Goal: Task Accomplishment & Management: Manage account settings

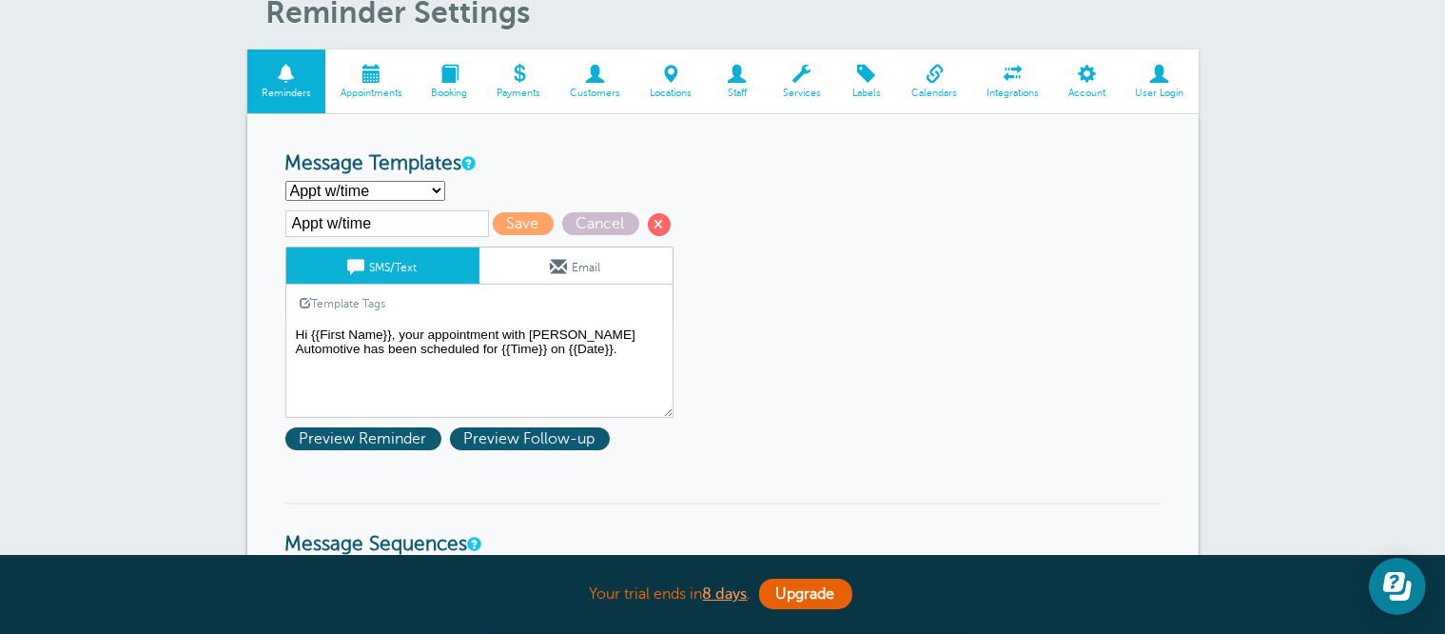
click at [365, 65] on span at bounding box center [370, 74] width 91 height 18
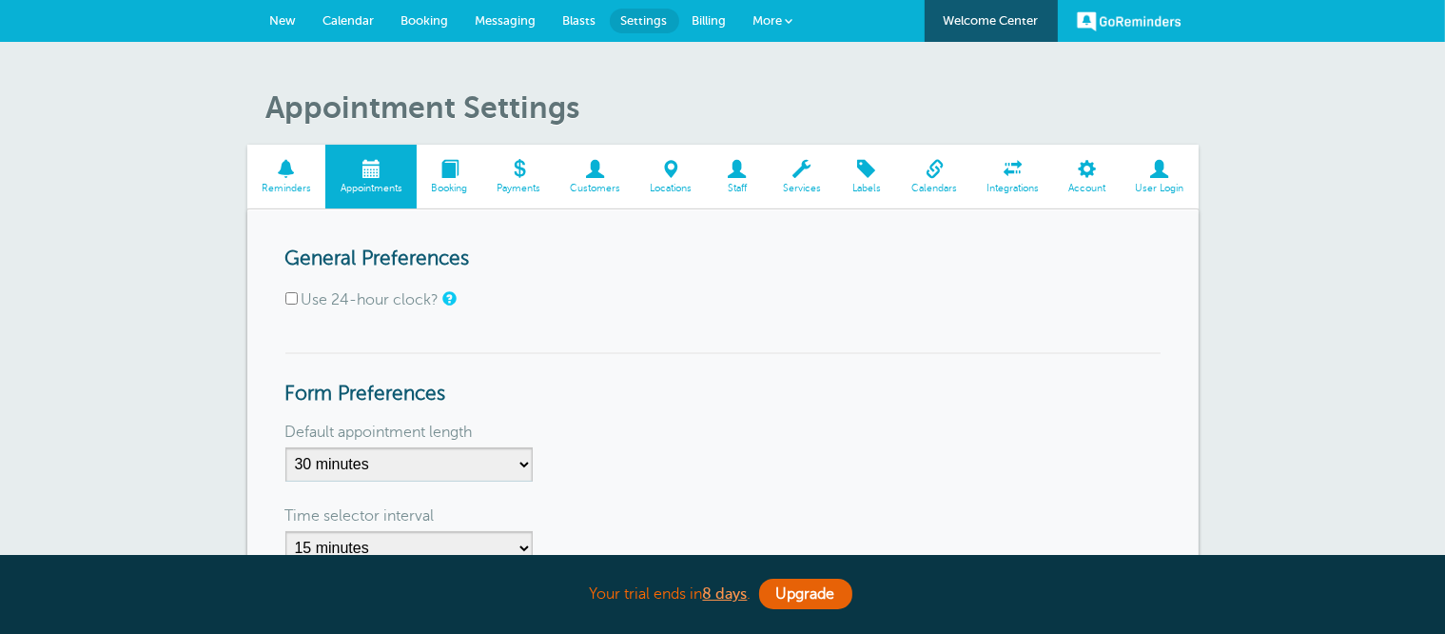
click at [304, 172] on span at bounding box center [286, 169] width 79 height 18
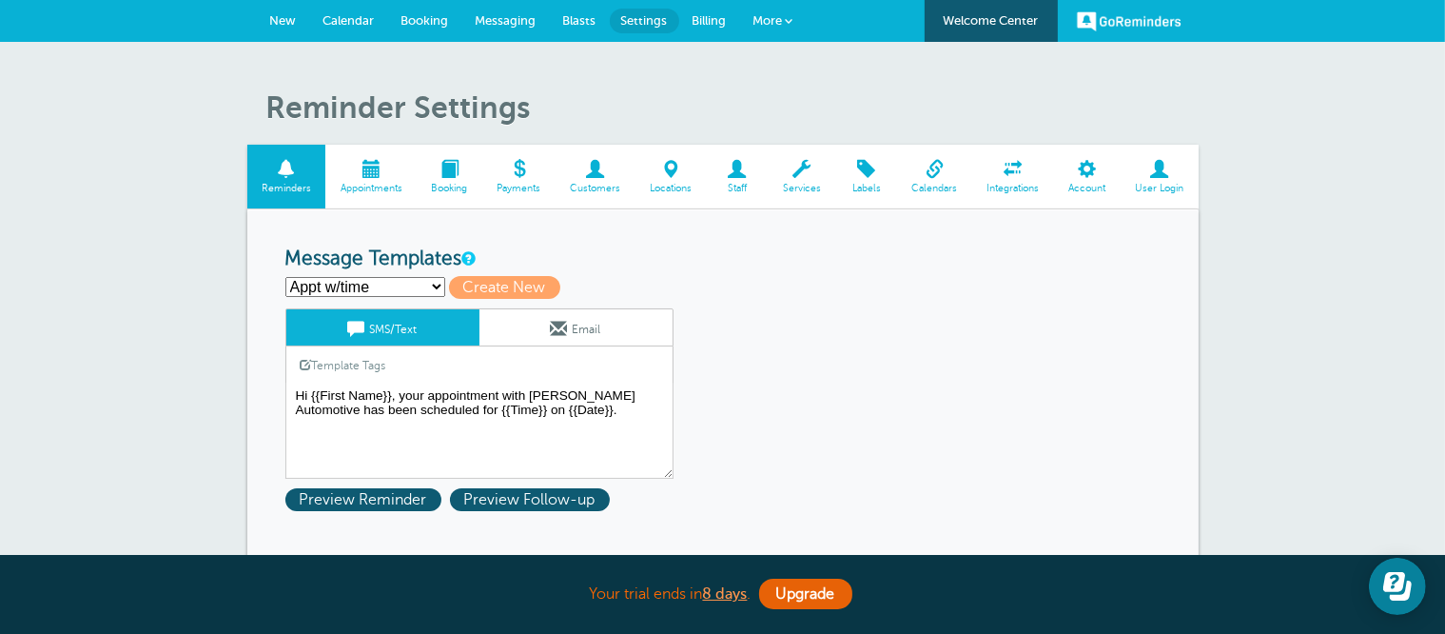
click at [388, 166] on span at bounding box center [370, 169] width 91 height 18
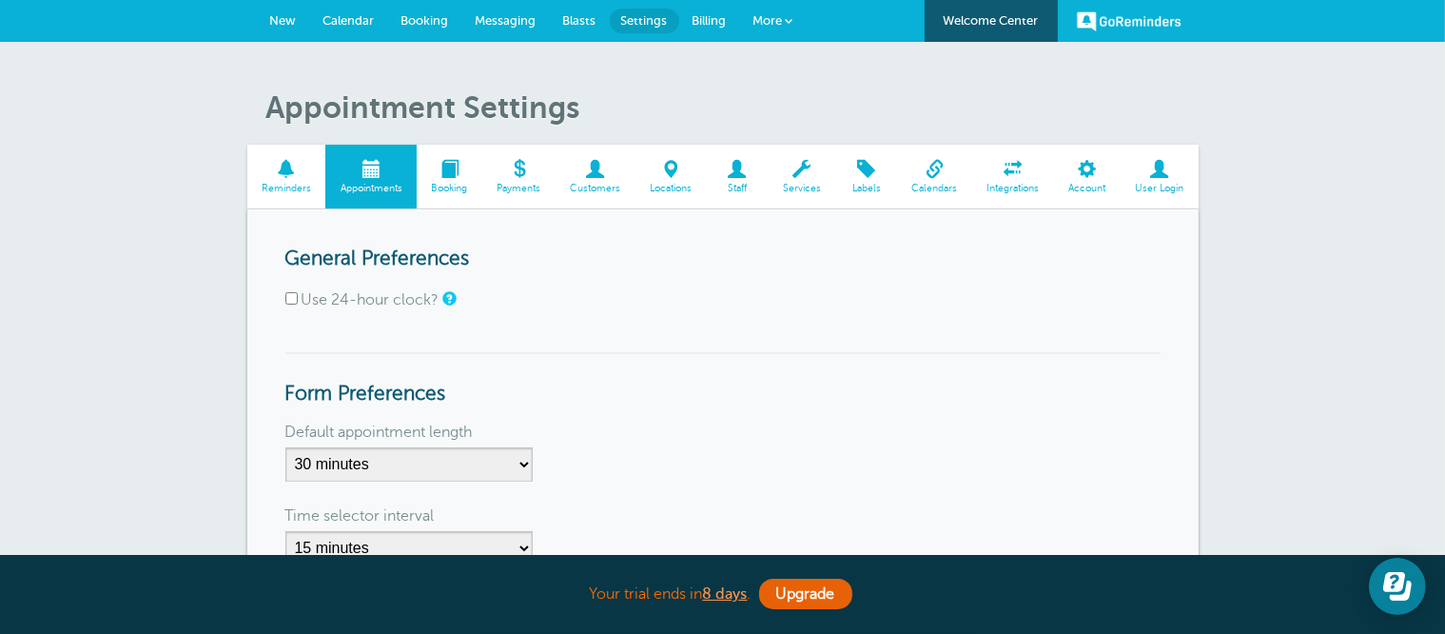
click at [468, 184] on span "Booking" at bounding box center [449, 188] width 47 height 11
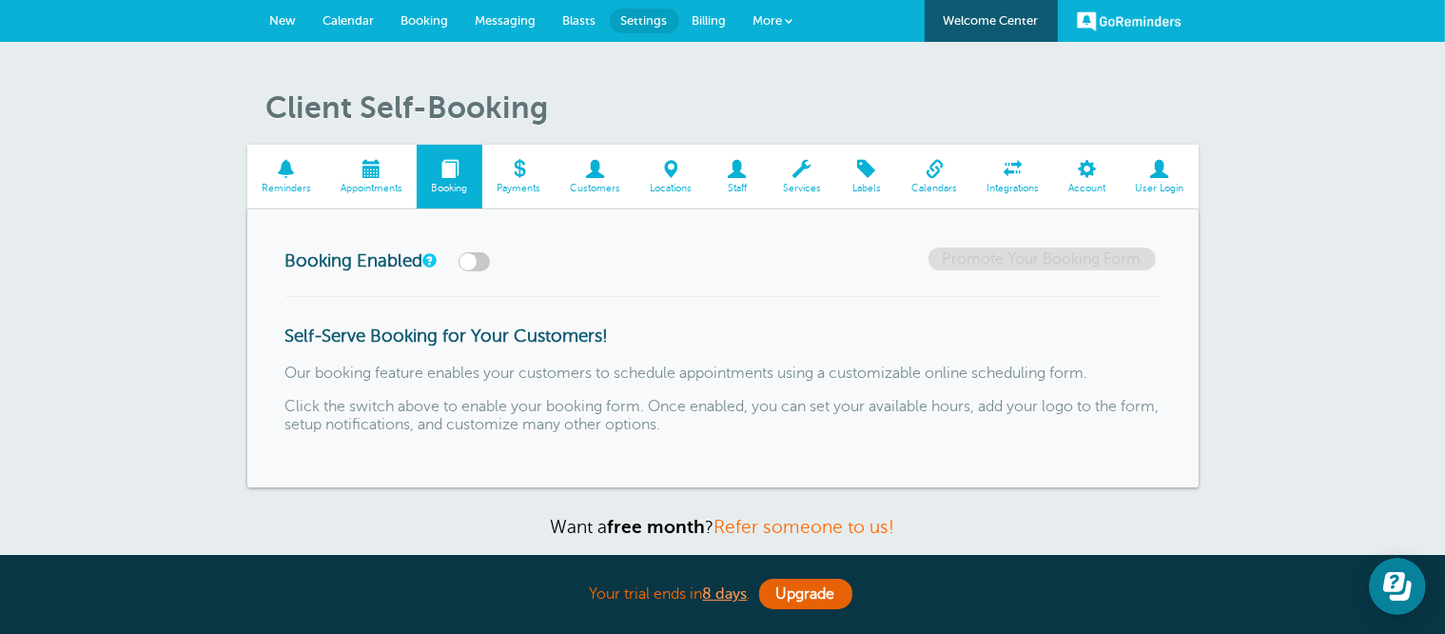
click at [285, 20] on span "New" at bounding box center [283, 20] width 27 height 14
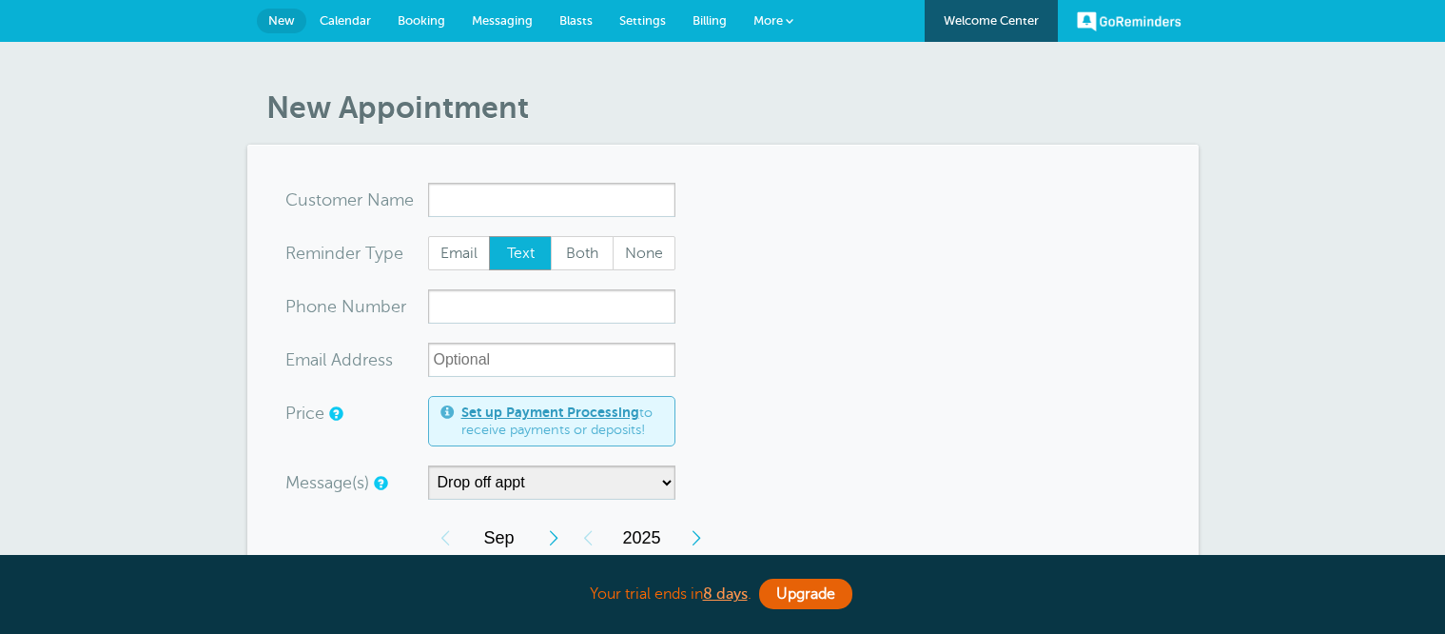
select select "160212"
click at [583, 205] on input "x-no-autofill" at bounding box center [551, 200] width 247 height 34
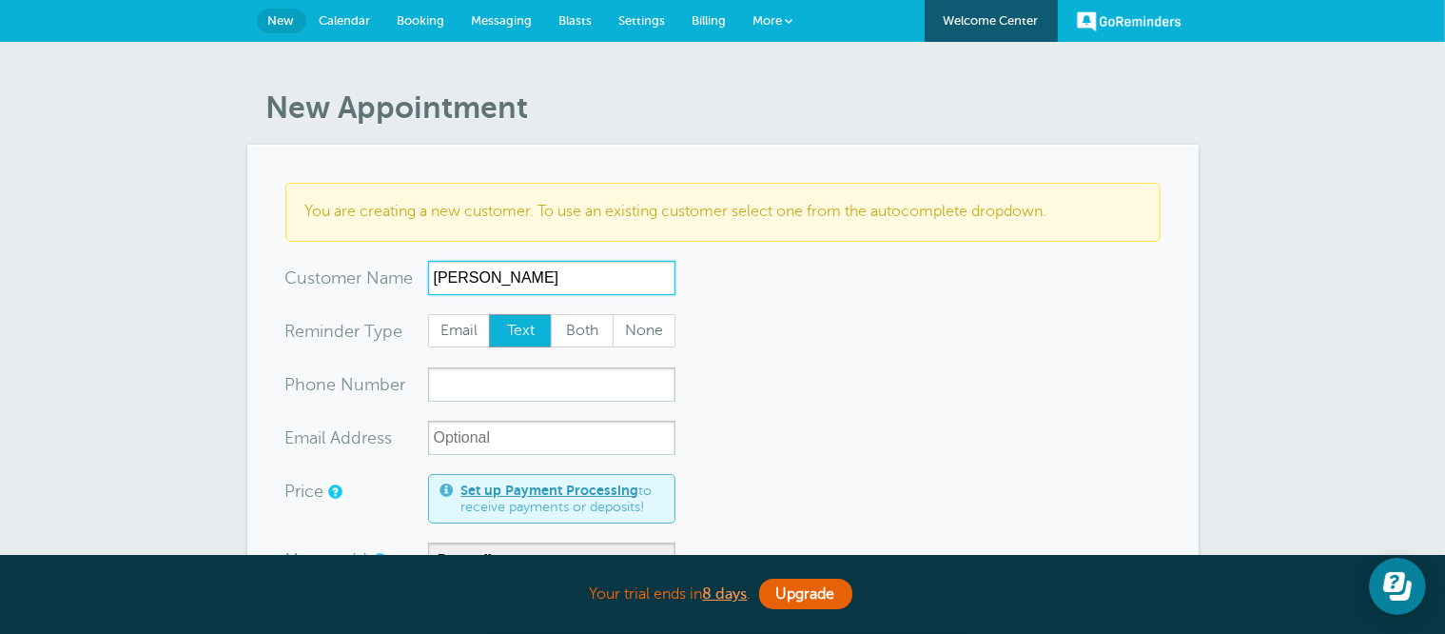
drag, startPoint x: 457, startPoint y: 280, endPoint x: 411, endPoint y: 275, distance: 45.9
click at [411, 272] on div "x-no-autofill Cus tomer N ame Jim Norman No search results. Edit Remove" at bounding box center [480, 278] width 390 height 34
type input "James Norman"
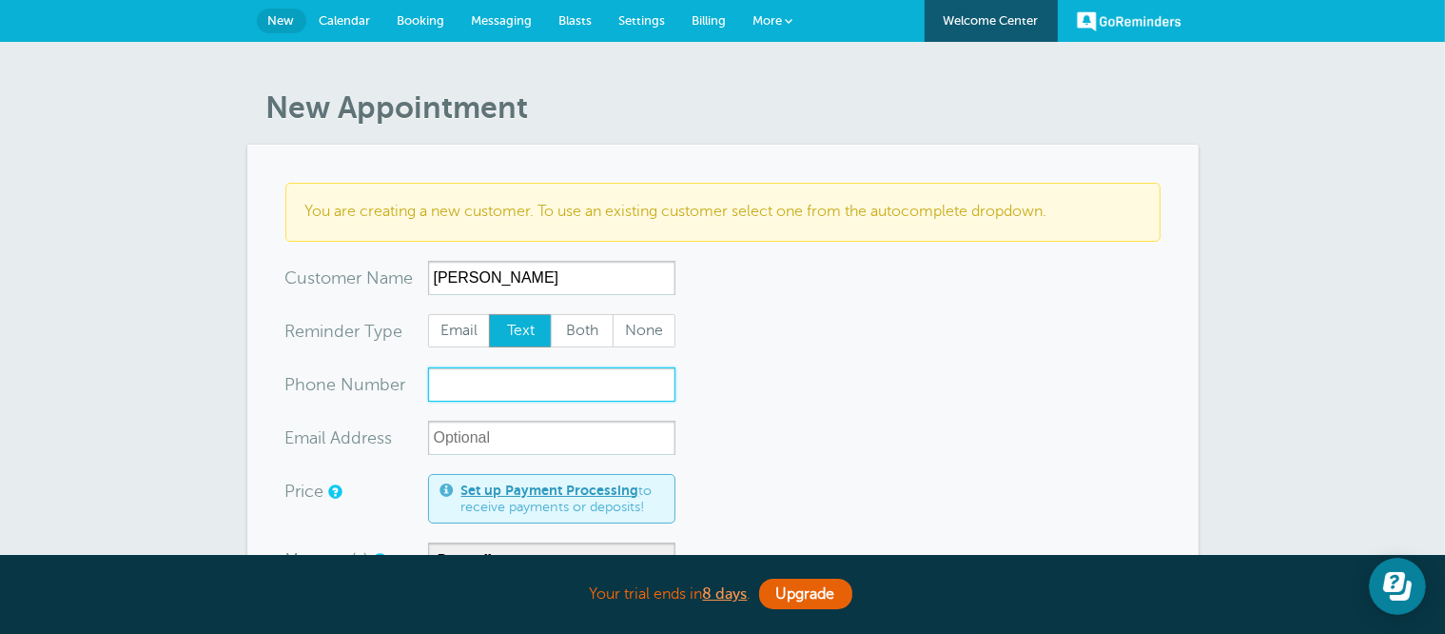
click at [483, 382] on input "xxx-no-autofill" at bounding box center [551, 384] width 247 height 34
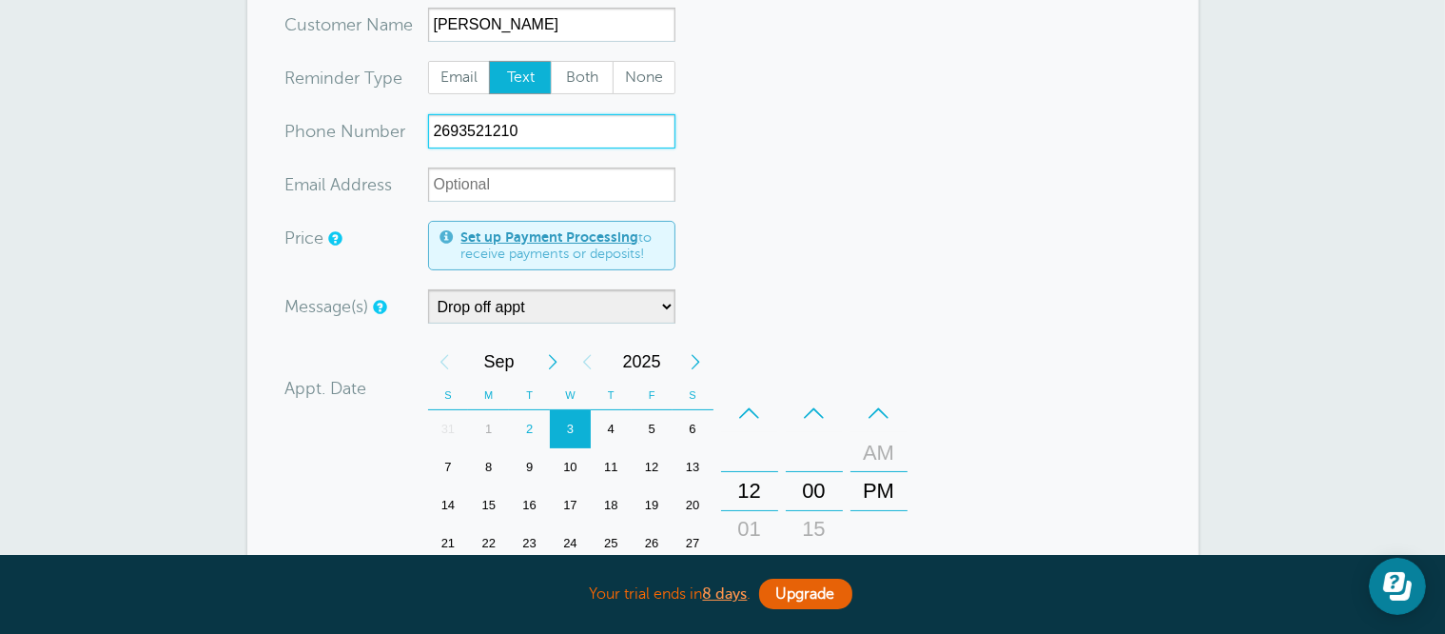
scroll to position [285, 0]
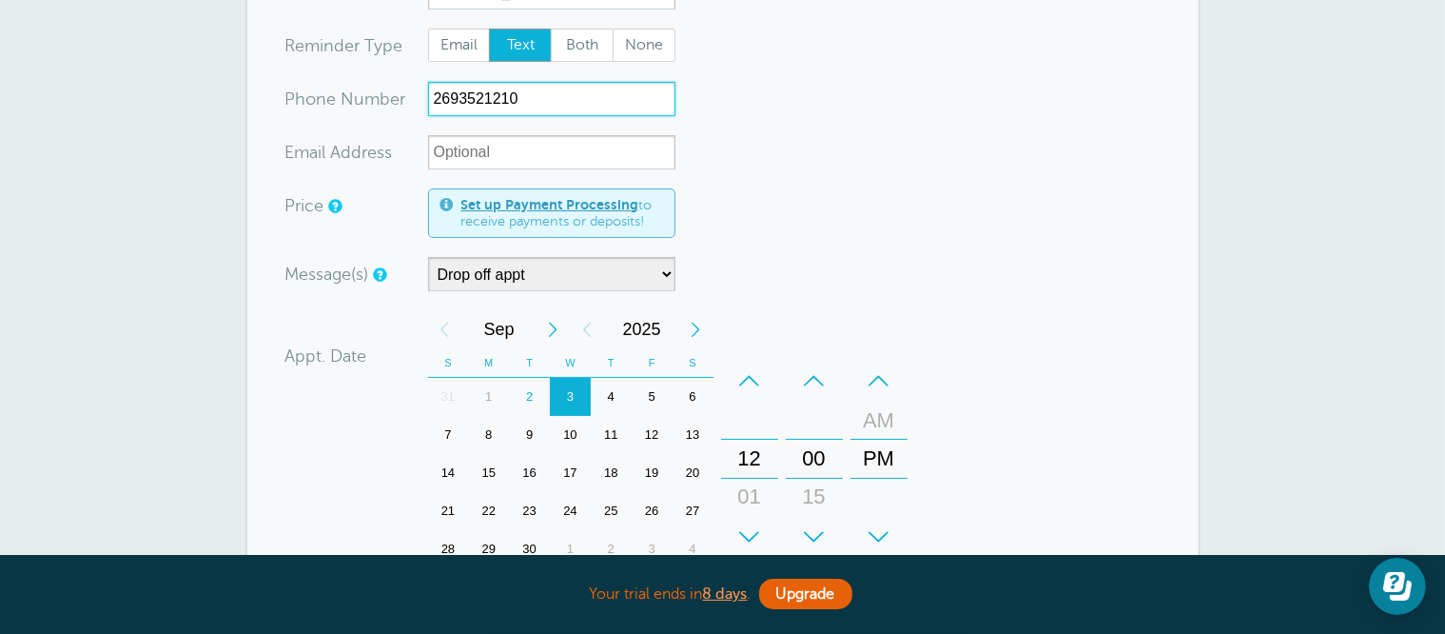
type input "2693521210"
click at [526, 262] on select "Drop off appt Main Reminder Sequence" at bounding box center [551, 274] width 247 height 34
click at [969, 185] on form "You are creating a new customer. To use an existing customer select one from th…" at bounding box center [722, 405] width 875 height 1017
click at [635, 133] on form "You are creating a new customer. To use an existing customer select one from th…" at bounding box center [722, 405] width 875 height 1017
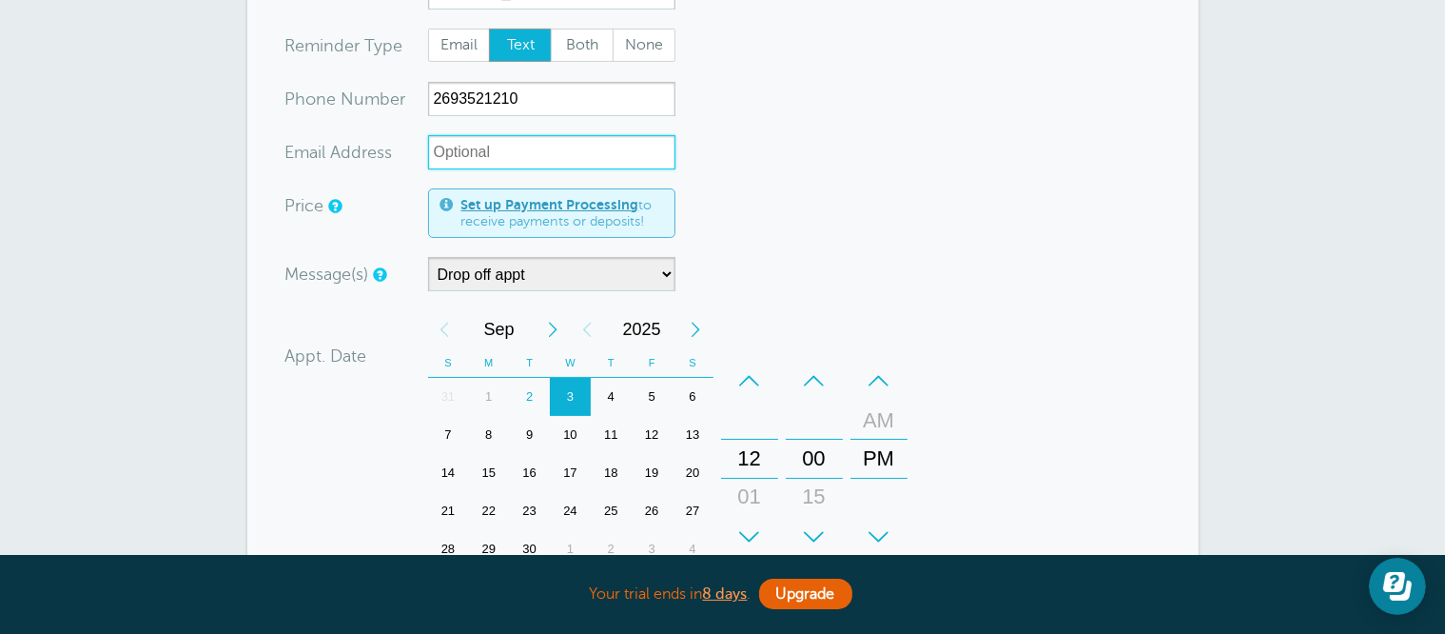
click at [635, 142] on input "xx-no-autofill" at bounding box center [551, 152] width 247 height 34
click at [794, 142] on form "You are creating a new customer. To use an existing customer select one from th…" at bounding box center [722, 405] width 875 height 1017
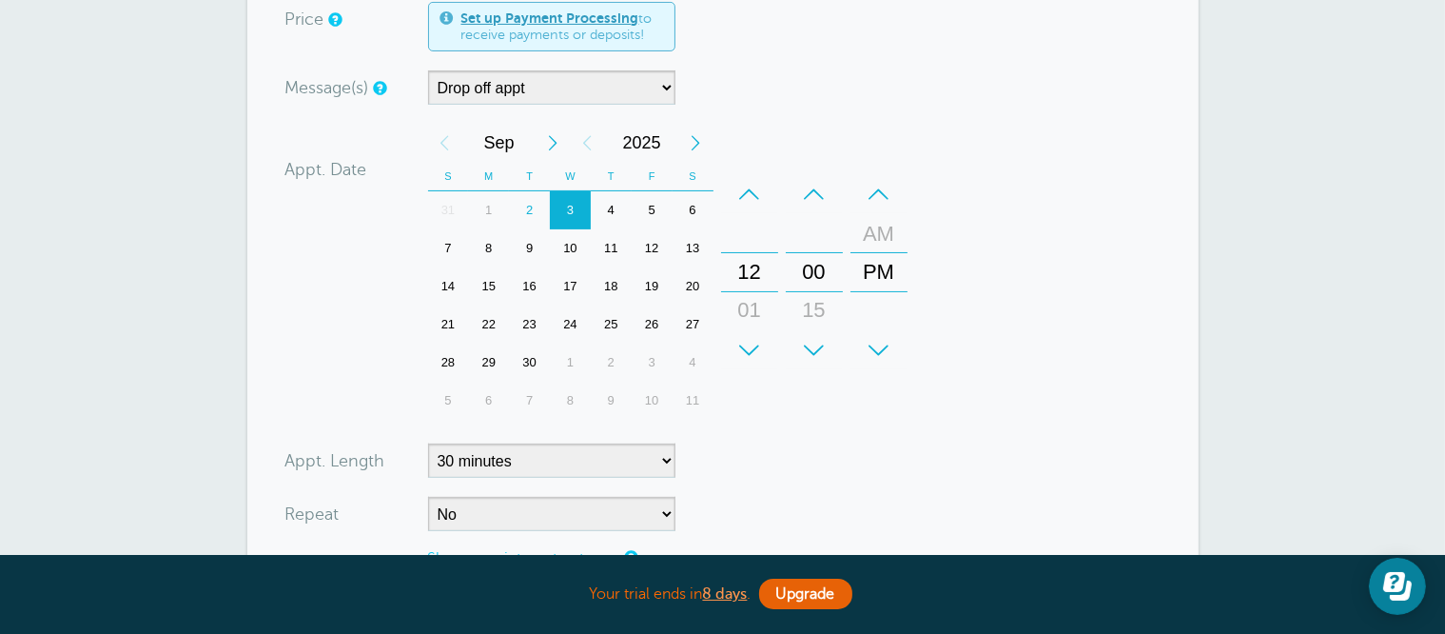
scroll to position [476, 0]
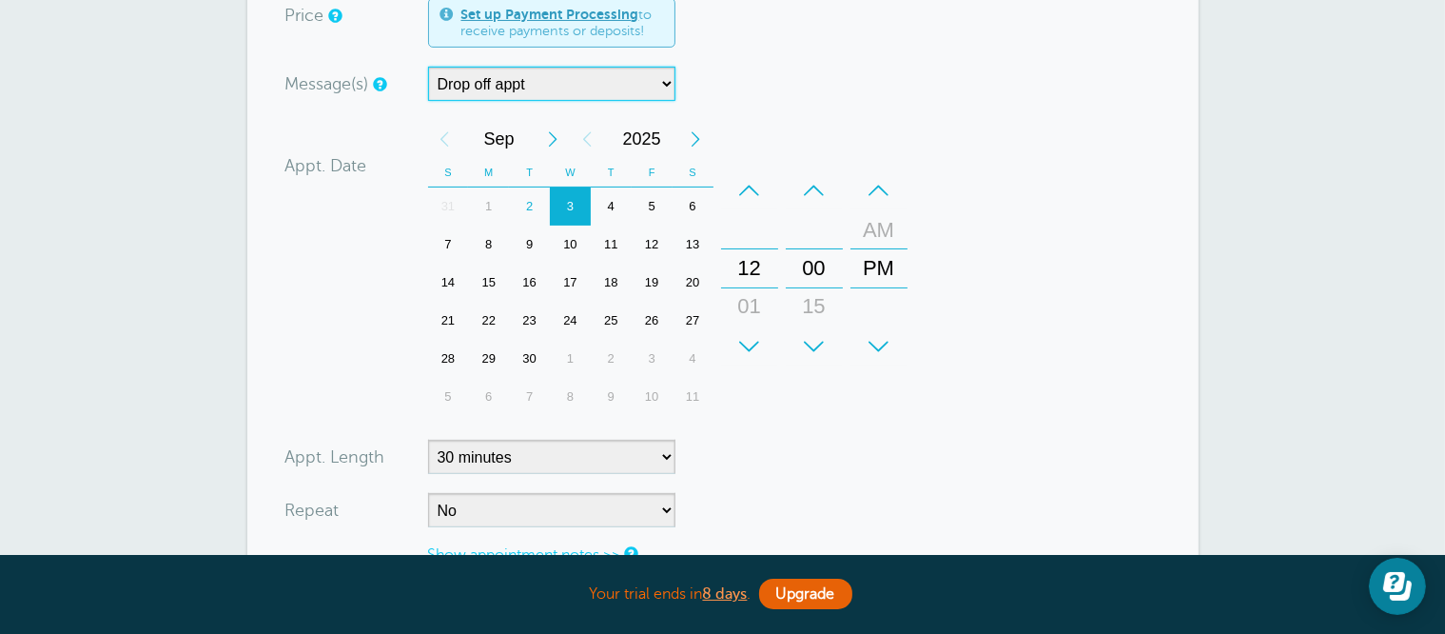
click at [593, 89] on select "Drop off appt Main Reminder Sequence" at bounding box center [551, 84] width 247 height 34
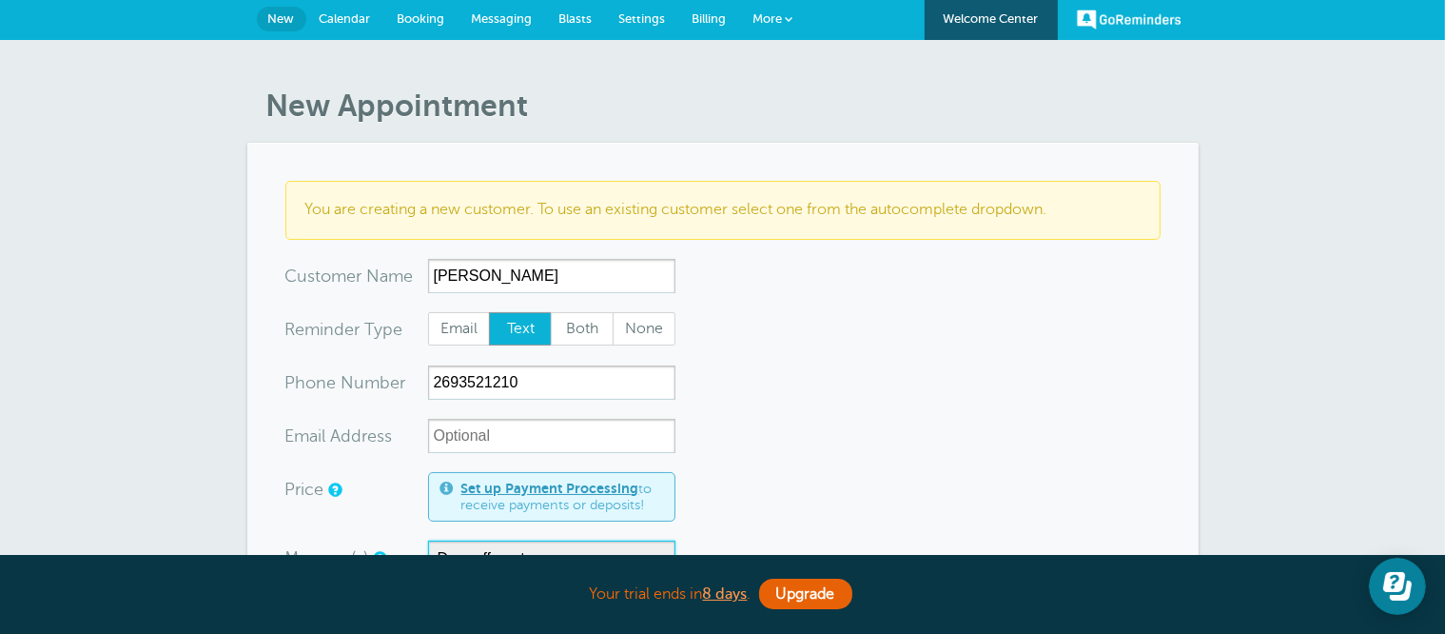
scroll to position [0, 0]
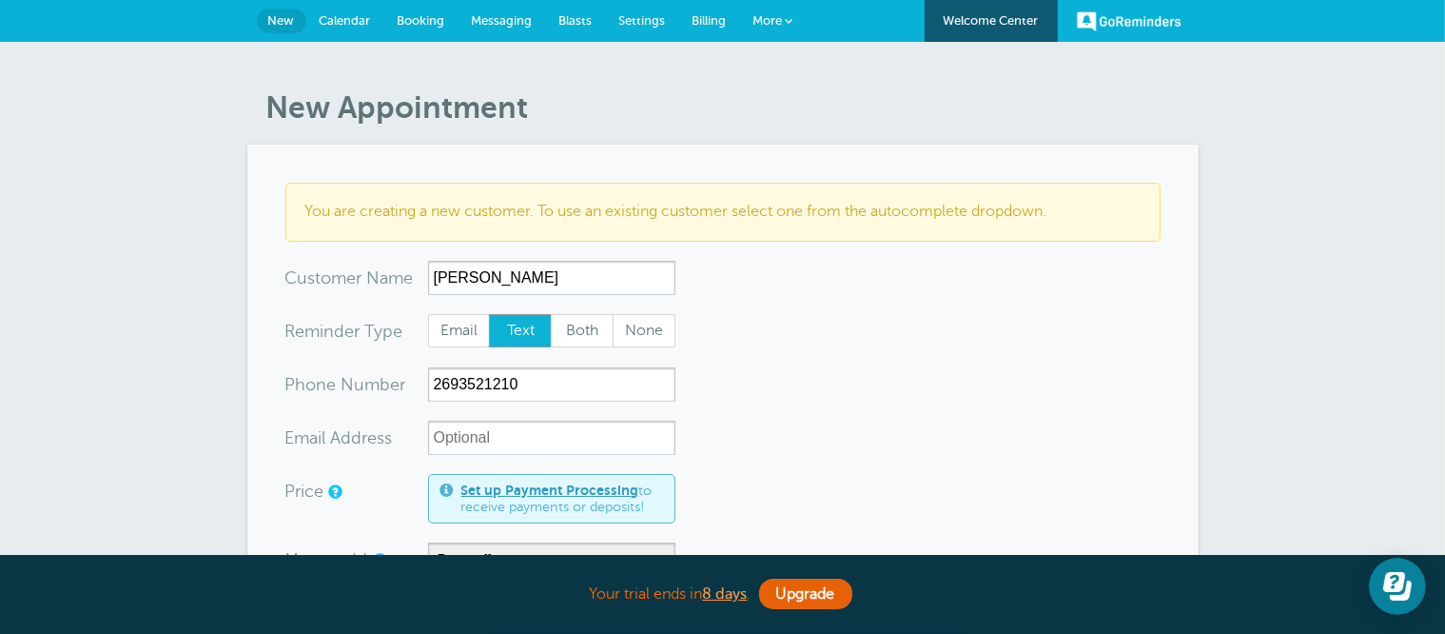
click at [472, 13] on span "Messaging" at bounding box center [502, 20] width 61 height 14
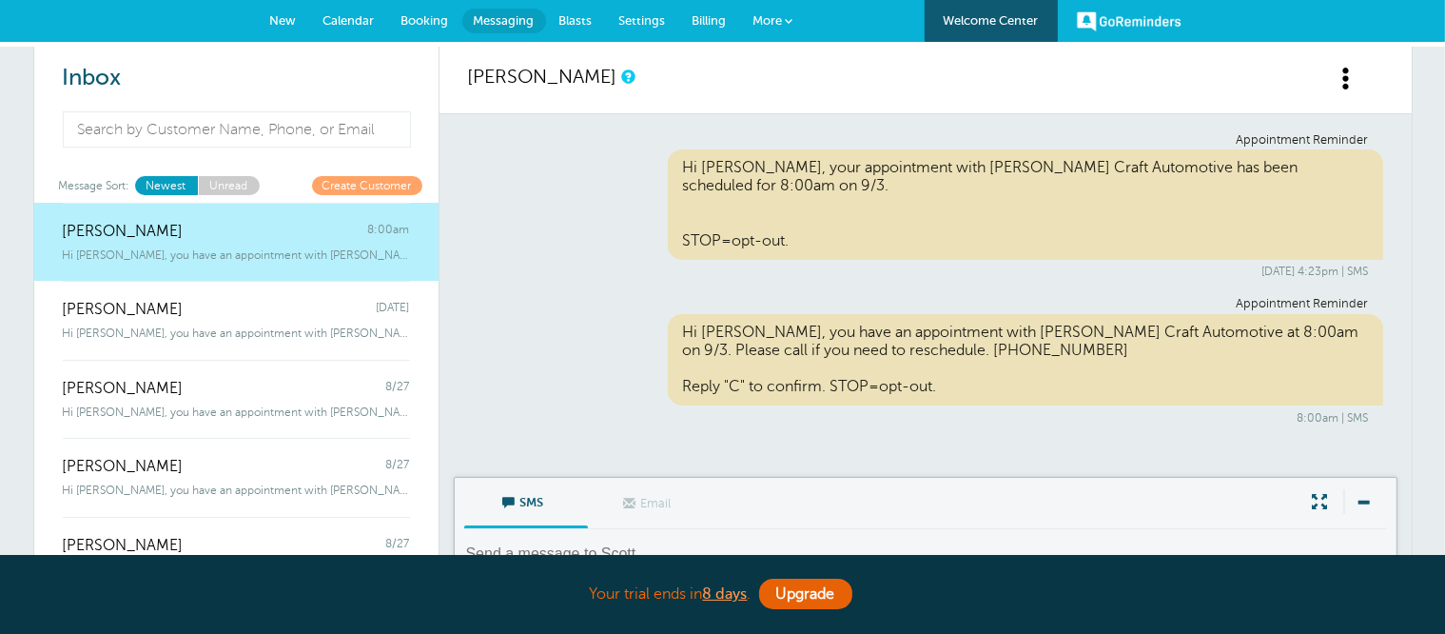
click at [339, 16] on span "Calendar" at bounding box center [348, 20] width 51 height 14
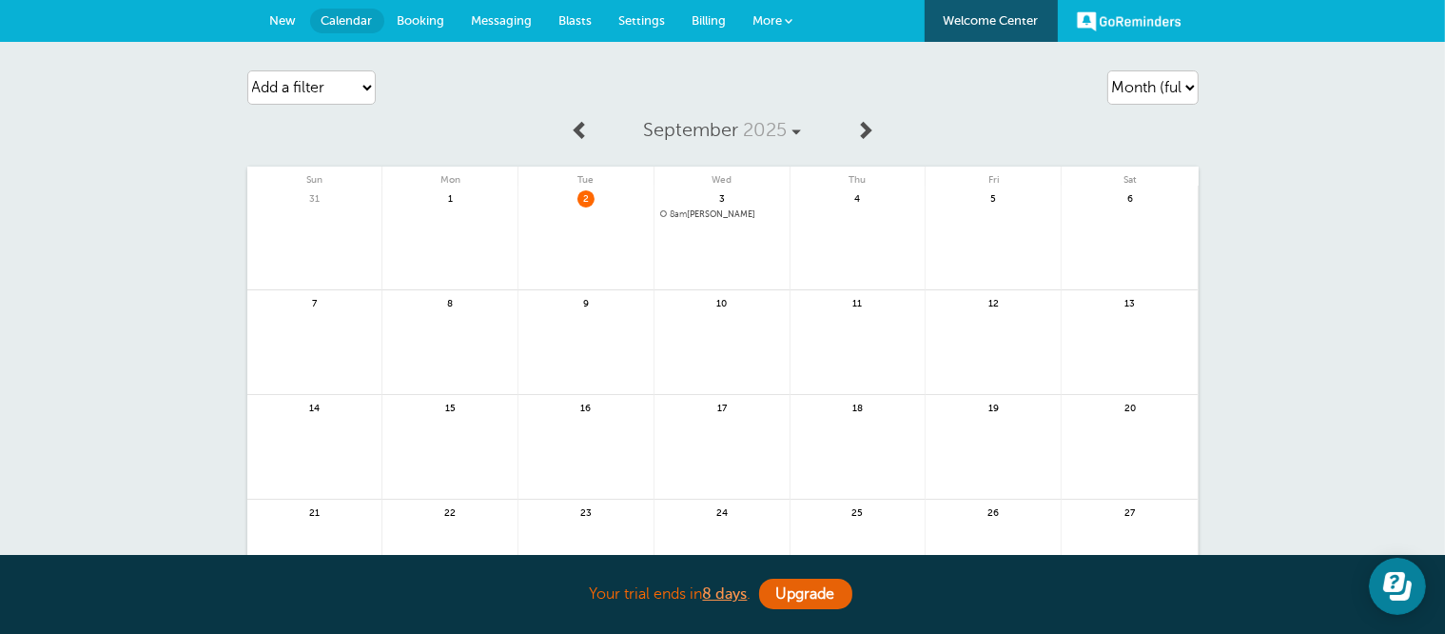
click at [487, 21] on span "Messaging" at bounding box center [502, 20] width 61 height 14
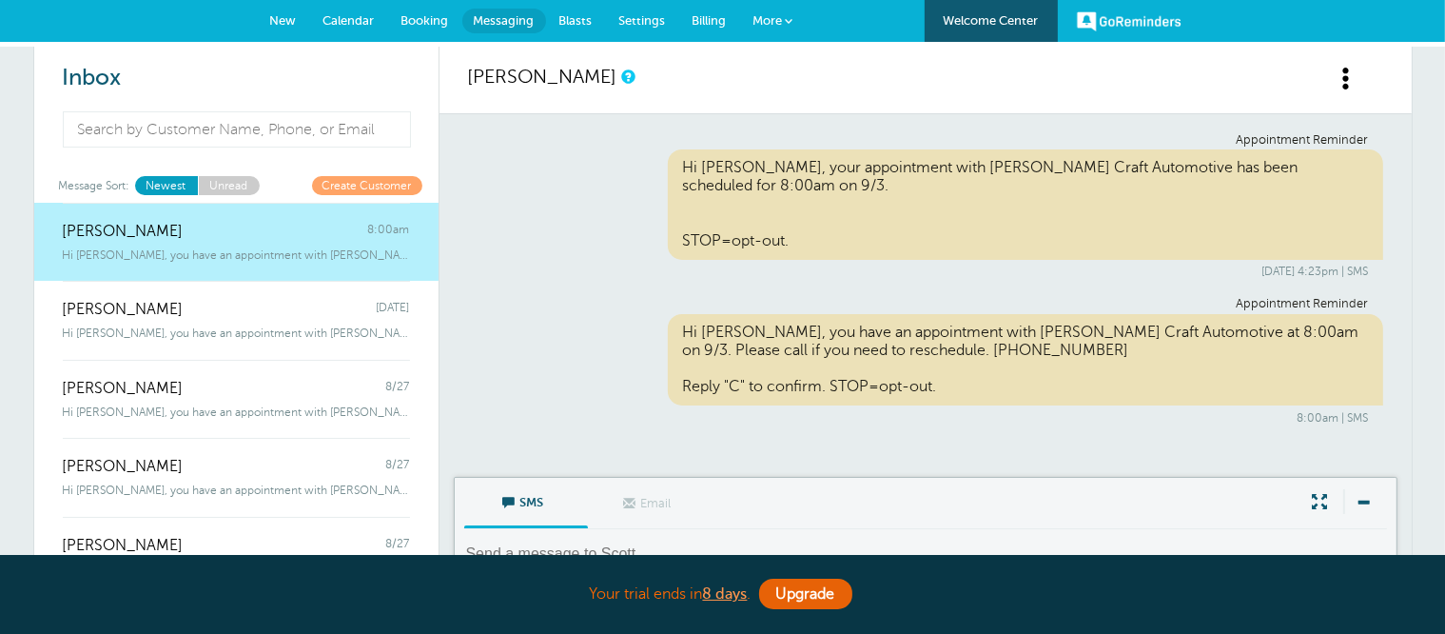
click at [639, 29] on link "Settings" at bounding box center [642, 21] width 73 height 42
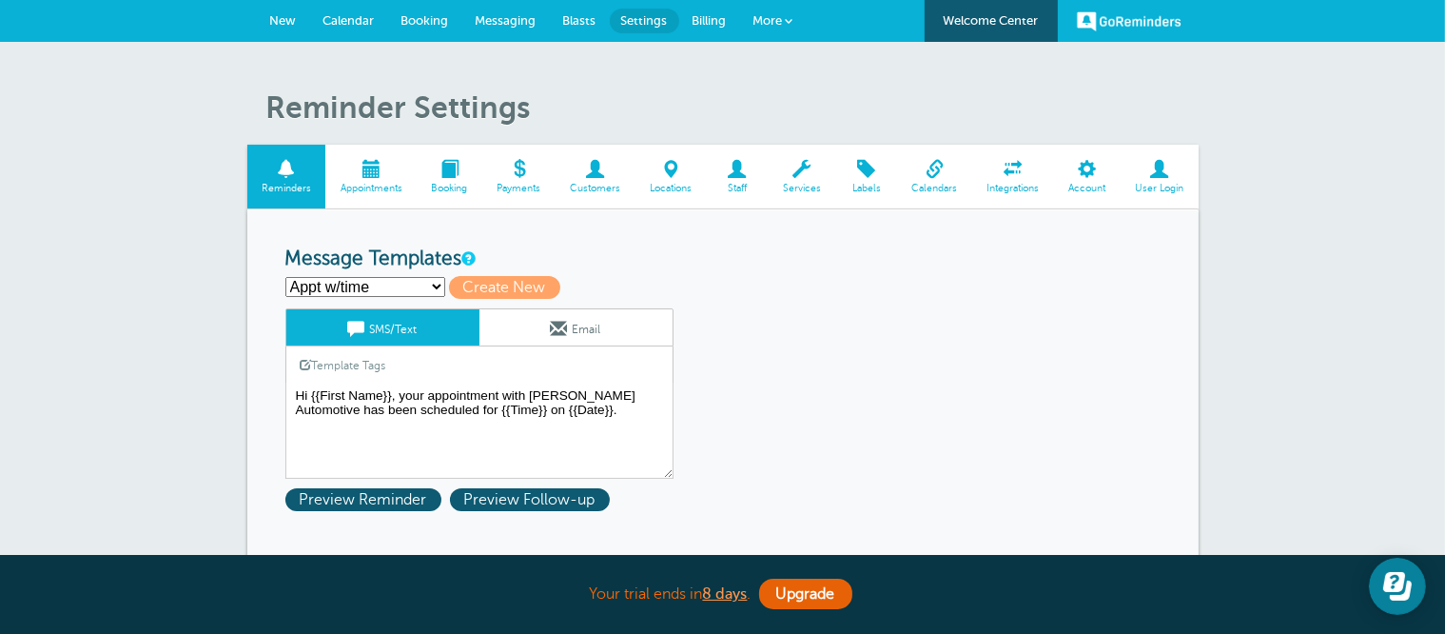
click at [371, 280] on select "Appt w/time Appt w/time Reminder Drop off appt Drop off Reminder First Reminder…" at bounding box center [365, 287] width 160 height 20
click at [630, 268] on h3 "Message Templates" at bounding box center [722, 259] width 875 height 24
click at [358, 280] on select "Appt w/time Appt w/time Reminder Drop off appt Drop off Reminder First Reminder…" at bounding box center [365, 287] width 160 height 20
click at [285, 277] on select "Appt w/time Appt w/time Reminder Drop off appt Drop off Reminder First Reminder…" at bounding box center [365, 287] width 160 height 20
click at [398, 500] on span "Preview Reminder" at bounding box center [363, 499] width 156 height 23
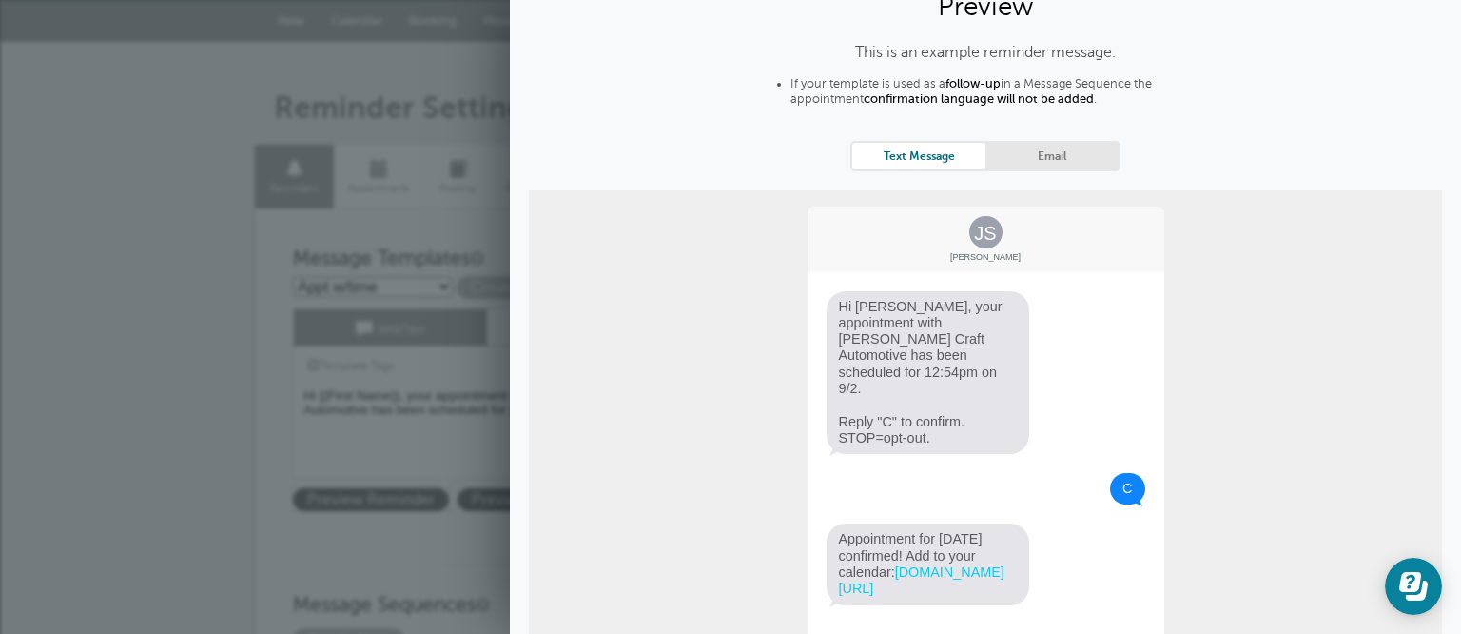
scroll to position [45, 0]
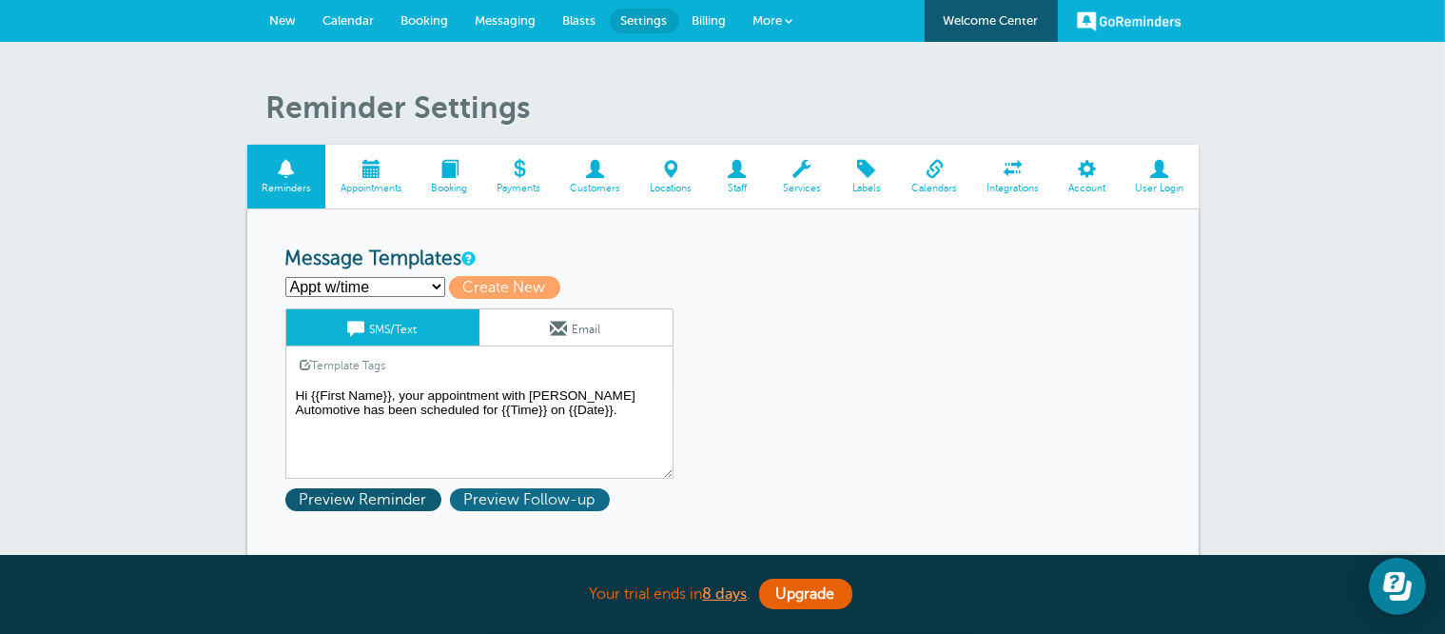
click at [517, 493] on span "Preview Follow-up" at bounding box center [530, 499] width 160 height 23
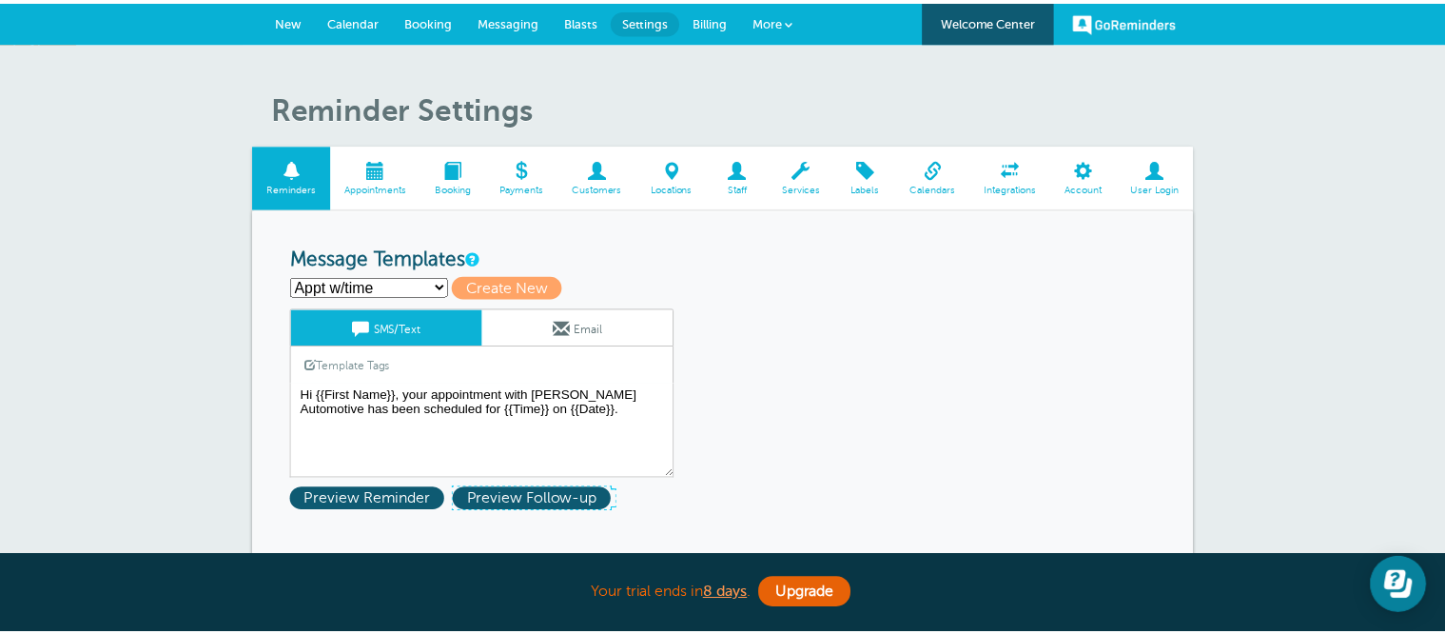
scroll to position [0, 0]
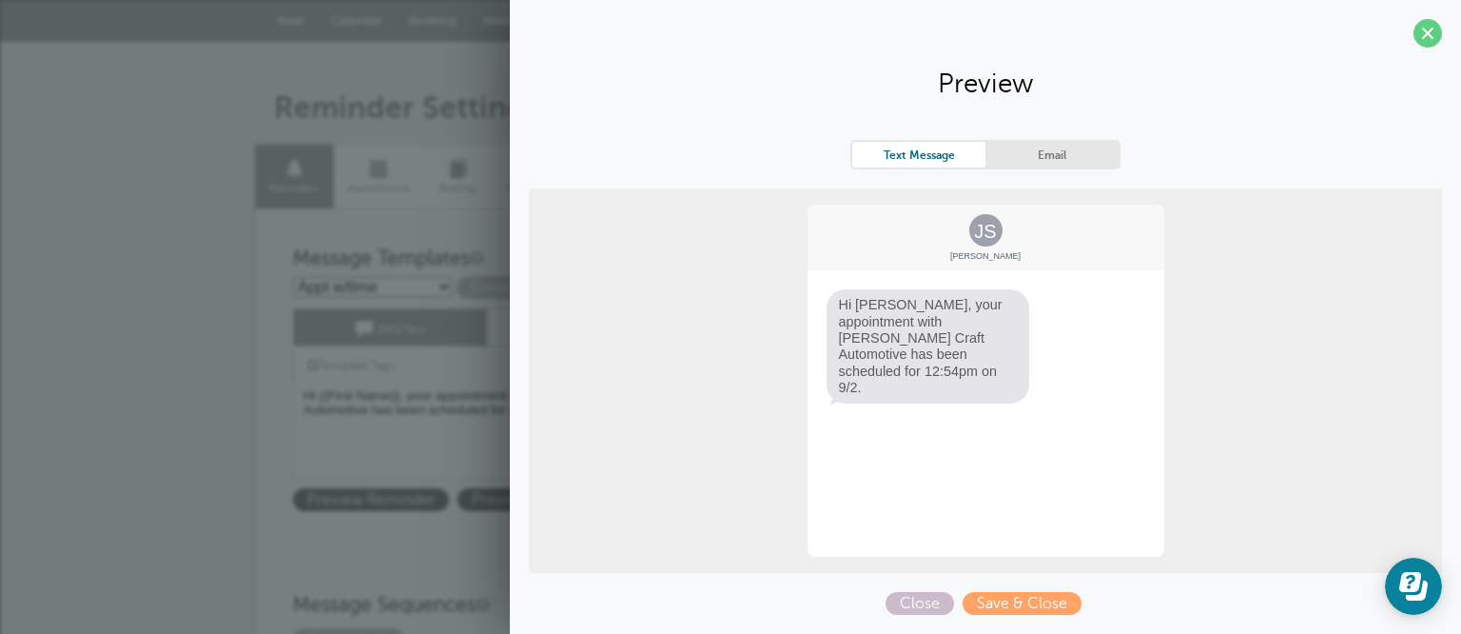
click at [658, 352] on div "JS Jane Smith Hi Jane, your appointment with Carr Craft Automotive has been sch…" at bounding box center [985, 380] width 913 height 384
click at [937, 601] on span "Close" at bounding box center [920, 603] width 68 height 23
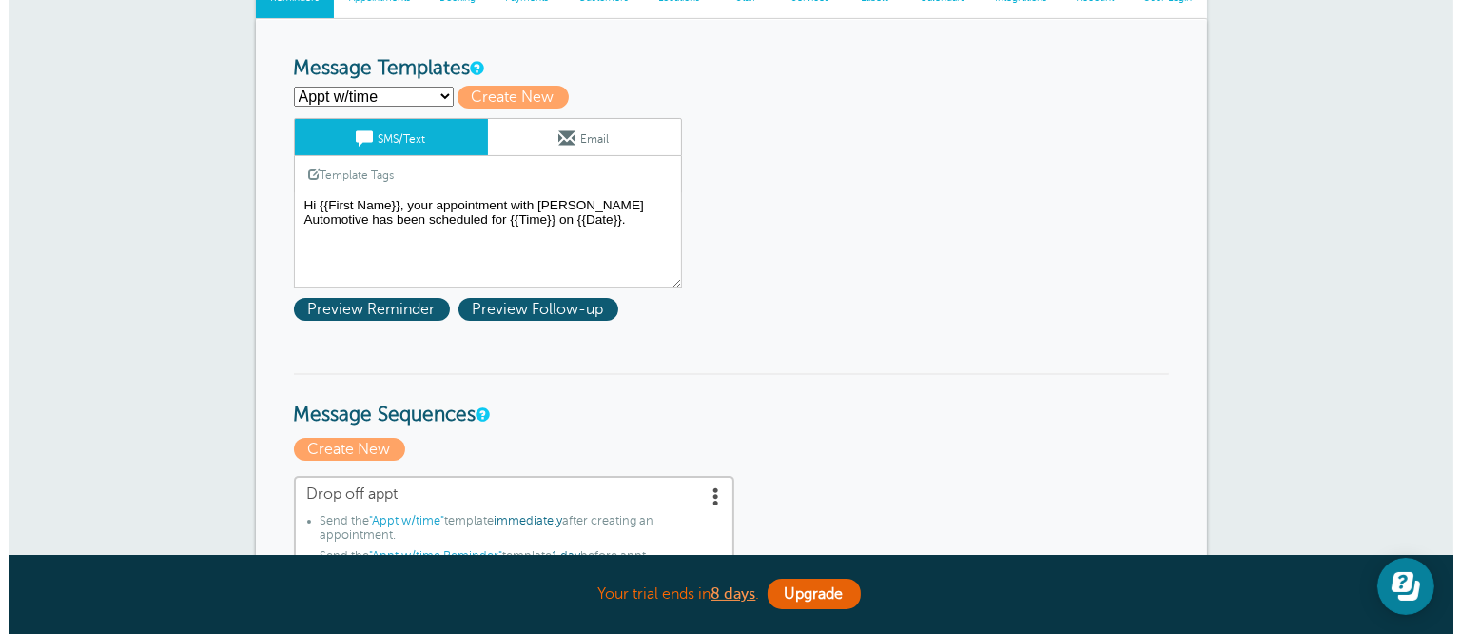
scroll to position [95, 0]
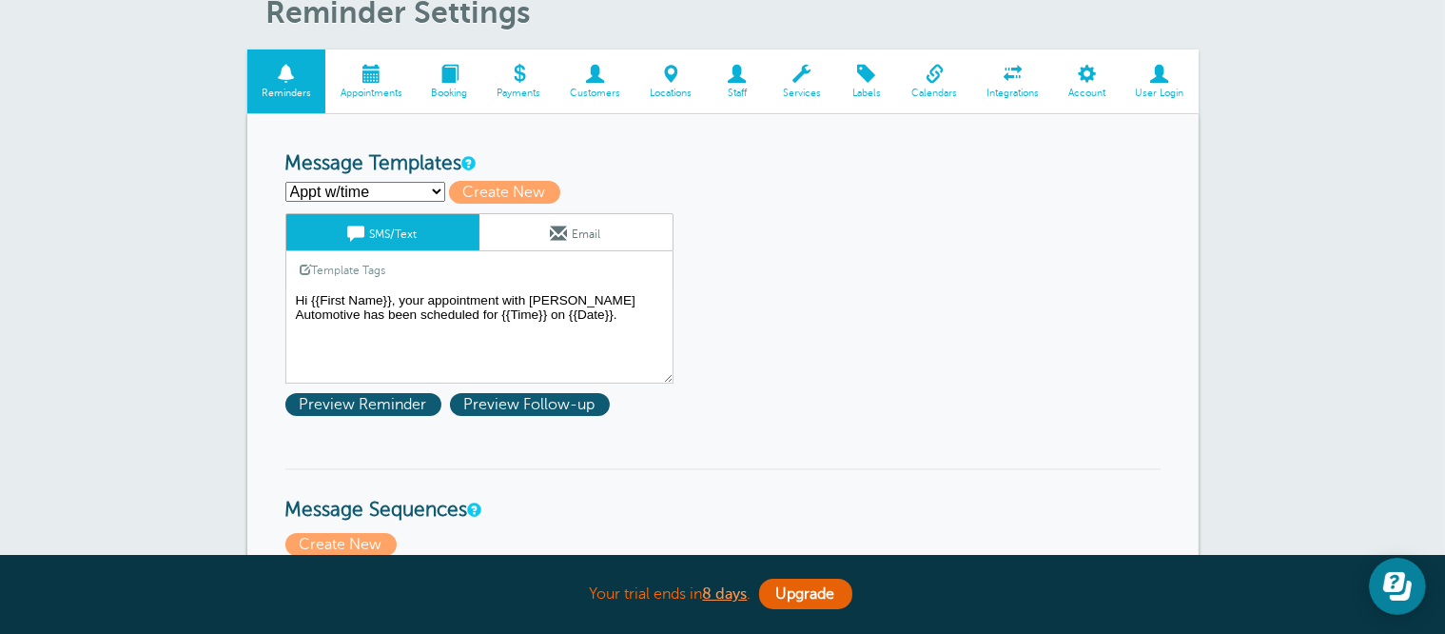
click at [400, 187] on select "Appt w/time Appt w/time Reminder Drop off appt Drop off Reminder First Reminder…" at bounding box center [365, 192] width 160 height 20
click at [285, 182] on select "Appt w/time Appt w/time Reminder Drop off appt Drop off Reminder First Reminder…" at bounding box center [365, 192] width 160 height 20
click at [436, 409] on span "Preview Reminder" at bounding box center [363, 404] width 156 height 23
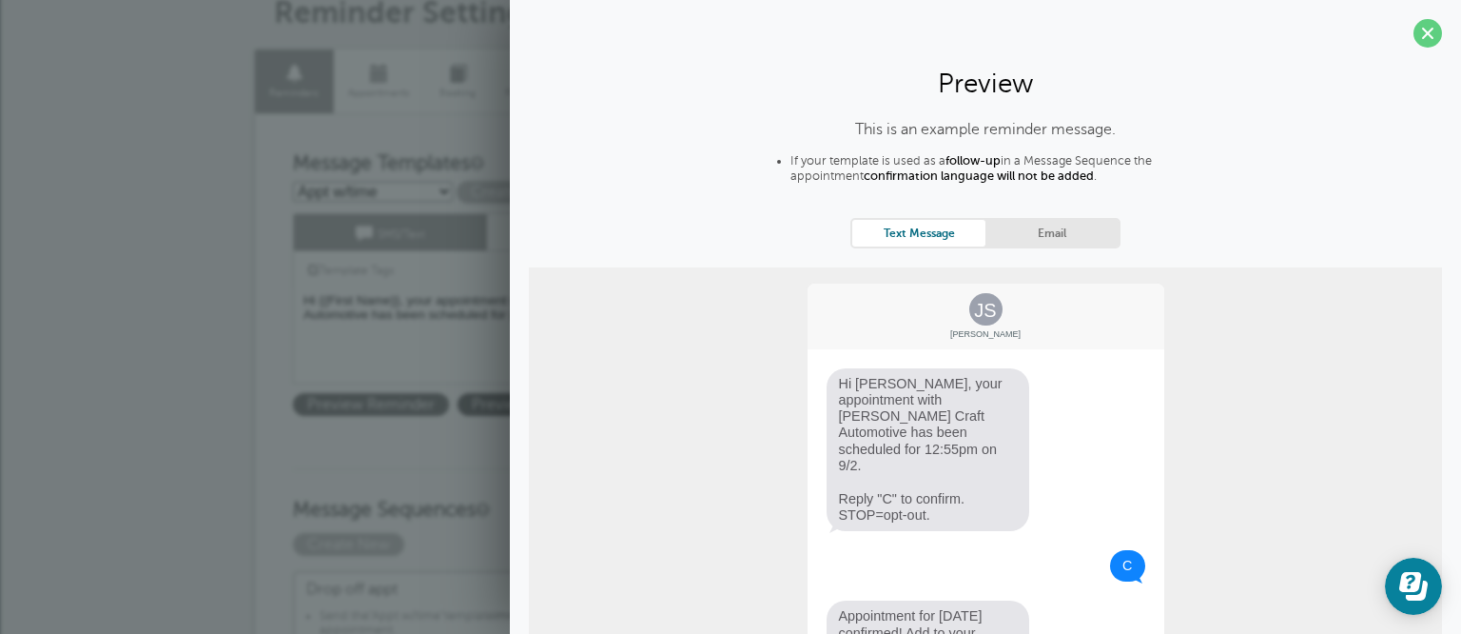
click at [421, 404] on span "Preview Reminder" at bounding box center [371, 404] width 156 height 23
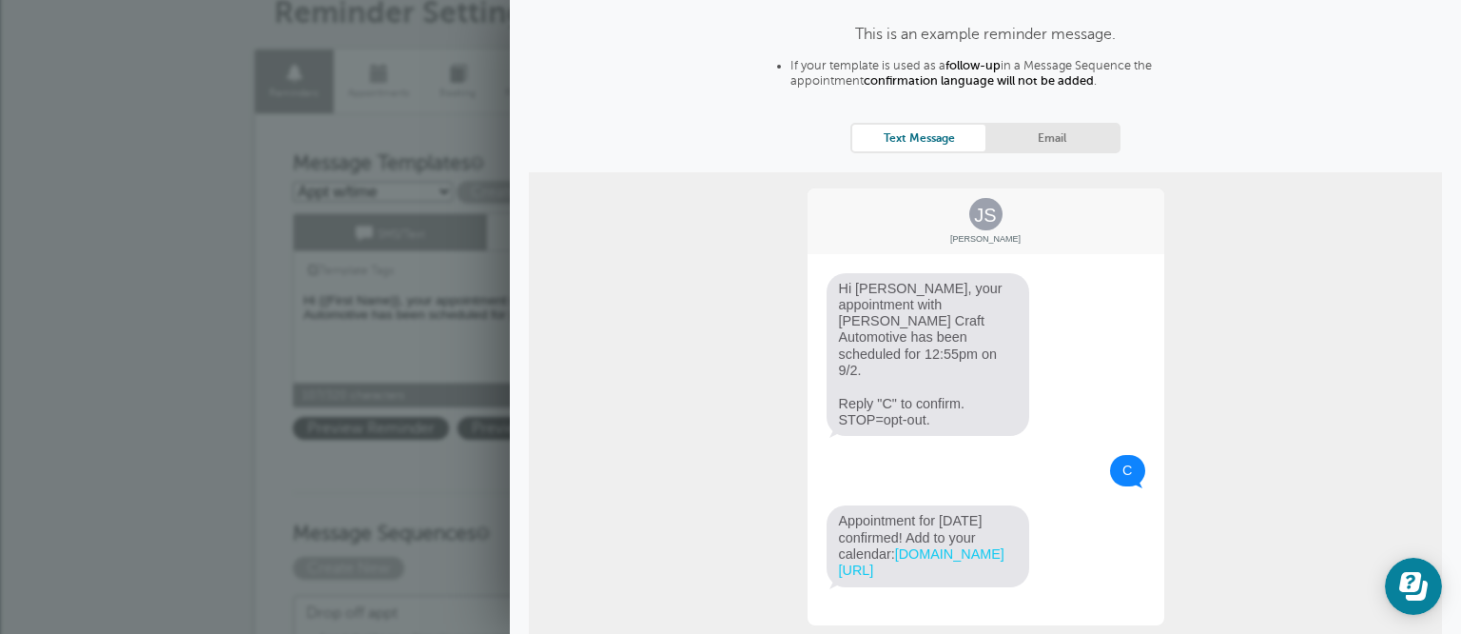
click at [467, 302] on textarea "Hi {{First Name}}, your appointment with [PERSON_NAME] Automotive has been sche…" at bounding box center [487, 335] width 388 height 95
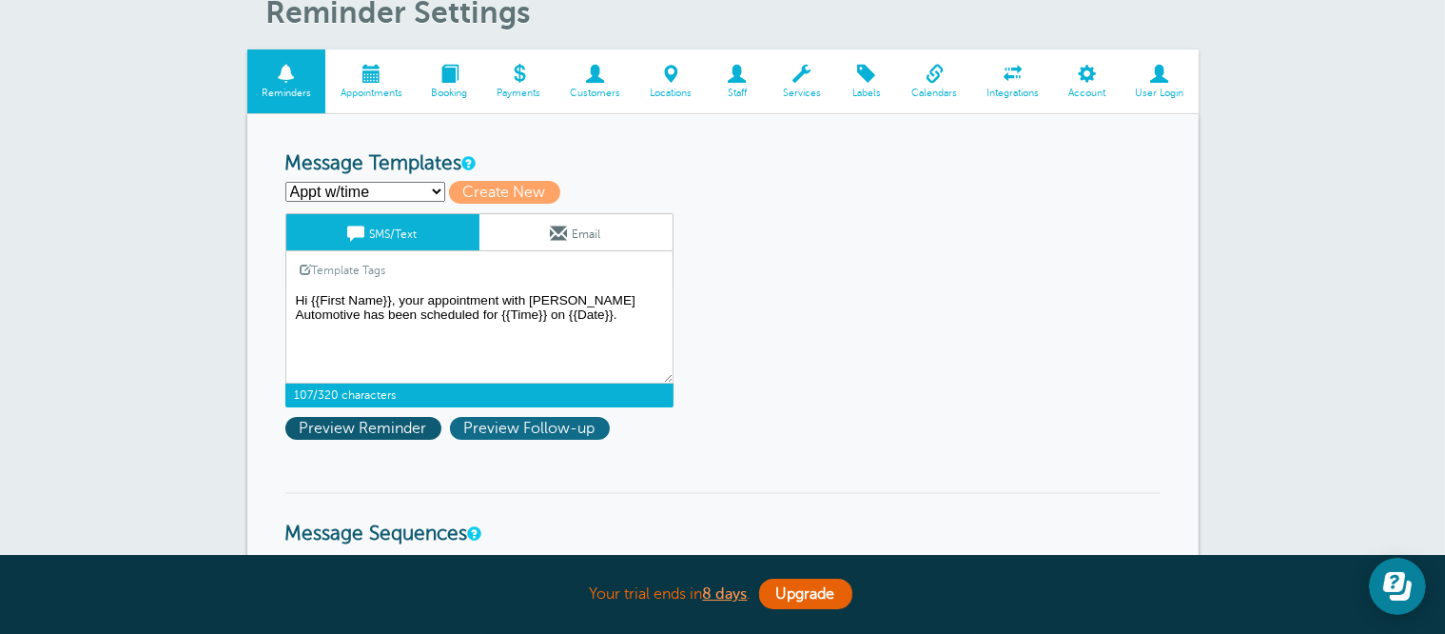
click at [528, 424] on span "Preview Follow-up" at bounding box center [530, 428] width 160 height 23
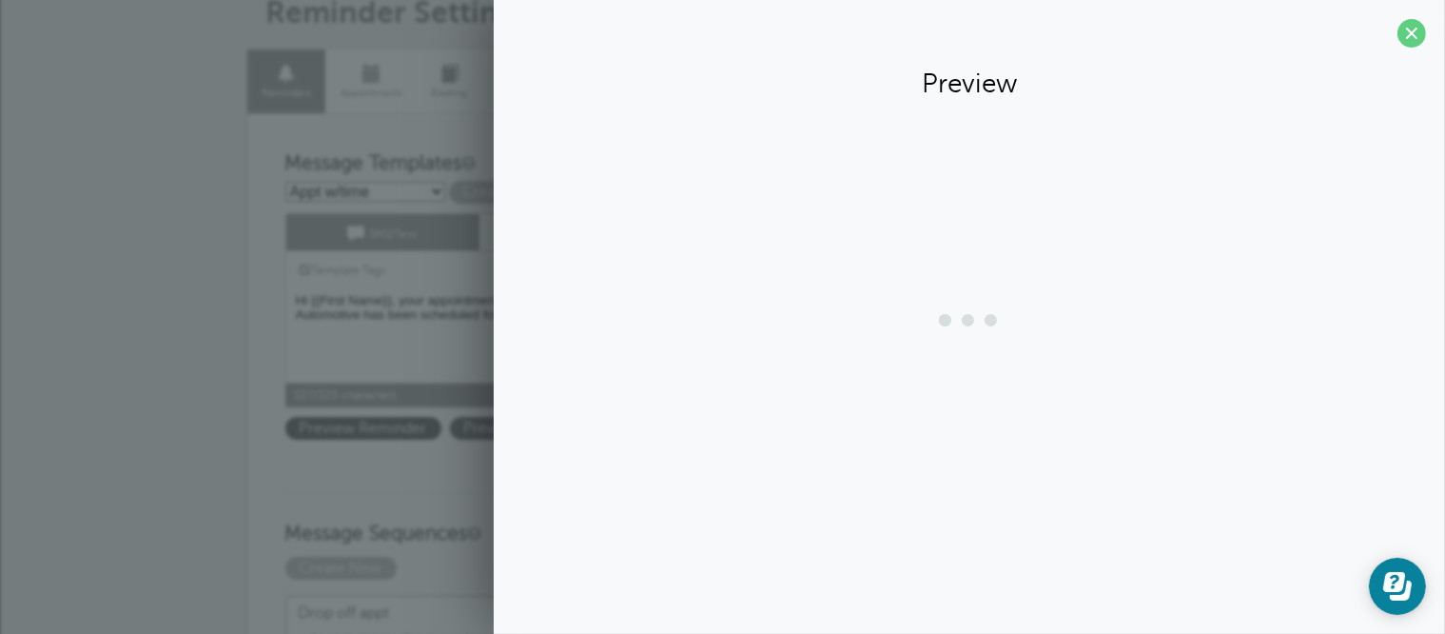
scroll to position [0, 0]
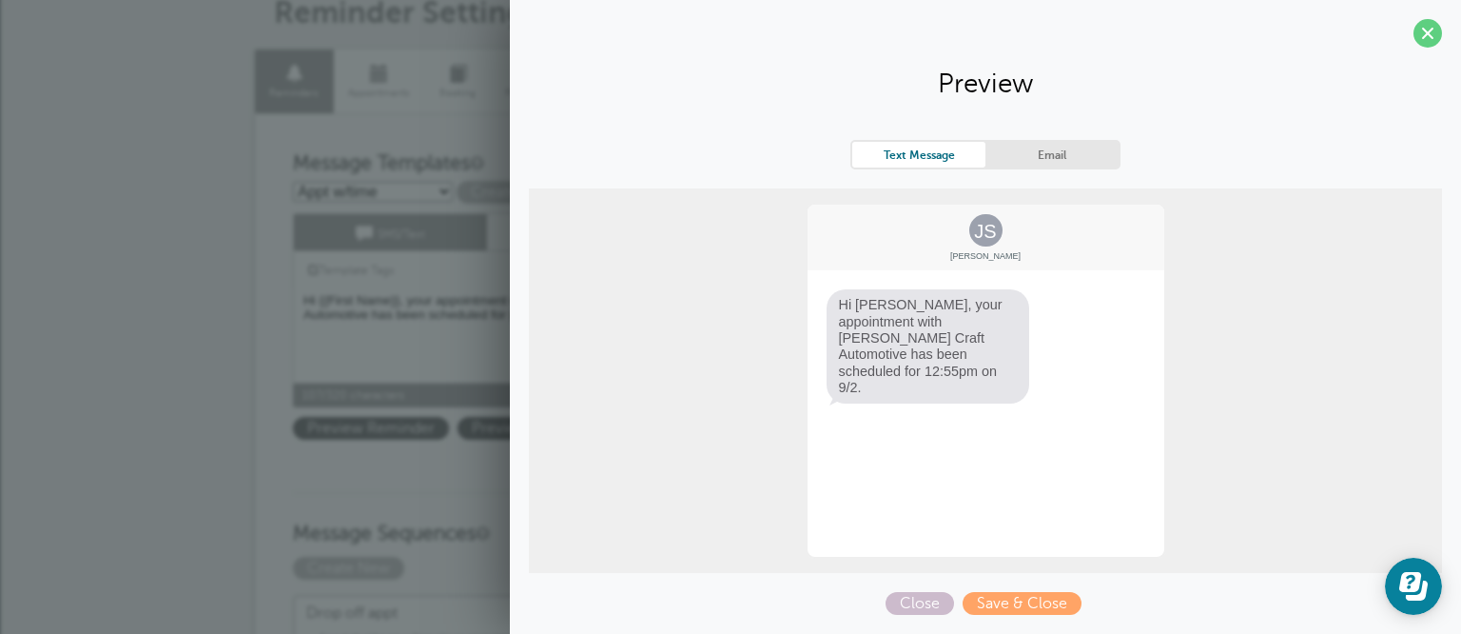
click at [525, 424] on section "Preview Text Message Email JS Jane Smith Hi Jane, your appointment with Carr Cr…" at bounding box center [985, 314] width 951 height 629
click at [467, 377] on textarea "Hi {{First Name}}, your appointment with [PERSON_NAME] Automotive has been sche…" at bounding box center [487, 335] width 388 height 95
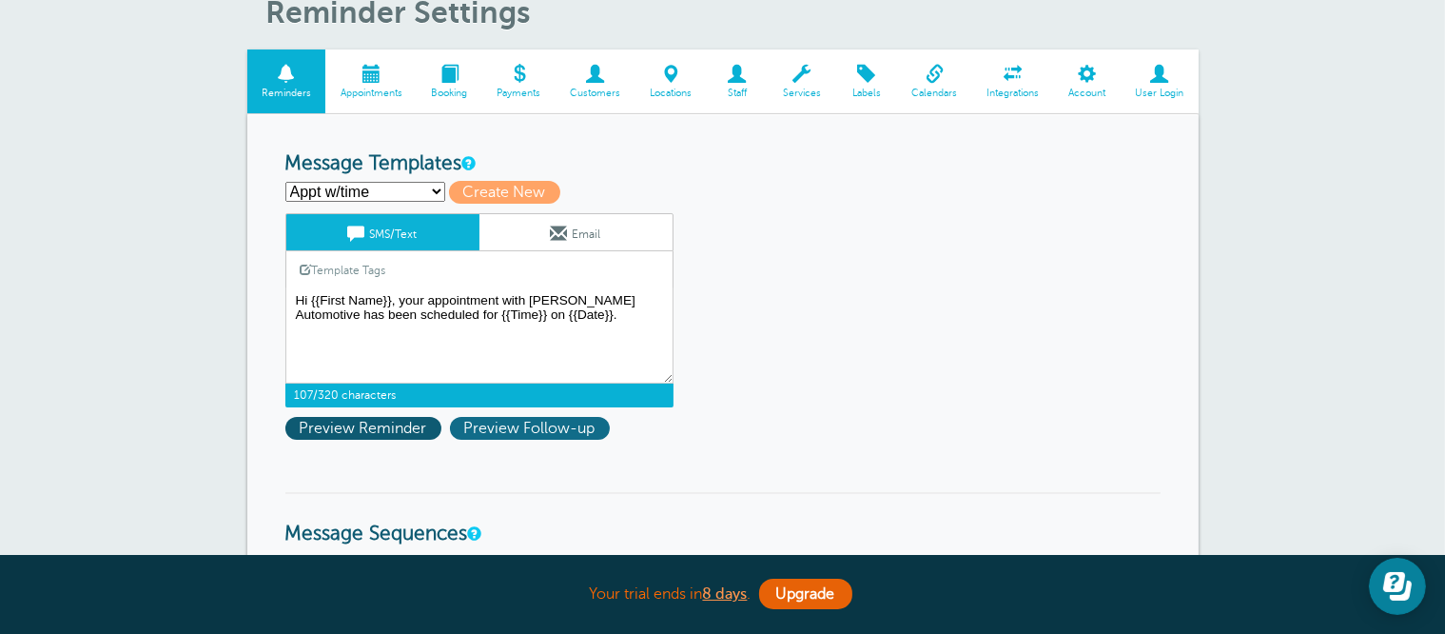
click at [526, 421] on span "Preview Follow-up" at bounding box center [530, 428] width 160 height 23
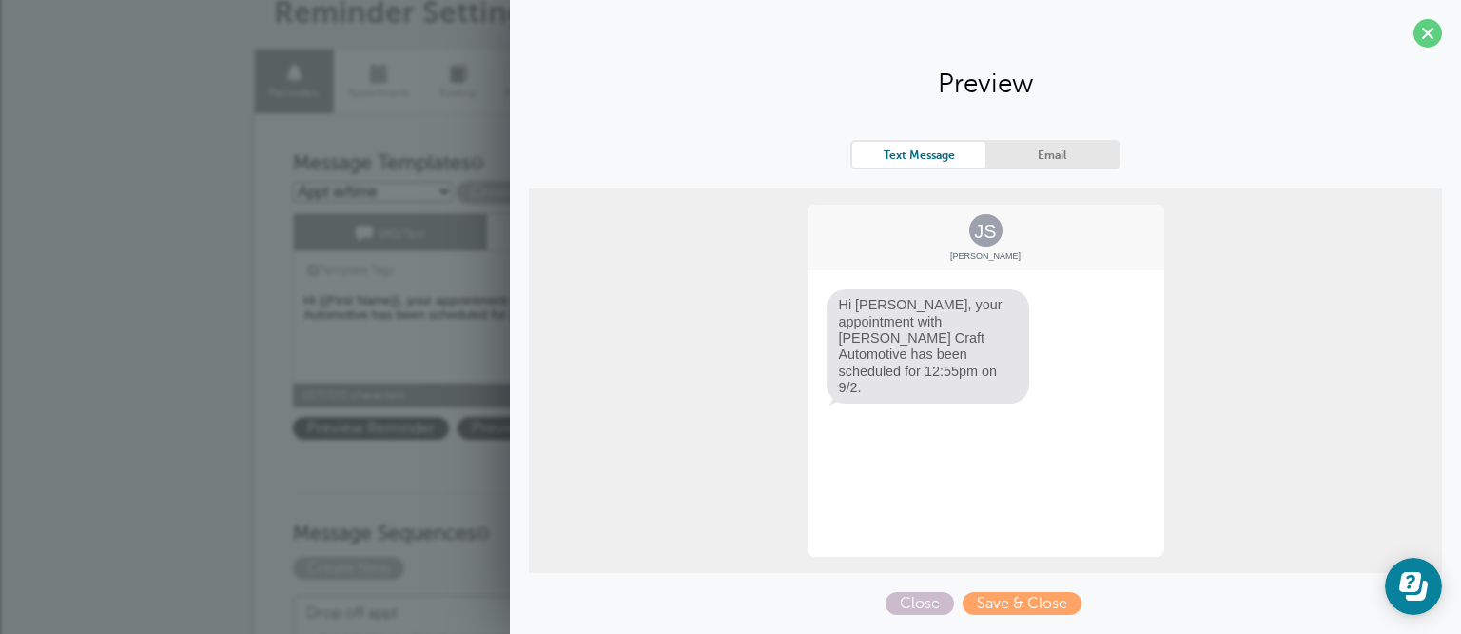
click at [654, 342] on div "JS Jane Smith Hi Jane, your appointment with Carr Craft Automotive has been sch…" at bounding box center [985, 380] width 913 height 384
click at [417, 354] on textarea "Hi {{First Name}}, your appointment with [PERSON_NAME] Automotive has been sche…" at bounding box center [487, 335] width 388 height 95
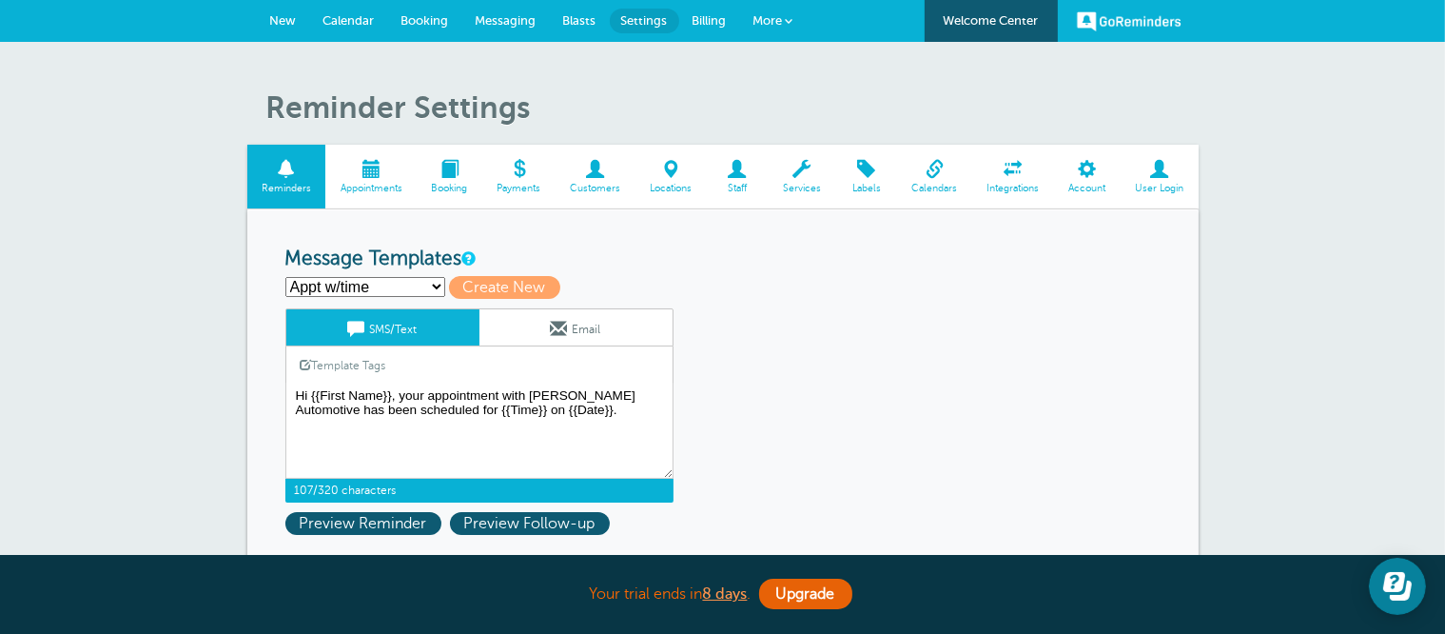
click at [415, 289] on select "Appt w/time Appt w/time Reminder Drop off appt Drop off Reminder First Reminder…" at bounding box center [365, 287] width 160 height 20
select select "160352"
click at [285, 277] on select "Appt w/time Appt w/time Reminder Drop off appt Drop off Reminder First Reminder…" at bounding box center [365, 287] width 160 height 20
type input "Appt w/time Reminder"
type textarea "Hi {{First Name}}, Reminding you of your appointment with Carr Craft on {{Day N…"
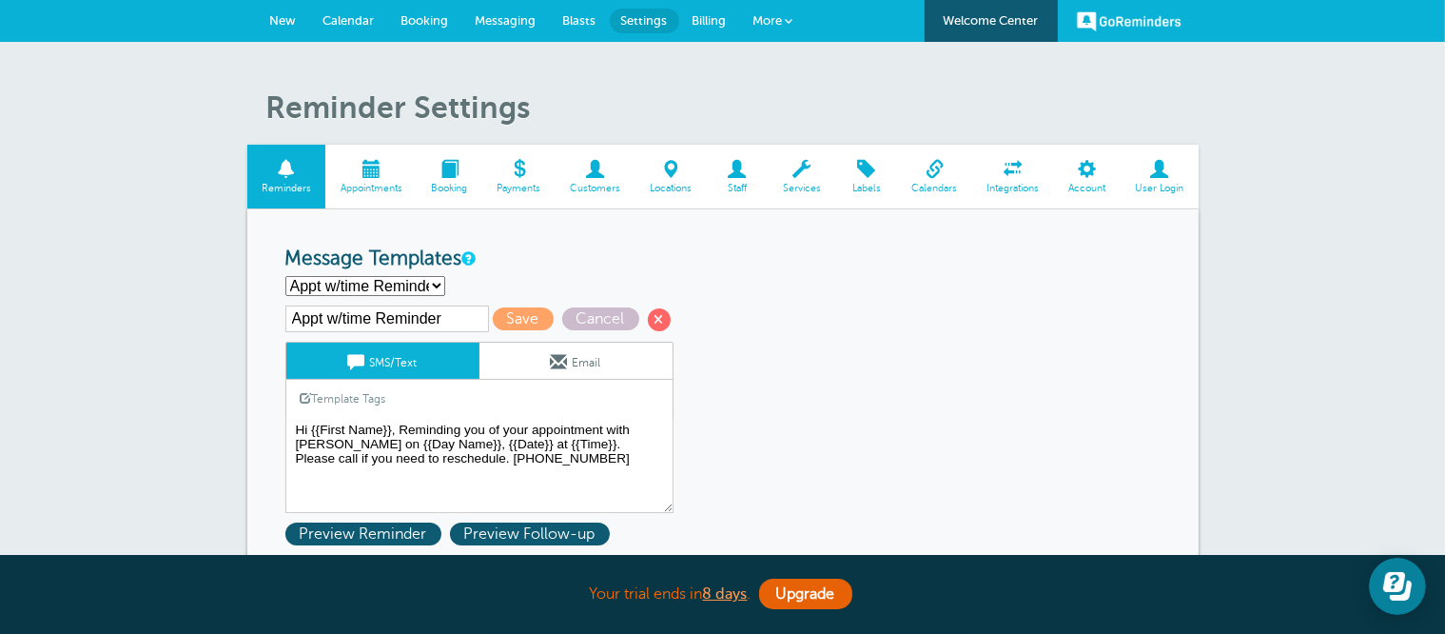
click at [413, 288] on select "Appt w/time Appt w/time Reminder Drop off appt Drop off Reminder First Reminder…" at bounding box center [365, 286] width 160 height 20
select select "160346"
click at [285, 276] on select "Appt w/time Appt w/time Reminder Drop off appt Drop off Reminder First Reminder…" at bounding box center [365, 286] width 160 height 20
type input "Appt w/time"
type textarea "Hi {{First Name}}, your appointment with [PERSON_NAME] Automotive has been sche…"
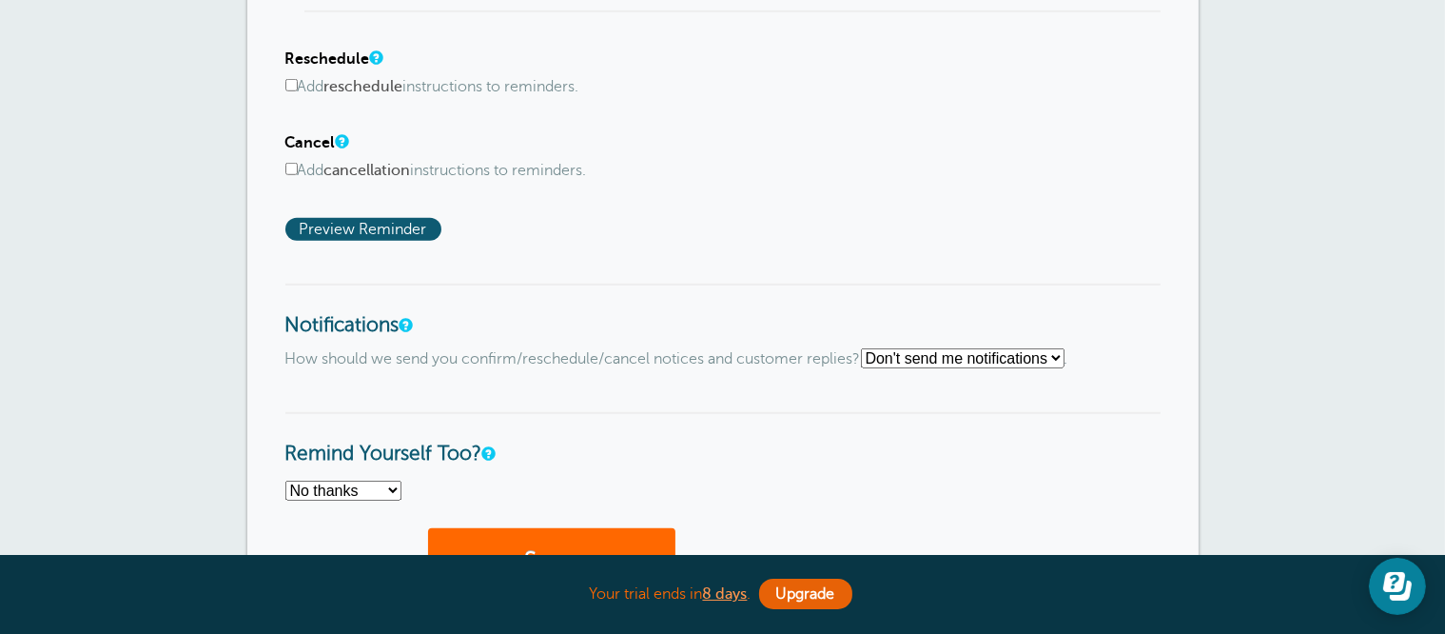
scroll to position [1427, 0]
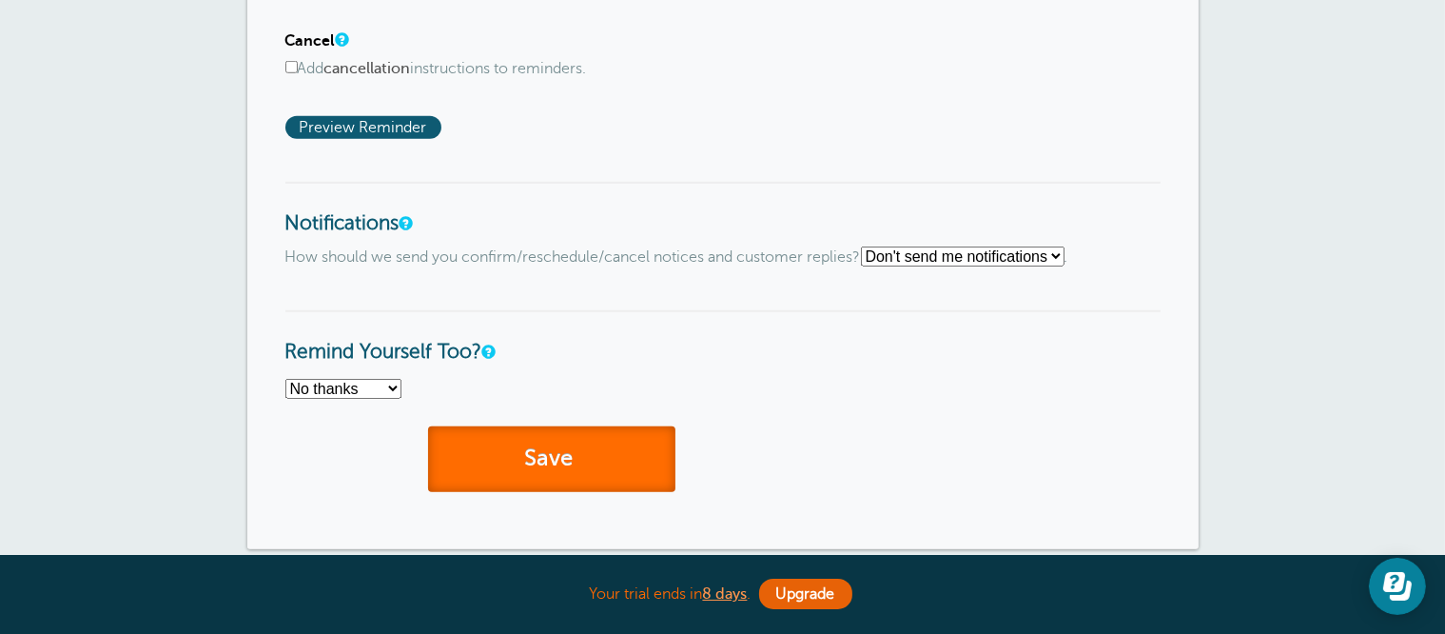
click at [554, 463] on button "Save" at bounding box center [551, 459] width 247 height 66
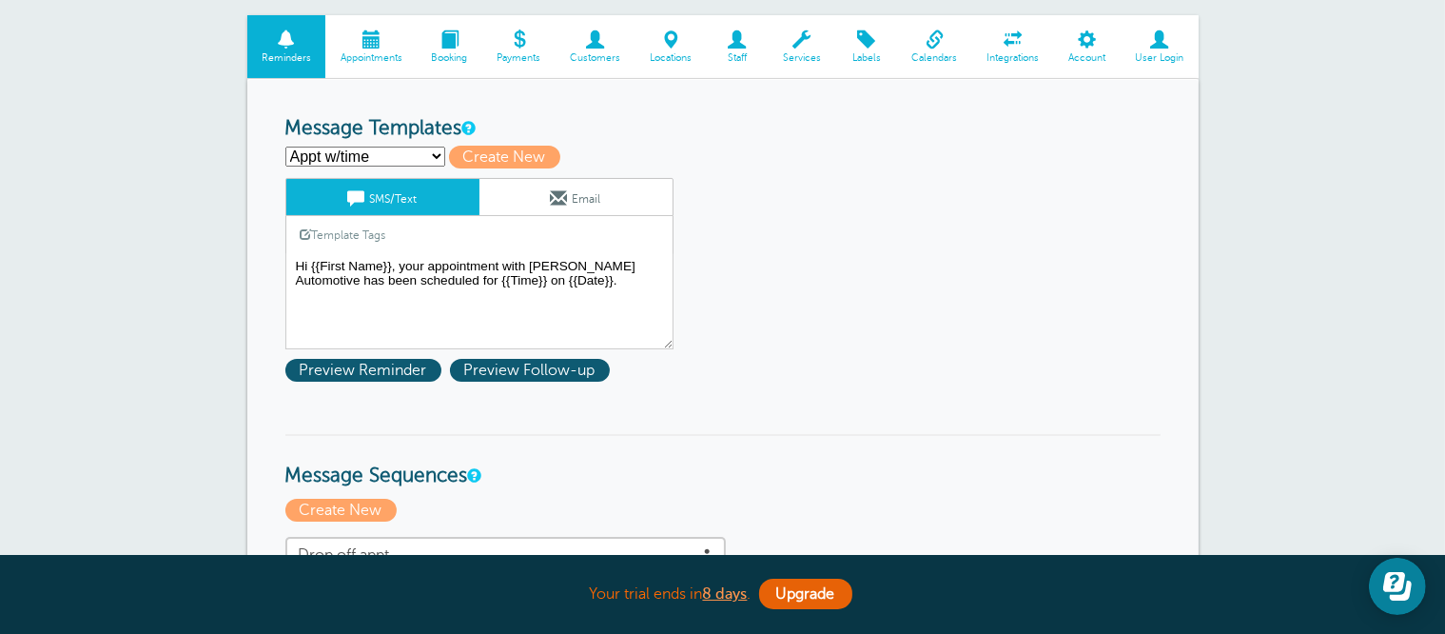
scroll to position [190, 0]
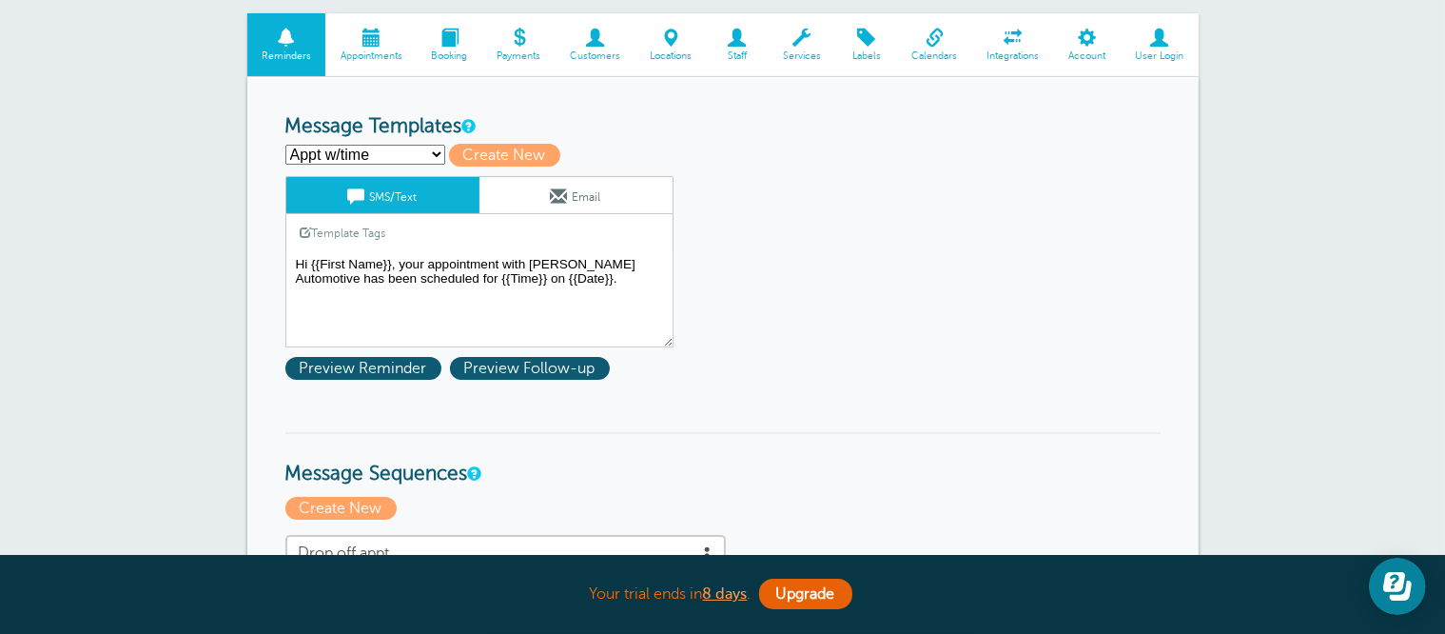
click at [421, 153] on select "Appt w/time Appt w/time Reminder Drop off appt Drop off Reminder First Reminder…" at bounding box center [365, 155] width 160 height 20
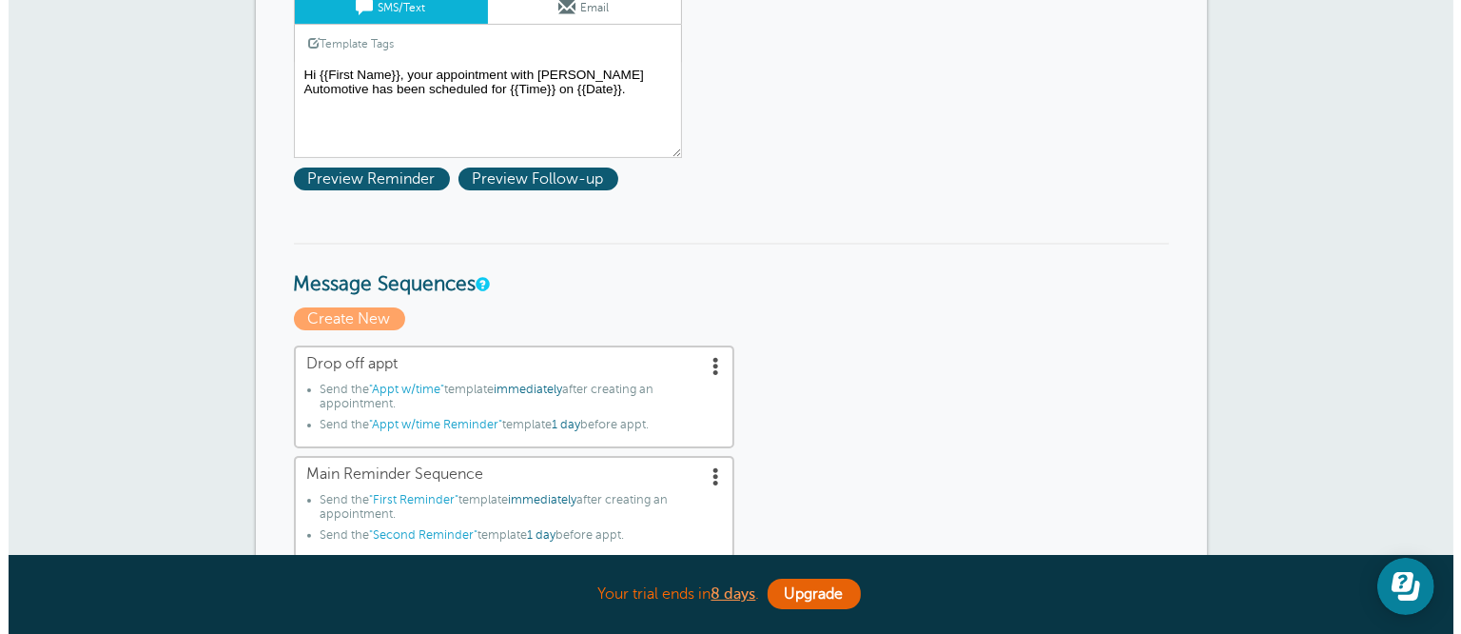
scroll to position [381, 0]
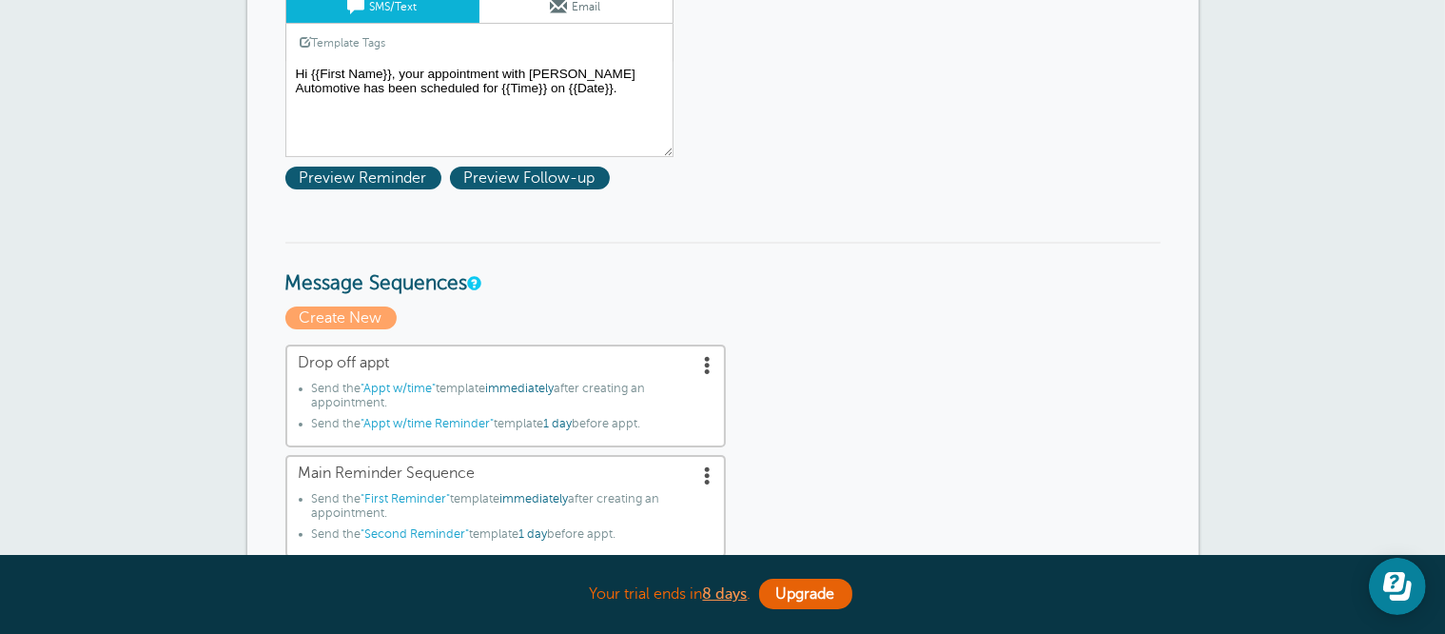
click at [737, 256] on h3 "Message Sequences" at bounding box center [722, 269] width 875 height 54
click at [366, 318] on span "Create New" at bounding box center [340, 317] width 111 height 23
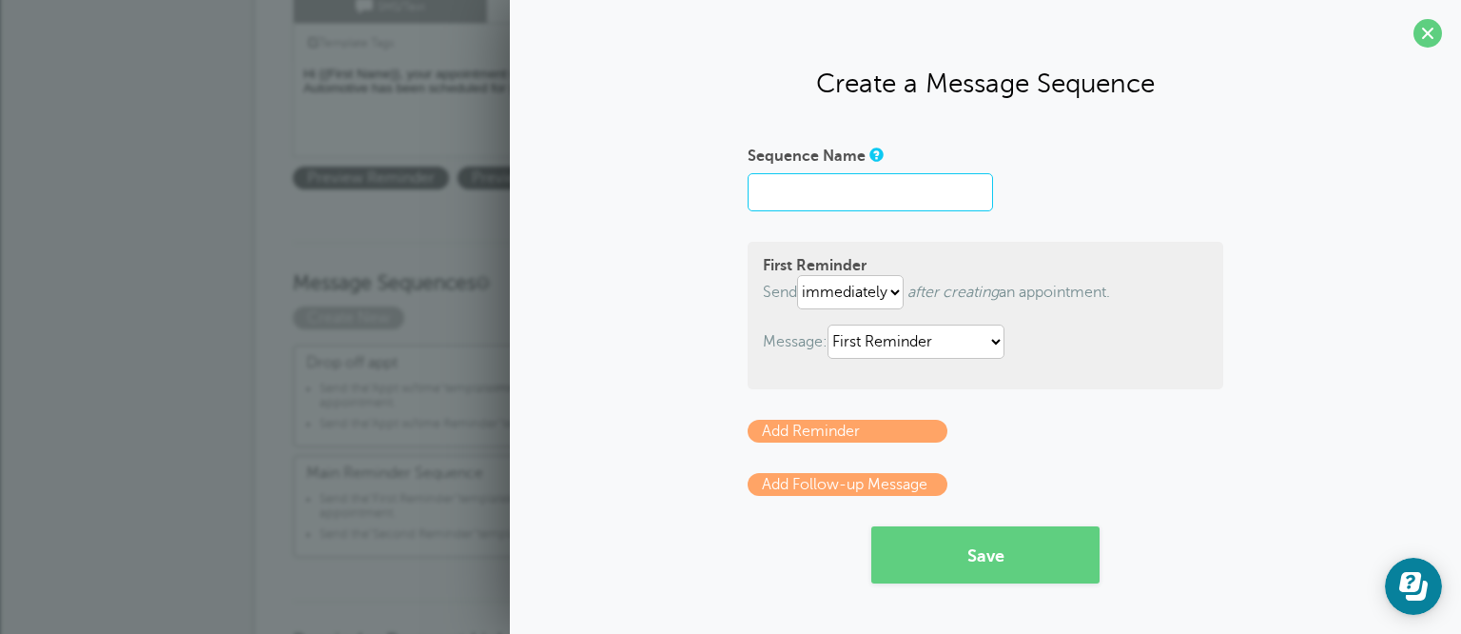
click at [875, 174] on input "Sequence Name" at bounding box center [870, 192] width 245 height 38
type input "Appt w/time"
click at [1043, 206] on div "Sequence Name Appt w/time" at bounding box center [986, 175] width 476 height 71
click at [982, 325] on select "Appt w/time Appt w/time Reminder Drop off appt Drop off Reminder First Reminder…" at bounding box center [916, 341] width 177 height 34
select select "160346"
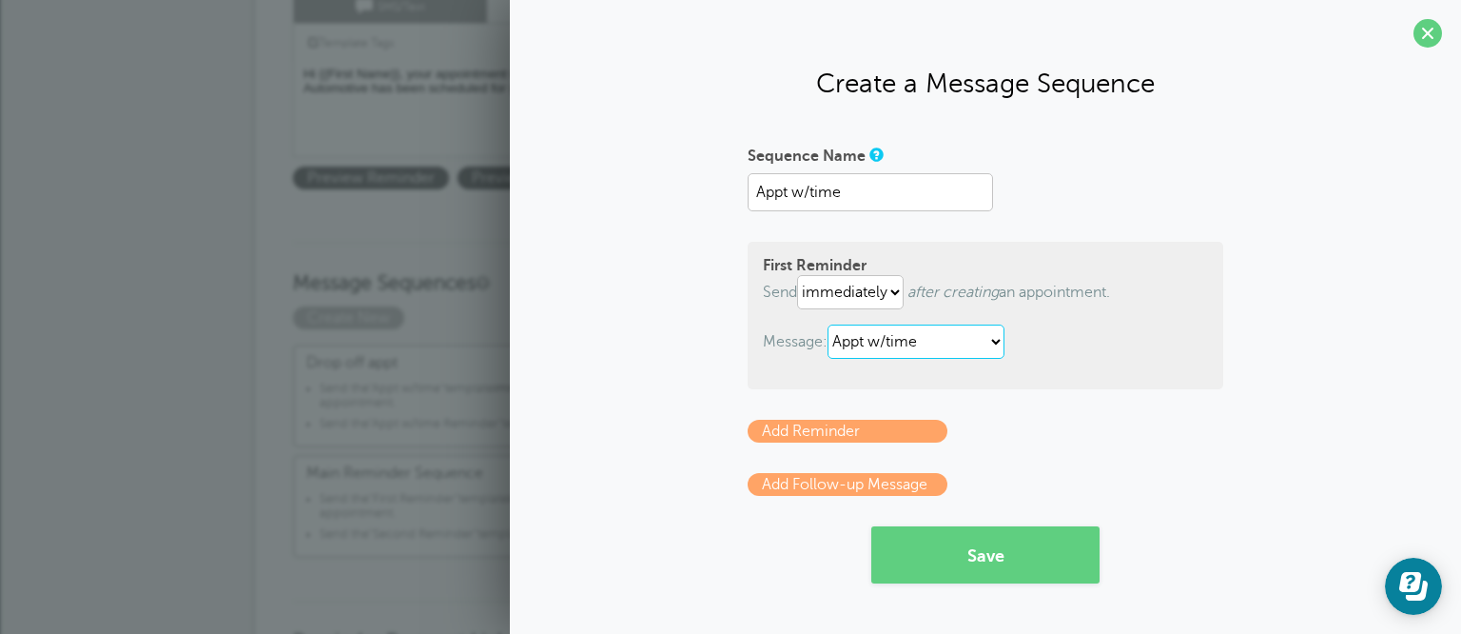
click at [831, 324] on select "Appt w/time Appt w/time Reminder Drop off appt Drop off Reminder First Reminder…" at bounding box center [916, 341] width 177 height 34
click at [924, 432] on link "Add Reminder" at bounding box center [848, 431] width 200 height 23
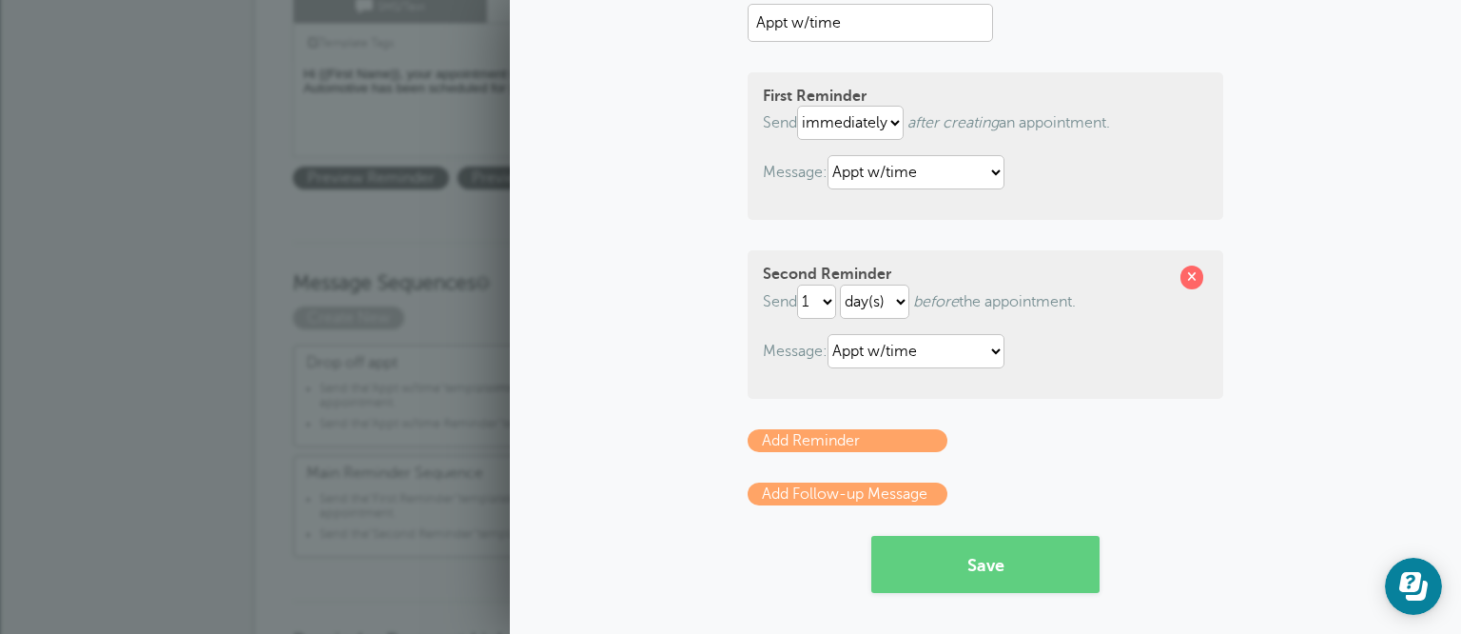
scroll to position [170, 0]
click at [936, 361] on select "Appt w/time Appt w/time Reminder Drop off appt Drop off Reminder First Reminder…" at bounding box center [916, 350] width 177 height 34
select select "160352"
click at [828, 333] on select "Appt w/time Appt w/time Reminder Drop off appt Drop off Reminder First Reminder…" at bounding box center [916, 350] width 177 height 34
click at [995, 562] on button "Save" at bounding box center [985, 563] width 228 height 57
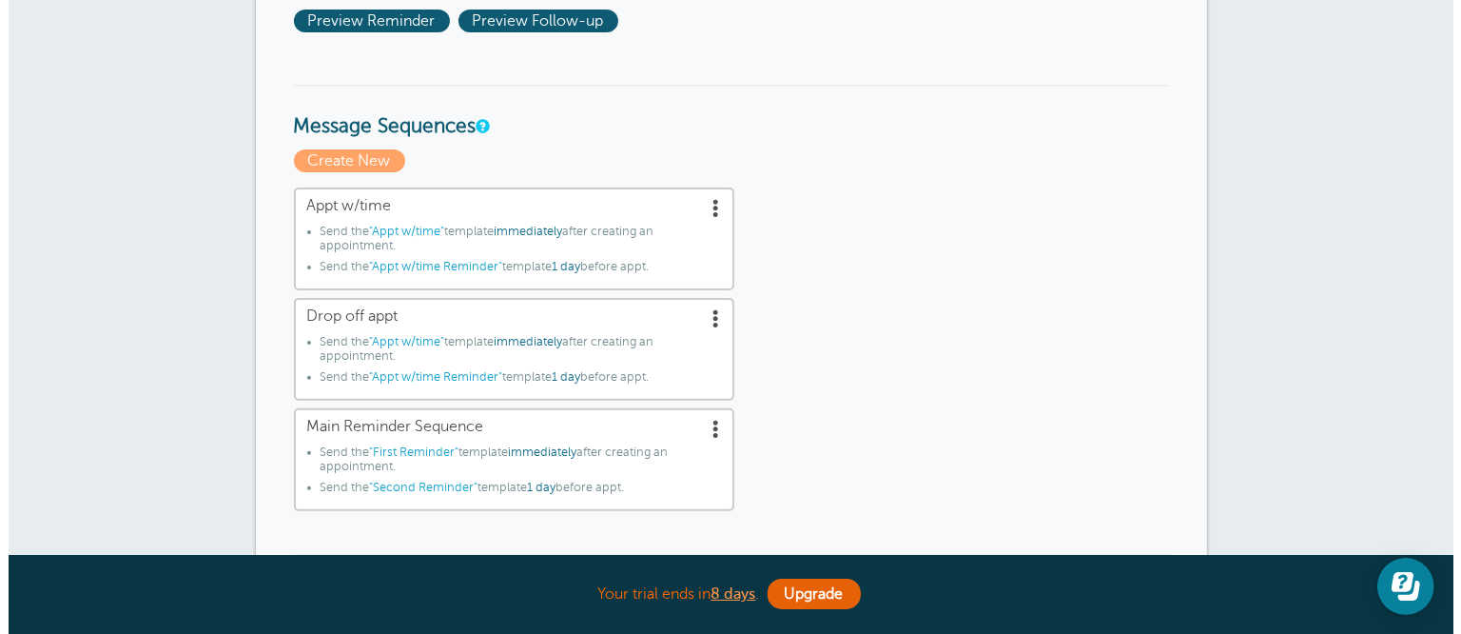
scroll to position [571, 0]
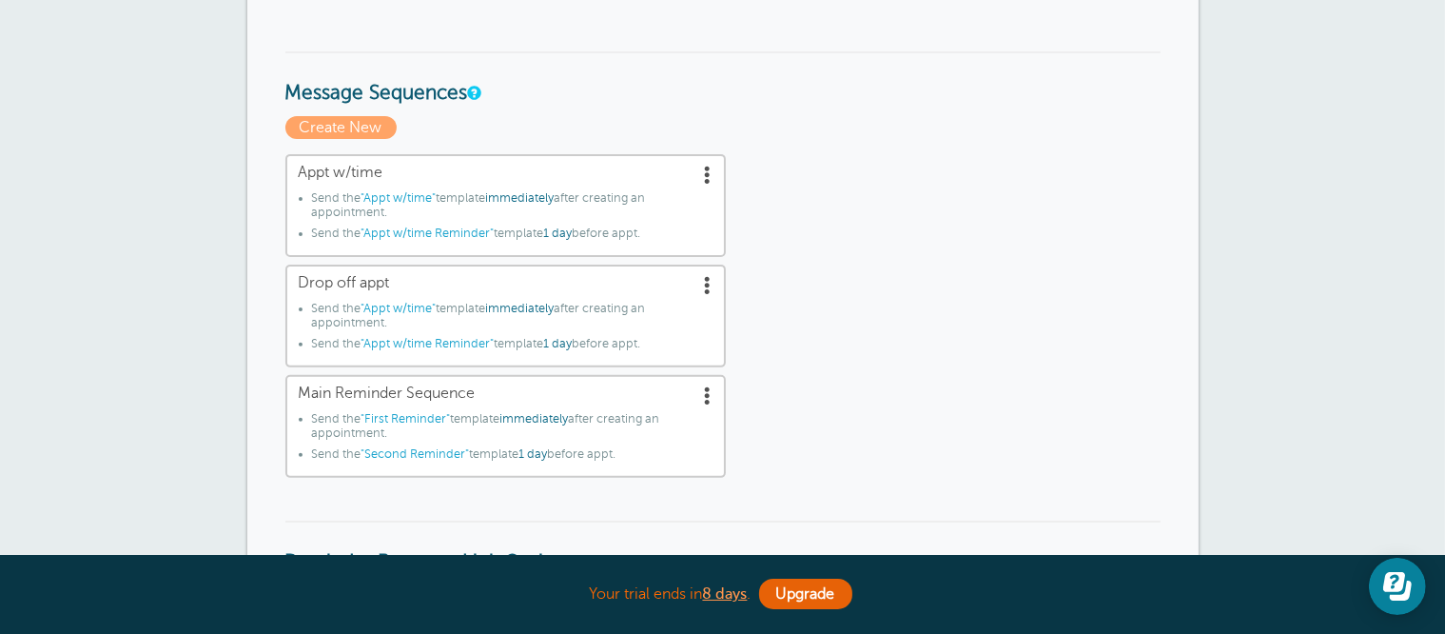
click at [411, 276] on span "Drop off appt" at bounding box center [506, 283] width 414 height 18
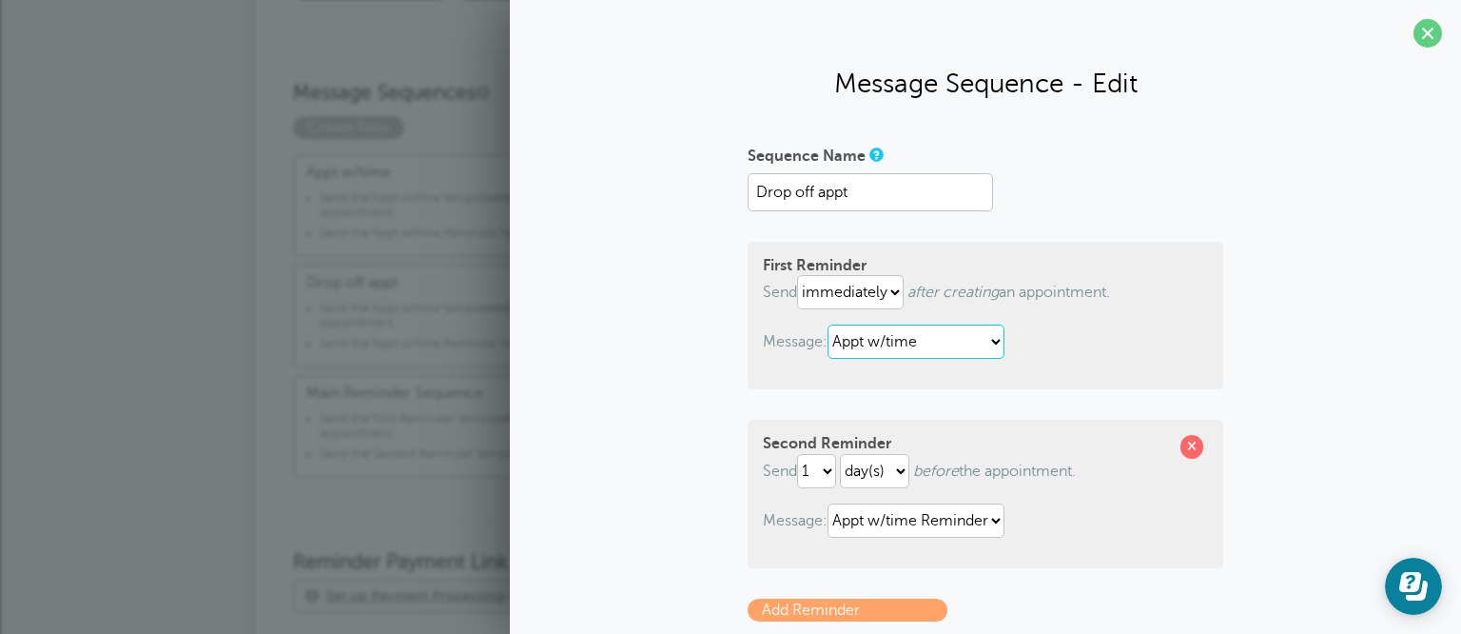
click at [943, 348] on select "Appt w/time Appt w/time Reminder Drop off appt Drop off Reminder First Reminder…" at bounding box center [916, 341] width 177 height 34
select select "160211"
click at [828, 324] on select "Appt w/time Appt w/time Reminder Drop off appt Drop off Reminder First Reminder…" at bounding box center [916, 341] width 177 height 34
click at [924, 515] on select "Appt w/time Appt w/time Reminder Drop off appt Drop off Reminder First Reminder…" at bounding box center [916, 520] width 177 height 34
select select "160347"
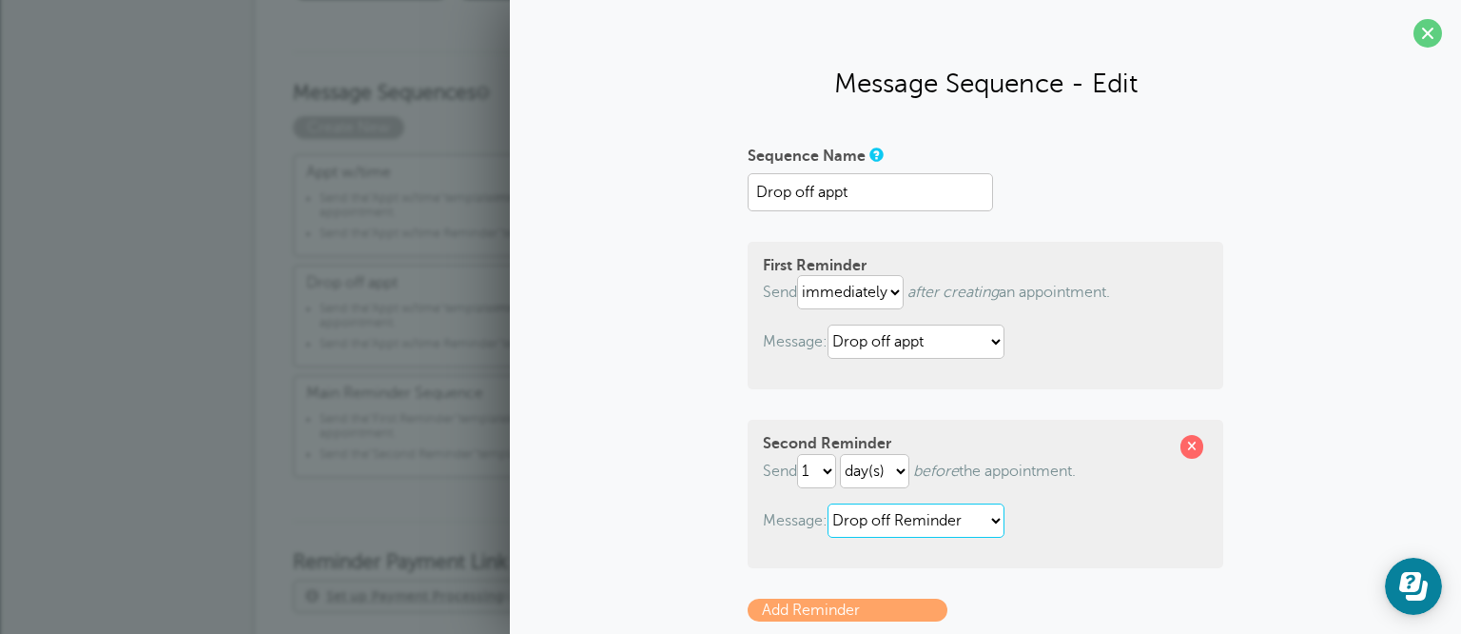
click at [828, 503] on select "Appt w/time Appt w/time Reminder Drop off appt Drop off Reminder First Reminder…" at bounding box center [916, 520] width 177 height 34
click at [877, 612] on link "Add Reminder" at bounding box center [848, 609] width 200 height 23
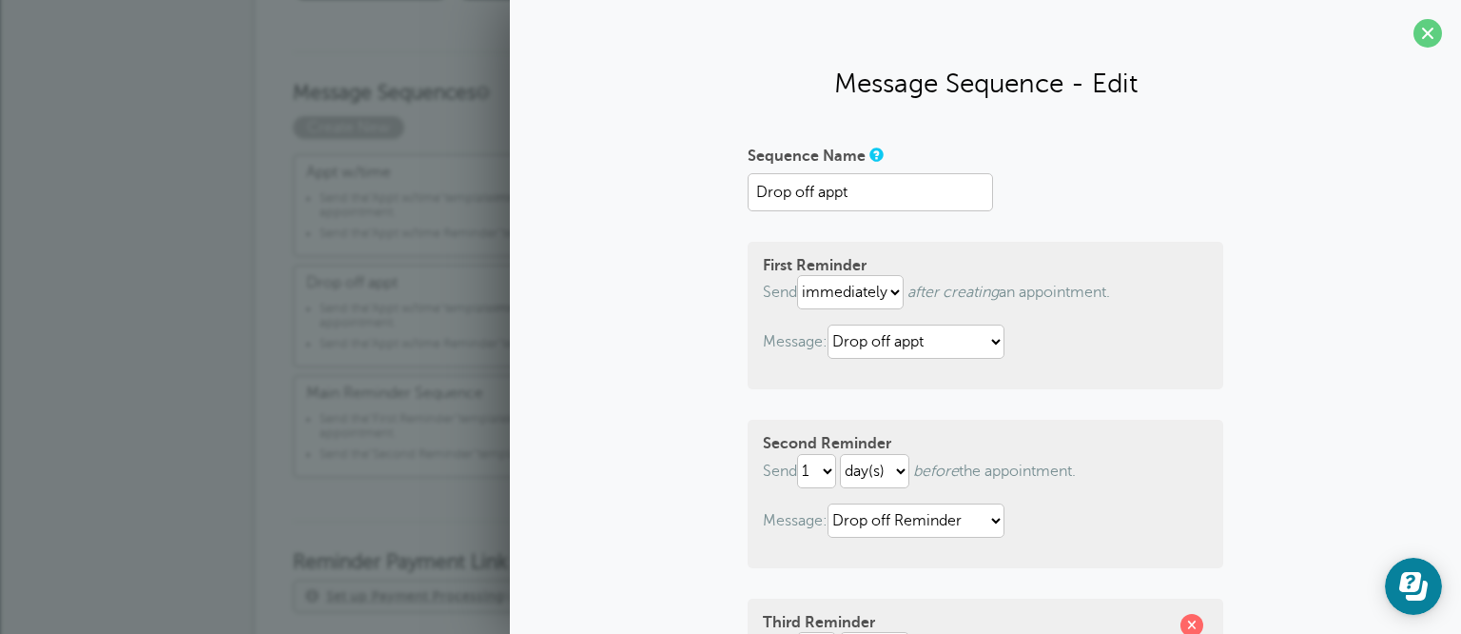
click at [282, 329] on div "Reminder Schedule 1st reminder: Immediately 1 2 3 4 5 6 7 8 9 10 11 12 13 14 15…" at bounding box center [730, 618] width 951 height 1843
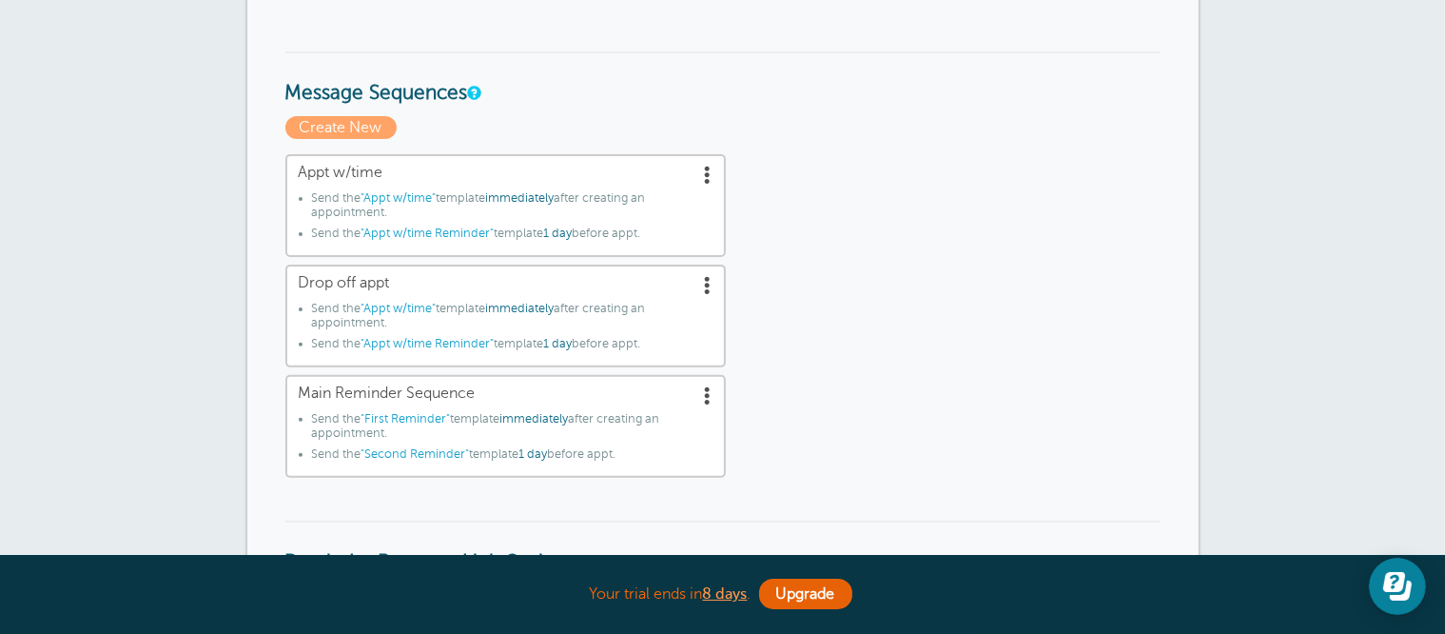
click at [707, 277] on span at bounding box center [708, 284] width 19 height 19
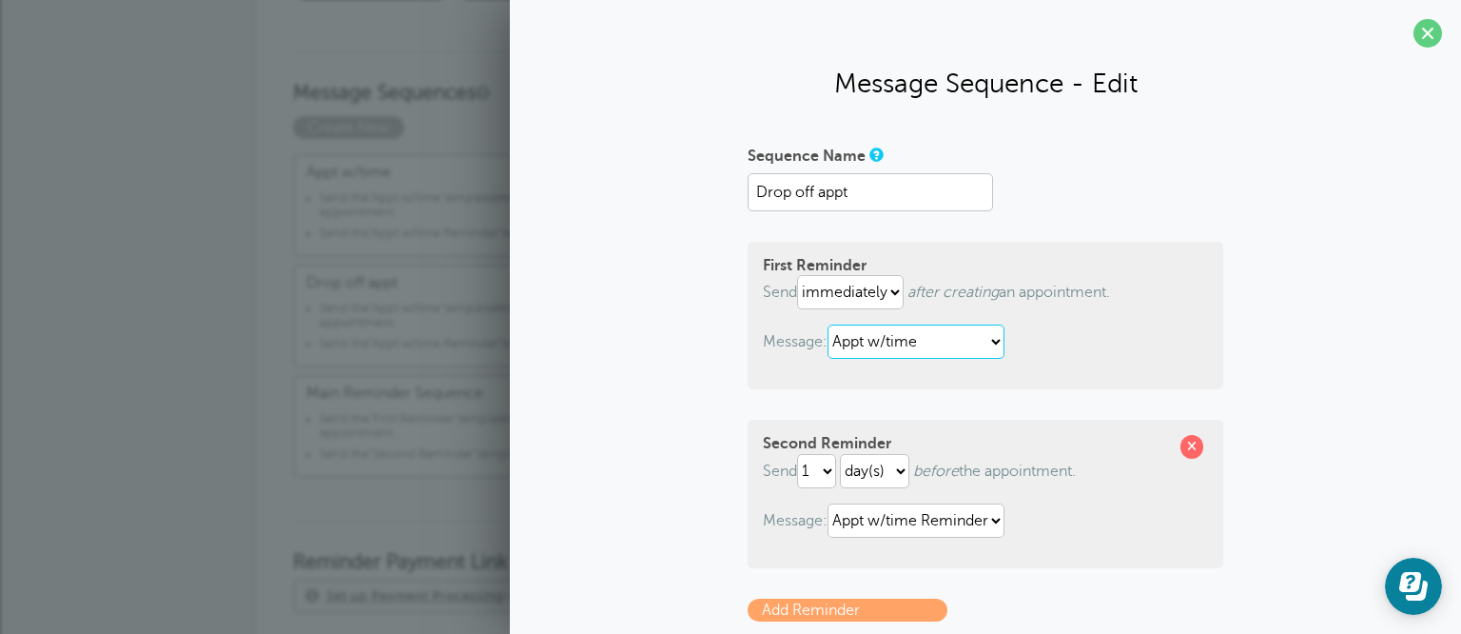
click at [902, 337] on select "Appt w/time Appt w/time Reminder Drop off appt Drop off Reminder First Reminder…" at bounding box center [916, 341] width 177 height 34
select select "160211"
click at [828, 324] on select "Appt w/time Appt w/time Reminder Drop off appt Drop off Reminder First Reminder…" at bounding box center [916, 341] width 177 height 34
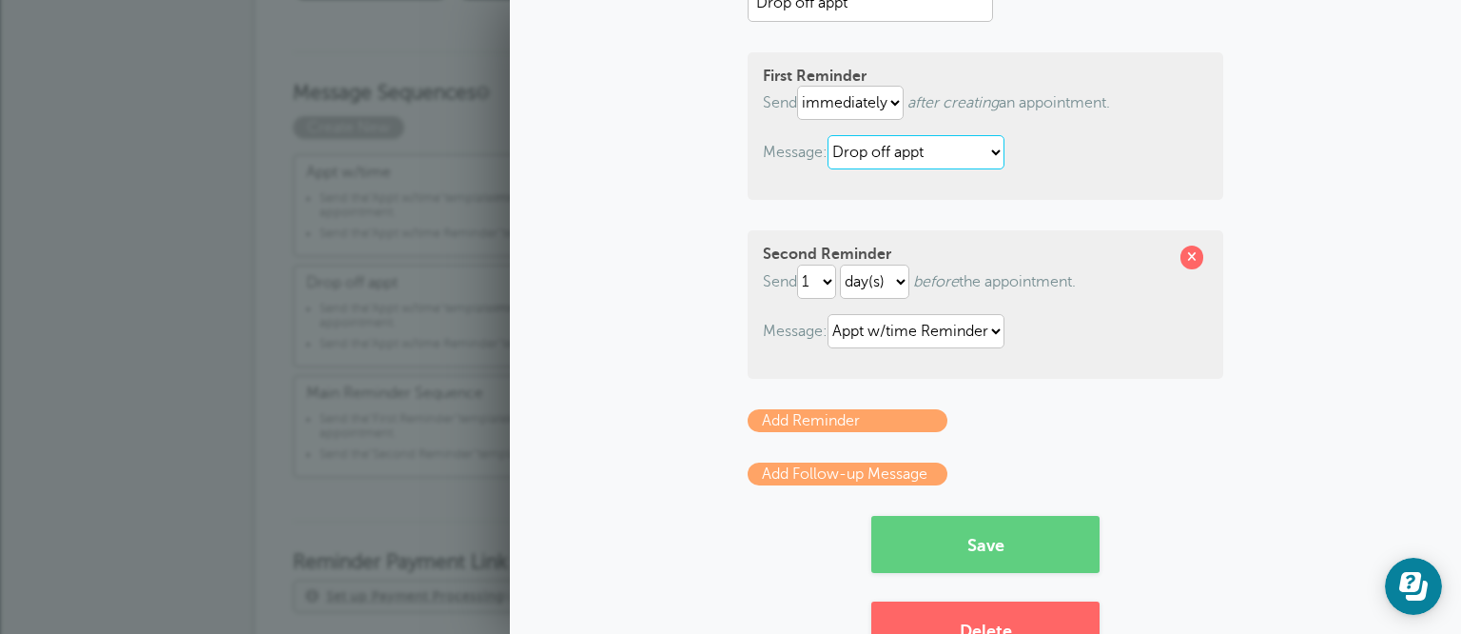
scroll to position [255, 0]
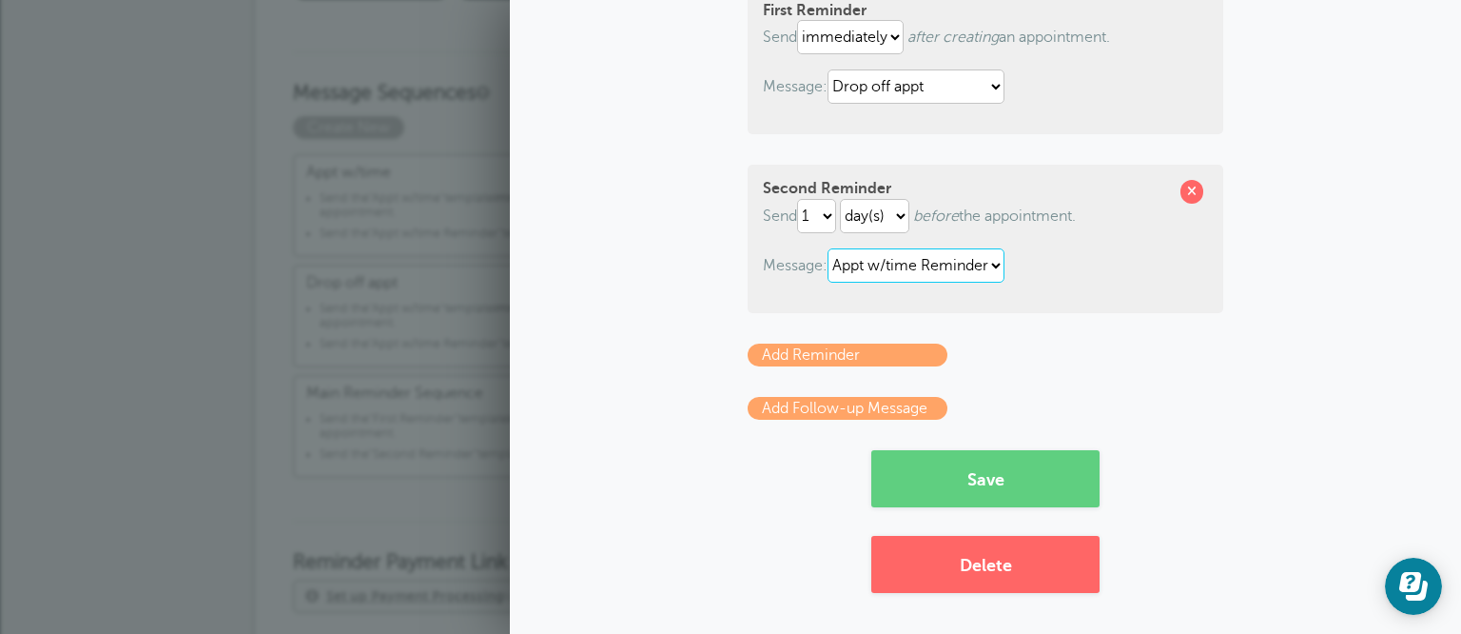
click at [935, 272] on select "Appt w/time Appt w/time Reminder Drop off appt Drop off Reminder First Reminder…" at bounding box center [916, 265] width 177 height 34
select select "160347"
click at [828, 248] on select "Appt w/time Appt w/time Reminder Drop off appt Drop off Reminder First Reminder…" at bounding box center [916, 265] width 177 height 34
click at [994, 485] on button "Save" at bounding box center [985, 478] width 228 height 57
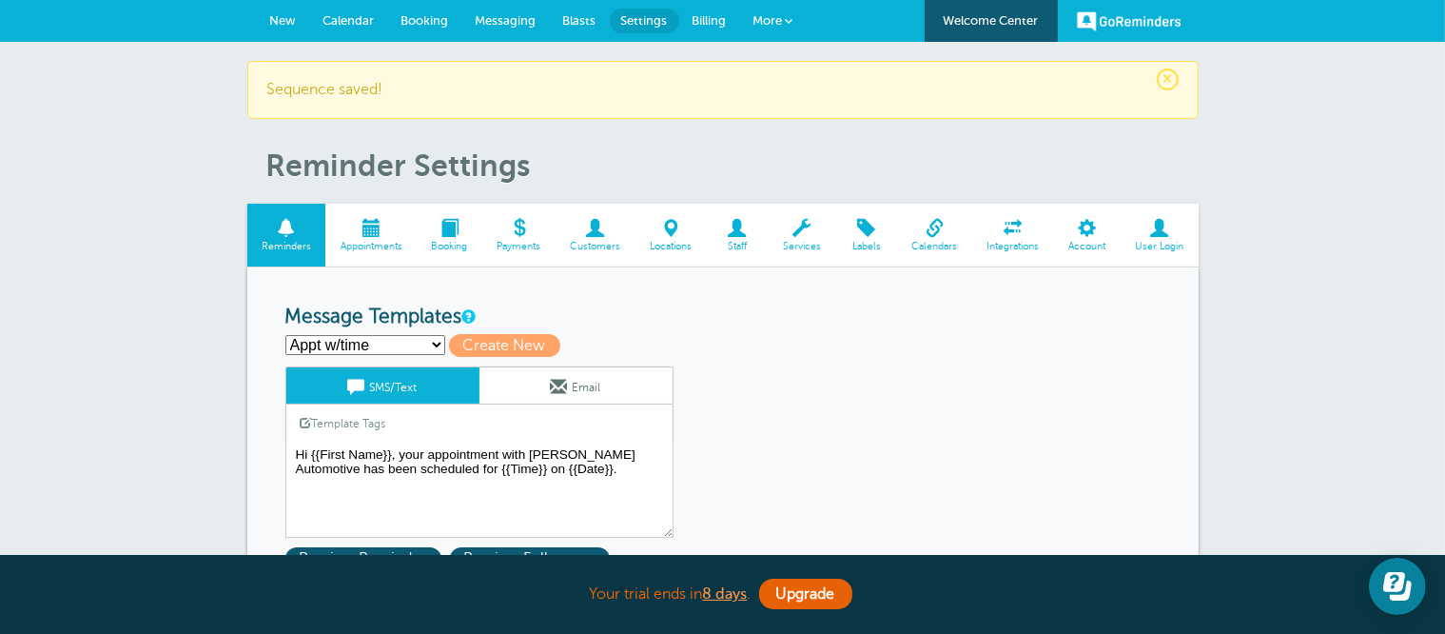
click at [276, 13] on span "New" at bounding box center [283, 20] width 27 height 14
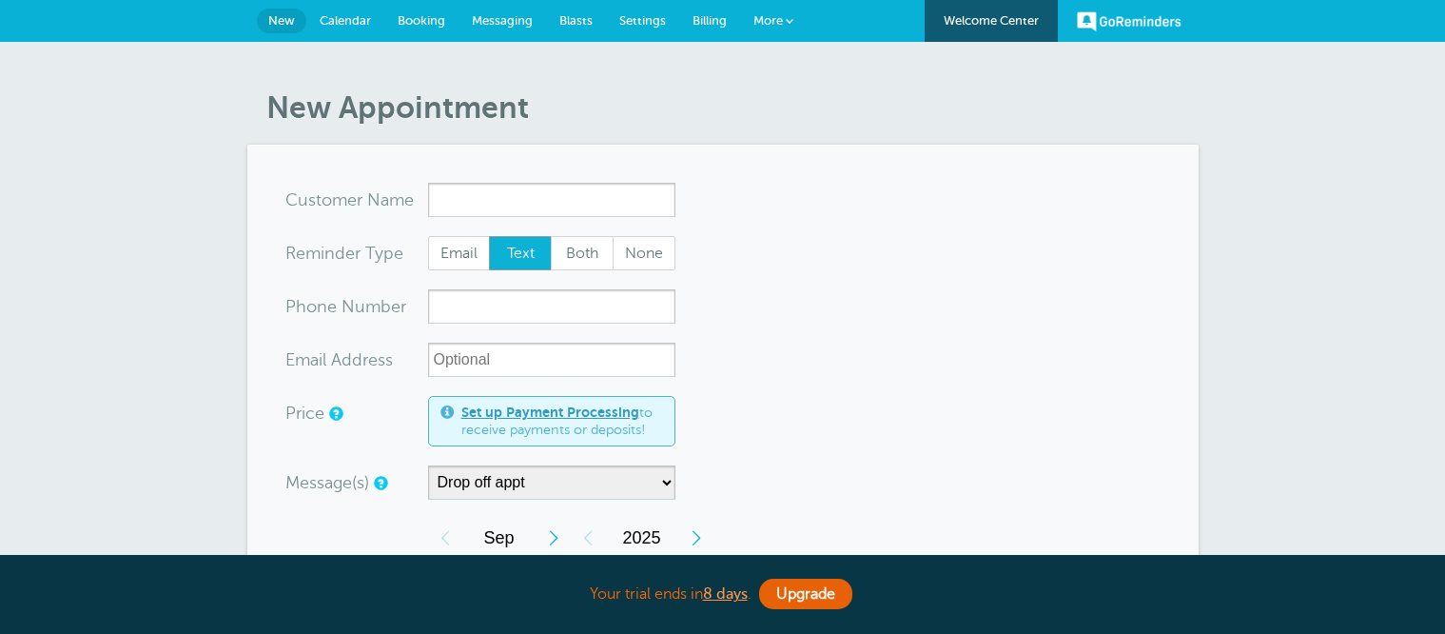
select select "160212"
click at [468, 192] on input "x-no-autofill" at bounding box center [551, 200] width 247 height 34
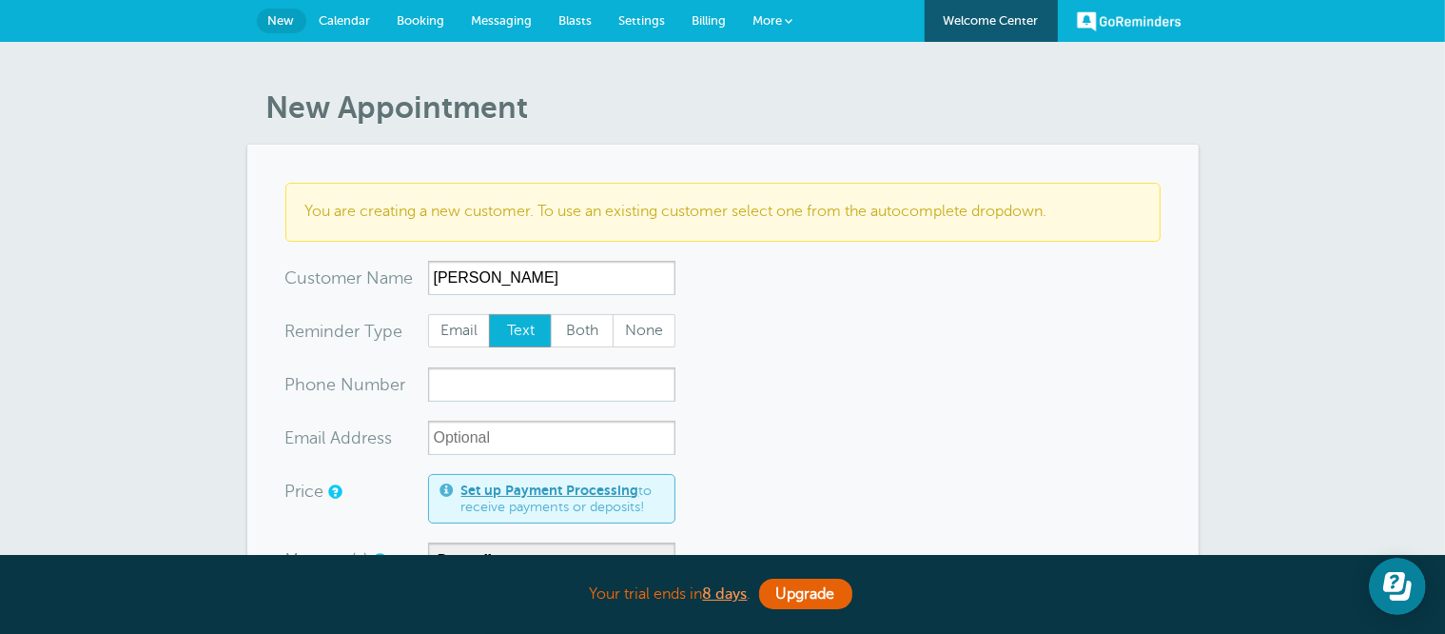
type input "James Norman"
click at [546, 376] on input "xxx-no-autofill" at bounding box center [551, 384] width 247 height 34
type input "2693521210"
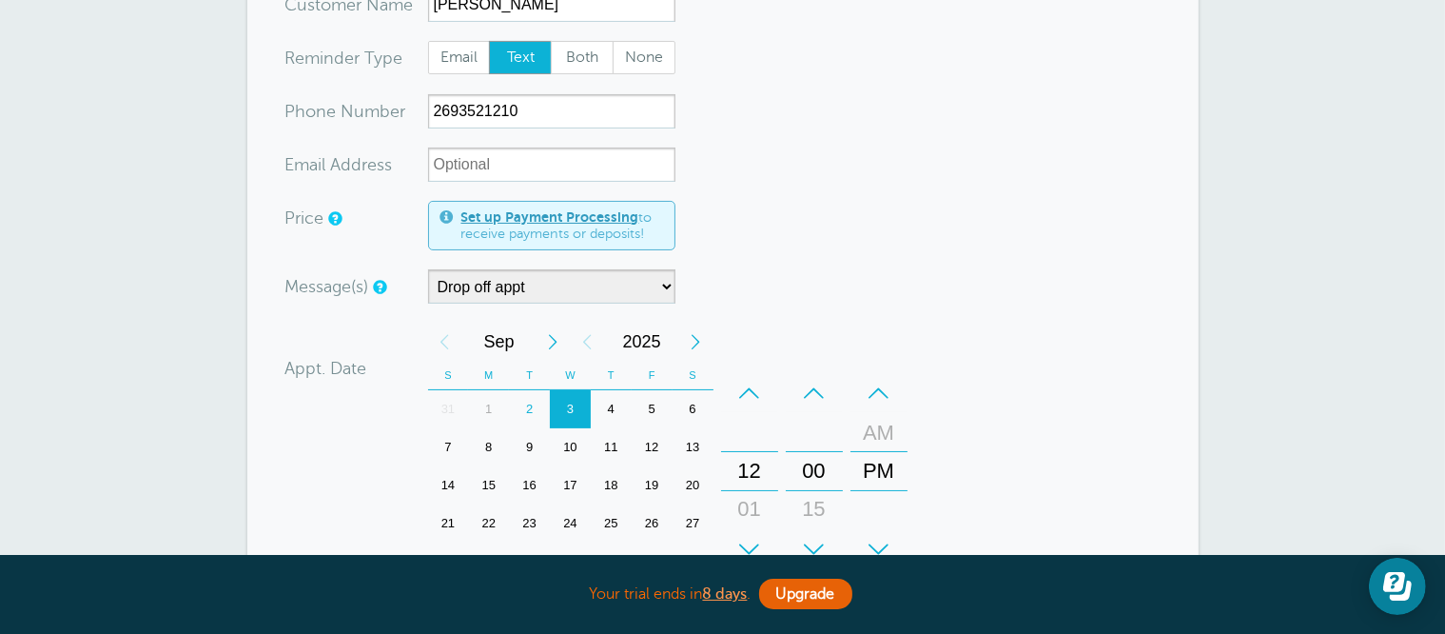
scroll to position [285, 0]
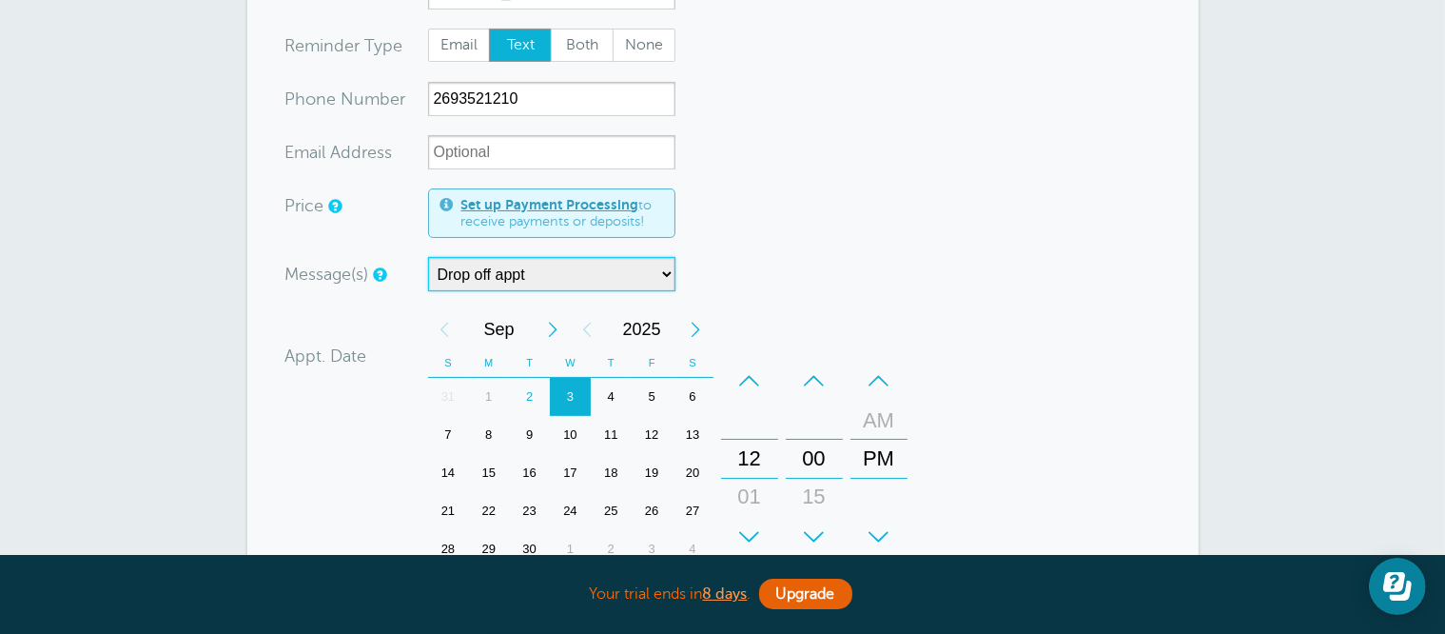
click at [476, 266] on select "Appt w/time Drop off appt Main Reminder Sequence" at bounding box center [551, 274] width 247 height 34
select select "160677"
click at [428, 257] on select "Appt w/time Drop off appt Main Reminder Sequence" at bounding box center [551, 274] width 247 height 34
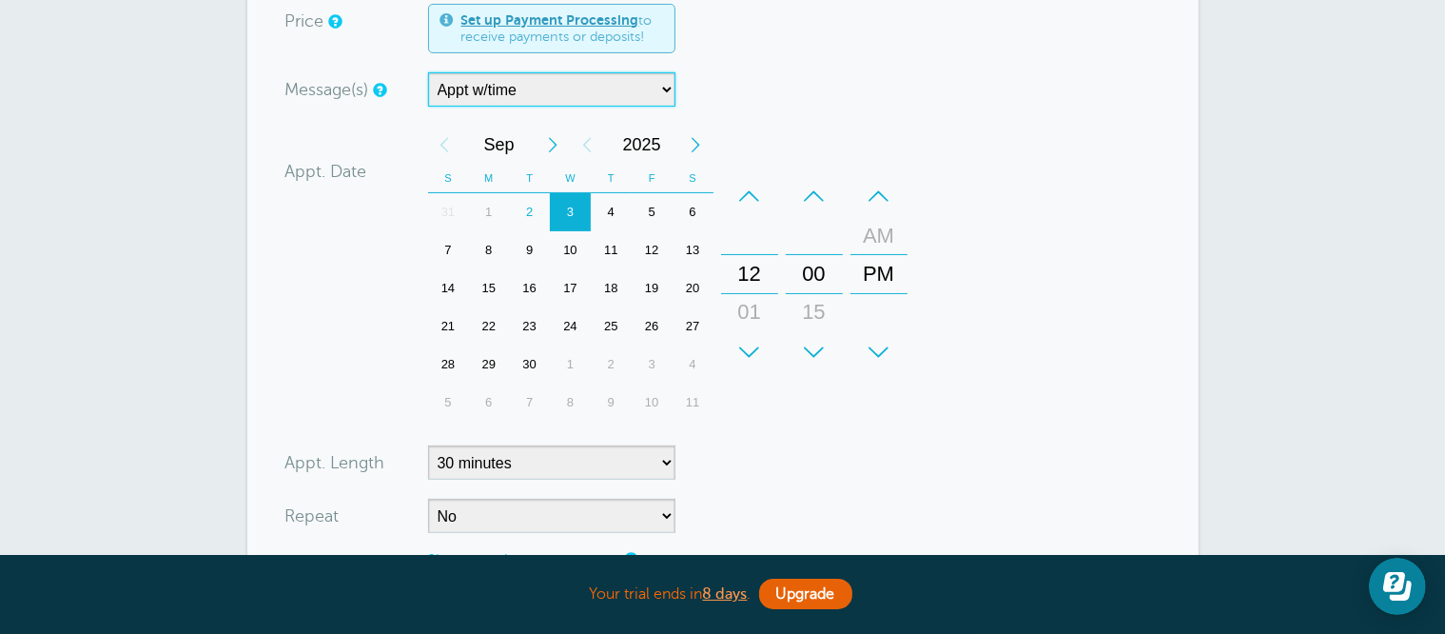
scroll to position [476, 0]
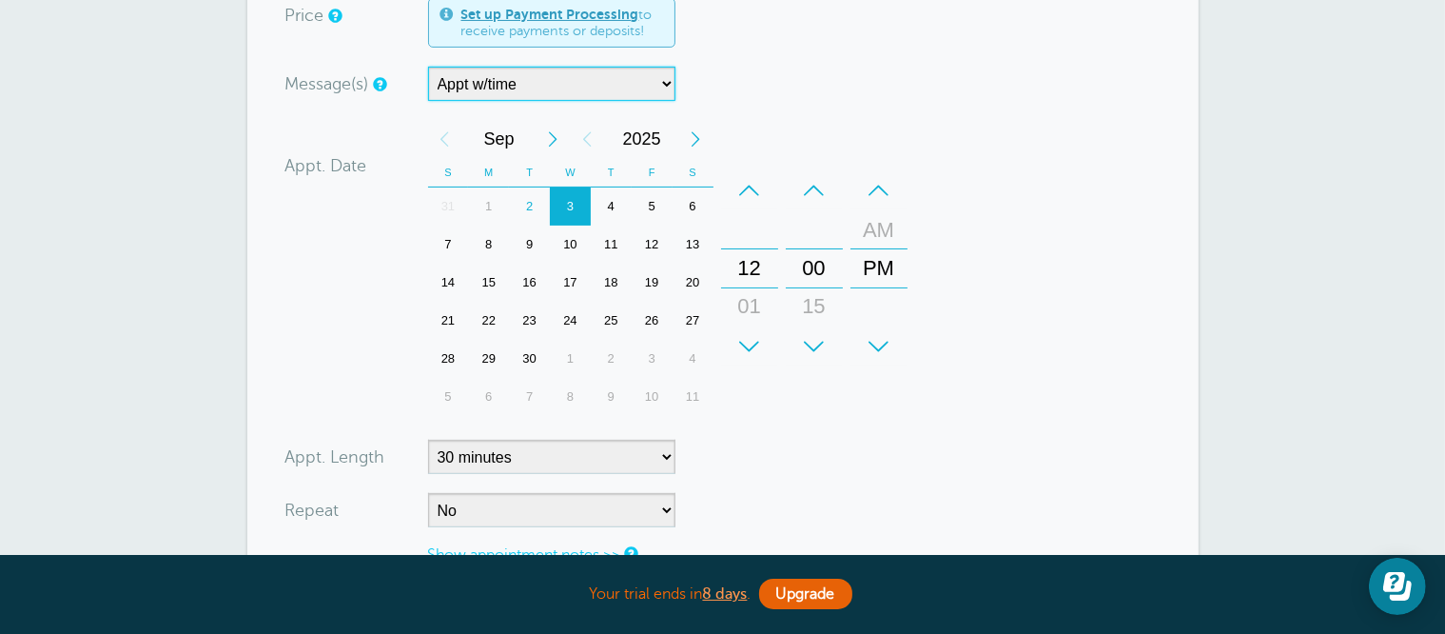
click at [616, 202] on div "4" at bounding box center [611, 206] width 41 height 38
click at [749, 188] on div "–" at bounding box center [749, 190] width 57 height 38
click at [744, 346] on div "+" at bounding box center [749, 346] width 57 height 38
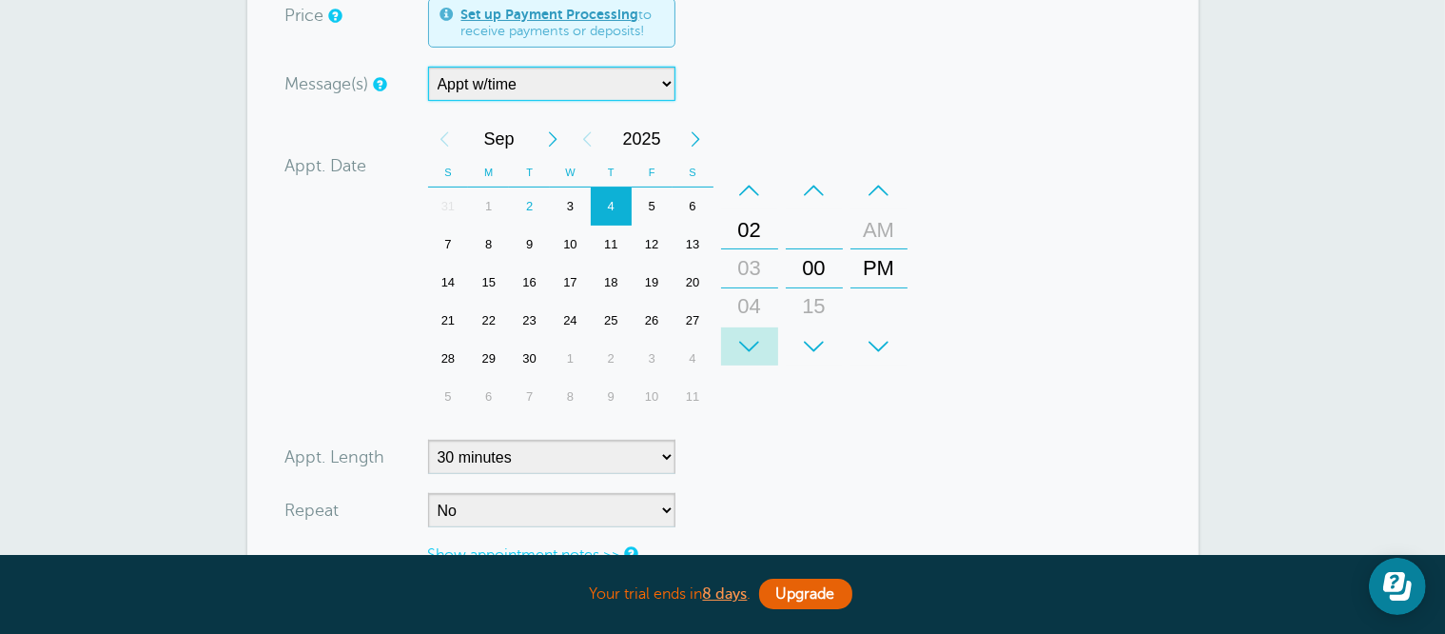
click at [744, 346] on div "+" at bounding box center [749, 346] width 57 height 38
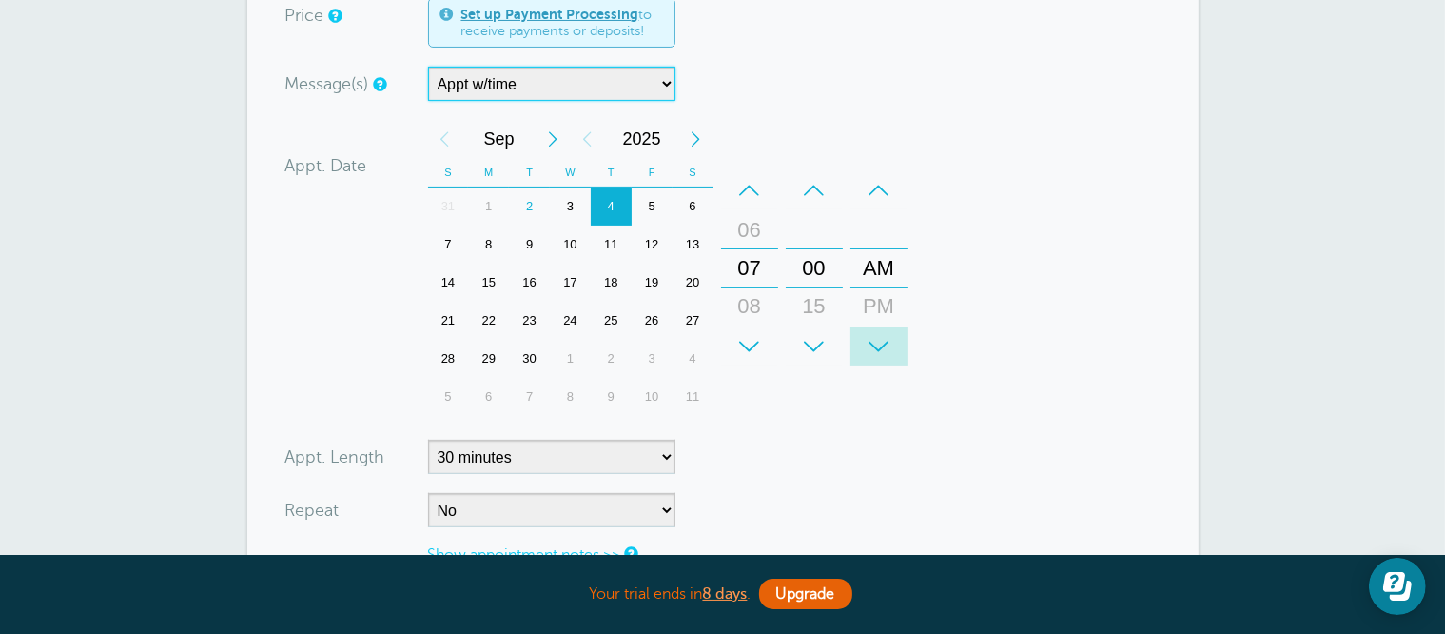
click at [886, 335] on div "+" at bounding box center [878, 346] width 57 height 38
click at [978, 343] on form "You are creating a new customer. To use an existing customer select one from th…" at bounding box center [722, 215] width 875 height 1017
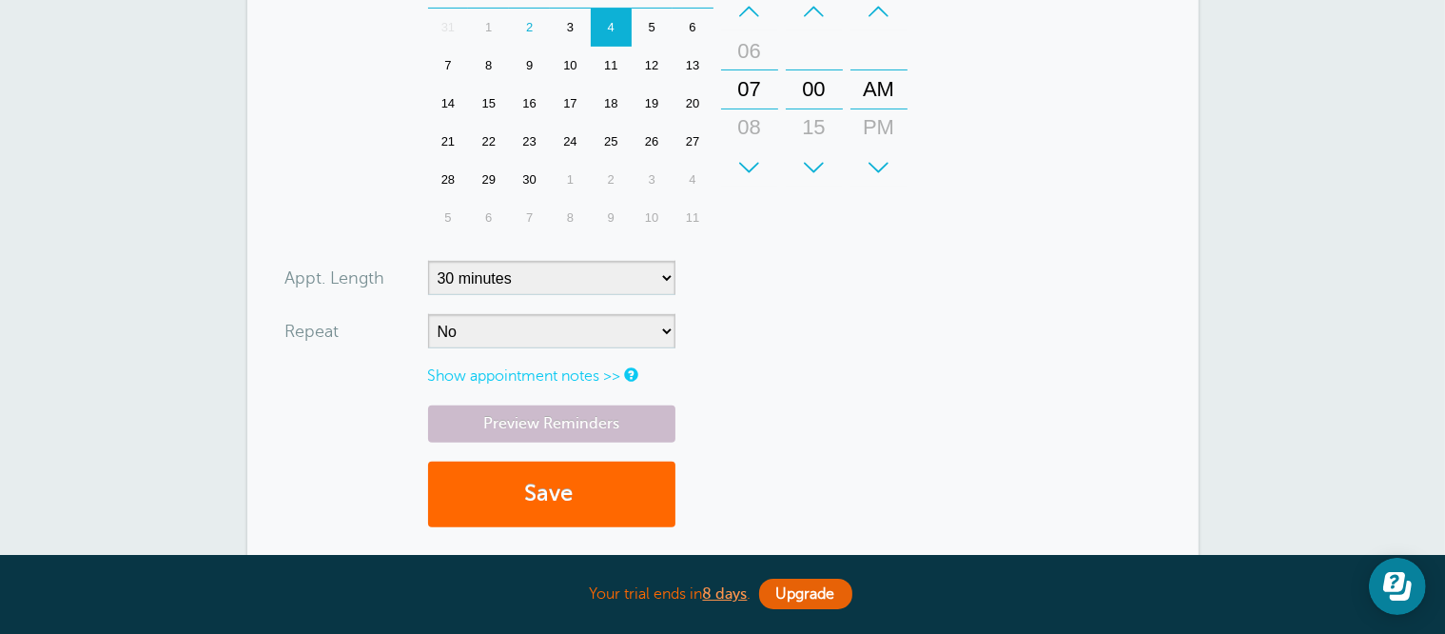
scroll to position [666, 0]
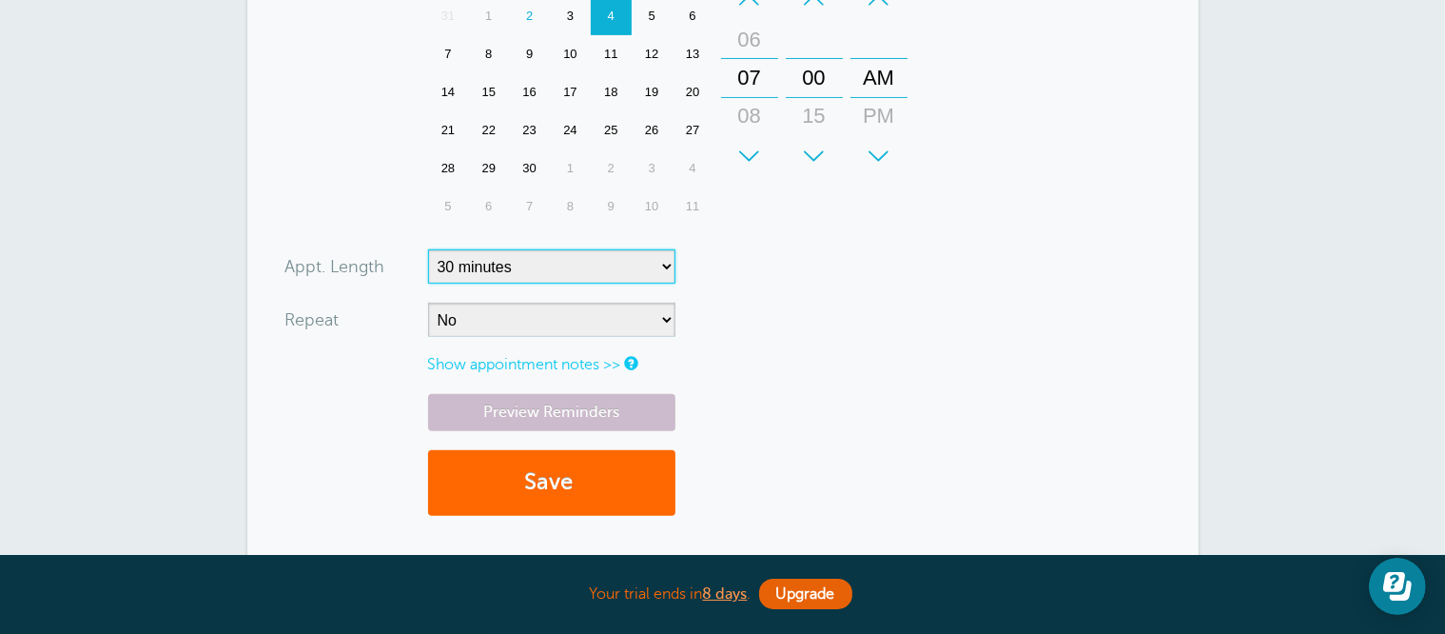
click at [639, 257] on select "5 minutes 10 minutes 15 minutes 20 minutes 25 minutes 30 minutes 35 minutes 40 …" at bounding box center [551, 266] width 247 height 34
select select
click at [428, 249] on select "5 minutes 10 minutes 15 minutes 20 minutes 25 minutes 30 minutes 35 minutes 40 …" at bounding box center [551, 266] width 247 height 34
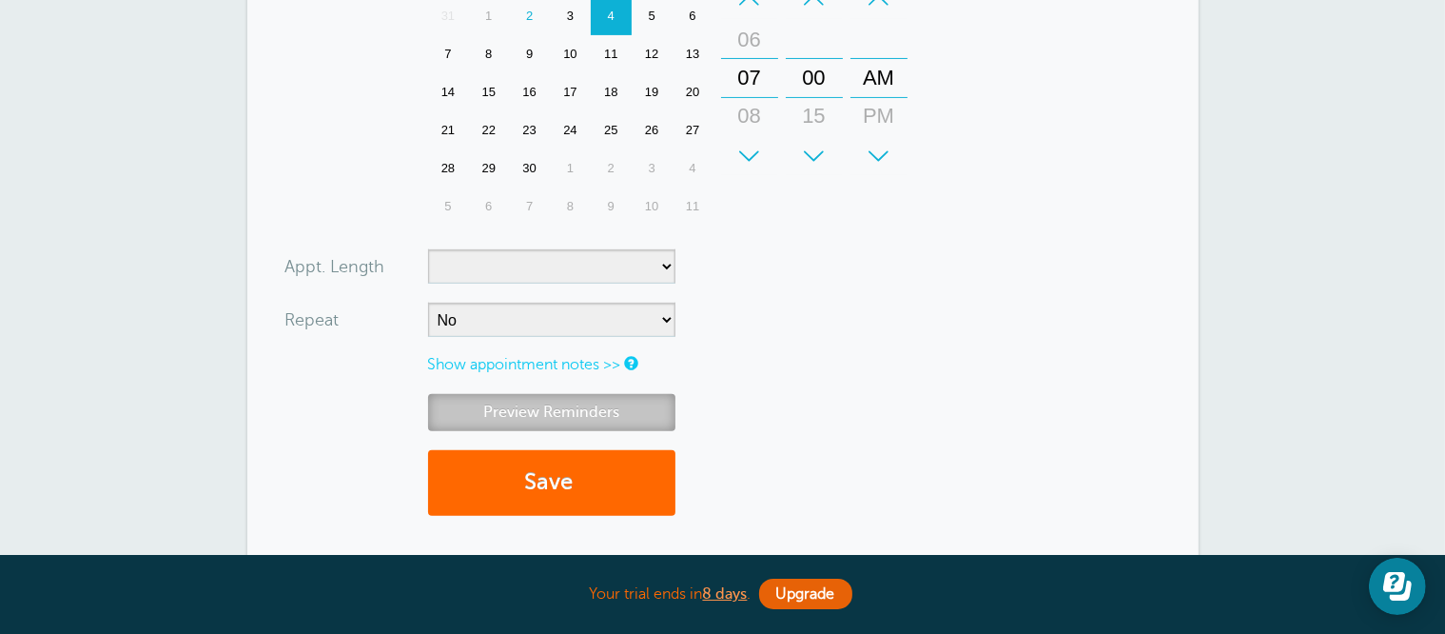
click at [622, 400] on link "Preview Reminders" at bounding box center [551, 412] width 247 height 37
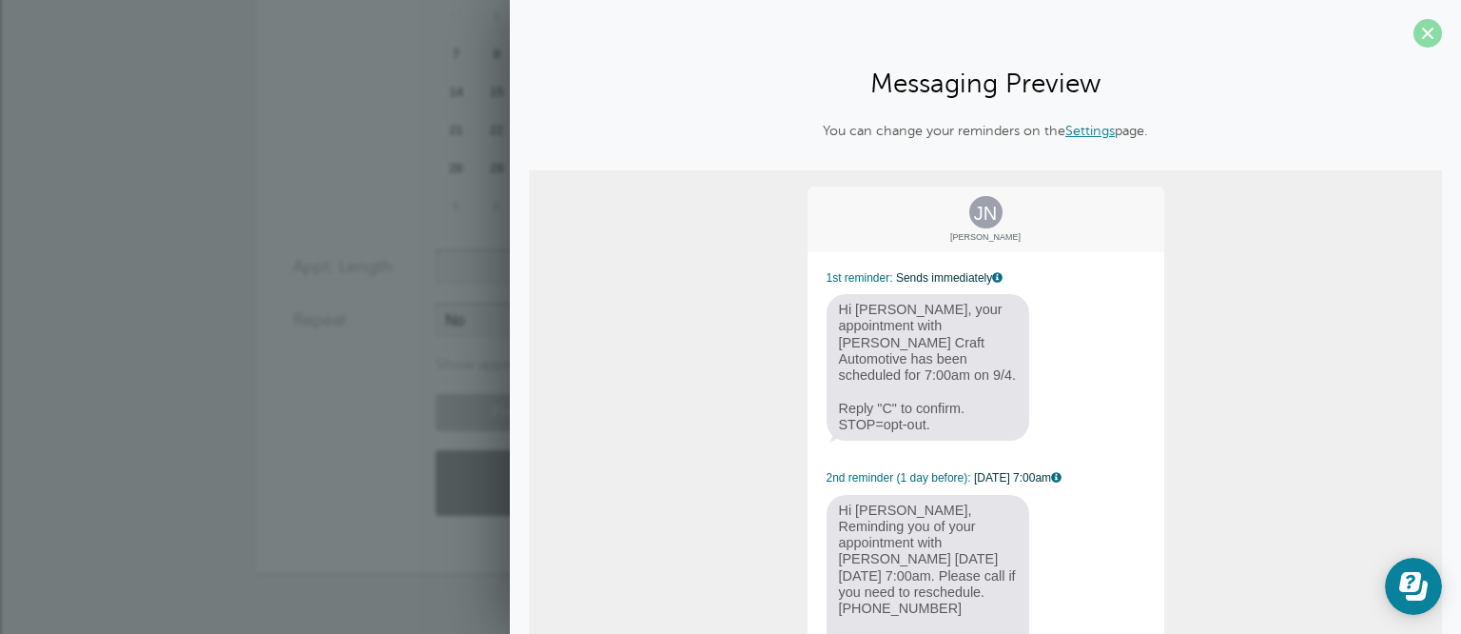
click at [1416, 37] on span at bounding box center [1428, 33] width 29 height 29
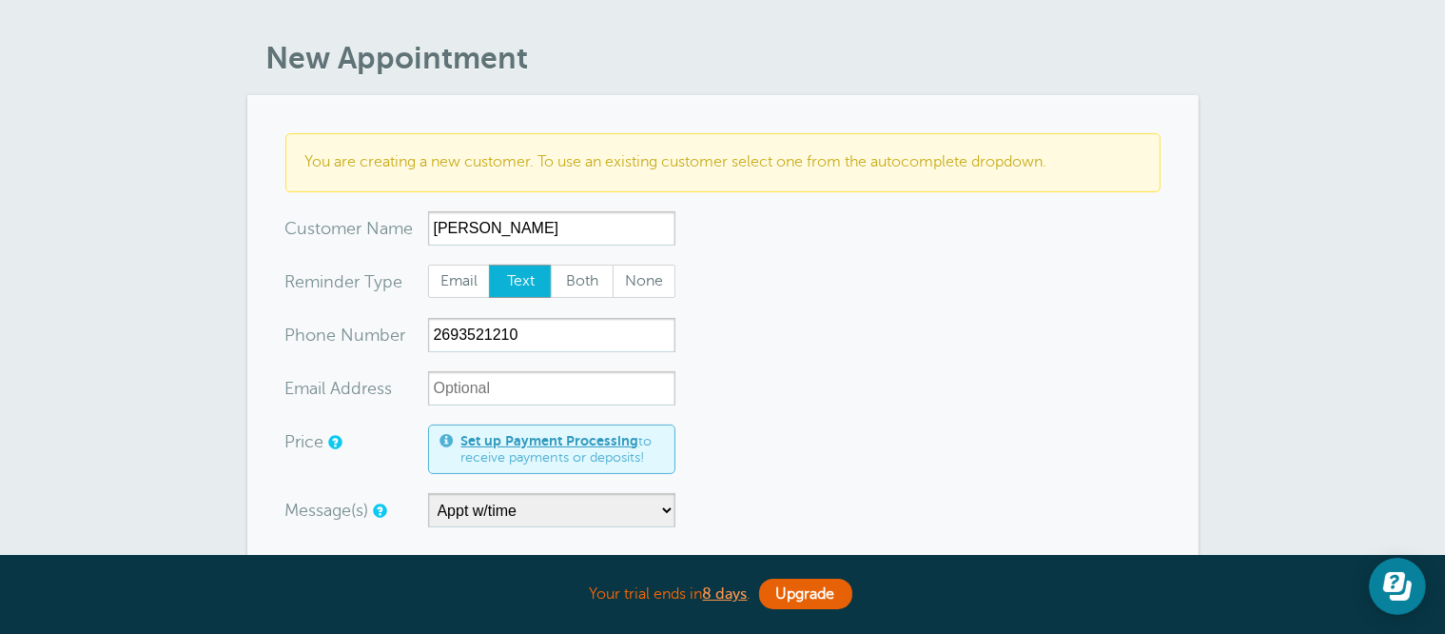
scroll to position [0, 0]
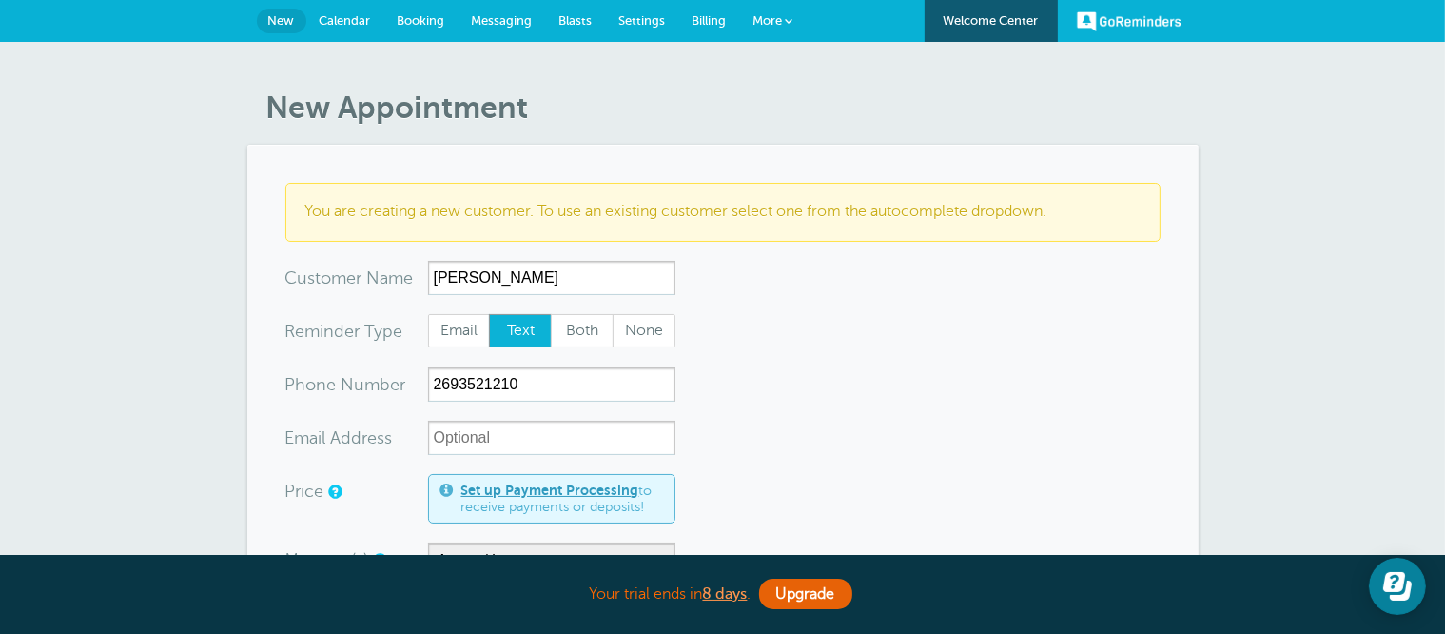
click at [637, 24] on span "Settings" at bounding box center [642, 20] width 47 height 14
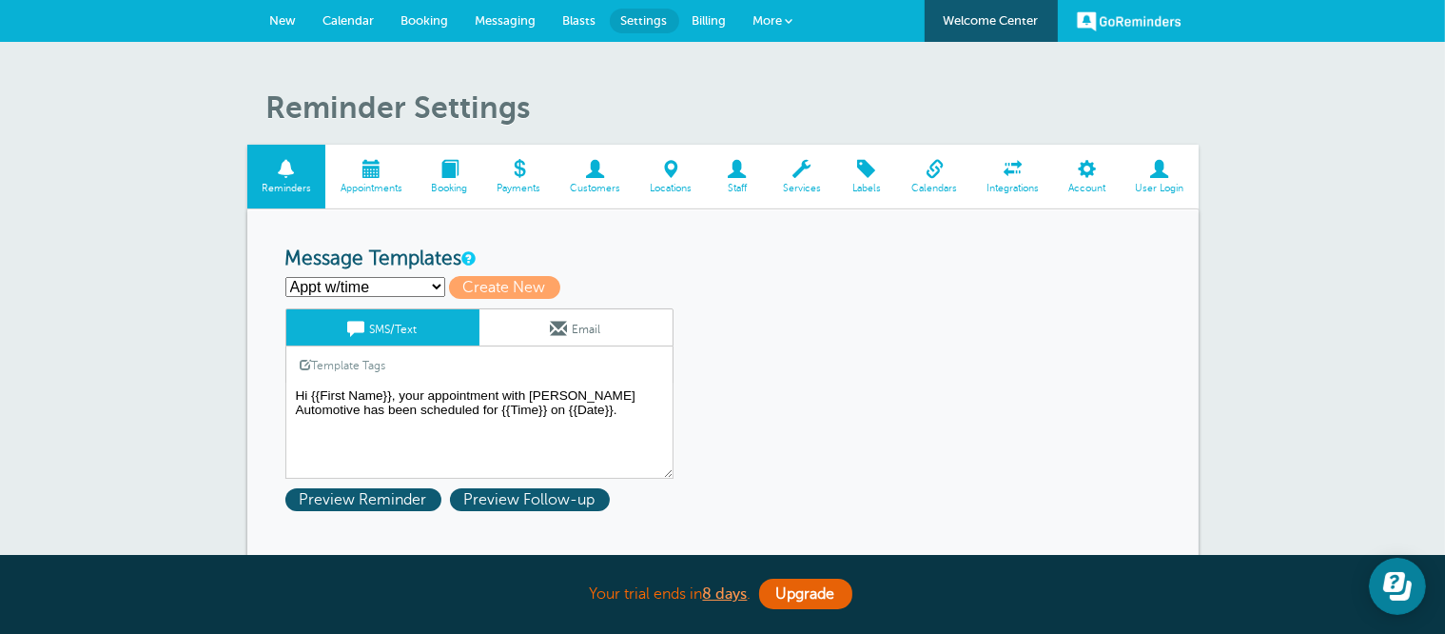
click at [391, 281] on select "Appt w/time Appt w/time Reminder Drop off appt Drop off Reminder First Reminder…" at bounding box center [365, 287] width 160 height 20
click at [479, 276] on span "Create New" at bounding box center [504, 287] width 111 height 23
select select
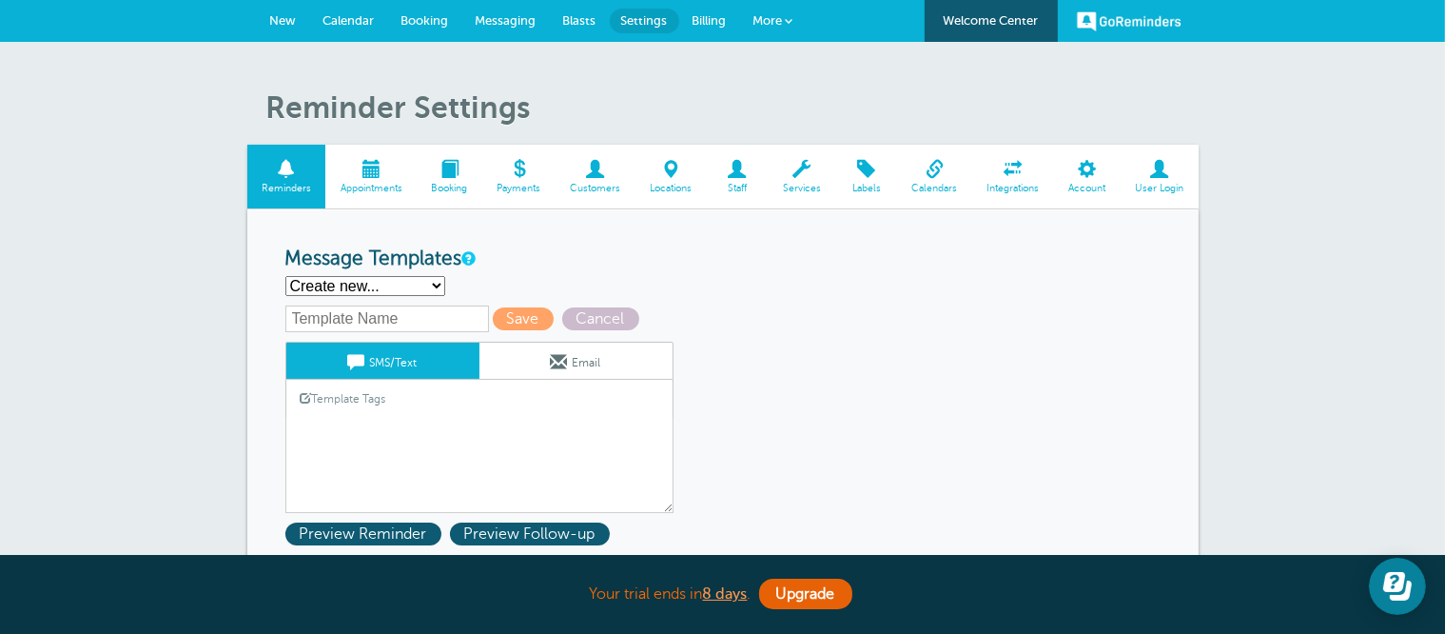
click at [369, 322] on input "text" at bounding box center [387, 318] width 204 height 27
type input "7:00 am appt"
click at [400, 394] on link "Template Tags" at bounding box center [343, 398] width 114 height 37
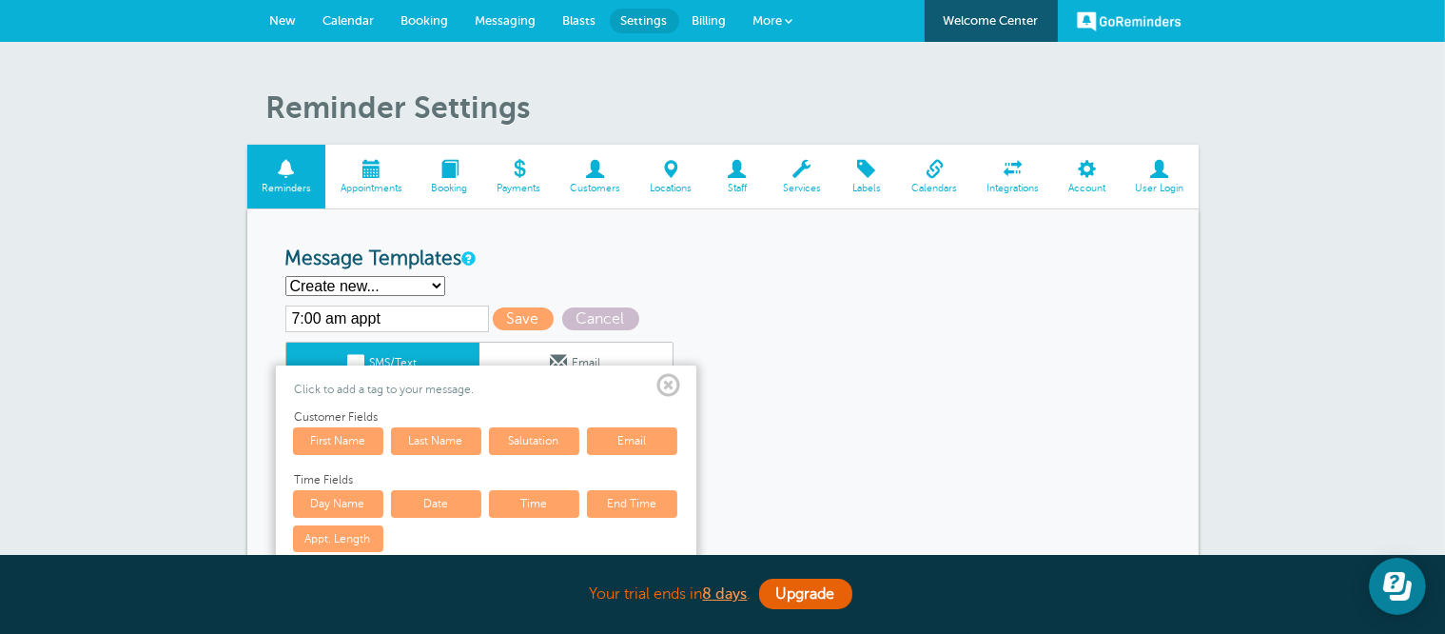
click at [558, 256] on h3 "Message Templates" at bounding box center [722, 259] width 875 height 24
click at [674, 387] on span at bounding box center [669, 386] width 24 height 24
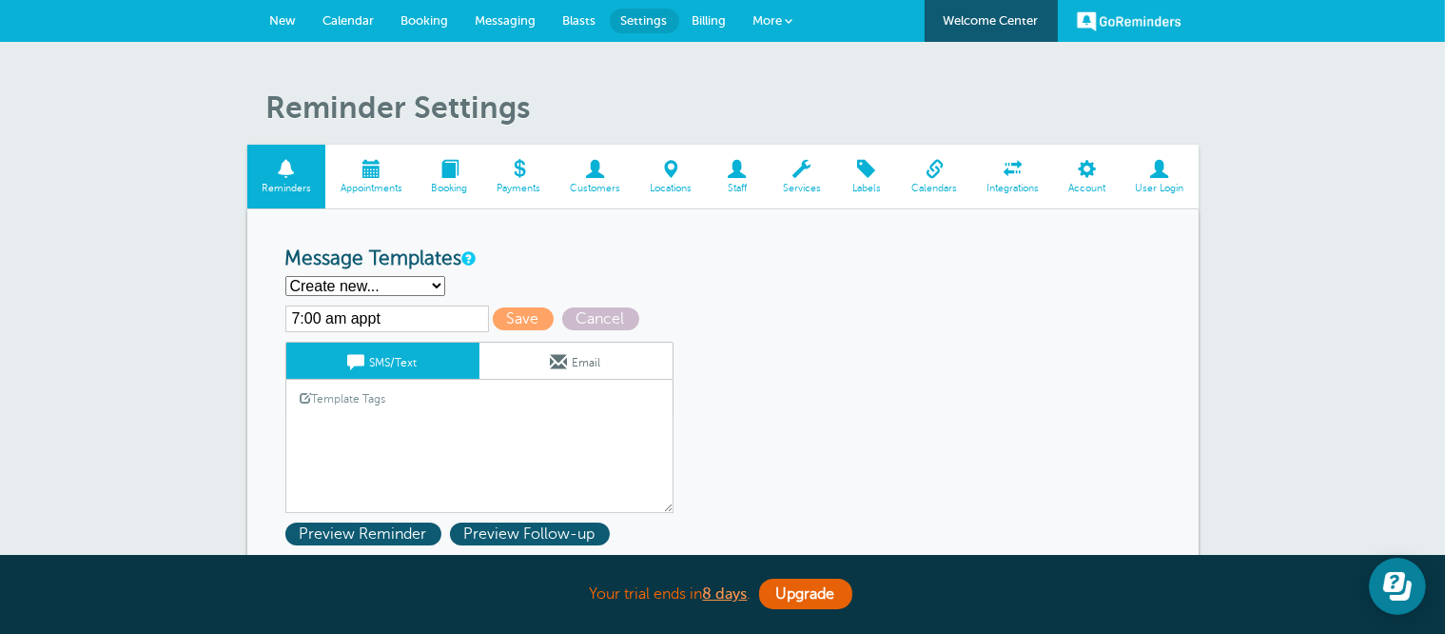
scroll to position [190, 0]
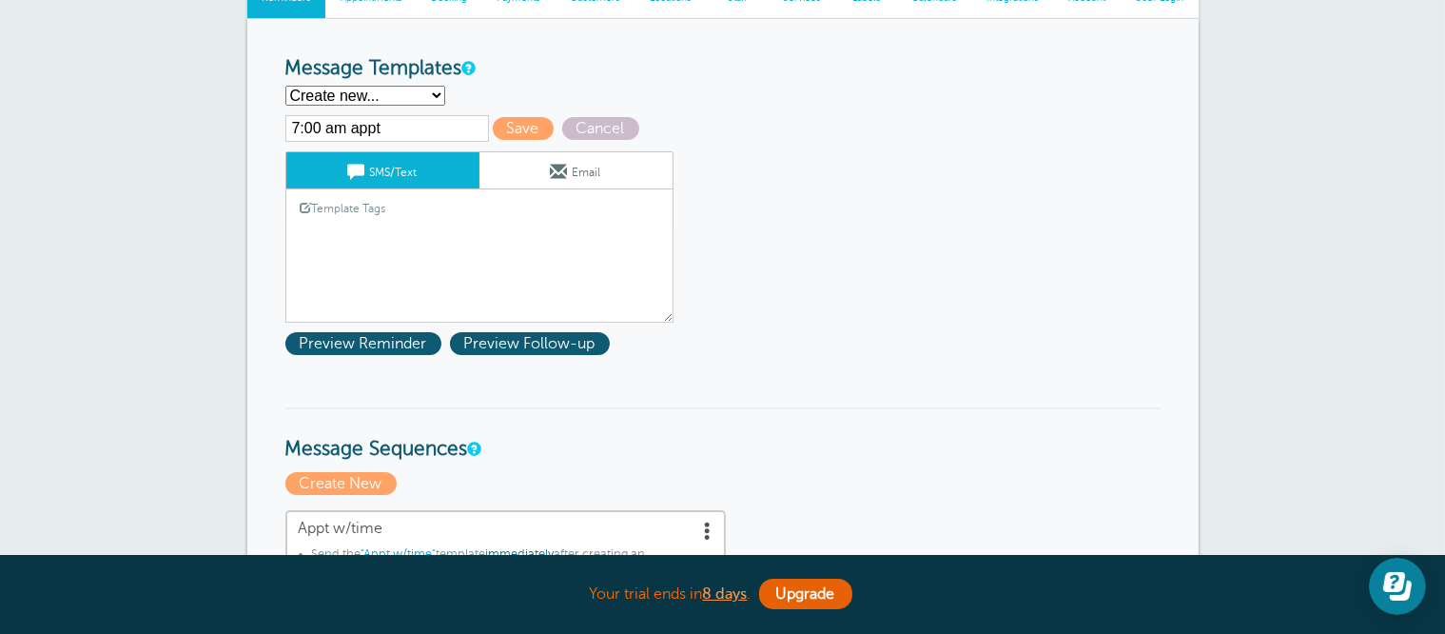
click at [325, 221] on link "Template Tags" at bounding box center [343, 207] width 114 height 37
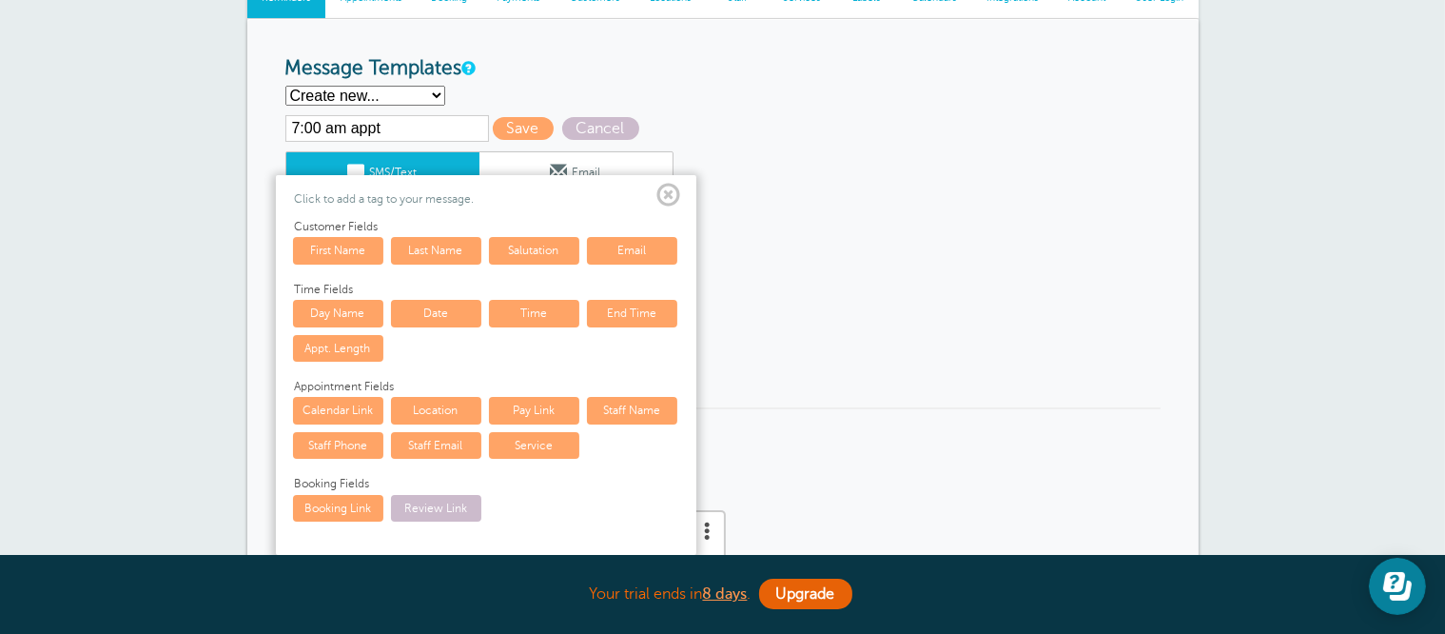
click at [665, 187] on span at bounding box center [669, 196] width 24 height 24
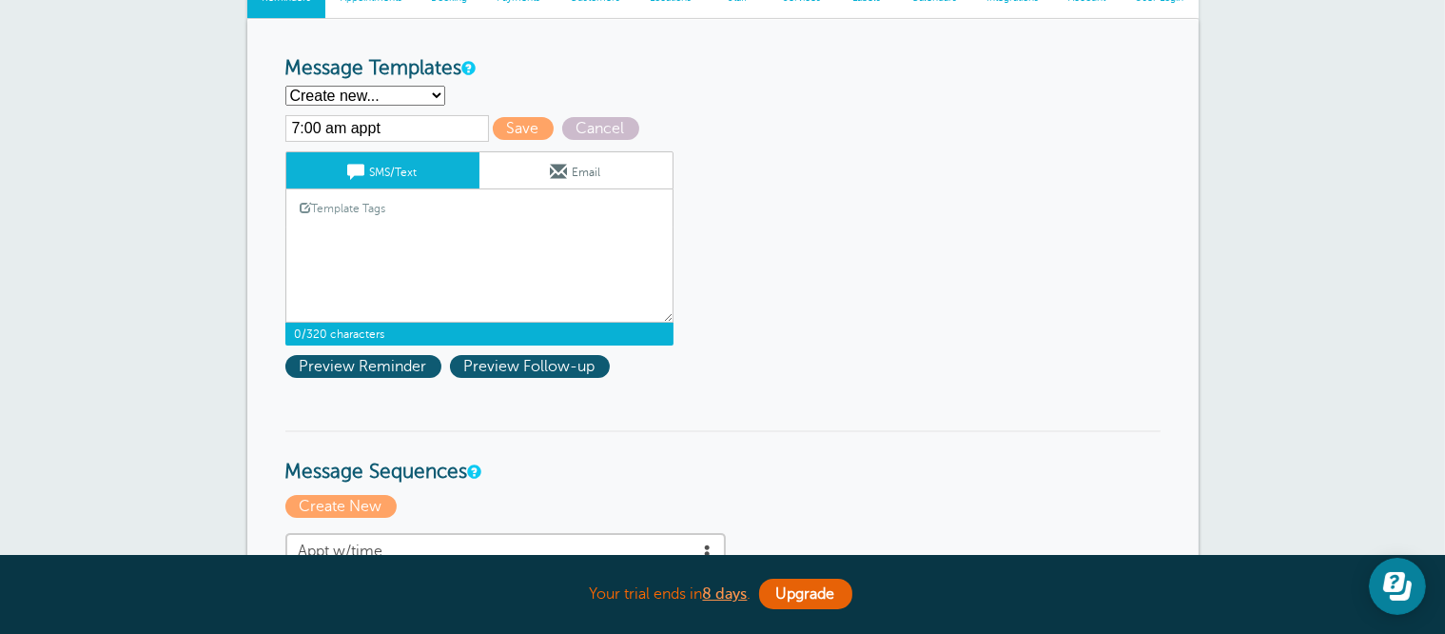
click at [441, 256] on textarea "Hi {{First Name}}, your appointment with [PERSON_NAME] Automotive has been sche…" at bounding box center [479, 274] width 388 height 95
click at [384, 205] on link "Template Tags" at bounding box center [343, 207] width 114 height 37
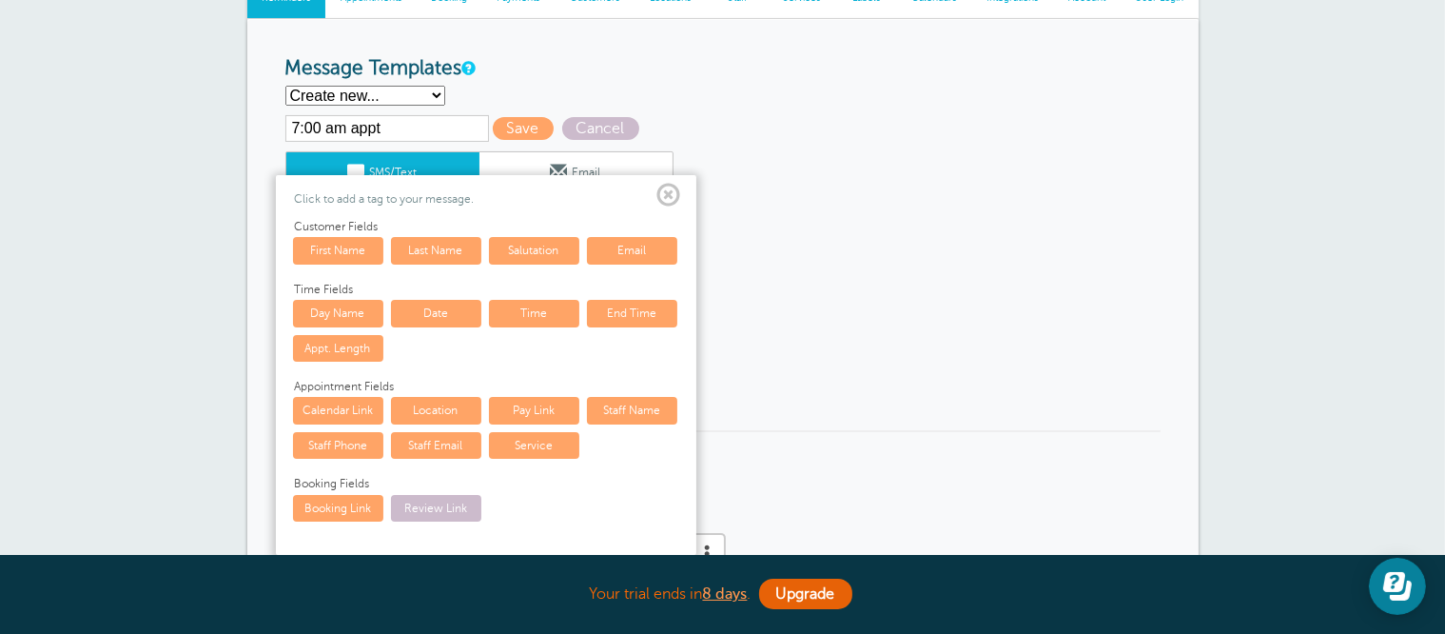
click at [348, 247] on link "First Name" at bounding box center [338, 250] width 90 height 27
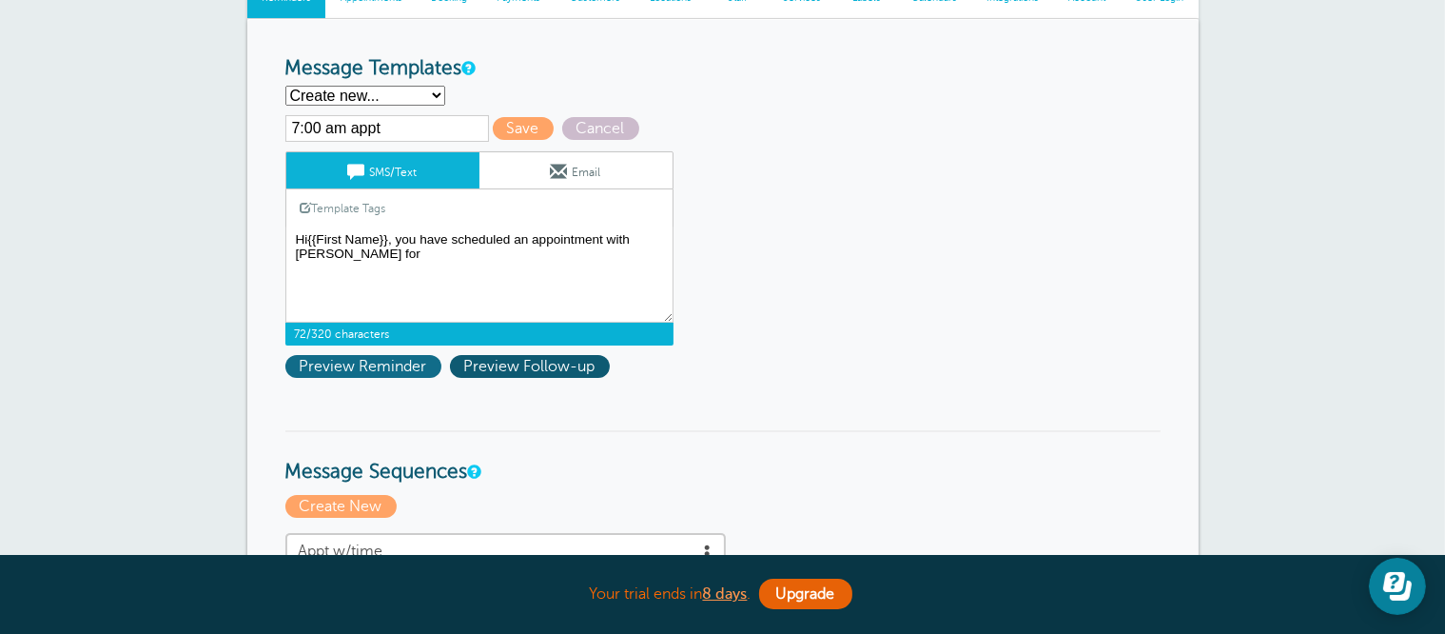
click at [381, 362] on span "Preview Reminder" at bounding box center [363, 366] width 156 height 23
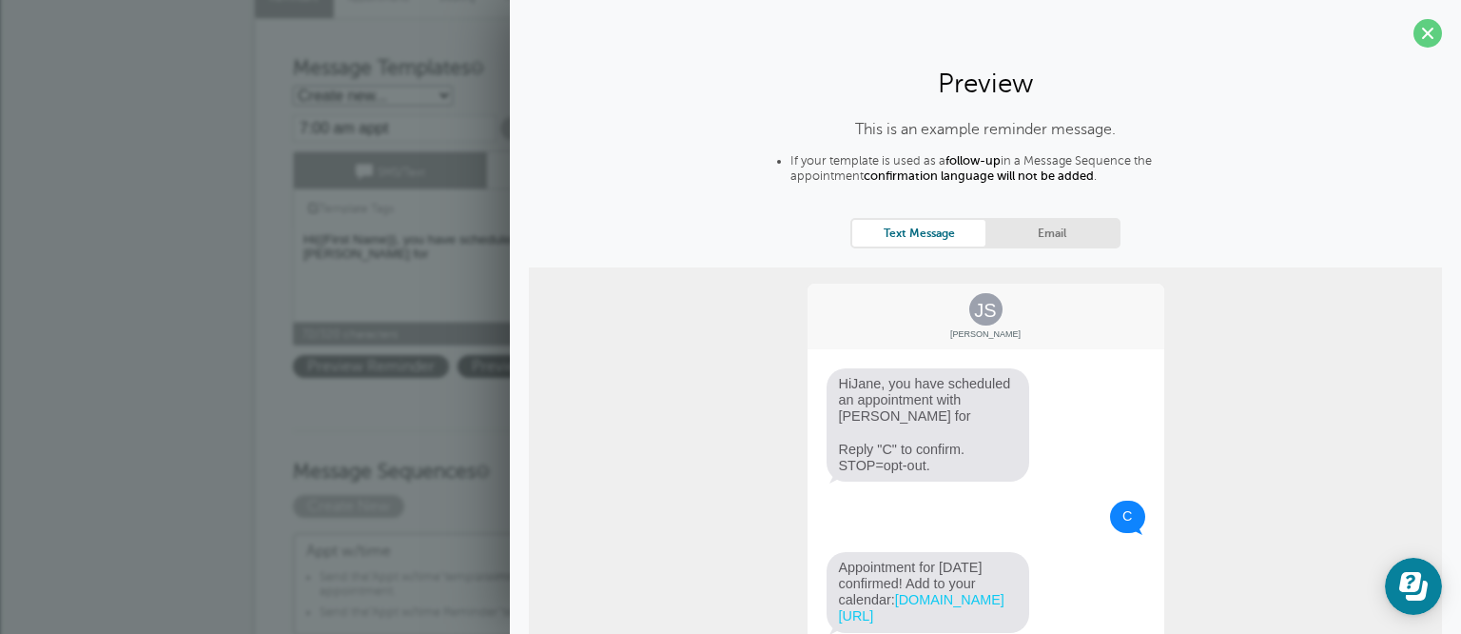
click at [381, 362] on span "Preview Reminder" at bounding box center [371, 366] width 156 height 23
click at [1414, 36] on span at bounding box center [1428, 33] width 29 height 29
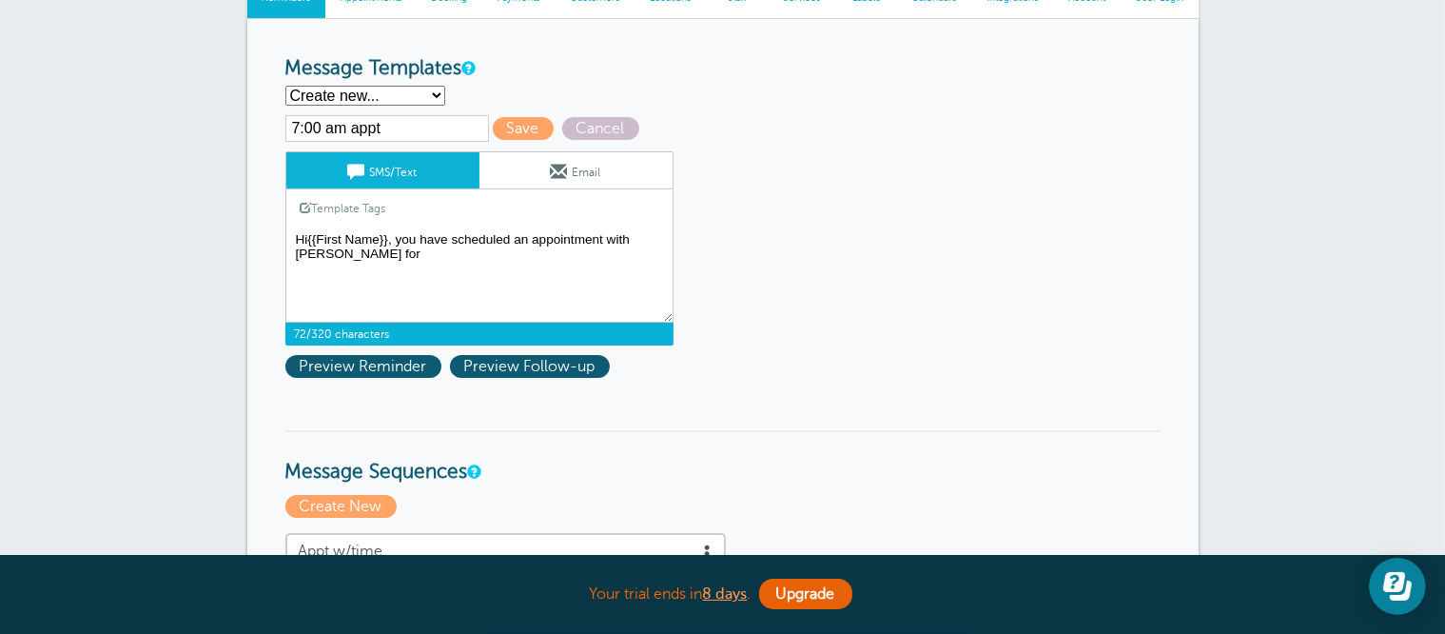
click at [361, 260] on textarea "Hi {{First Name}}, your appointment with Carr Craft Automotive has been schedul…" at bounding box center [479, 274] width 388 height 95
click at [354, 209] on link "Template Tags" at bounding box center [343, 207] width 114 height 37
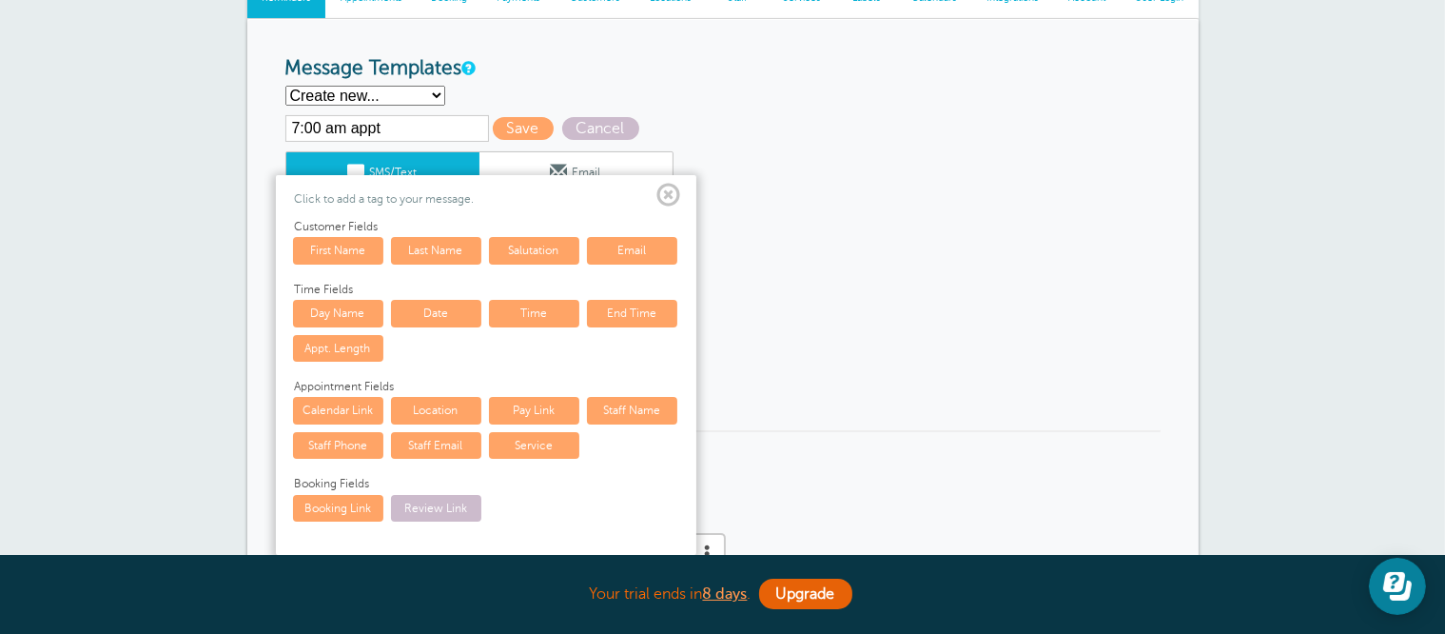
click at [421, 314] on link "Date" at bounding box center [436, 313] width 90 height 27
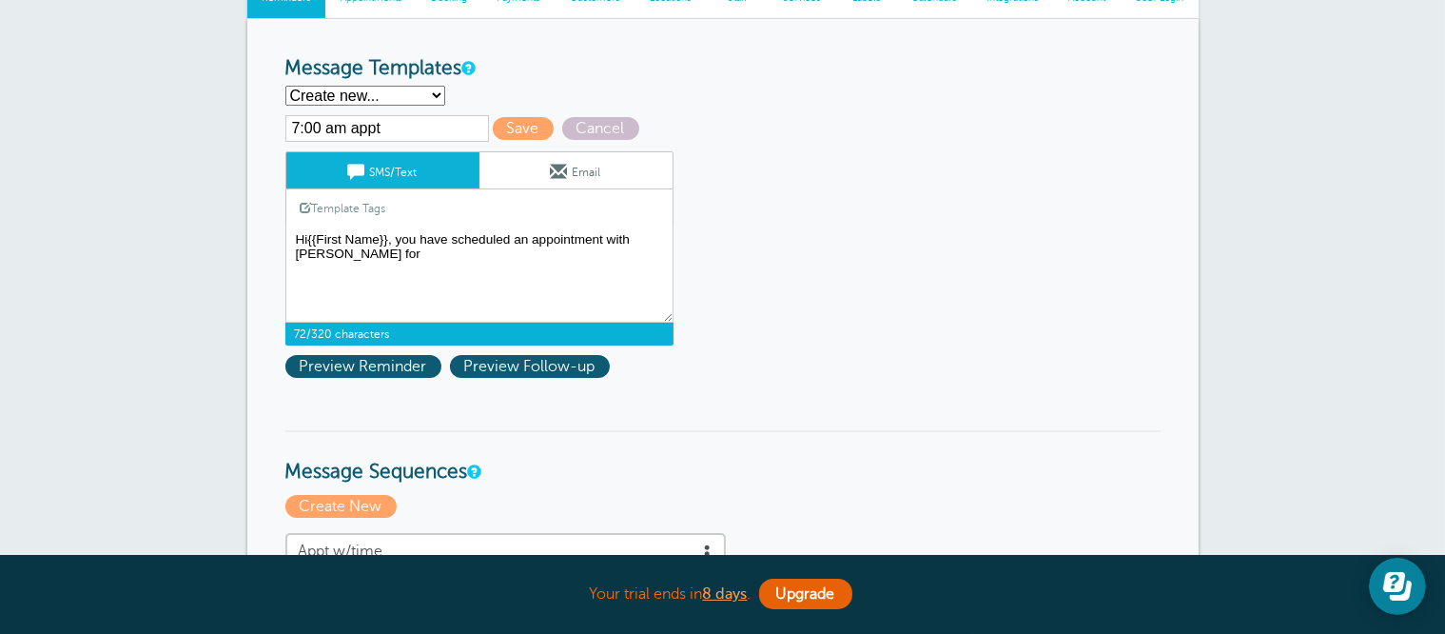
click at [369, 204] on link "Template Tags" at bounding box center [343, 207] width 114 height 37
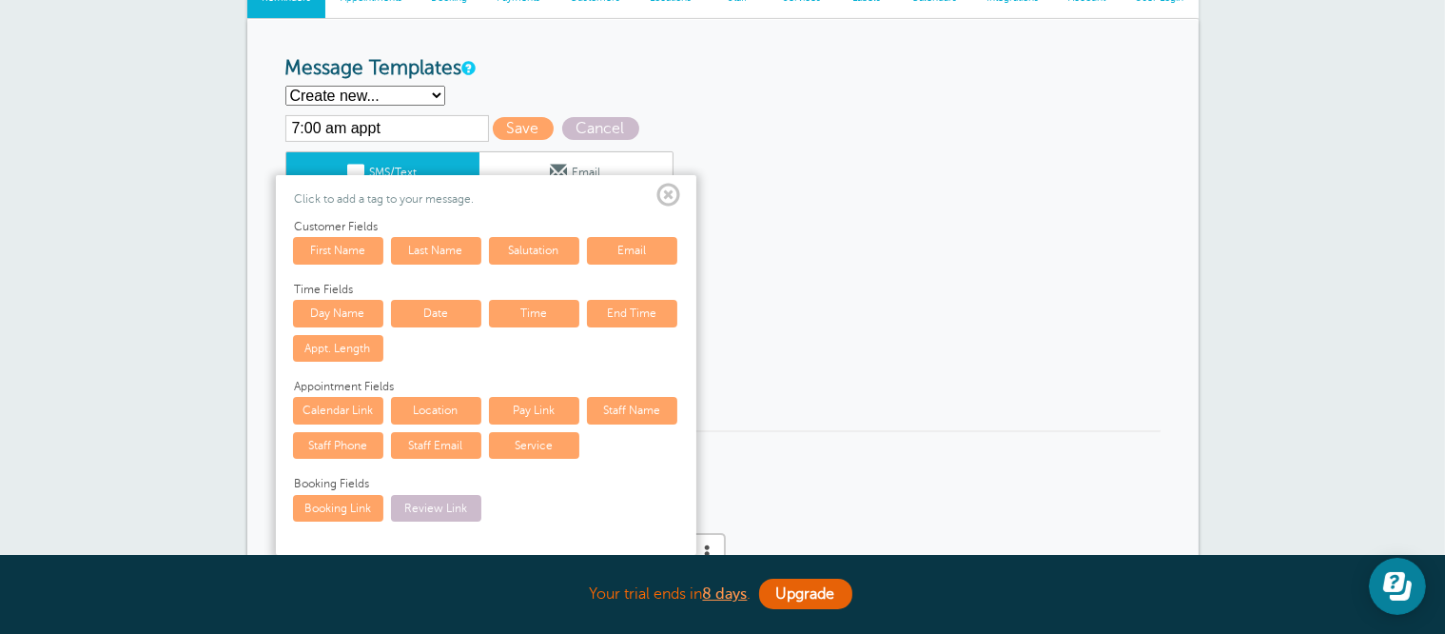
click at [547, 315] on link "Time" at bounding box center [534, 313] width 90 height 27
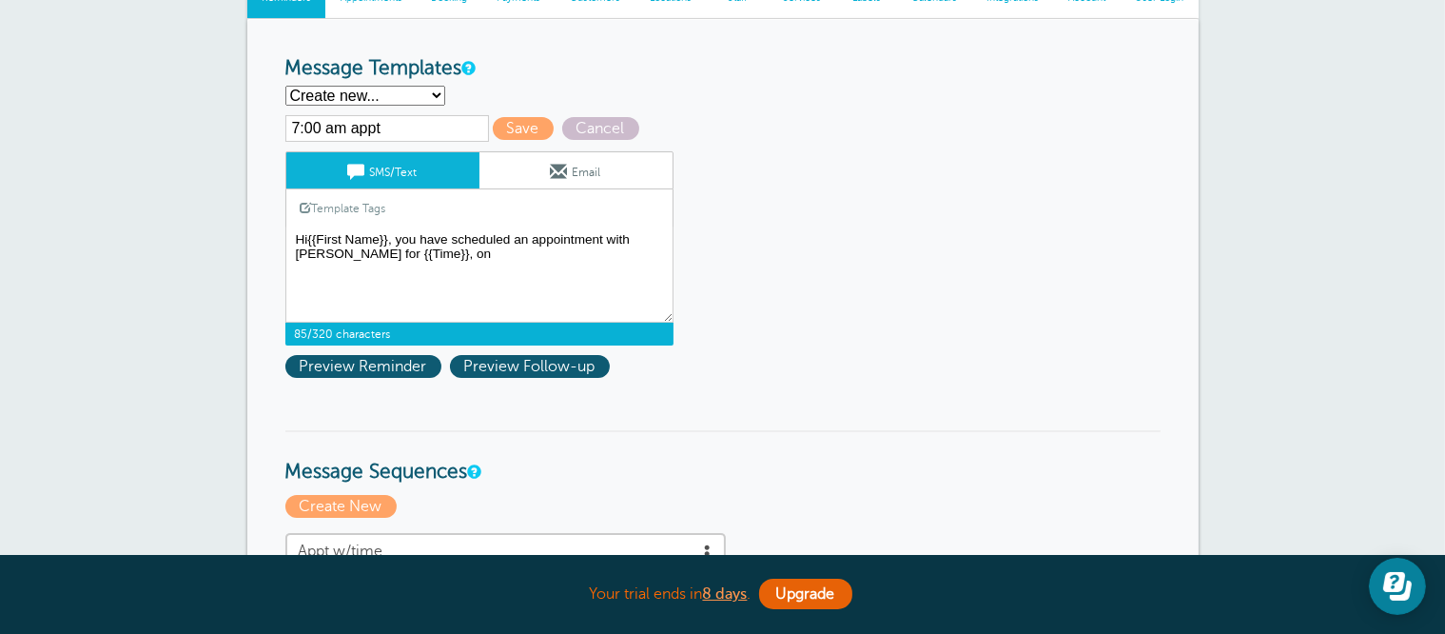
click at [365, 212] on link "Template Tags" at bounding box center [343, 207] width 114 height 37
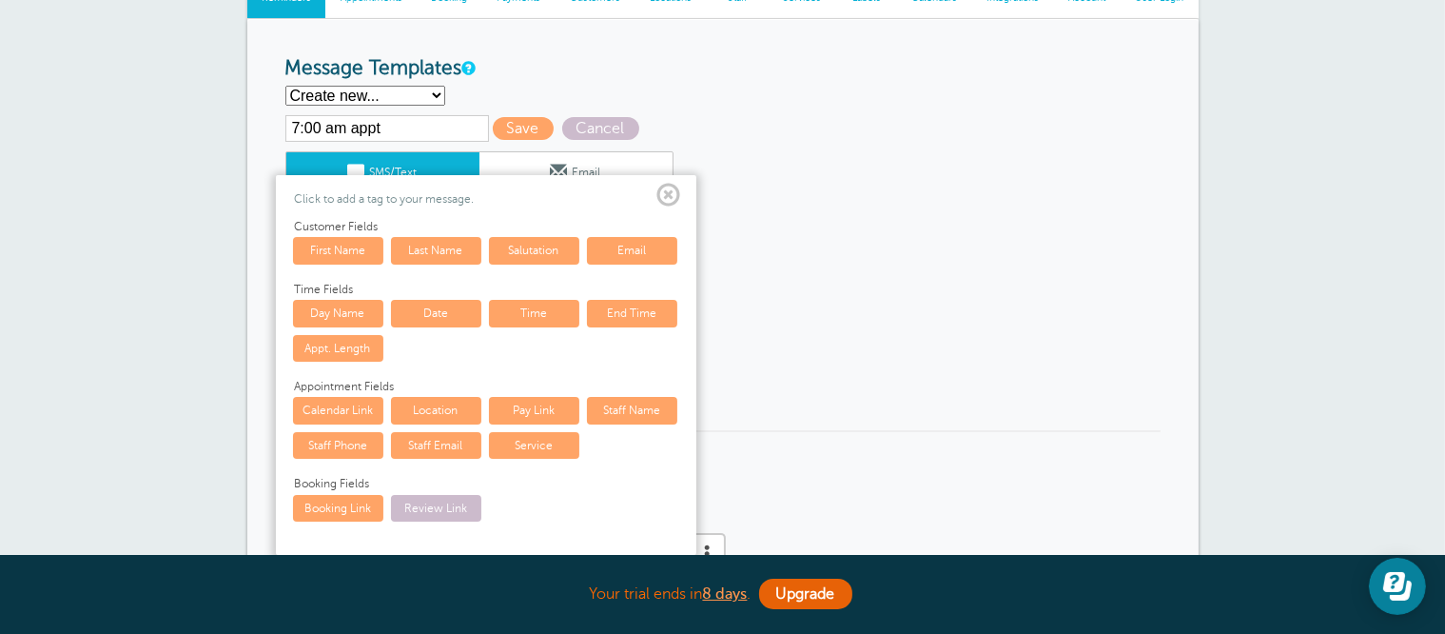
click at [433, 310] on link "Date" at bounding box center [436, 313] width 90 height 27
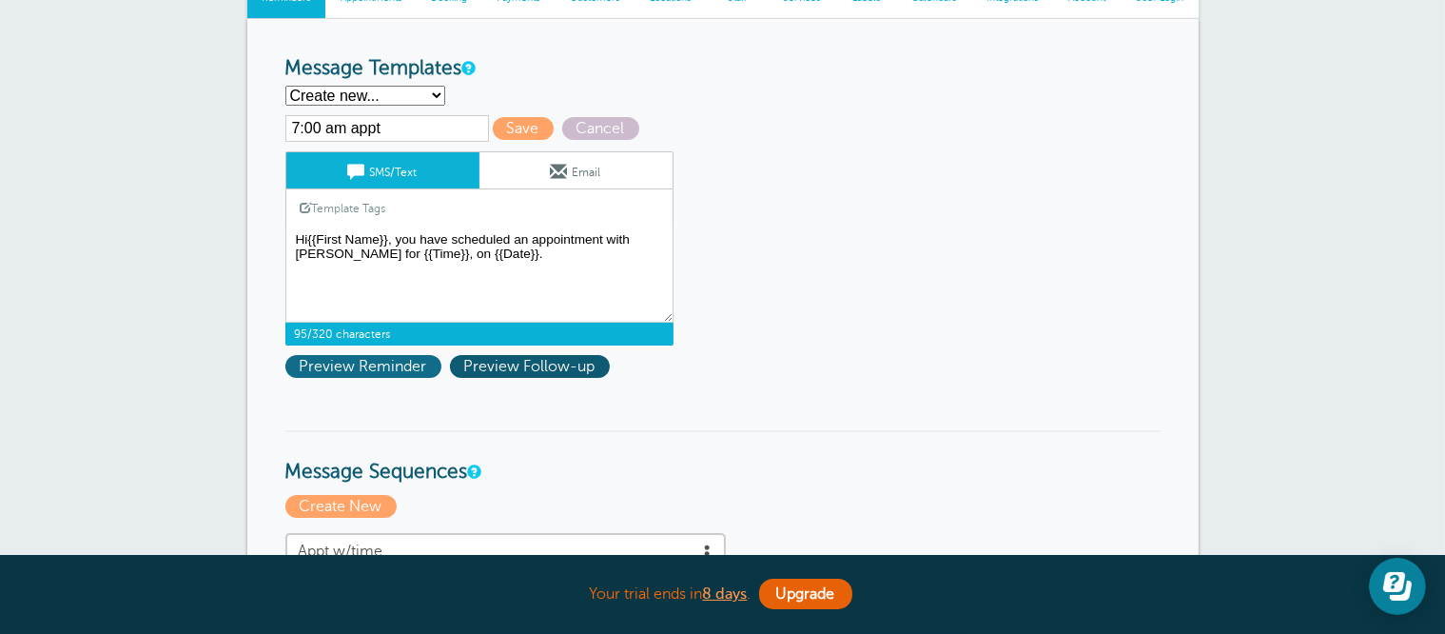
click at [391, 366] on span "Preview Reminder" at bounding box center [363, 366] width 156 height 23
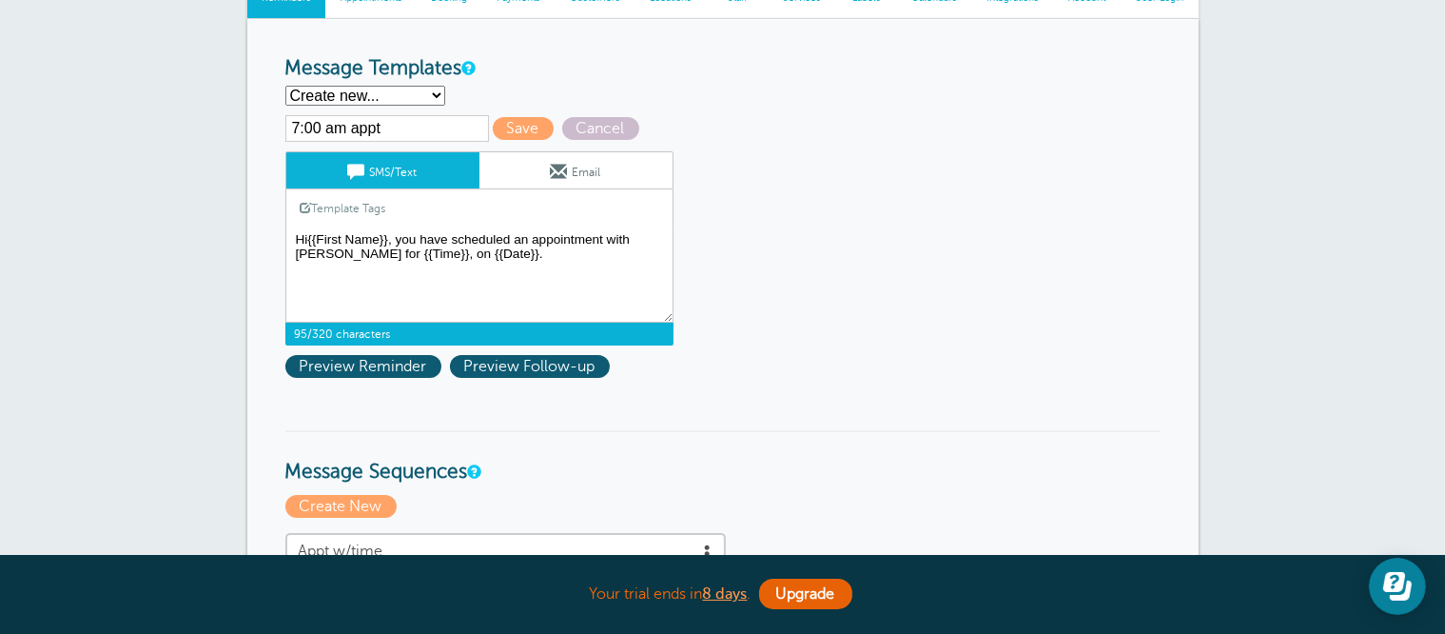
click at [340, 256] on textarea "Hi {{First Name}}, your appointment with Carr Craft Automotive has been schedul…" at bounding box center [479, 274] width 388 height 95
drag, startPoint x: 460, startPoint y: 256, endPoint x: 326, endPoint y: 261, distance: 134.2
click at [326, 261] on textarea "Hi {{First Name}}, your appointment with Carr Craft Automotive has been schedul…" at bounding box center [479, 274] width 388 height 95
click at [356, 208] on link "Template Tags" at bounding box center [343, 207] width 114 height 37
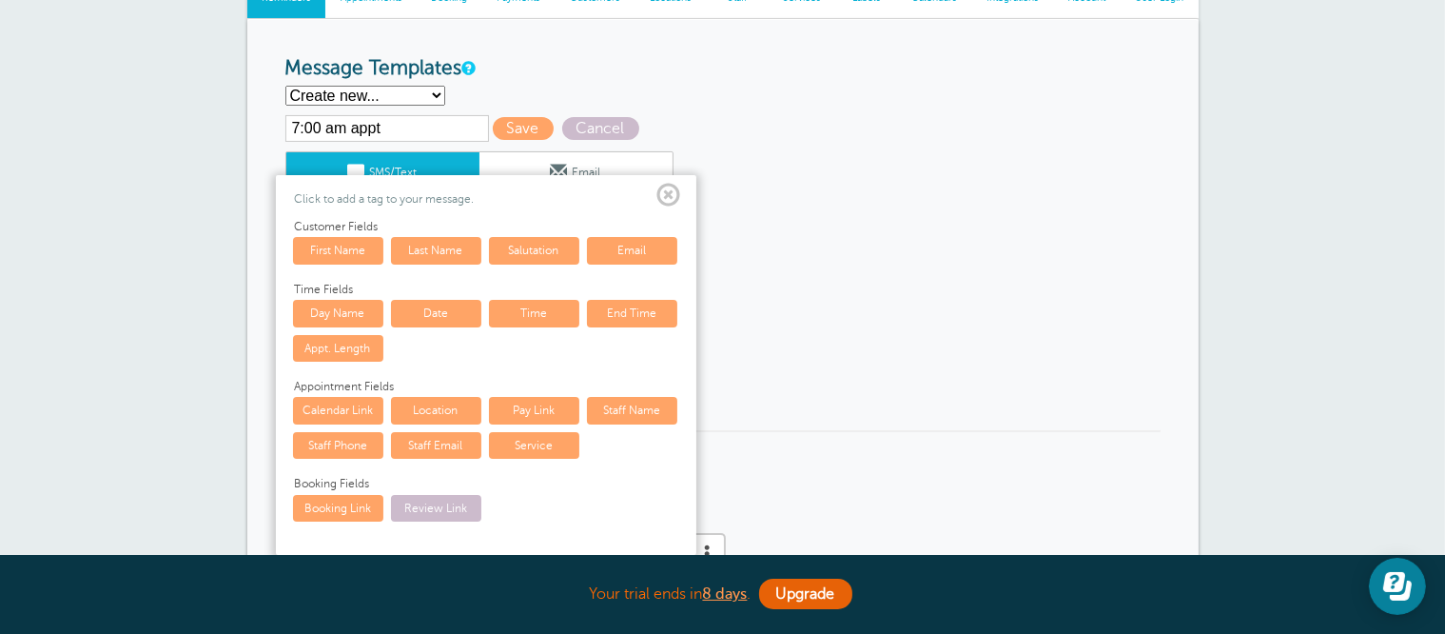
click at [438, 303] on link "Date" at bounding box center [436, 313] width 90 height 27
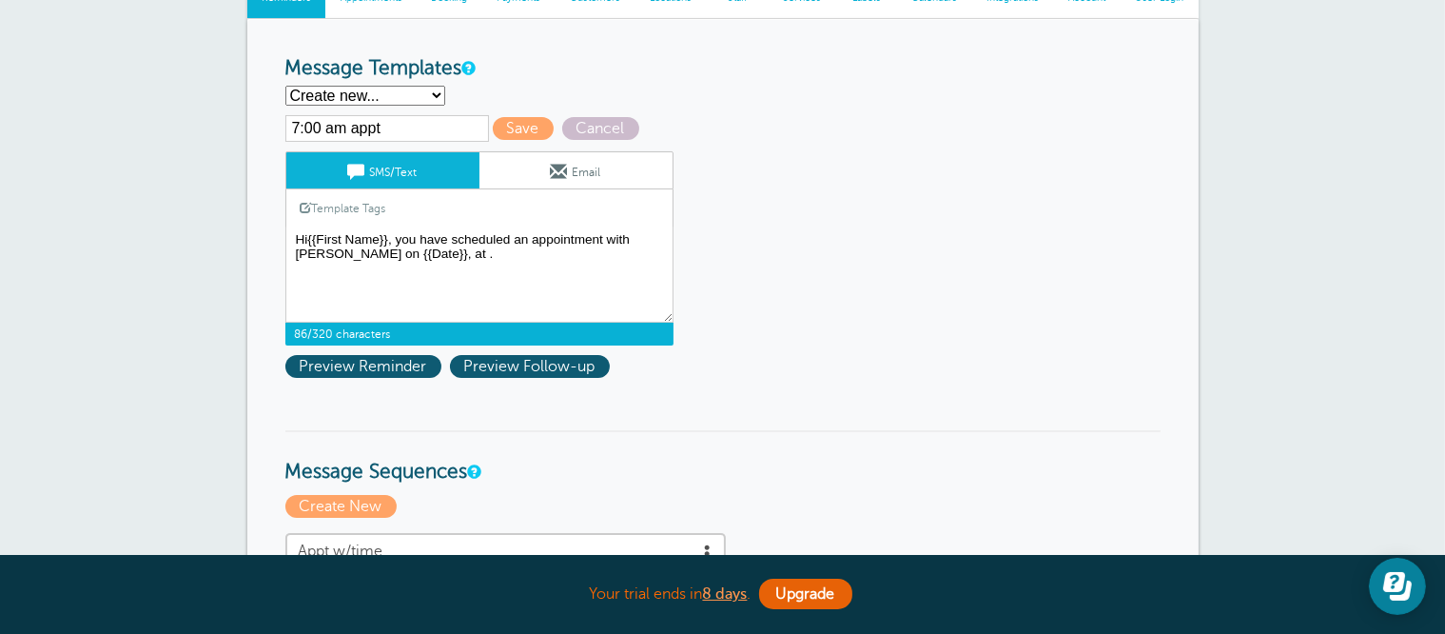
click at [356, 215] on link "Template Tags" at bounding box center [343, 207] width 114 height 37
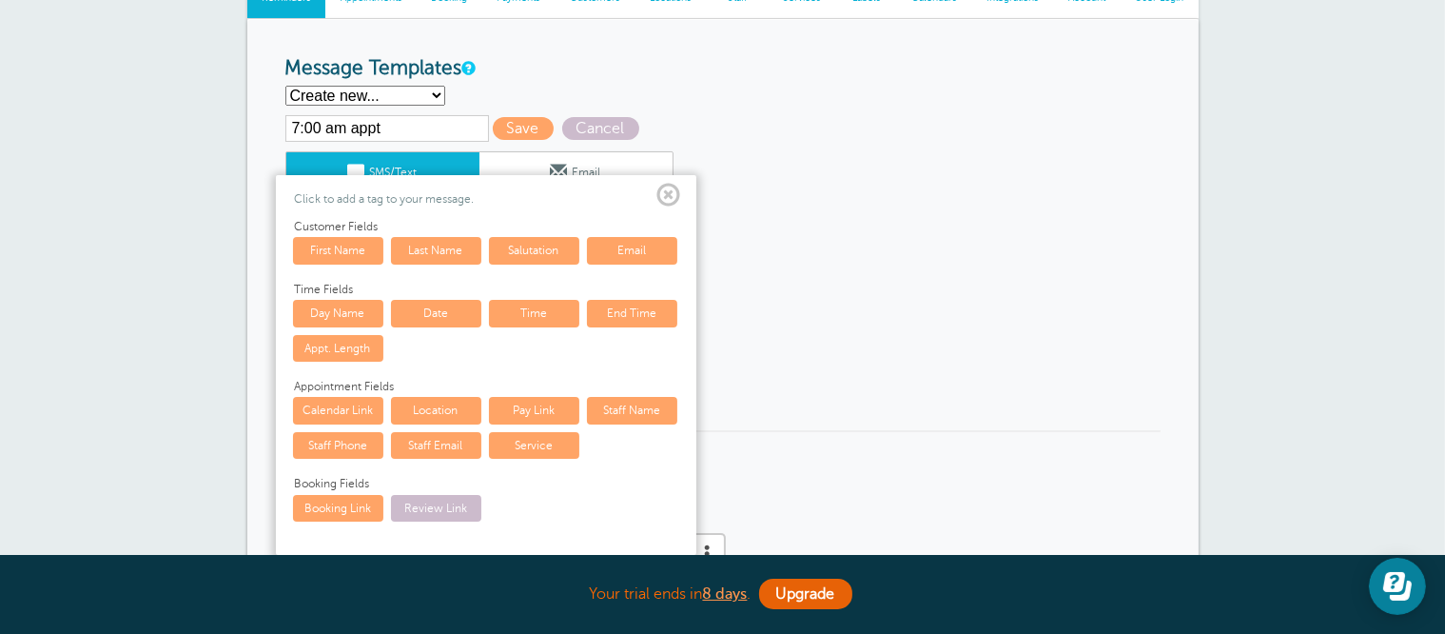
click at [540, 322] on link "Time" at bounding box center [534, 313] width 90 height 27
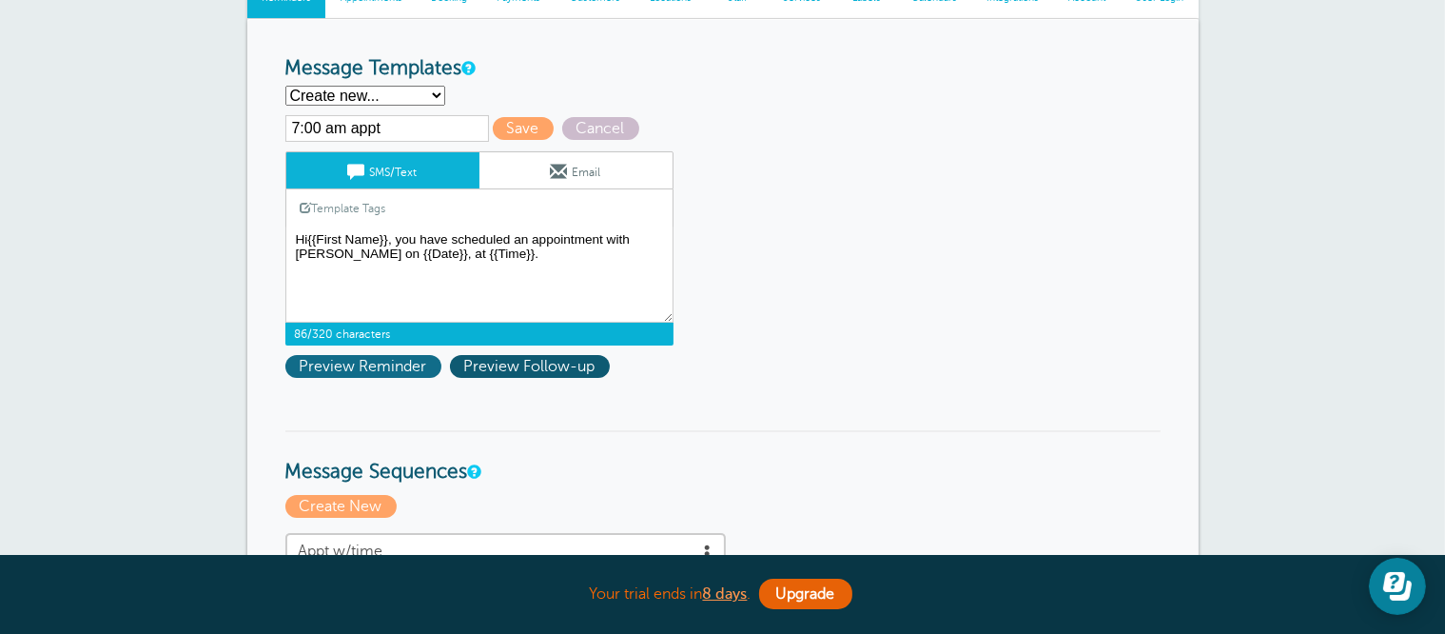
click at [328, 362] on span "Preview Reminder" at bounding box center [363, 366] width 156 height 23
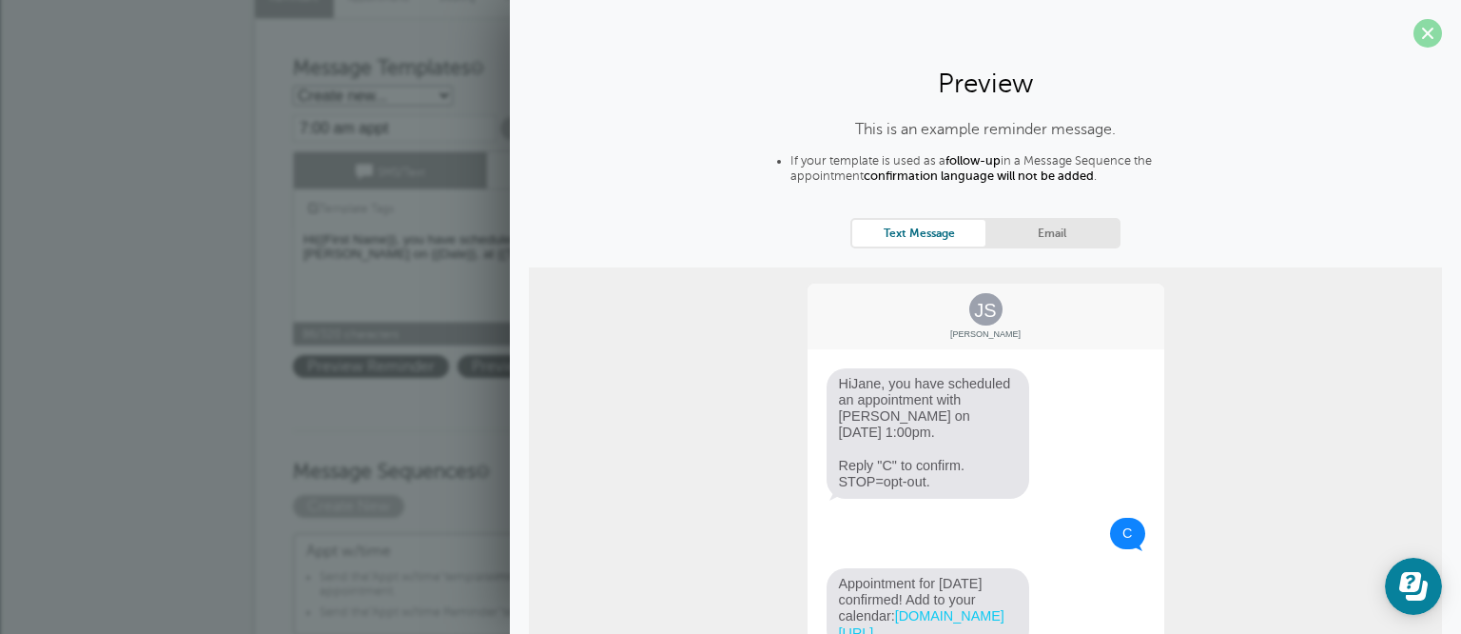
click at [1414, 32] on span at bounding box center [1428, 33] width 29 height 29
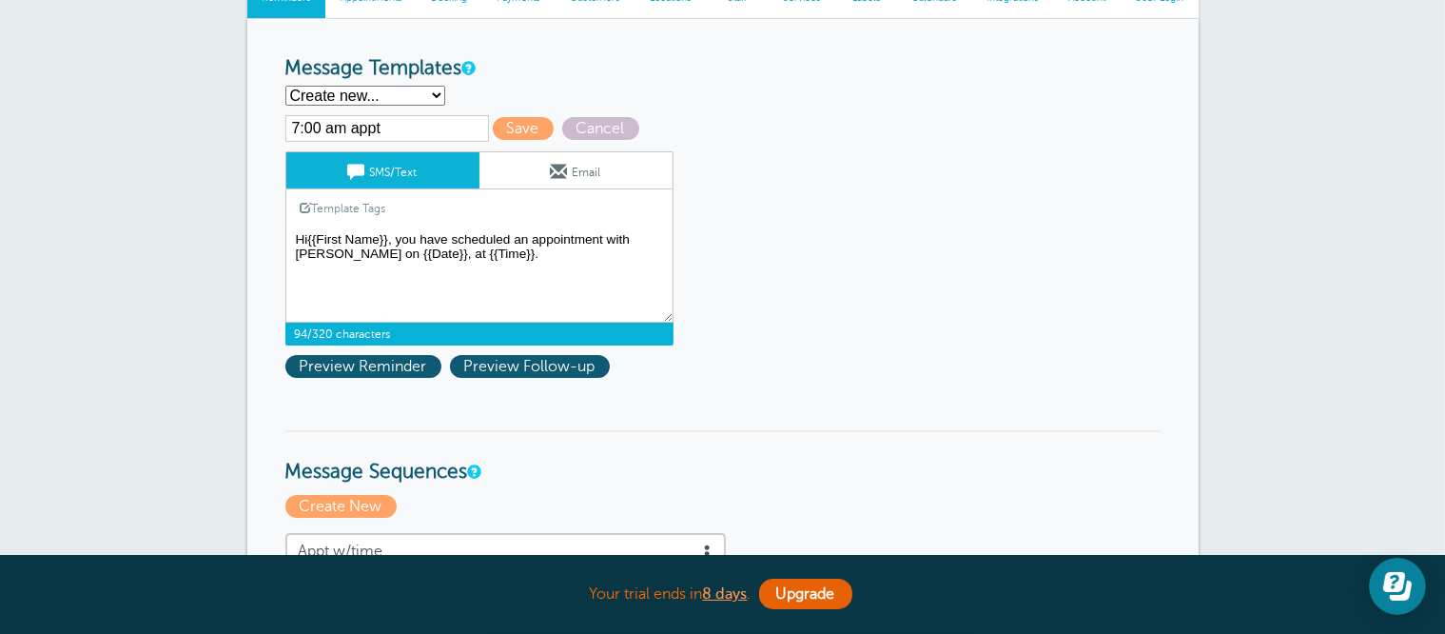
click at [306, 239] on textarea "Hi {{First Name}}, your appointment with Carr Craft Automotive has been schedul…" at bounding box center [479, 274] width 388 height 95
click at [342, 255] on textarea "Hi {{First Name}}, your appointment with Carr Craft Automotive has been schedul…" at bounding box center [479, 274] width 388 height 95
click at [358, 205] on link "Template Tags" at bounding box center [343, 207] width 114 height 37
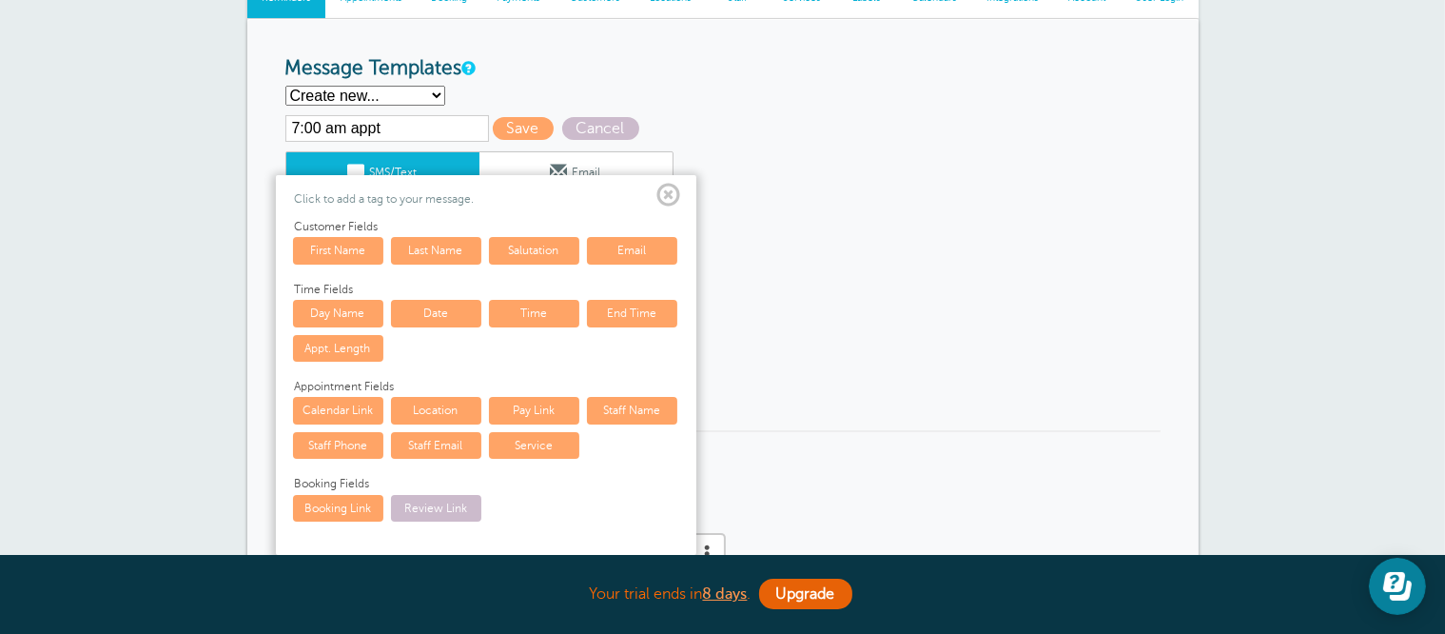
click at [368, 315] on link "Day Name" at bounding box center [338, 313] width 90 height 27
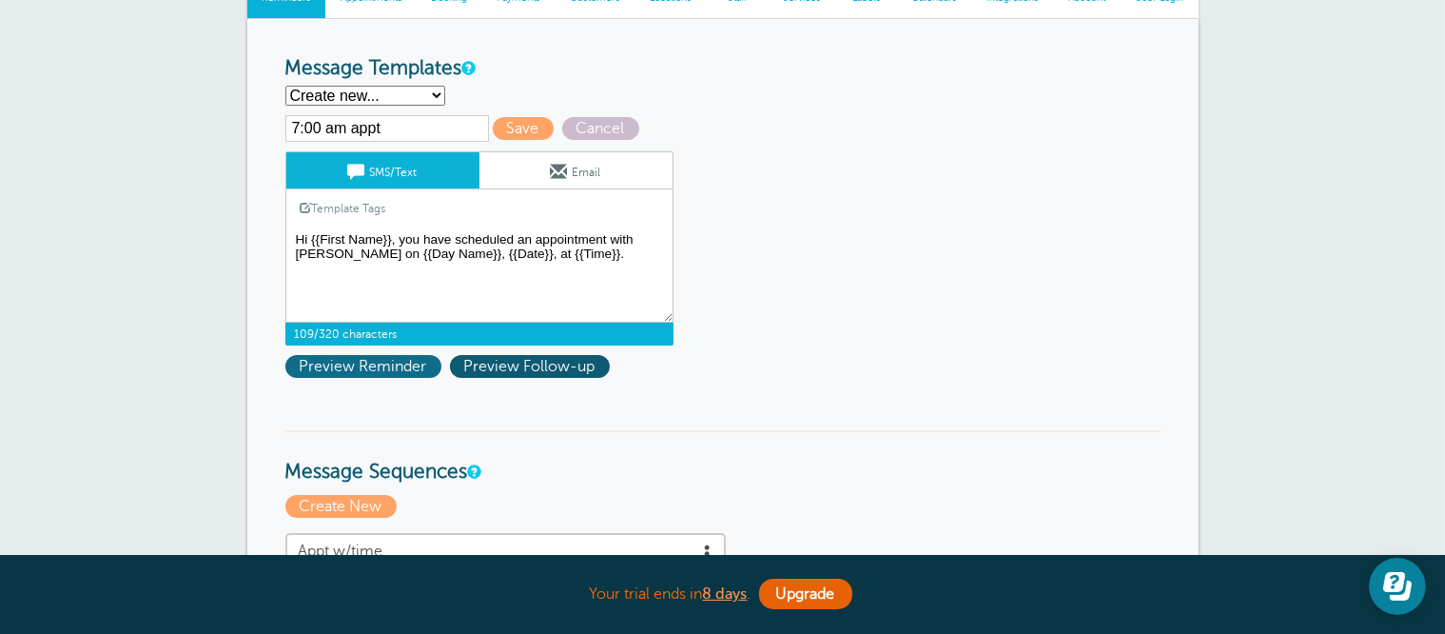
type textarea "Hi {{First Name}}, you have scheduled an appointment with Carr Craft on {{Day N…"
click at [403, 367] on span "Preview Reminder" at bounding box center [363, 366] width 156 height 23
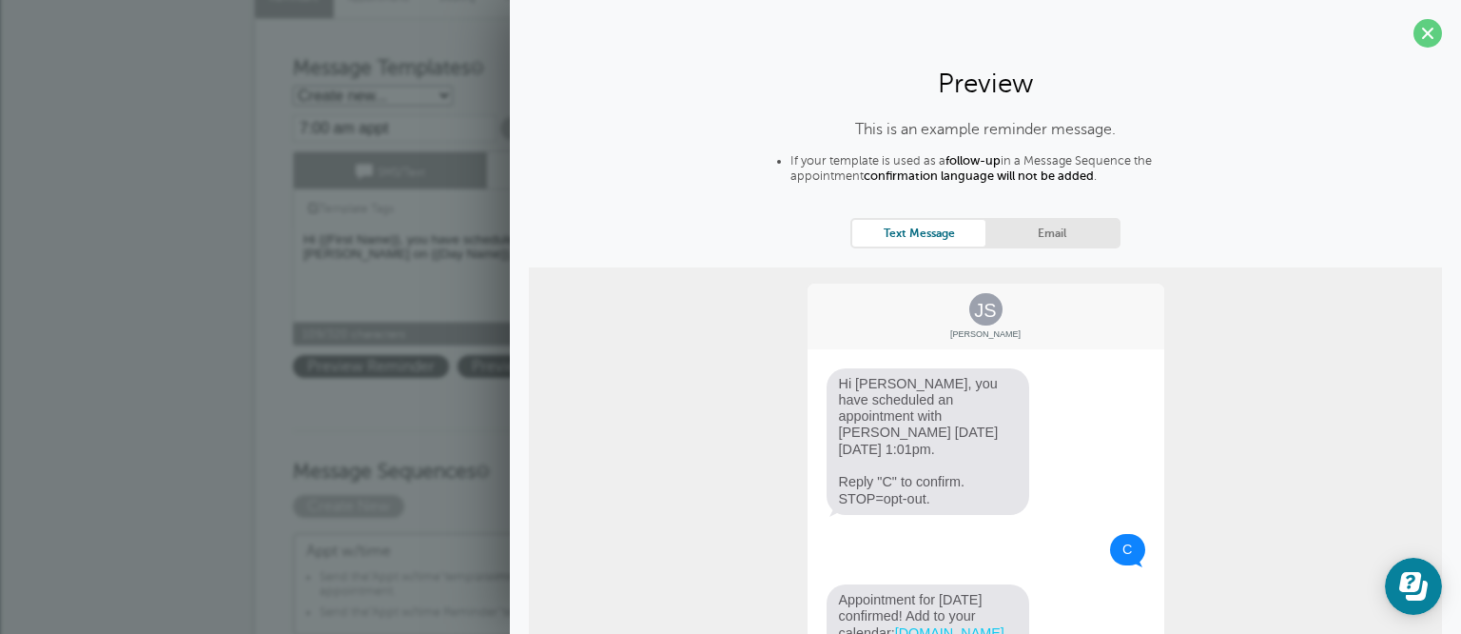
click at [642, 311] on div "JS Jane Smith Hi Jane, you have scheduled an appointment with Carr Craft on Tue…" at bounding box center [985, 493] width 913 height 453
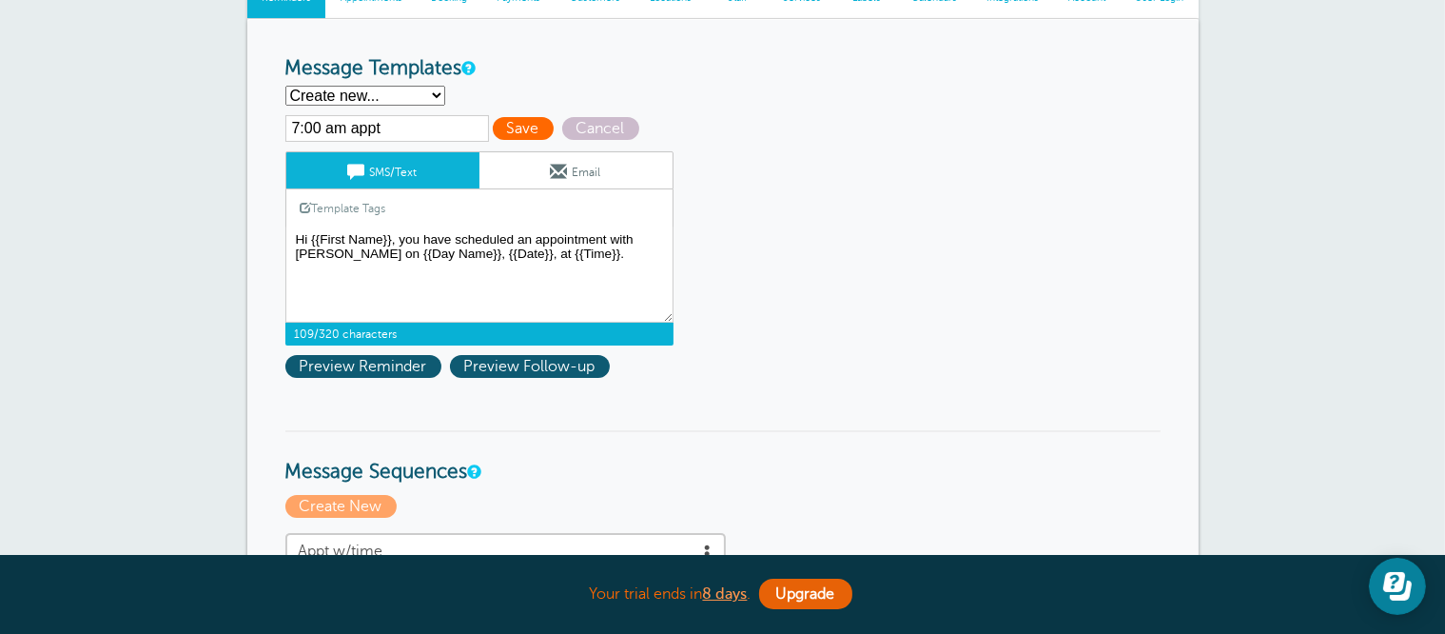
click at [500, 126] on span "Save" at bounding box center [523, 128] width 61 height 23
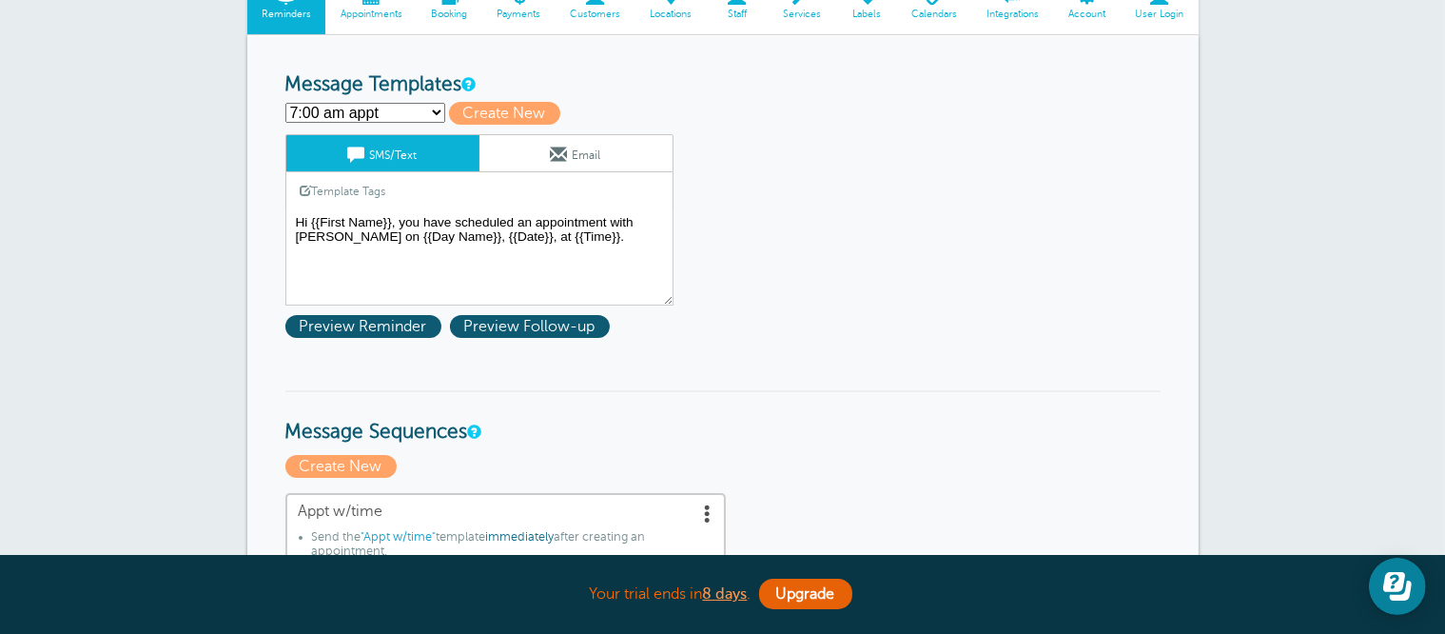
scroll to position [476, 0]
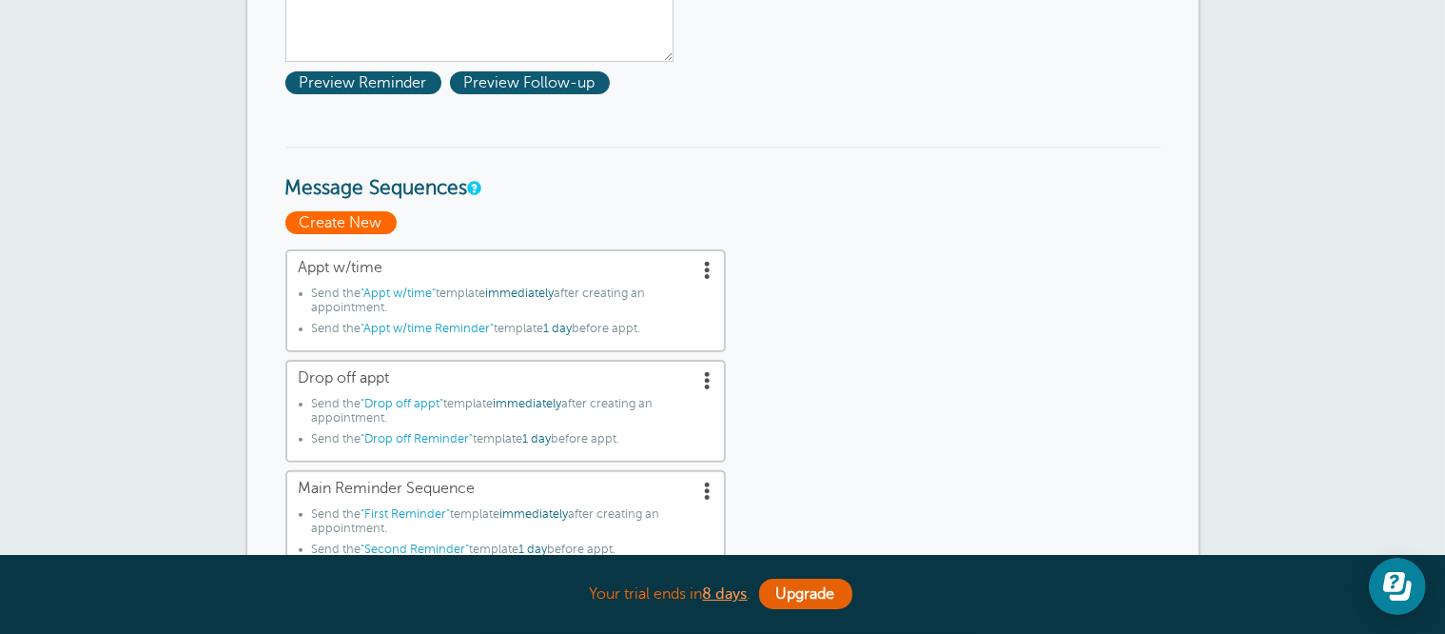
click at [357, 226] on span "Create New" at bounding box center [340, 222] width 111 height 23
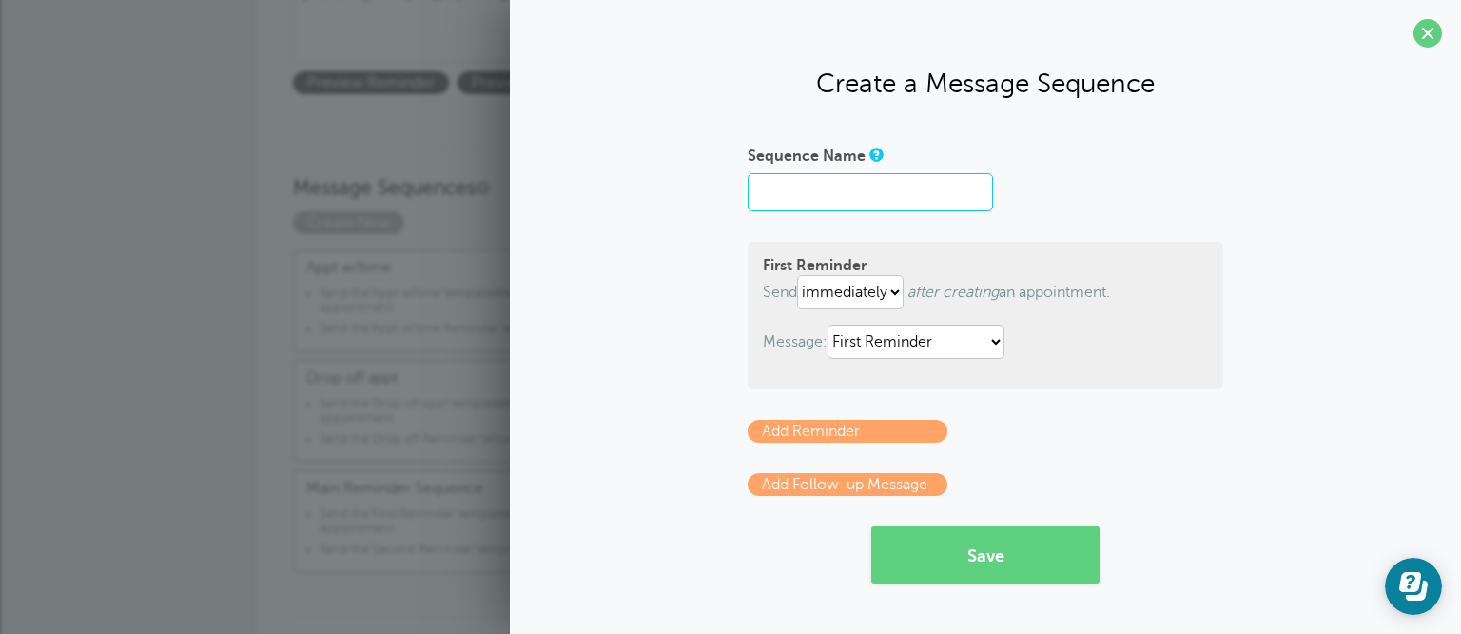
click at [822, 189] on input "Sequence Name" at bounding box center [870, 192] width 245 height 38
type input "7:00 appt"
click at [477, 151] on h3 "Message Sequences" at bounding box center [730, 173] width 875 height 54
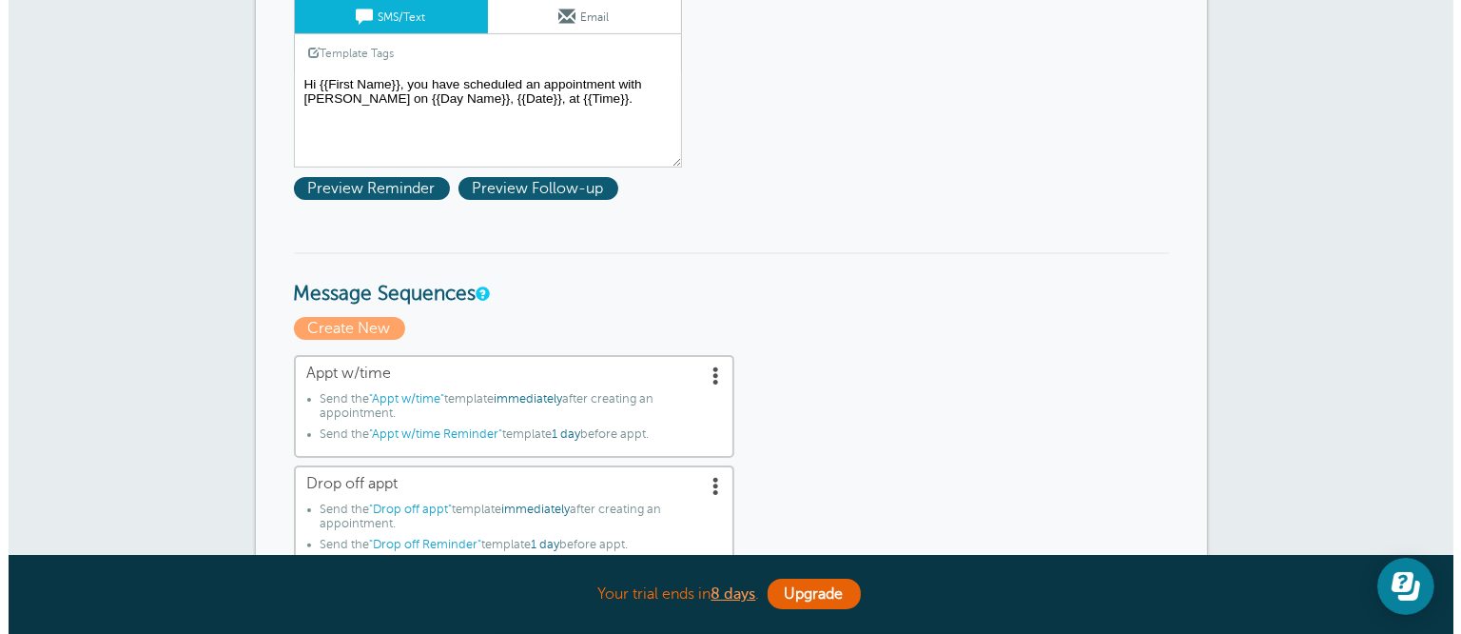
scroll to position [381, 0]
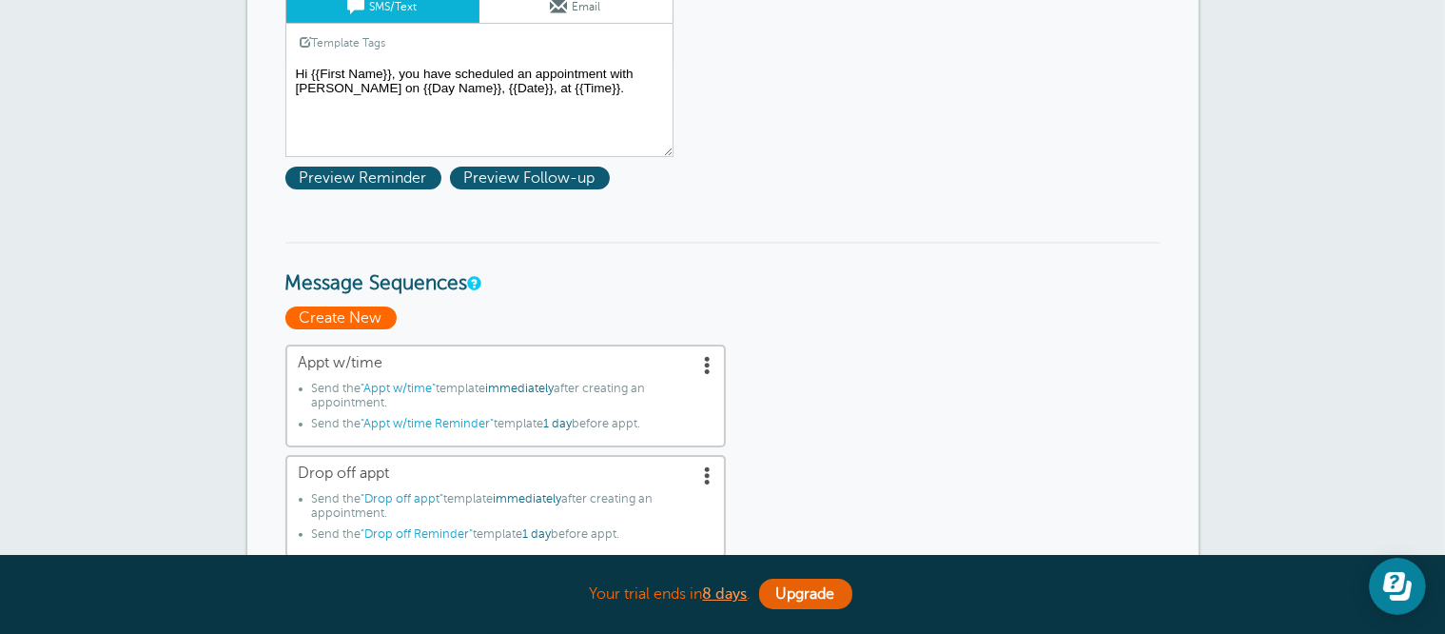
click at [361, 321] on span "Create New" at bounding box center [340, 317] width 111 height 23
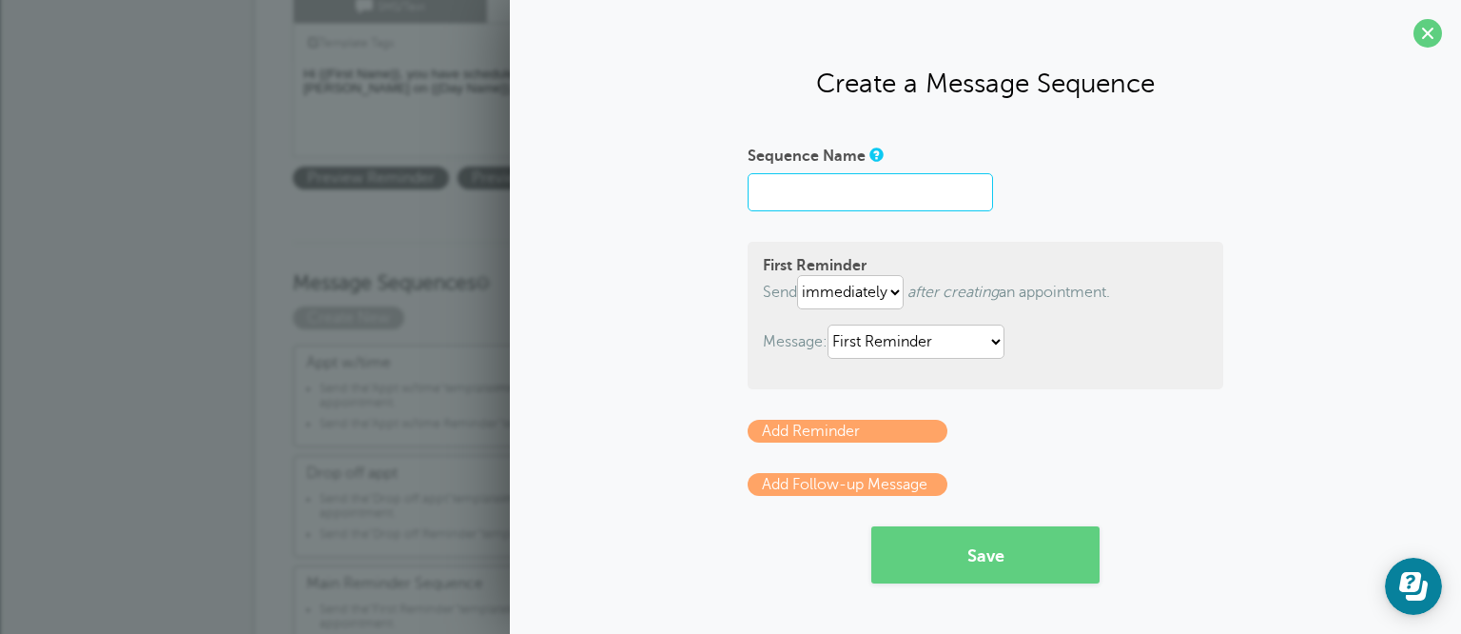
click at [871, 185] on input "Sequence Name" at bounding box center [870, 192] width 245 height 38
type input "7:00 am appt"
click at [1021, 370] on div "First Reminder Send immediately 1 2 3 4 5 6 7 8 9 10 11 12 13 14 15 16 17 18 19…" at bounding box center [986, 315] width 476 height 147
click at [974, 554] on button "Save" at bounding box center [985, 554] width 228 height 57
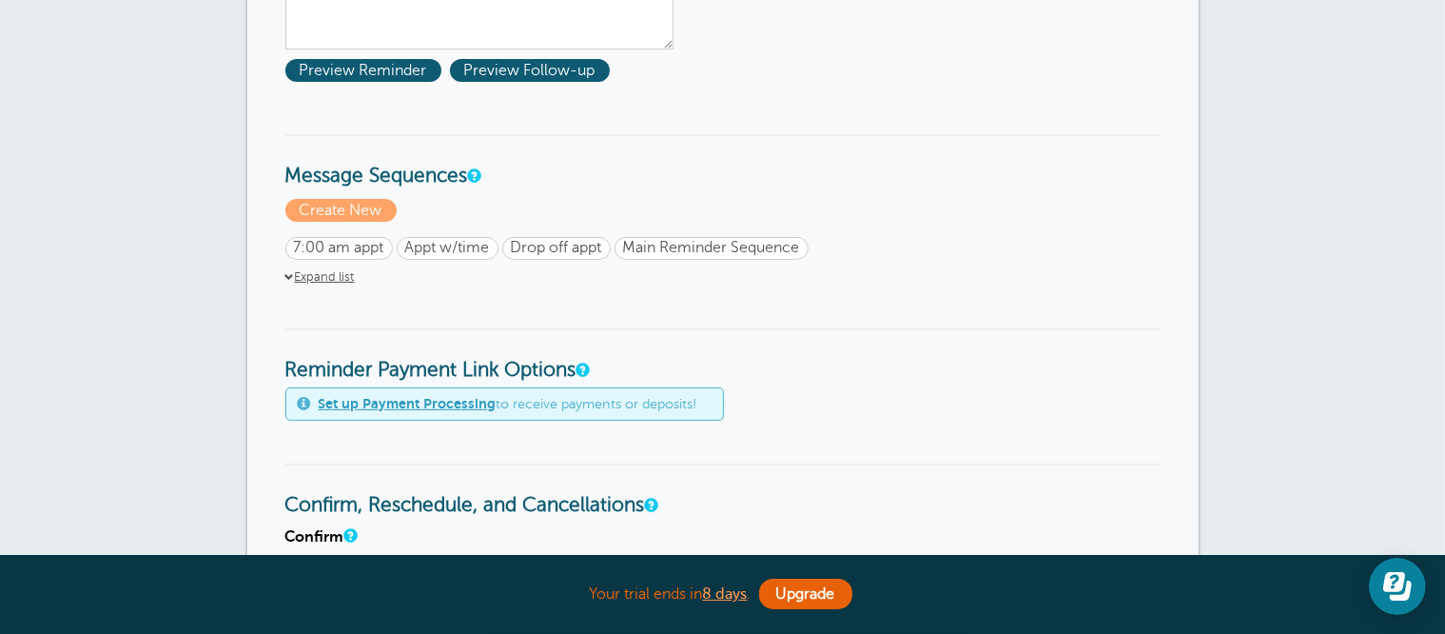
scroll to position [476, 0]
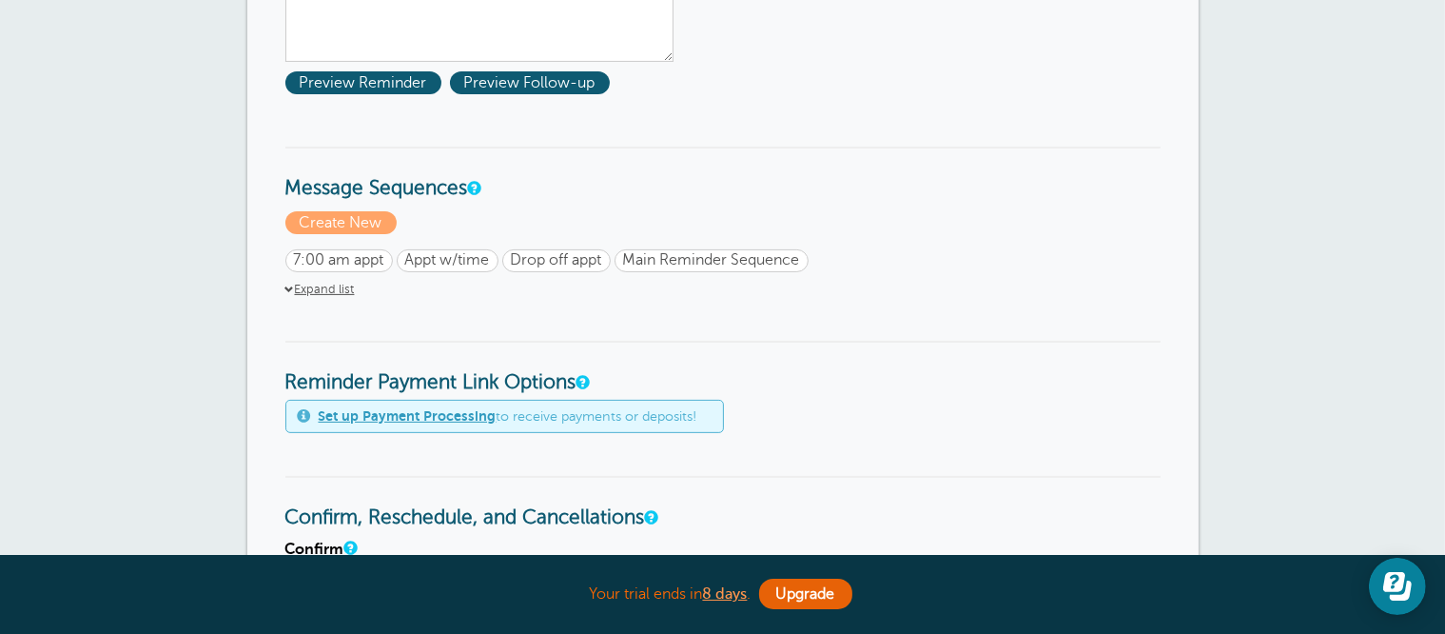
click at [292, 286] on span at bounding box center [290, 290] width 10 height 10
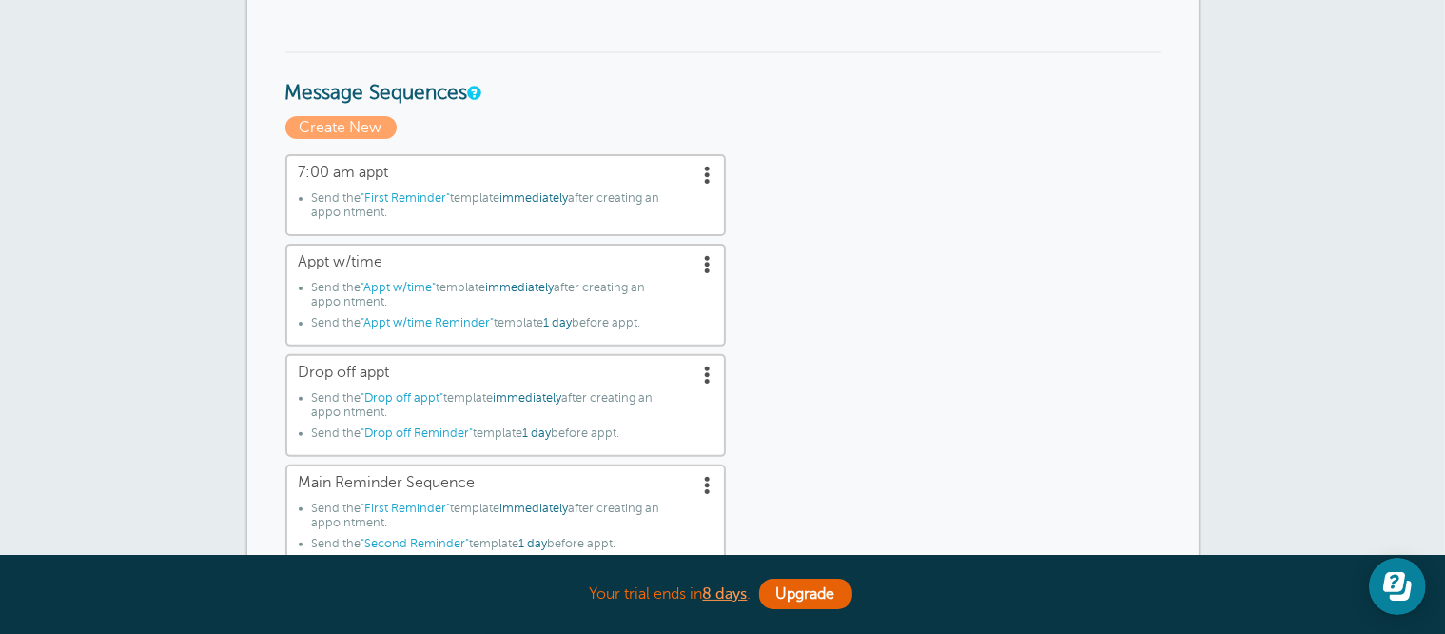
scroll to position [666, 0]
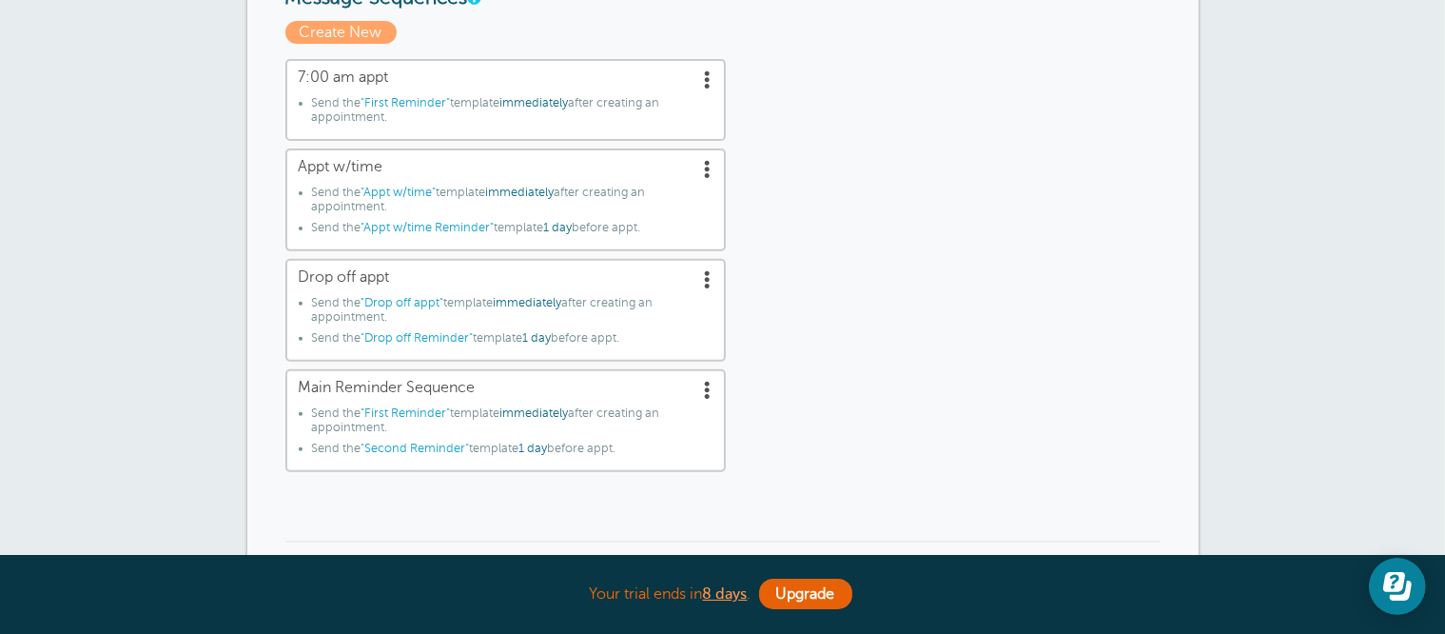
click at [421, 406] on span ""First Reminder"" at bounding box center [405, 412] width 89 height 13
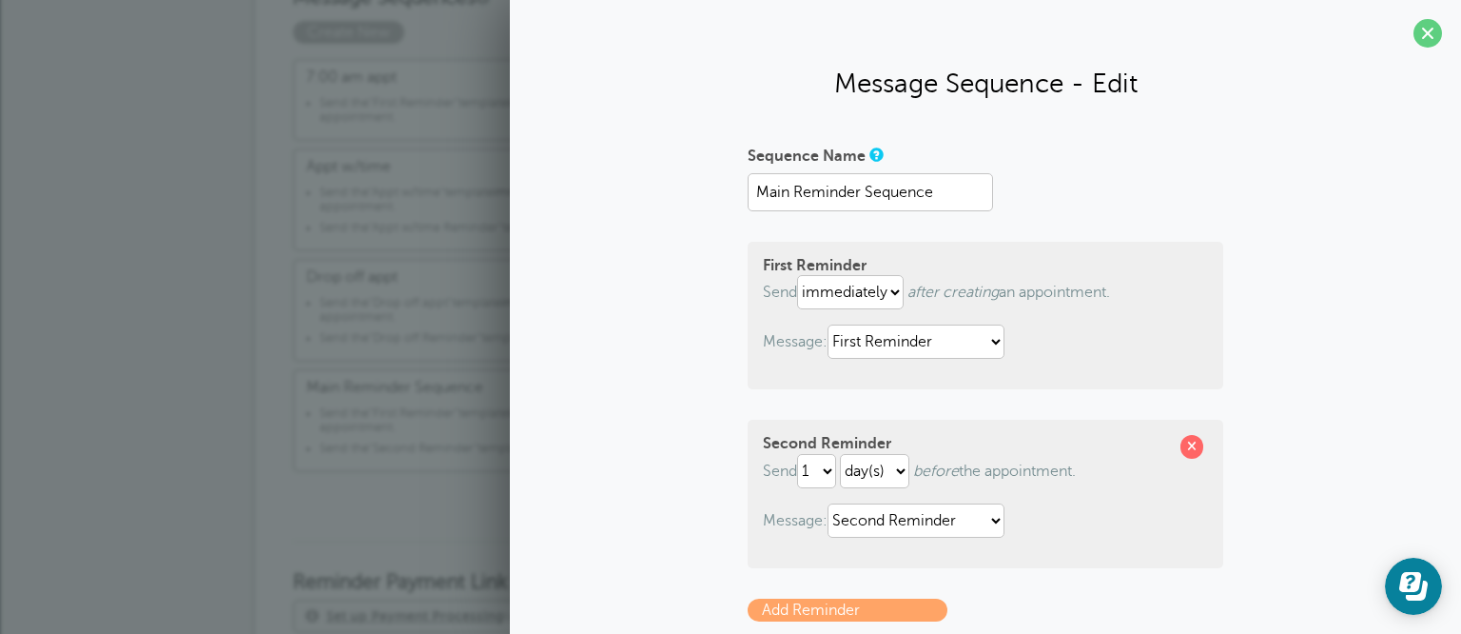
click at [157, 363] on div "× Sequence saved! Reminder Settings Reminders Appointments Booking Payments Cus…" at bounding box center [730, 541] width 1461 height 2330
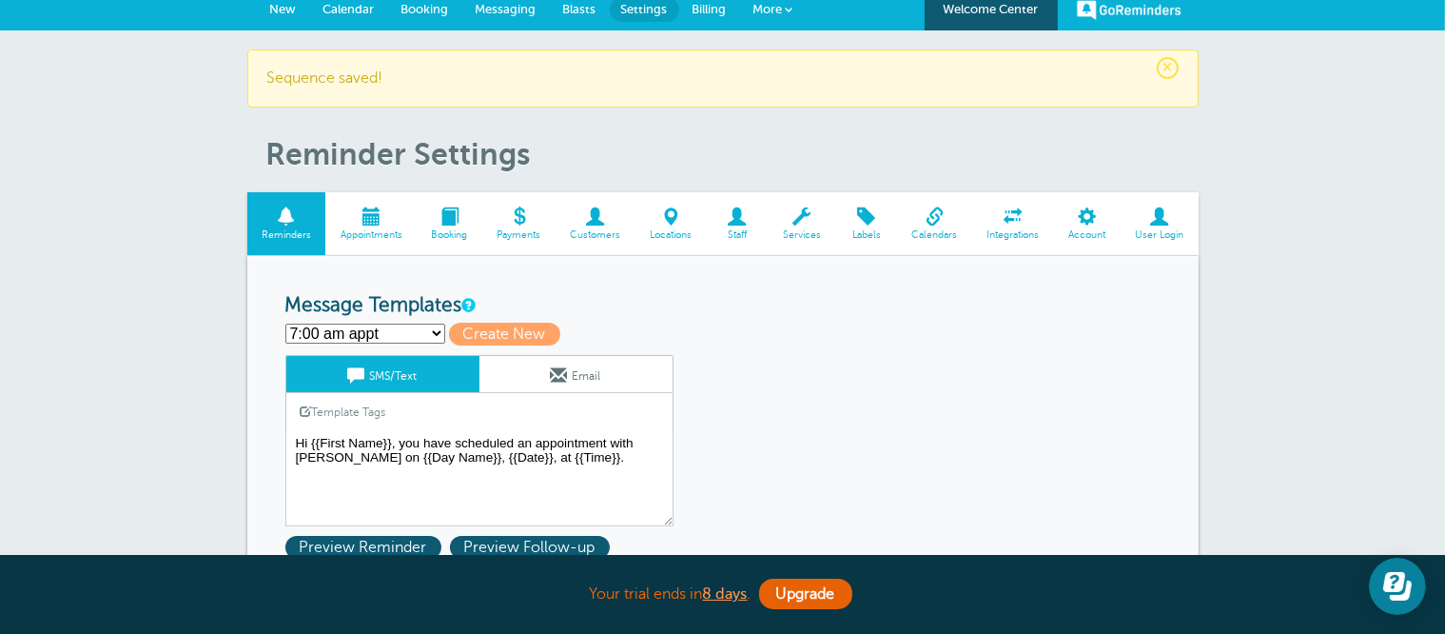
scroll to position [0, 0]
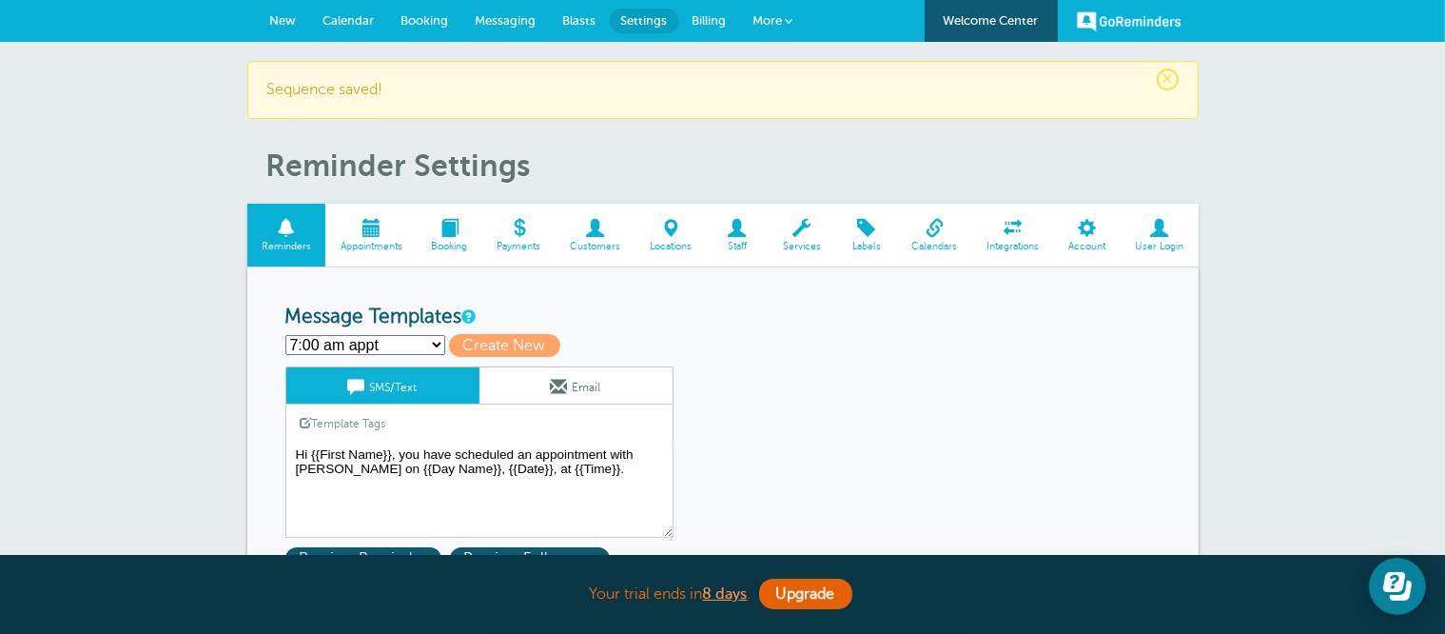
click at [415, 344] on select "7:00 am appt Appt w/time Appt w/time Reminder Drop off appt Drop off Reminder F…" at bounding box center [365, 345] width 160 height 20
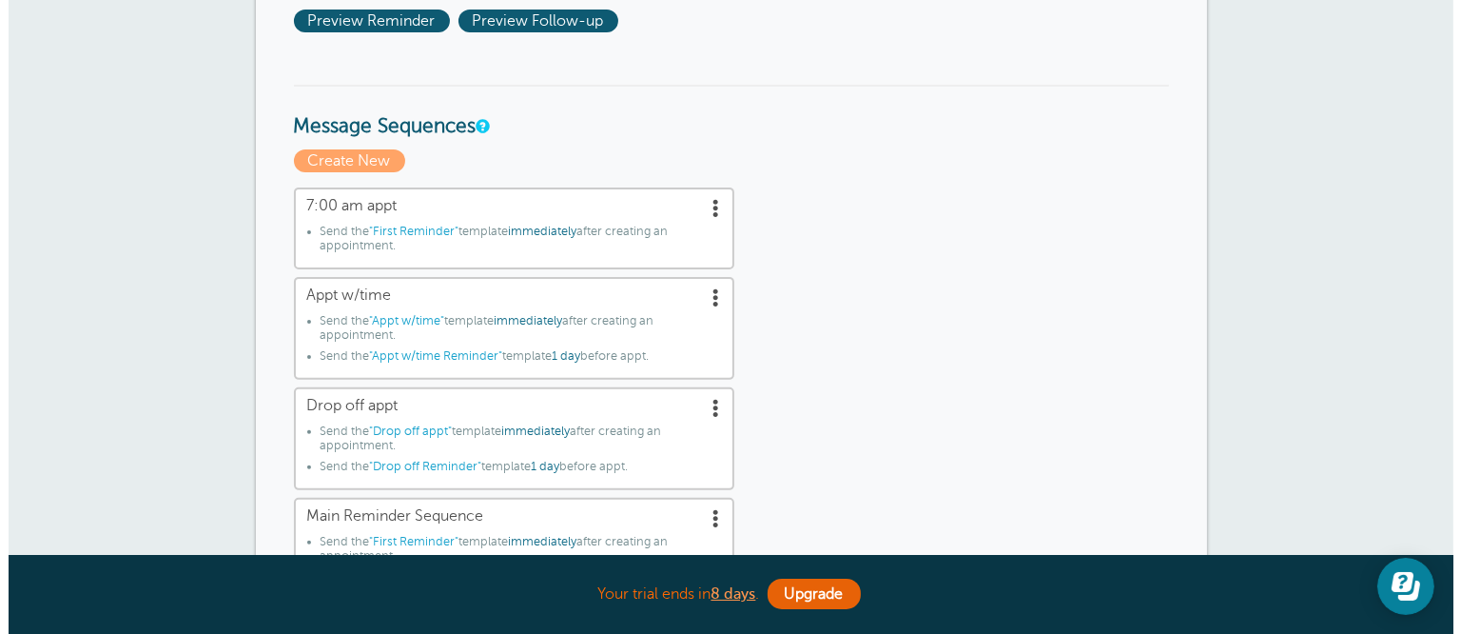
scroll to position [571, 0]
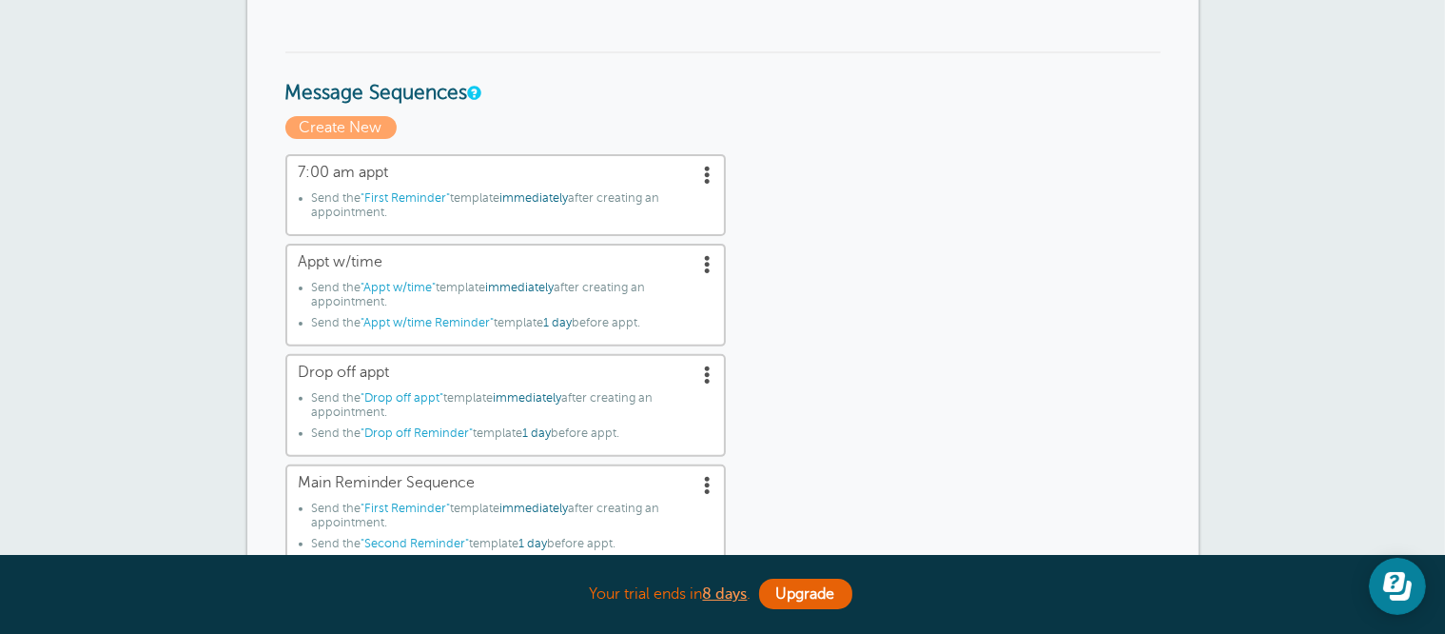
click at [710, 169] on span at bounding box center [708, 174] width 19 height 19
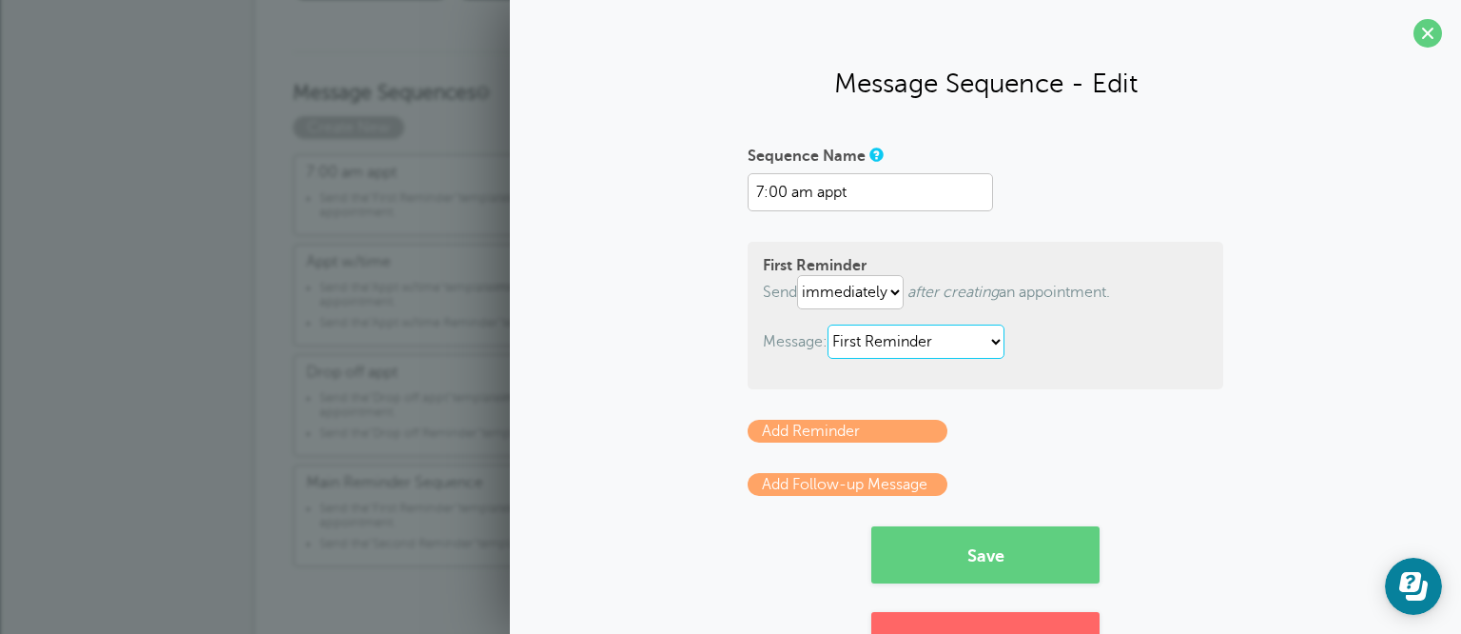
click at [869, 353] on select "7:00 am appt Appt w/time Appt w/time Reminder Drop off appt Drop off Reminder F…" at bounding box center [916, 341] width 177 height 34
select select "160678"
click at [828, 324] on select "7:00 am appt Appt w/time Appt w/time Reminder Drop off appt Drop off Reminder F…" at bounding box center [916, 341] width 177 height 34
click at [906, 544] on button "Save" at bounding box center [985, 554] width 228 height 57
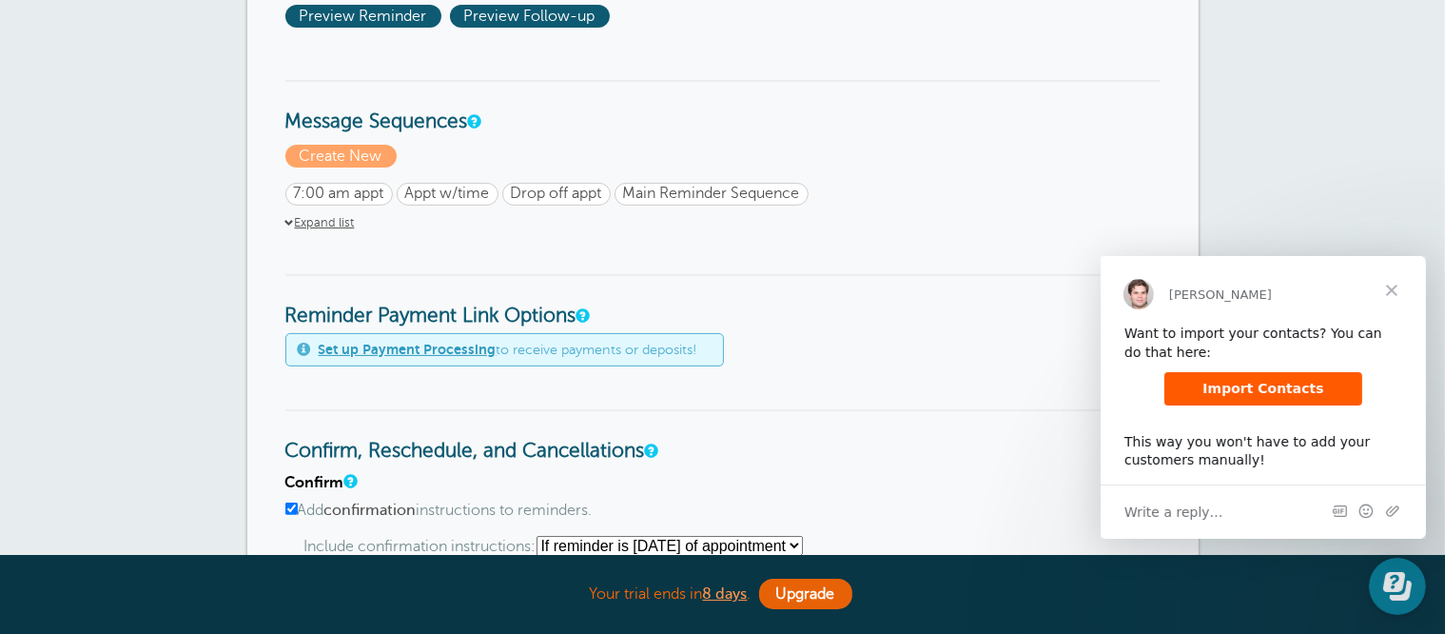
scroll to position [571, 0]
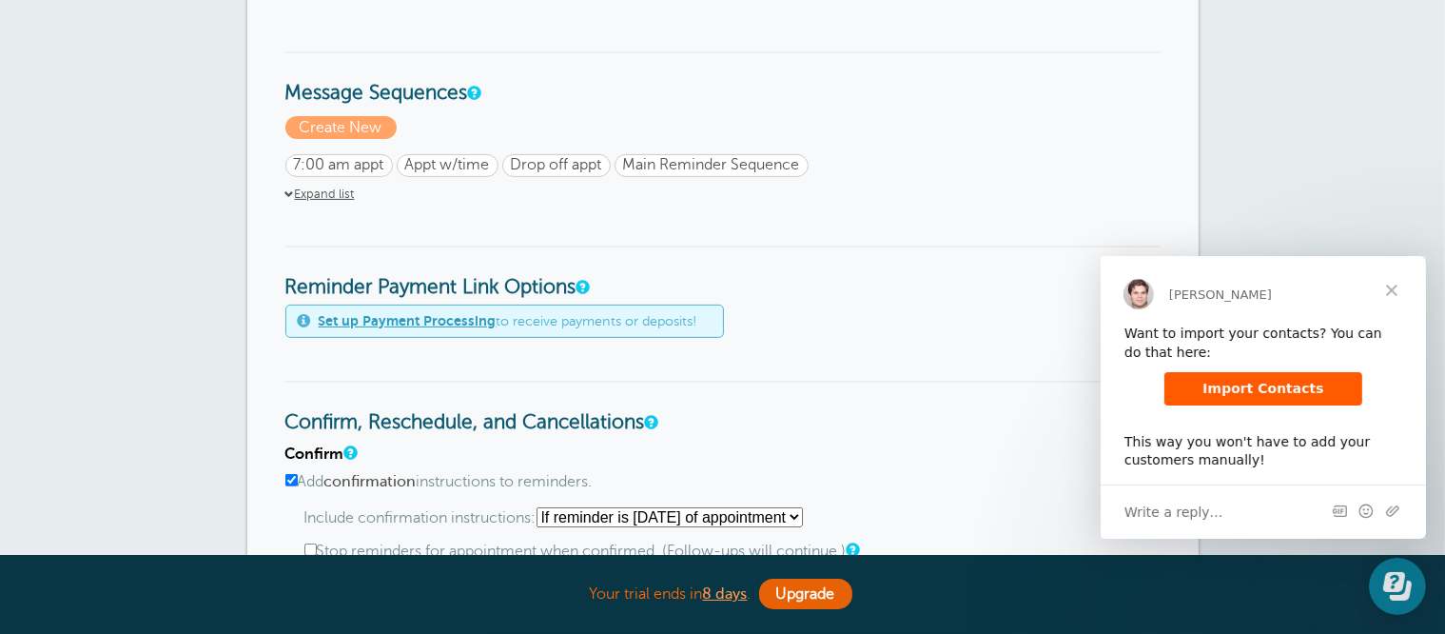
click at [984, 262] on h3 "Reminder Payment Link Options" at bounding box center [722, 272] width 875 height 54
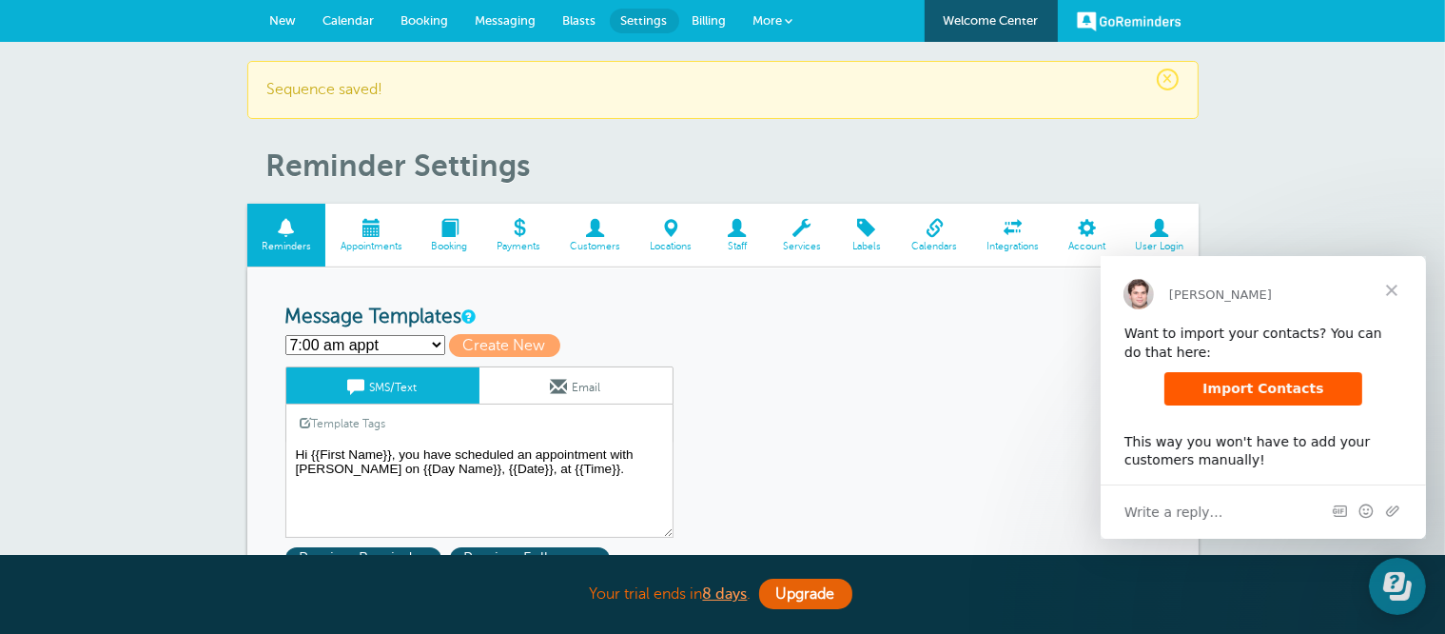
click at [274, 21] on span "New" at bounding box center [283, 20] width 27 height 14
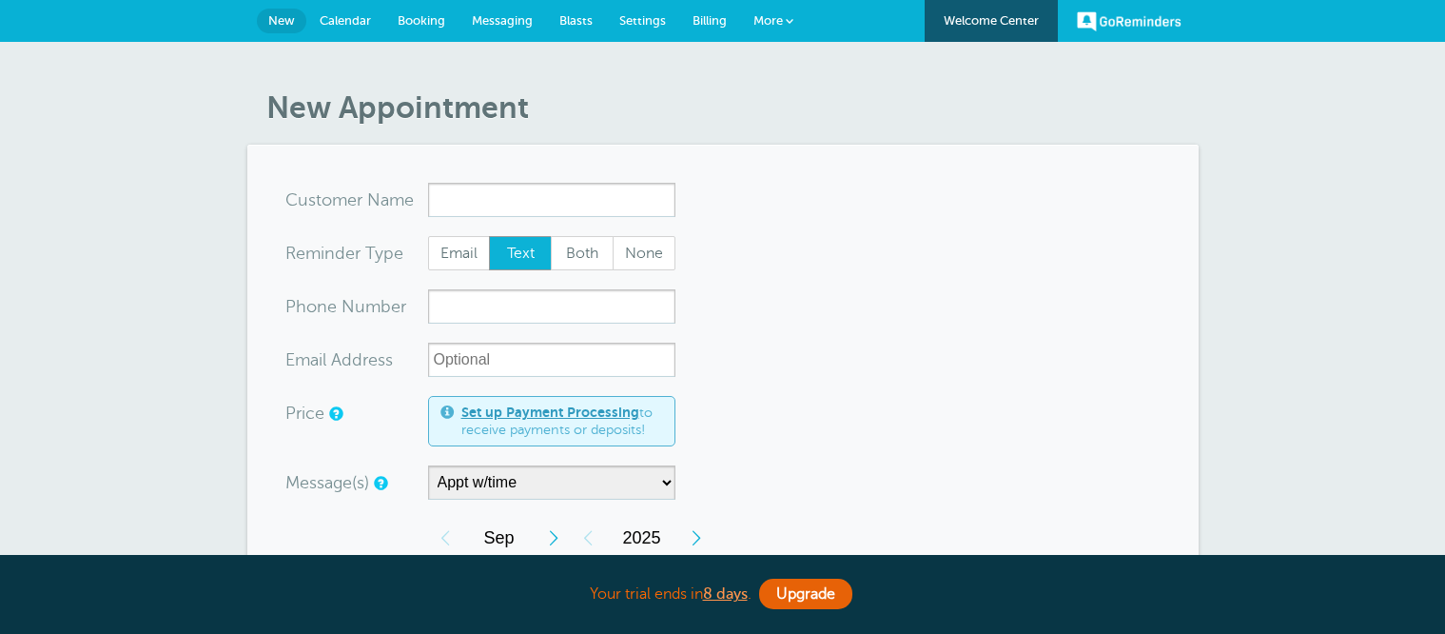
select select "160677"
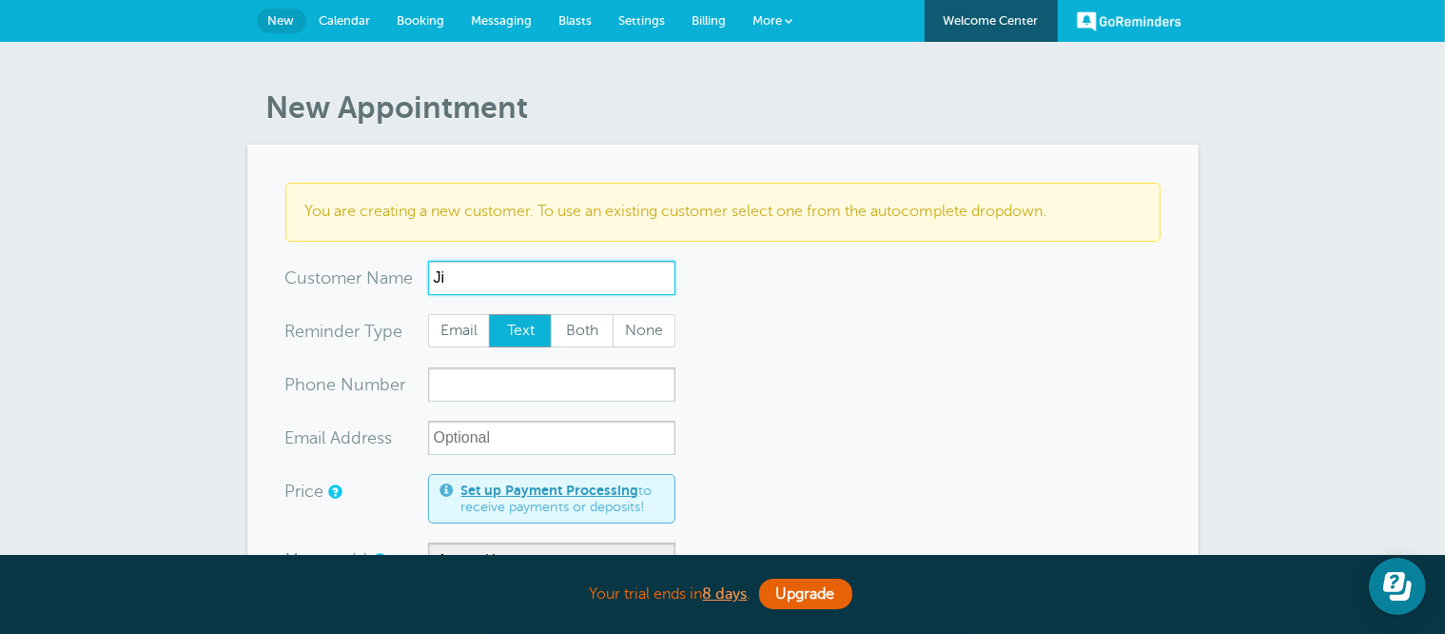
type input "J"
type input "[PERSON_NAME]"
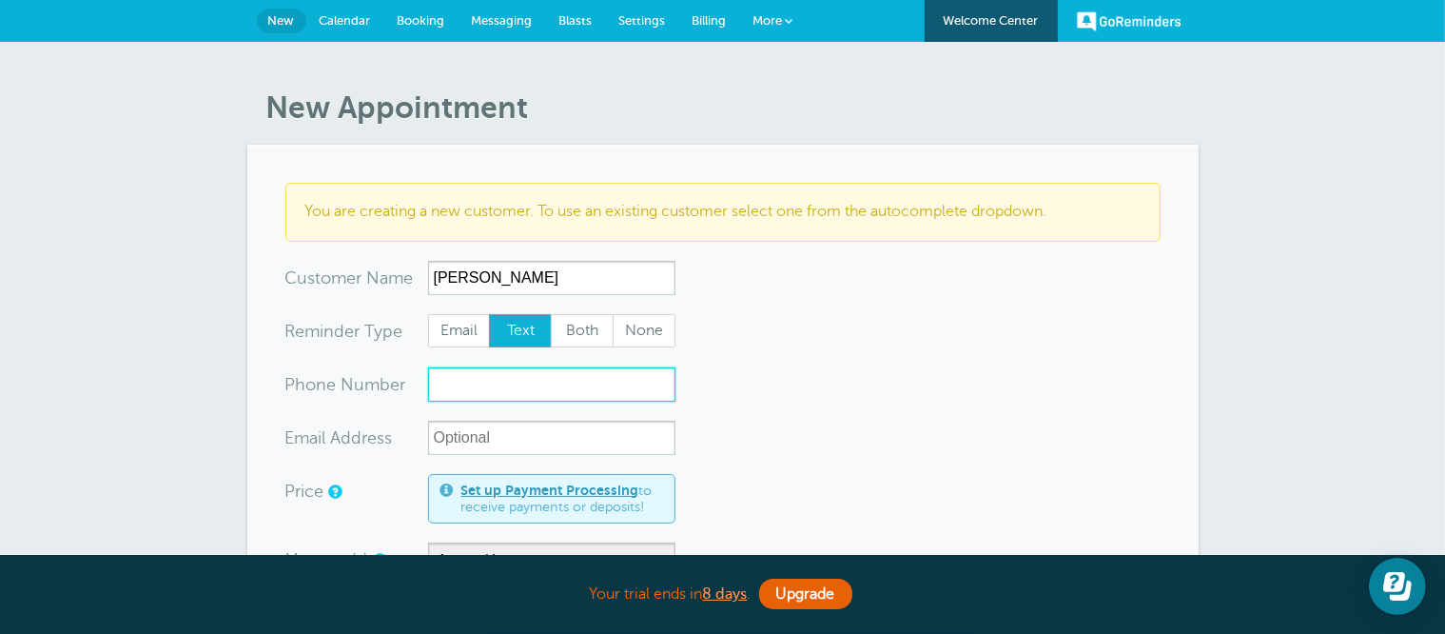
click at [590, 374] on input "xxx-no-autofill" at bounding box center [551, 384] width 247 height 34
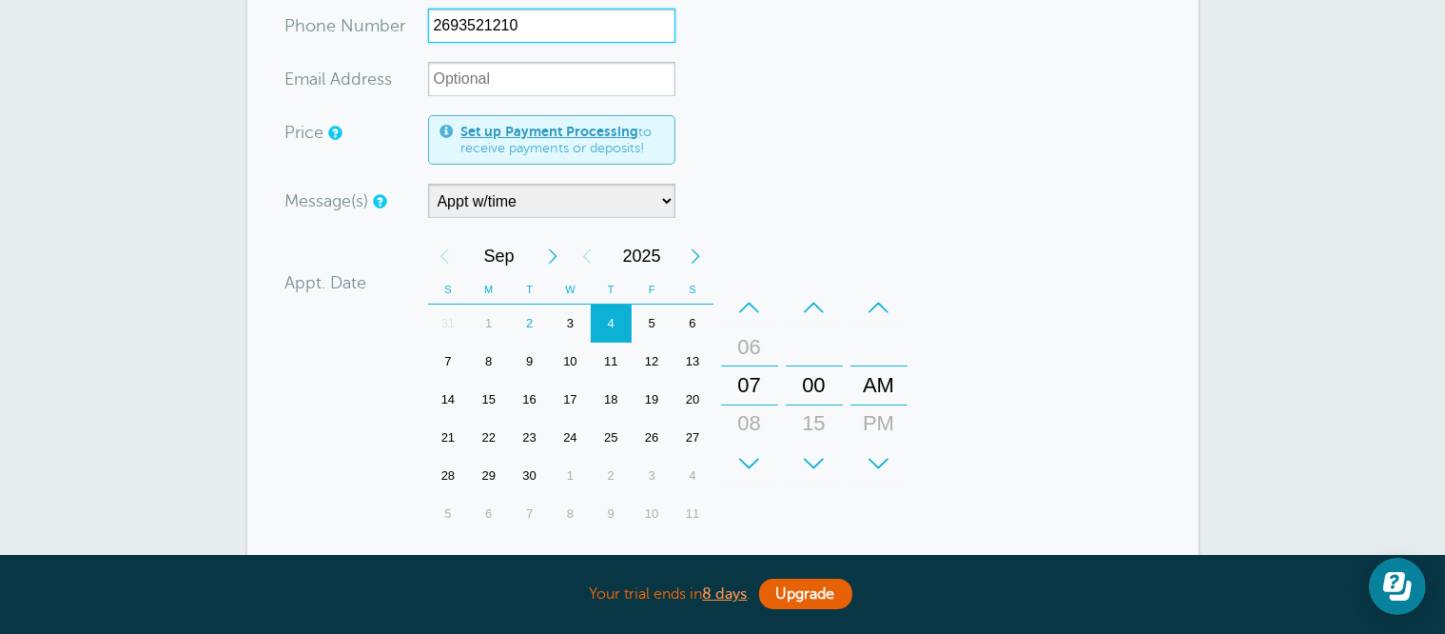
scroll to position [381, 0]
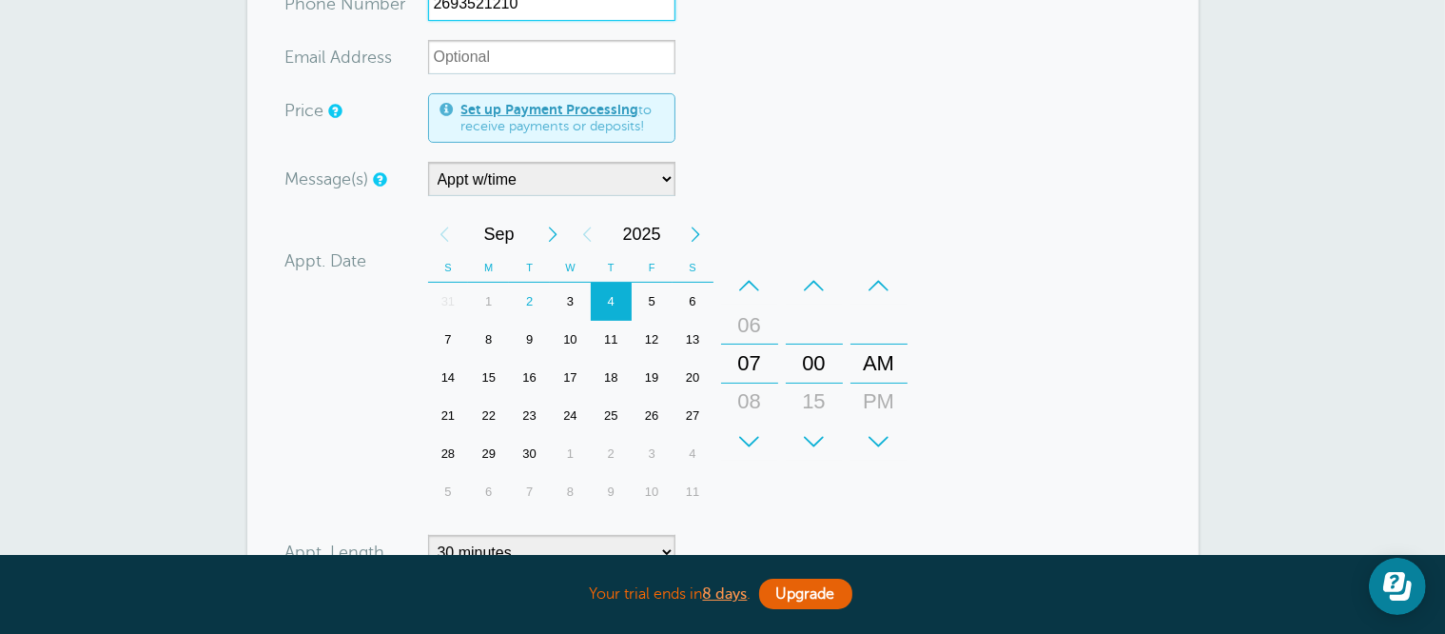
type input "2693521210"
click at [505, 181] on select "7:00 am appt Appt w/time Drop off appt Main Reminder Sequence" at bounding box center [551, 179] width 247 height 34
select select "160679"
click at [428, 162] on select "7:00 am appt Appt w/time Drop off appt Main Reminder Sequence" at bounding box center [551, 179] width 247 height 34
click at [723, 156] on form "You are creating a new customer. To use an existing customer select one from th…" at bounding box center [722, 310] width 875 height 1017
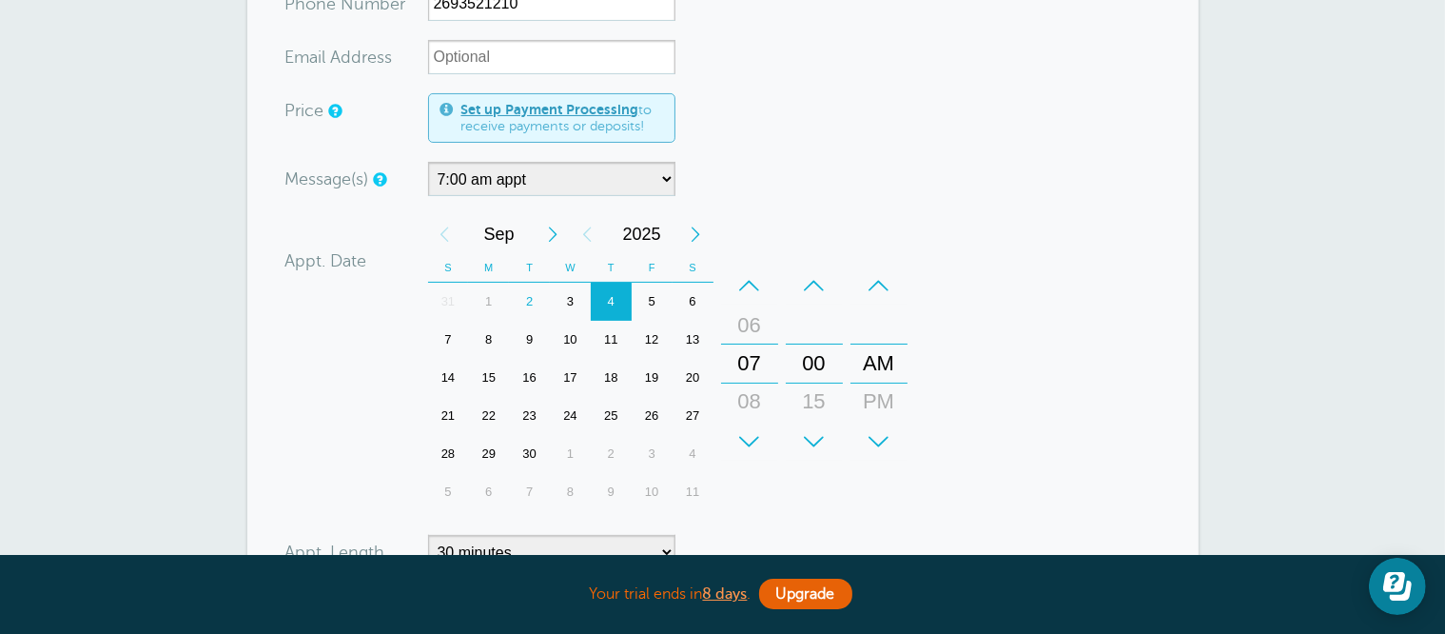
scroll to position [476, 0]
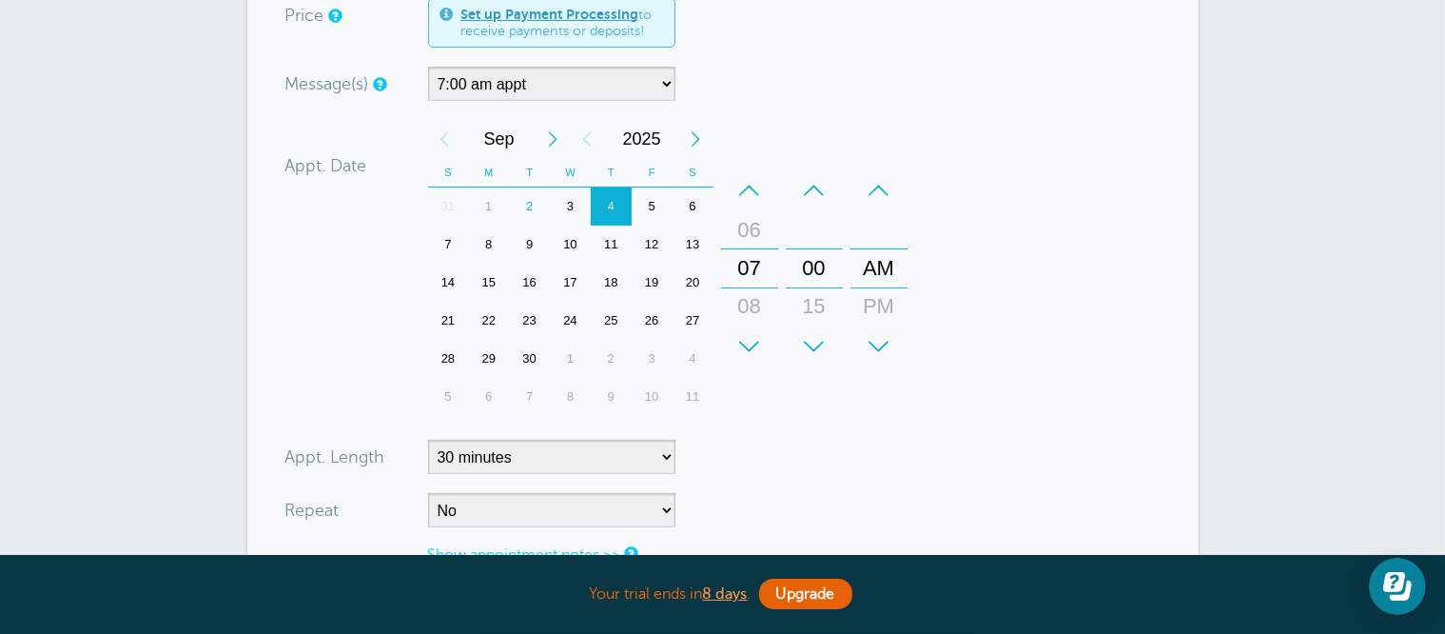
click at [613, 196] on div "4" at bounding box center [611, 206] width 41 height 38
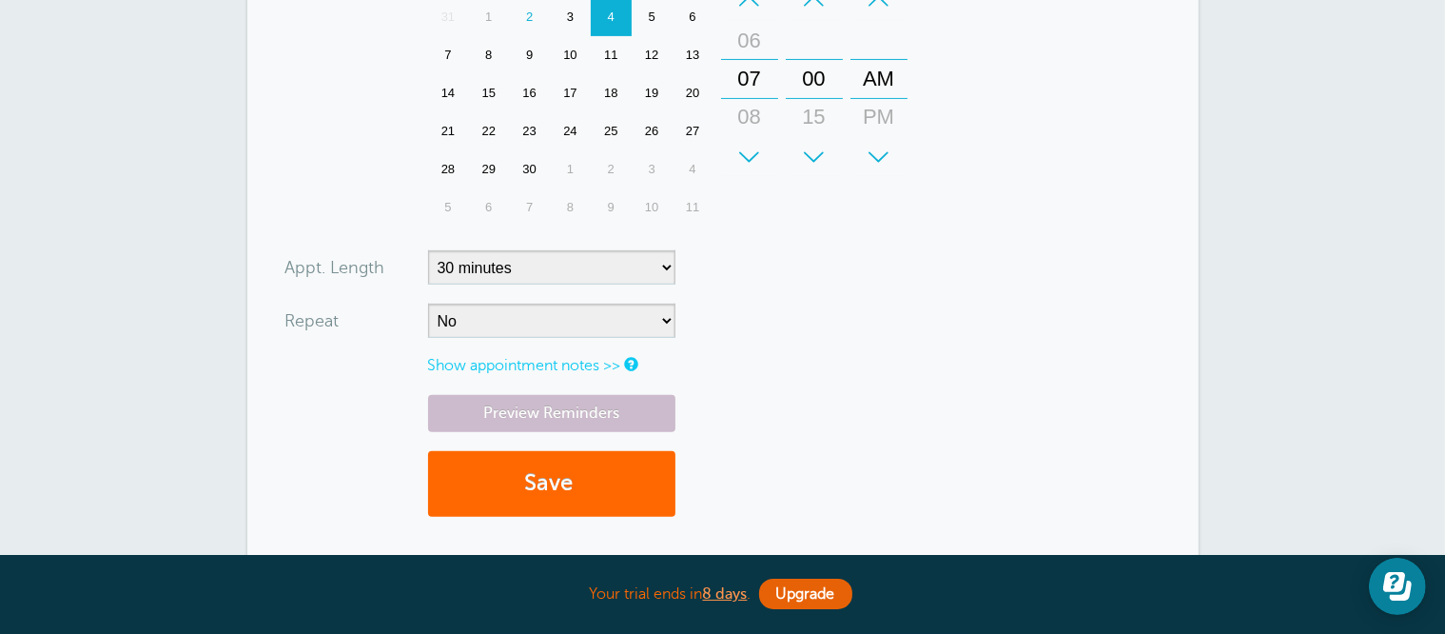
scroll to position [666, 0]
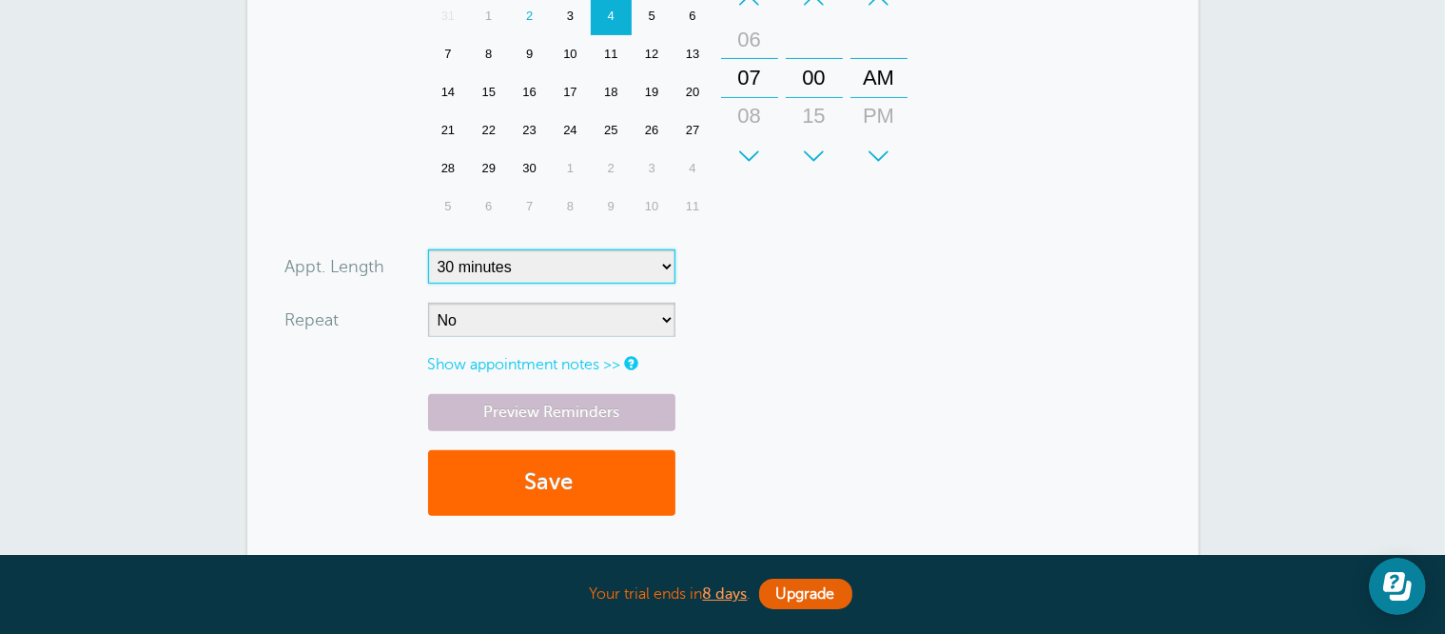
click at [573, 260] on select "5 minutes 10 minutes 15 minutes 20 minutes 25 minutes 30 minutes 35 minutes 40 …" at bounding box center [551, 266] width 247 height 34
select select
click at [428, 249] on select "5 minutes 10 minutes 15 minutes 20 minutes 25 minutes 30 minutes 35 minutes 40 …" at bounding box center [551, 266] width 247 height 34
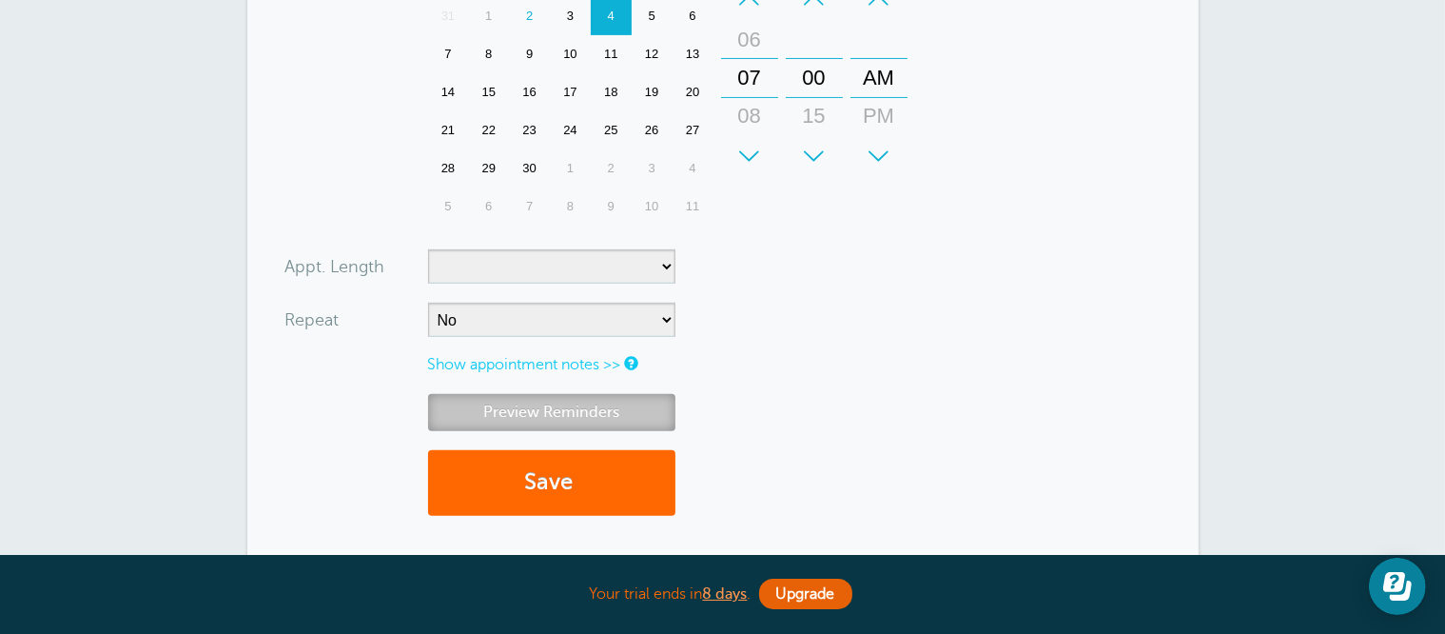
click at [598, 399] on link "Preview Reminders" at bounding box center [551, 412] width 247 height 37
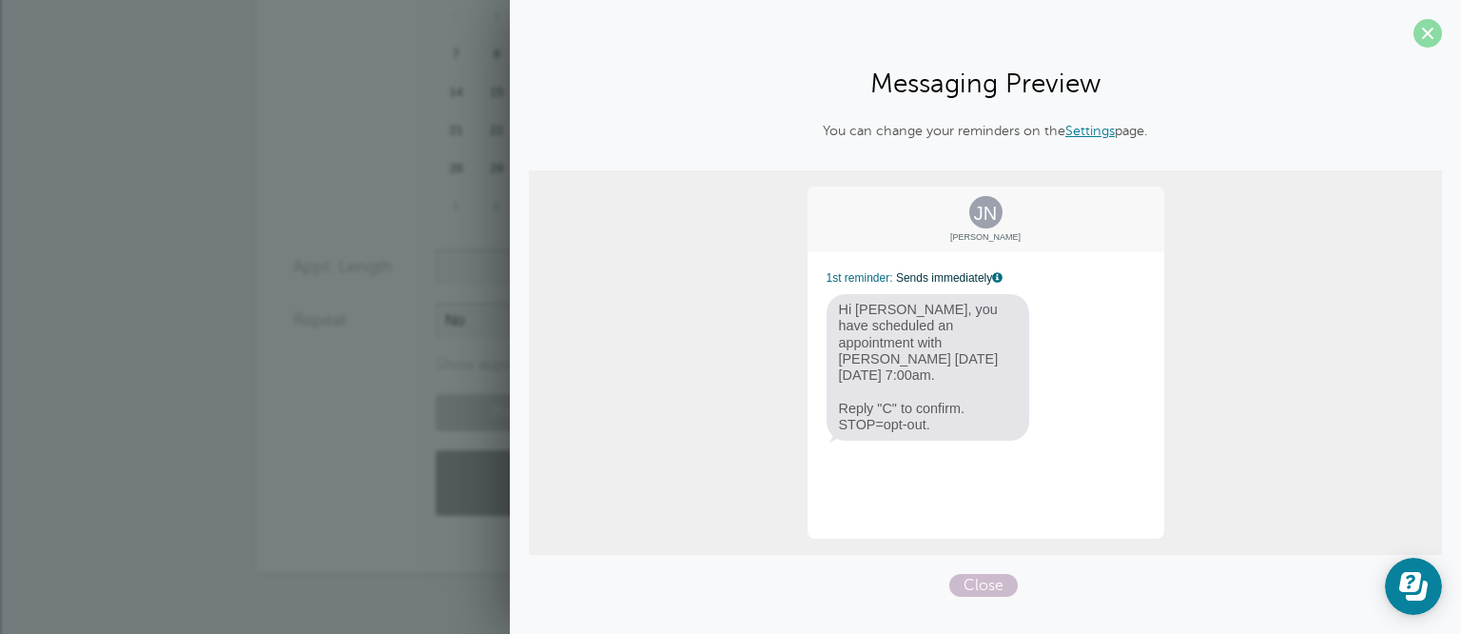
click at [1433, 36] on span at bounding box center [1428, 33] width 29 height 29
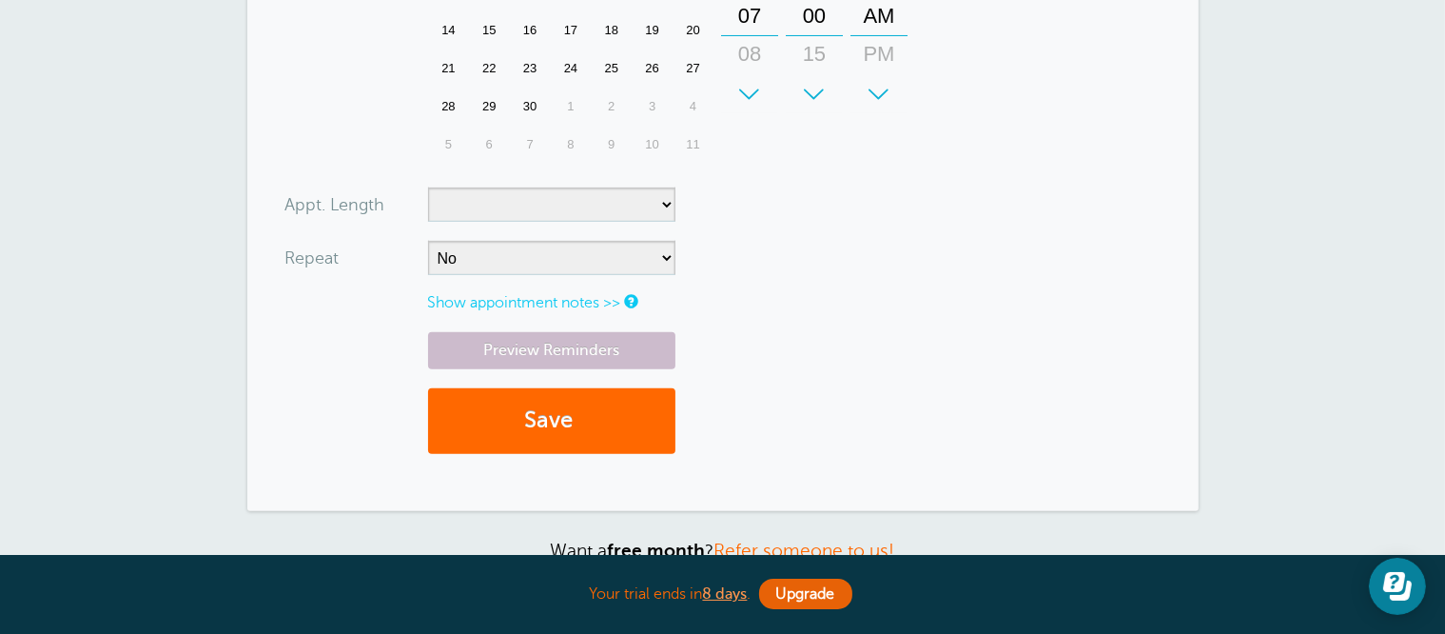
scroll to position [761, 0]
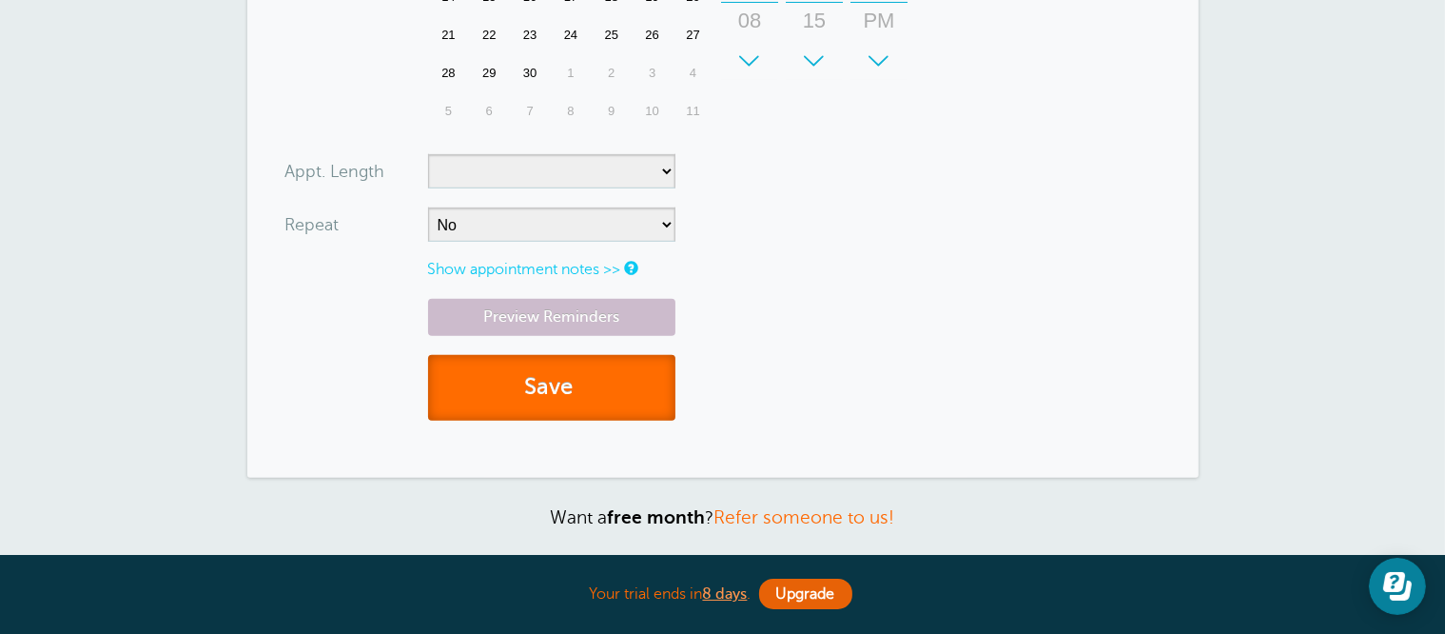
click at [620, 390] on button "Save" at bounding box center [551, 388] width 247 height 66
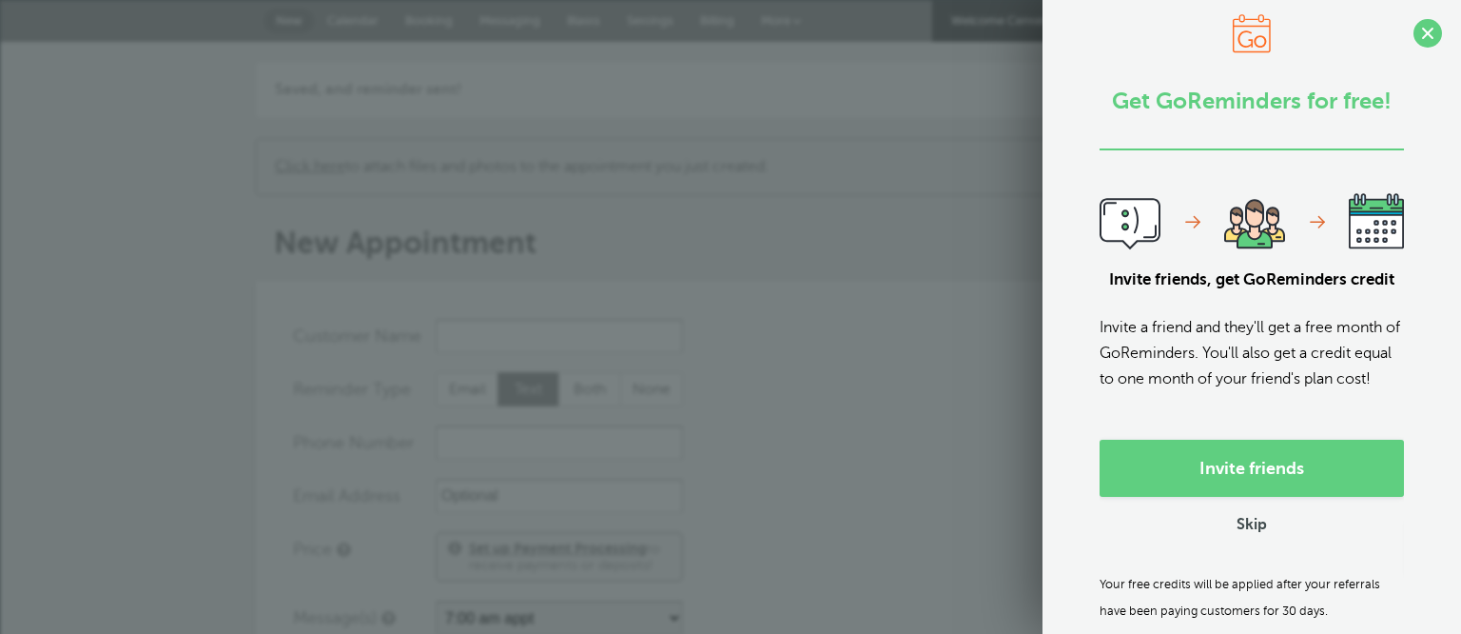
select select "160679"
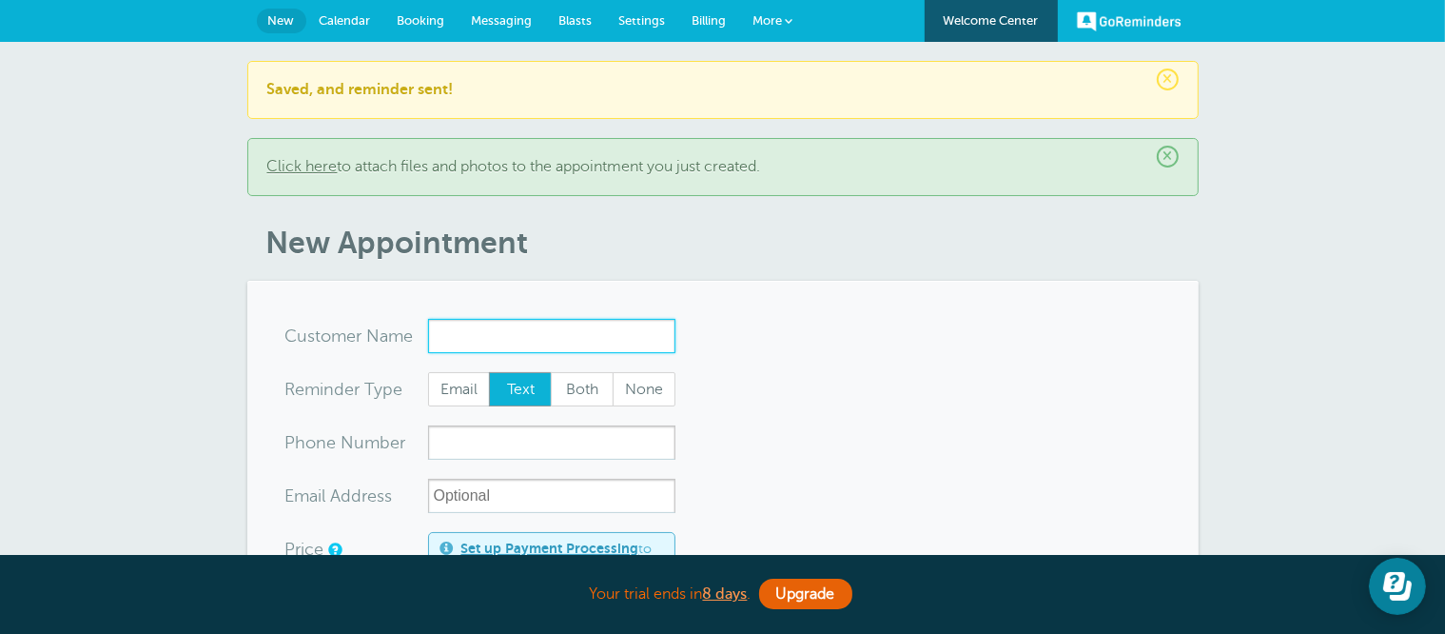
click at [510, 335] on input "x-no-autofill" at bounding box center [551, 336] width 247 height 34
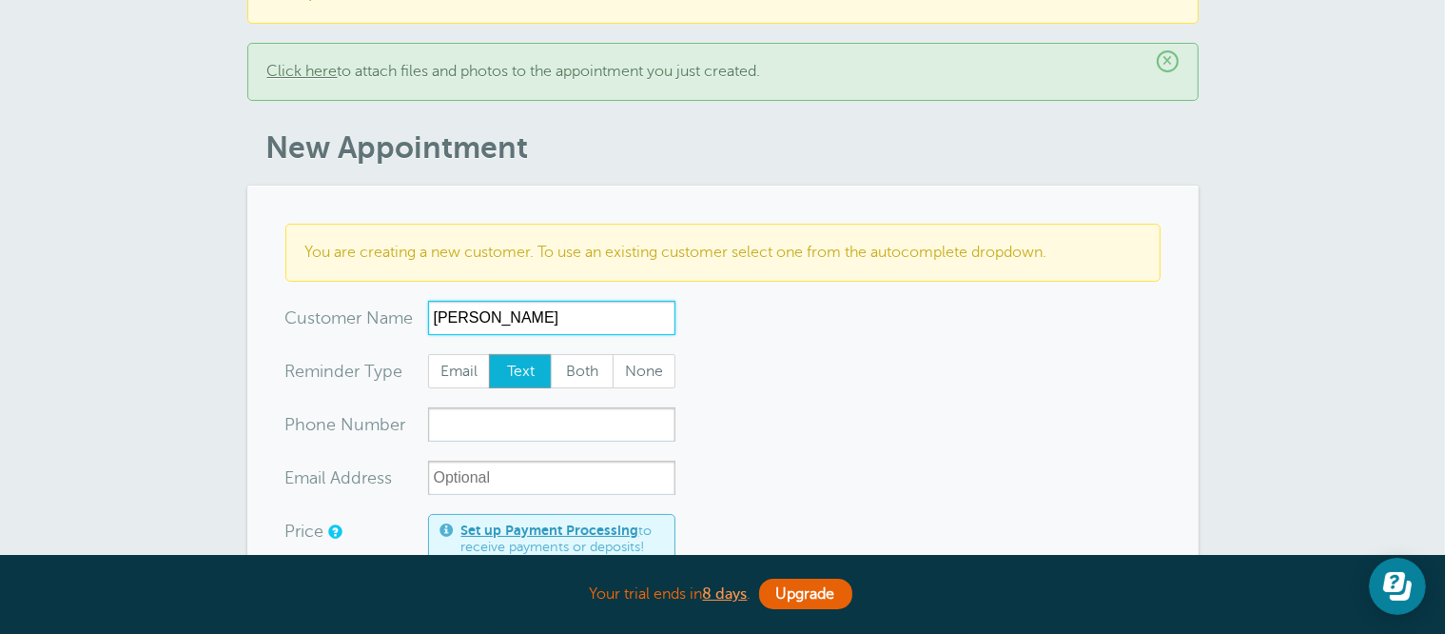
scroll to position [190, 0]
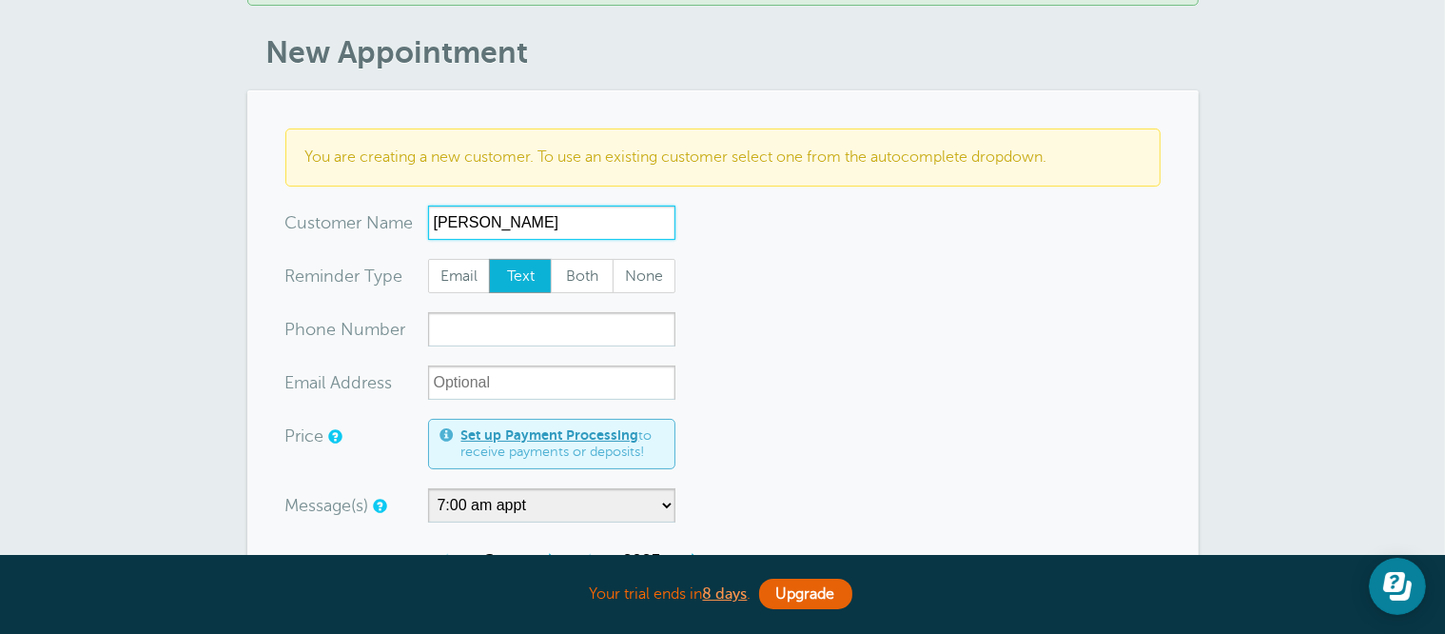
type input "[PERSON_NAME]"
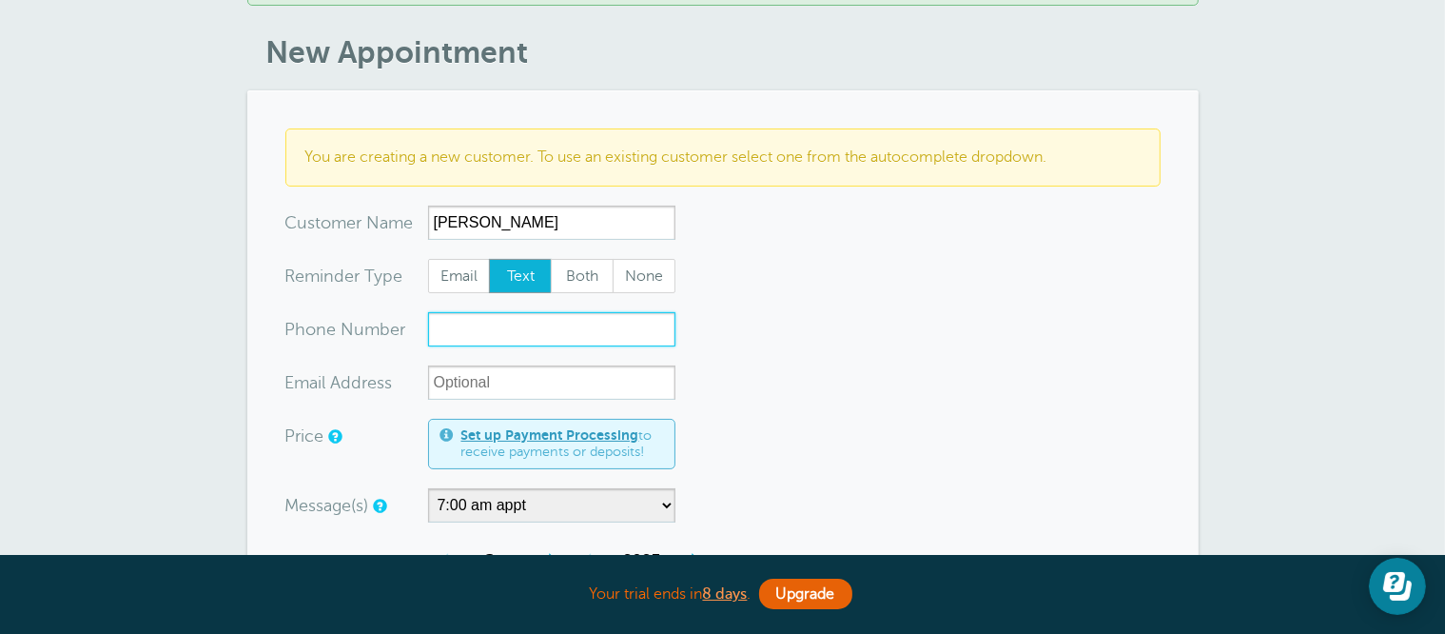
click at [533, 330] on input "xxx-no-autofill" at bounding box center [551, 329] width 247 height 34
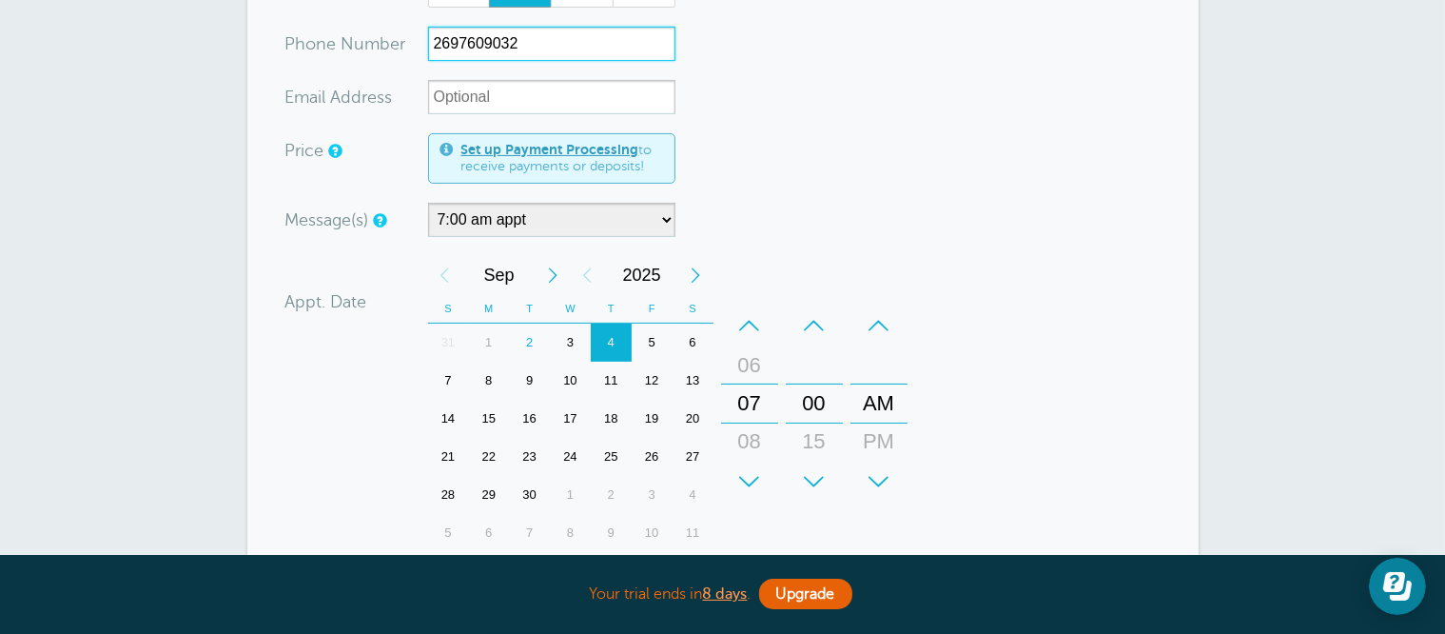
type input "2697609032"
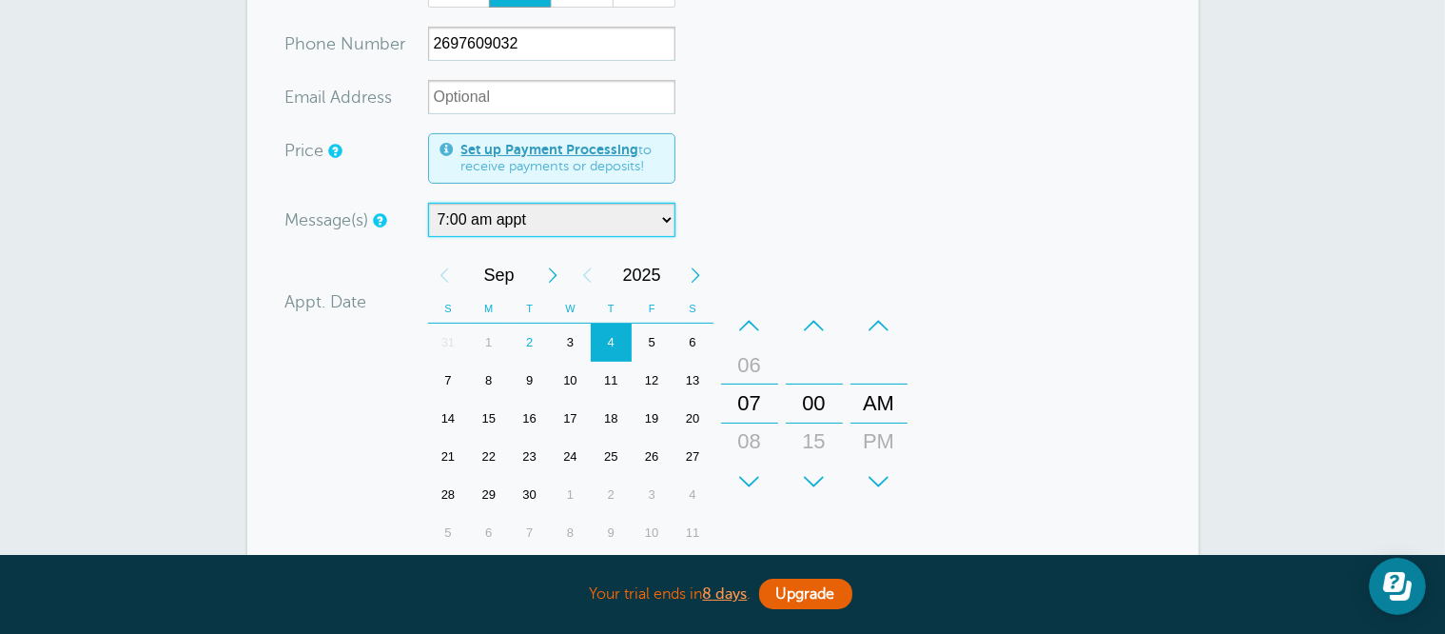
click at [533, 223] on select "7:00 am appt Appt w/time Drop off appt Main Reminder Sequence" at bounding box center [551, 220] width 247 height 34
select select "160212"
click at [428, 203] on select "7:00 am appt Appt w/time Drop off appt Main Reminder Sequence" at bounding box center [551, 220] width 247 height 34
click at [609, 340] on div "4" at bounding box center [611, 342] width 41 height 38
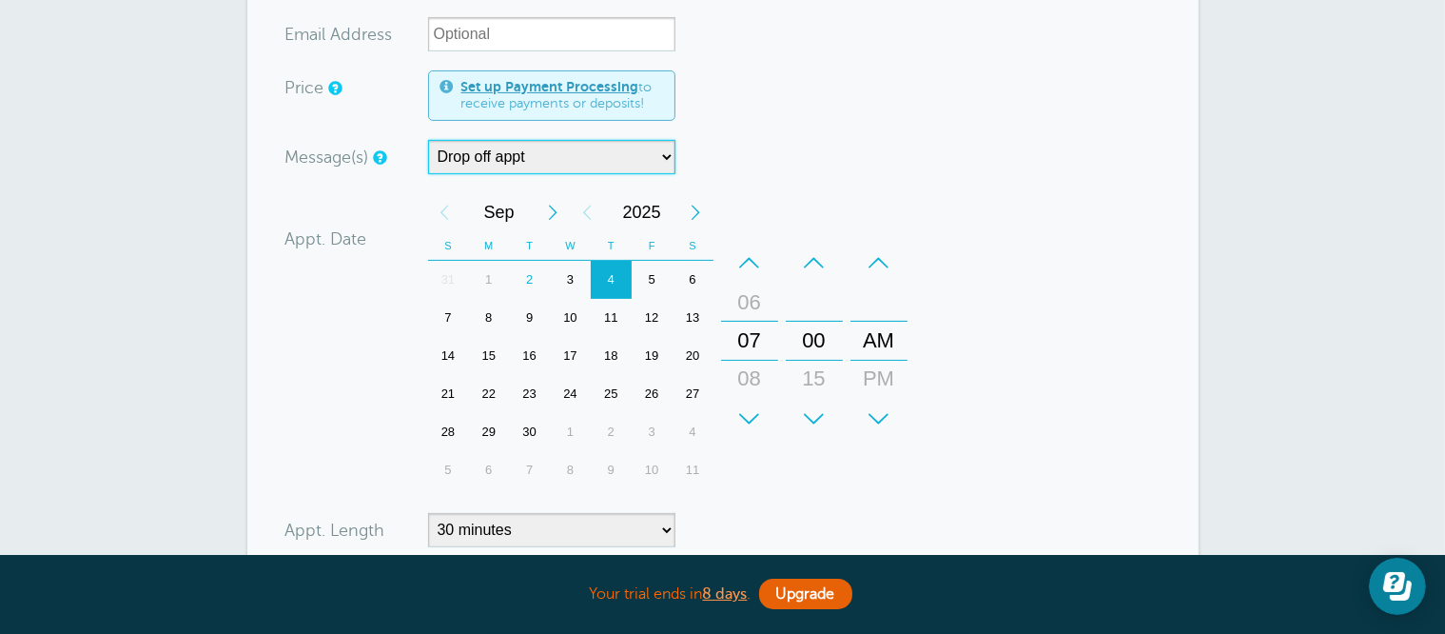
scroll to position [571, 0]
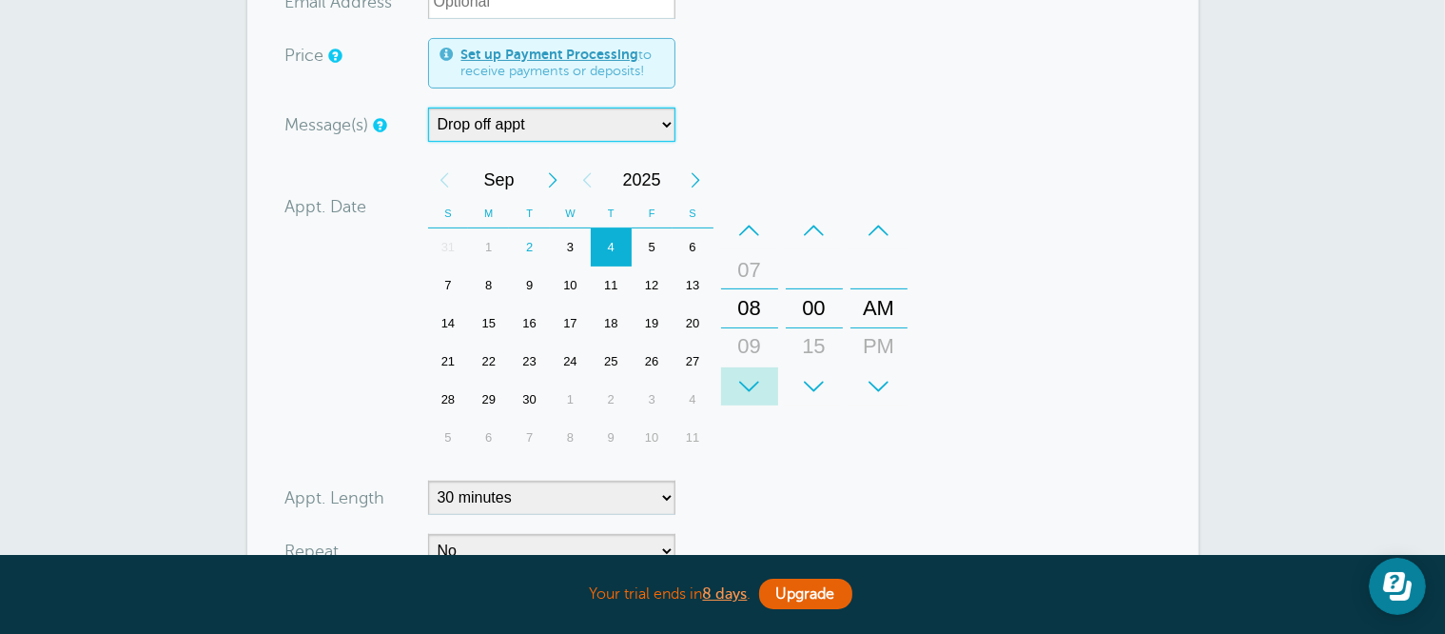
click at [747, 374] on div "+" at bounding box center [749, 386] width 57 height 38
click at [762, 429] on div "+ – Month January February March April May June July August September October N…" at bounding box center [671, 309] width 487 height 296
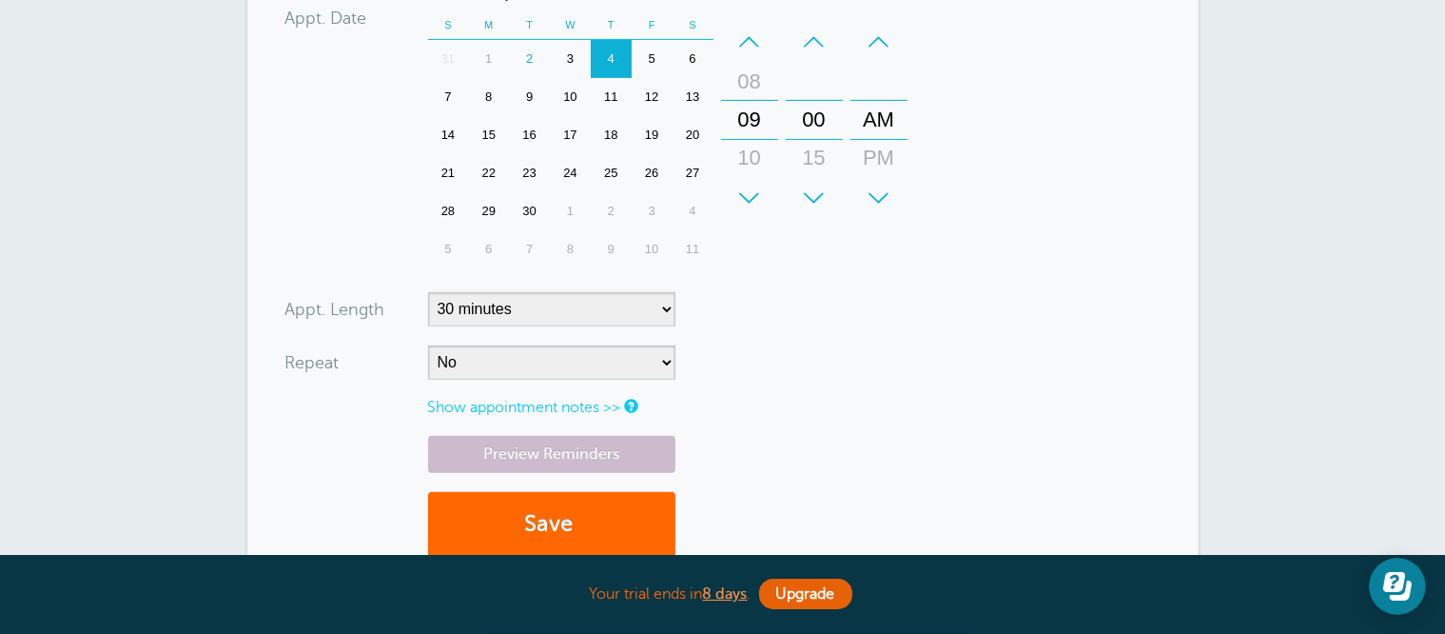
scroll to position [761, 0]
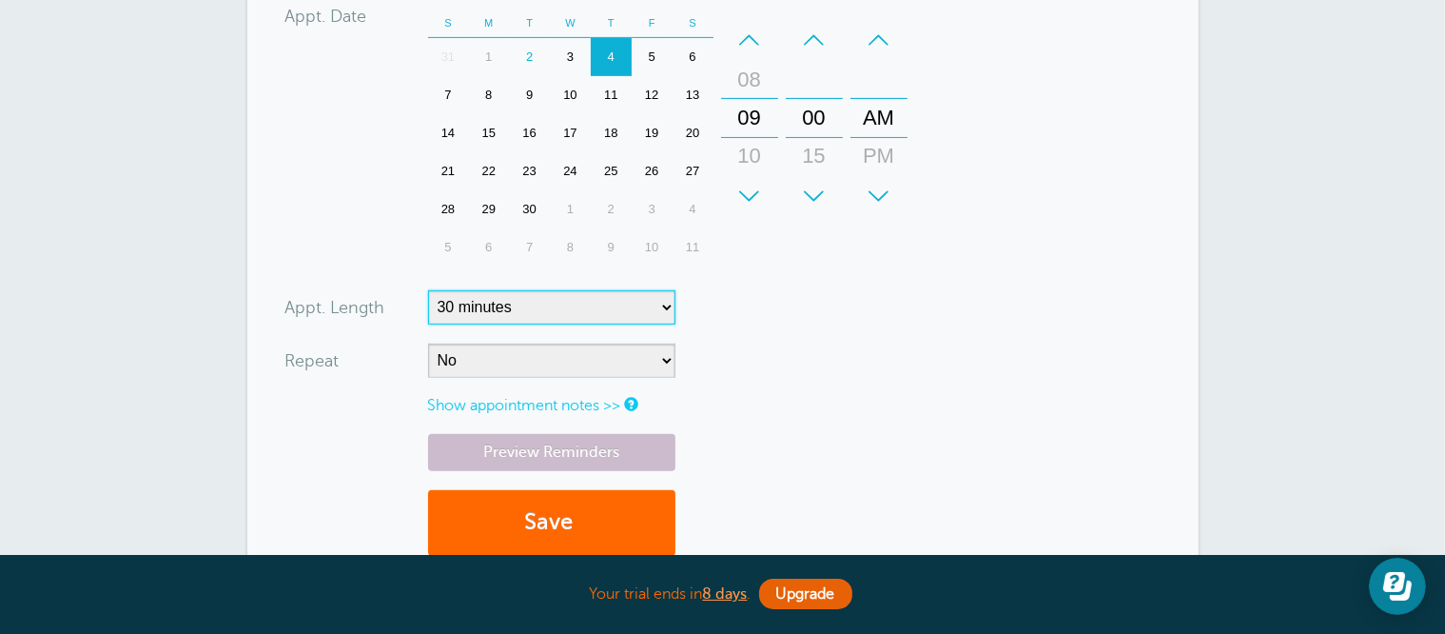
click at [615, 299] on select "5 minutes 10 minutes 15 minutes 20 minutes 25 minutes 30 minutes 35 minutes 40 …" at bounding box center [551, 307] width 247 height 34
select select
click at [428, 290] on select "5 minutes 10 minutes 15 minutes 20 minutes 25 minutes 30 minutes 35 minutes 40 …" at bounding box center [551, 307] width 247 height 34
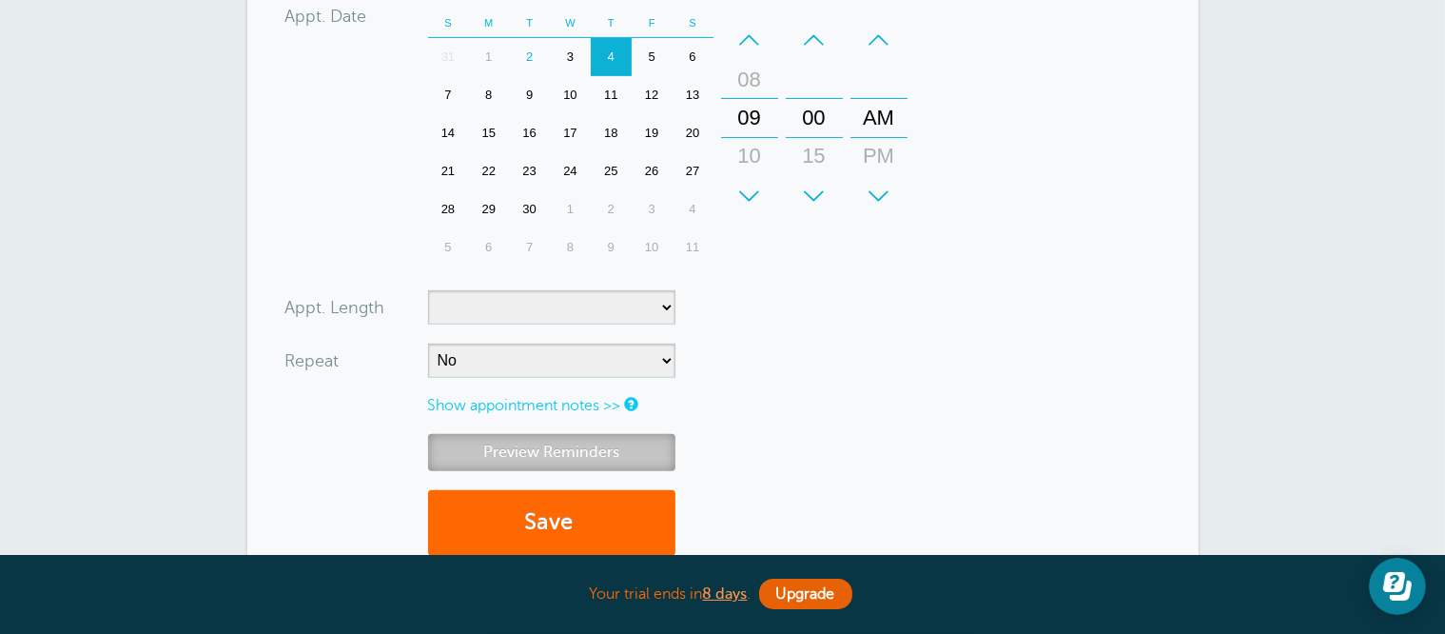
click at [508, 449] on link "Preview Reminders" at bounding box center [551, 452] width 247 height 37
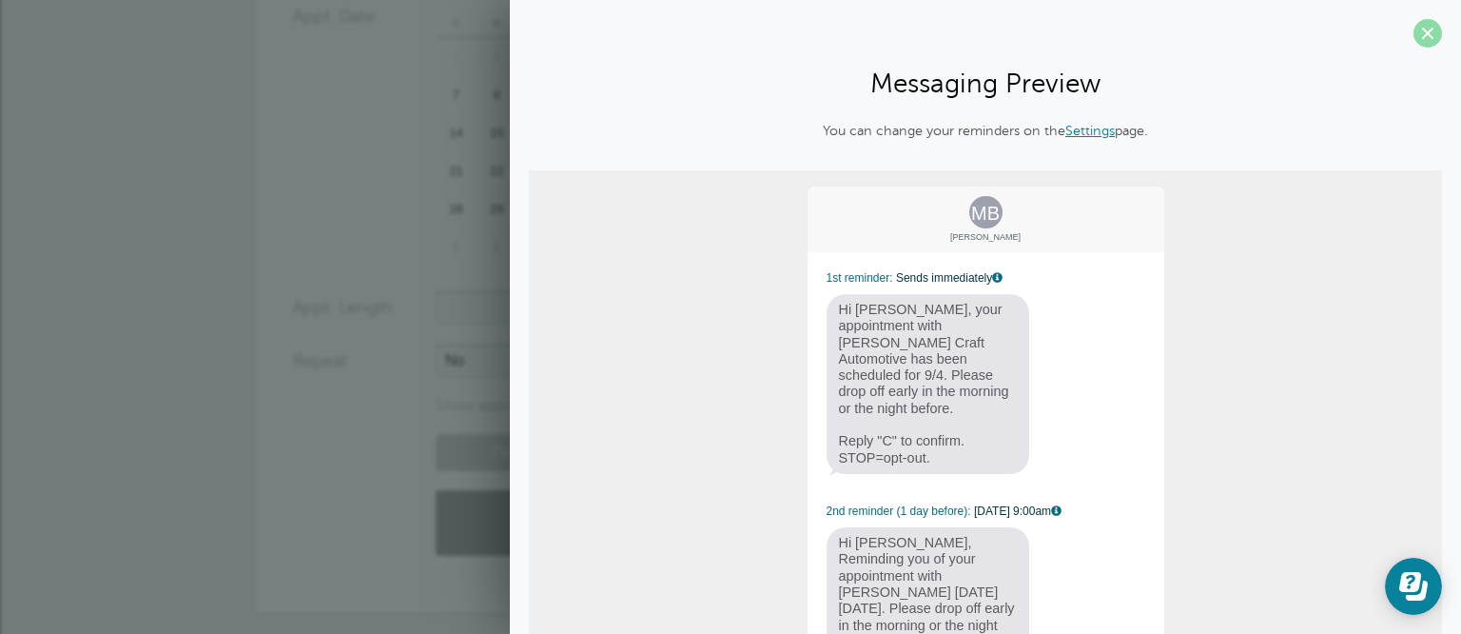
click at [1414, 29] on span at bounding box center [1428, 33] width 29 height 29
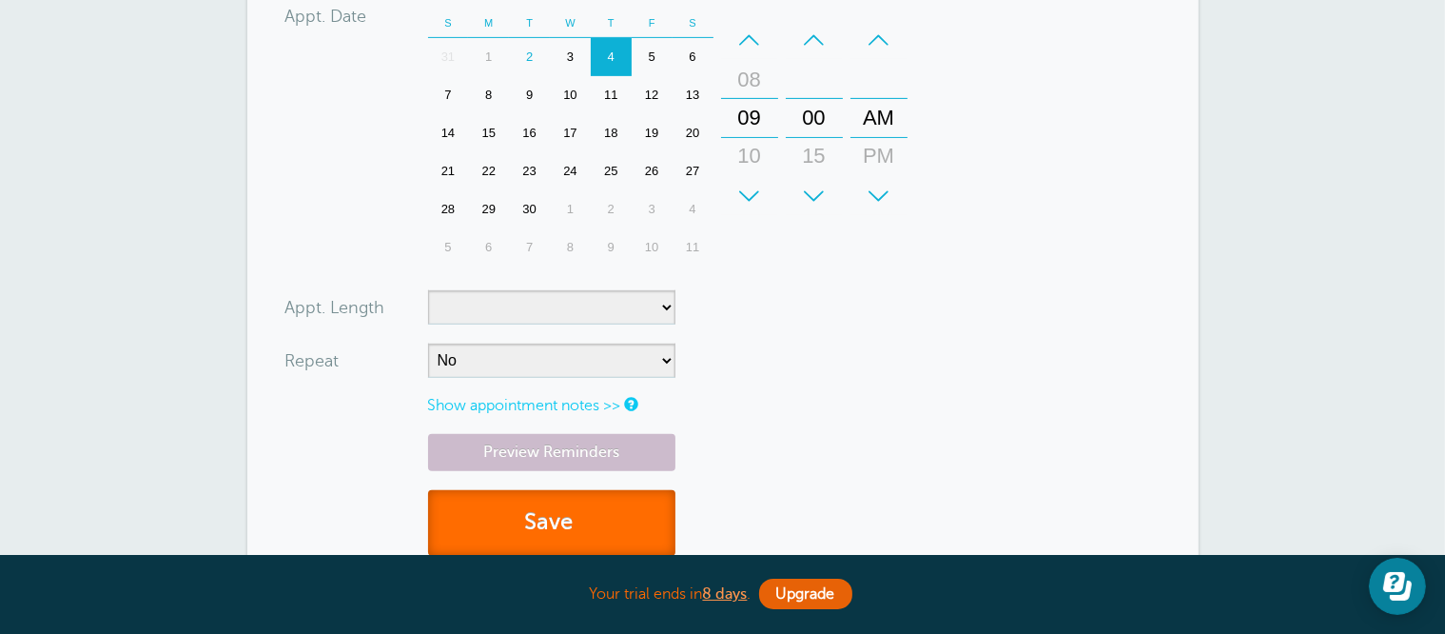
click at [551, 503] on button "Save" at bounding box center [551, 523] width 247 height 66
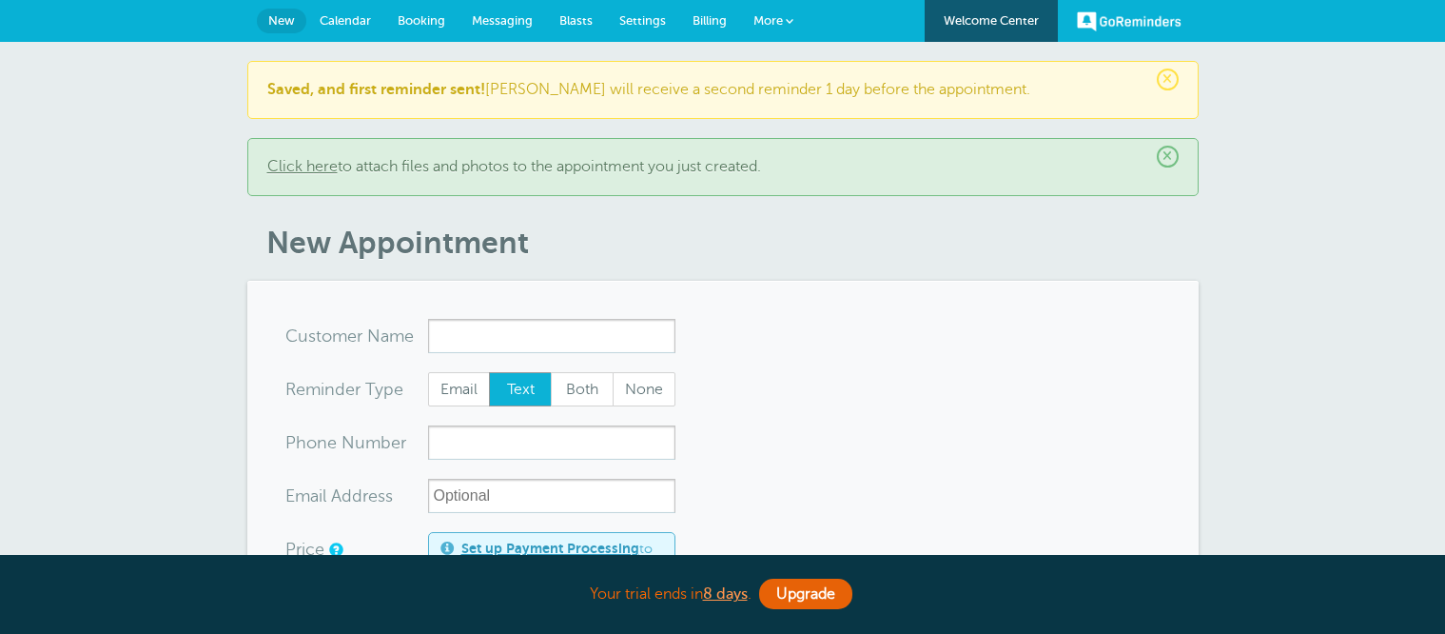
select select "160212"
click at [635, 18] on span "Settings" at bounding box center [642, 20] width 47 height 14
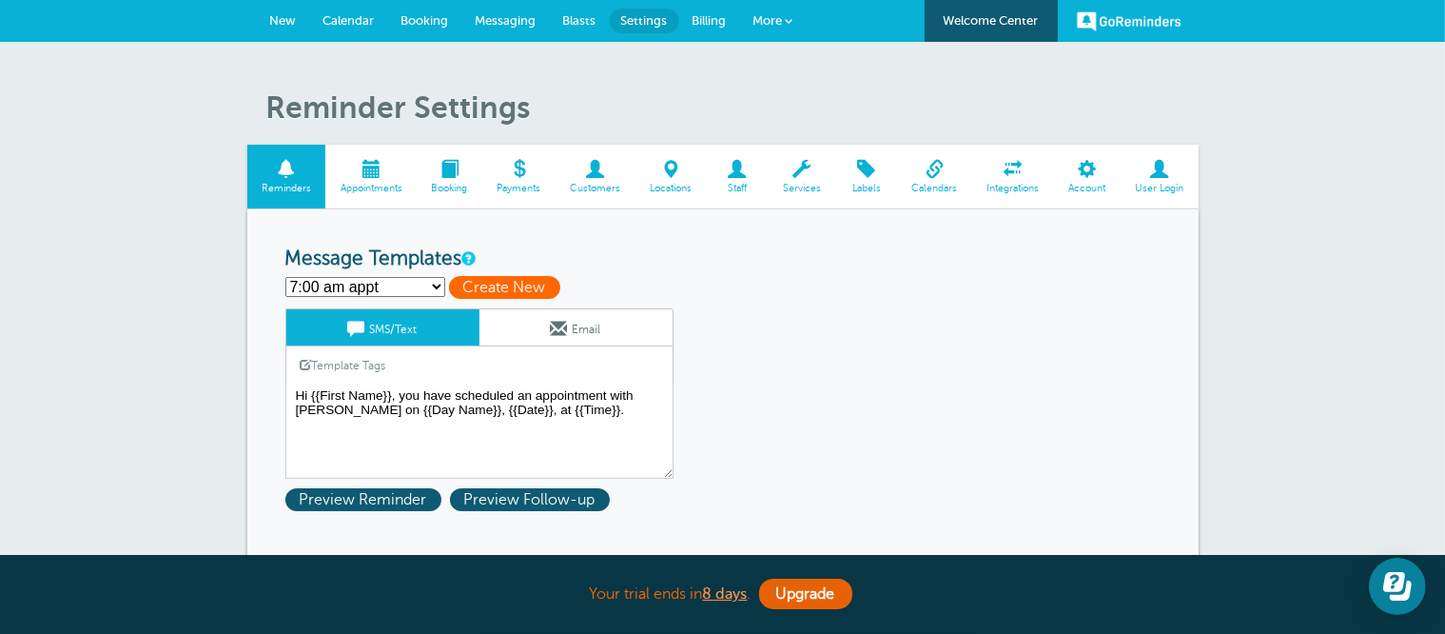
scroll to position [95, 0]
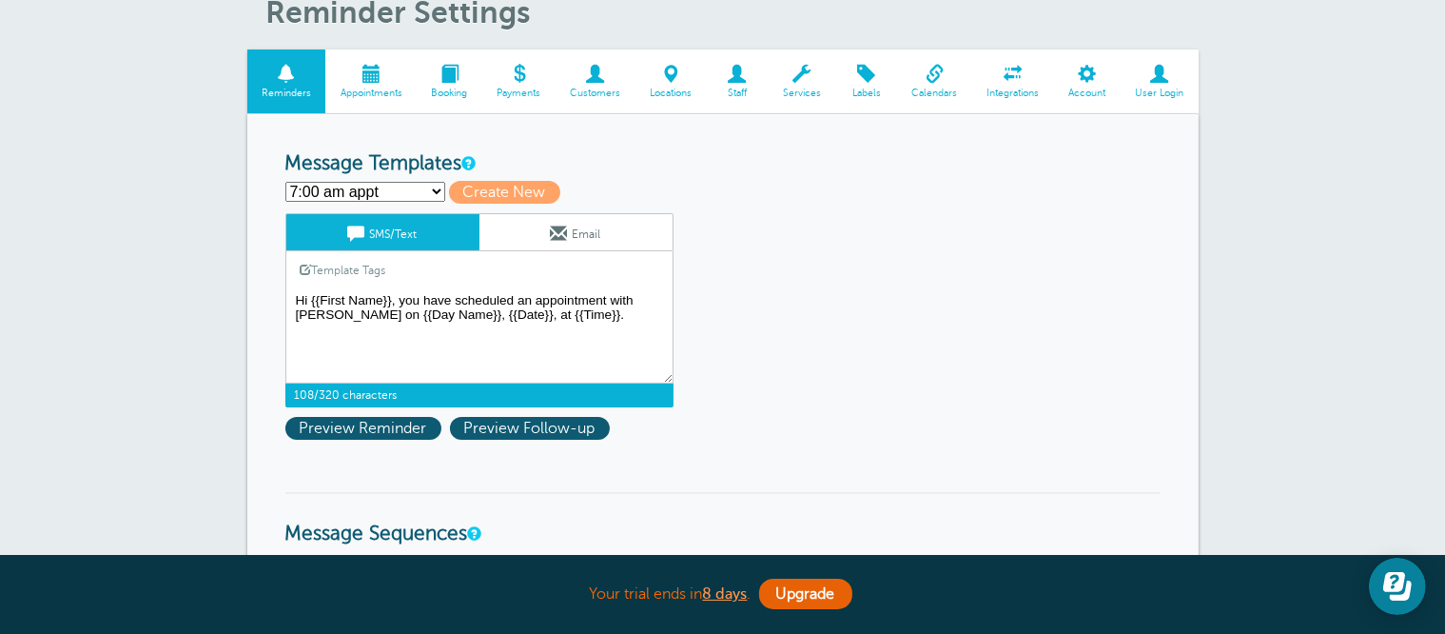
drag, startPoint x: 495, startPoint y: 314, endPoint x: 555, endPoint y: 321, distance: 60.3
click at [555, 321] on textarea "Hi {{First Name}}, you have scheduled an appointment with Carr Craft on {{Day N…" at bounding box center [479, 335] width 388 height 95
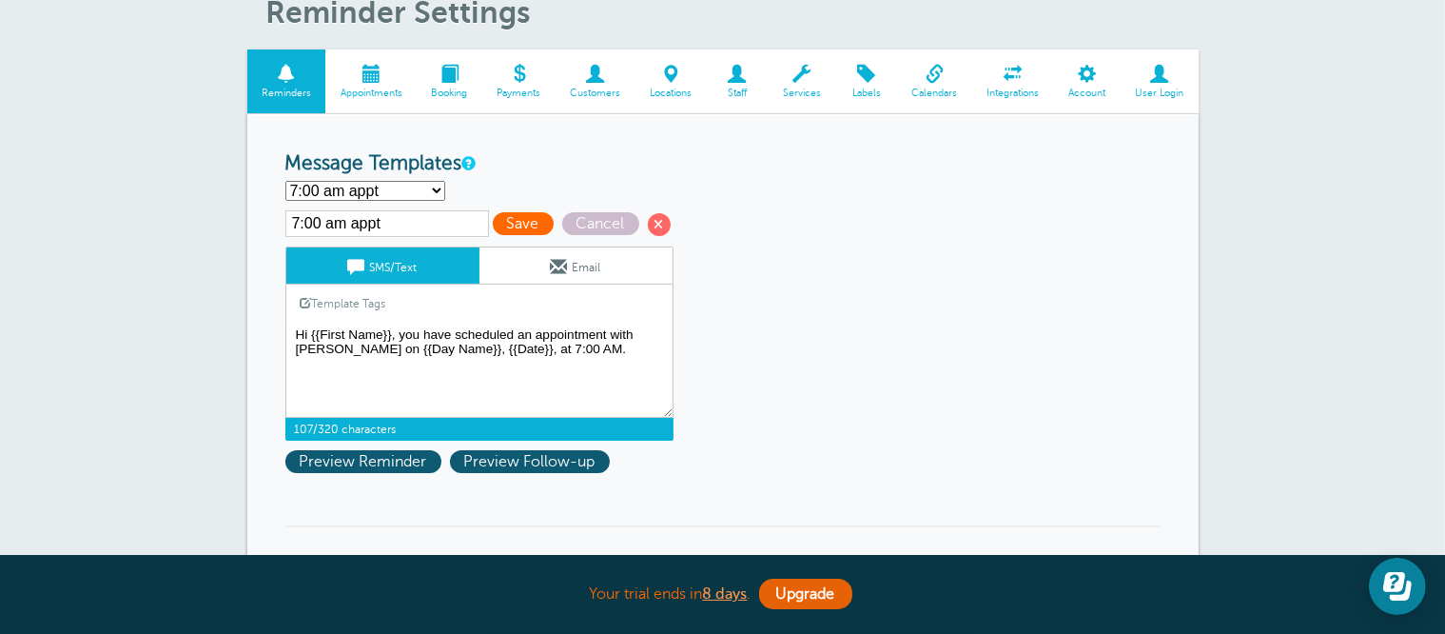
type textarea "Hi {{First Name}}, you have scheduled an appointment with Carr Craft on {{Day N…"
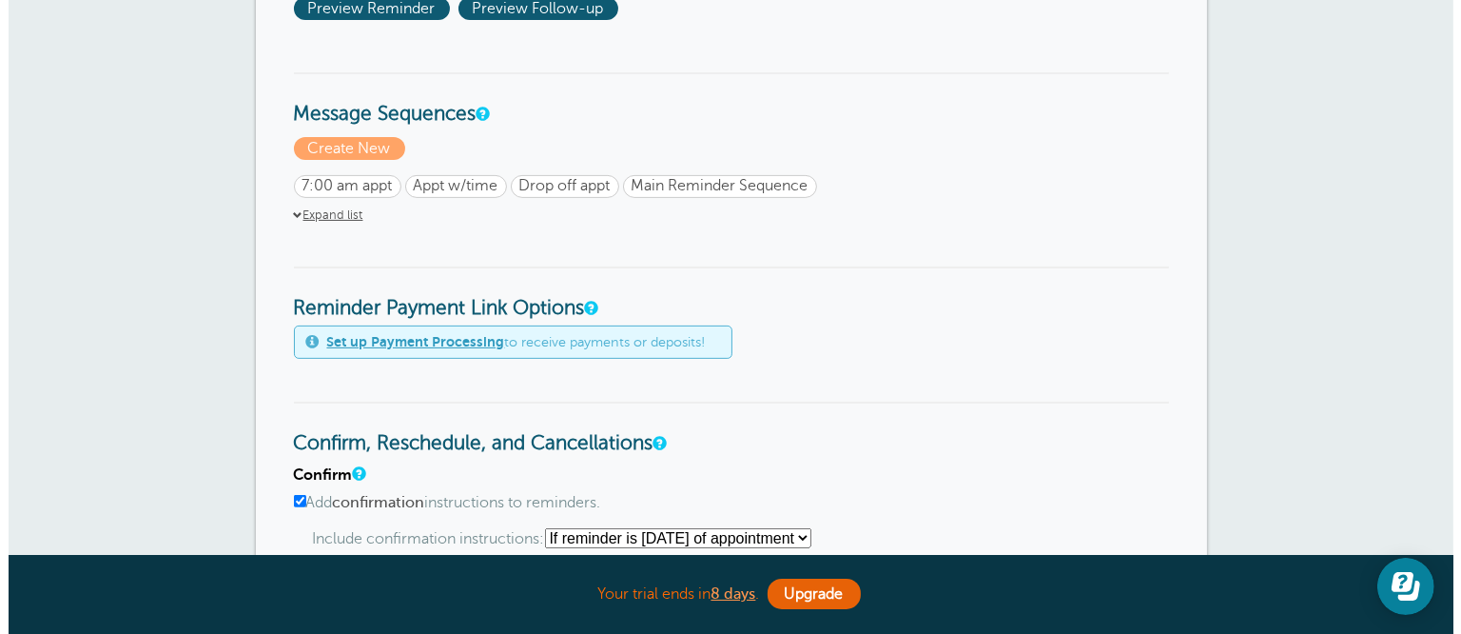
scroll to position [571, 0]
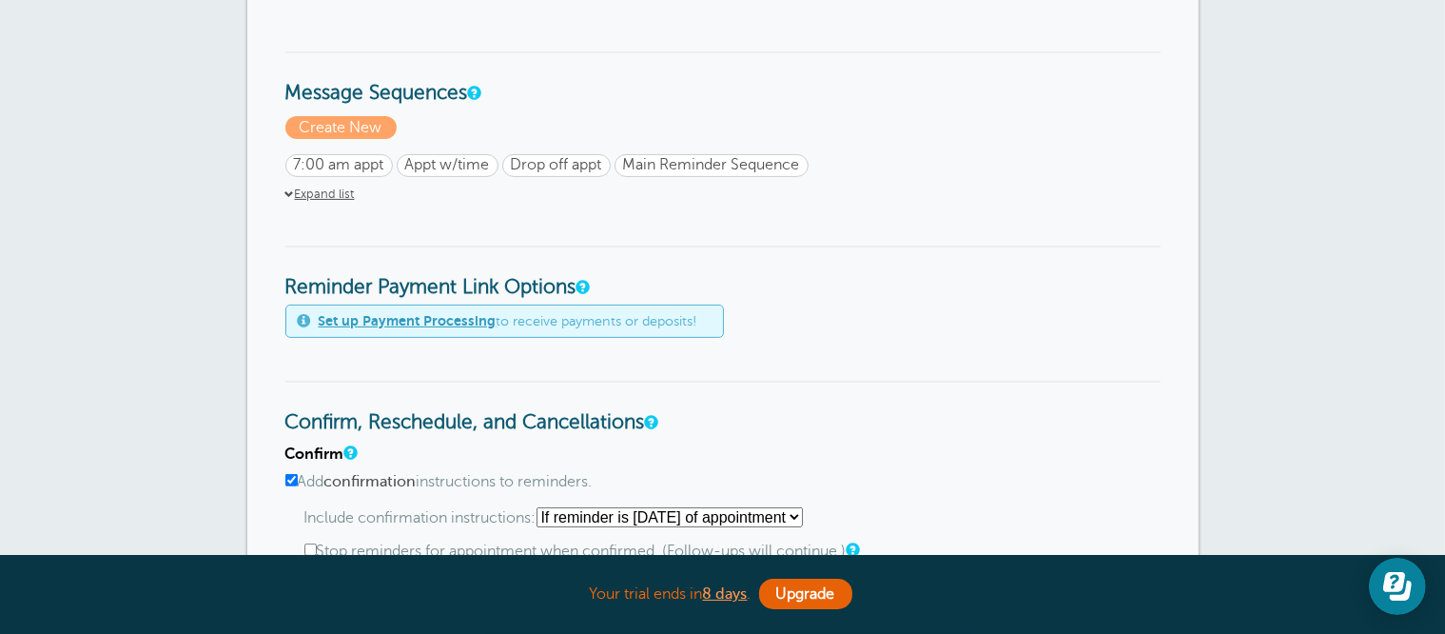
click at [376, 166] on span "7:00 am appt" at bounding box center [339, 165] width 90 height 18
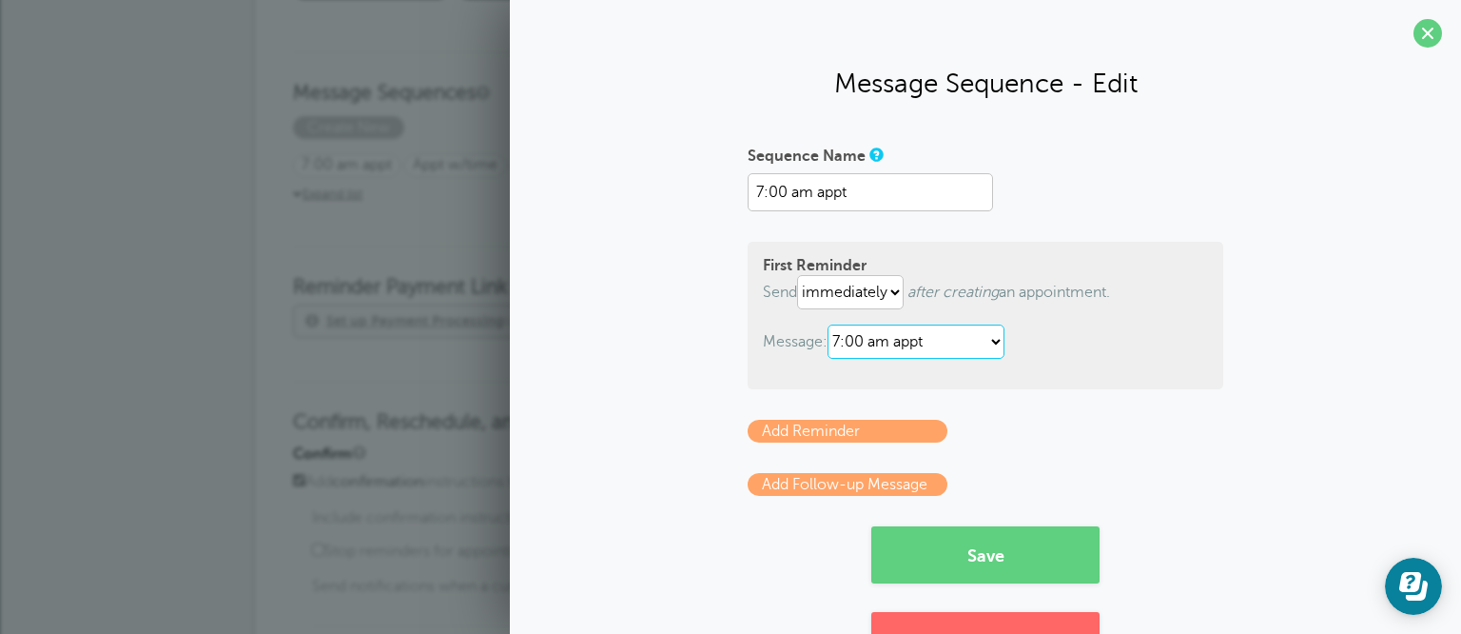
click at [856, 330] on select "7:00 am appt Appt w/time Appt w/time Reminder Drop off appt Drop off Reminder F…" at bounding box center [916, 341] width 177 height 34
click at [882, 432] on link "Add Reminder" at bounding box center [848, 431] width 200 height 23
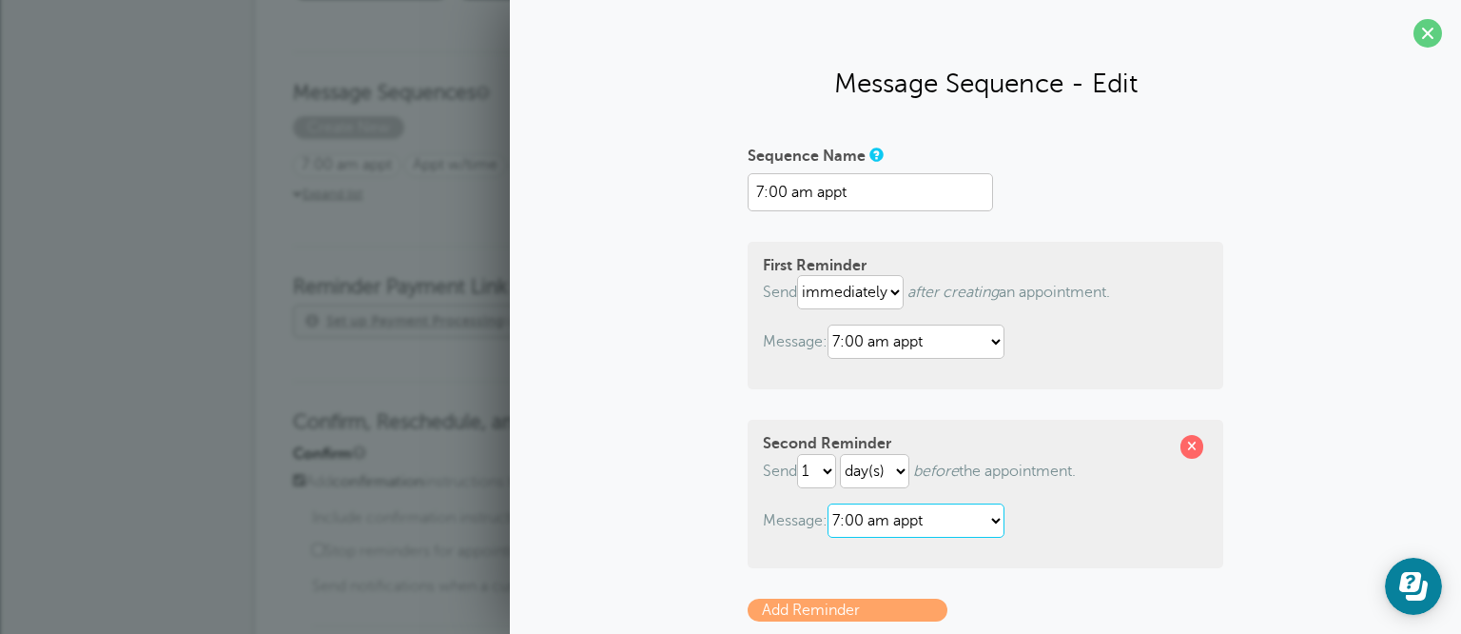
click at [903, 512] on select "7:00 am appt Appt w/time Appt w/time Reminder Drop off appt Drop off Reminder F…" at bounding box center [916, 520] width 177 height 34
click at [828, 503] on select "7:00 am appt Appt w/time Appt w/time Reminder Drop off appt Drop off Reminder F…" at bounding box center [916, 520] width 177 height 34
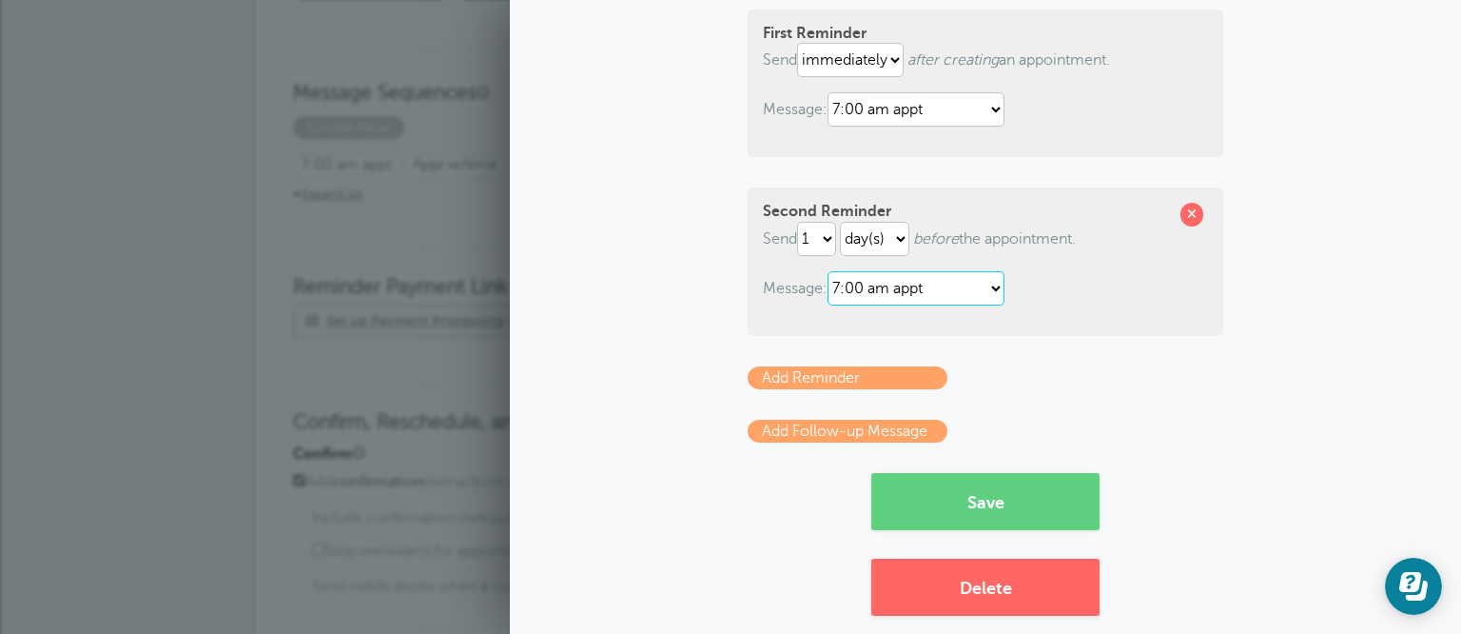
scroll to position [255, 0]
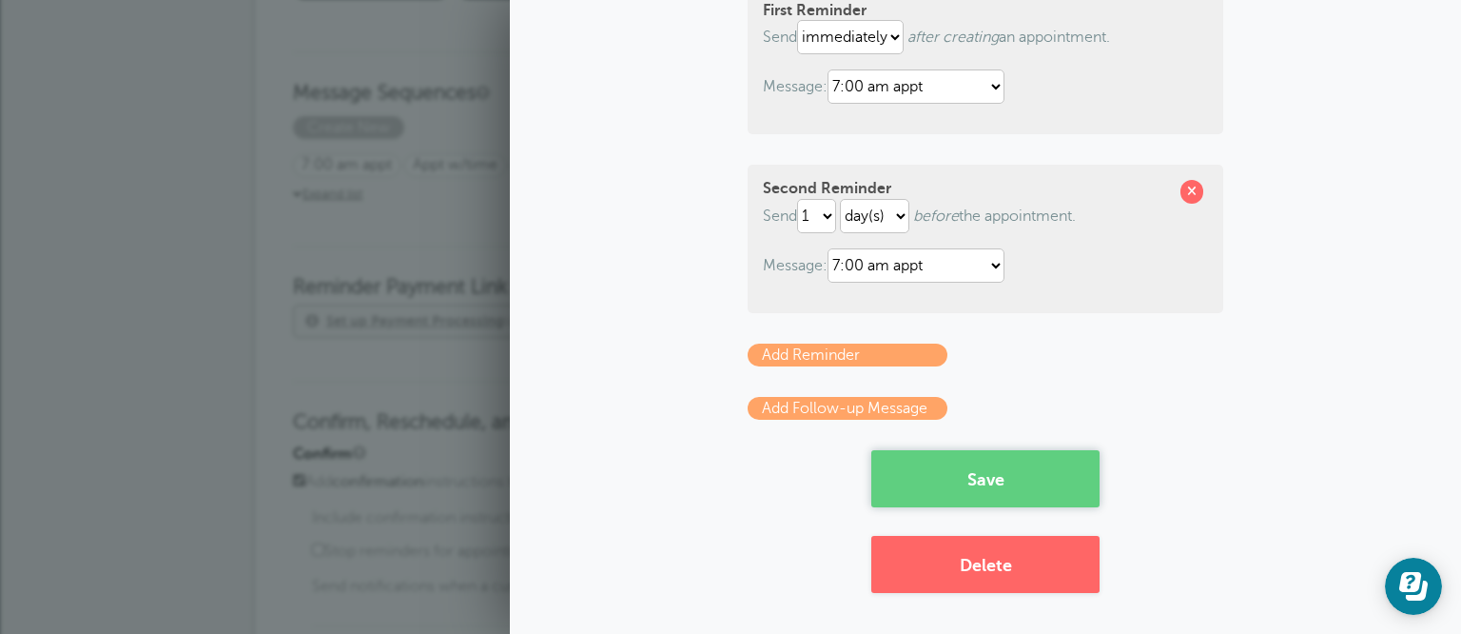
click at [921, 474] on button "Save" at bounding box center [985, 478] width 228 height 57
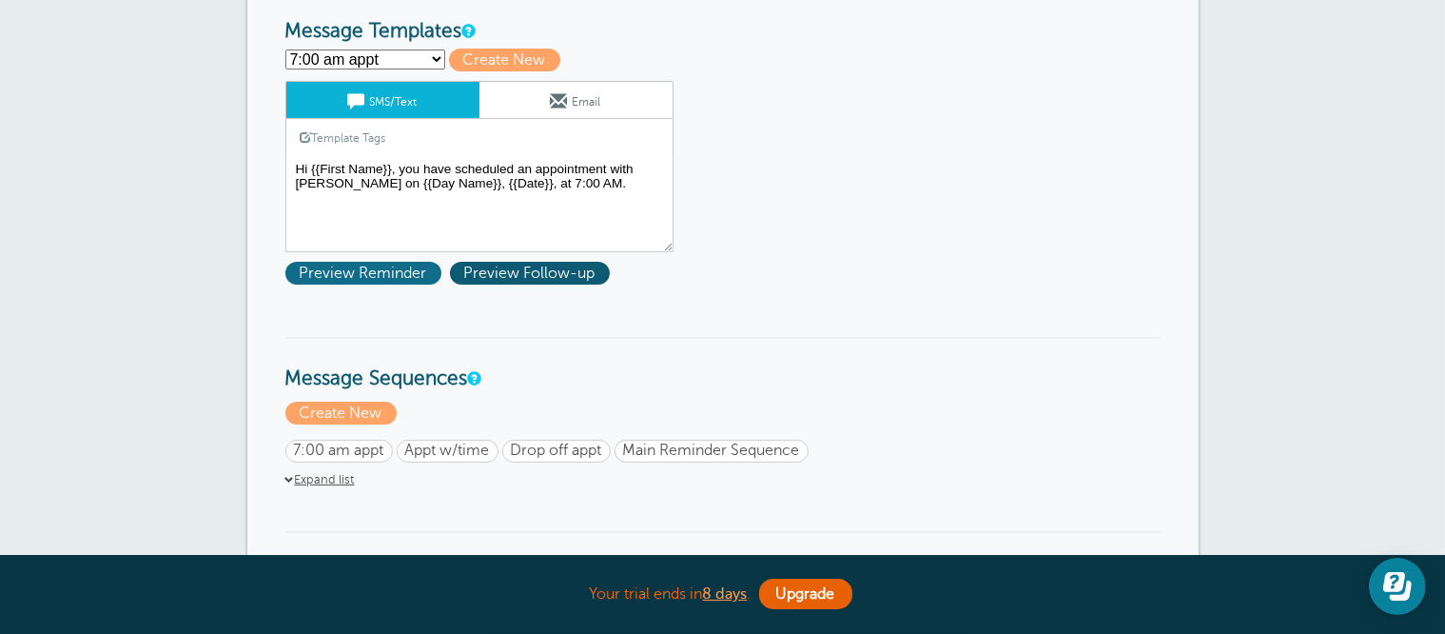
click at [391, 272] on span "Preview Reminder" at bounding box center [363, 273] width 156 height 23
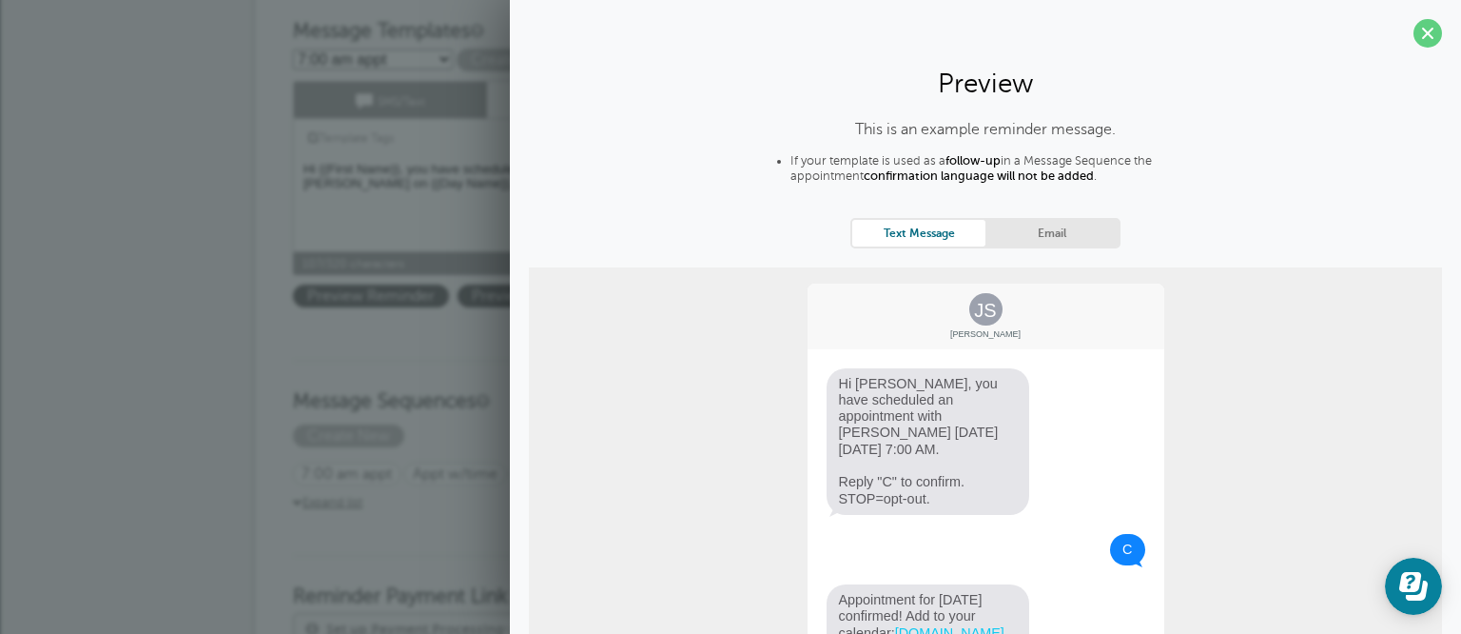
click at [297, 195] on textarea "Hi {{First Name}}, you have scheduled an appointment with [PERSON_NAME] on {{Da…" at bounding box center [487, 204] width 388 height 95
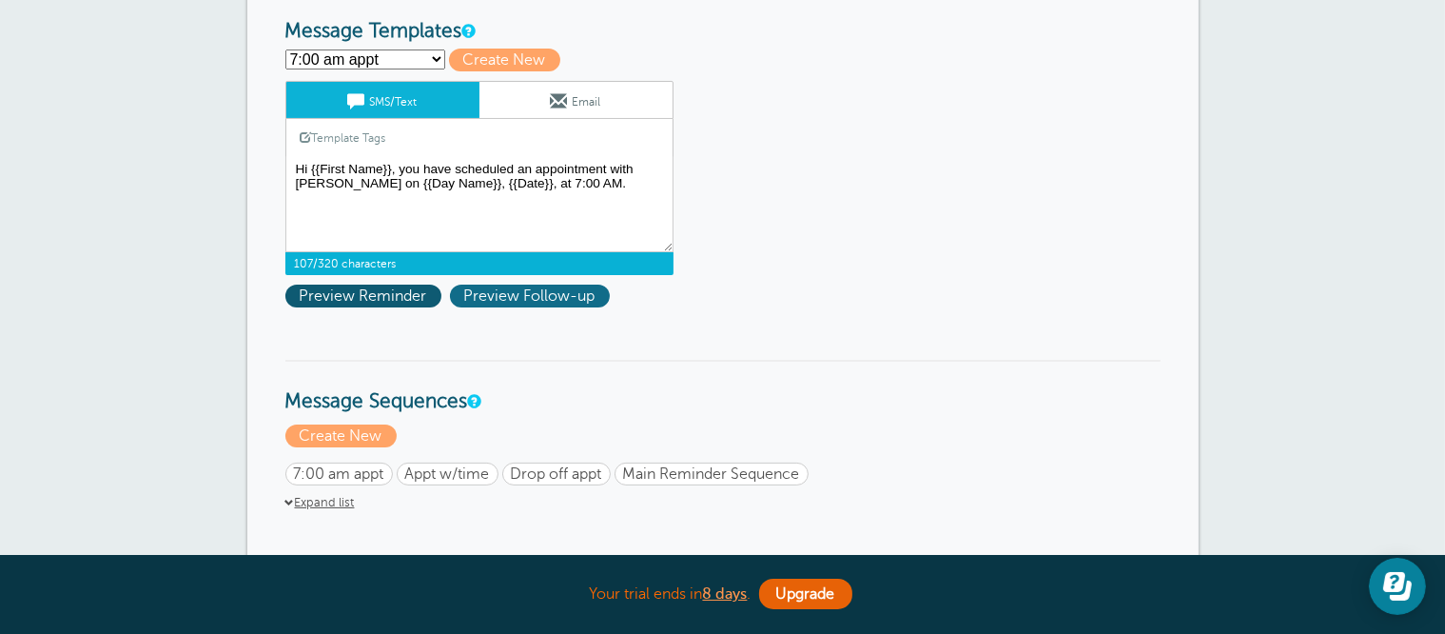
click at [583, 294] on span "Preview Follow-up" at bounding box center [530, 295] width 160 height 23
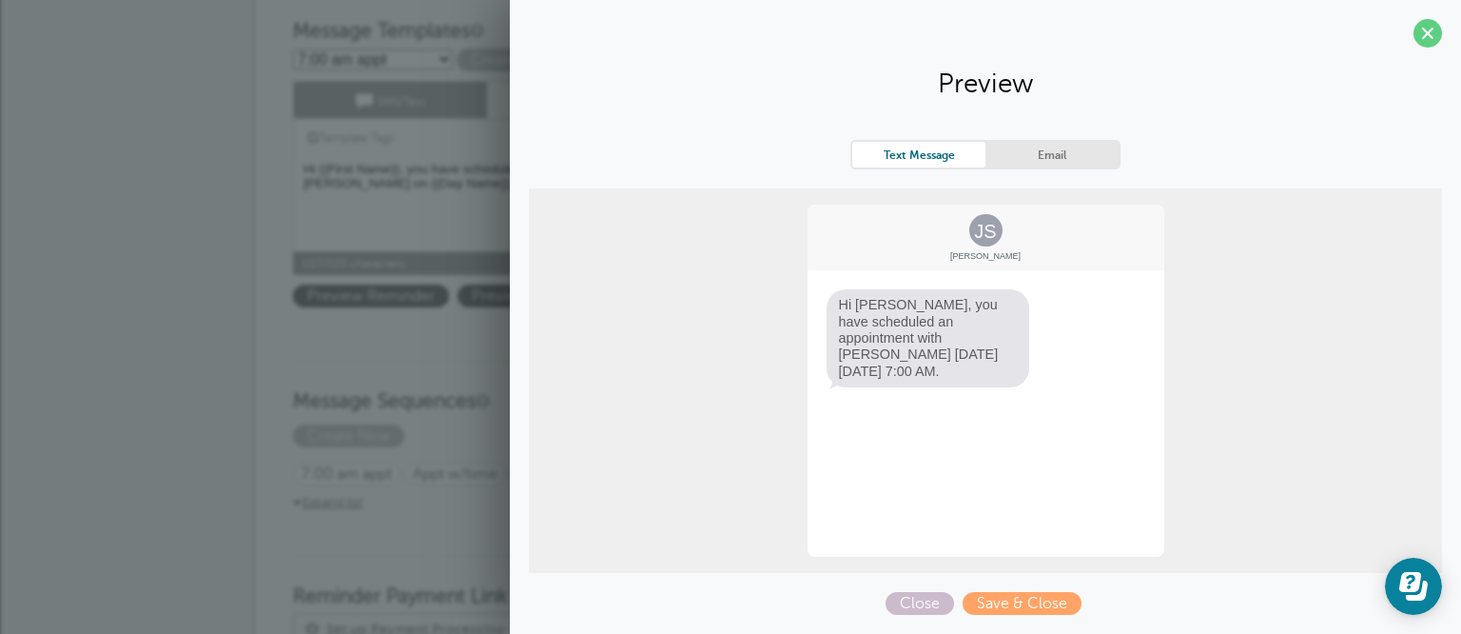
click at [773, 361] on div "JS Jane Smith Hi Jane, you have scheduled an appointment with Carr Craft on Tue…" at bounding box center [985, 380] width 913 height 384
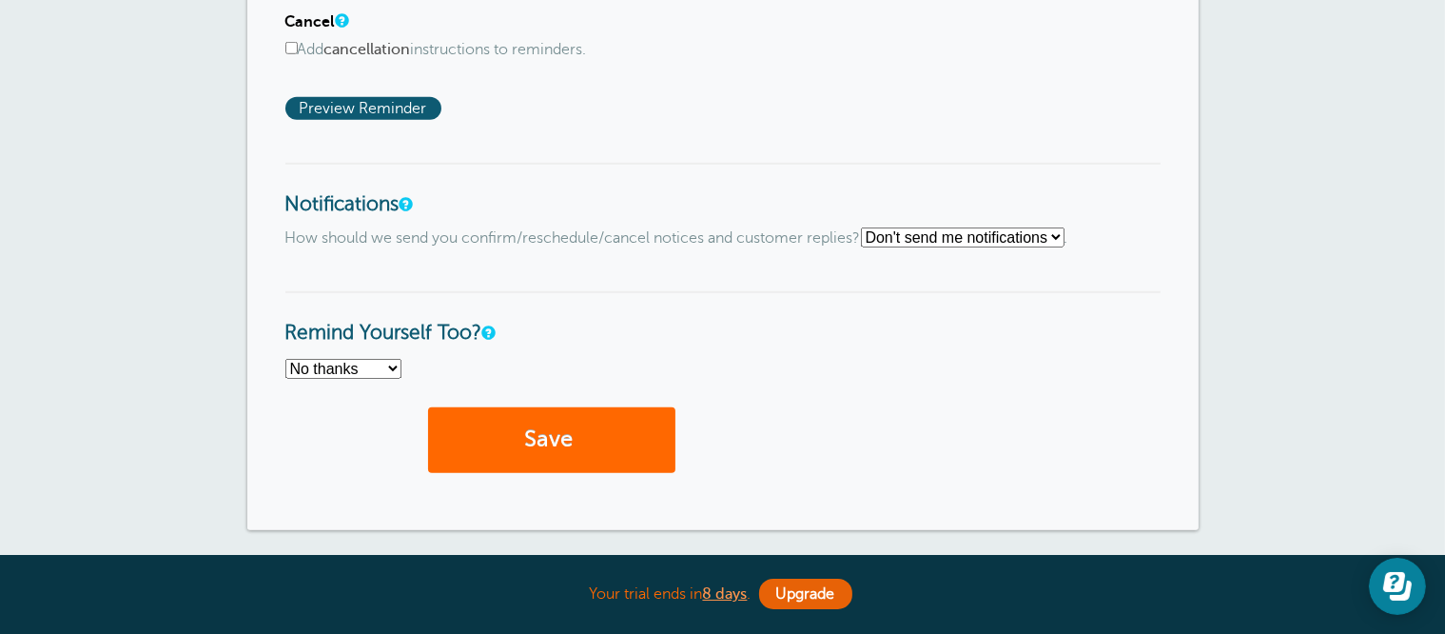
scroll to position [1332, 0]
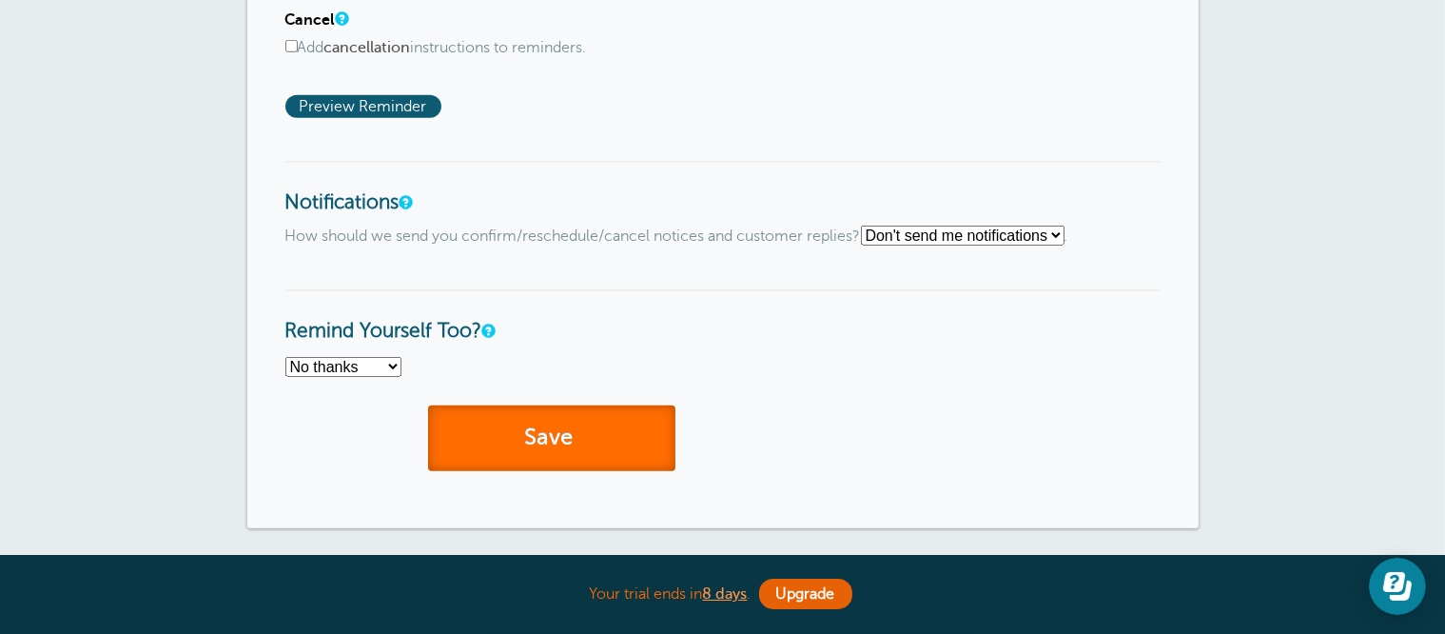
click at [578, 443] on span "submit" at bounding box center [576, 437] width 6 height 26
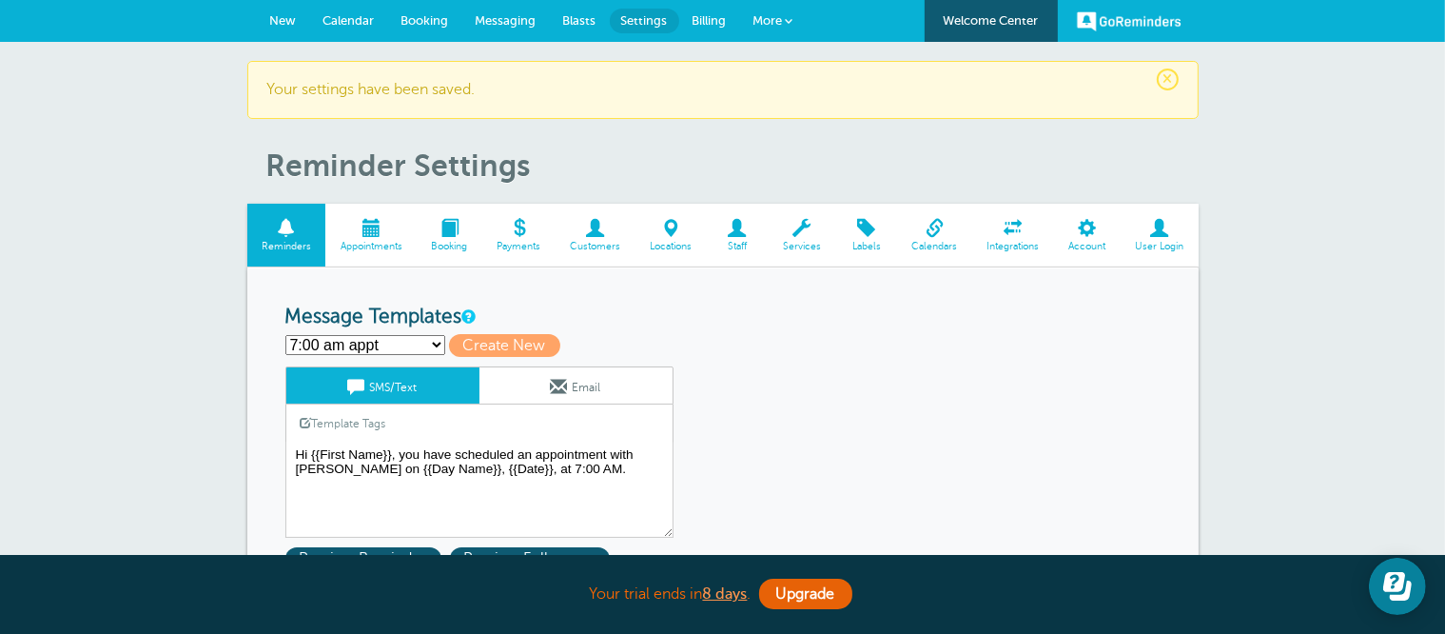
click at [284, 12] on link "New" at bounding box center [283, 21] width 53 height 42
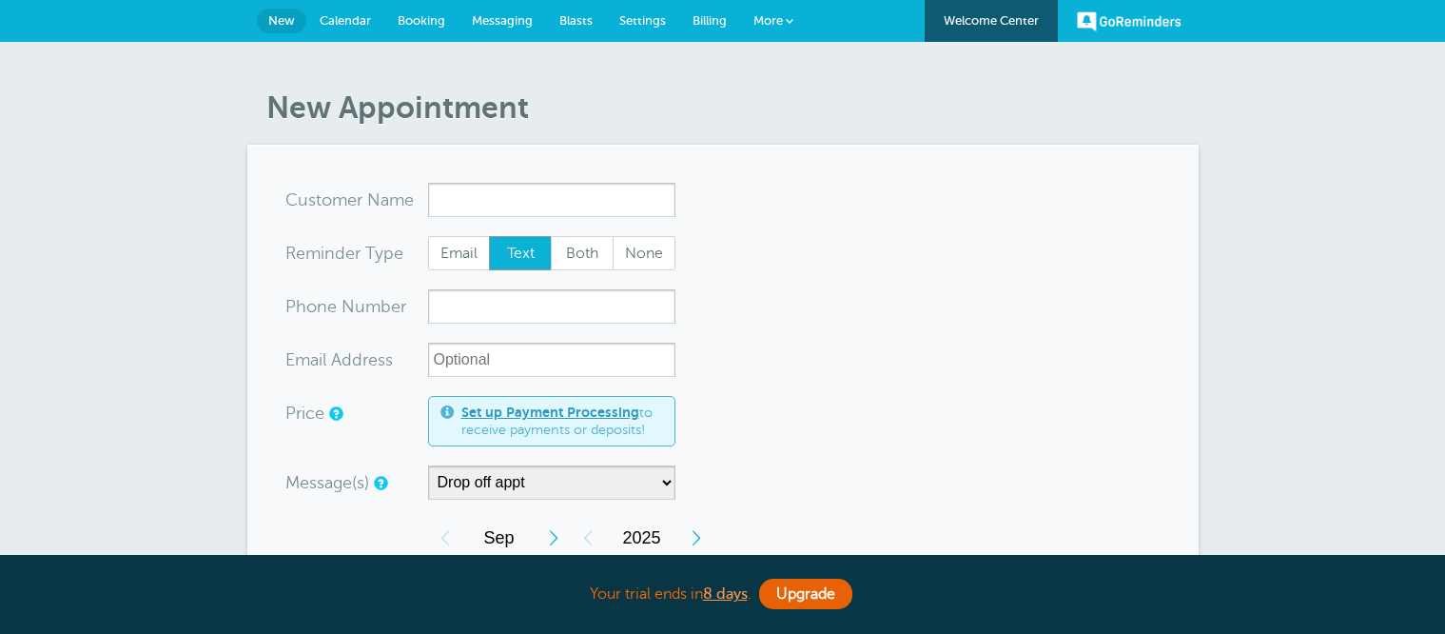
select select "160212"
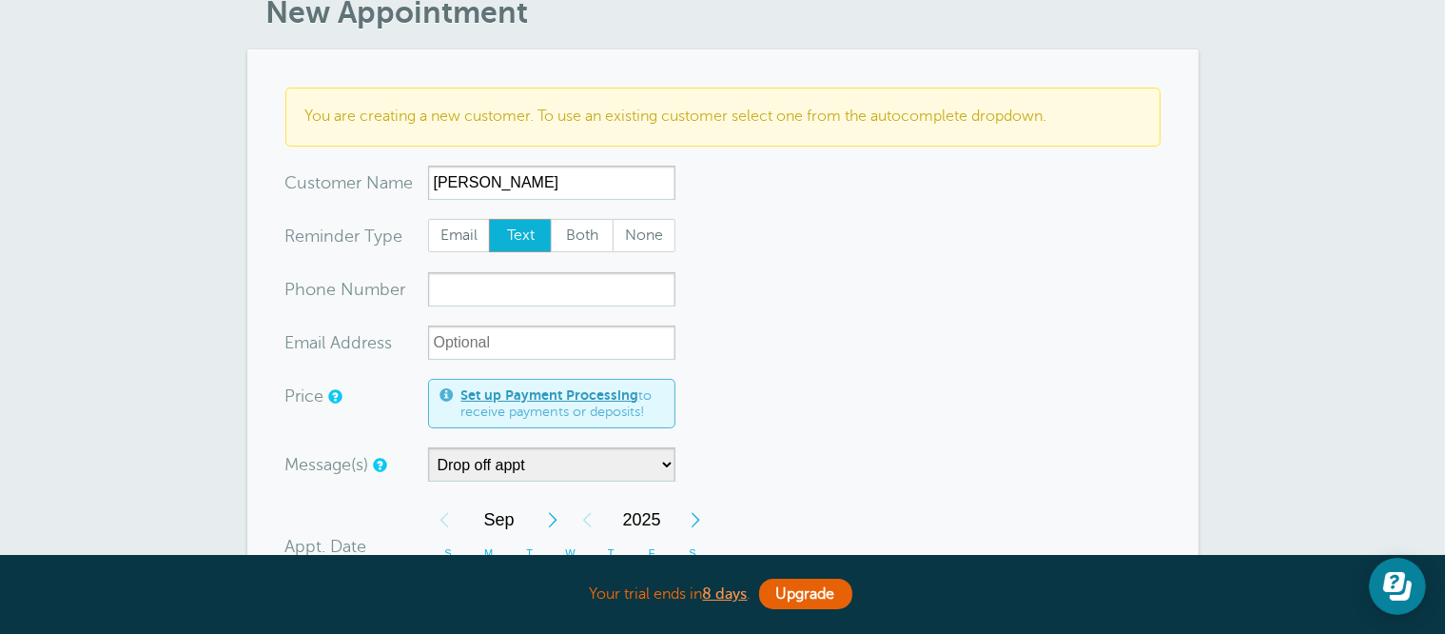
scroll to position [190, 0]
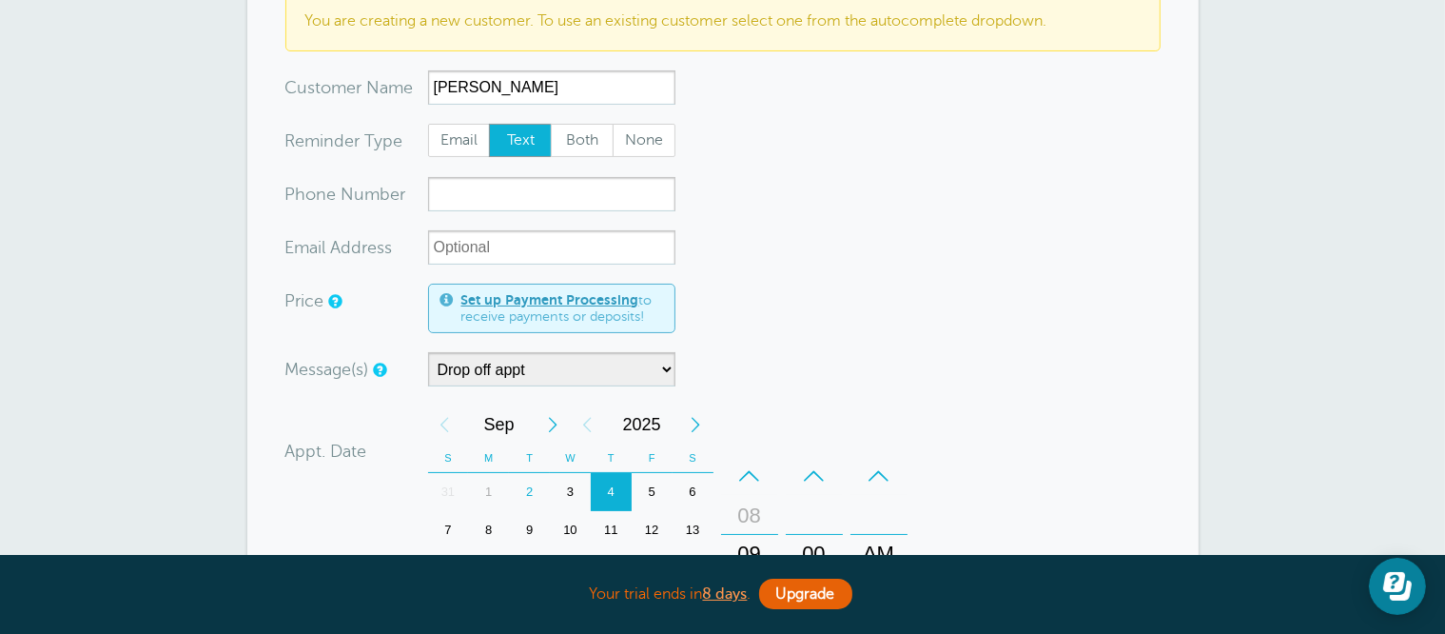
type input "[PERSON_NAME]"
click at [456, 204] on input "xxx-no-autofill" at bounding box center [551, 194] width 247 height 34
type input "2482250646"
click at [532, 257] on input "xx-no-autofill" at bounding box center [551, 247] width 247 height 34
click at [552, 364] on select "7:00 am appt Appt w/time Drop off appt Main Reminder Sequence" at bounding box center [551, 369] width 247 height 34
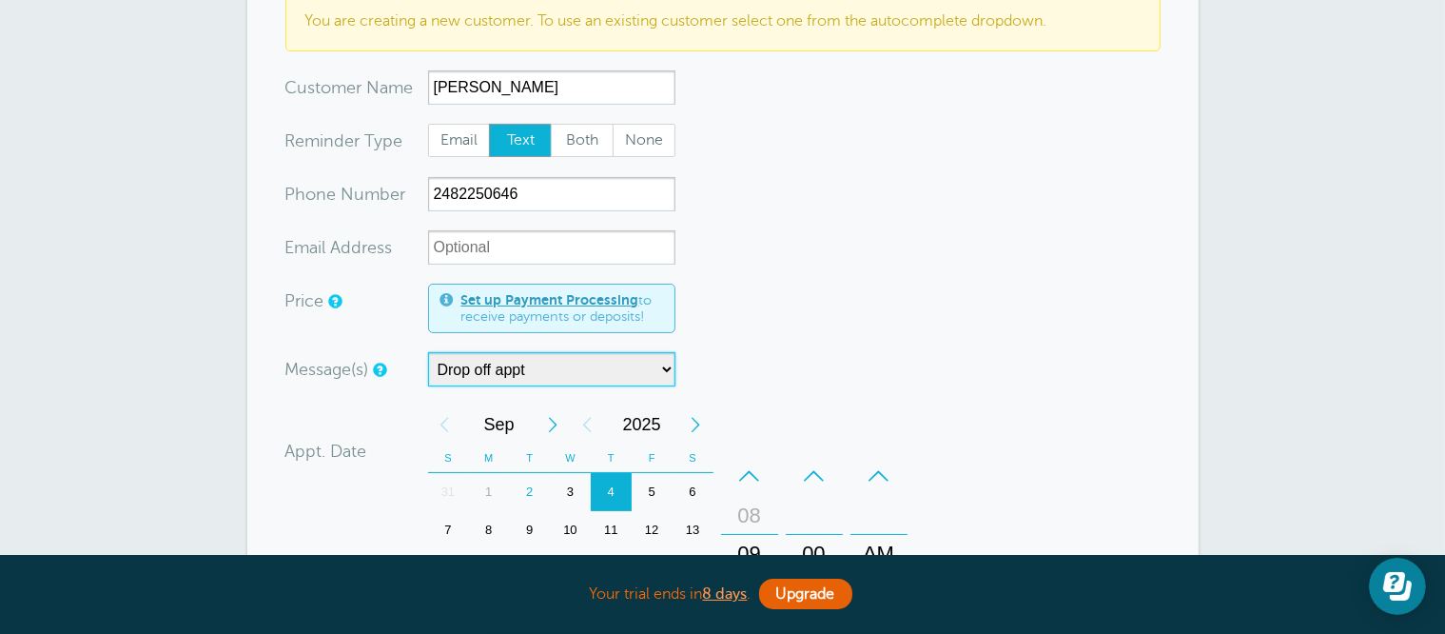
select select "160677"
click at [428, 352] on select "7:00 am appt Appt w/time Drop off appt Main Reminder Sequence" at bounding box center [551, 369] width 247 height 34
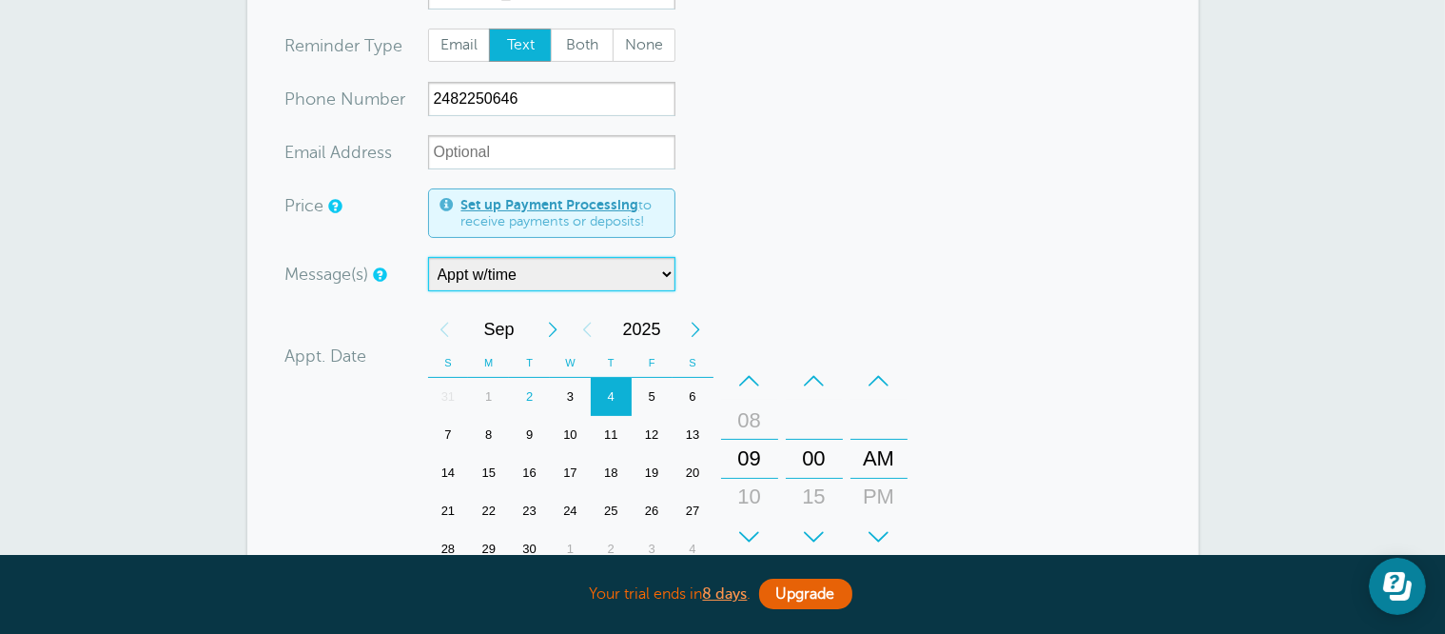
click at [612, 390] on div "4" at bounding box center [611, 397] width 41 height 38
click at [753, 522] on div "+" at bounding box center [749, 536] width 57 height 38
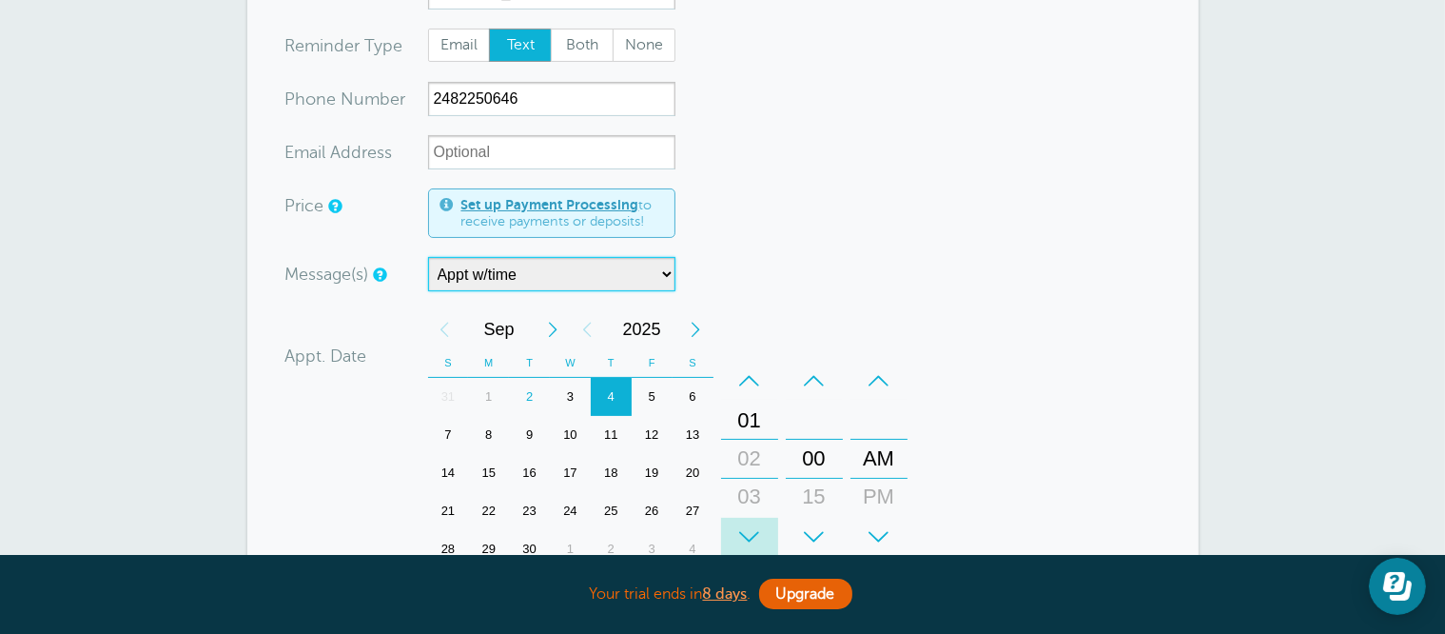
click at [753, 522] on div "+" at bounding box center [749, 536] width 57 height 38
click at [871, 372] on div "–" at bounding box center [878, 380] width 57 height 38
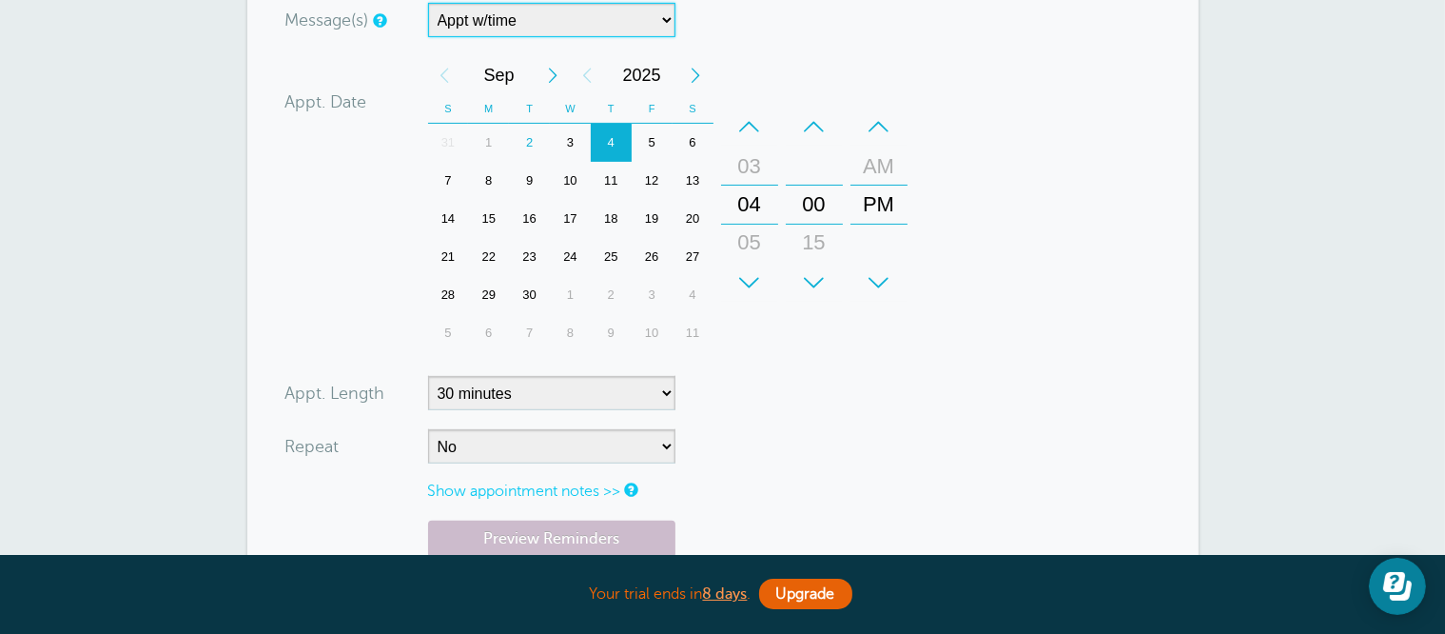
scroll to position [571, 0]
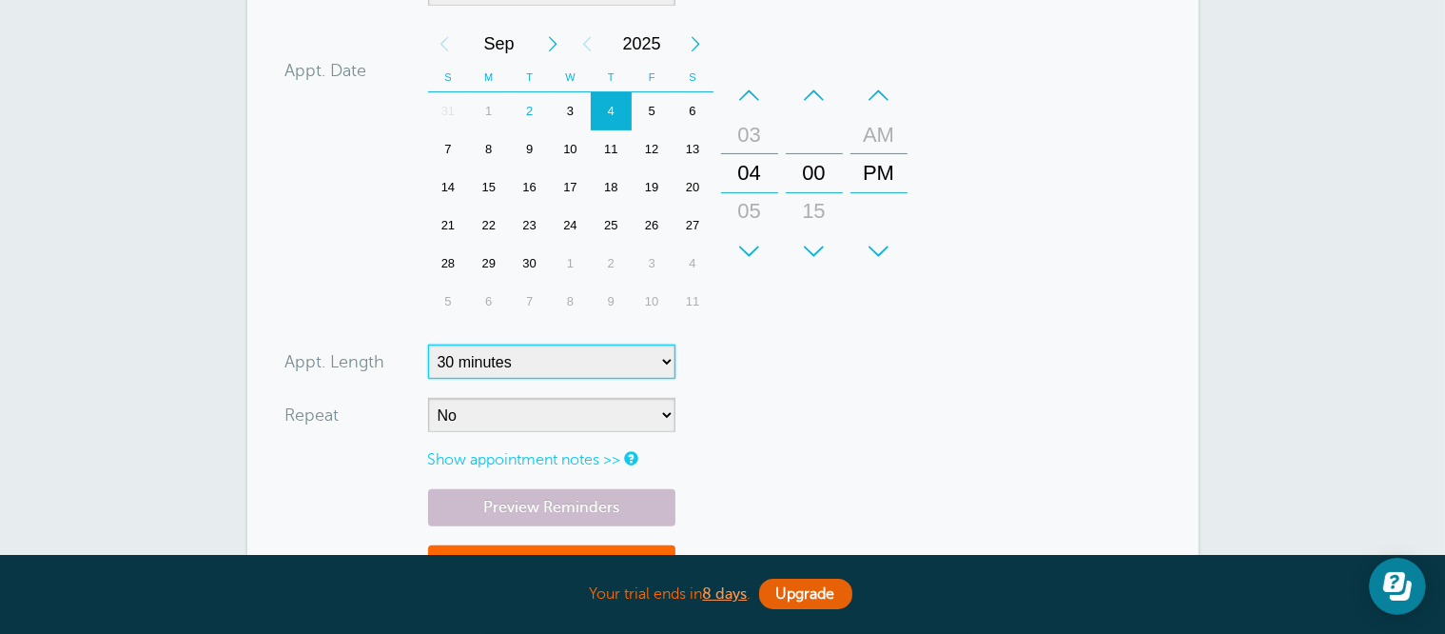
click at [504, 358] on select "5 minutes 10 minutes 15 minutes 20 minutes 25 minutes 30 minutes 35 minutes 40 …" at bounding box center [551, 361] width 247 height 34
select select
click at [428, 344] on select "5 minutes 10 minutes 15 minutes 20 minutes 25 minutes 30 minutes 35 minutes 40 …" at bounding box center [551, 361] width 247 height 34
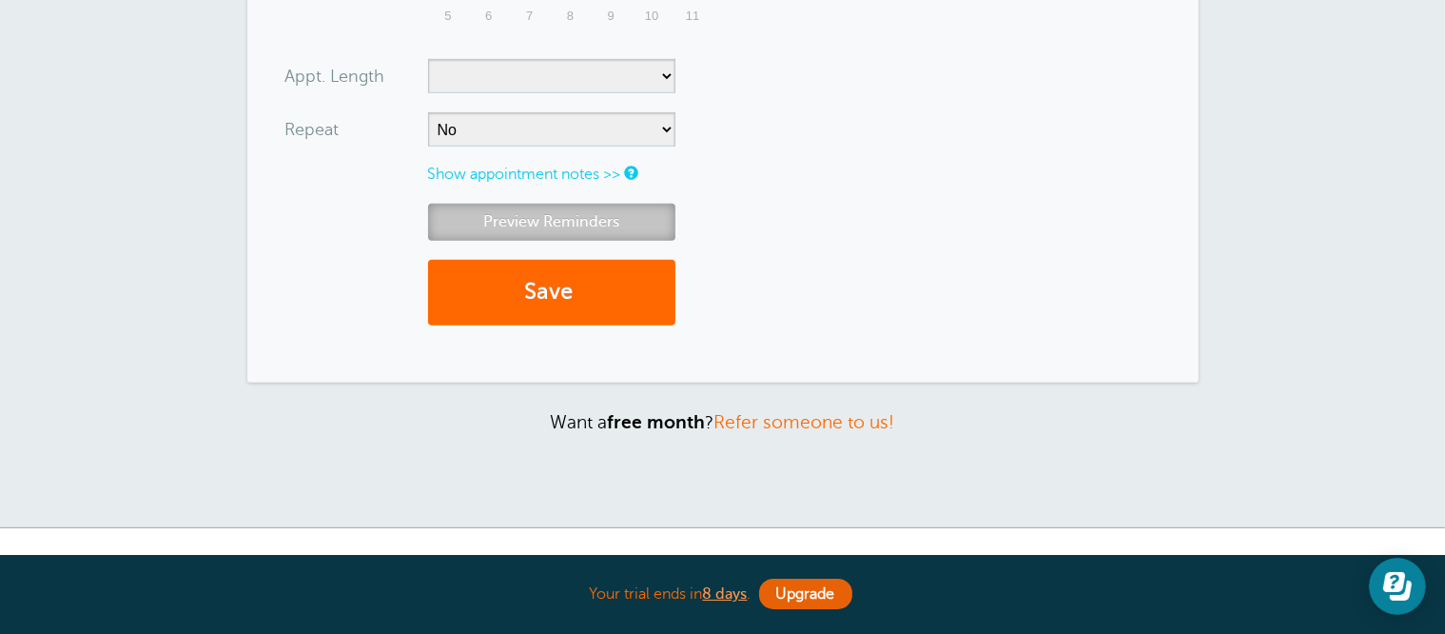
click at [551, 222] on link "Preview Reminders" at bounding box center [551, 222] width 247 height 37
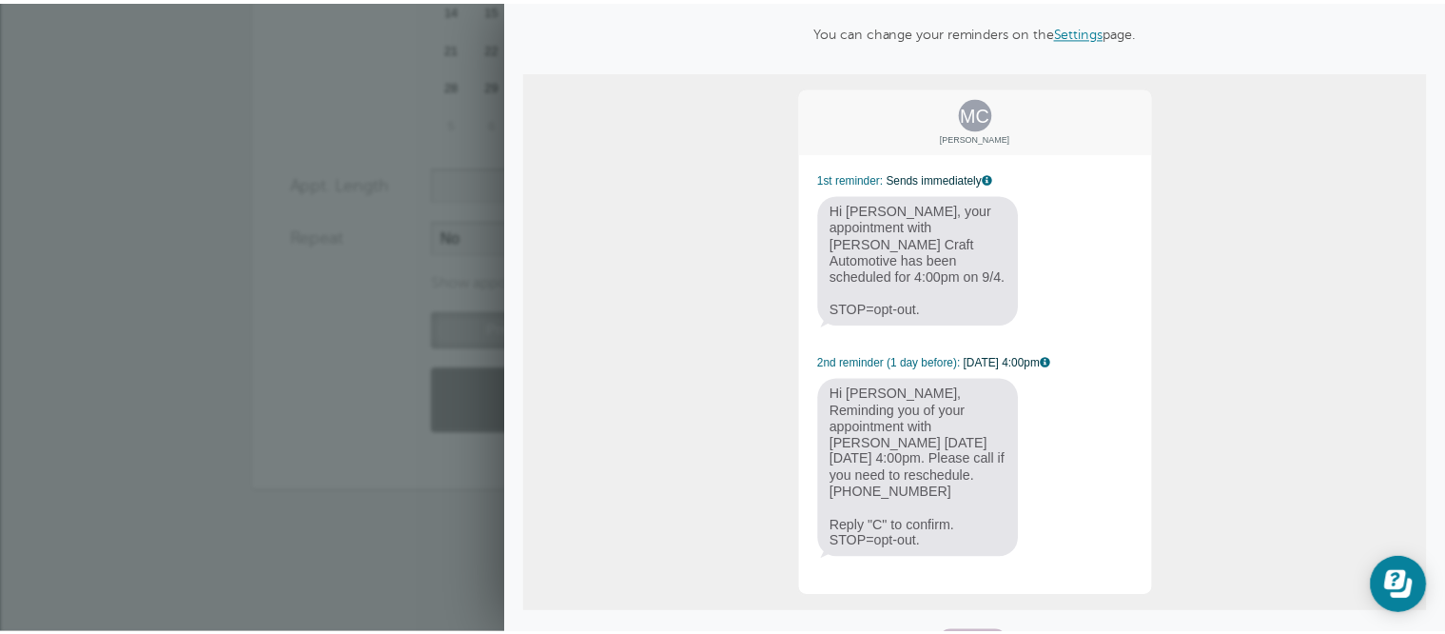
scroll to position [99, 0]
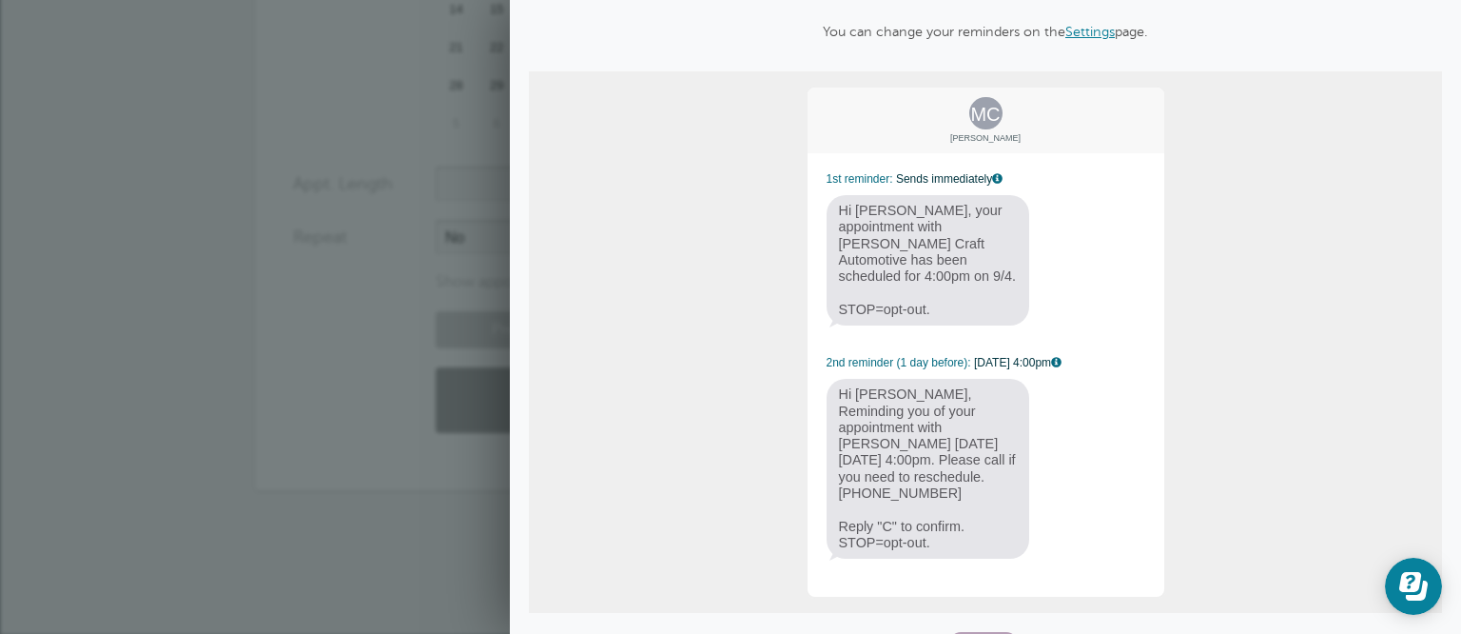
click at [957, 632] on span "Close" at bounding box center [983, 643] width 68 height 23
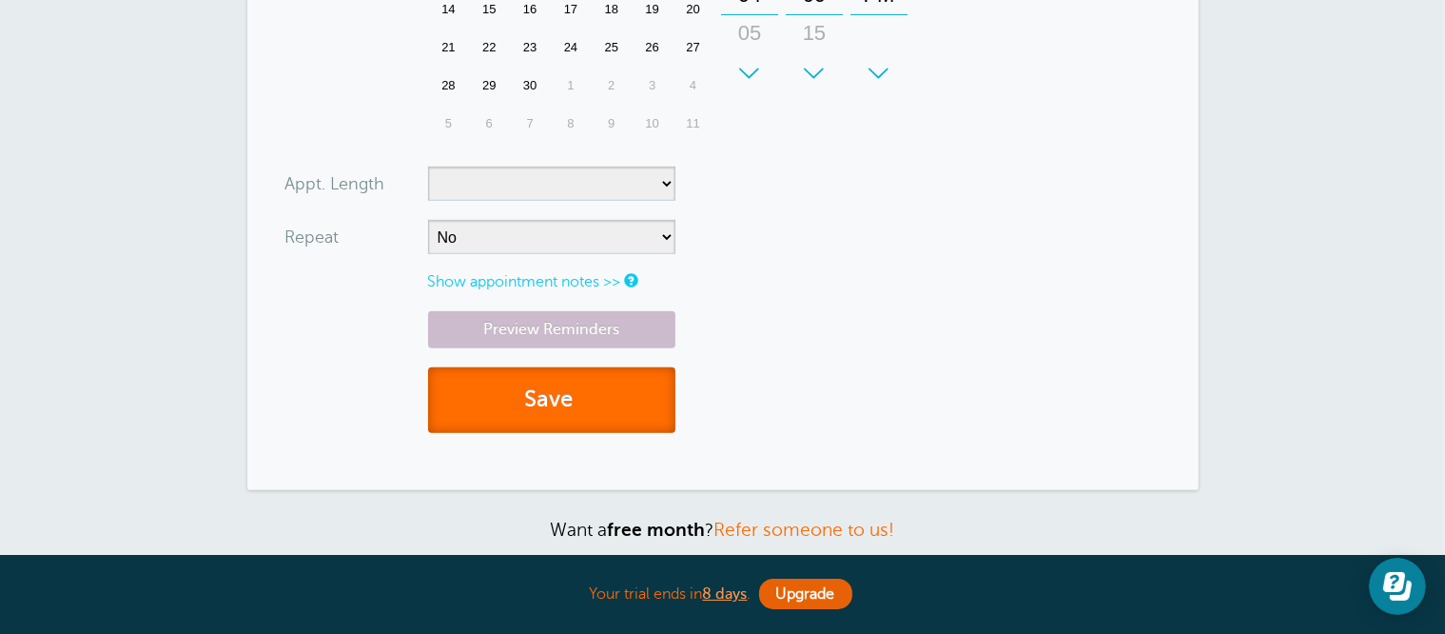
click at [578, 394] on span "submit" at bounding box center [576, 399] width 6 height 26
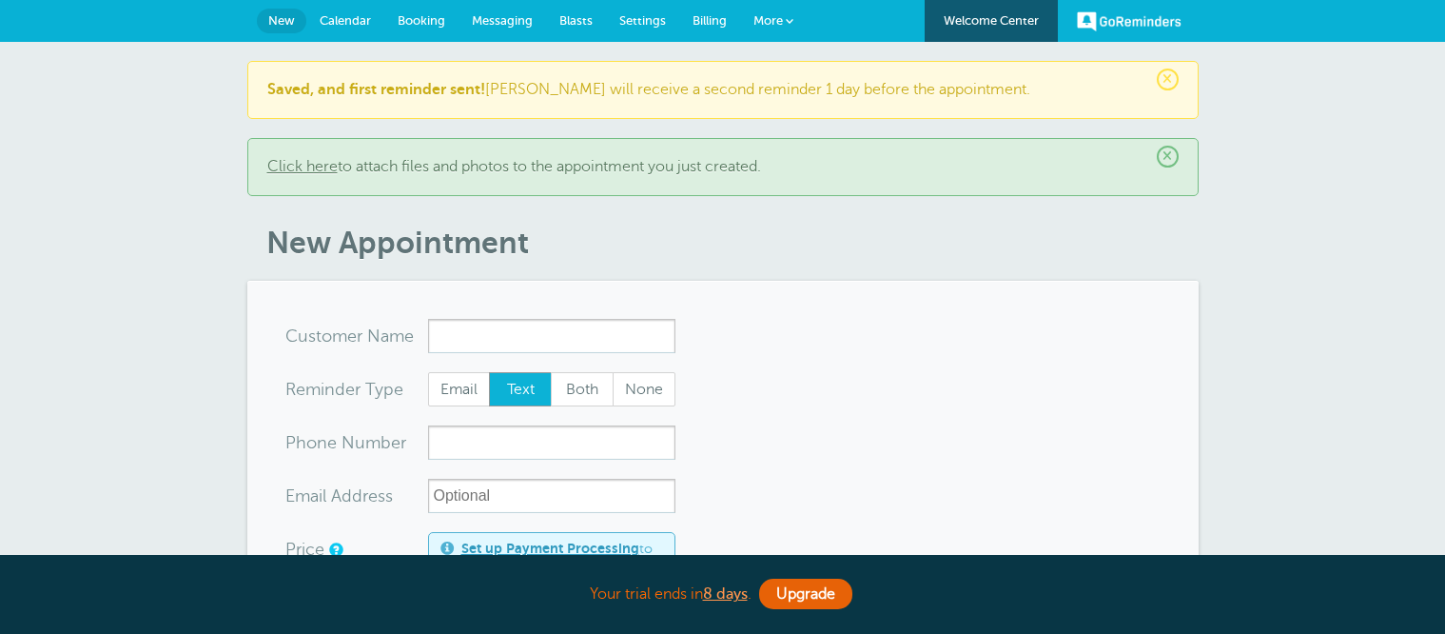
select select "160677"
click at [511, 344] on input "x-no-autofill" at bounding box center [551, 336] width 247 height 34
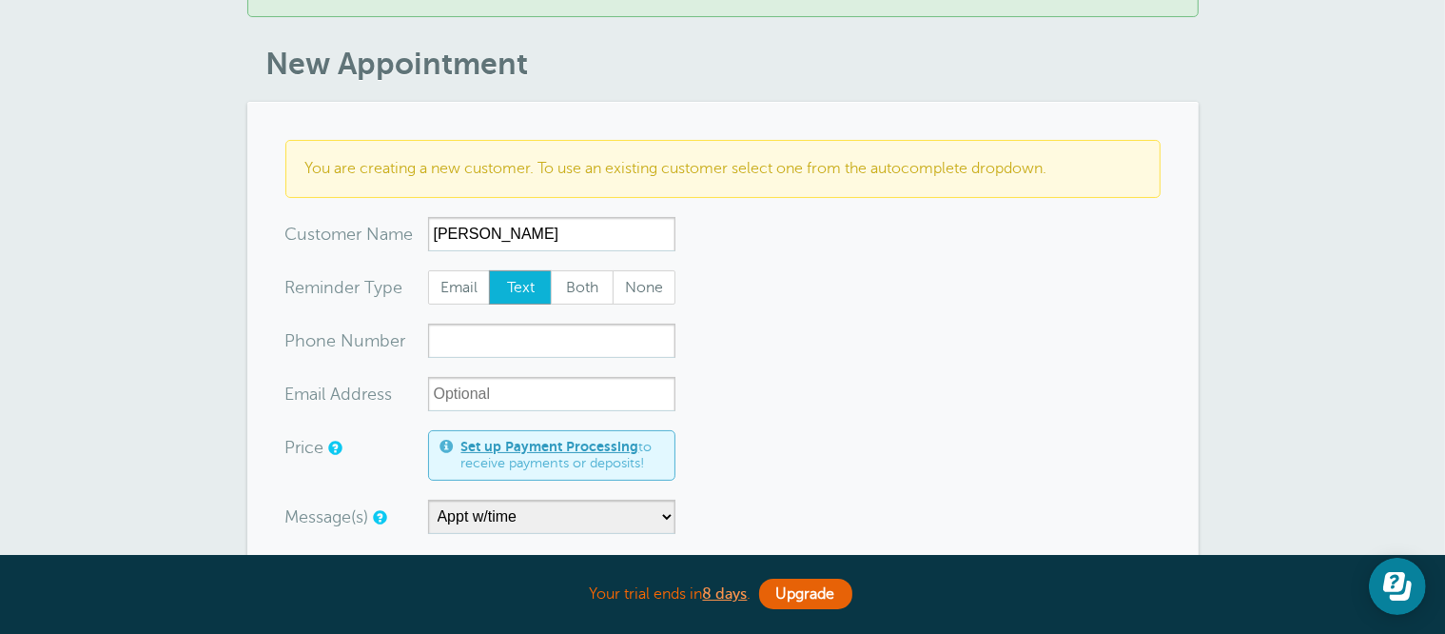
scroll to position [190, 0]
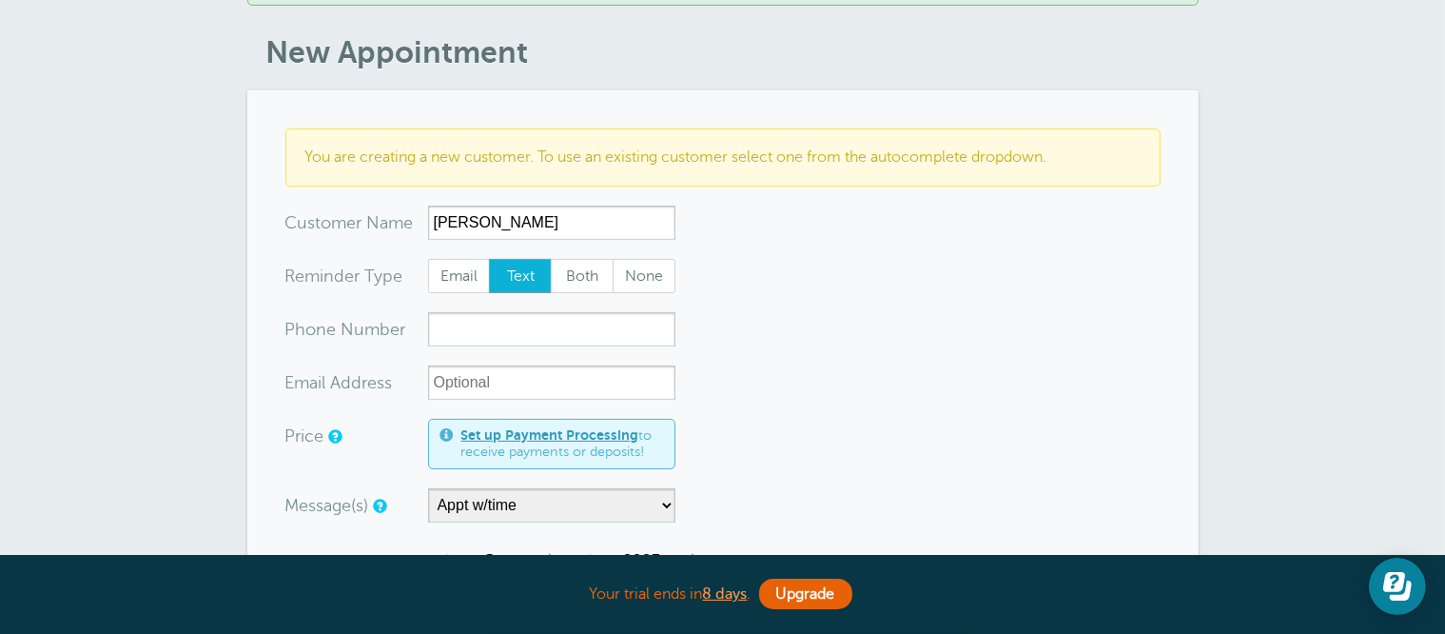
type input "[PERSON_NAME]"
click at [517, 342] on input "xxx-no-autofill" at bounding box center [551, 329] width 247 height 34
type input "6303277729"
click at [535, 511] on select "7:00 am appt Appt w/time Drop off appt Main Reminder Sequence" at bounding box center [551, 505] width 247 height 34
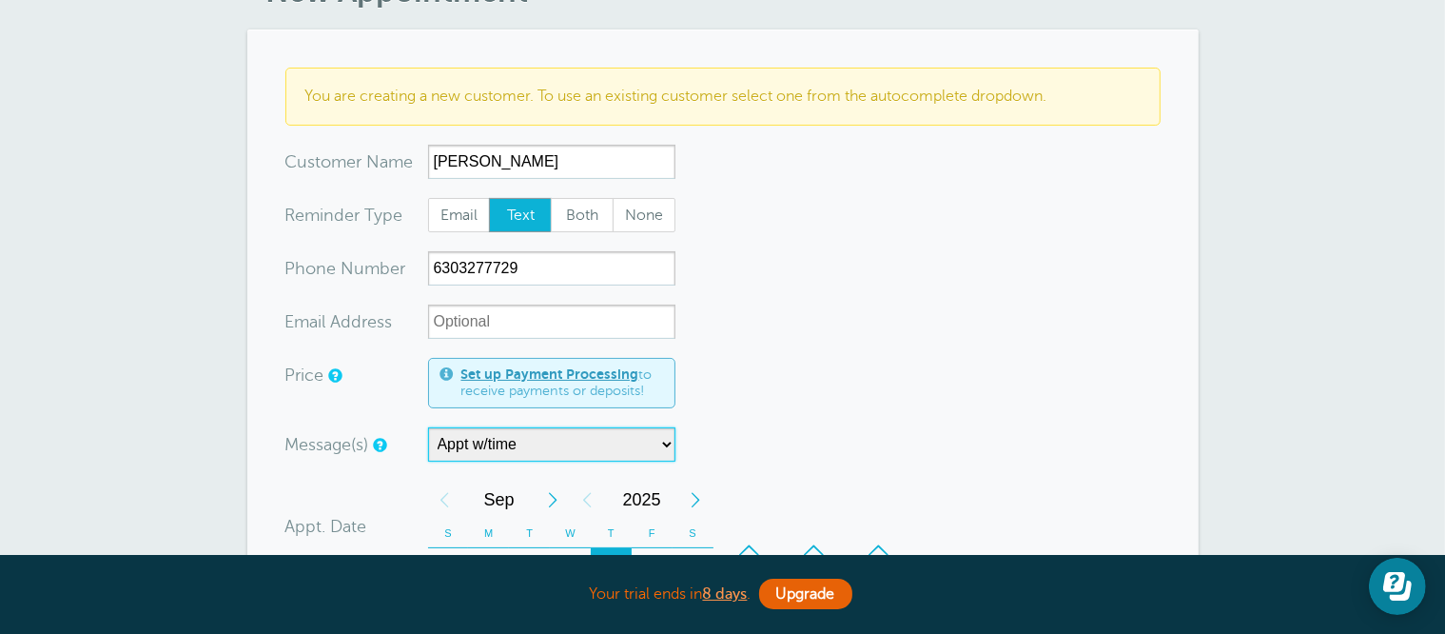
scroll to position [285, 0]
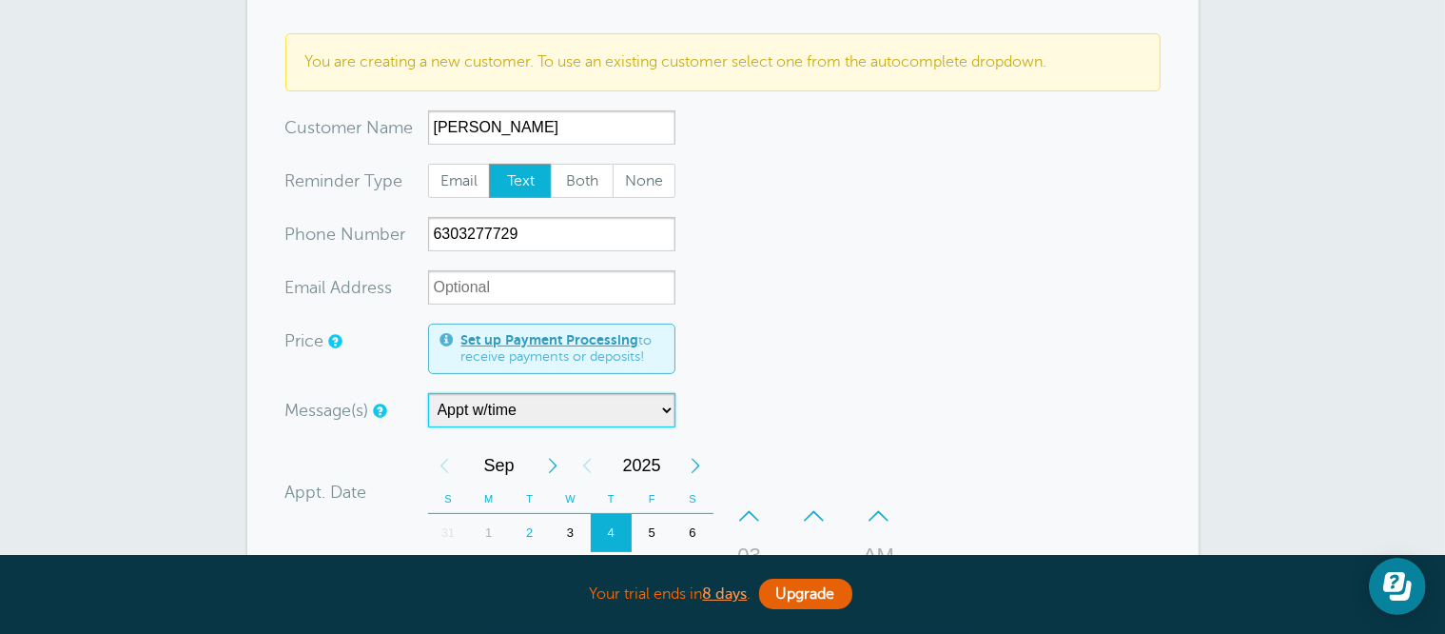
click at [529, 417] on select "7:00 am appt Appt w/time Drop off appt Main Reminder Sequence" at bounding box center [551, 410] width 247 height 34
select select "160212"
click at [428, 393] on select "7:00 am appt Appt w/time Drop off appt Main Reminder Sequence" at bounding box center [551, 410] width 247 height 34
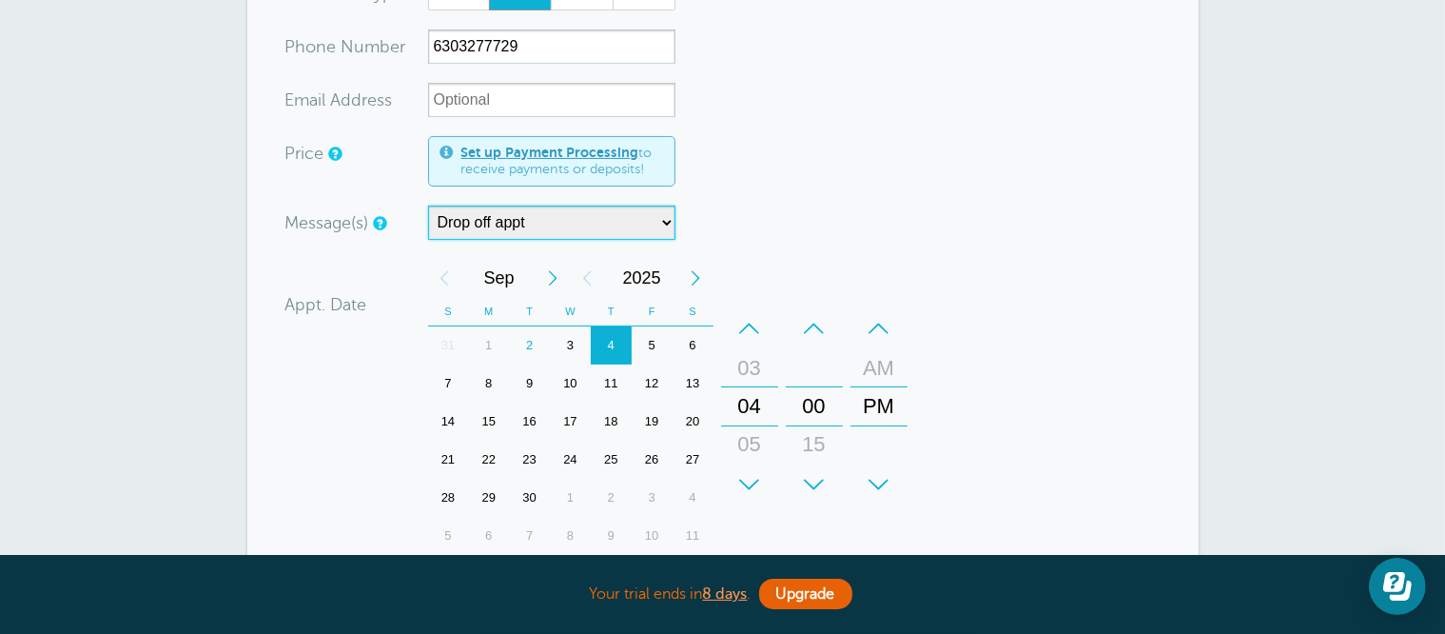
scroll to position [476, 0]
click at [654, 337] on div "5" at bounding box center [652, 342] width 41 height 38
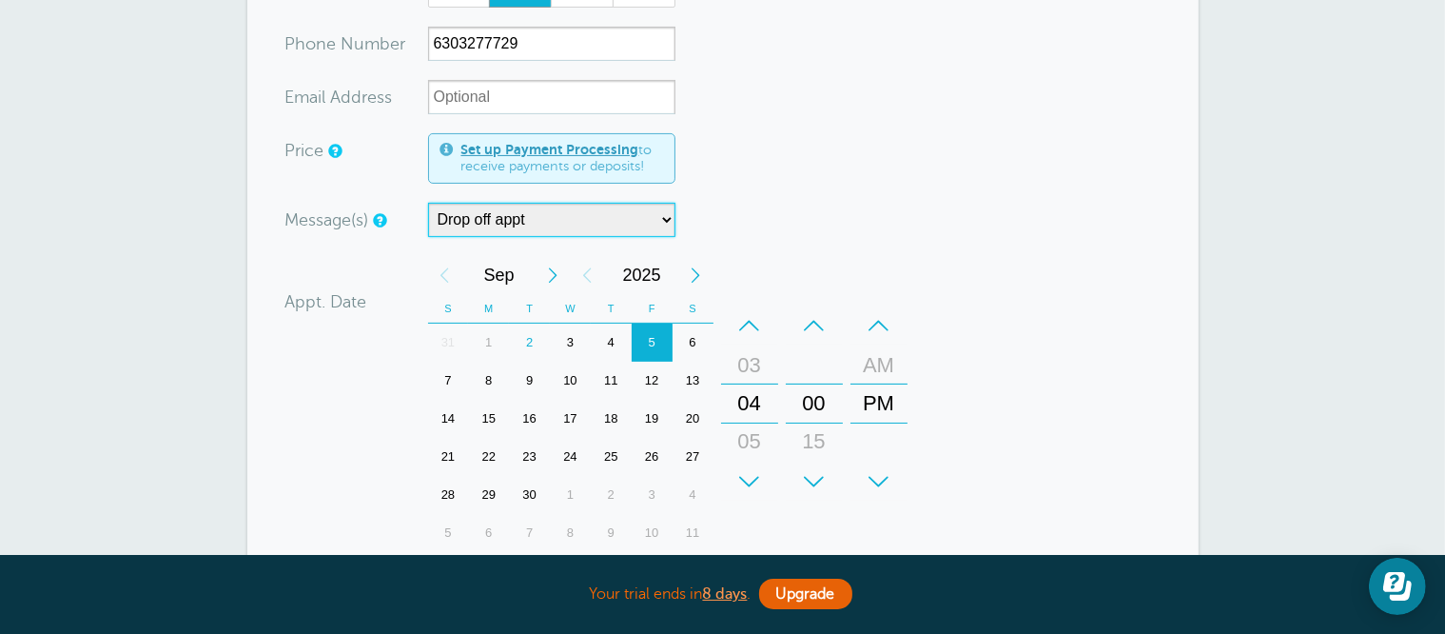
click at [737, 323] on div "–" at bounding box center [749, 325] width 57 height 38
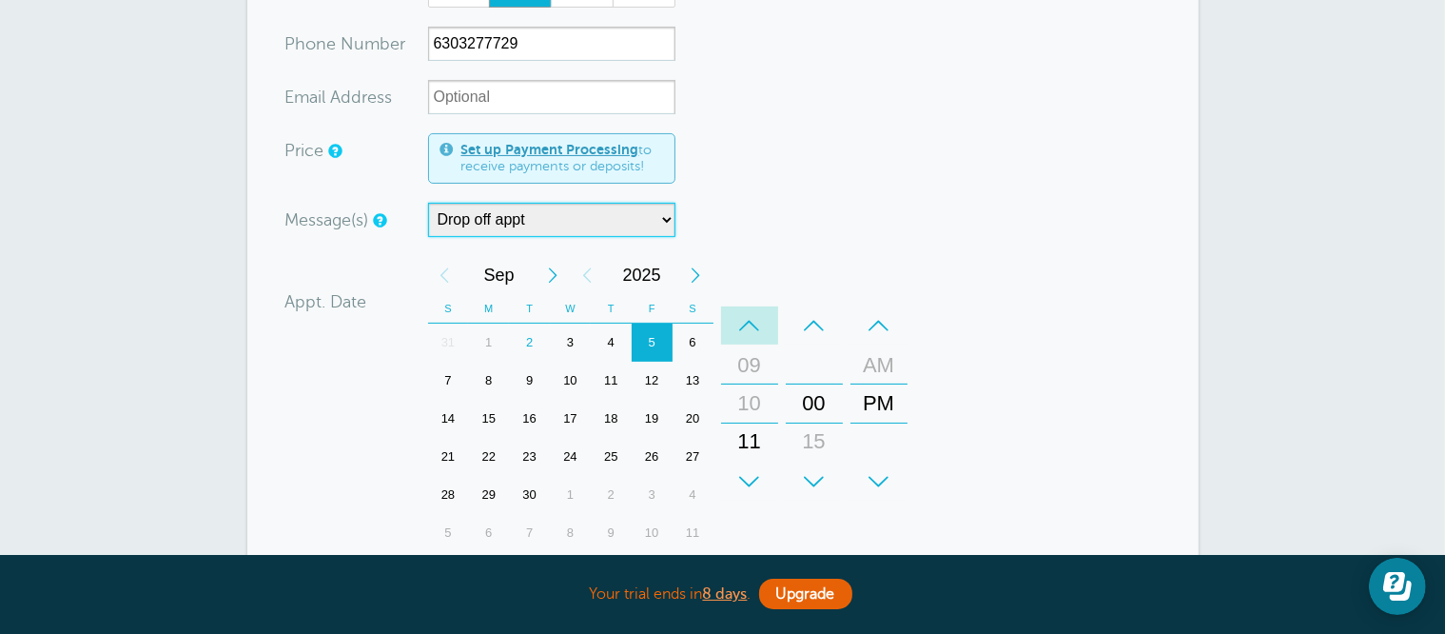
click at [737, 323] on div "–" at bounding box center [749, 325] width 57 height 38
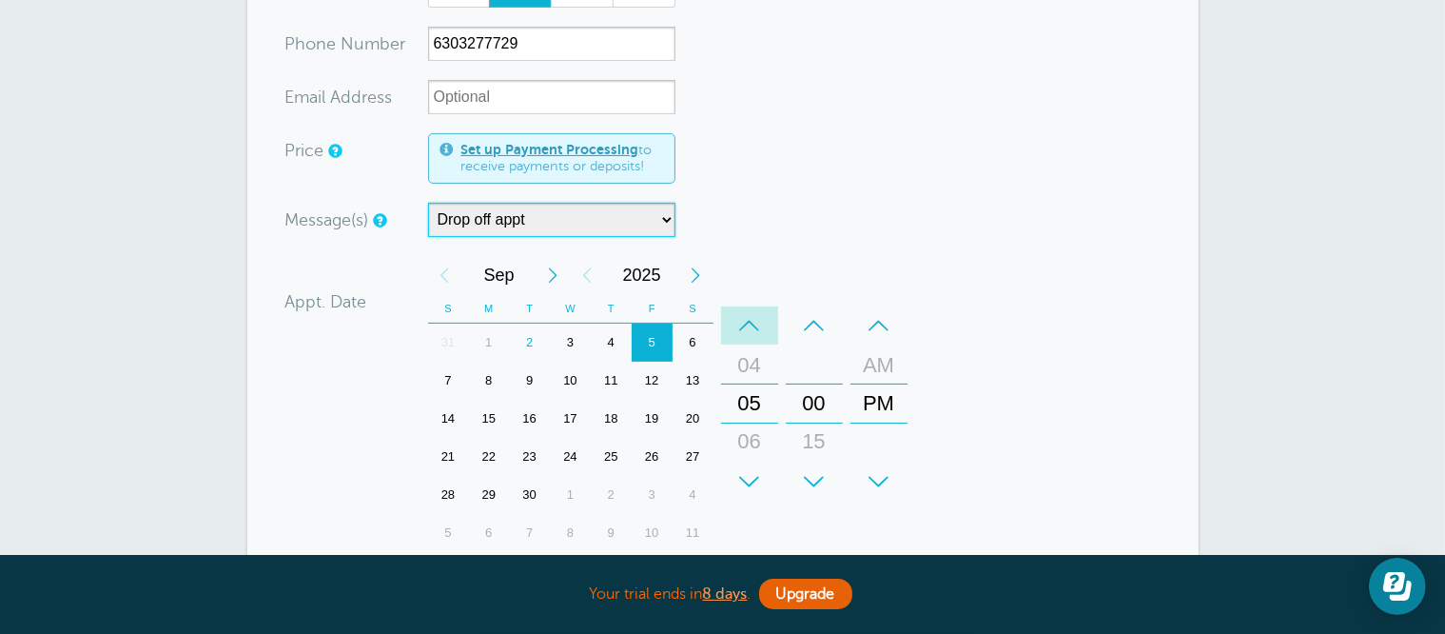
click at [737, 323] on div "–" at bounding box center [749, 325] width 57 height 38
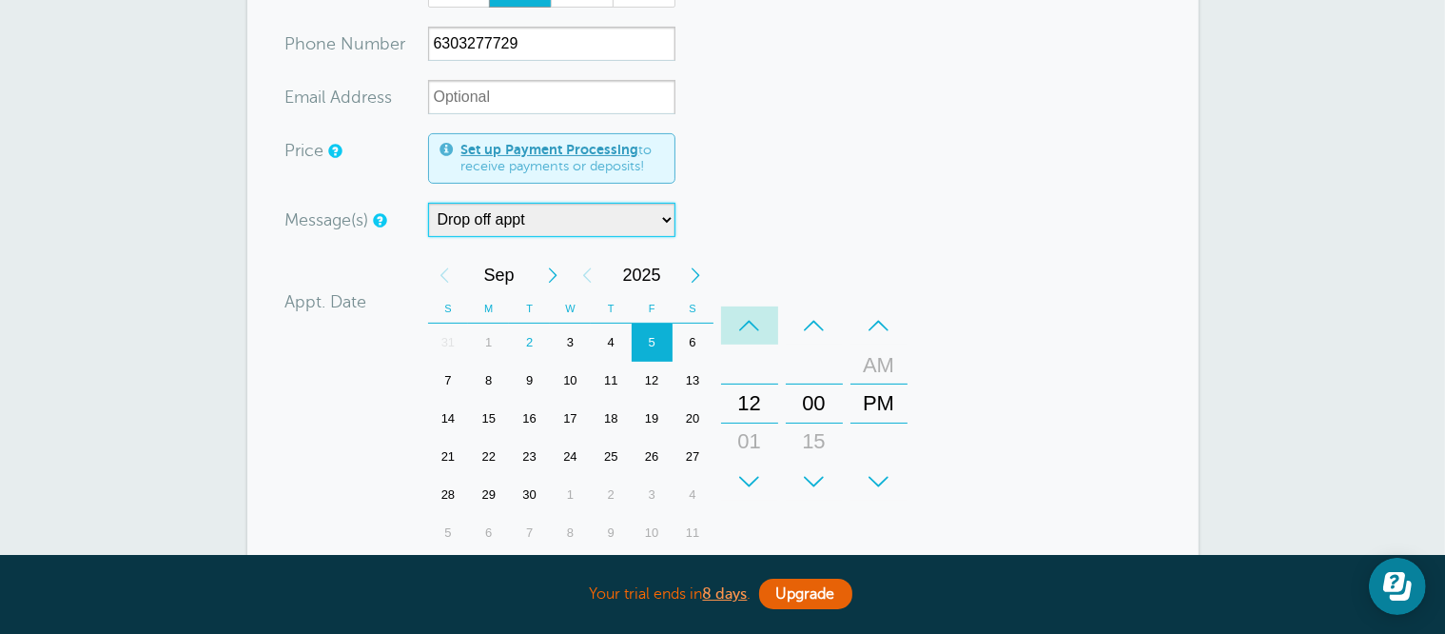
click at [737, 323] on div "–" at bounding box center [749, 325] width 57 height 38
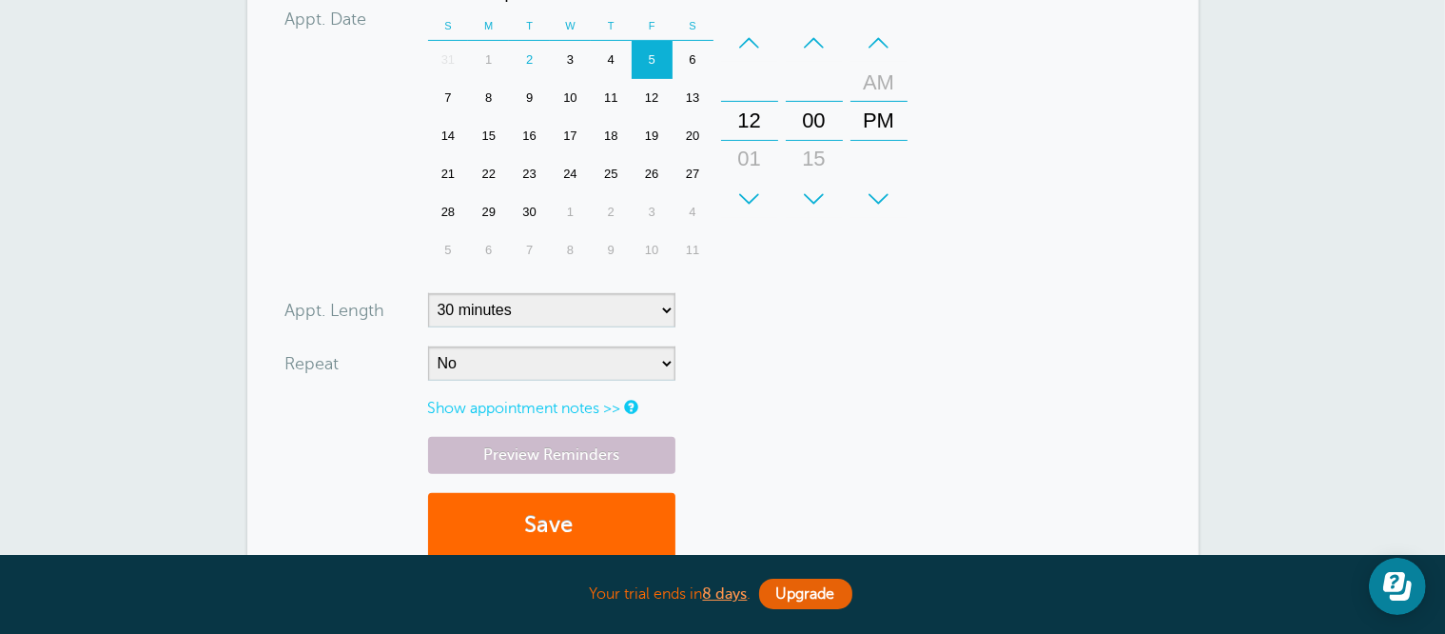
scroll to position [761, 0]
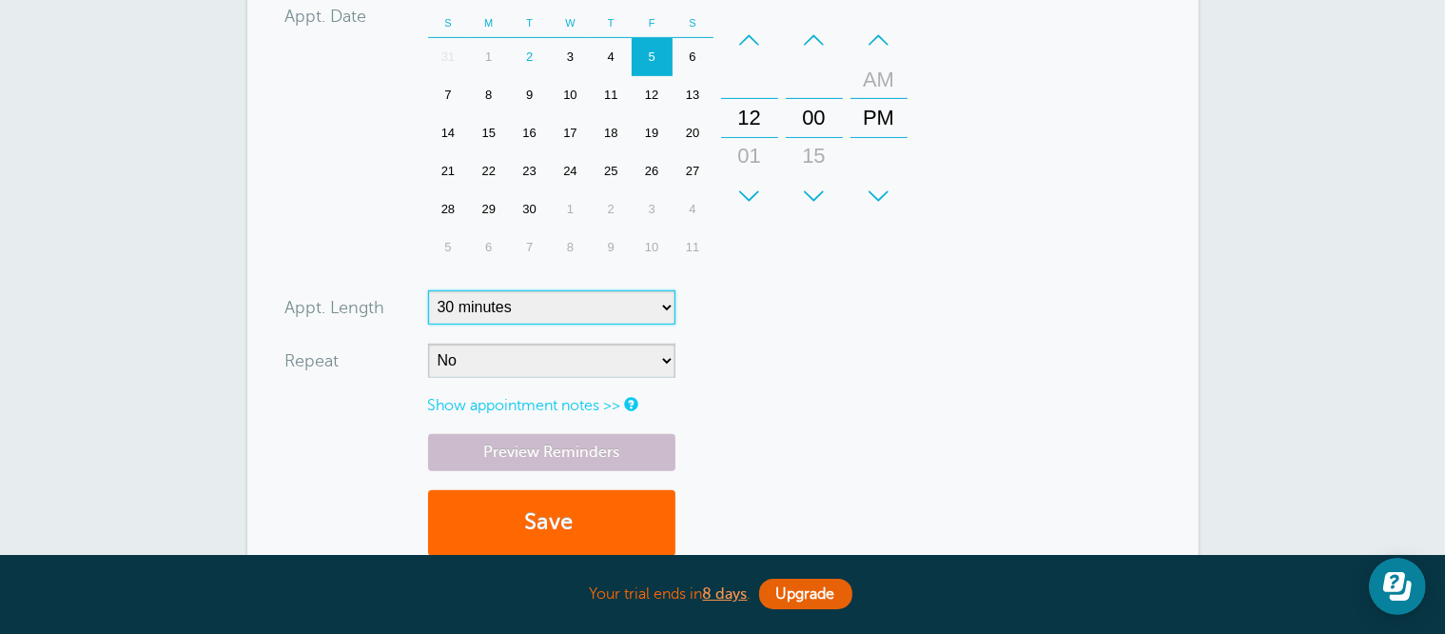
click at [654, 298] on select "5 minutes 10 minutes 15 minutes 20 minutes 25 minutes 30 minutes 35 minutes 40 …" at bounding box center [551, 307] width 247 height 34
select select
click at [428, 290] on select "5 minutes 10 minutes 15 minutes 20 minutes 25 minutes 30 minutes 35 minutes 40 …" at bounding box center [551, 307] width 247 height 34
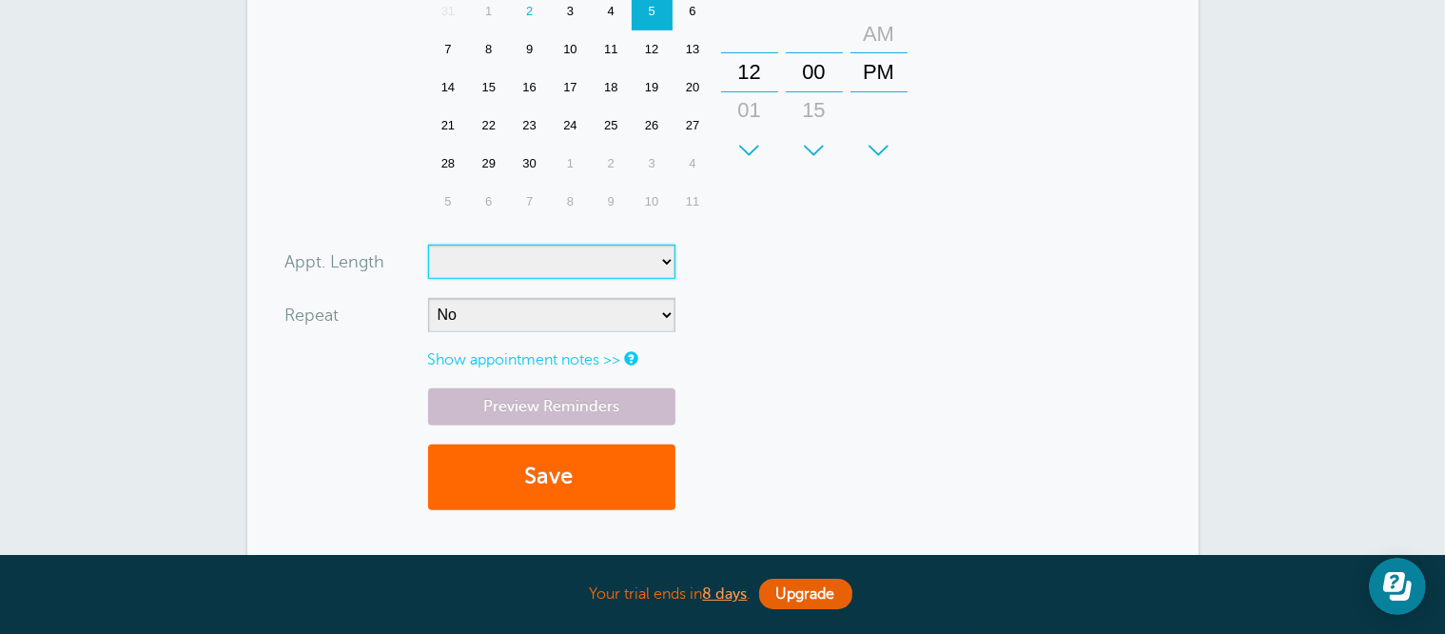
scroll to position [856, 0]
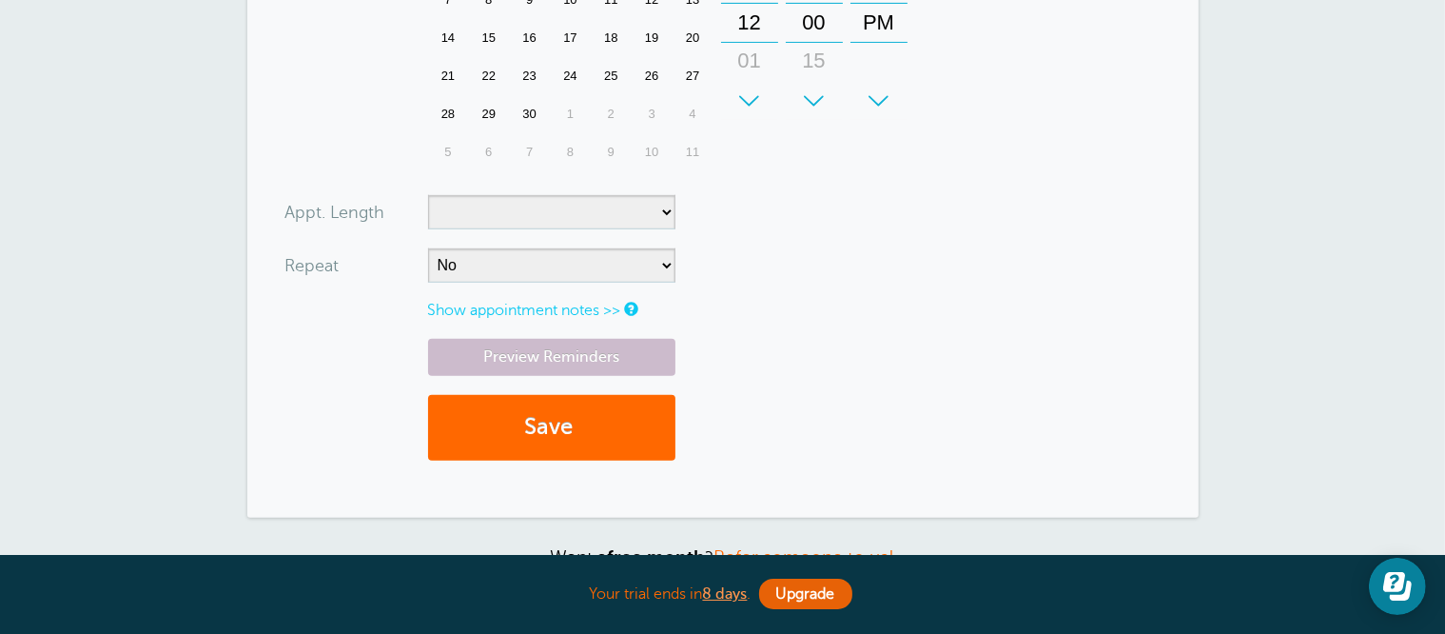
click at [712, 342] on div "Preview Reminders Save" at bounding box center [722, 409] width 875 height 141
click at [628, 349] on link "Preview Reminders" at bounding box center [551, 357] width 247 height 37
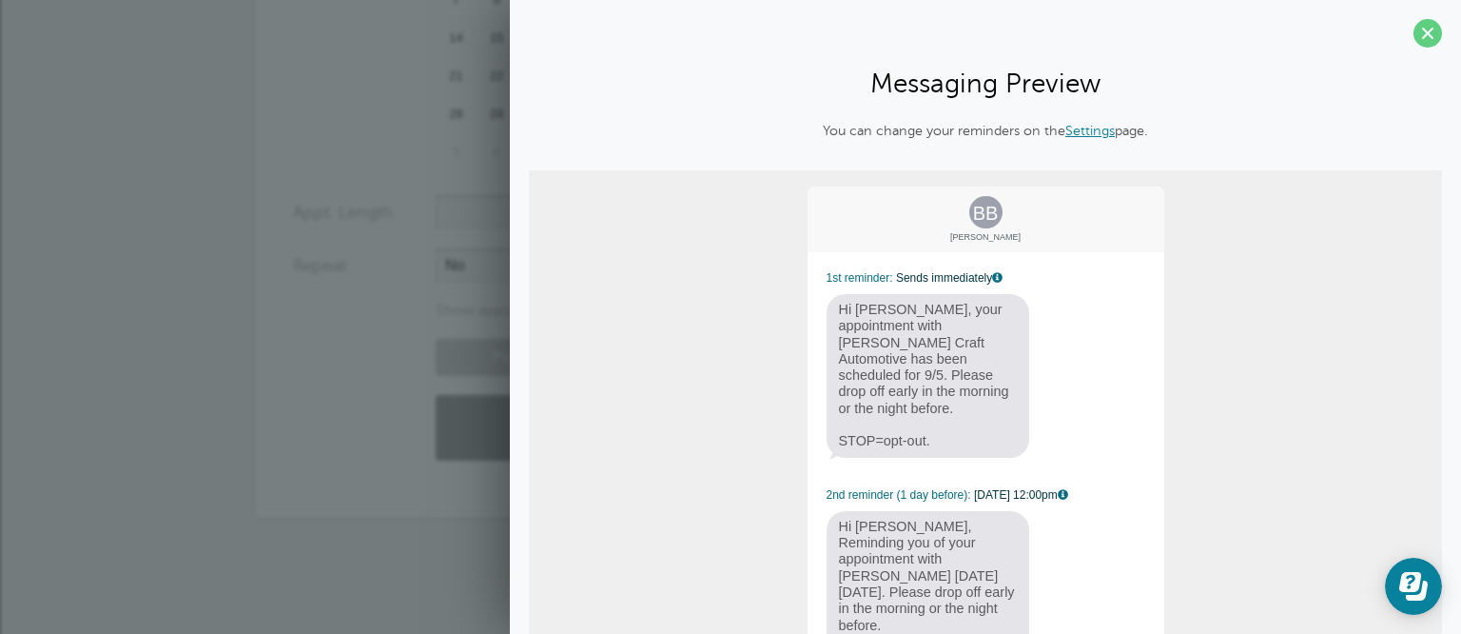
click at [628, 349] on div "BB Brandon Behrens 1st reminder: Sends immediately Hi Brandon, your appointment…" at bounding box center [985, 457] width 913 height 575
click at [1416, 28] on span at bounding box center [1428, 33] width 29 height 29
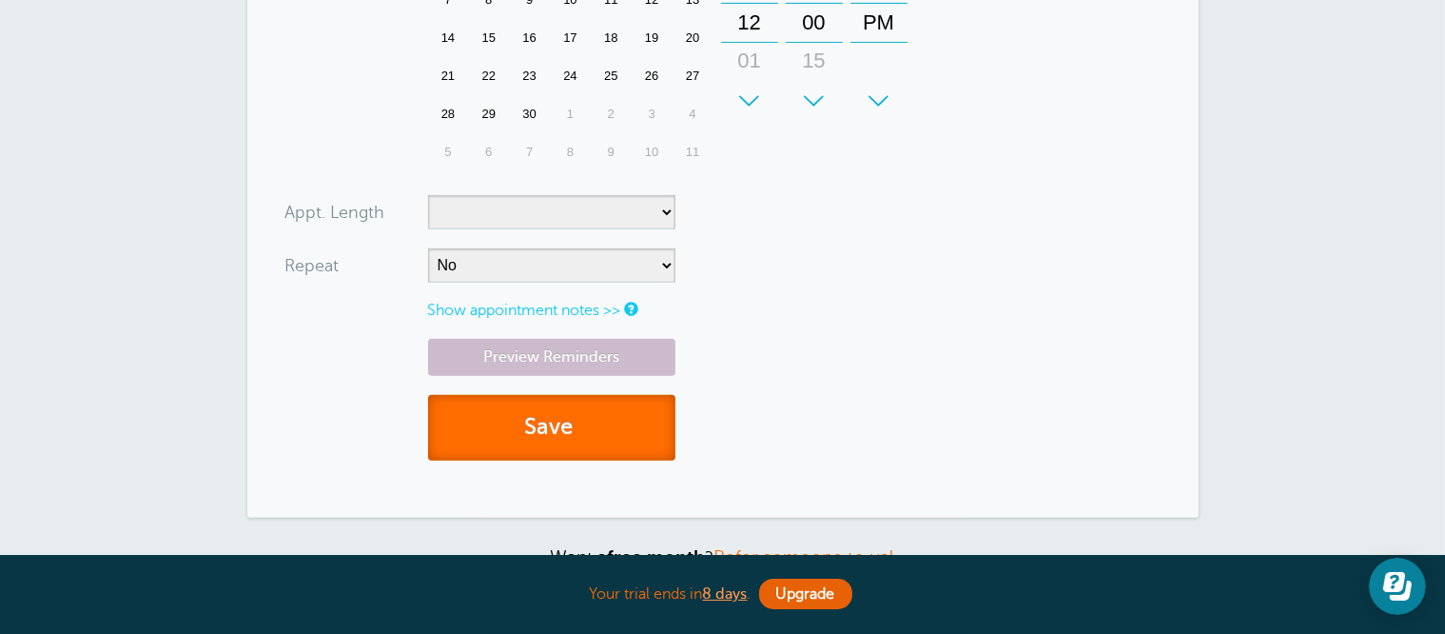
click at [597, 419] on button "Save" at bounding box center [551, 428] width 247 height 66
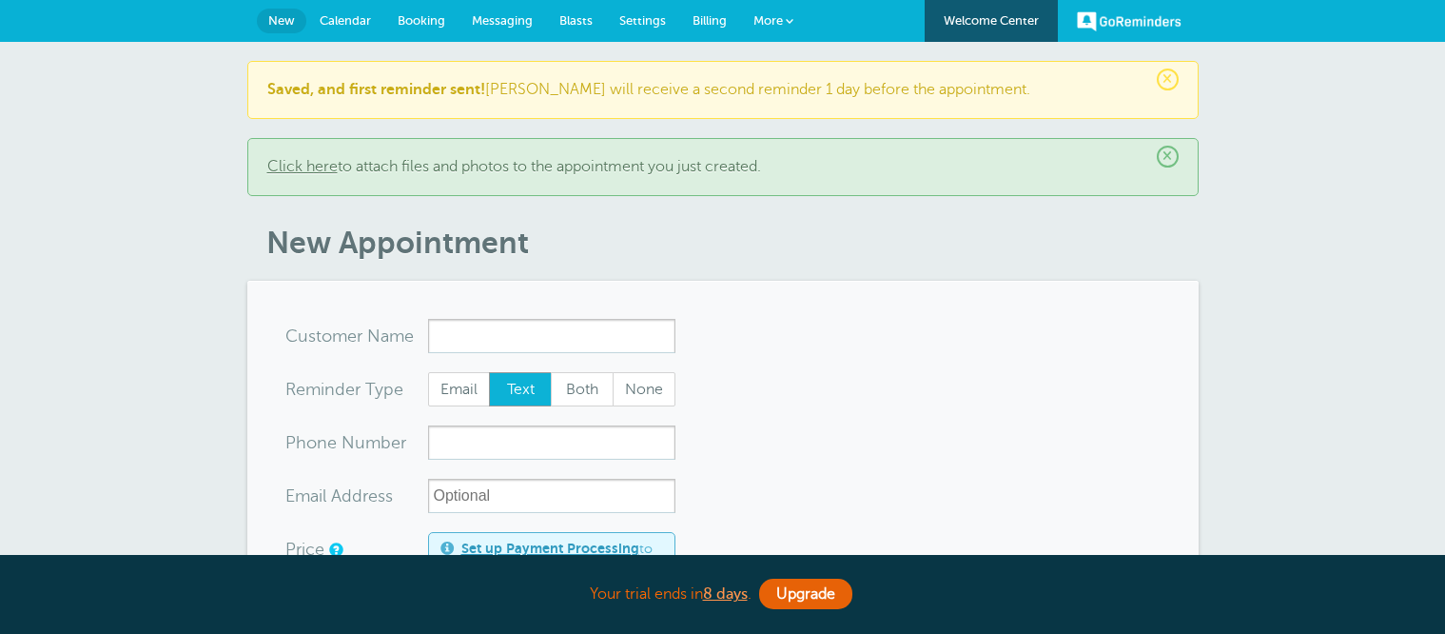
select select "160212"
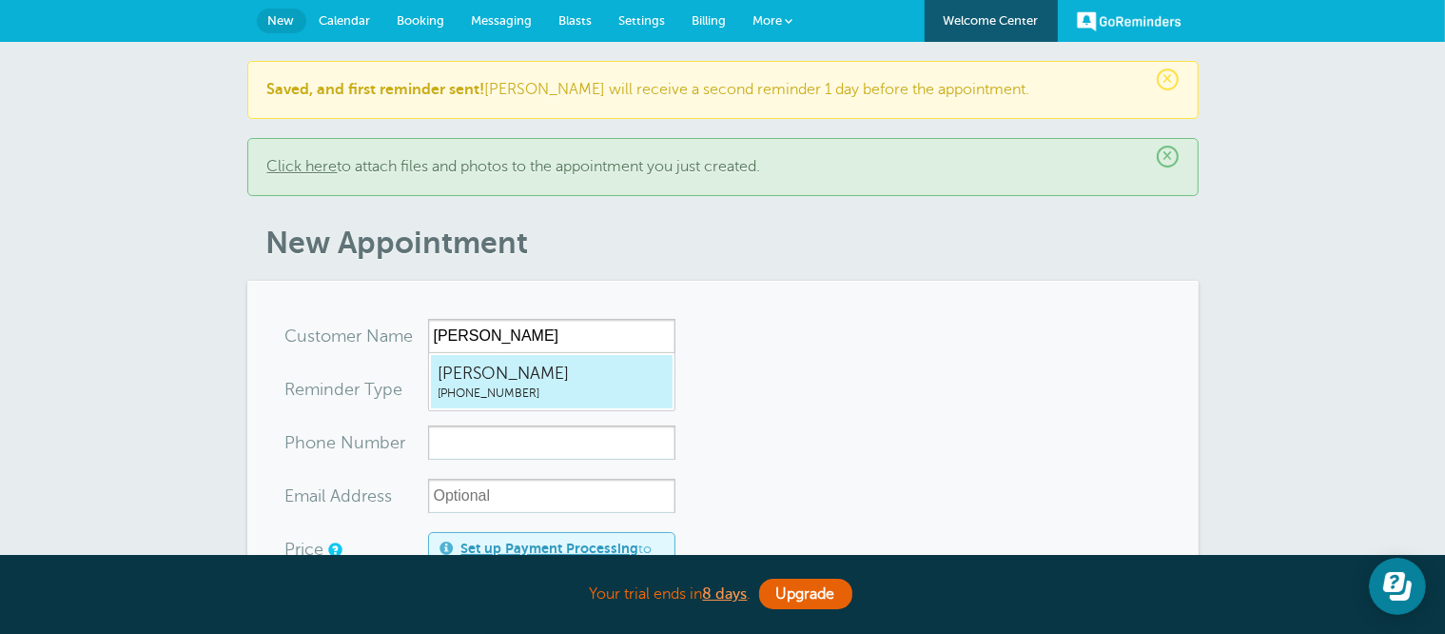
click at [556, 370] on span "[PERSON_NAME]" at bounding box center [552, 373] width 228 height 24
type input "LisaIrwin2695982519"
type input "[PERSON_NAME]"
type input "[PHONE_NUMBER]"
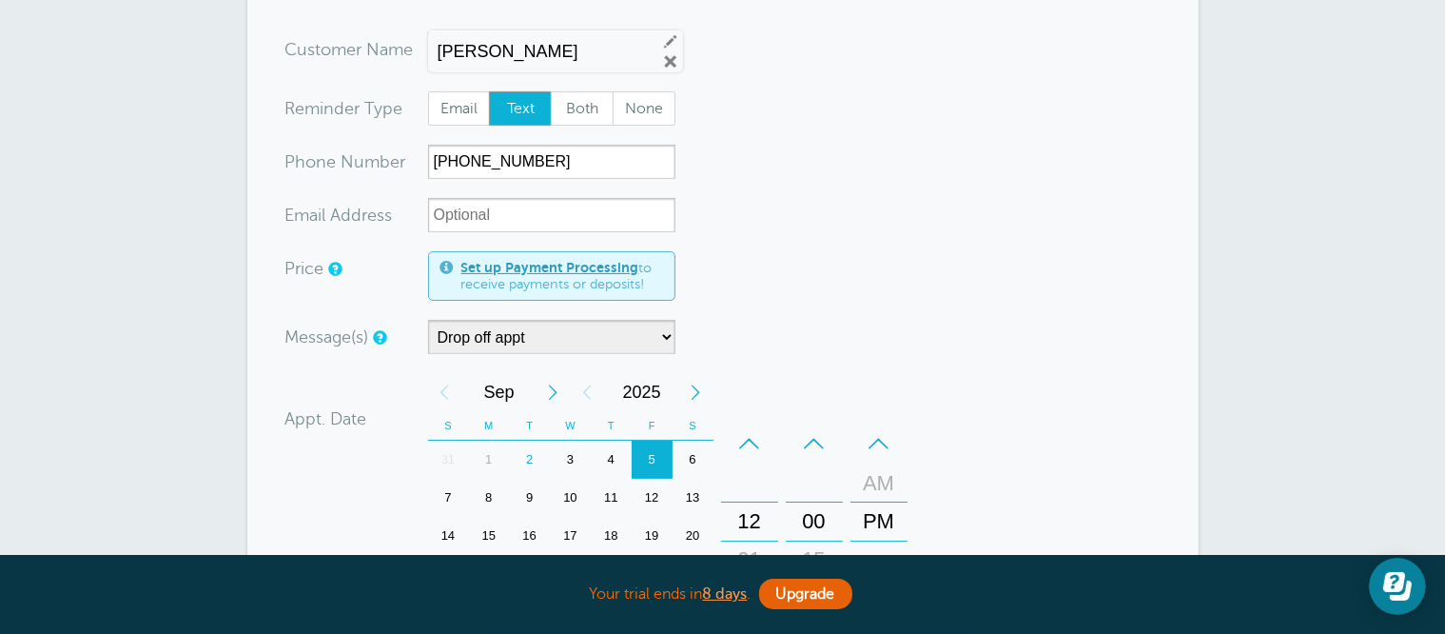
scroll to position [285, 0]
click at [541, 321] on select "7:00 am appt Appt w/time Drop off appt Main Reminder Sequence" at bounding box center [551, 338] width 247 height 34
select select "160677"
click at [428, 321] on select "7:00 am appt Appt w/time Drop off appt Main Reminder Sequence" at bounding box center [551, 338] width 247 height 34
click at [753, 309] on form "You are creating a new customer. To use an existing customer select one from th…" at bounding box center [722, 506] width 875 height 946
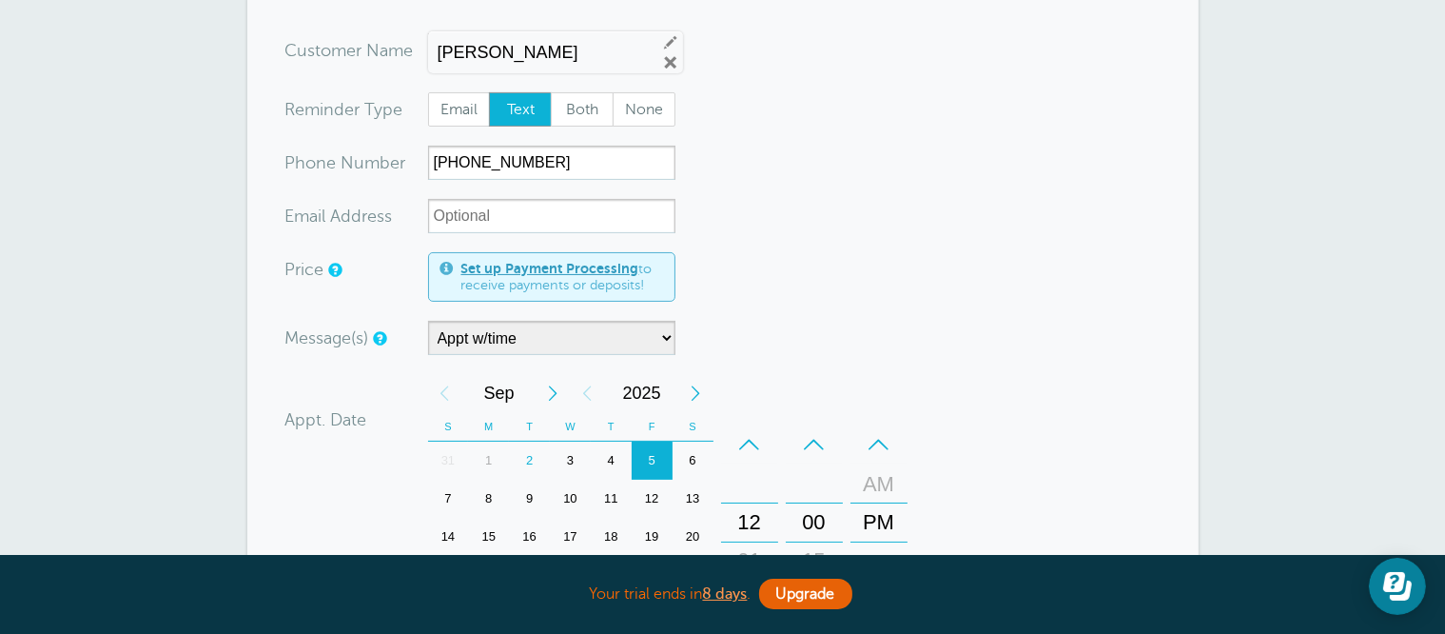
scroll to position [476, 0]
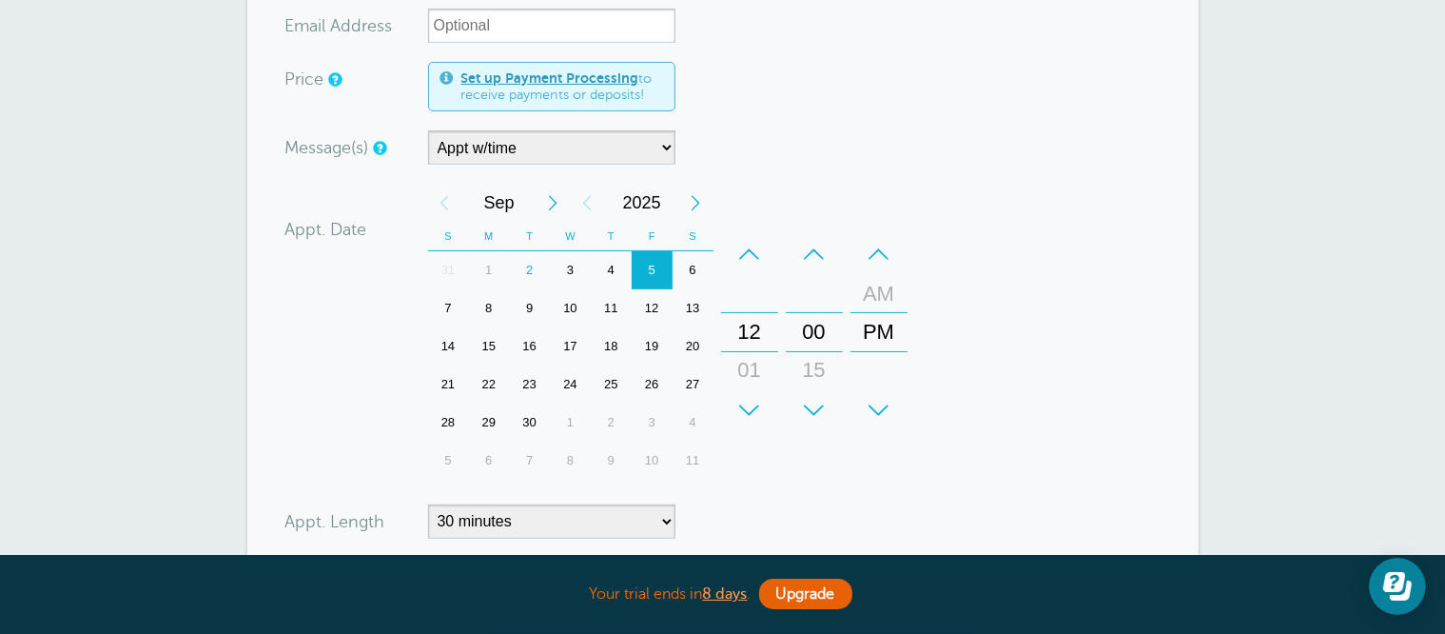
click at [754, 262] on div "–" at bounding box center [749, 254] width 57 height 38
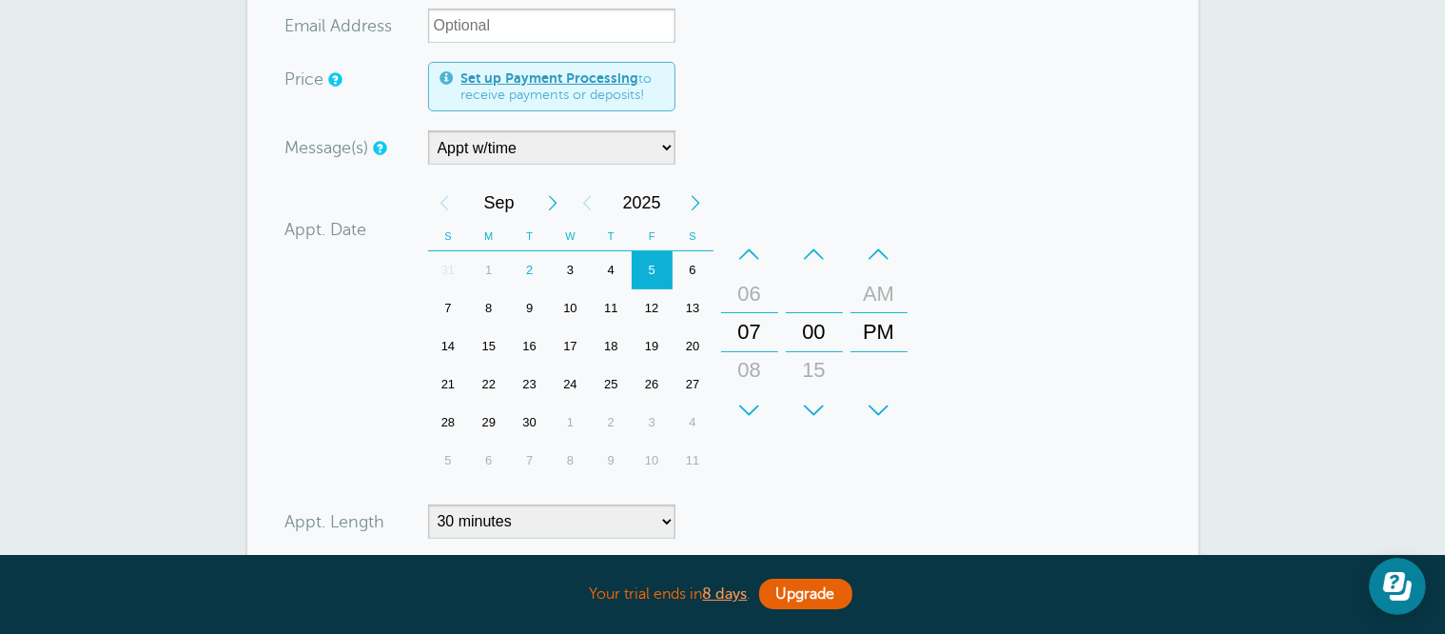
click at [869, 399] on div "+" at bounding box center [878, 410] width 57 height 38
click at [748, 404] on div "+" at bounding box center [749, 410] width 57 height 38
click at [748, 402] on div "+" at bounding box center [749, 410] width 57 height 38
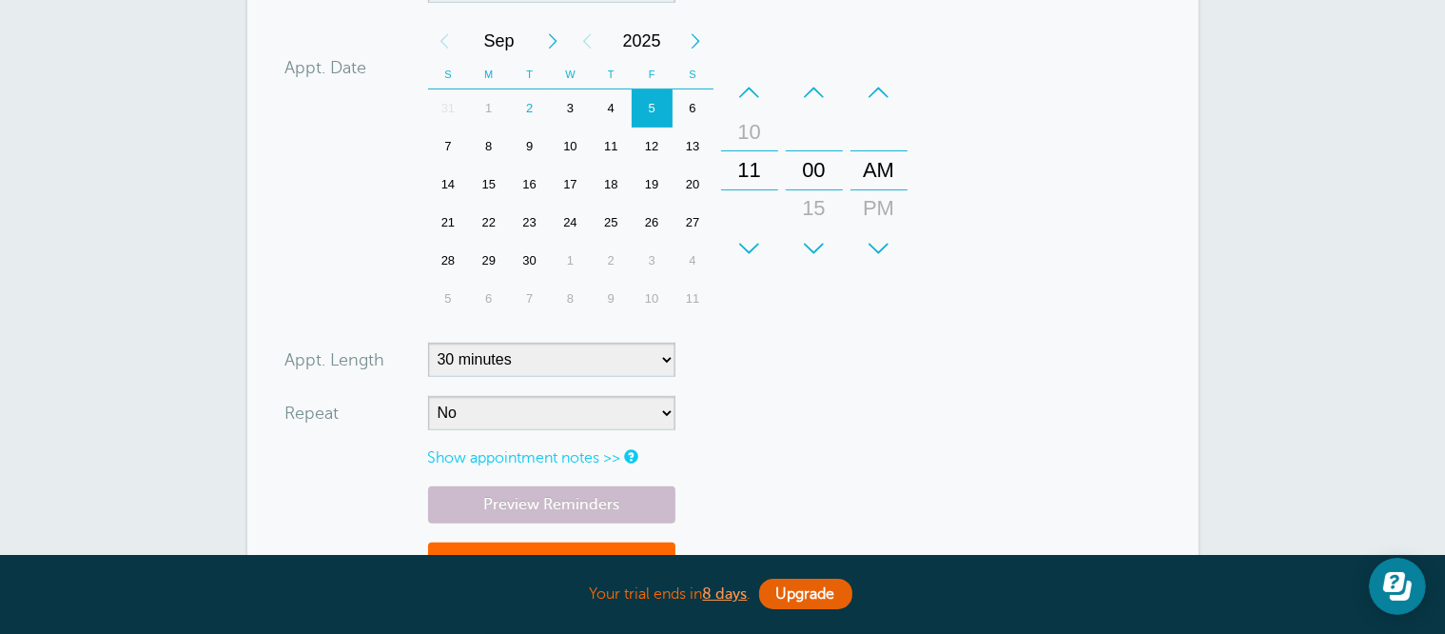
scroll to position [761, 0]
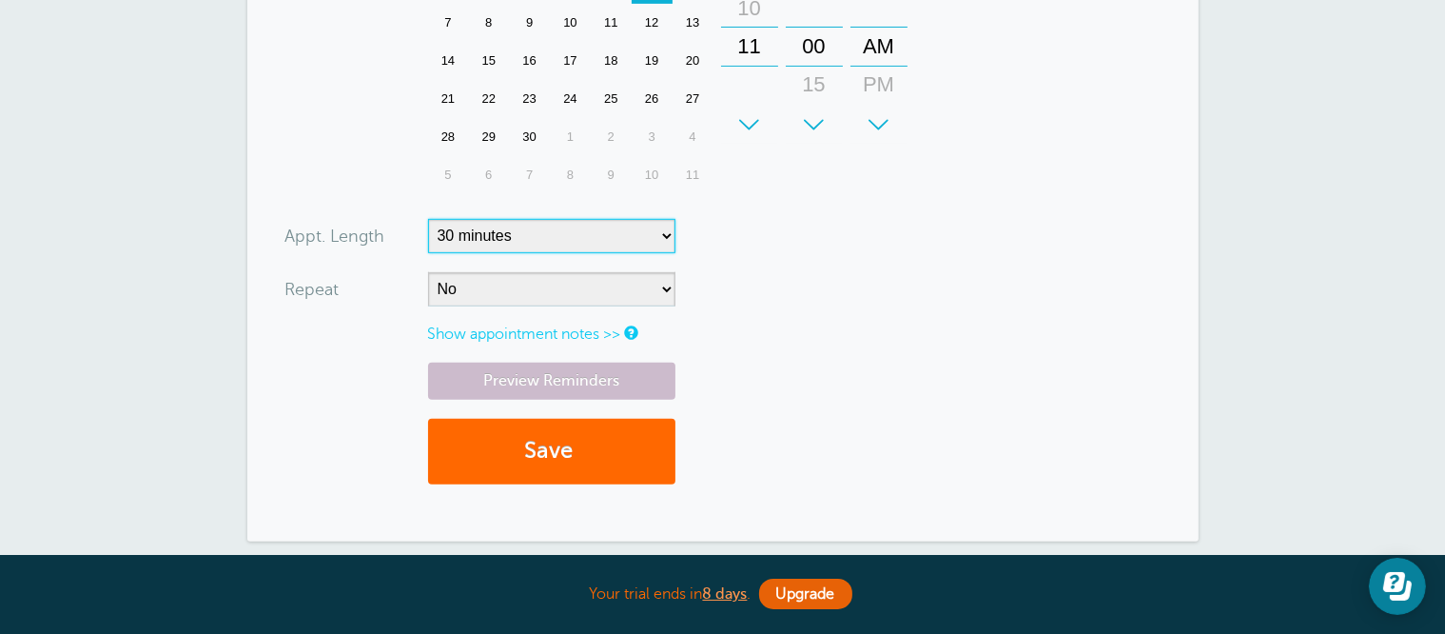
click at [584, 242] on select "5 minutes 10 minutes 15 minutes 20 minutes 25 minutes 30 minutes 35 minutes 40 …" at bounding box center [551, 236] width 247 height 34
select select
click at [428, 219] on select "5 minutes 10 minutes 15 minutes 20 minutes 25 minutes 30 minutes 35 minutes 40 …" at bounding box center [551, 236] width 247 height 34
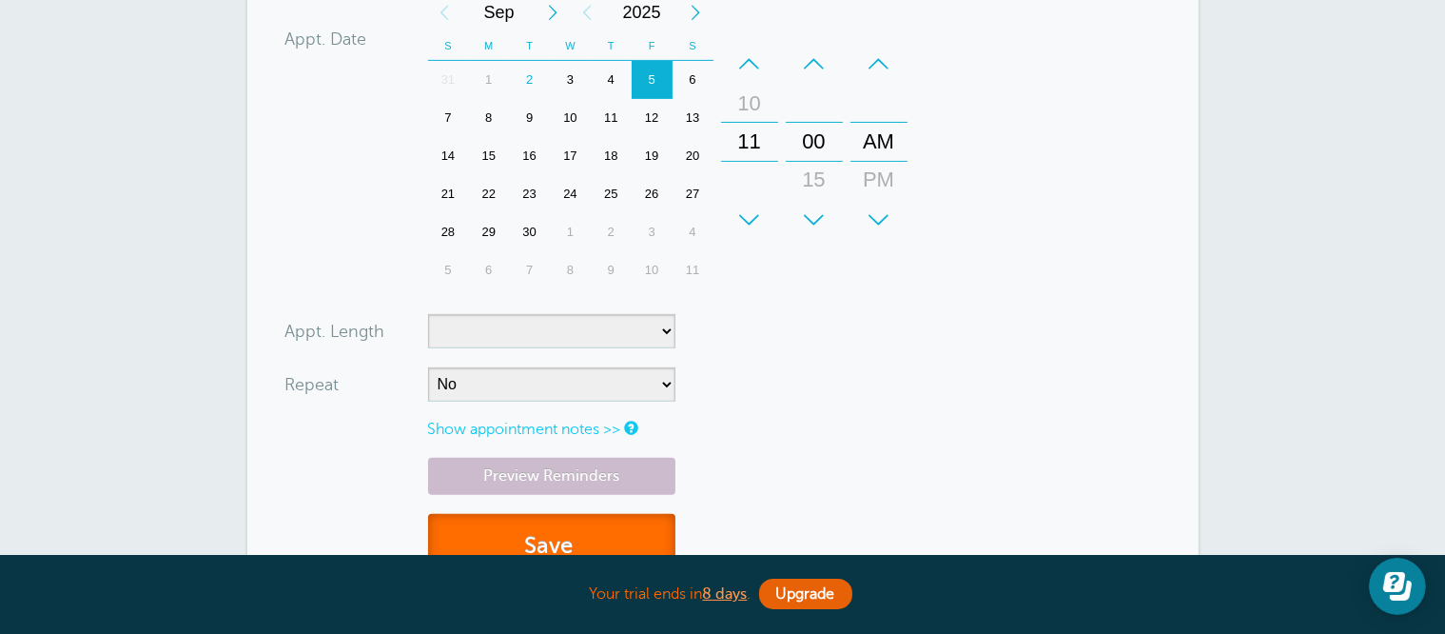
click at [582, 530] on button "Save" at bounding box center [551, 547] width 247 height 66
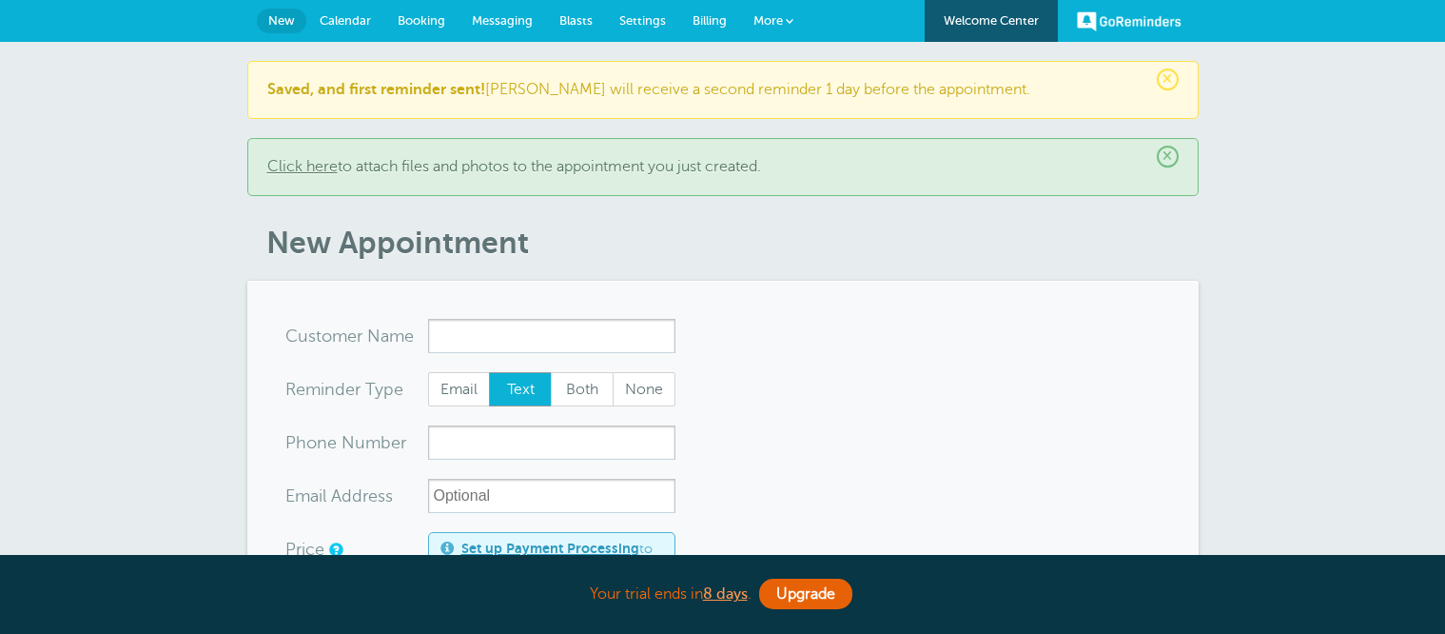
select select "160677"
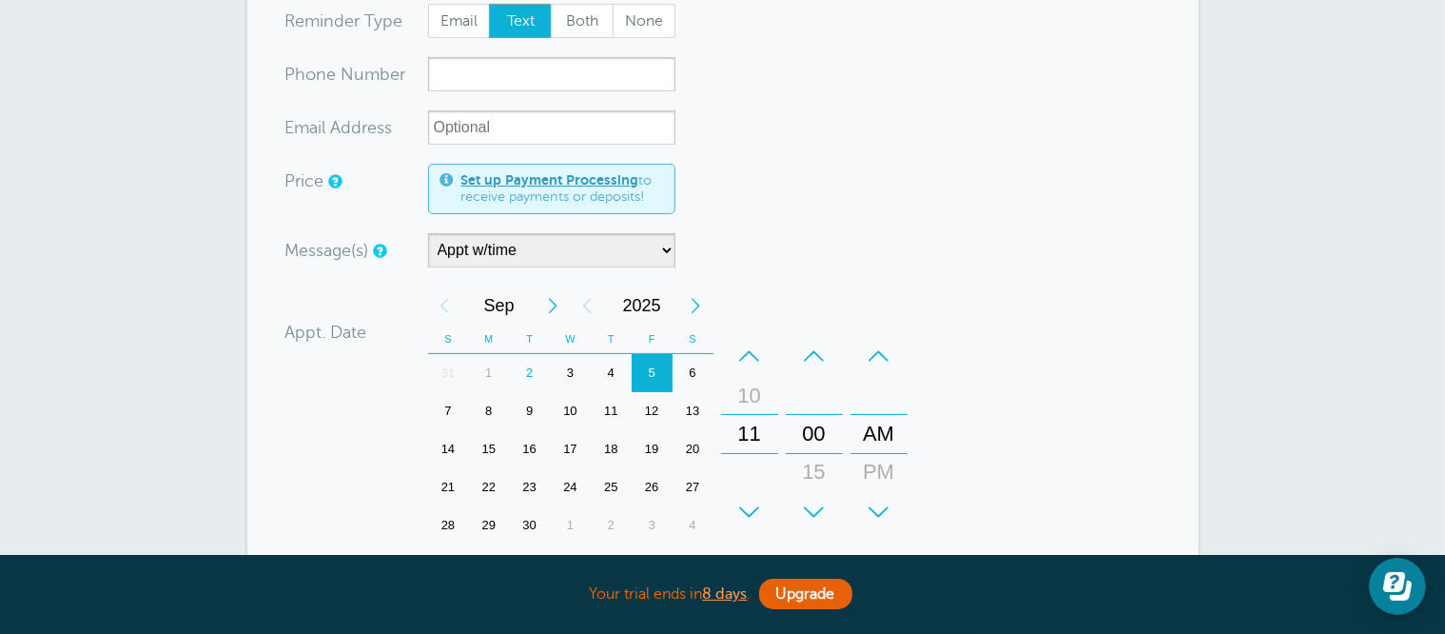
scroll to position [476, 0]
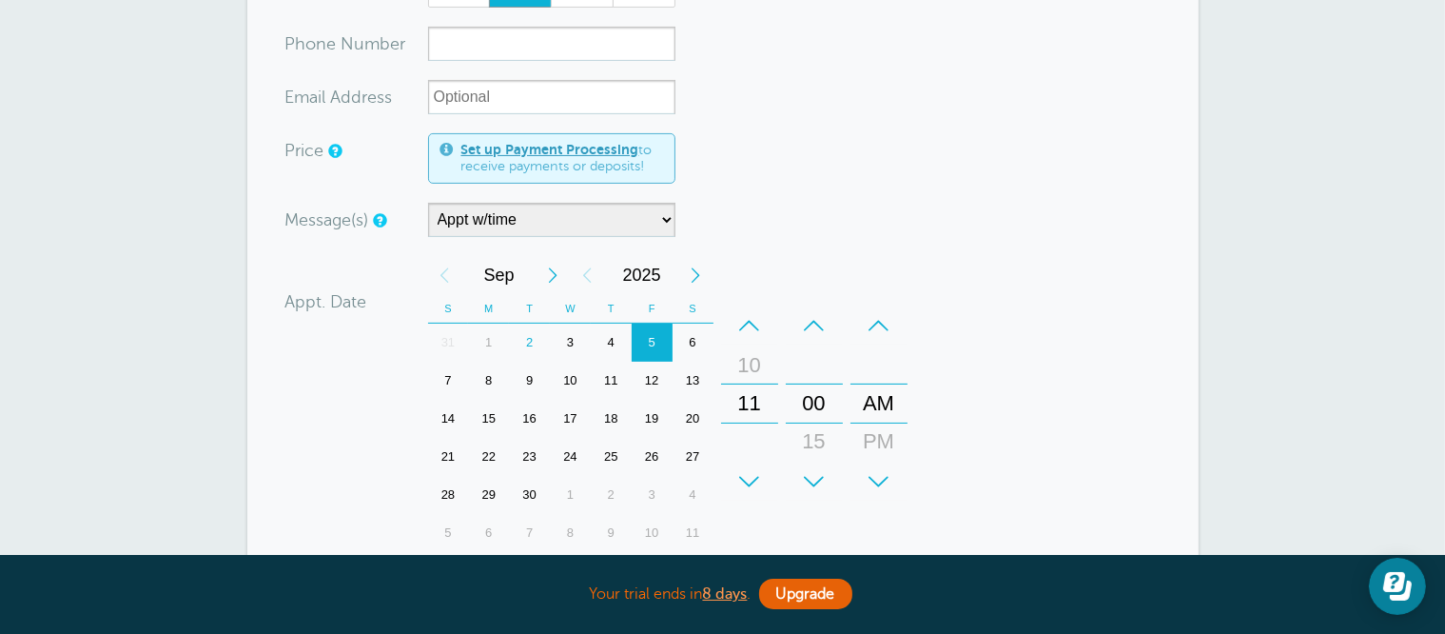
type input "[PERSON_NAME]"
click at [515, 47] on input "xxx-no-autofill" at bounding box center [551, 44] width 247 height 34
type input "2695982321"
click at [509, 221] on select "7:00 am appt Appt w/time Drop off appt Main Reminder Sequence" at bounding box center [551, 220] width 247 height 34
select select "160212"
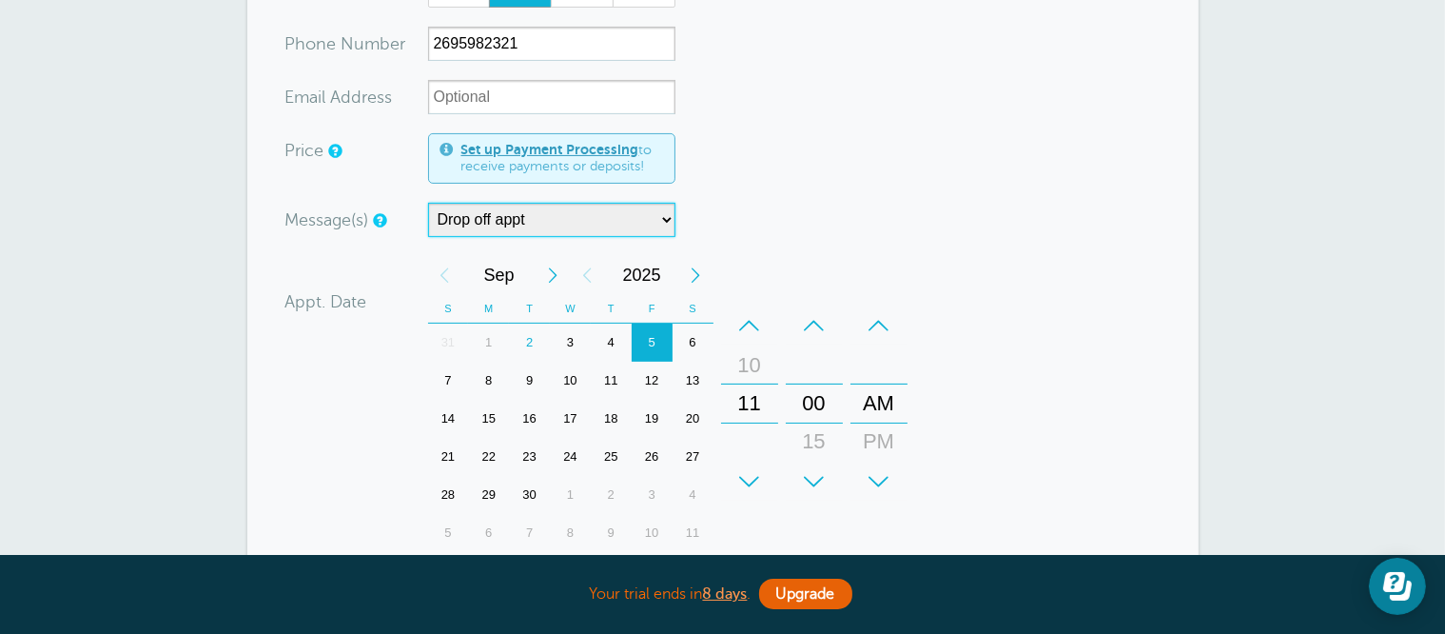
click at [428, 203] on select "7:00 am appt Appt w/time Drop off appt Main Reminder Sequence" at bounding box center [551, 220] width 247 height 34
click at [850, 182] on form "You are creating a new customer. To use an existing customer select one from th…" at bounding box center [722, 351] width 875 height 1017
click at [742, 469] on div "+" at bounding box center [749, 481] width 57 height 38
click at [871, 469] on div "+" at bounding box center [878, 481] width 57 height 38
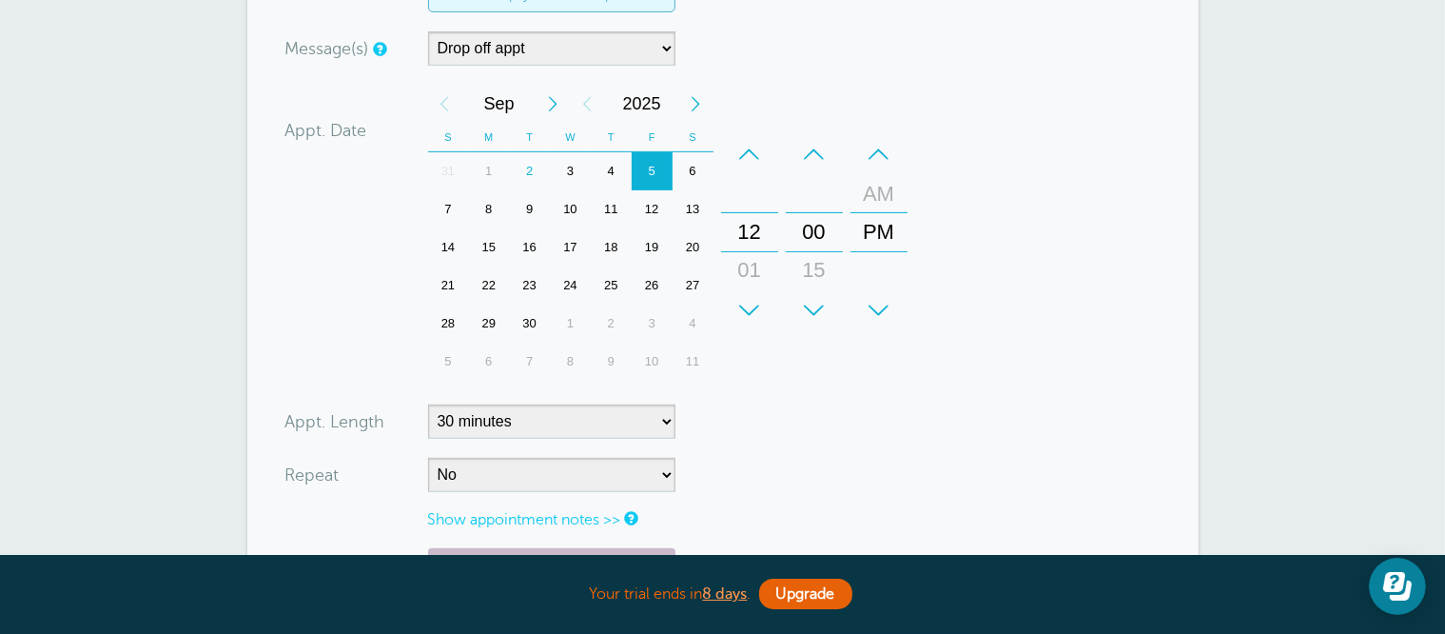
scroll to position [666, 0]
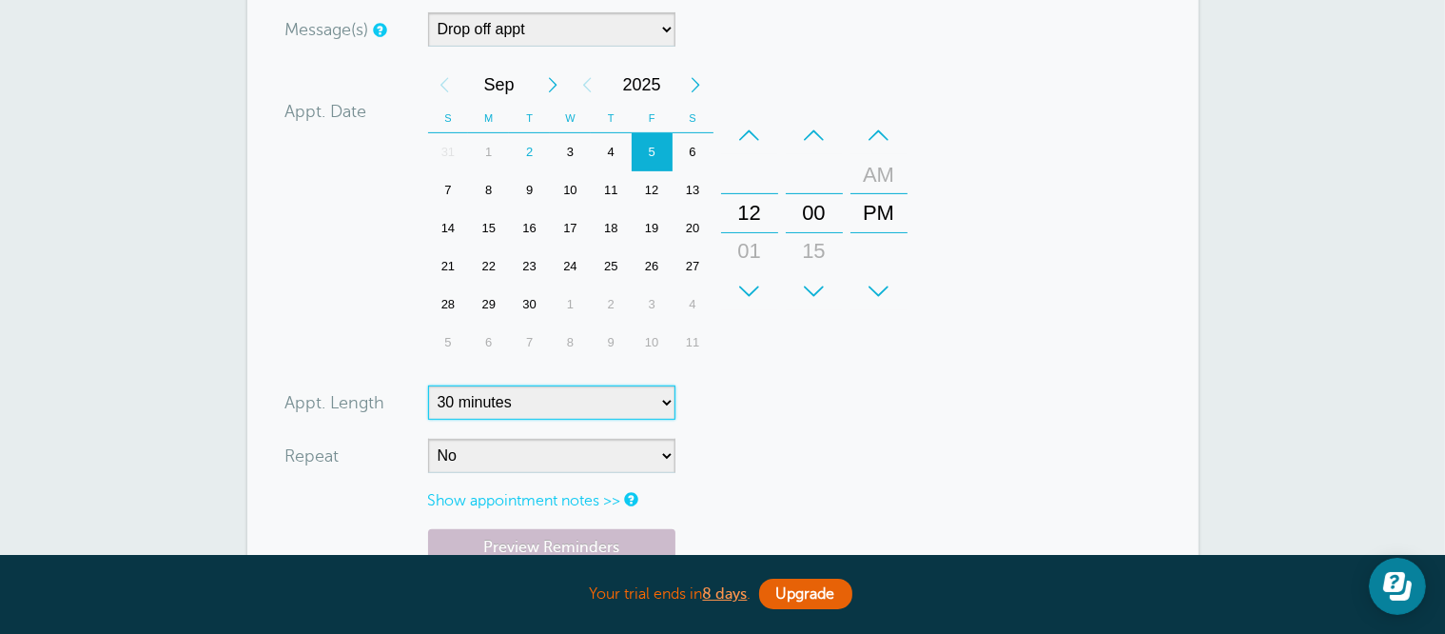
click at [535, 394] on select "5 minutes 10 minutes 15 minutes 20 minutes 25 minutes 30 minutes 35 minutes 40 …" at bounding box center [551, 402] width 247 height 34
select select
click at [428, 385] on select "5 minutes 10 minutes 15 minutes 20 minutes 25 minutes 30 minutes 35 minutes 40 …" at bounding box center [551, 402] width 247 height 34
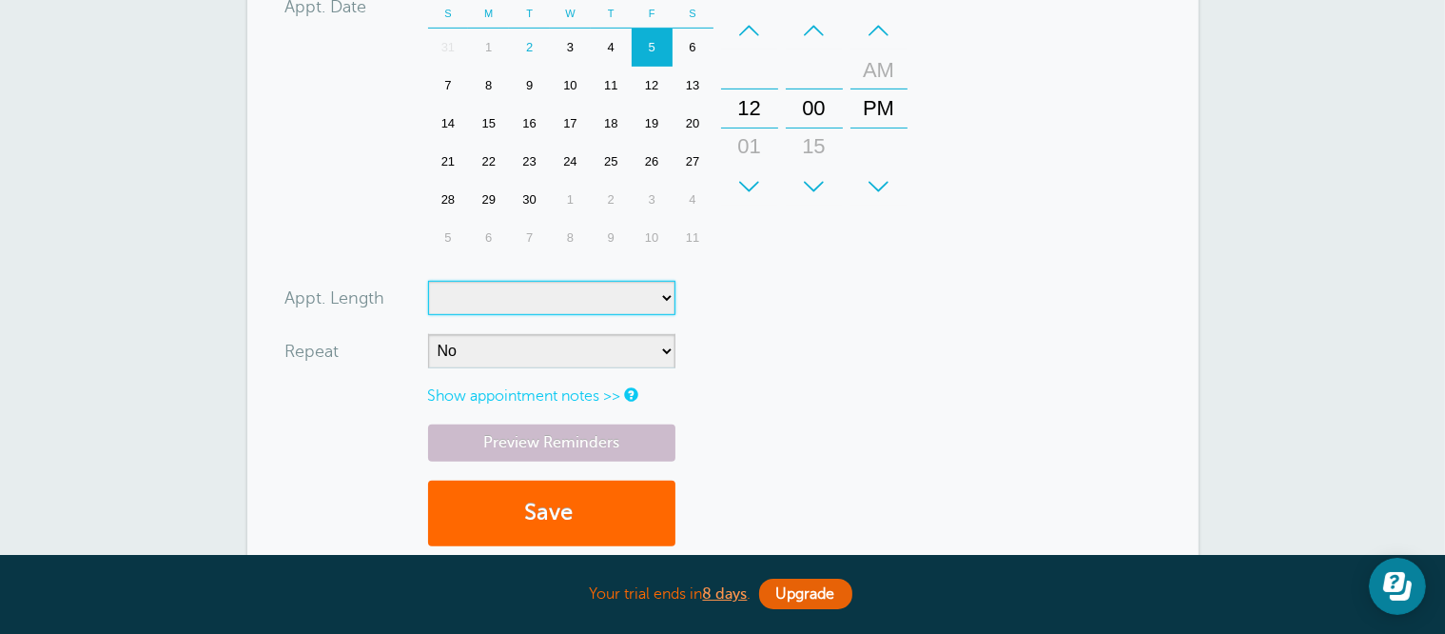
scroll to position [856, 0]
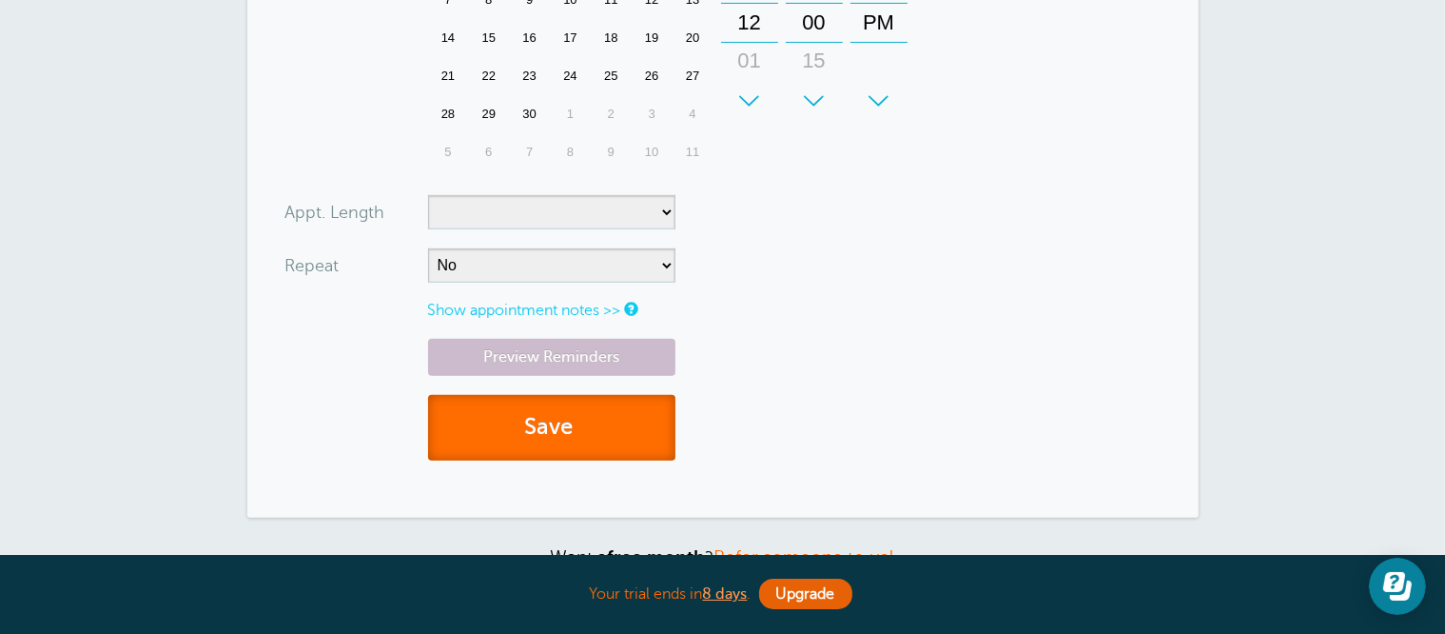
click at [542, 436] on button "Save" at bounding box center [551, 428] width 247 height 66
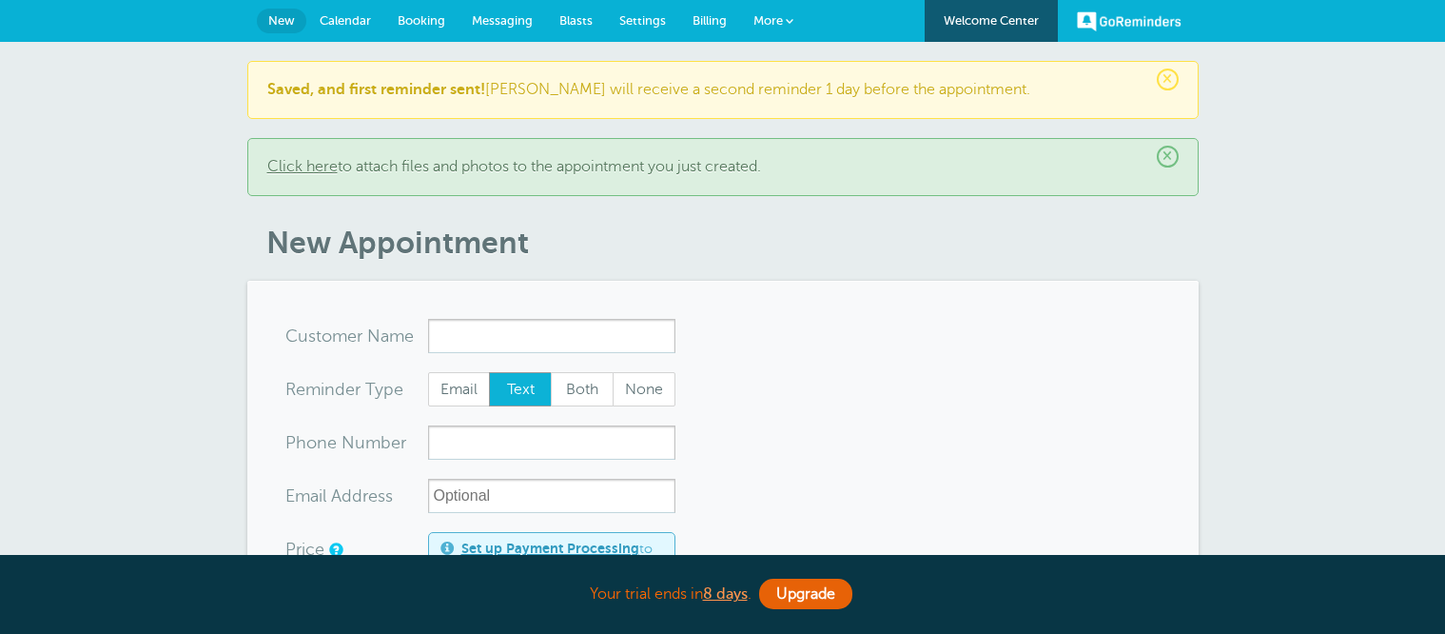
select select "160212"
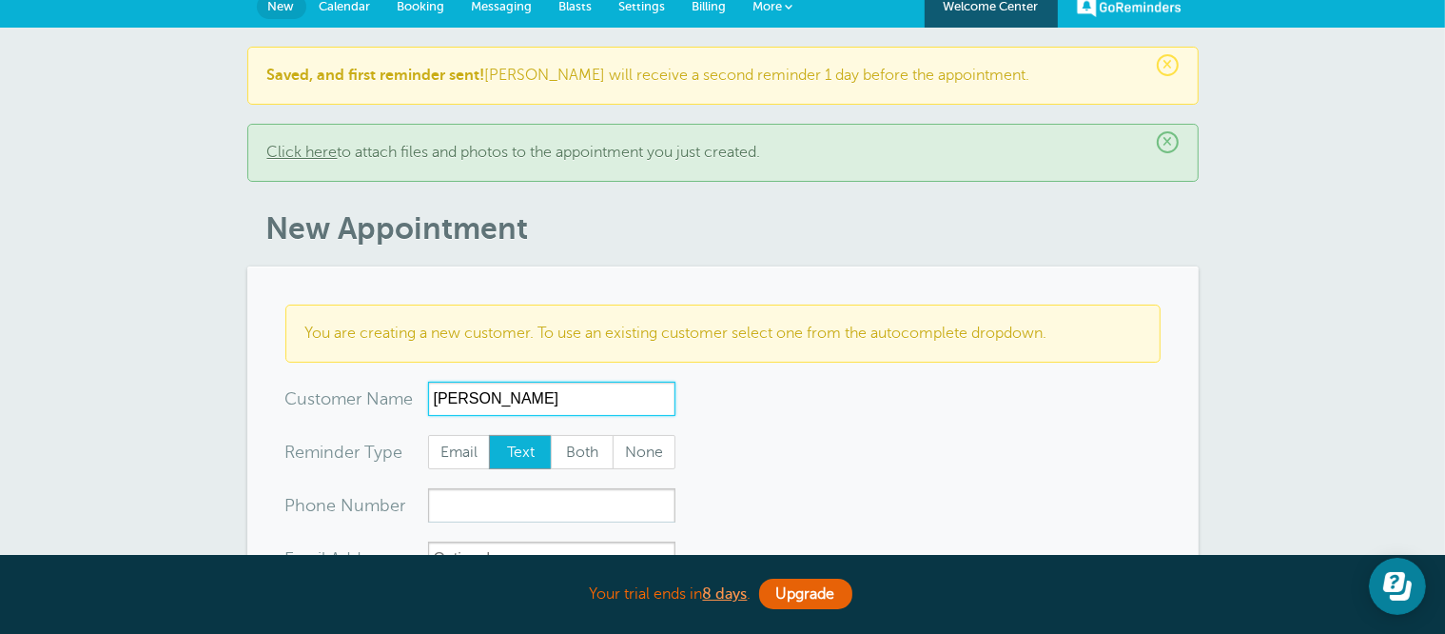
scroll to position [285, 0]
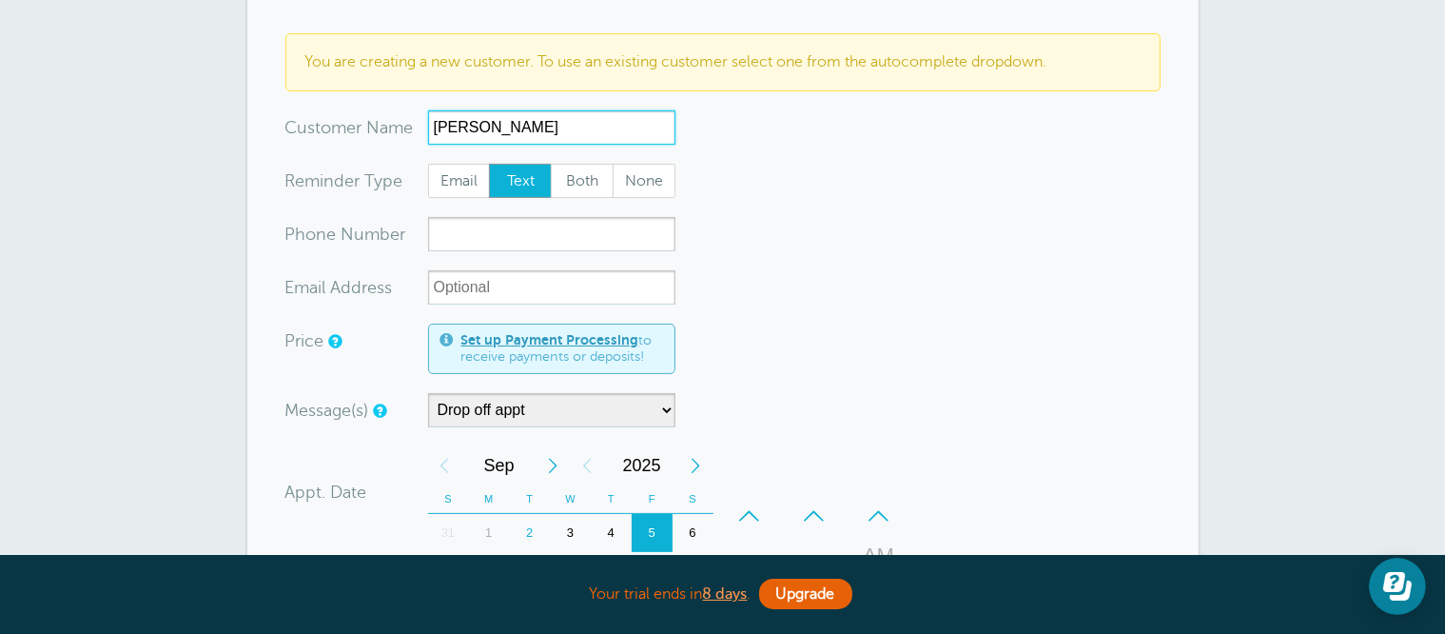
type input "[PERSON_NAME]"
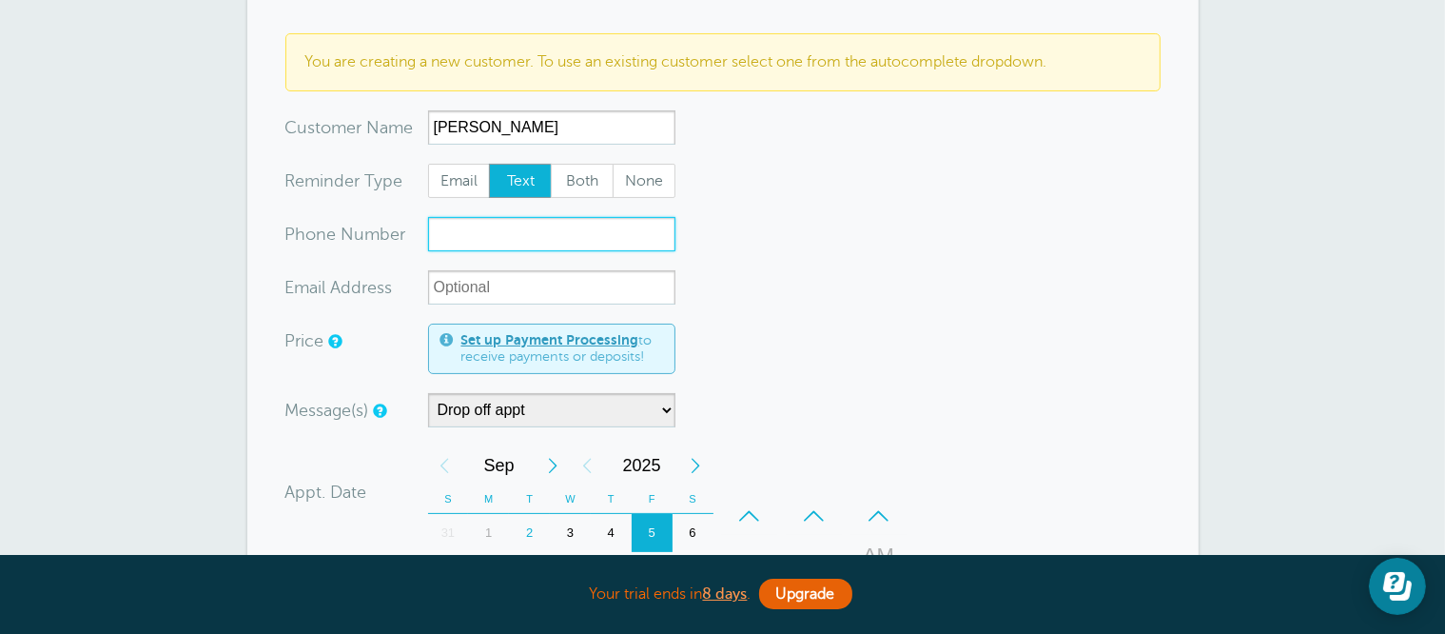
click at [556, 231] on input "xxx-no-autofill" at bounding box center [551, 234] width 247 height 34
type input "2693306203"
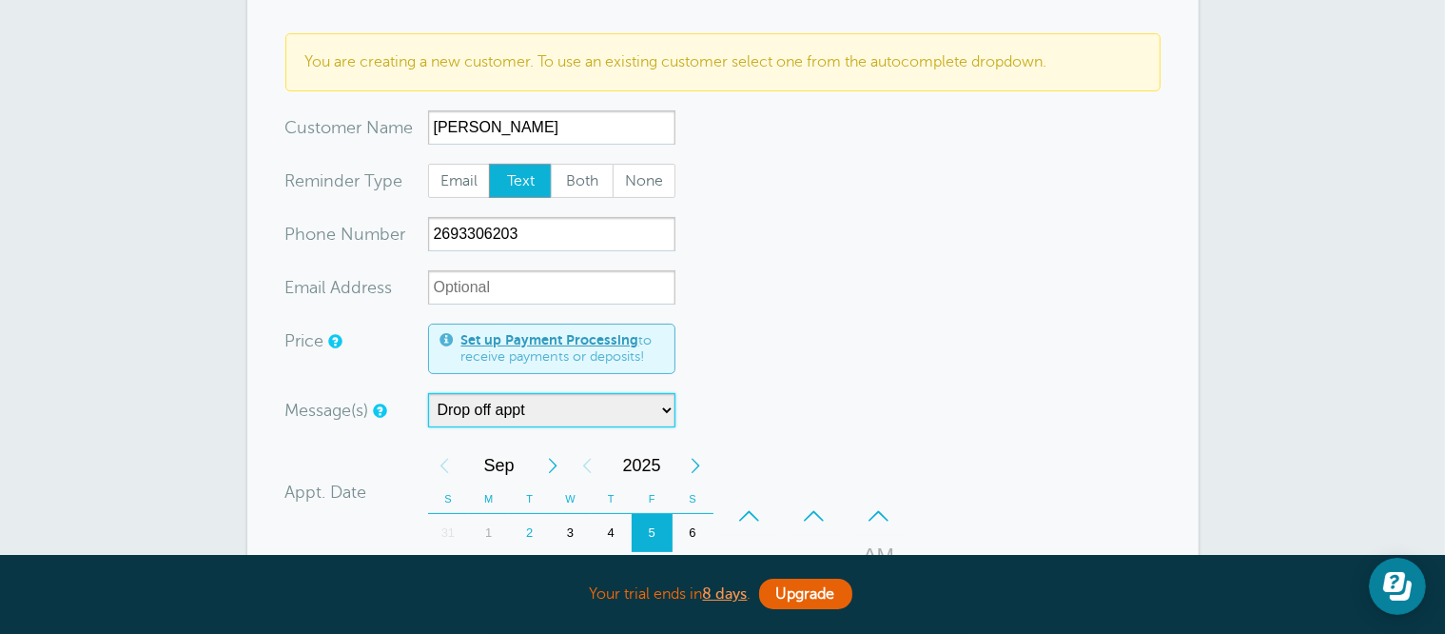
click at [525, 415] on select "7:00 am appt Appt w/time Drop off appt Main Reminder Sequence" at bounding box center [551, 410] width 247 height 34
select select "160679"
click at [428, 393] on select "7:00 am appt Appt w/time Drop off appt Main Reminder Sequence" at bounding box center [551, 410] width 247 height 34
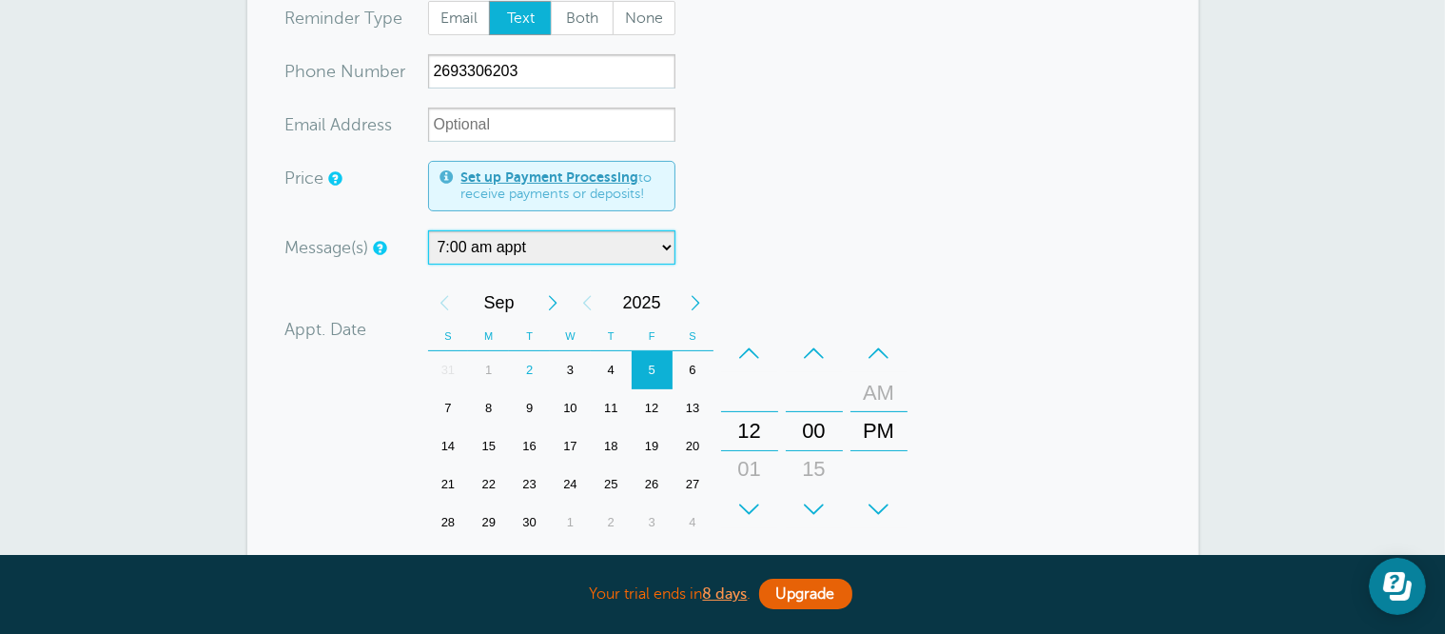
scroll to position [476, 0]
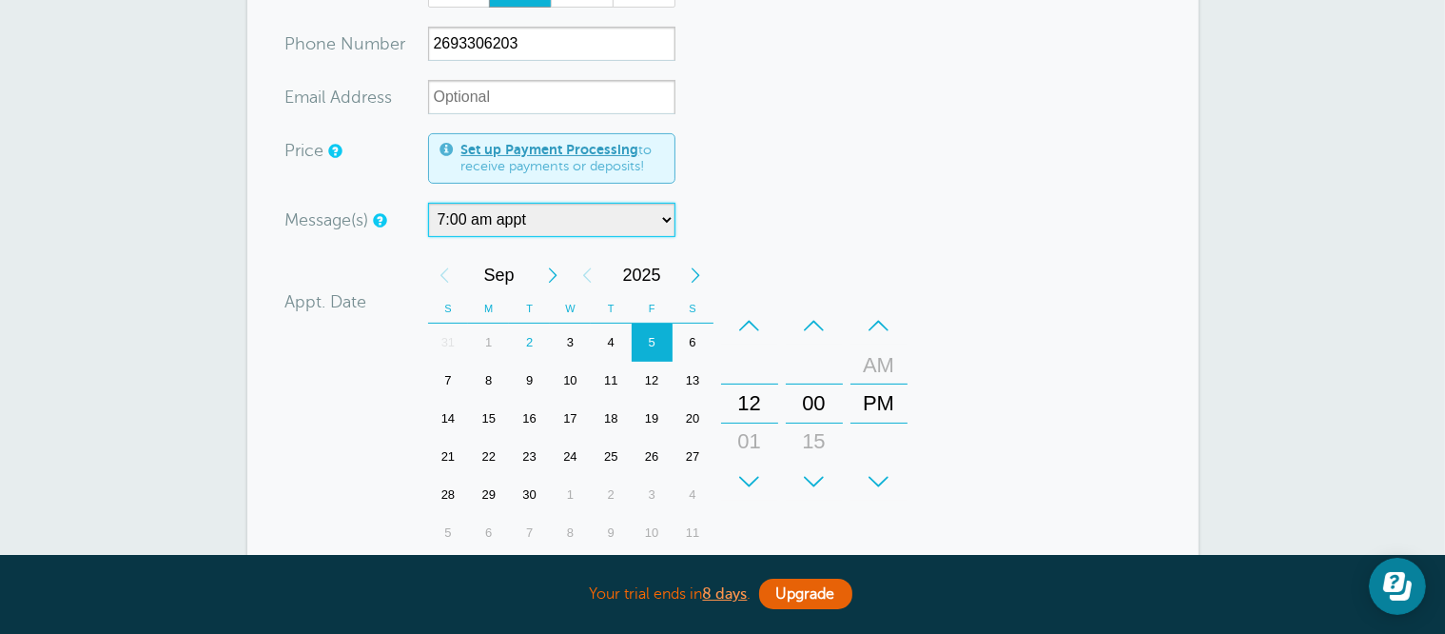
click at [486, 375] on div "8" at bounding box center [488, 380] width 41 height 38
click at [747, 478] on div "+" at bounding box center [749, 481] width 57 height 38
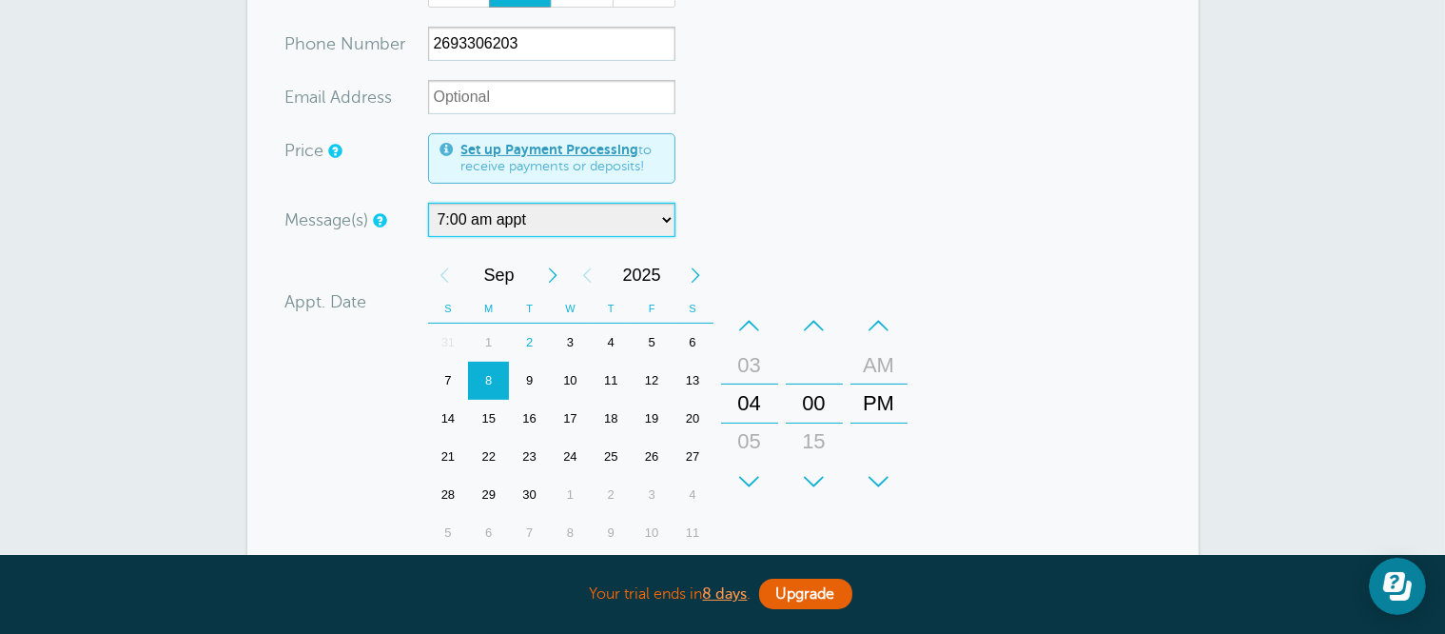
click at [747, 478] on div "+" at bounding box center [749, 481] width 57 height 38
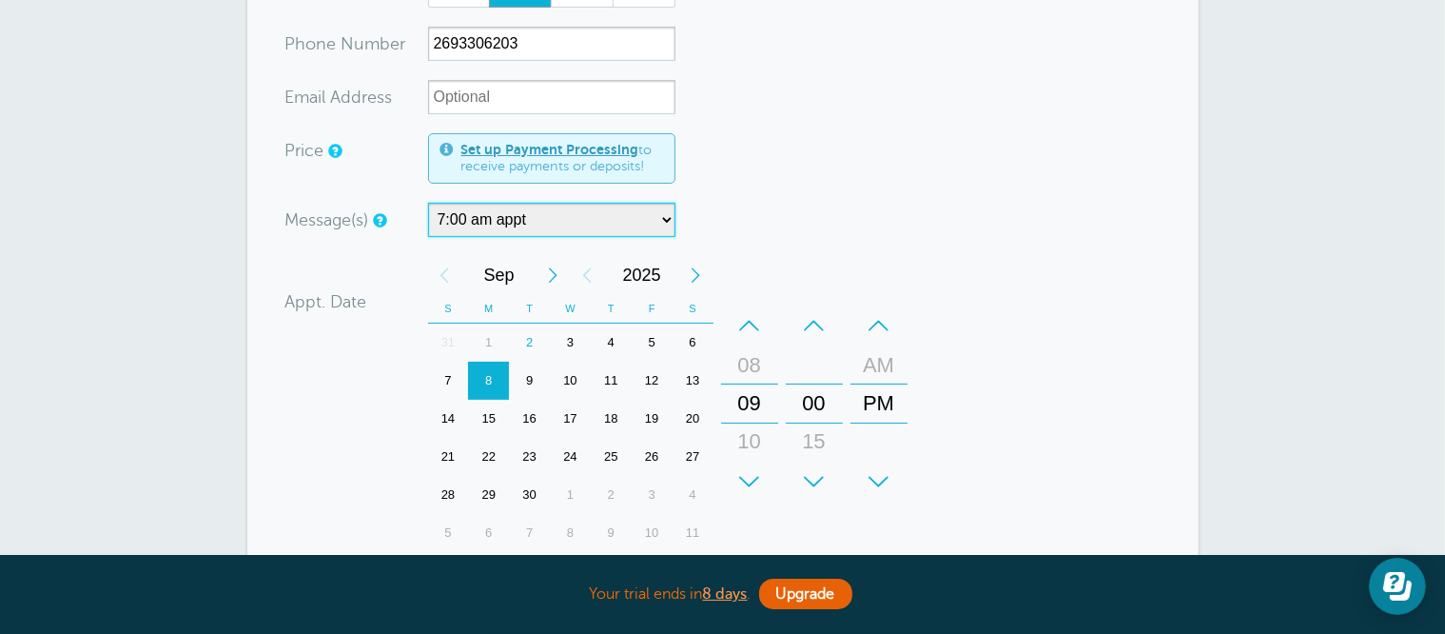
click at [883, 478] on div "+" at bounding box center [878, 481] width 57 height 38
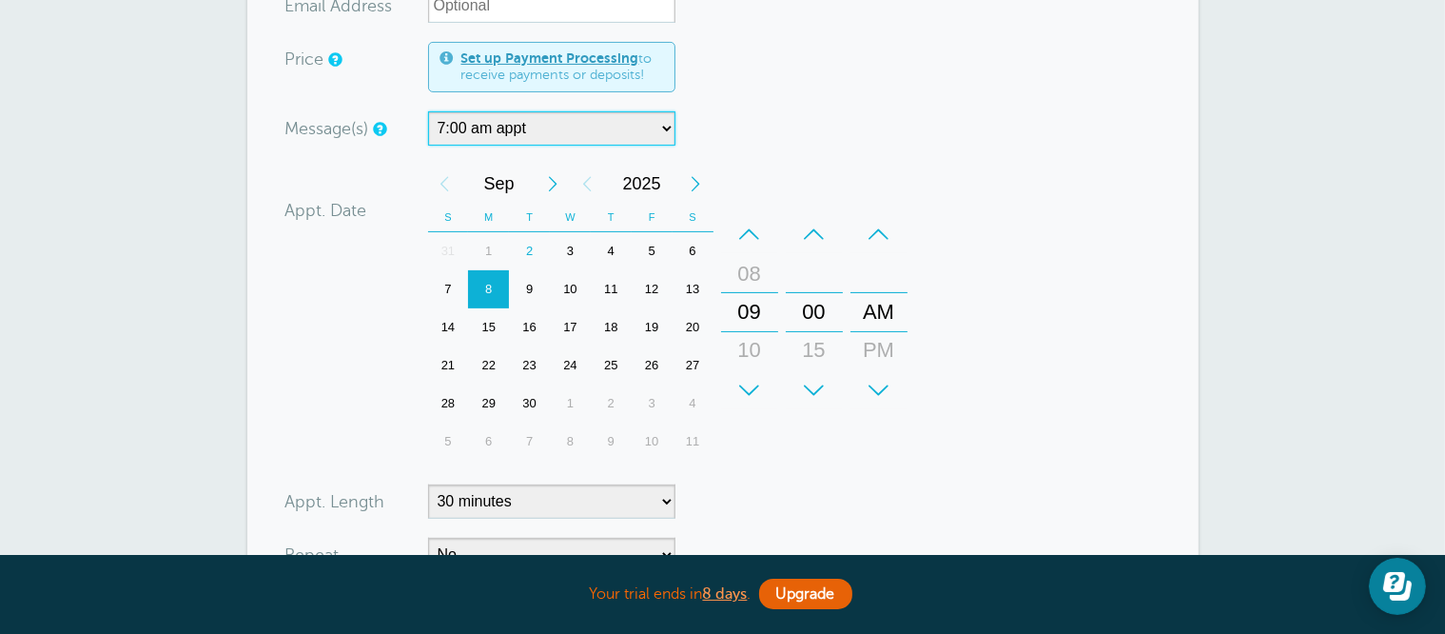
scroll to position [666, 0]
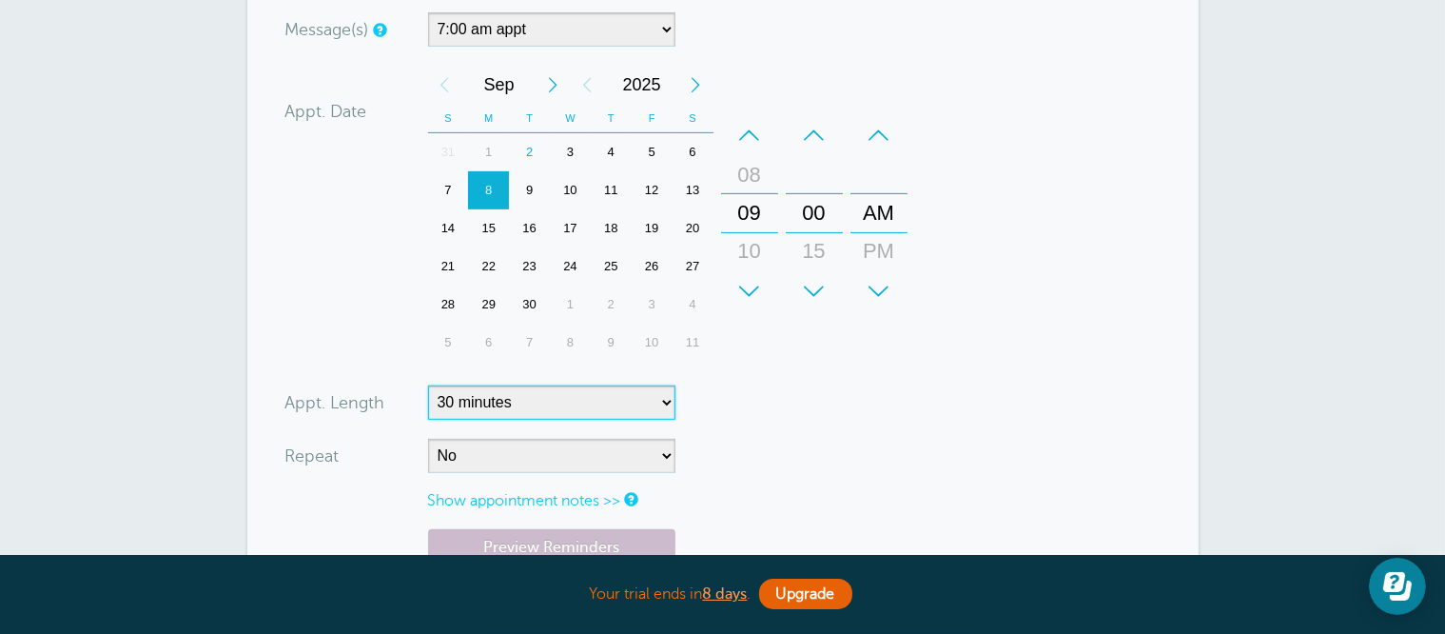
drag, startPoint x: 523, startPoint y: 396, endPoint x: 524, endPoint y: 382, distance: 13.4
click at [523, 396] on select "5 minutes 10 minutes 15 minutes 20 minutes 25 minutes 30 minutes 35 minutes 40 …" at bounding box center [551, 402] width 247 height 34
select select
click at [428, 385] on select "5 minutes 10 minutes 15 minutes 20 minutes 25 minutes 30 minutes 35 minutes 40 …" at bounding box center [551, 402] width 247 height 34
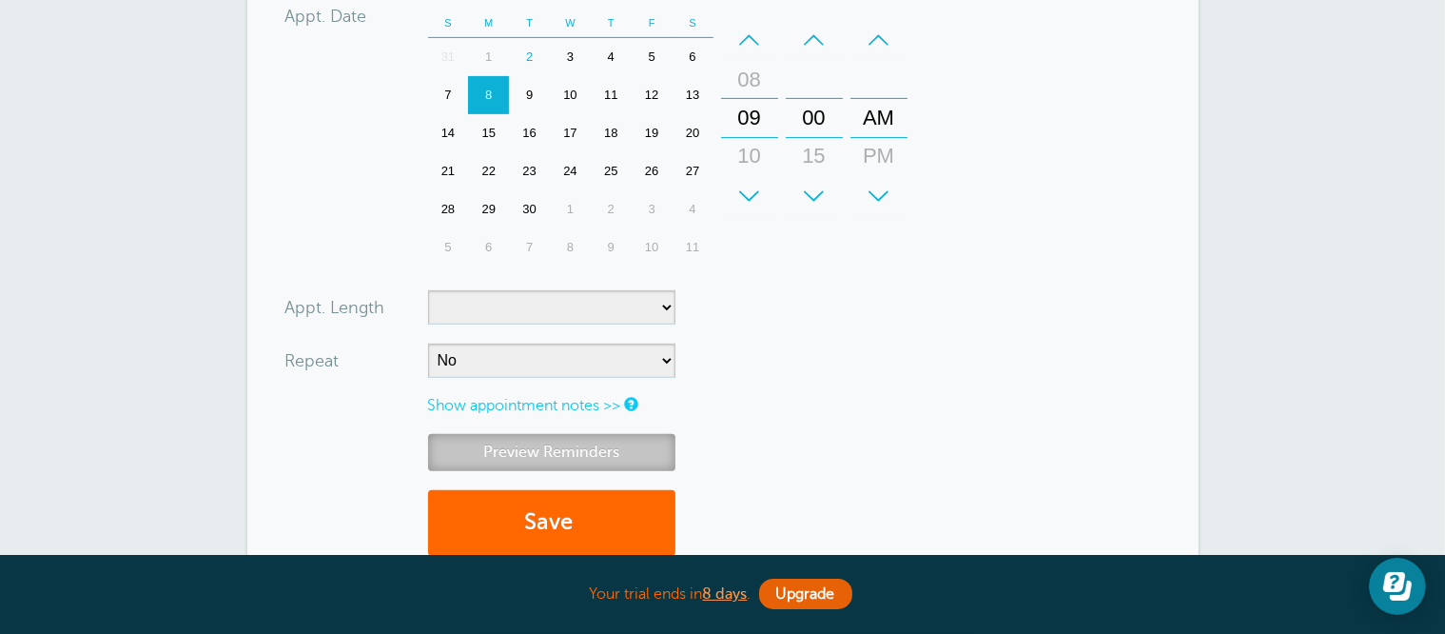
click at [574, 437] on link "Preview Reminders" at bounding box center [551, 452] width 247 height 37
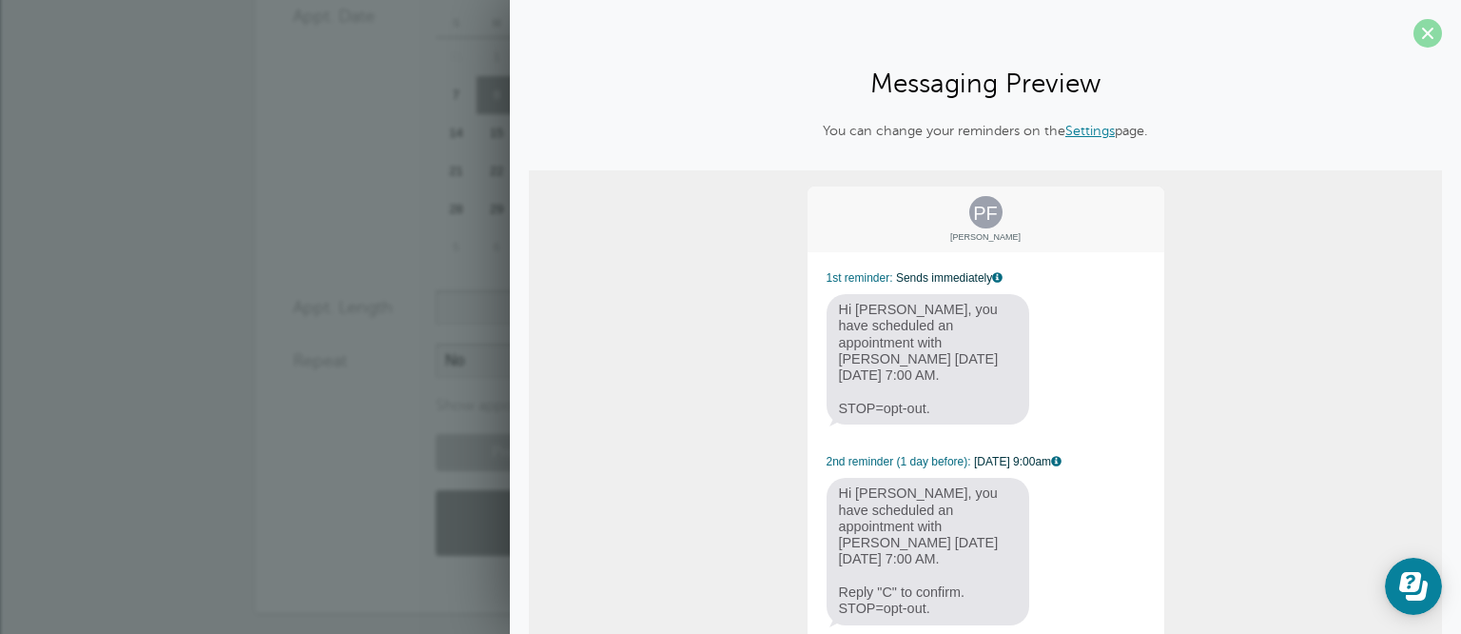
click at [1422, 34] on span at bounding box center [1428, 33] width 29 height 29
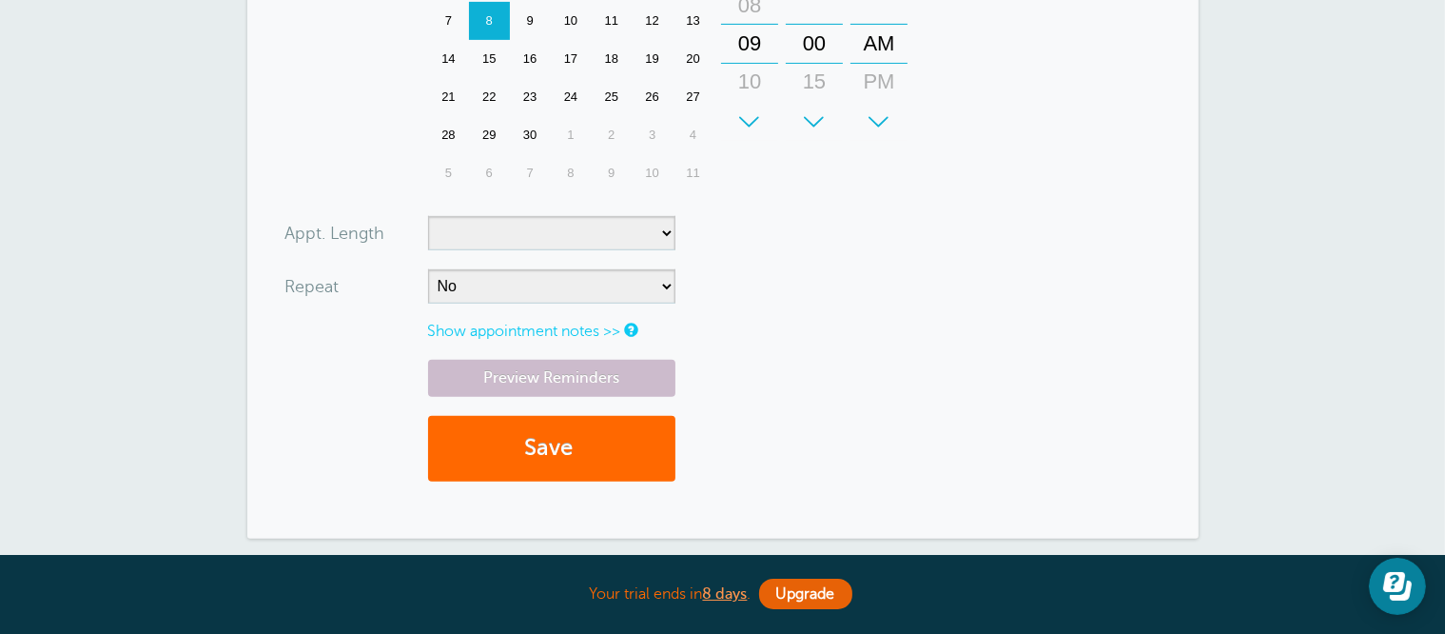
scroll to position [951, 0]
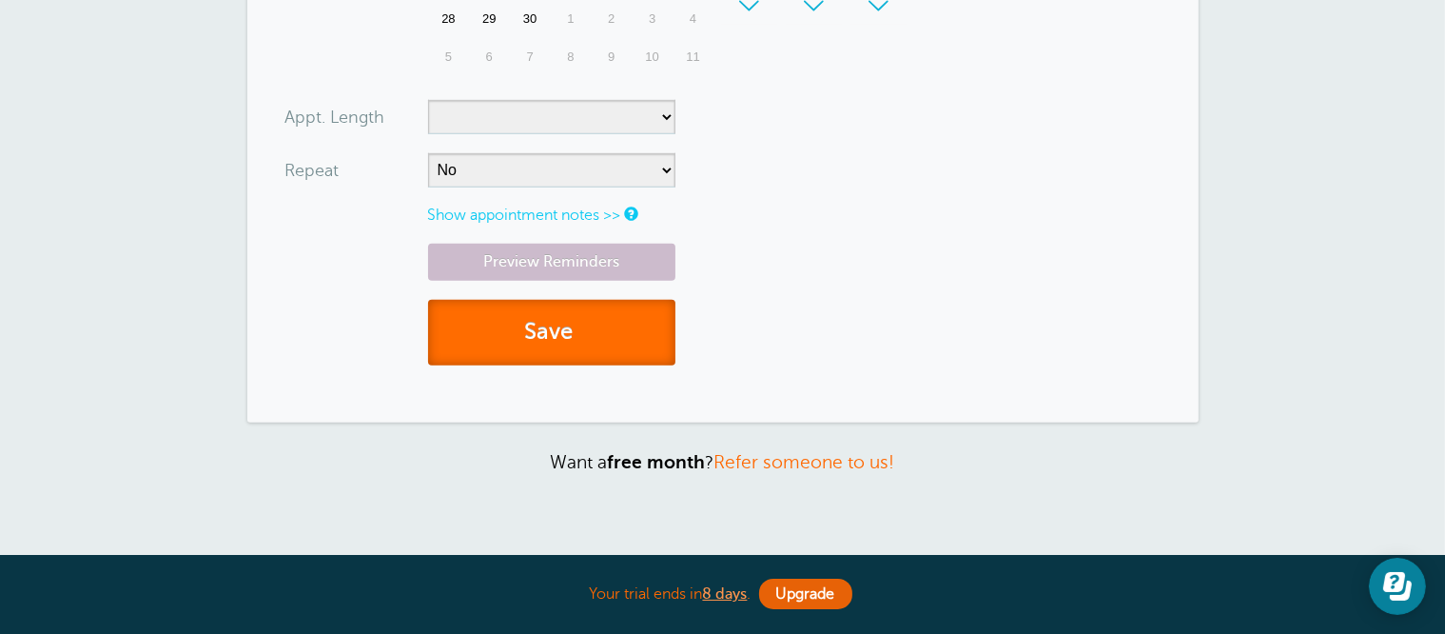
click at [592, 330] on button "Save" at bounding box center [551, 333] width 247 height 66
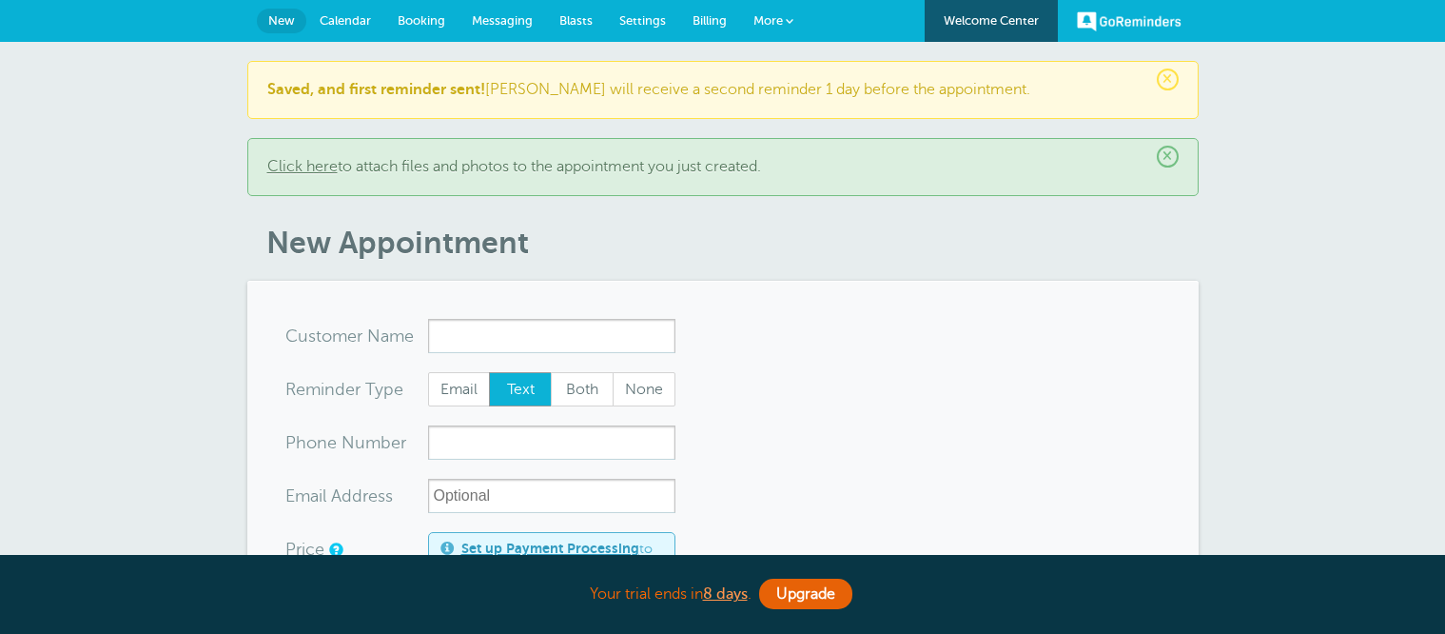
select select "160679"
click at [536, 344] on input "x-no-autofill" at bounding box center [551, 336] width 247 height 34
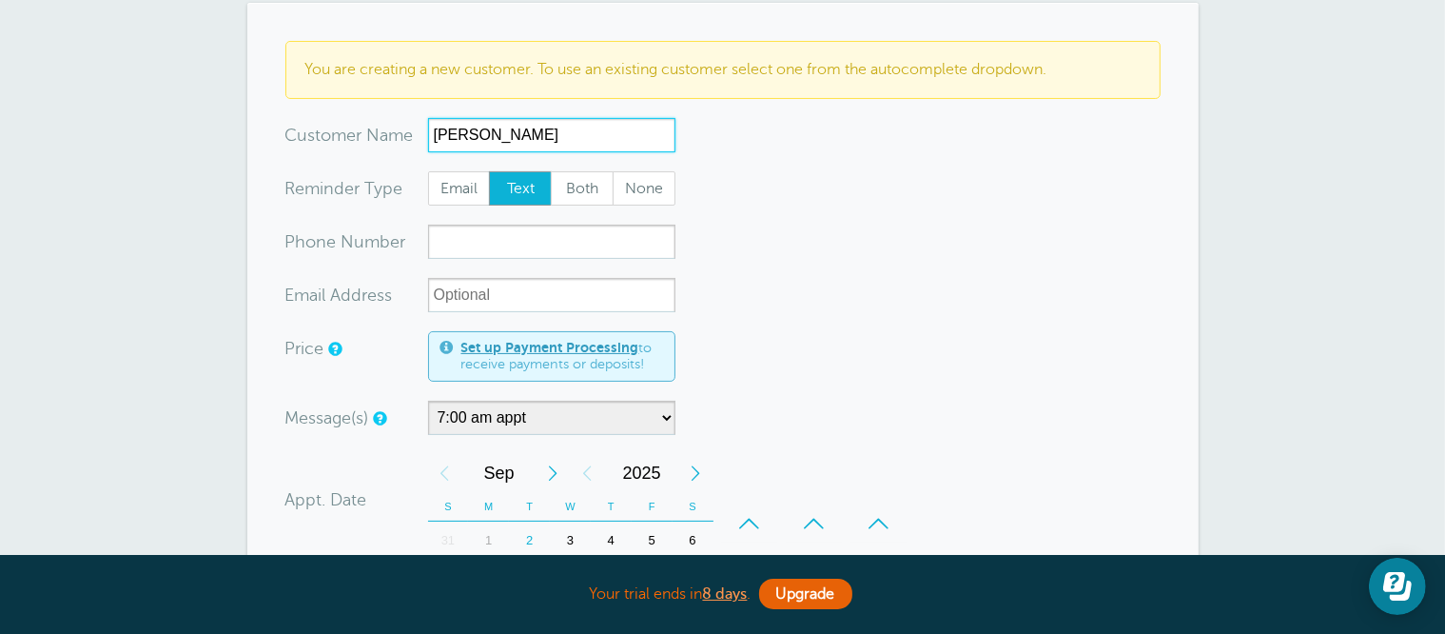
scroll to position [285, 0]
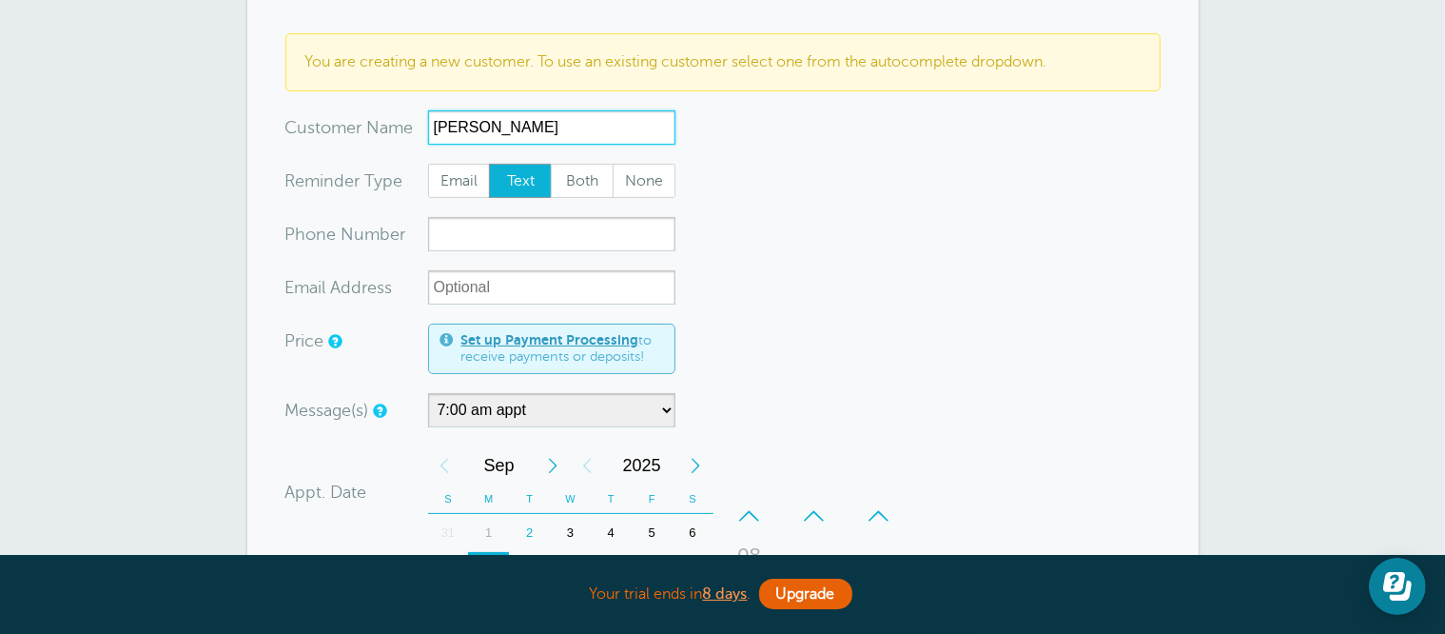
type input "Don McQuitty"
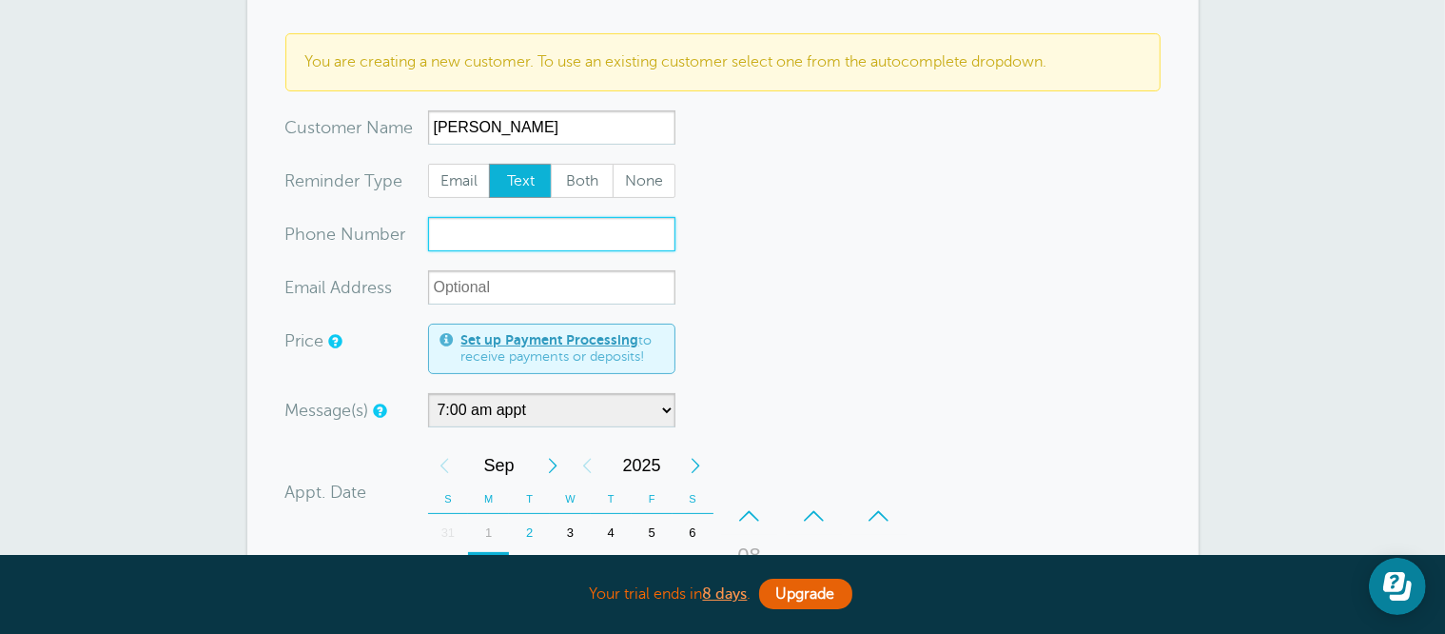
click at [502, 225] on input "xxx-no-autofill" at bounding box center [551, 234] width 247 height 34
type input "2697162450"
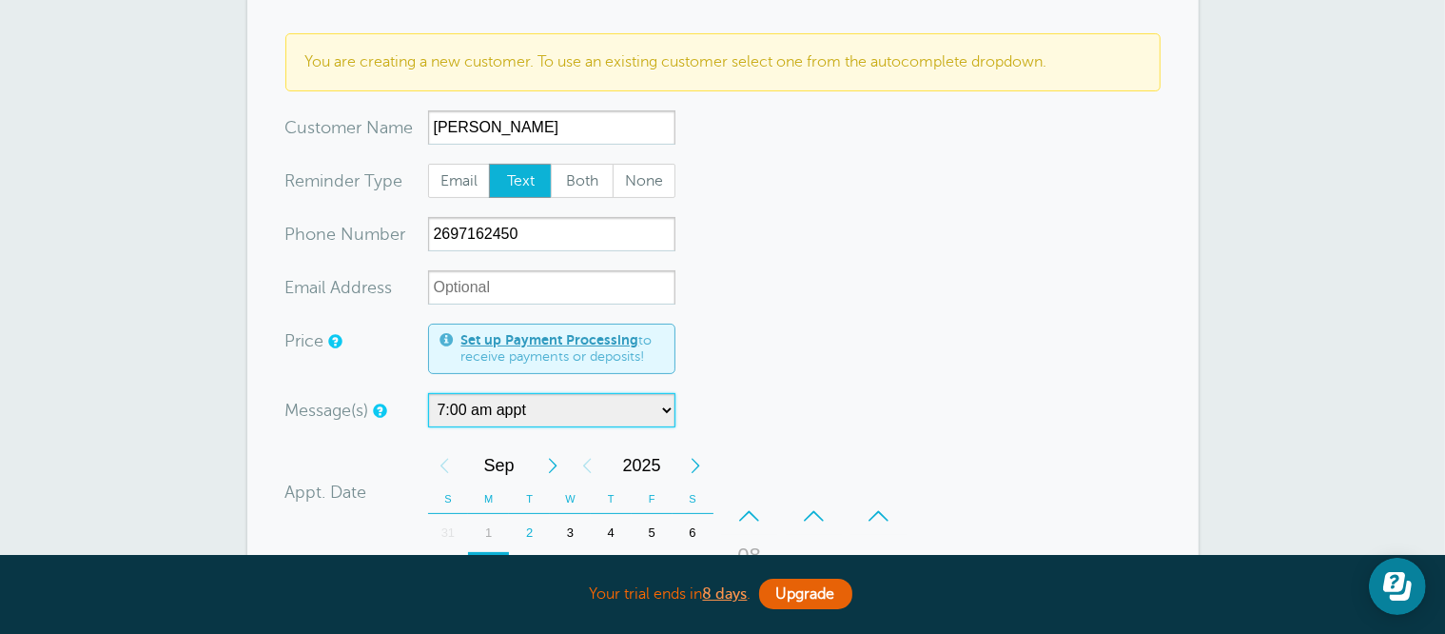
click at [510, 405] on select "7:00 am appt Appt w/time Drop off appt Main Reminder Sequence" at bounding box center [551, 410] width 247 height 34
select select "160677"
click at [428, 393] on select "7:00 am appt Appt w/time Drop off appt Main Reminder Sequence" at bounding box center [551, 410] width 247 height 34
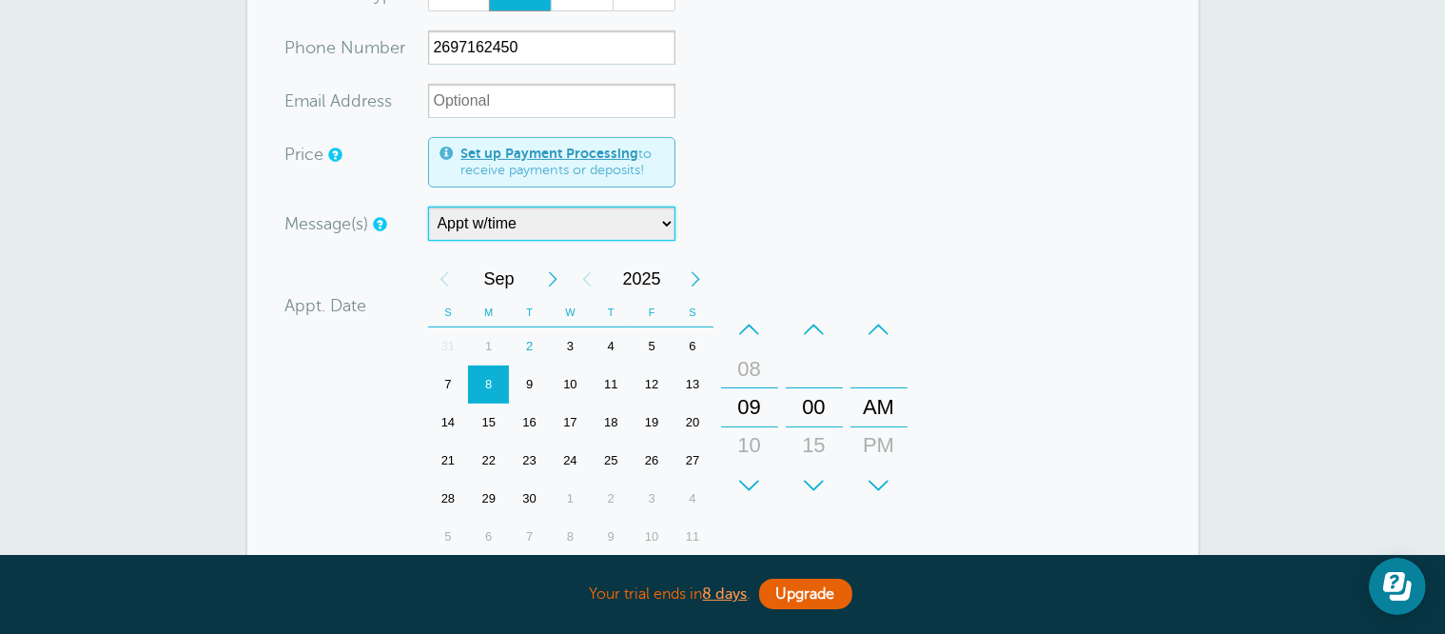
scroll to position [476, 0]
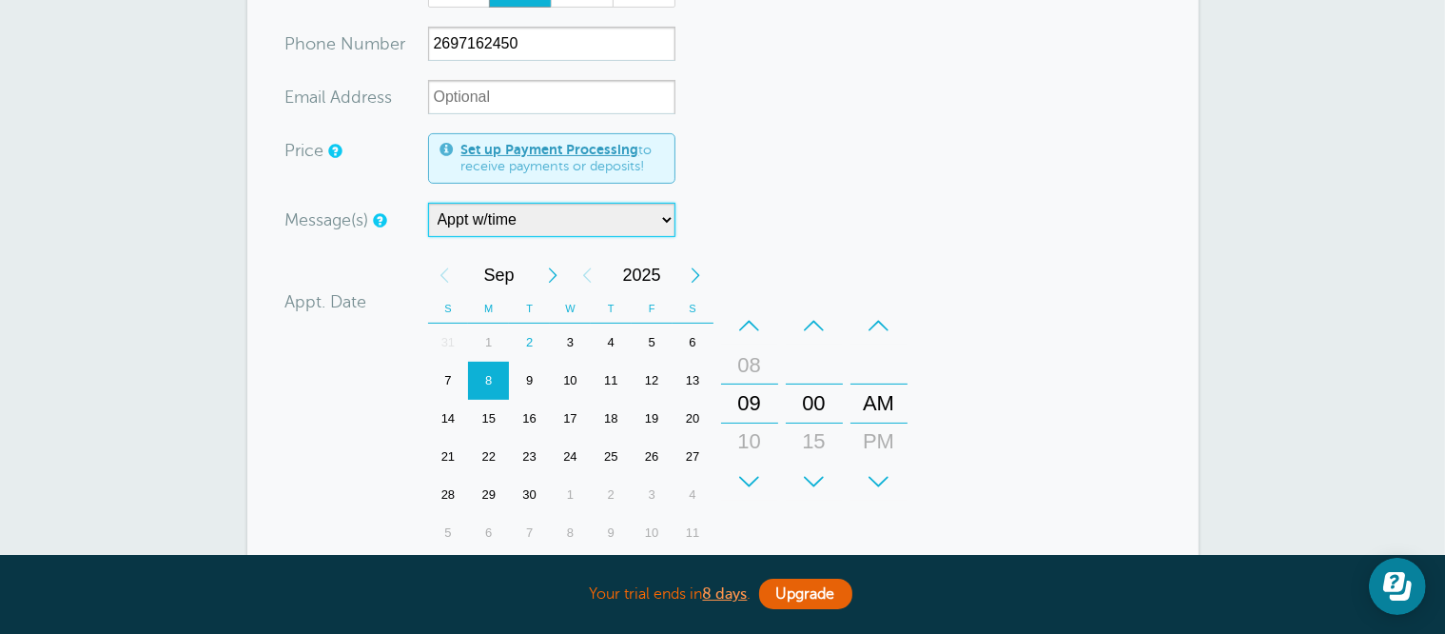
click at [487, 386] on div "8" at bounding box center [488, 380] width 41 height 38
click at [745, 476] on div "+" at bounding box center [749, 481] width 57 height 38
click at [748, 319] on div "–" at bounding box center [749, 325] width 57 height 38
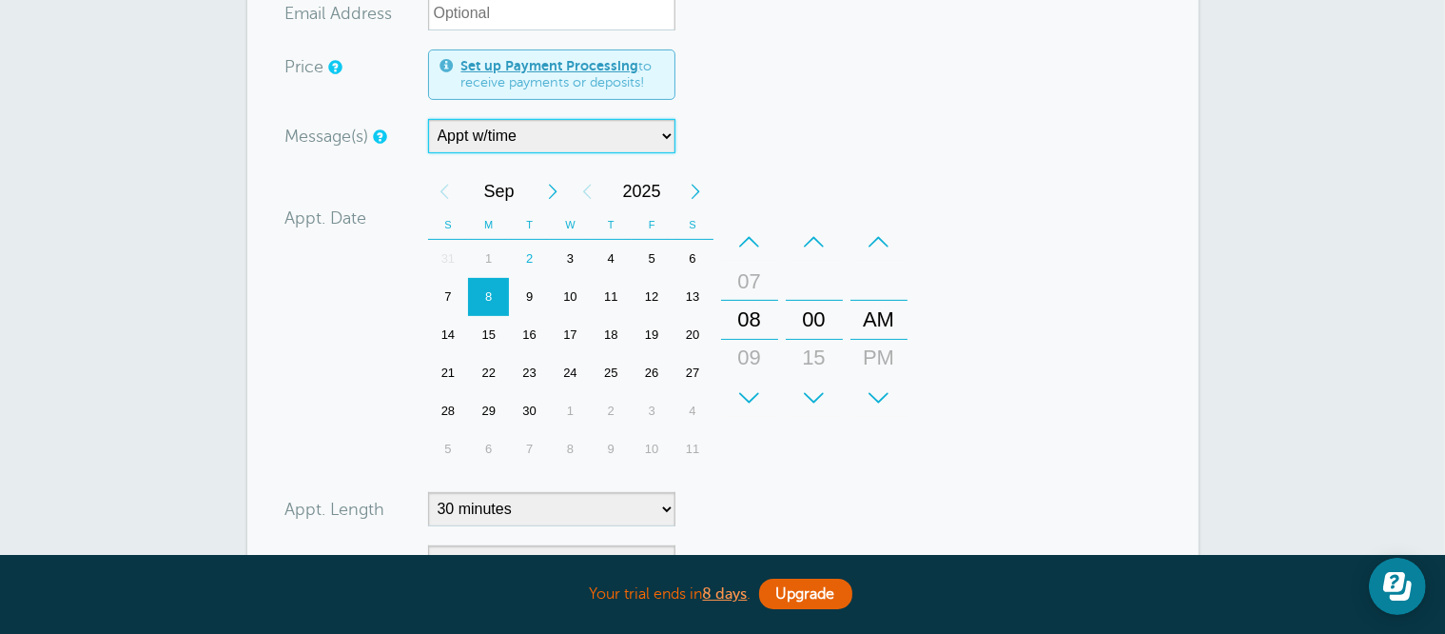
scroll to position [666, 0]
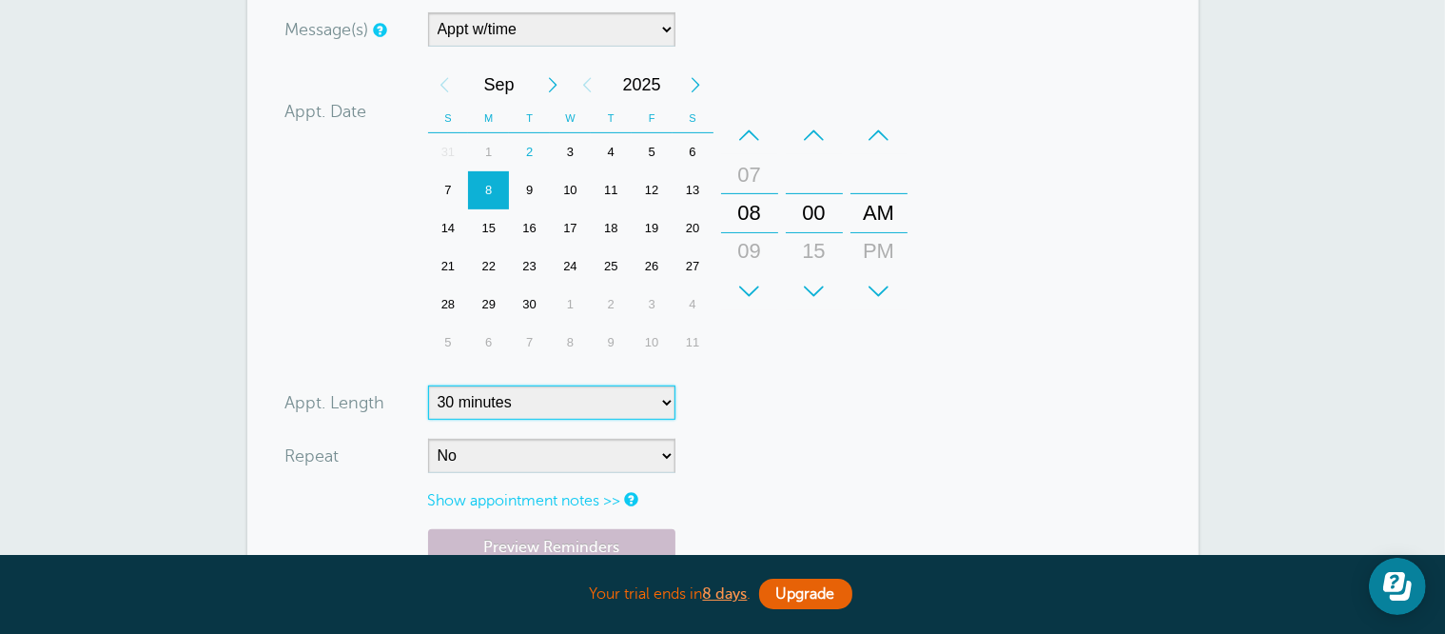
click at [548, 388] on select "5 minutes 10 minutes 15 minutes 20 minutes 25 minutes 30 minutes 35 minutes 40 …" at bounding box center [551, 402] width 247 height 34
select select
click at [428, 385] on select "5 minutes 10 minutes 15 minutes 20 minutes 25 minutes 30 minutes 35 minutes 40 …" at bounding box center [551, 402] width 247 height 34
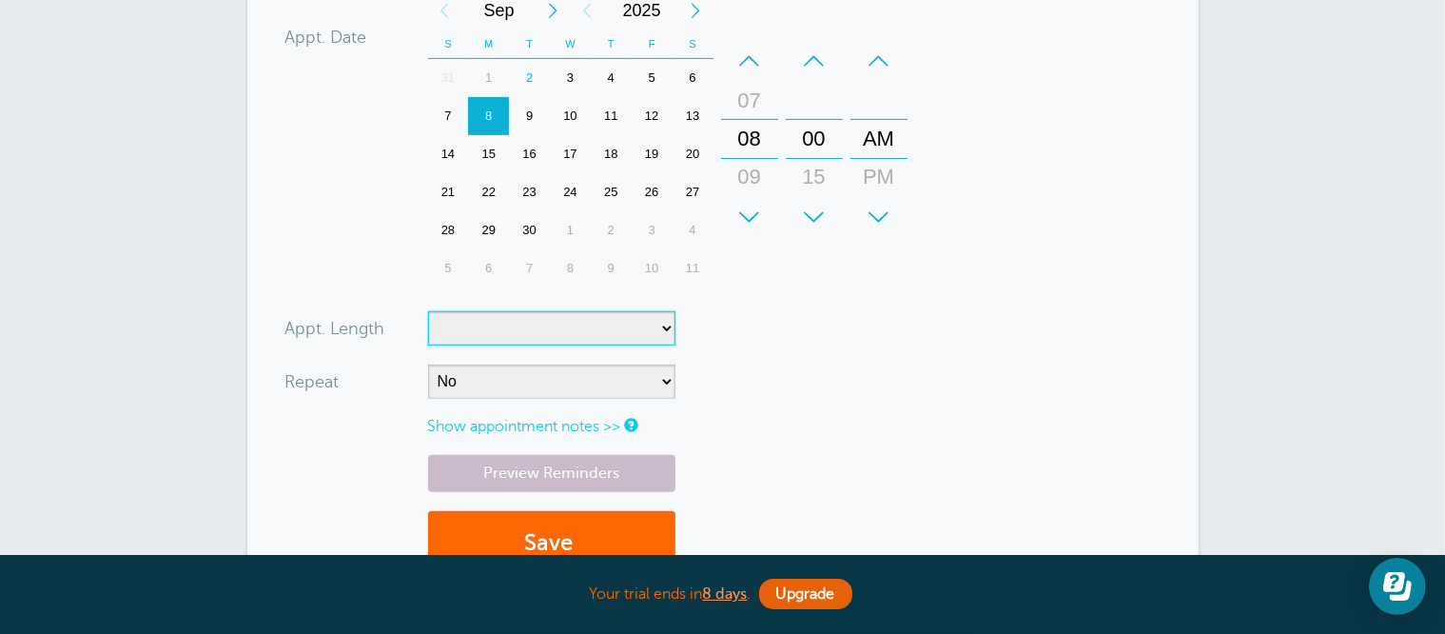
scroll to position [856, 0]
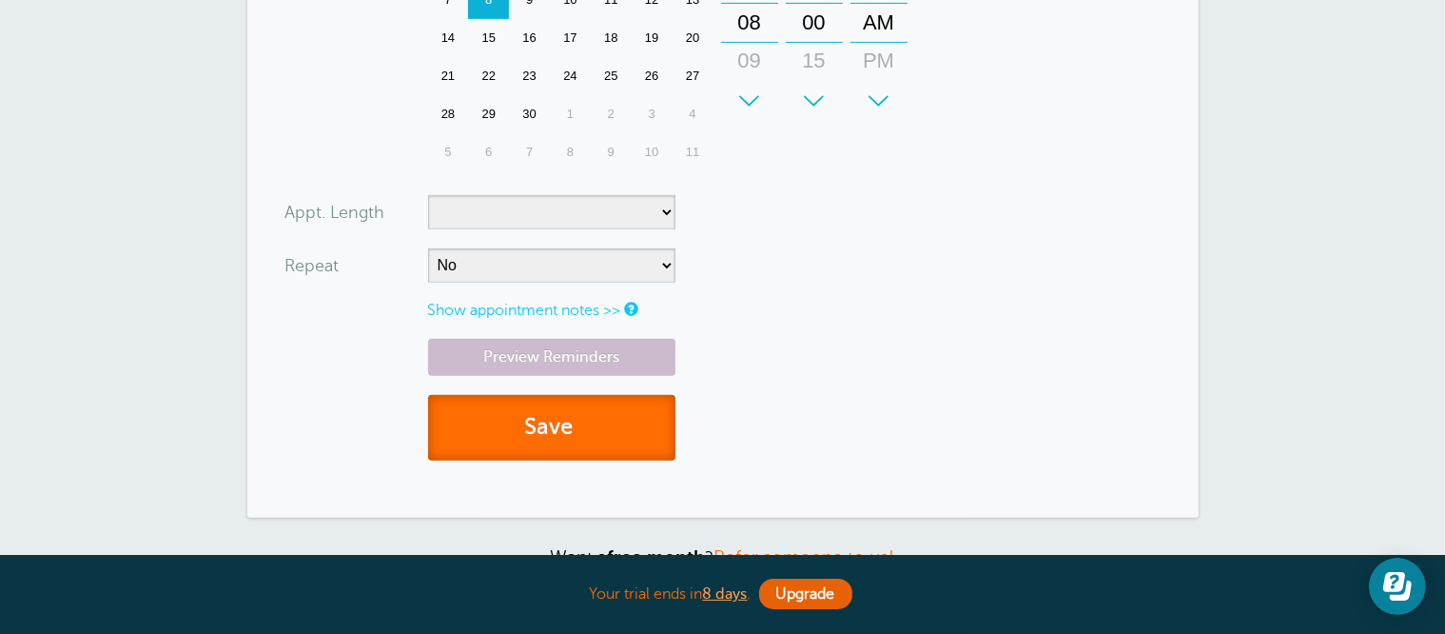
click at [570, 425] on button "Save" at bounding box center [551, 428] width 247 height 66
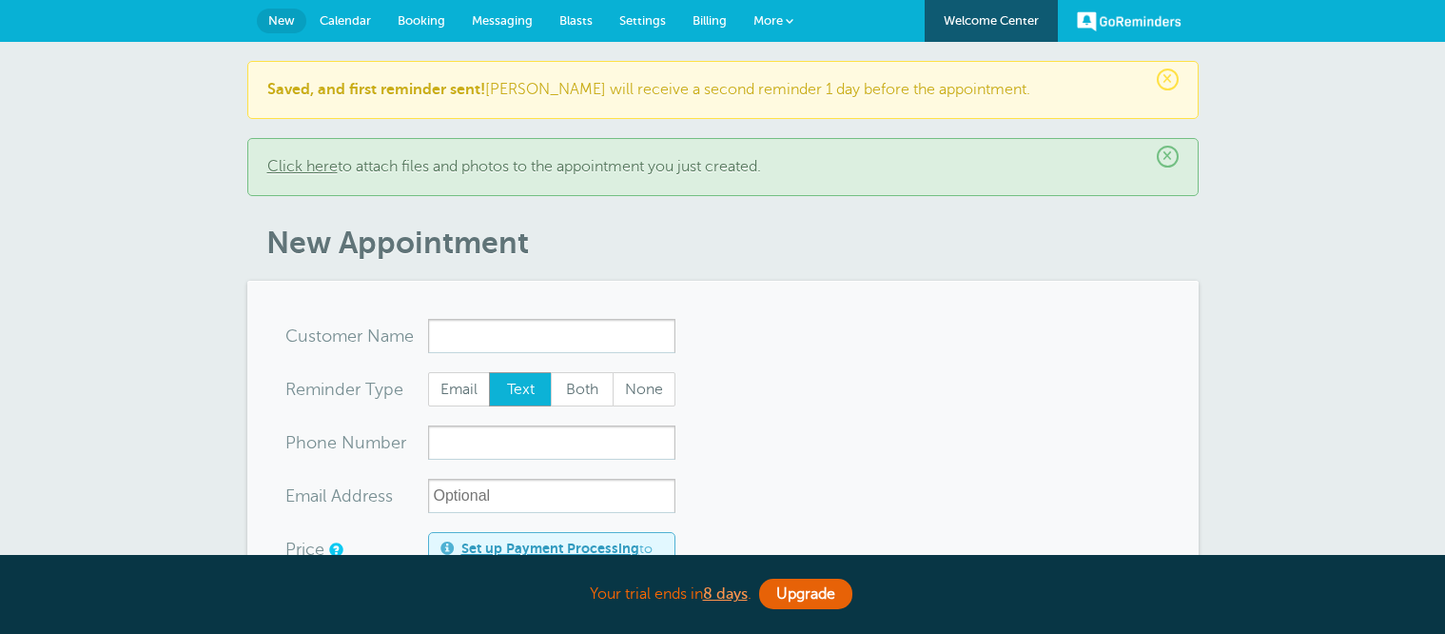
select select "160677"
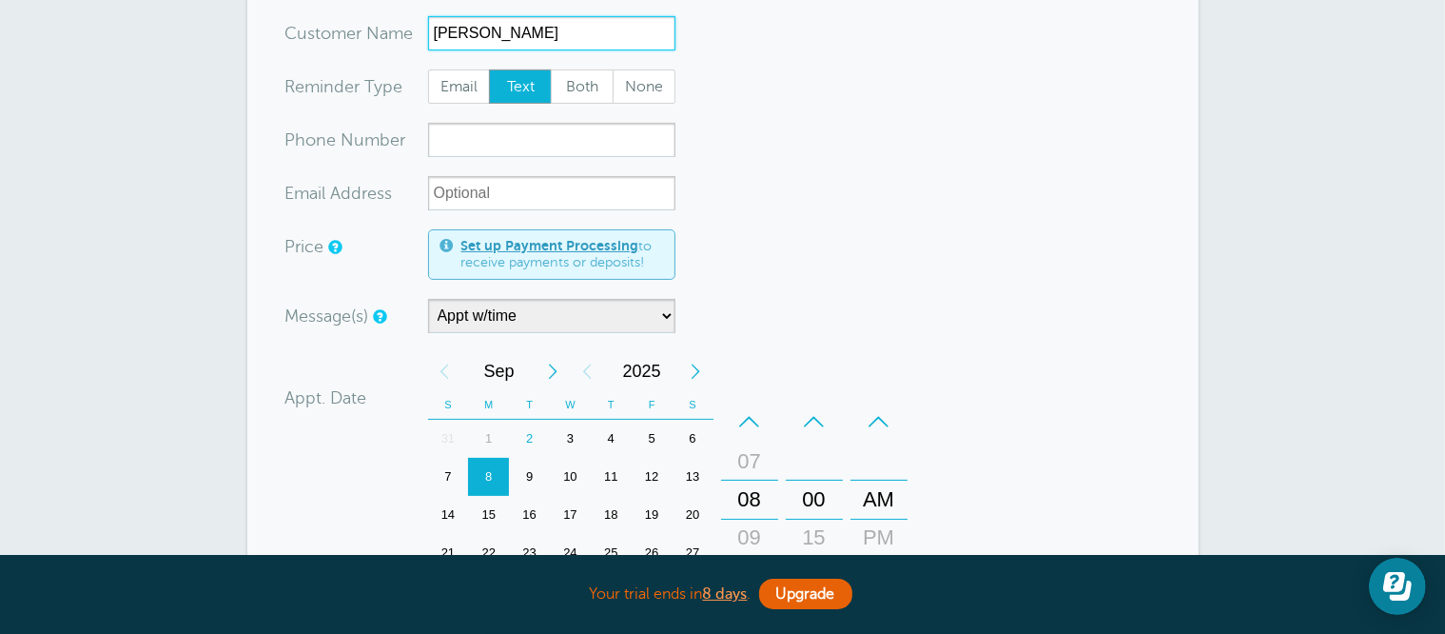
scroll to position [381, 0]
type input "[PERSON_NAME]"
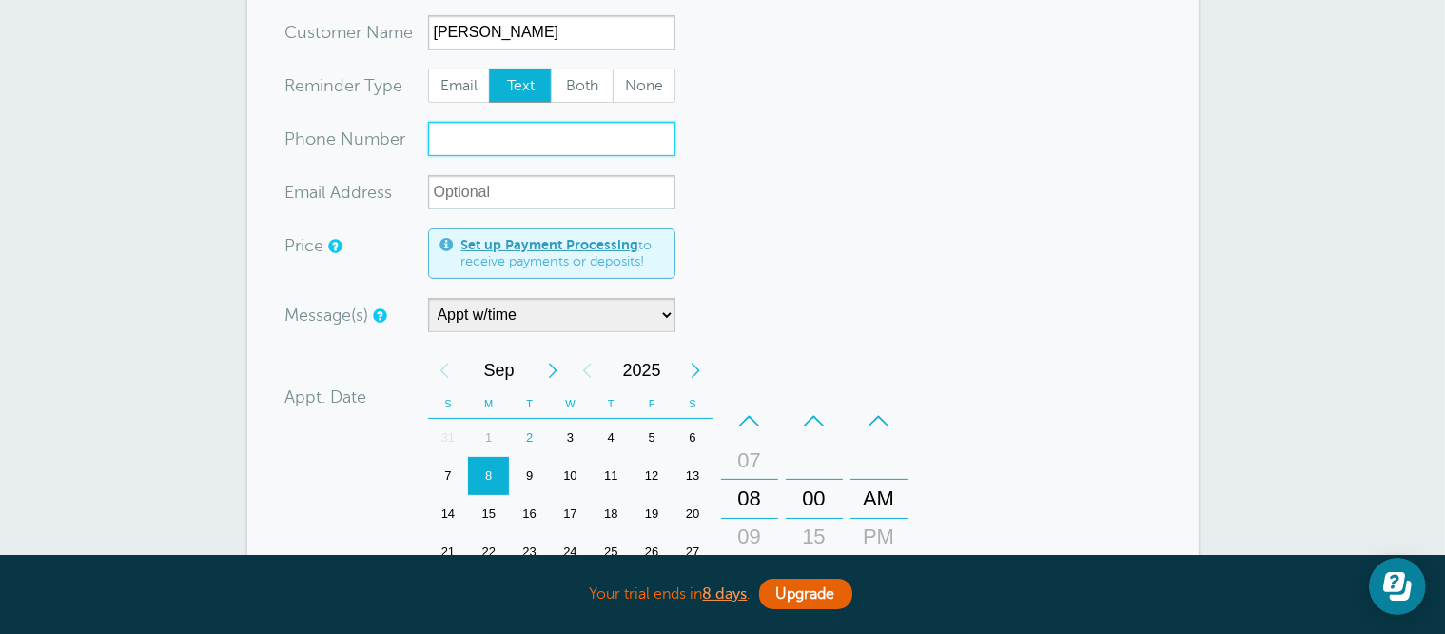
click at [512, 139] on input "xxx-no-autofill" at bounding box center [551, 139] width 247 height 34
type input "2693524163"
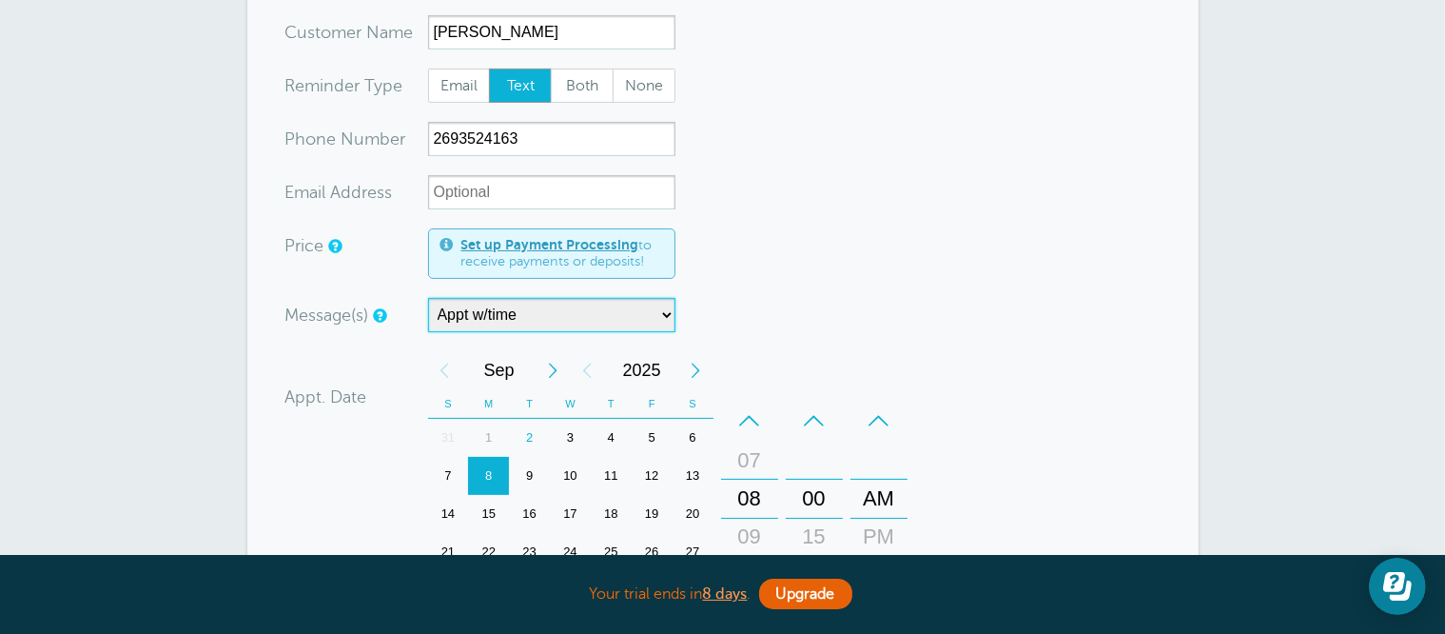
click at [522, 314] on select "7:00 am appt Appt w/time Drop off appt Main Reminder Sequence" at bounding box center [551, 315] width 247 height 34
select select "160212"
click at [428, 298] on select "7:00 am appt Appt w/time Drop off appt Main Reminder Sequence" at bounding box center [551, 315] width 247 height 34
click at [762, 289] on form "You are creating a new customer. To use an existing customer select one from th…" at bounding box center [722, 446] width 875 height 1017
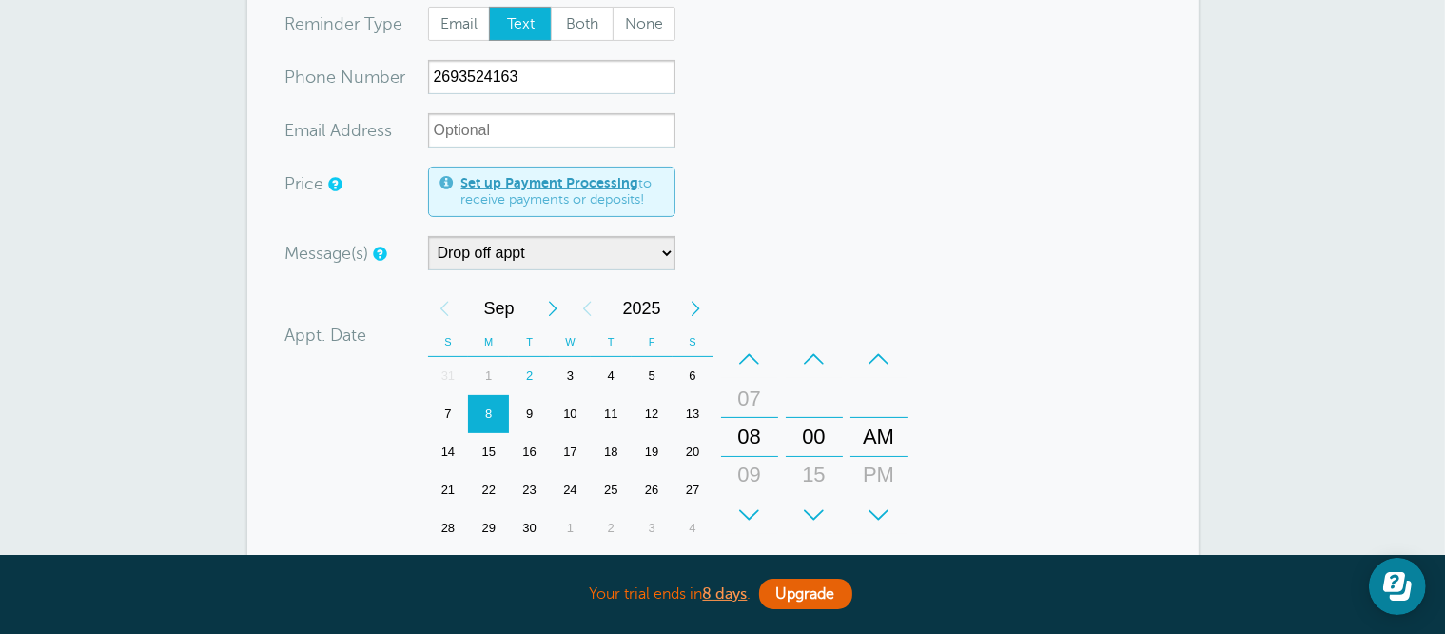
scroll to position [476, 0]
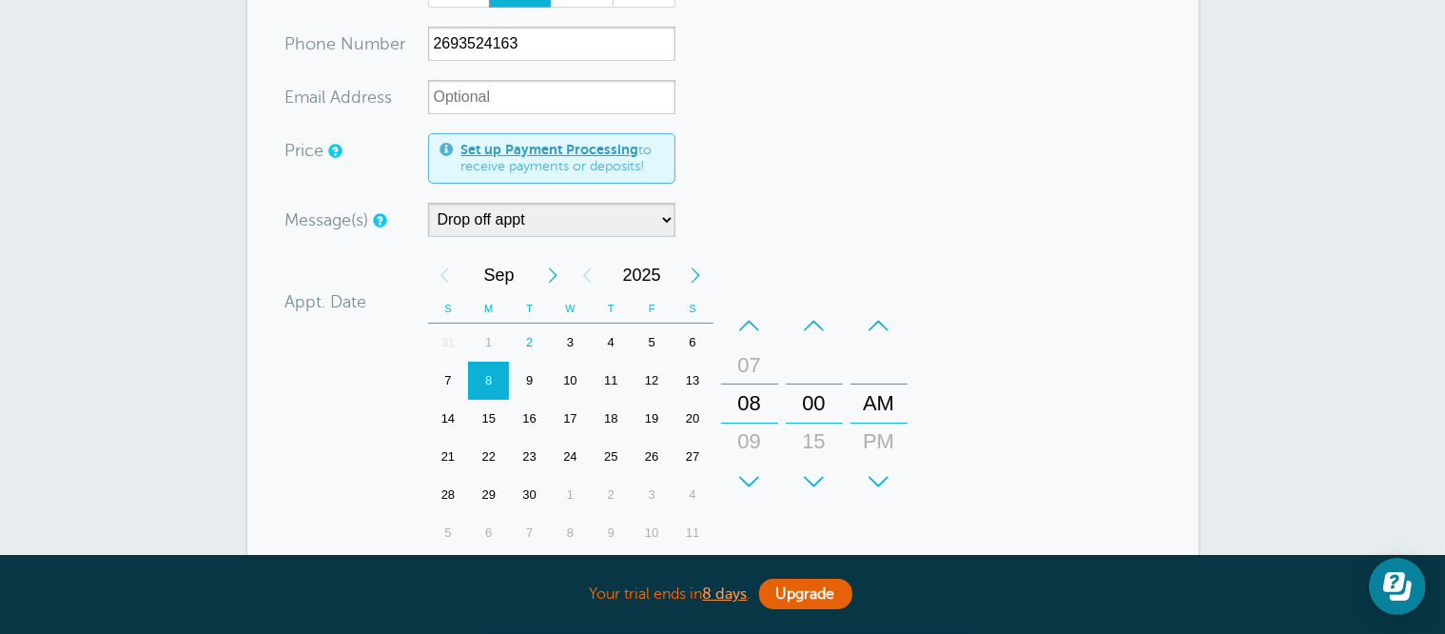
click at [750, 472] on div "+" at bounding box center [749, 481] width 57 height 38
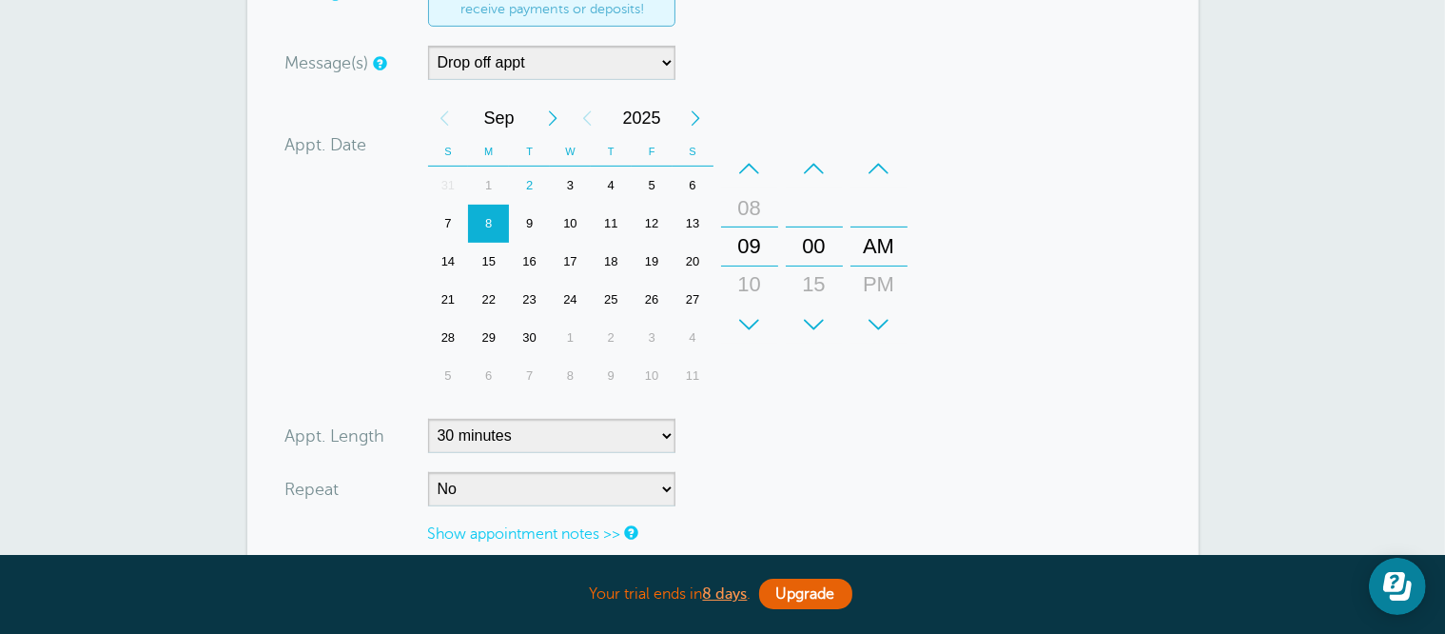
scroll to position [666, 0]
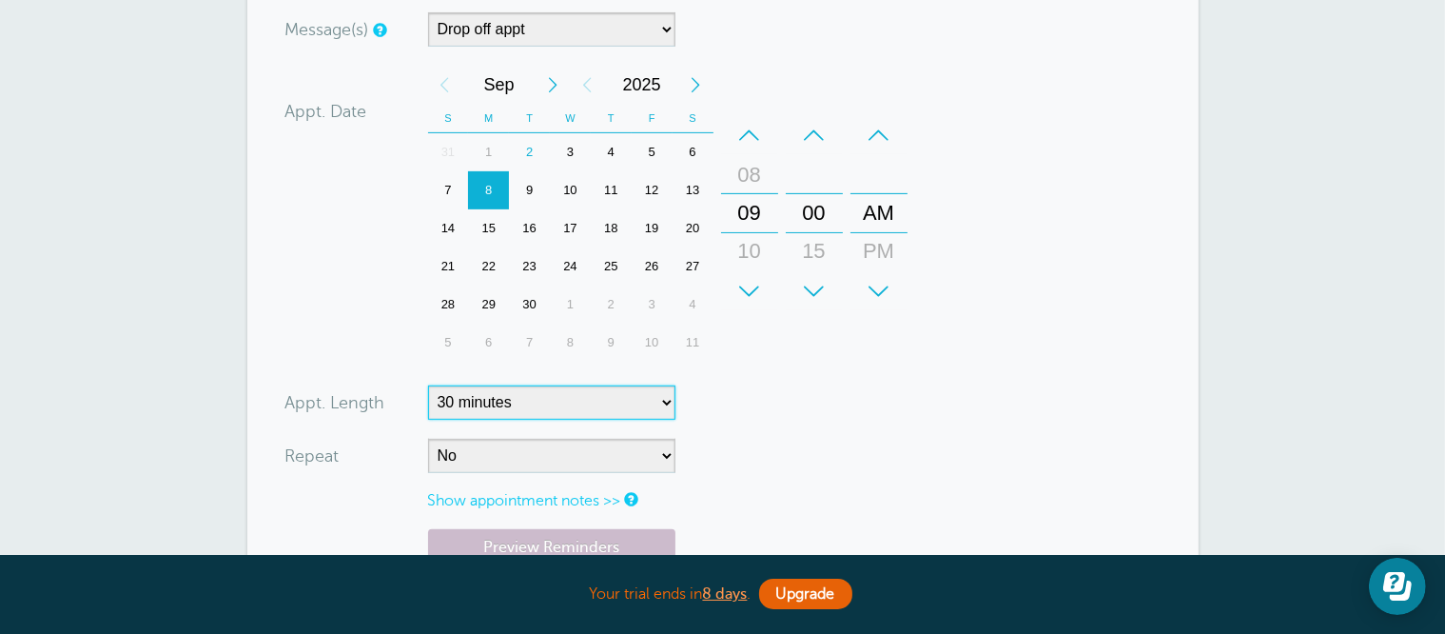
click at [586, 406] on select "5 minutes 10 minutes 15 minutes 20 minutes 25 minutes 30 minutes 35 minutes 40 …" at bounding box center [551, 402] width 247 height 34
select select
click at [428, 385] on select "5 minutes 10 minutes 15 minutes 20 minutes 25 minutes 30 minutes 35 minutes 40 …" at bounding box center [551, 402] width 247 height 34
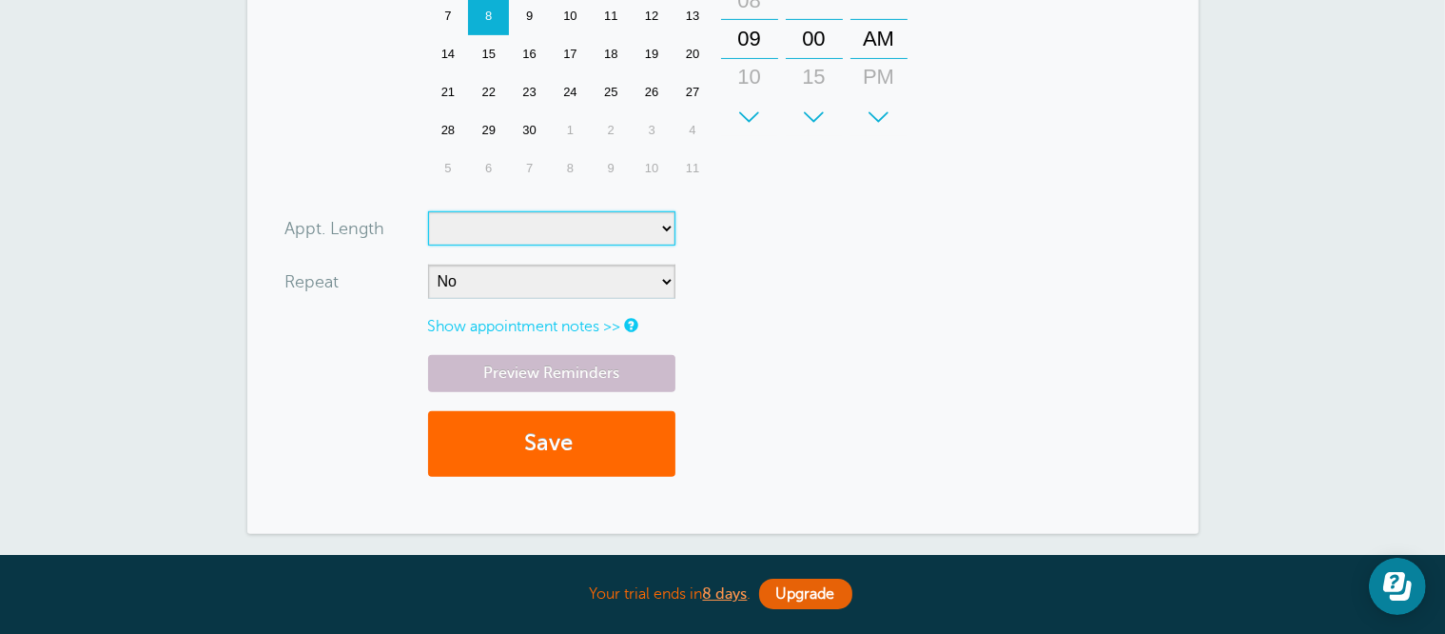
scroll to position [856, 0]
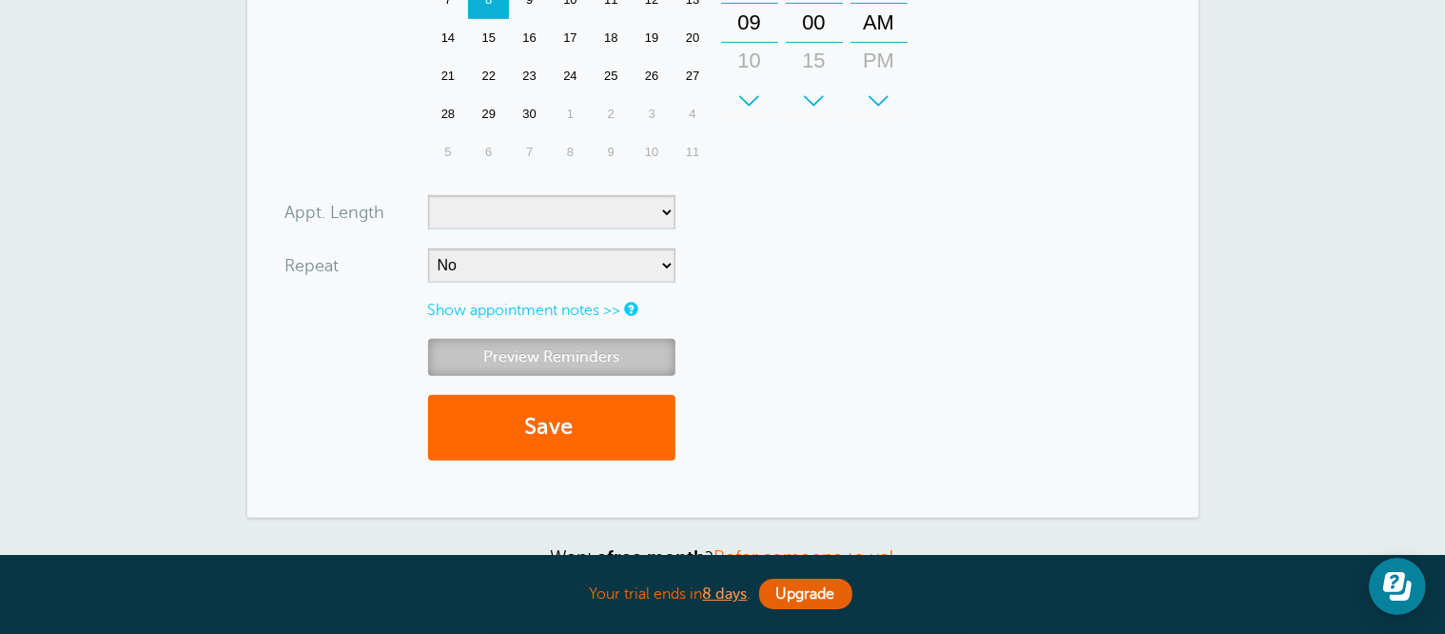
click at [606, 352] on link "Preview Reminders" at bounding box center [551, 357] width 247 height 37
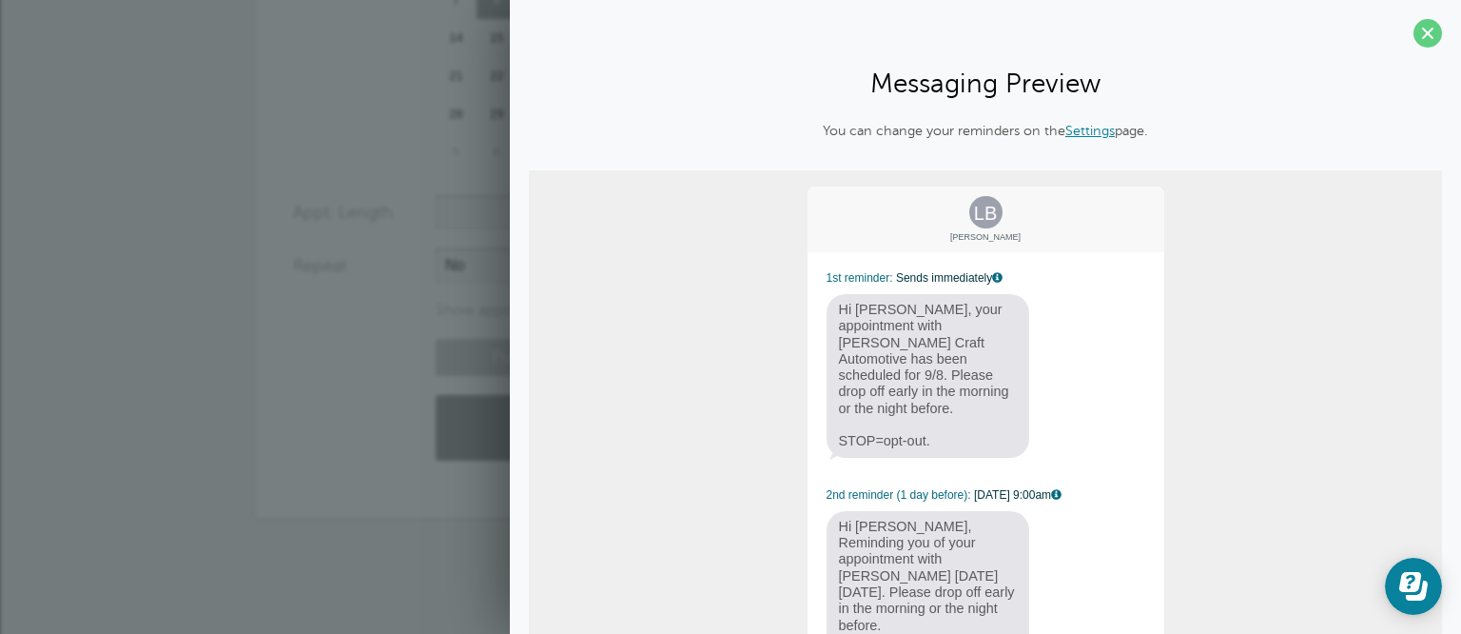
click at [605, 354] on div "LB Luke Bashaw 1st reminder: Sends immediately Hi Luke, your appointment with C…" at bounding box center [985, 457] width 913 height 575
click at [1414, 40] on span at bounding box center [1428, 33] width 29 height 29
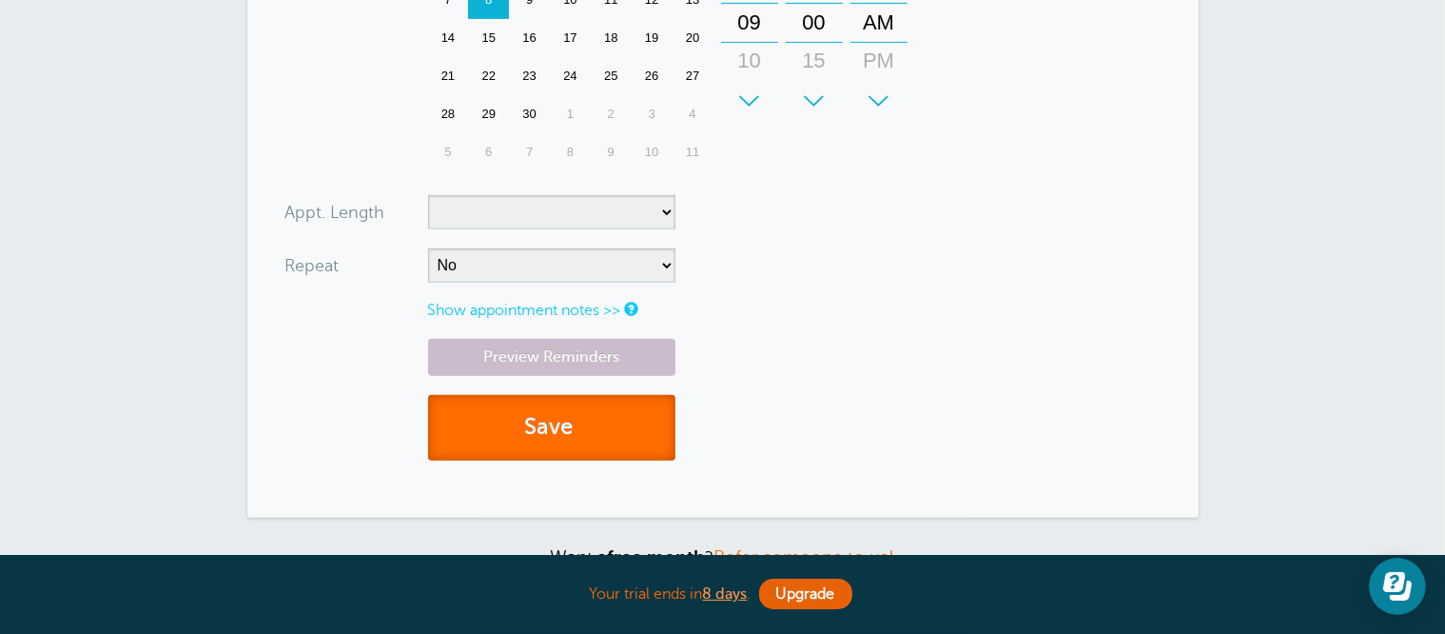
click at [517, 420] on button "Save" at bounding box center [551, 428] width 247 height 66
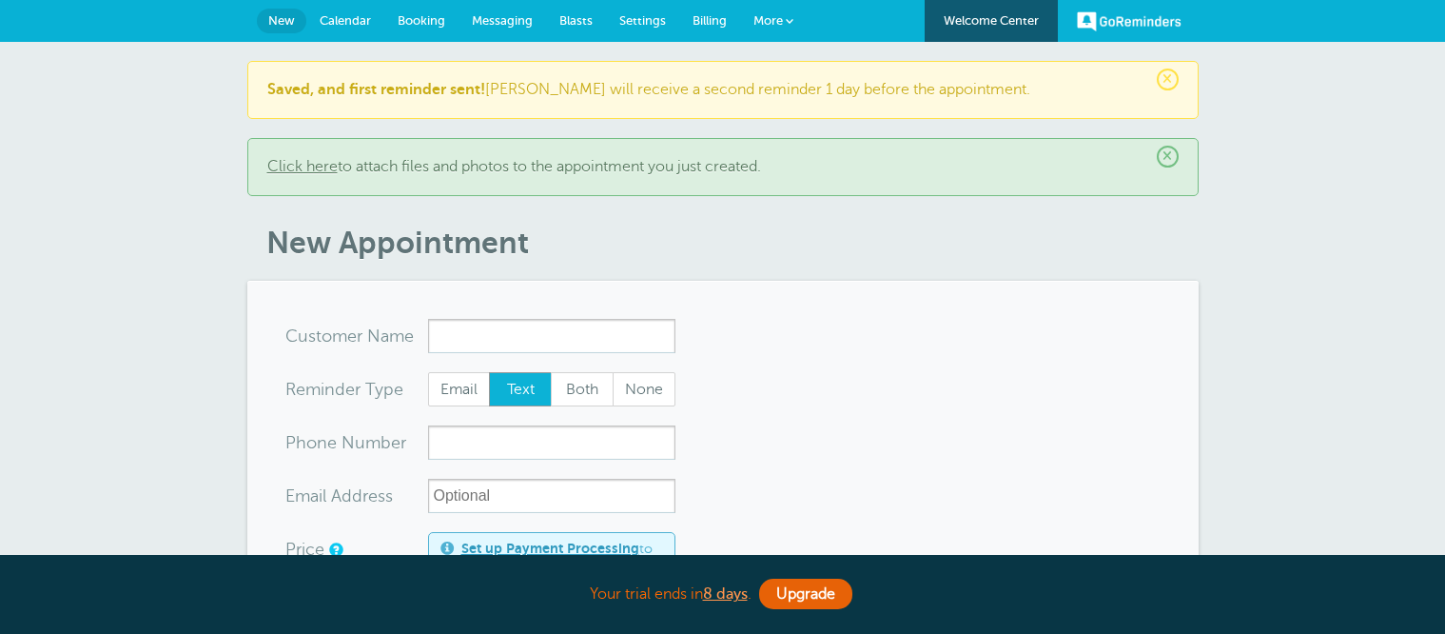
select select "160212"
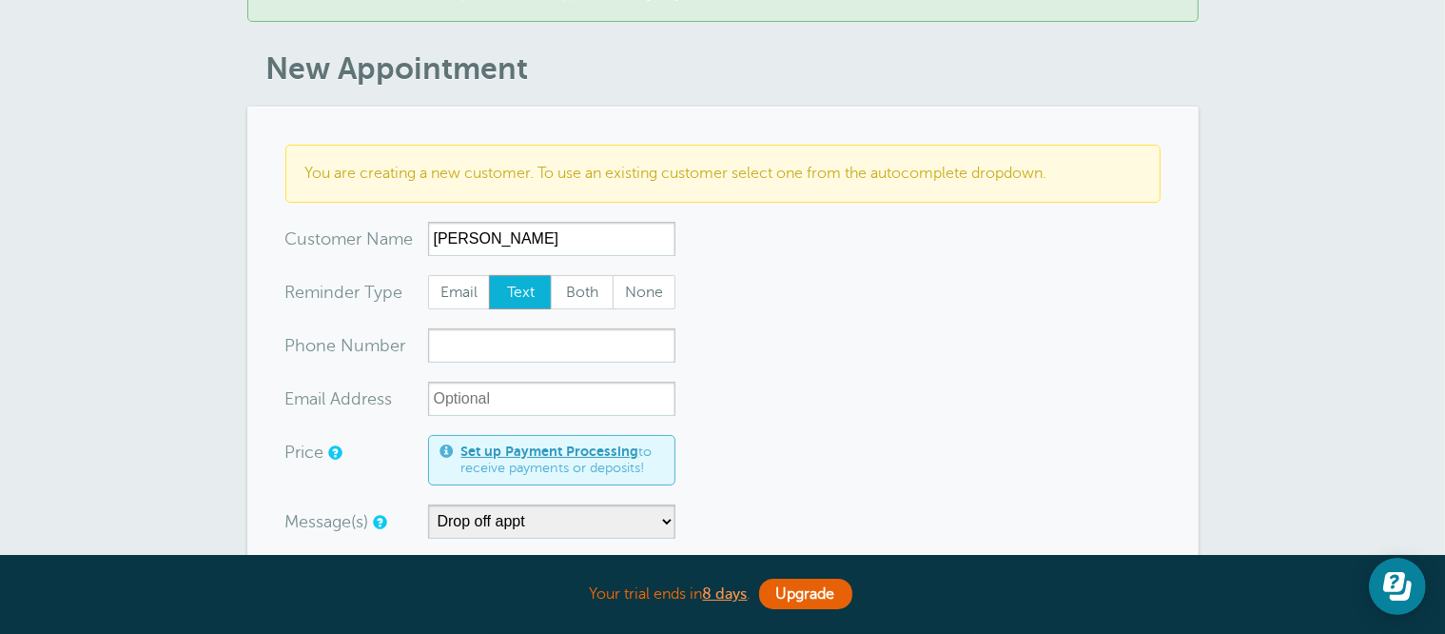
scroll to position [190, 0]
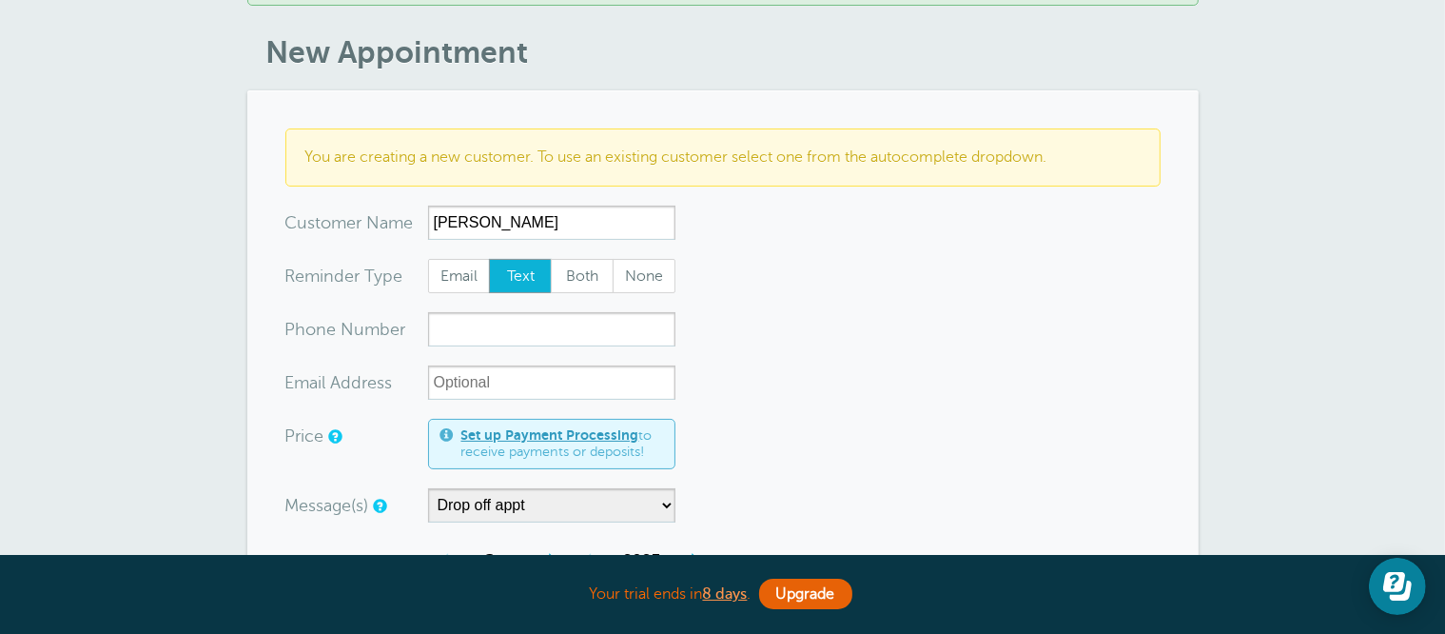
type input "[PERSON_NAME]"
click at [498, 322] on input "xxx-no-autofill" at bounding box center [551, 329] width 247 height 34
type input "2699106672"
click at [779, 463] on form "You are creating a new customer. To use an existing customer select one from th…" at bounding box center [722, 636] width 875 height 1017
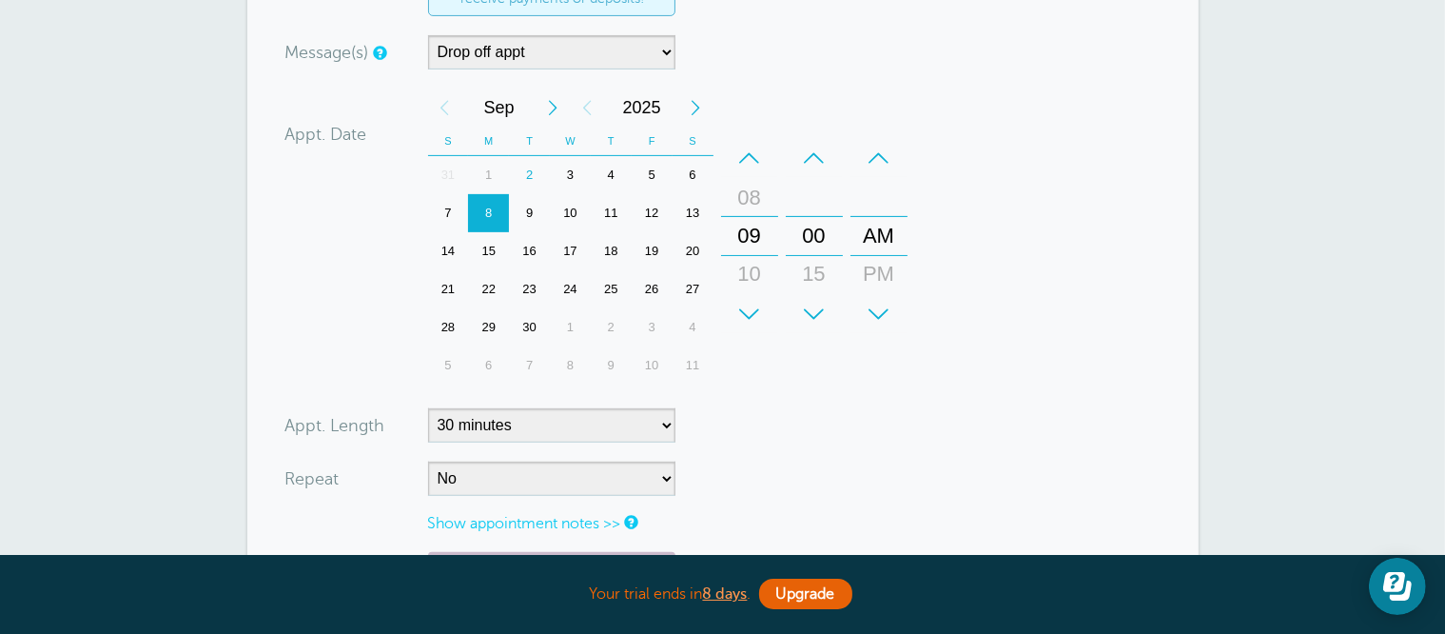
scroll to position [666, 0]
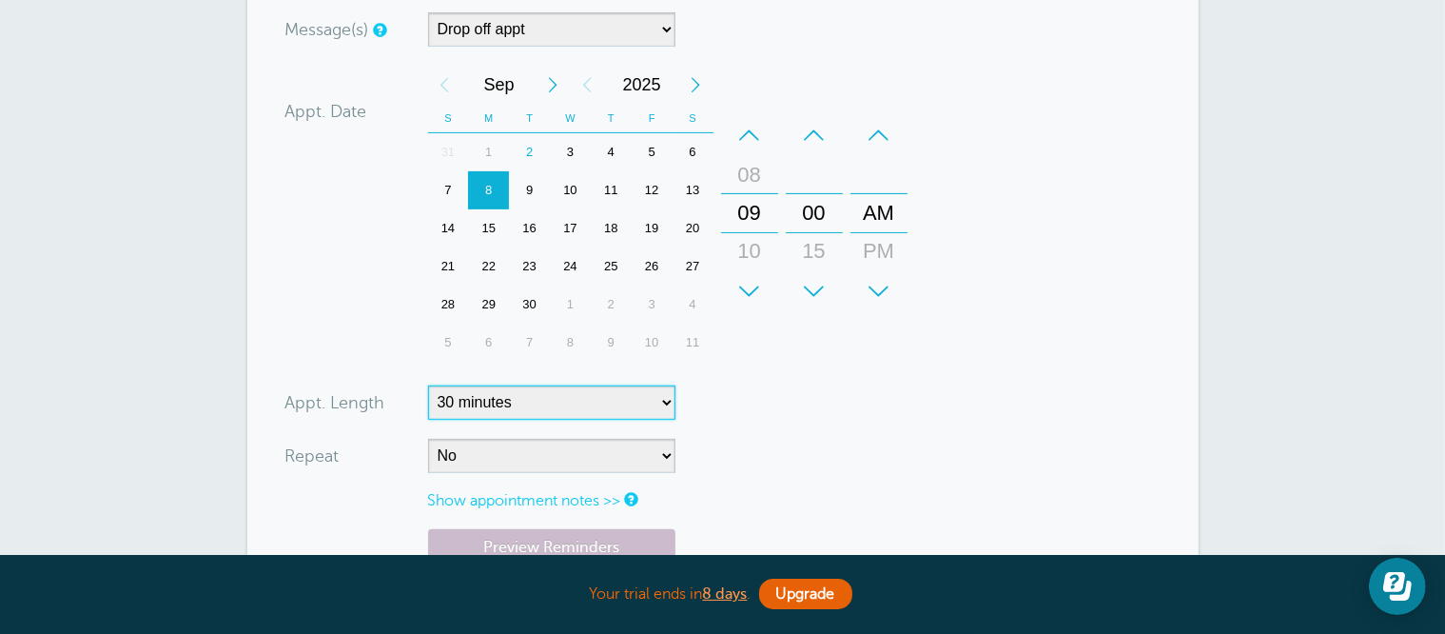
click at [586, 394] on select "5 minutes 10 minutes 15 minutes 20 minutes 25 minutes 30 minutes 35 minutes 40 …" at bounding box center [551, 402] width 247 height 34
select select
click at [428, 385] on select "5 minutes 10 minutes 15 minutes 20 minutes 25 minutes 30 minutes 35 minutes 40 …" at bounding box center [551, 402] width 247 height 34
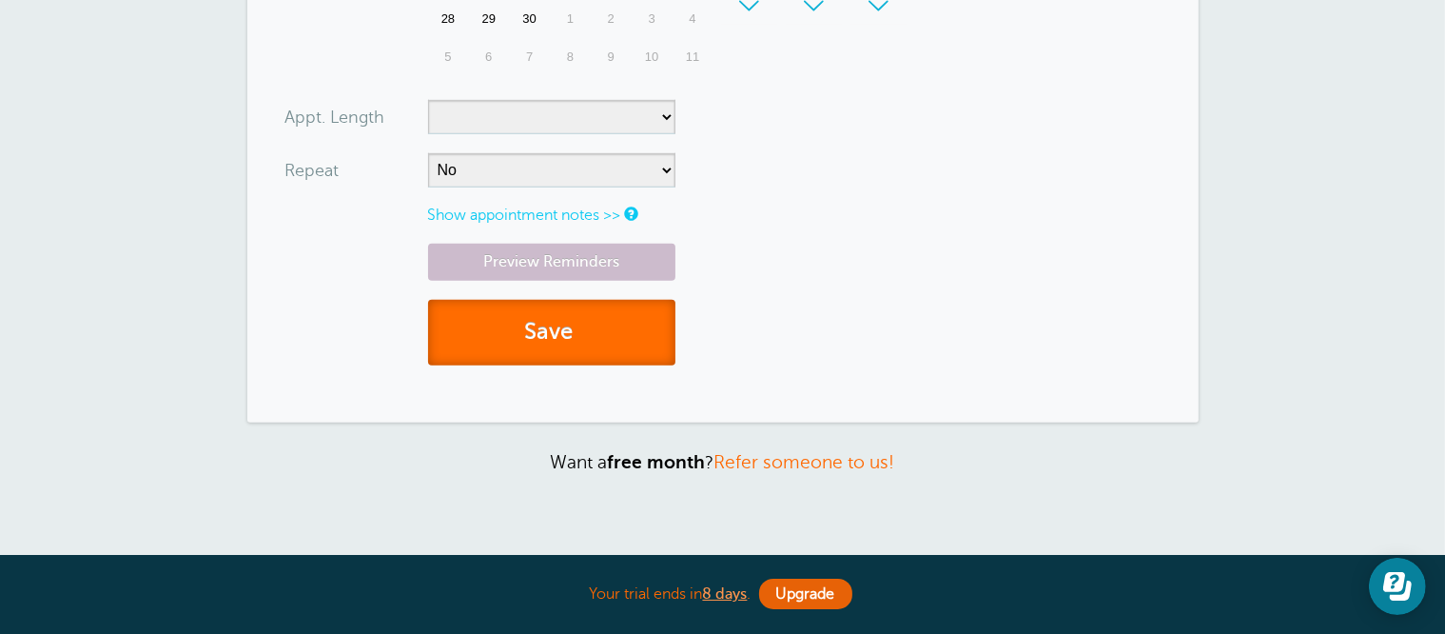
click at [578, 328] on span "submit" at bounding box center [576, 332] width 6 height 26
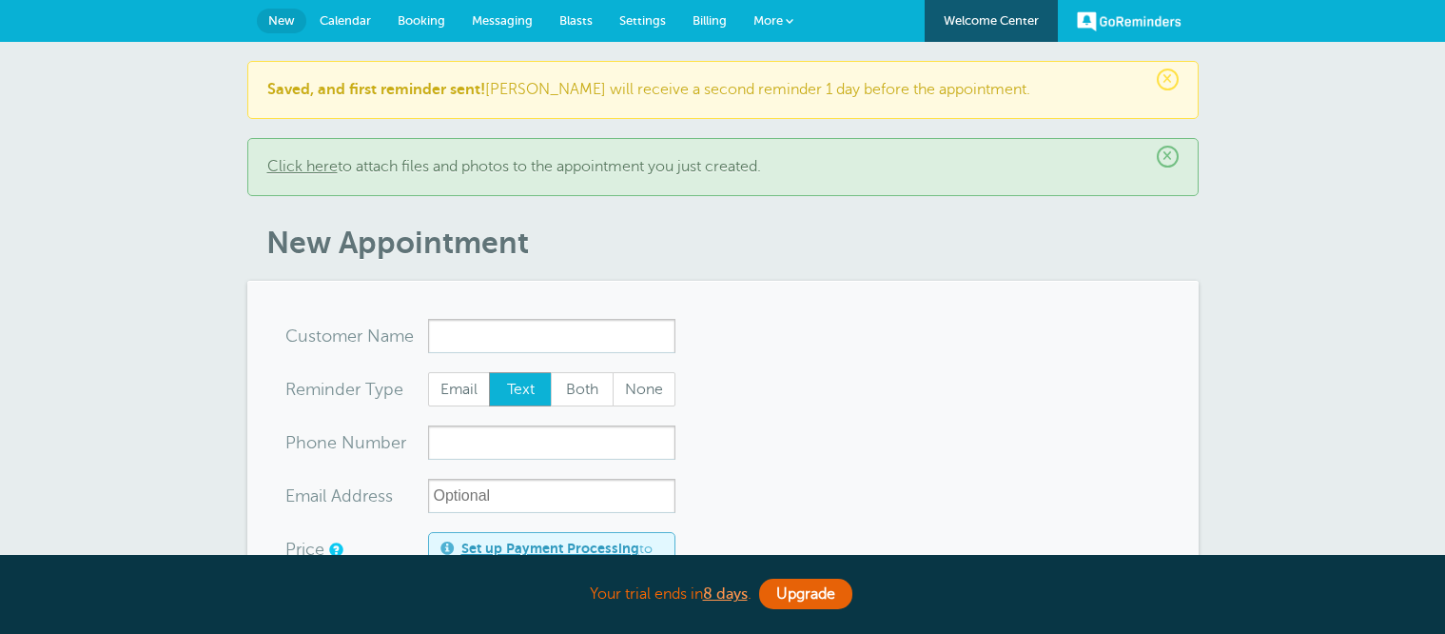
select select "160212"
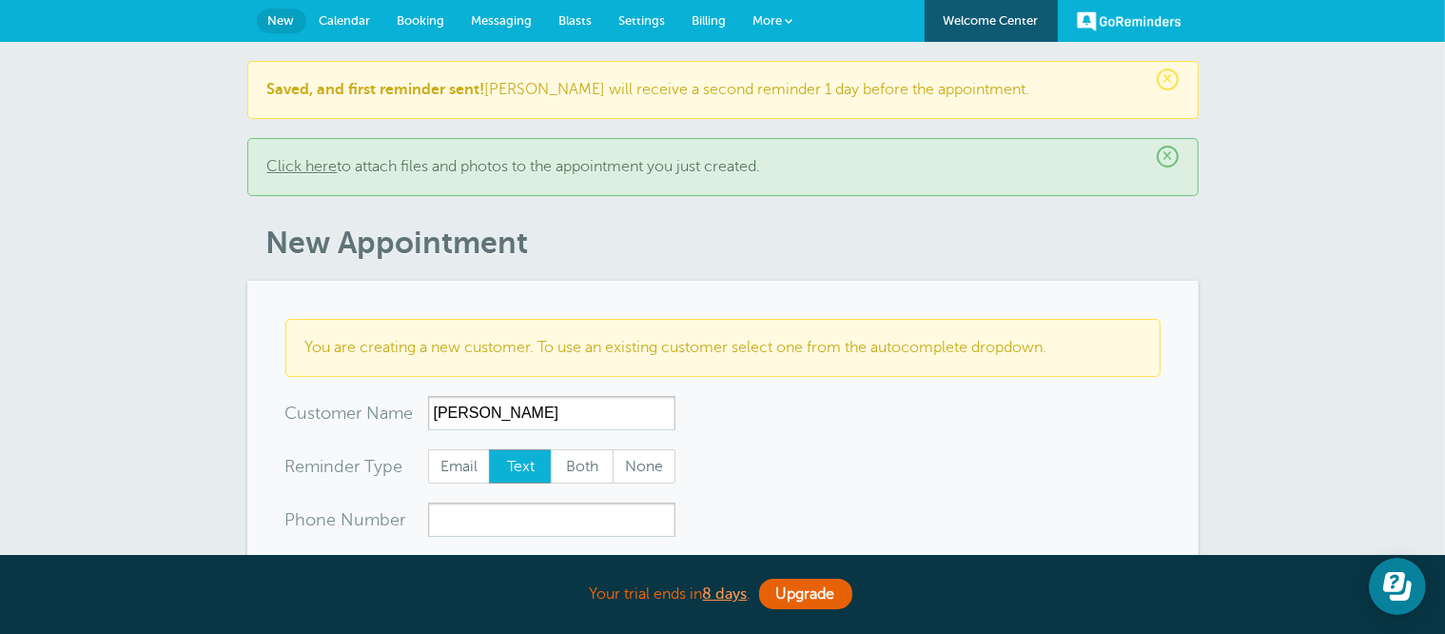
type input "[PERSON_NAME]"
click at [565, 517] on input "xxx-no-autofill" at bounding box center [551, 519] width 247 height 34
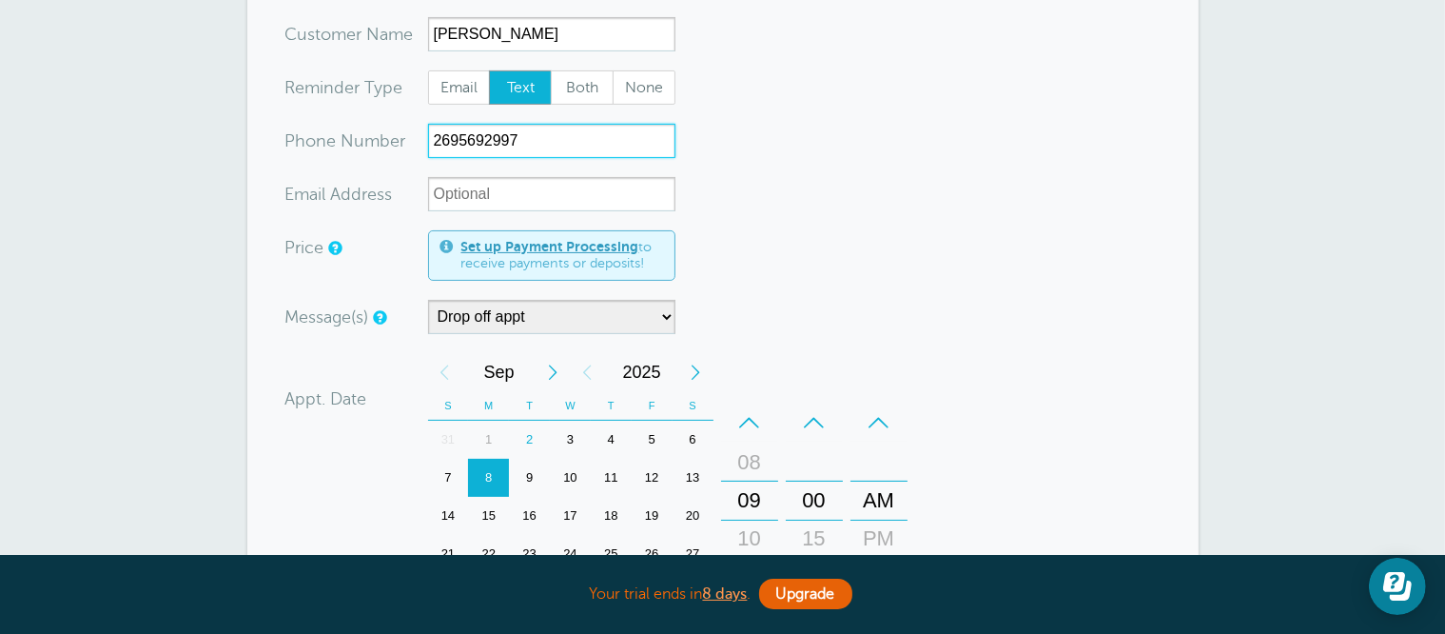
scroll to position [381, 0]
type input "2695692997"
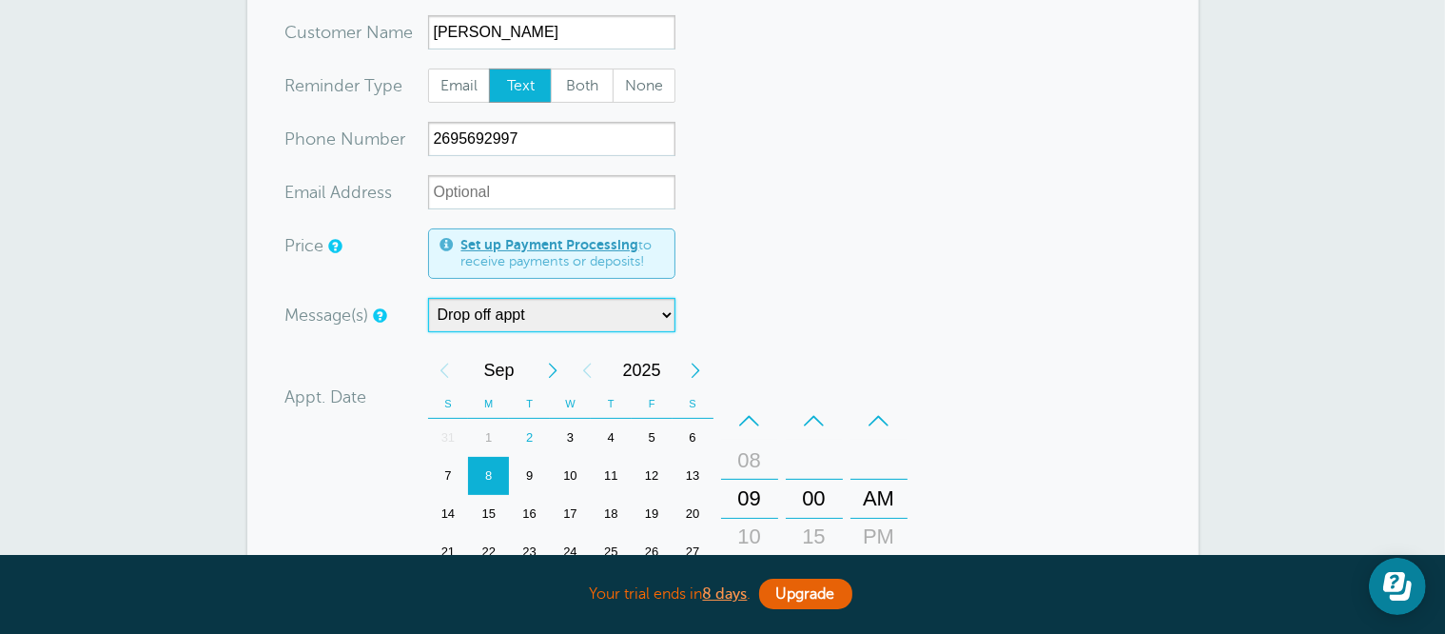
click at [540, 315] on select "7:00 am appt Appt w/time Drop off appt Main Reminder Sequence" at bounding box center [551, 315] width 247 height 34
select select "160677"
click at [428, 298] on select "7:00 am appt Appt w/time Drop off appt Main Reminder Sequence" at bounding box center [551, 315] width 247 height 34
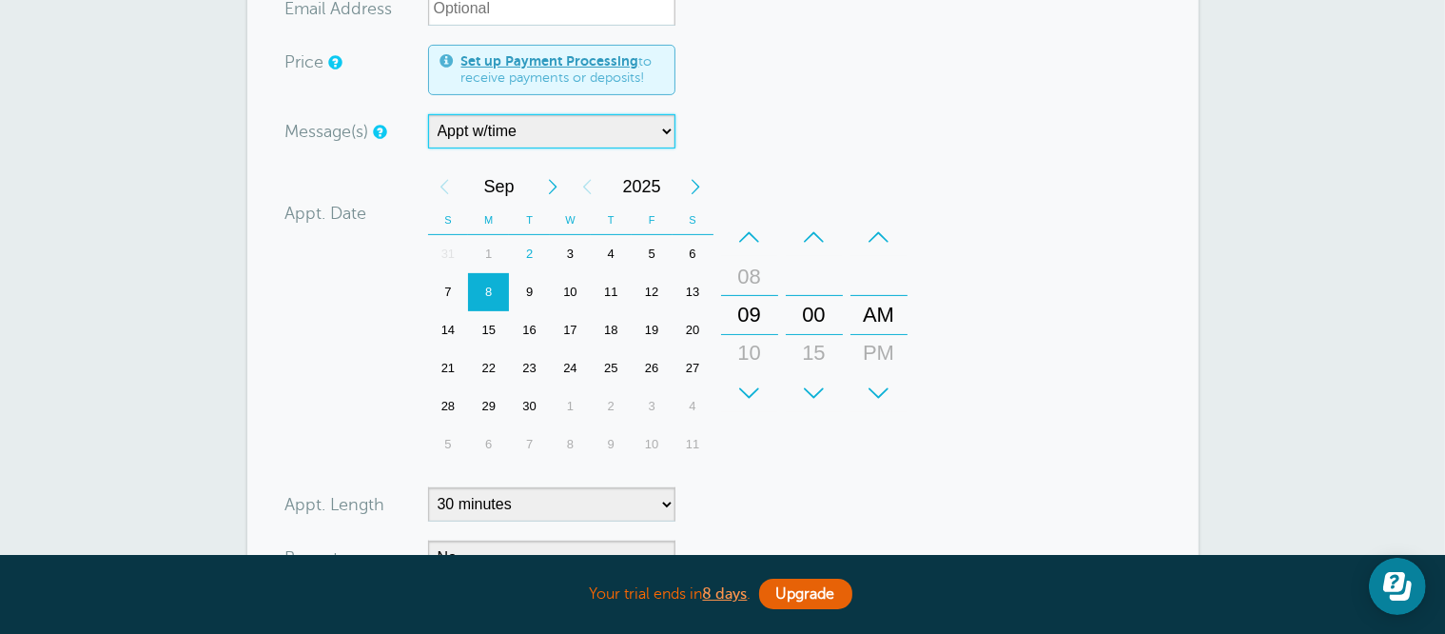
scroll to position [571, 0]
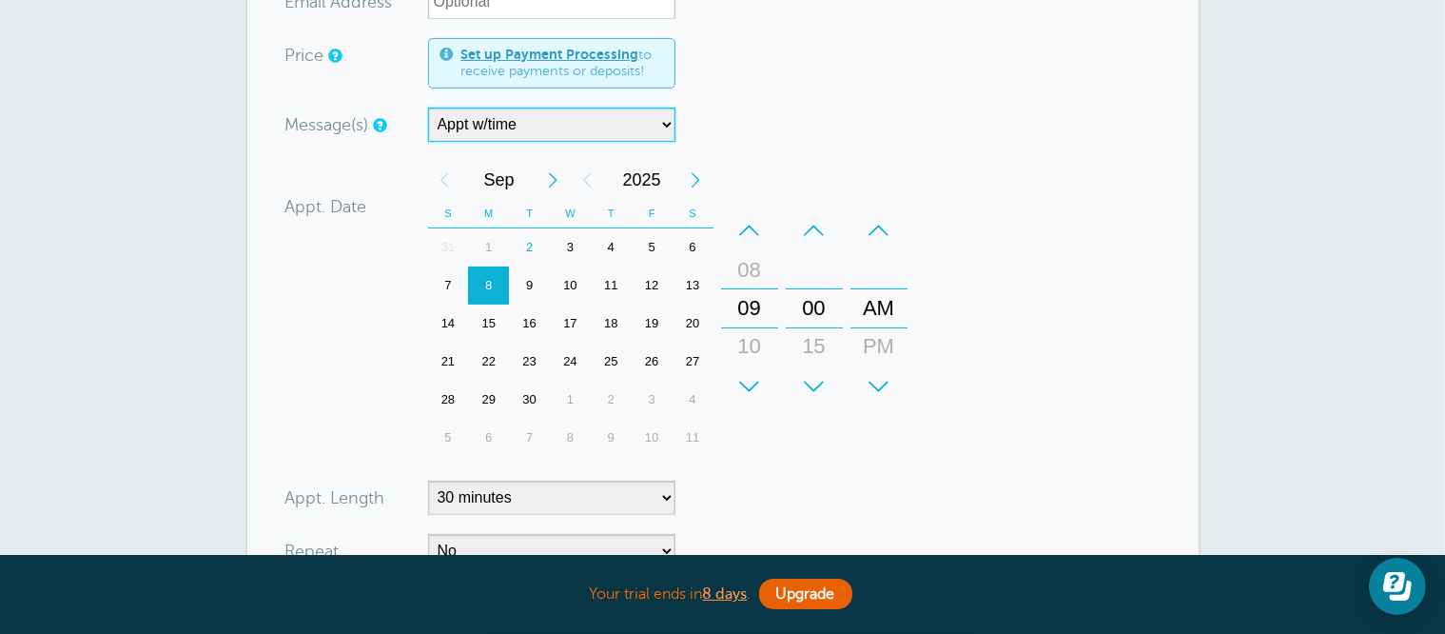
click at [747, 382] on div "+" at bounding box center [749, 386] width 57 height 38
click at [894, 385] on div "+" at bounding box center [878, 386] width 57 height 38
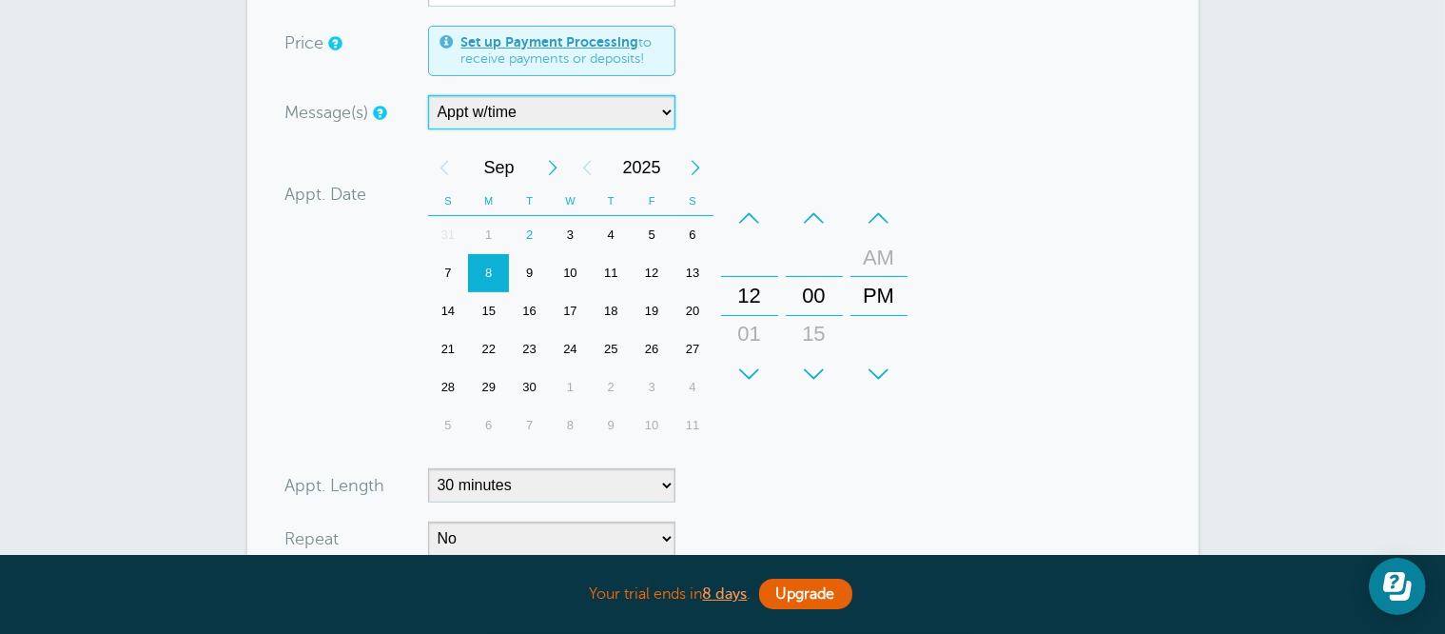
scroll to position [666, 0]
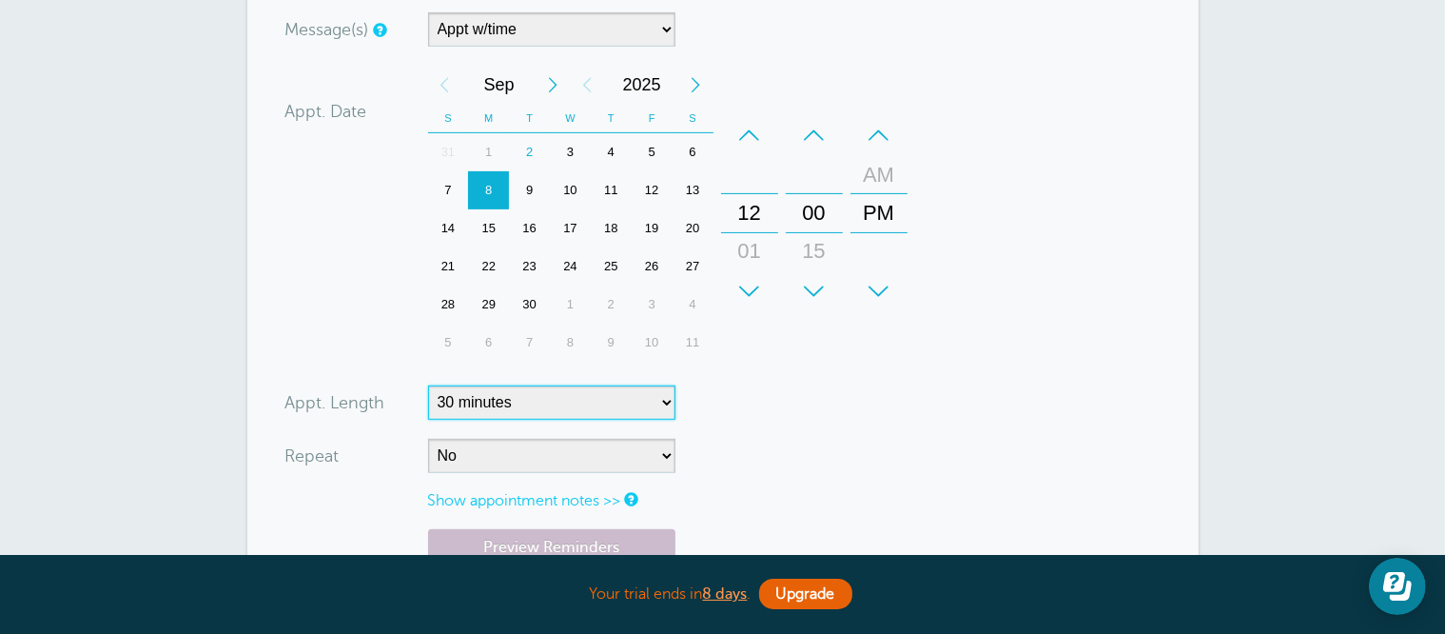
click at [582, 391] on select "5 minutes 10 minutes 15 minutes 20 minutes 25 minutes 30 minutes 35 minutes 40 …" at bounding box center [551, 402] width 247 height 34
select select
click at [428, 385] on select "5 minutes 10 minutes 15 minutes 20 minutes 25 minutes 30 minutes 35 minutes 40 …" at bounding box center [551, 402] width 247 height 34
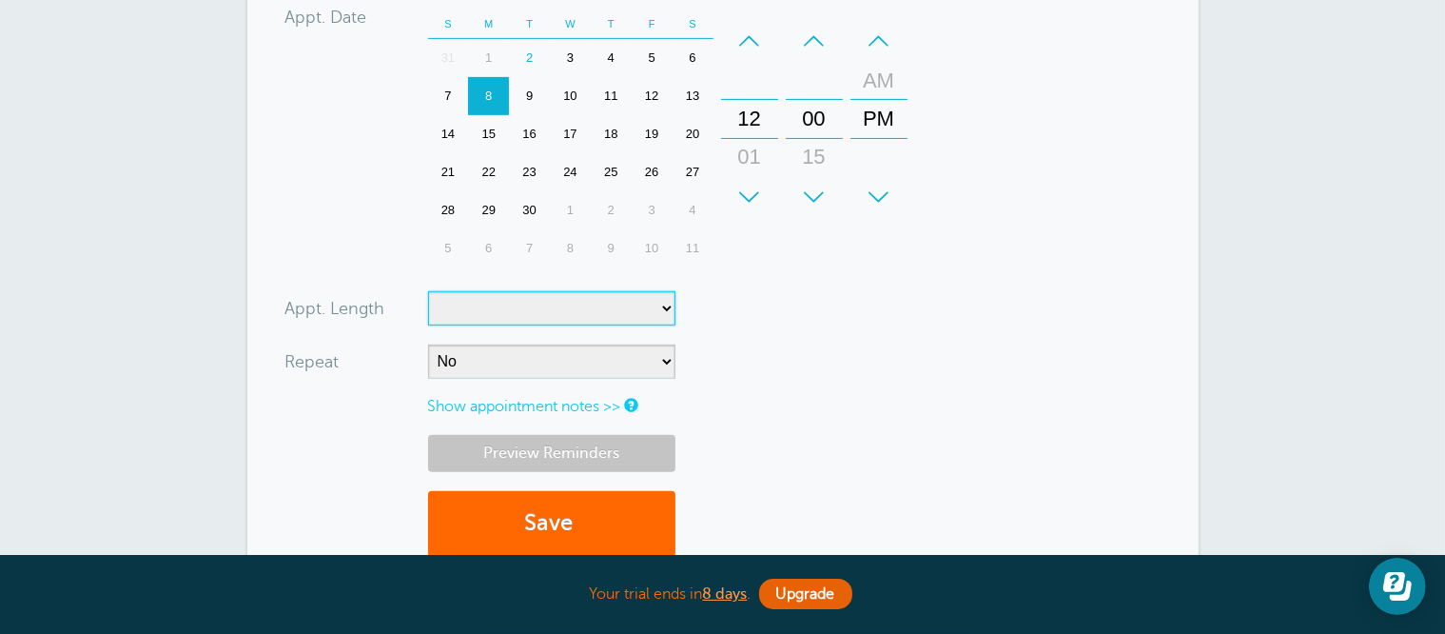
scroll to position [761, 0]
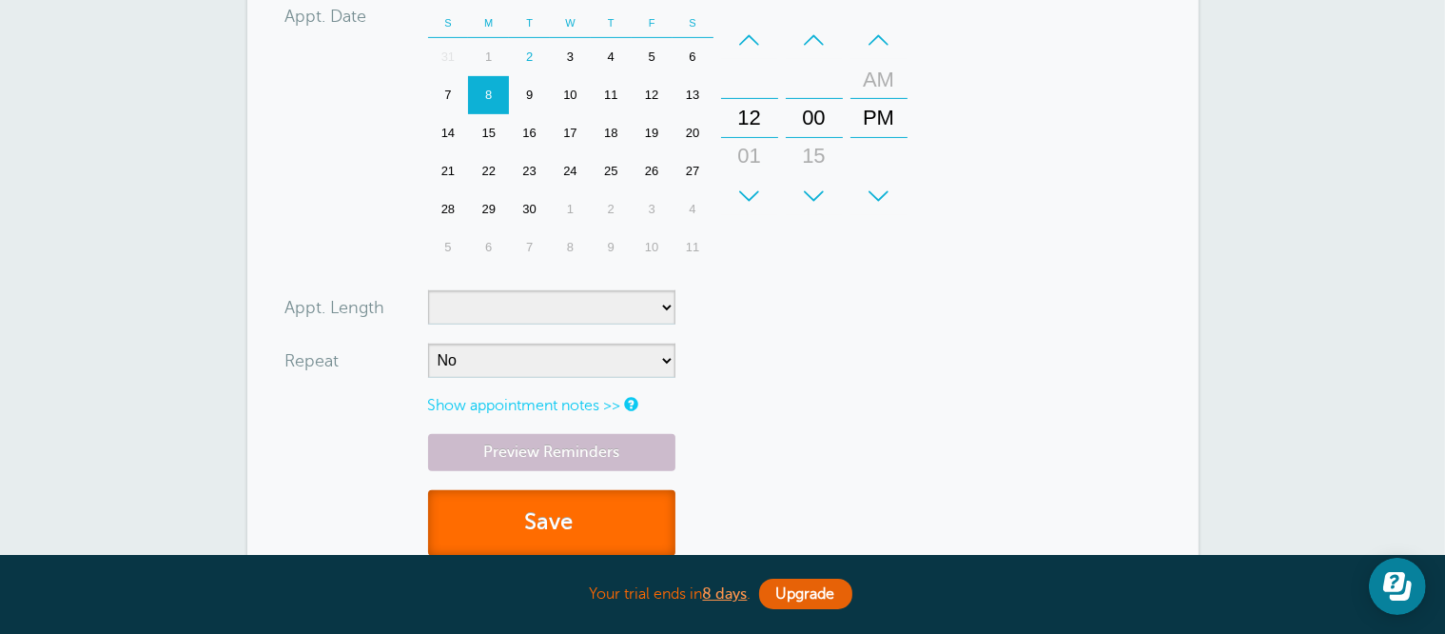
click at [541, 500] on button "Save" at bounding box center [551, 523] width 247 height 66
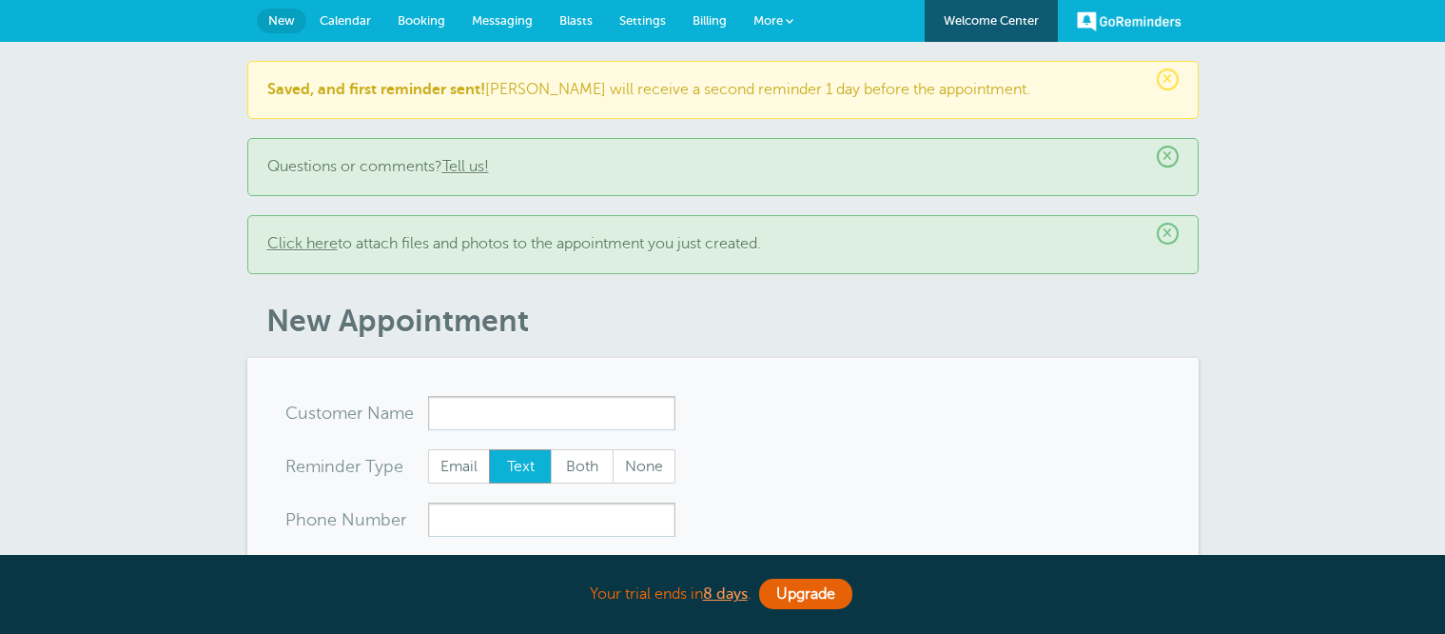
select select "160677"
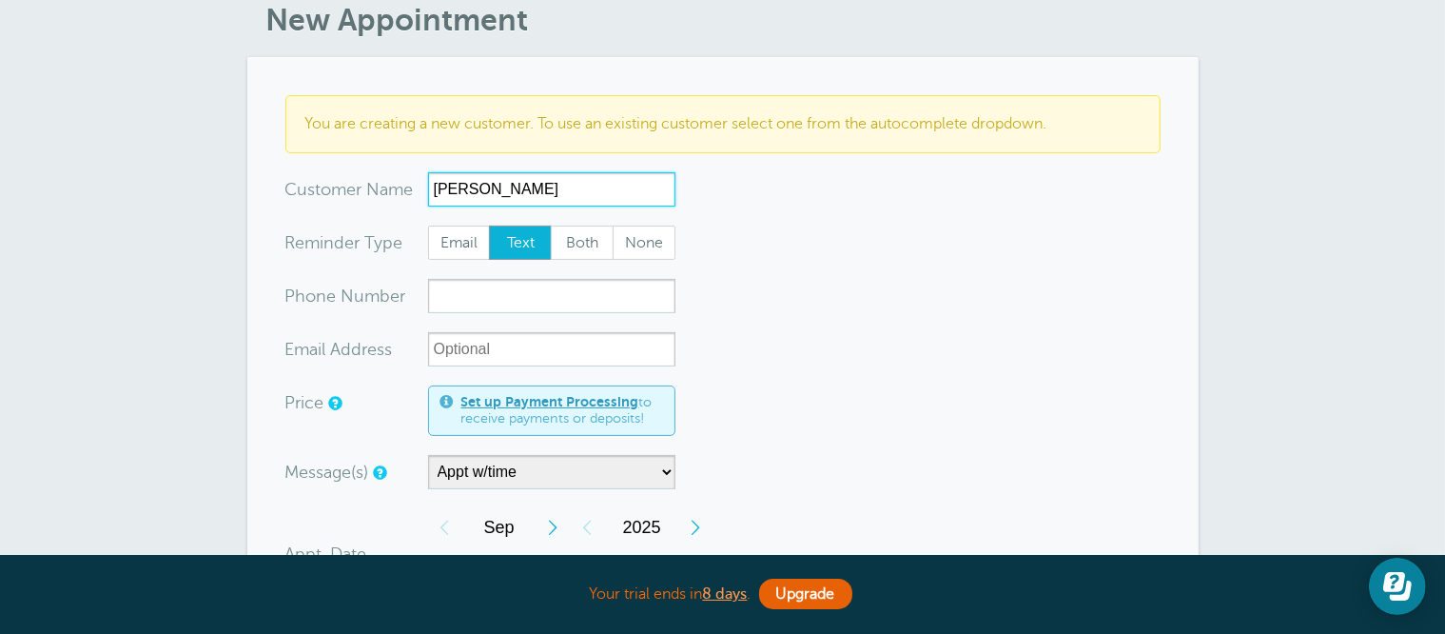
scroll to position [285, 0]
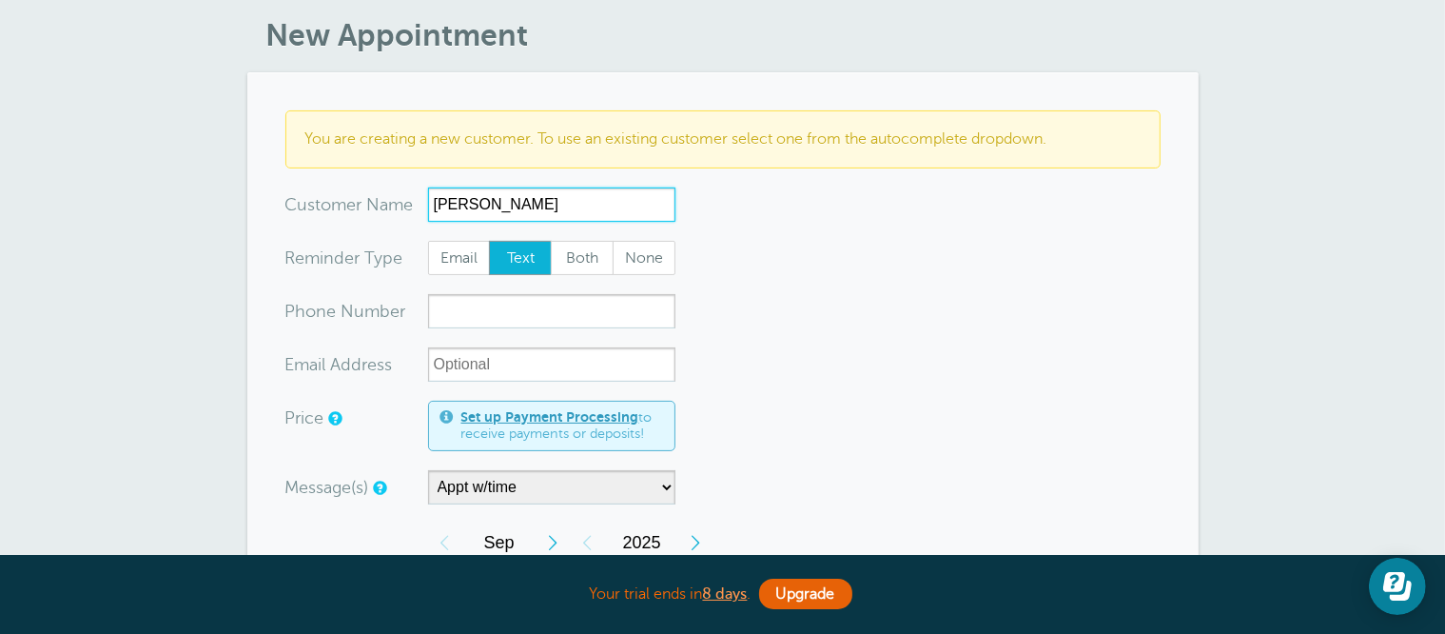
type input "[PERSON_NAME]"
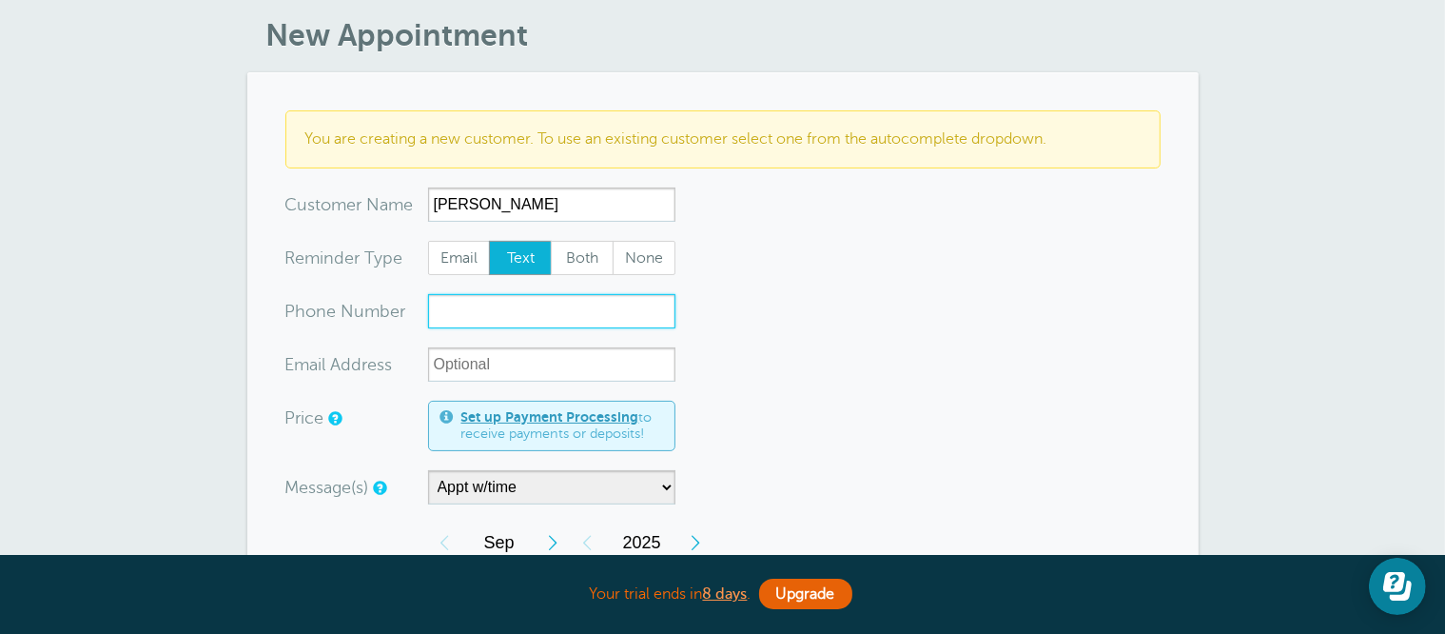
click at [535, 305] on input "xxx-no-autofill" at bounding box center [551, 311] width 247 height 34
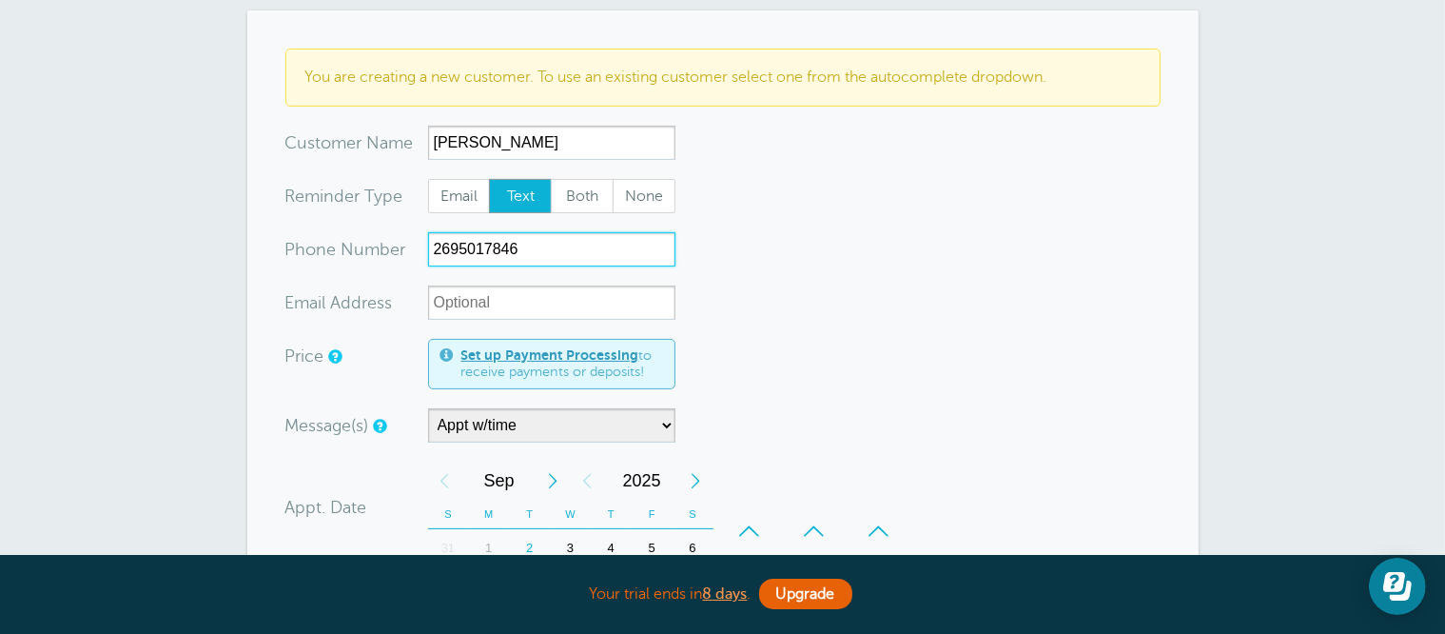
scroll to position [381, 0]
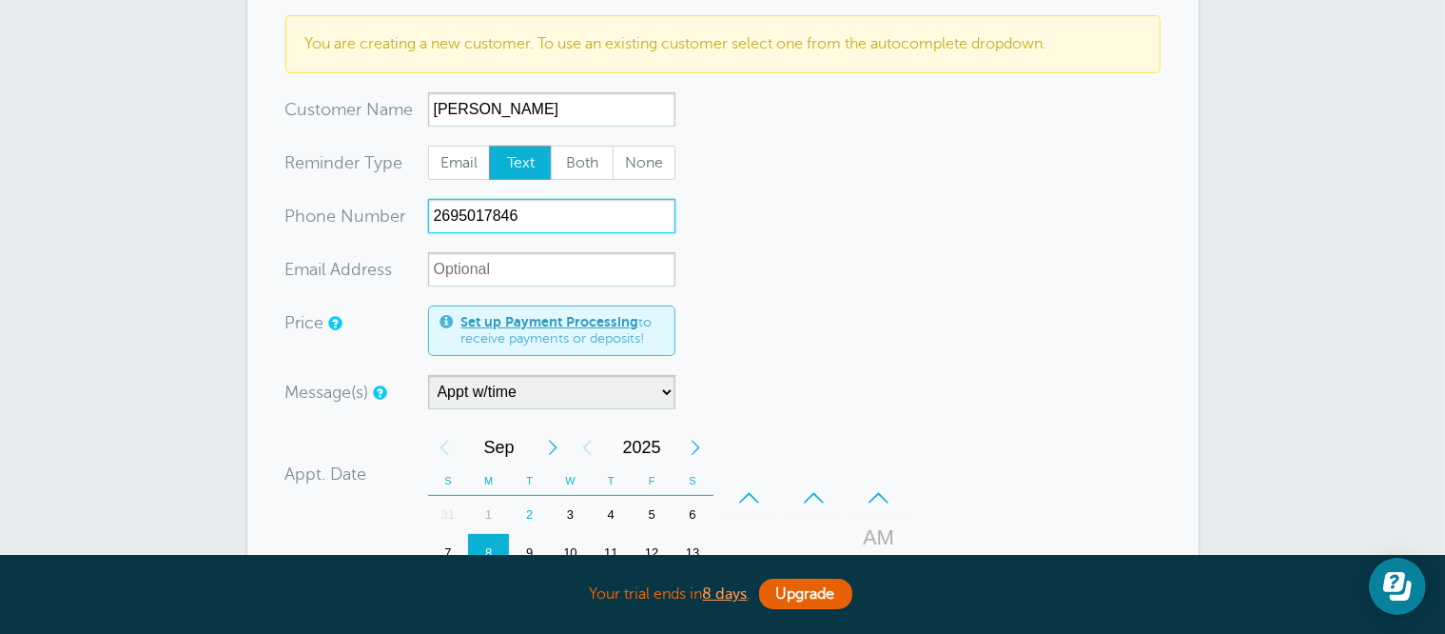
type input "2695017846"
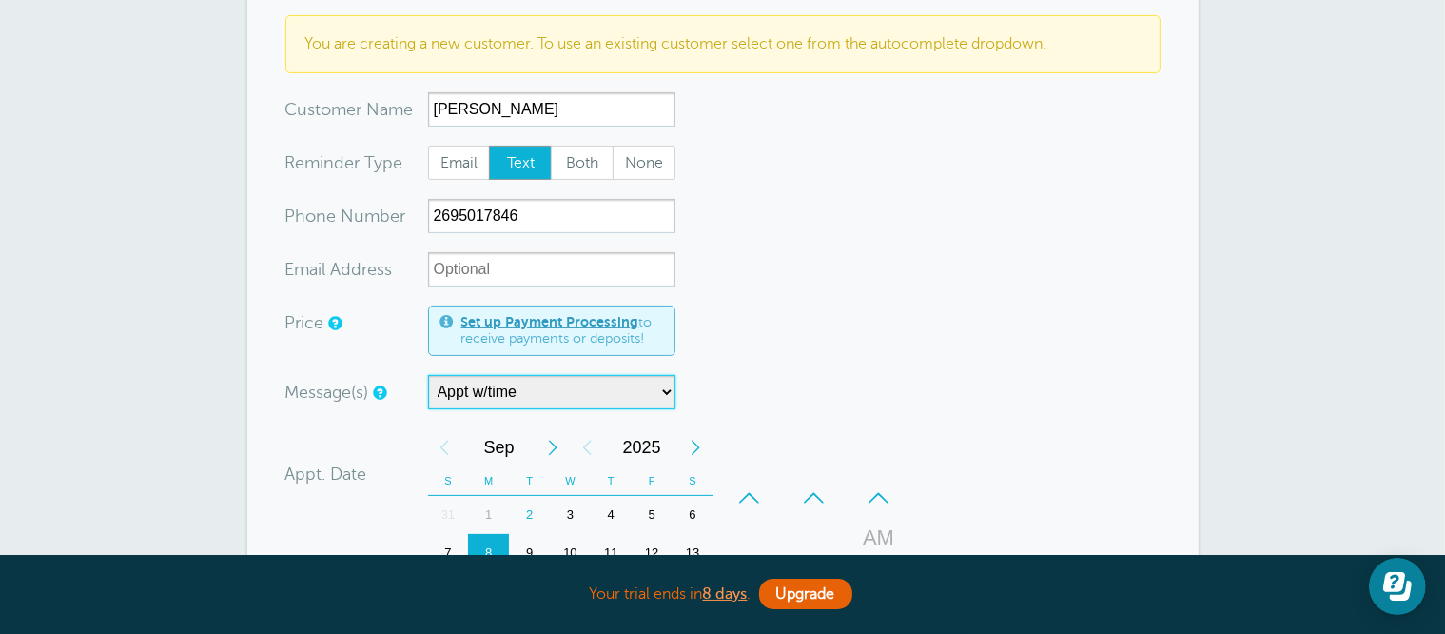
click at [559, 390] on select "7:00 am appt Appt w/time Drop off appt Main Reminder Sequence" at bounding box center [551, 392] width 247 height 34
select select "160212"
click at [428, 375] on select "7:00 am appt Appt w/time Drop off appt Main Reminder Sequence" at bounding box center [551, 392] width 247 height 34
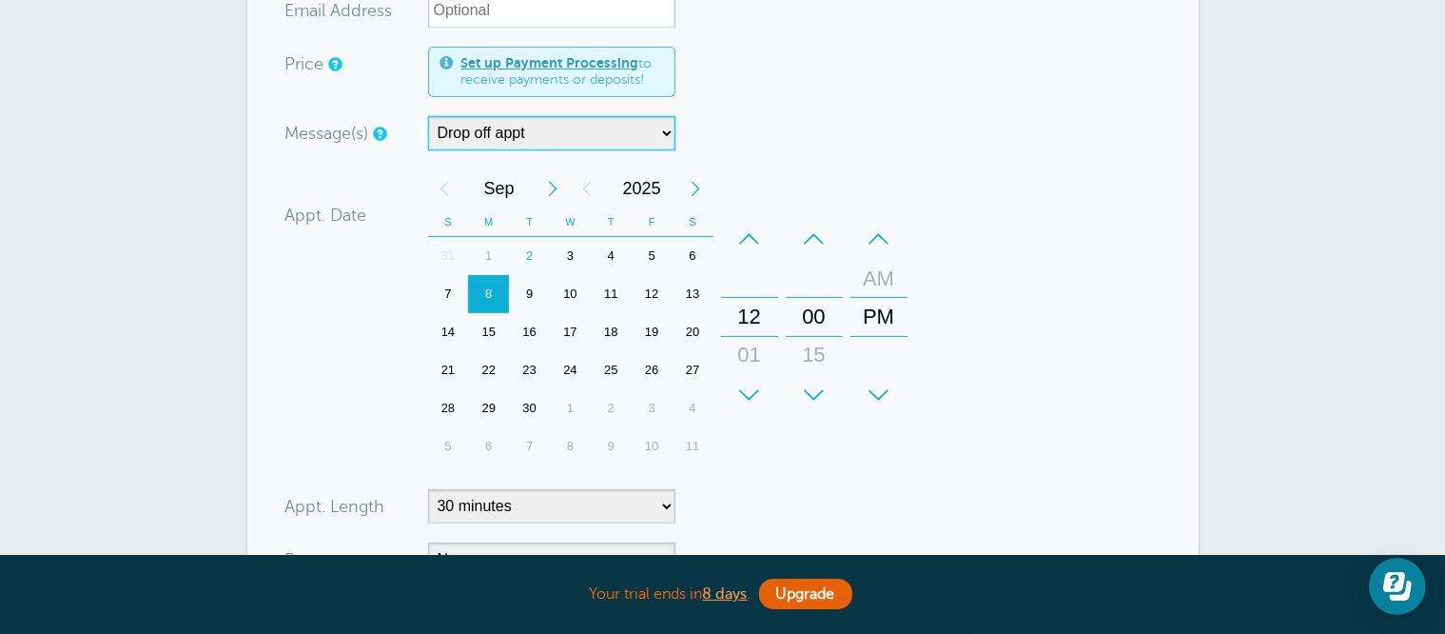
scroll to position [666, 0]
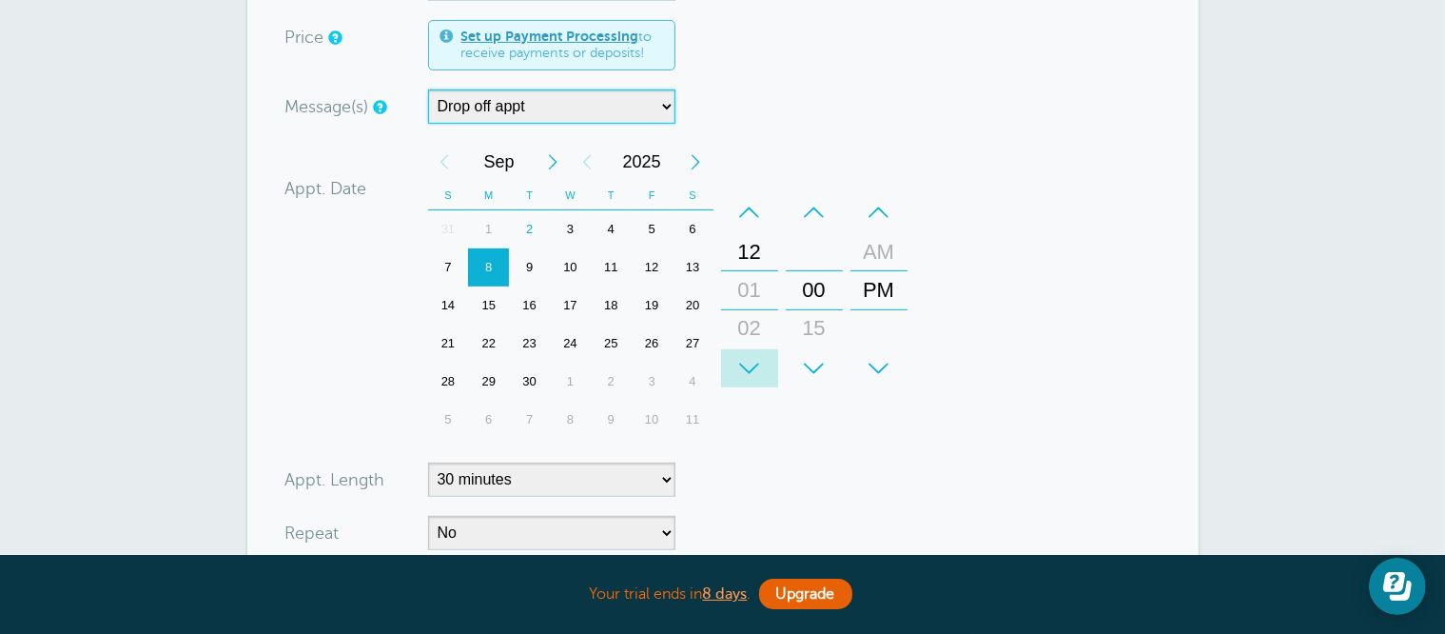
click at [748, 360] on div "+" at bounding box center [749, 368] width 57 height 38
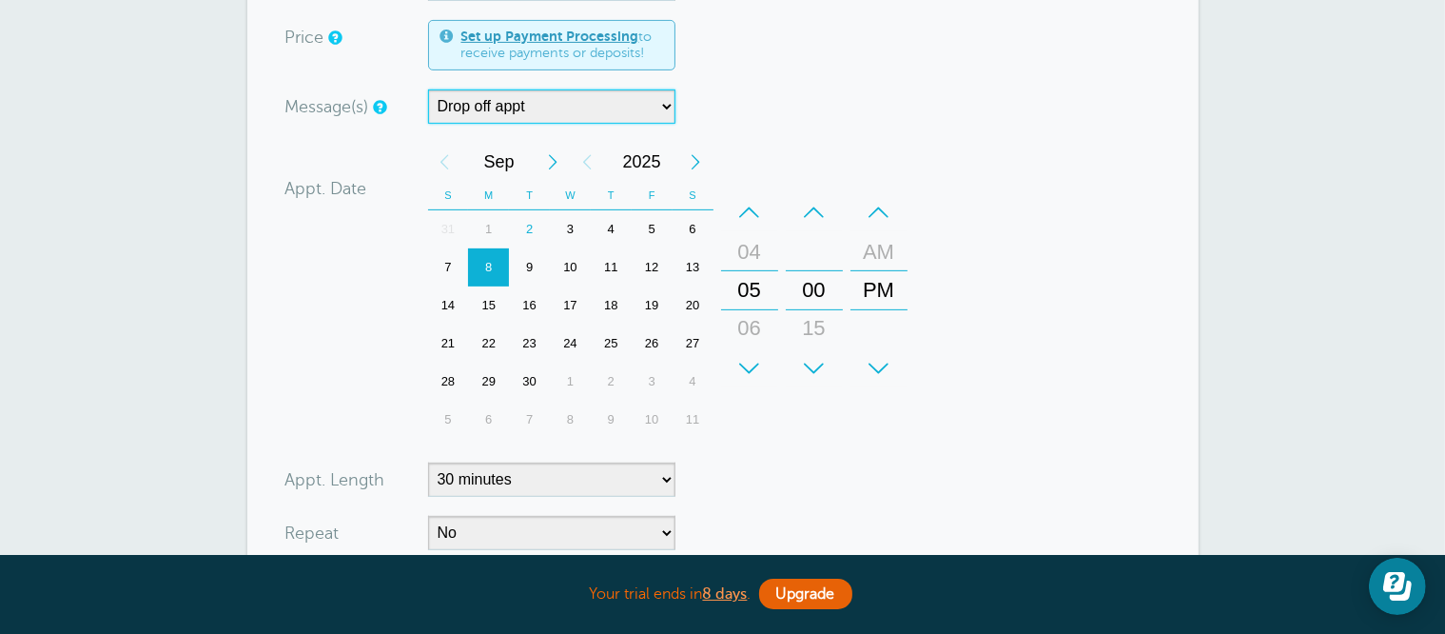
click at [748, 360] on div "+" at bounding box center [749, 368] width 57 height 38
click at [888, 360] on div "+" at bounding box center [878, 368] width 57 height 38
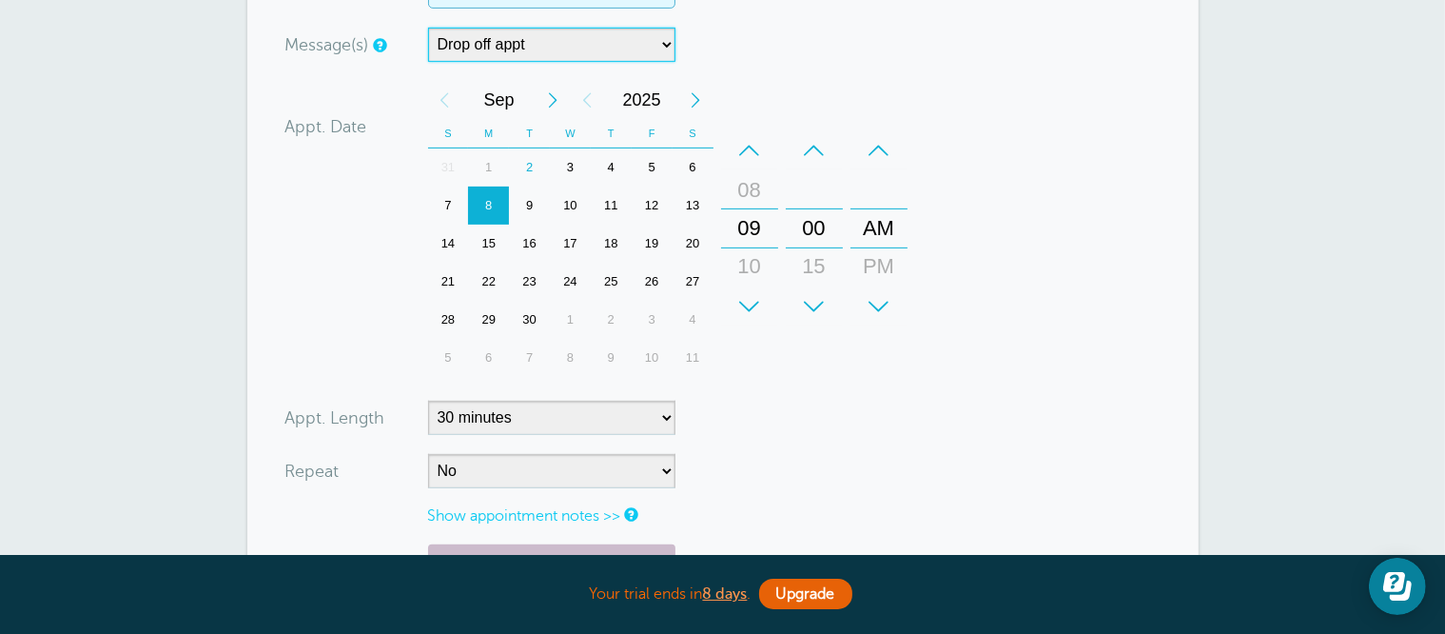
scroll to position [761, 0]
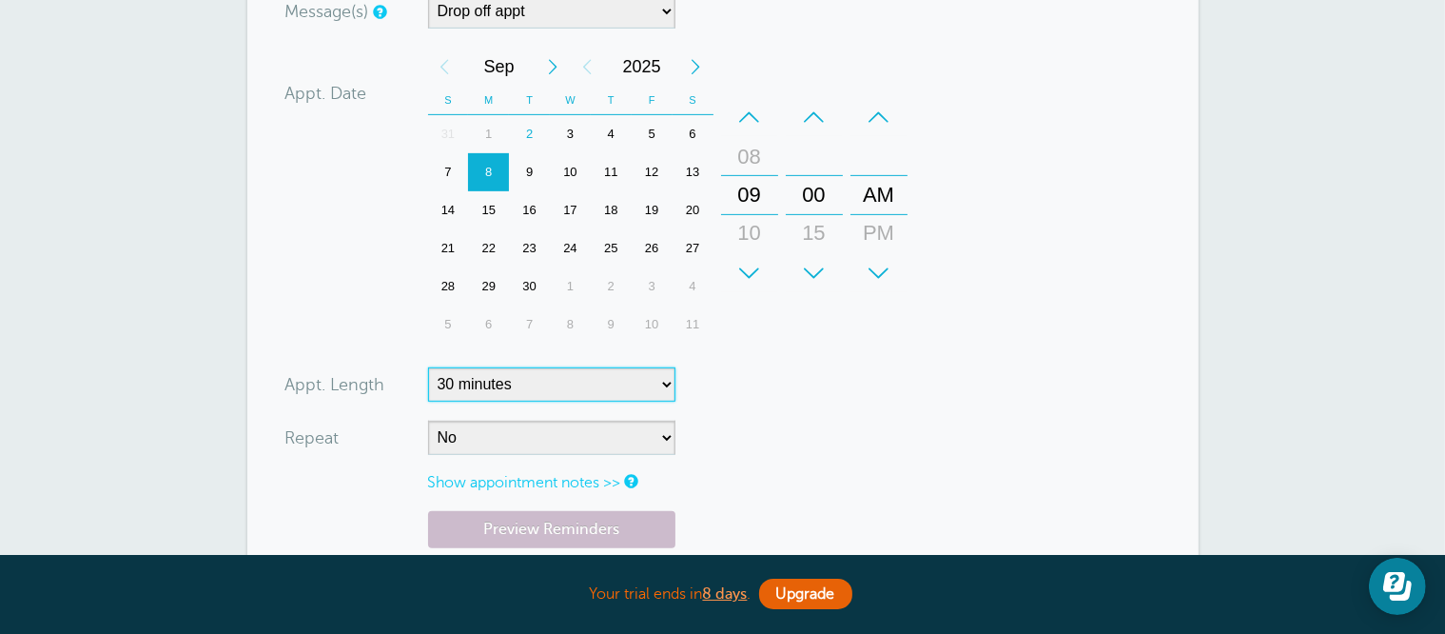
click at [525, 378] on select "5 minutes 10 minutes 15 minutes 20 minutes 25 minutes 30 minutes 35 minutes 40 …" at bounding box center [551, 384] width 247 height 34
select select
click at [428, 367] on select "5 minutes 10 minutes 15 minutes 20 minutes 25 minutes 30 minutes 35 minutes 40 …" at bounding box center [551, 384] width 247 height 34
click at [734, 379] on form "You are creating a new customer. To use an existing customer select one from th…" at bounding box center [722, 143] width 875 height 1017
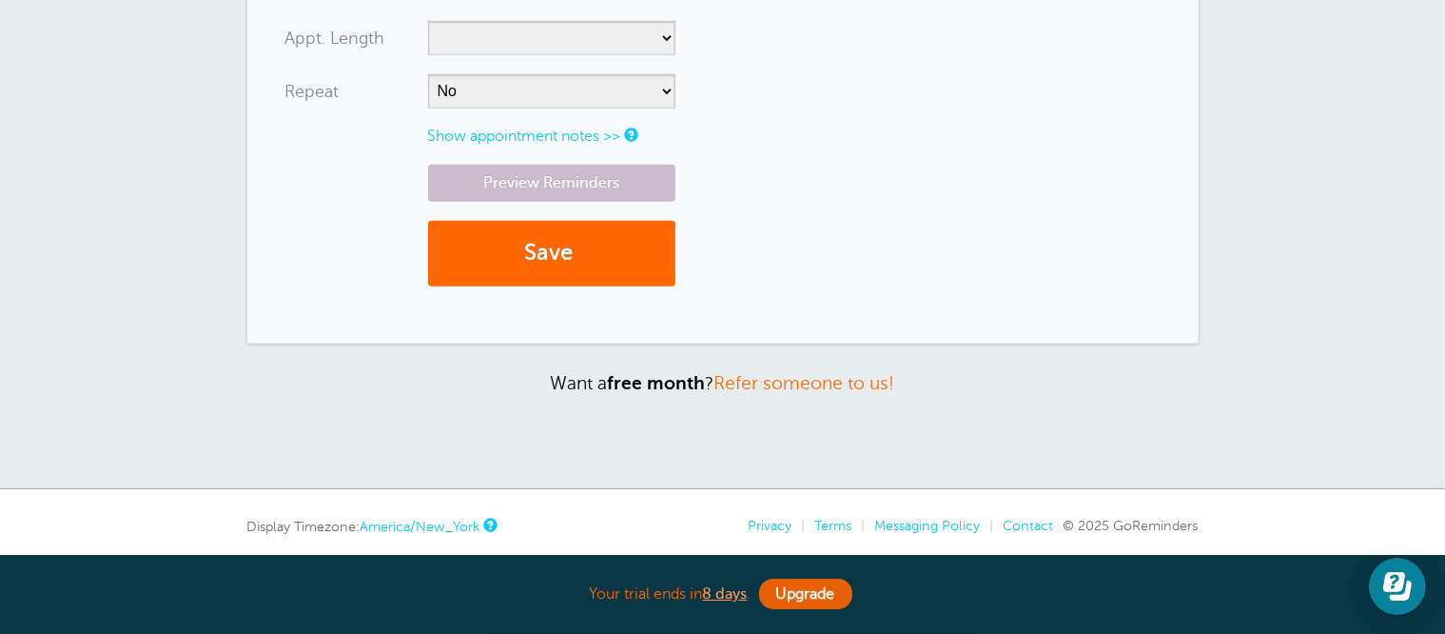
scroll to position [1142, 0]
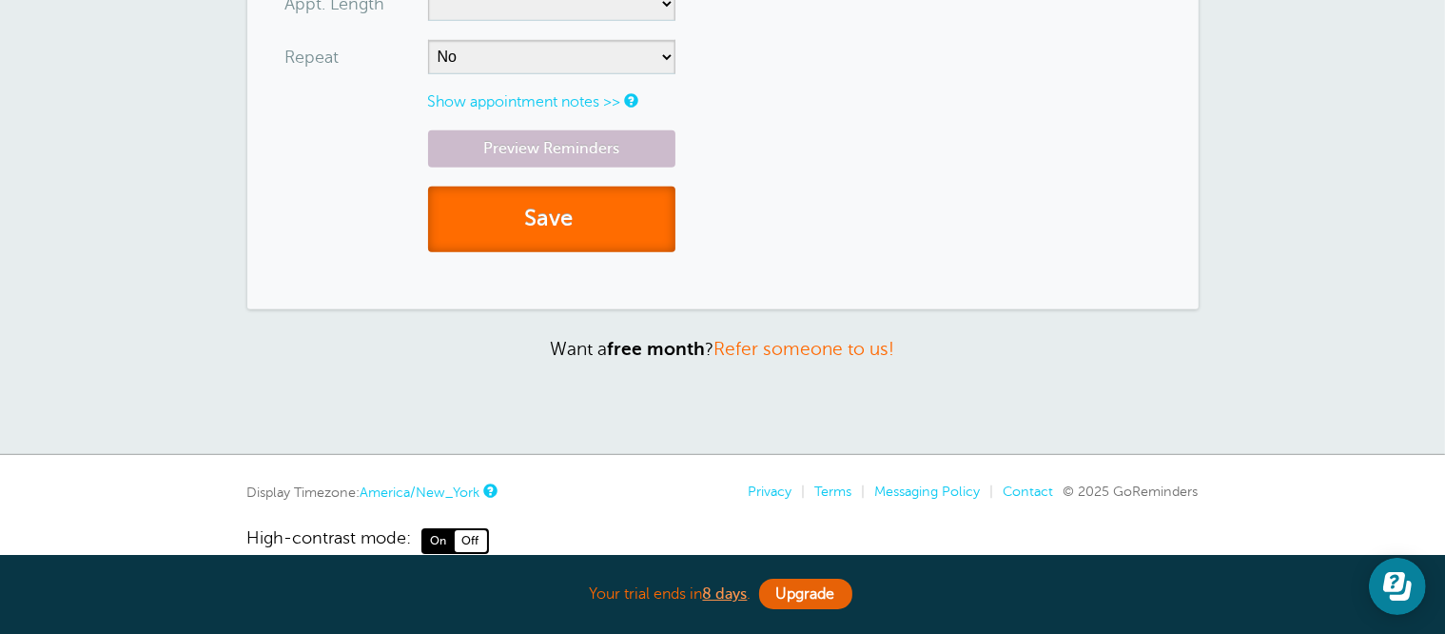
click at [556, 215] on button "Save" at bounding box center [551, 219] width 247 height 66
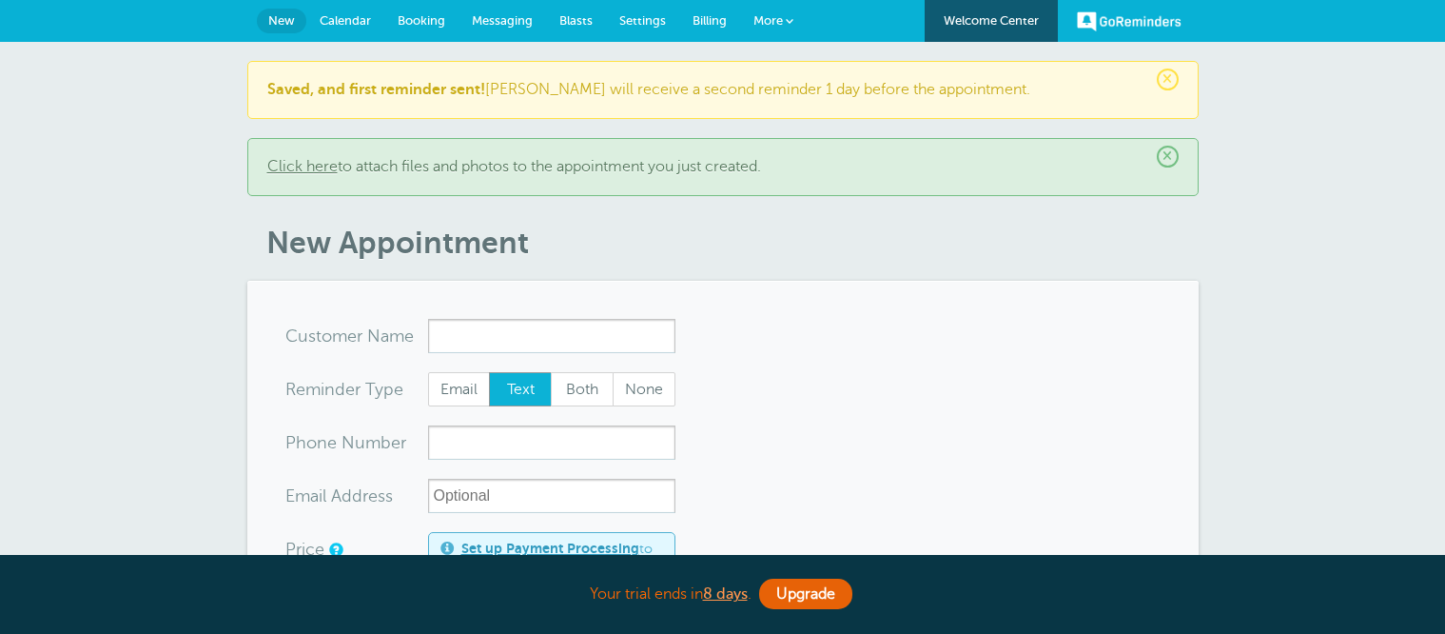
select select "160212"
click at [471, 342] on input "x-no-autofill" at bounding box center [551, 336] width 247 height 34
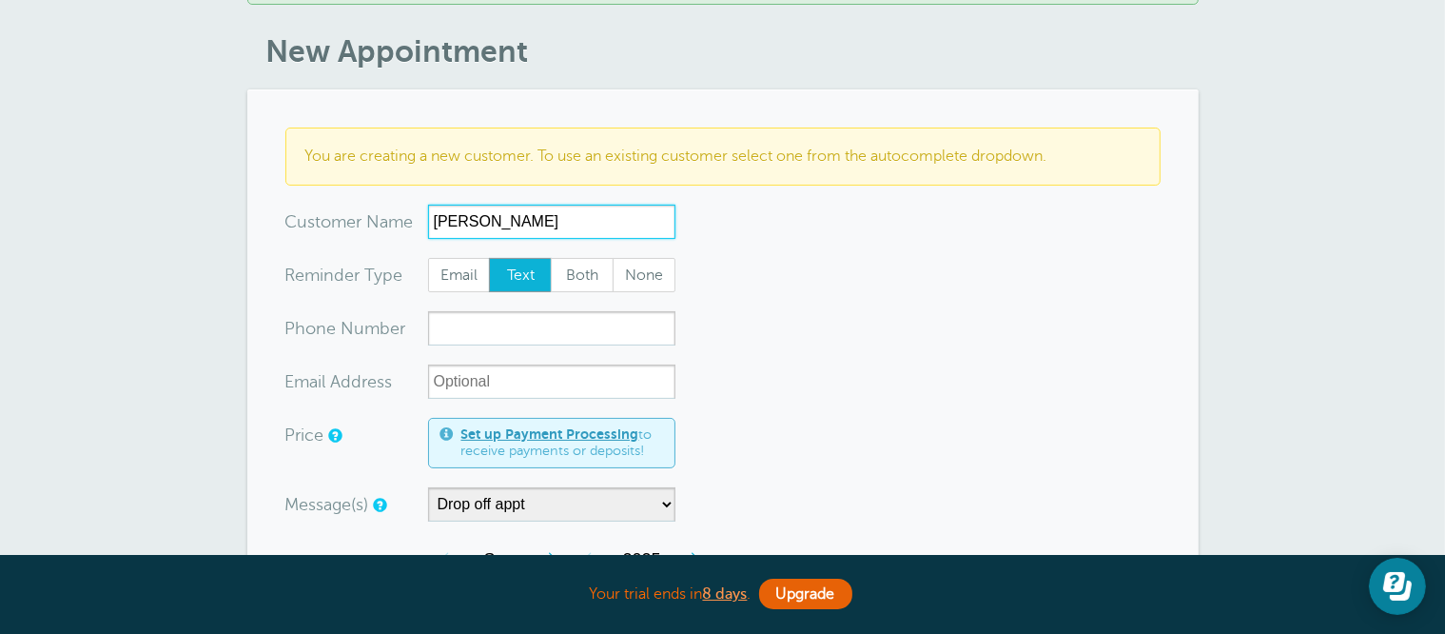
scroll to position [285, 0]
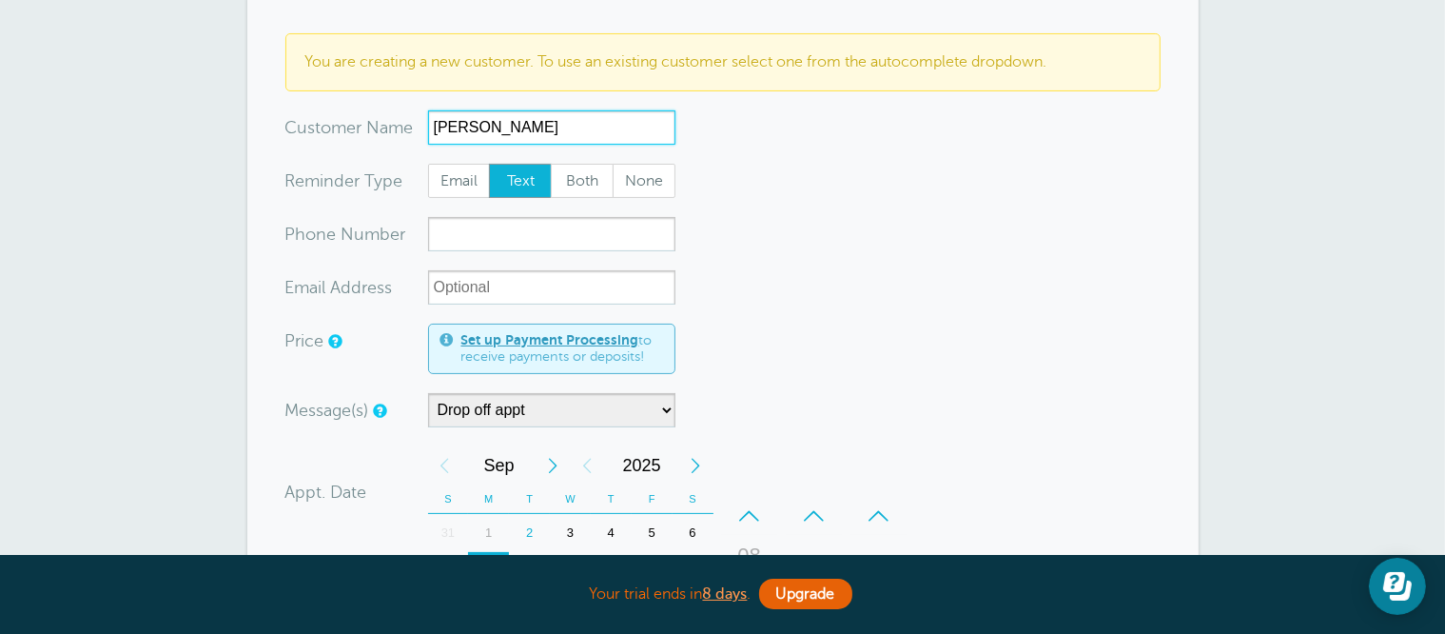
type input "Jim Lash"
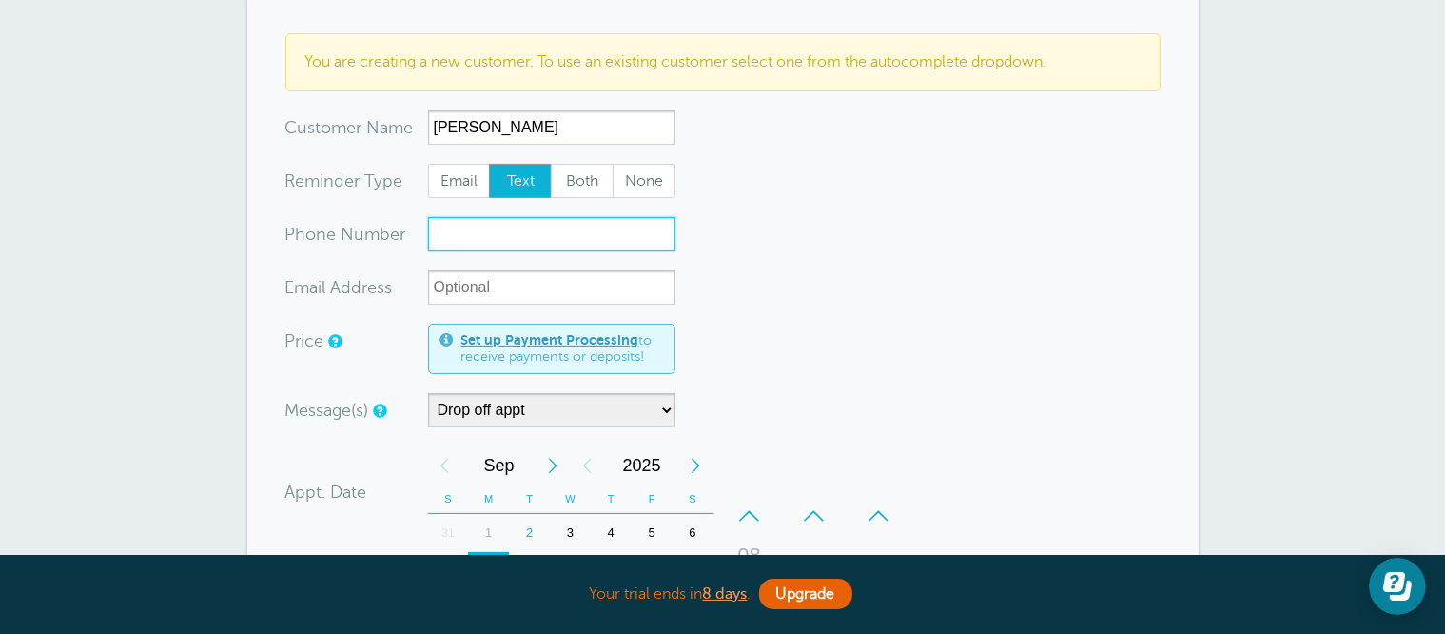
click at [527, 237] on input "xxx-no-autofill" at bounding box center [551, 234] width 247 height 34
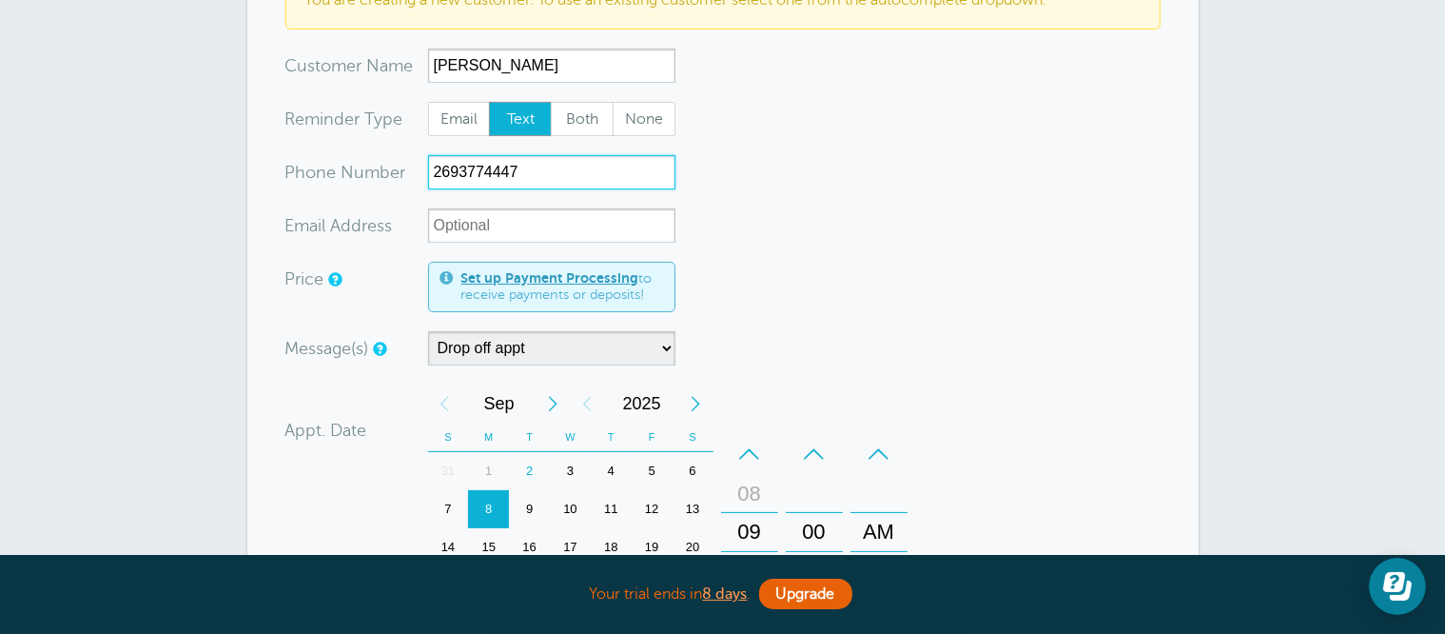
scroll to position [381, 0]
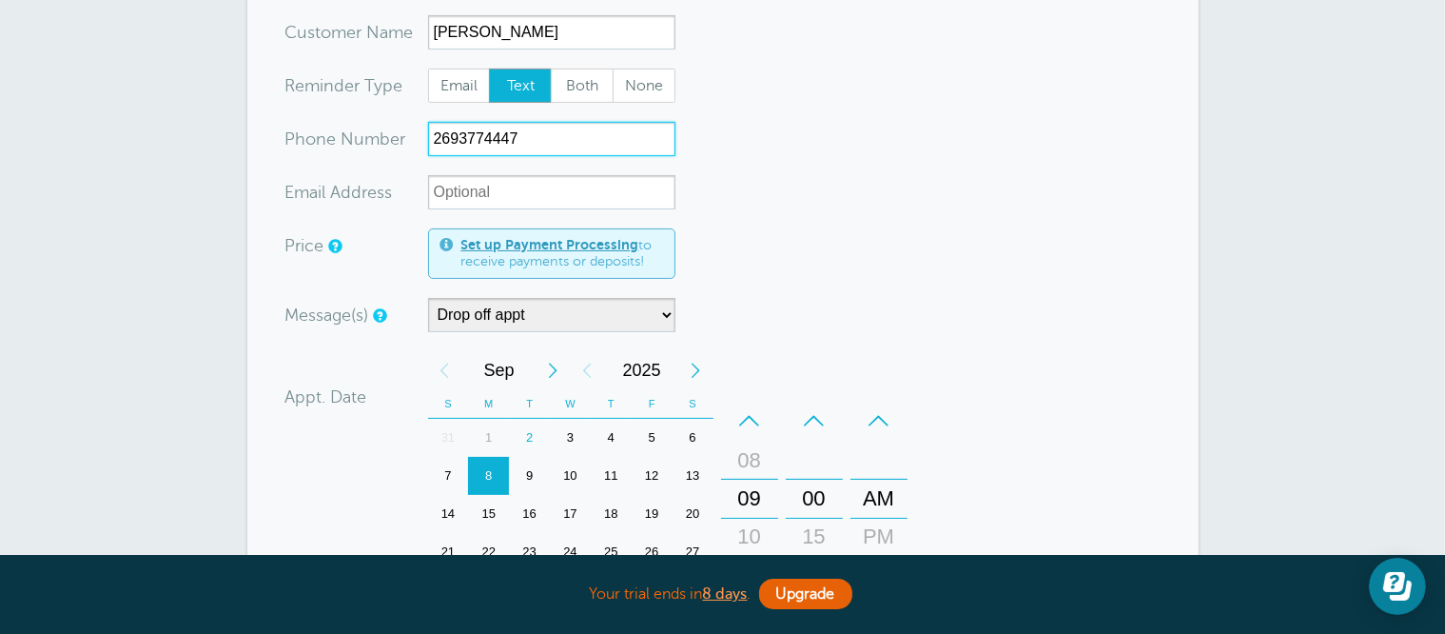
type input "2693774447"
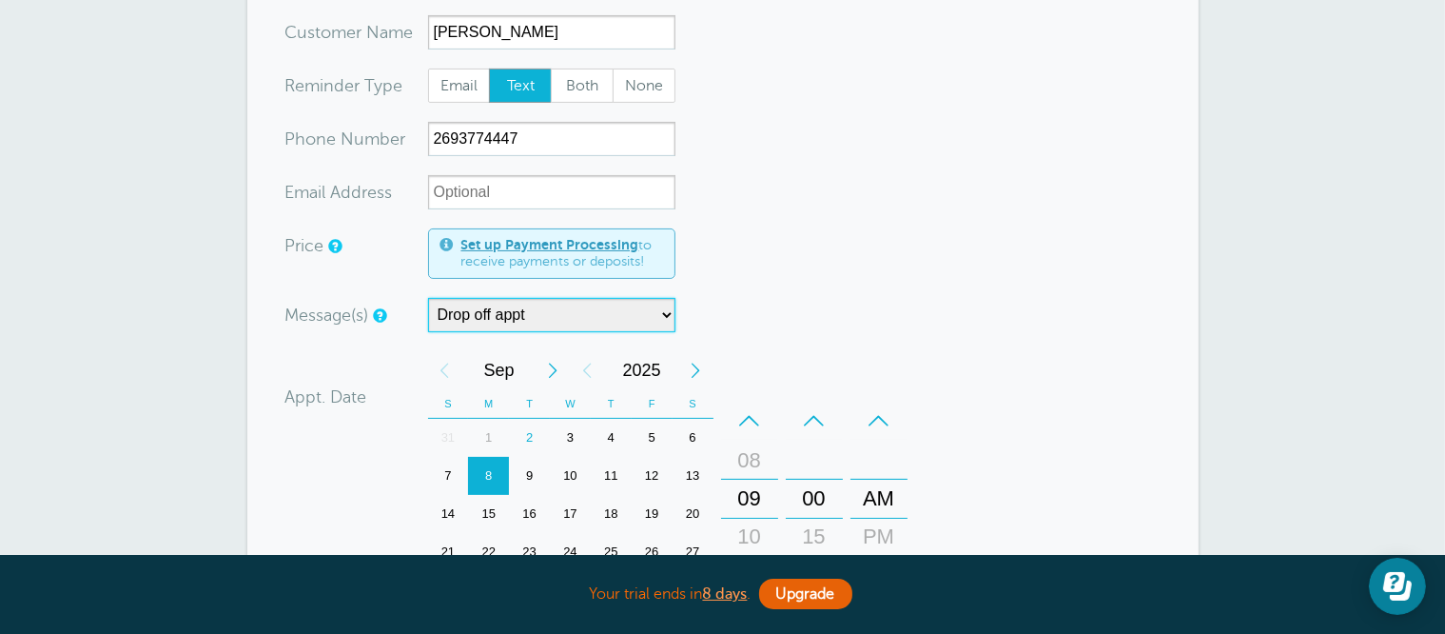
click at [552, 313] on select "7:00 am appt Appt w/time Drop off appt Main Reminder Sequence" at bounding box center [551, 315] width 247 height 34
select select "160677"
click at [428, 298] on select "7:00 am appt Appt w/time Drop off appt Main Reminder Sequence" at bounding box center [551, 315] width 247 height 34
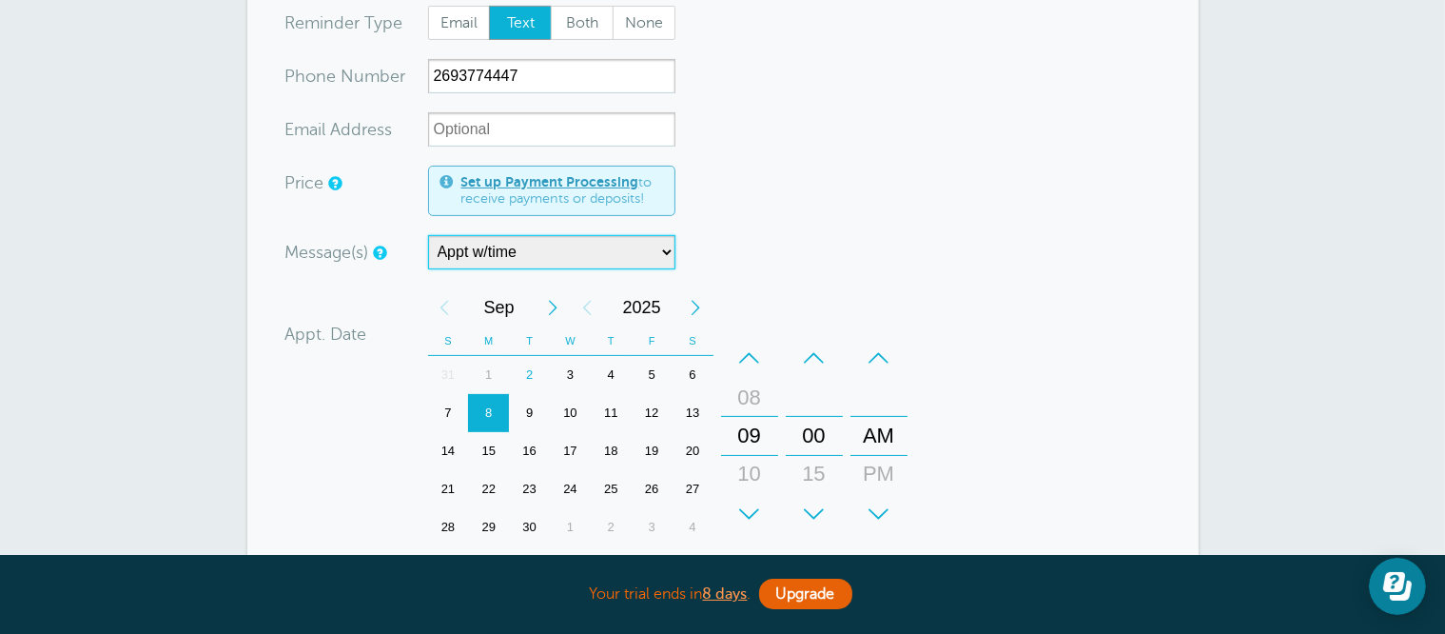
scroll to position [476, 0]
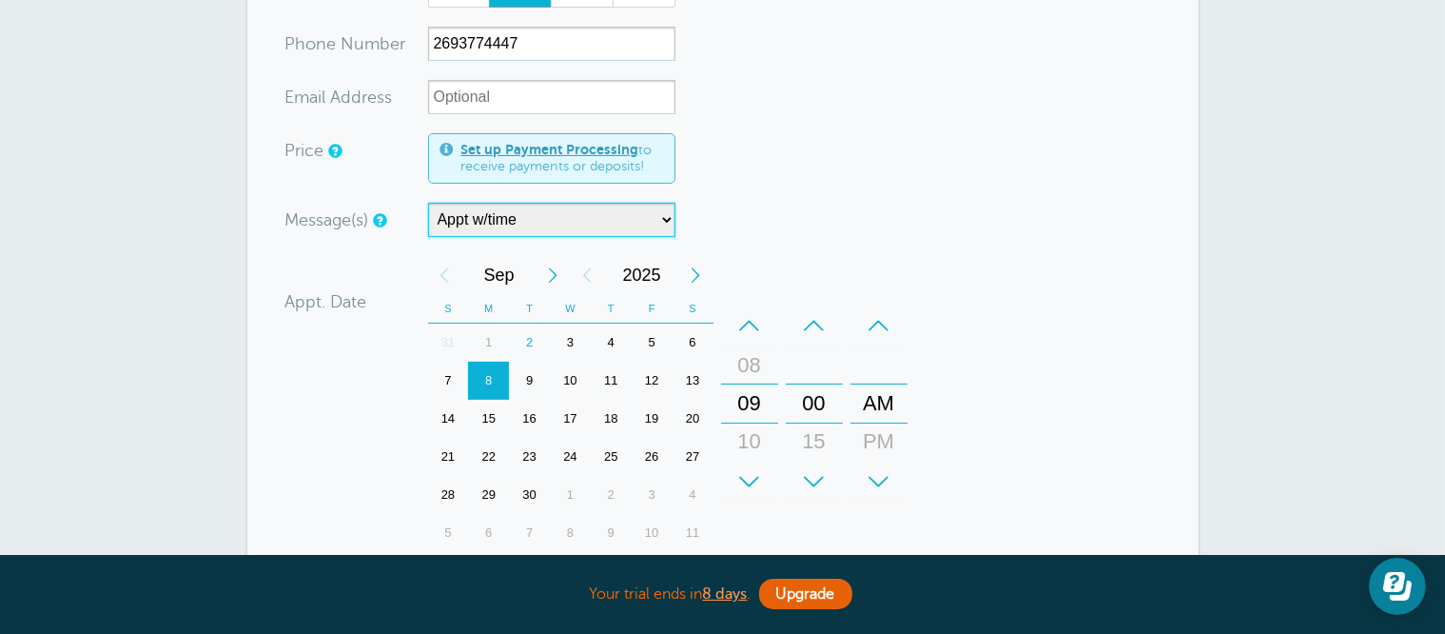
click at [533, 378] on div "9" at bounding box center [529, 380] width 41 height 38
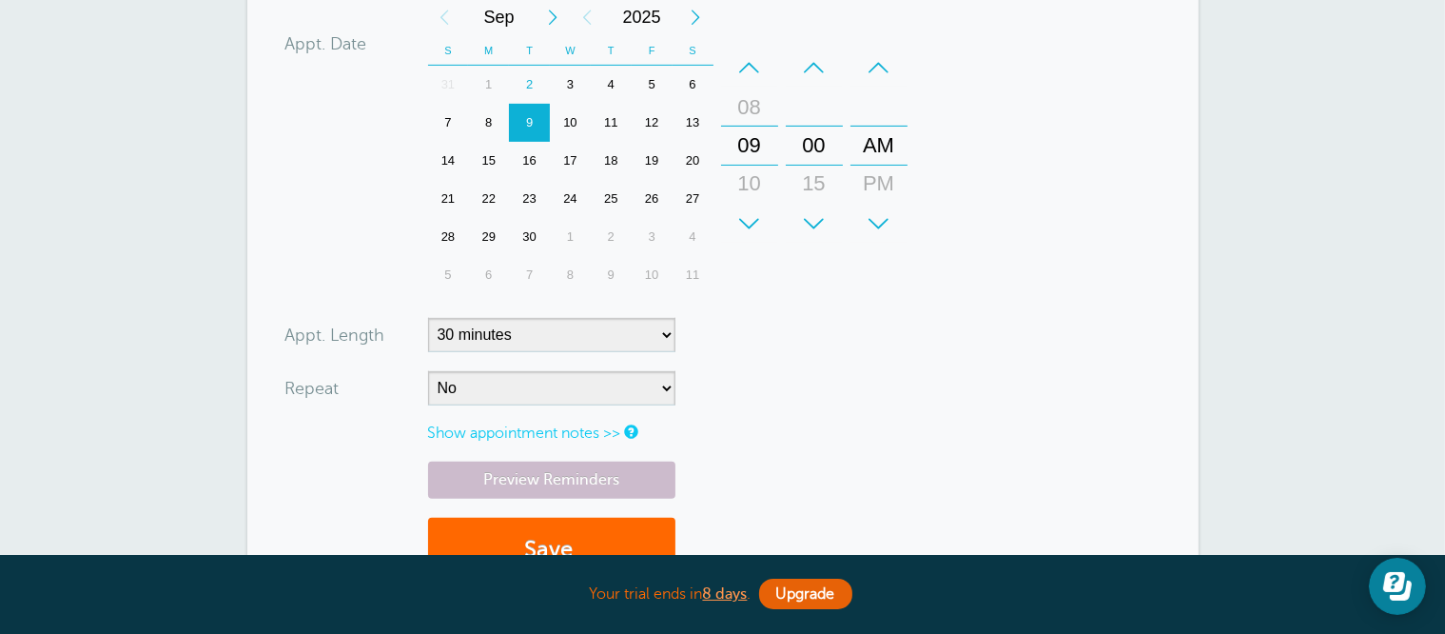
scroll to position [761, 0]
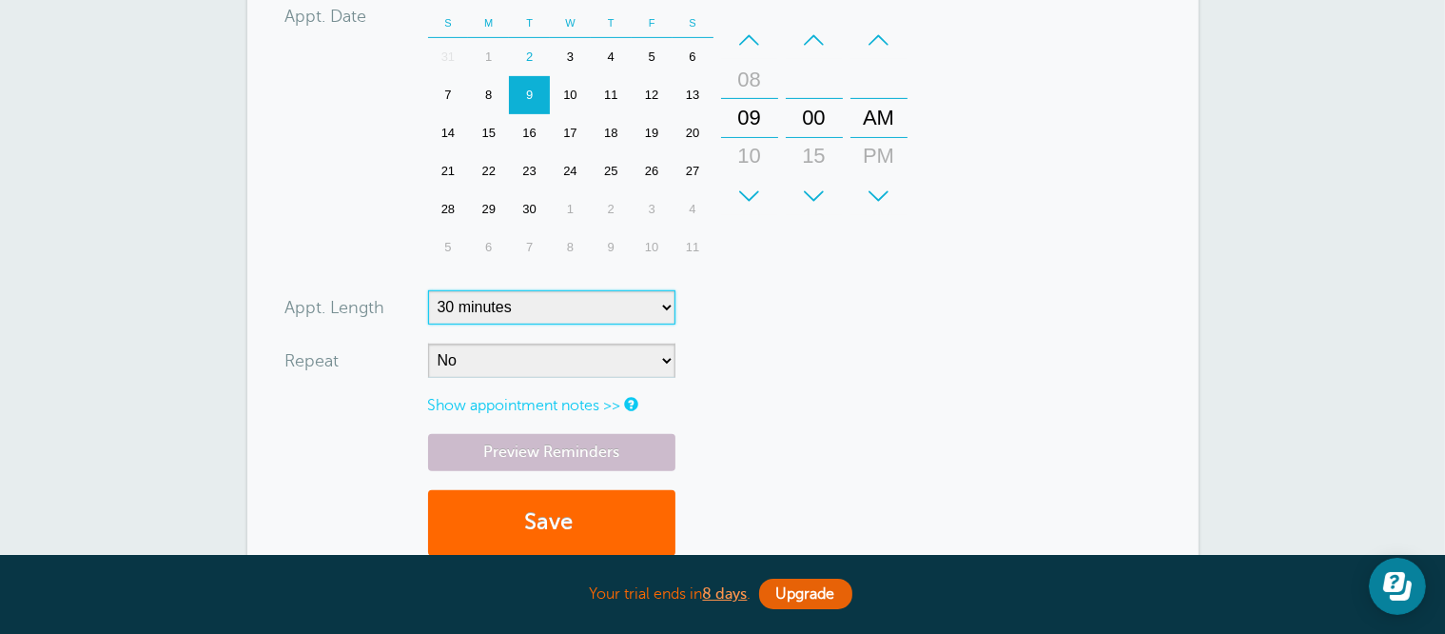
click at [554, 308] on select "5 minutes 10 minutes 15 minutes 20 minutes 25 minutes 30 minutes 35 minutes 40 …" at bounding box center [551, 307] width 247 height 34
select select
click at [428, 290] on select "5 minutes 10 minutes 15 minutes 20 minutes 25 minutes 30 minutes 35 minutes 40 …" at bounding box center [551, 307] width 247 height 34
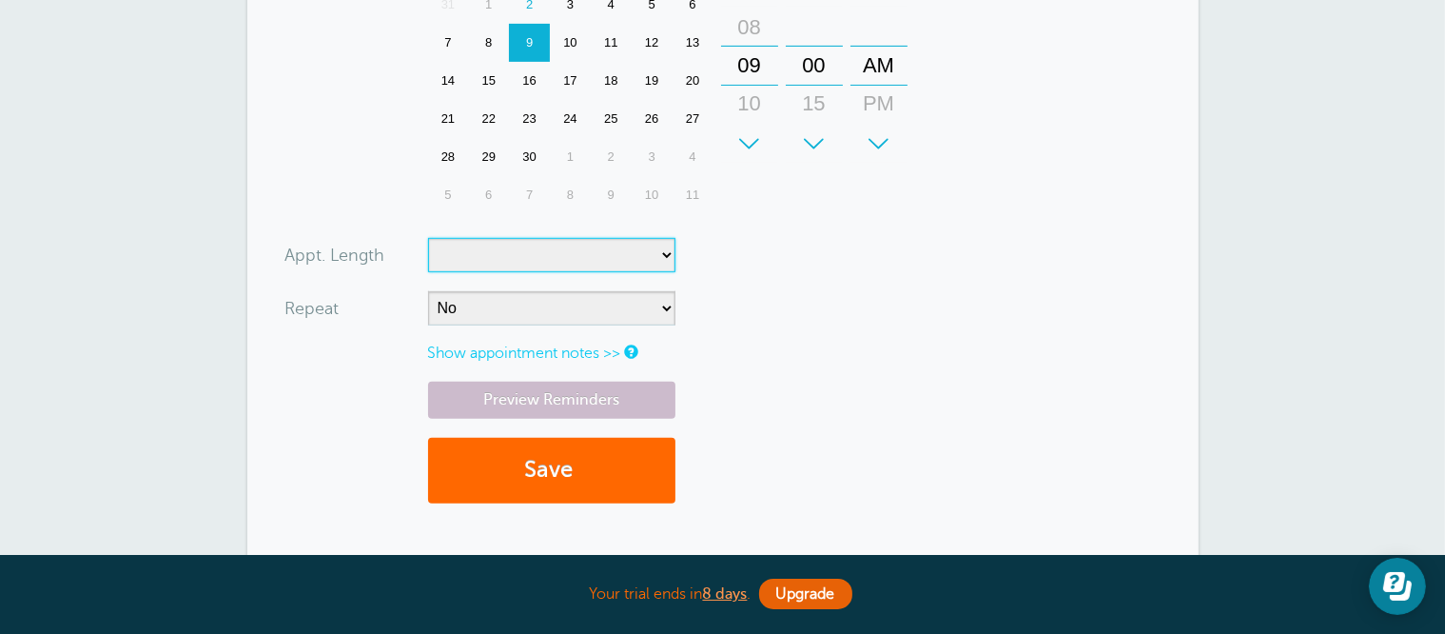
scroll to position [810, 0]
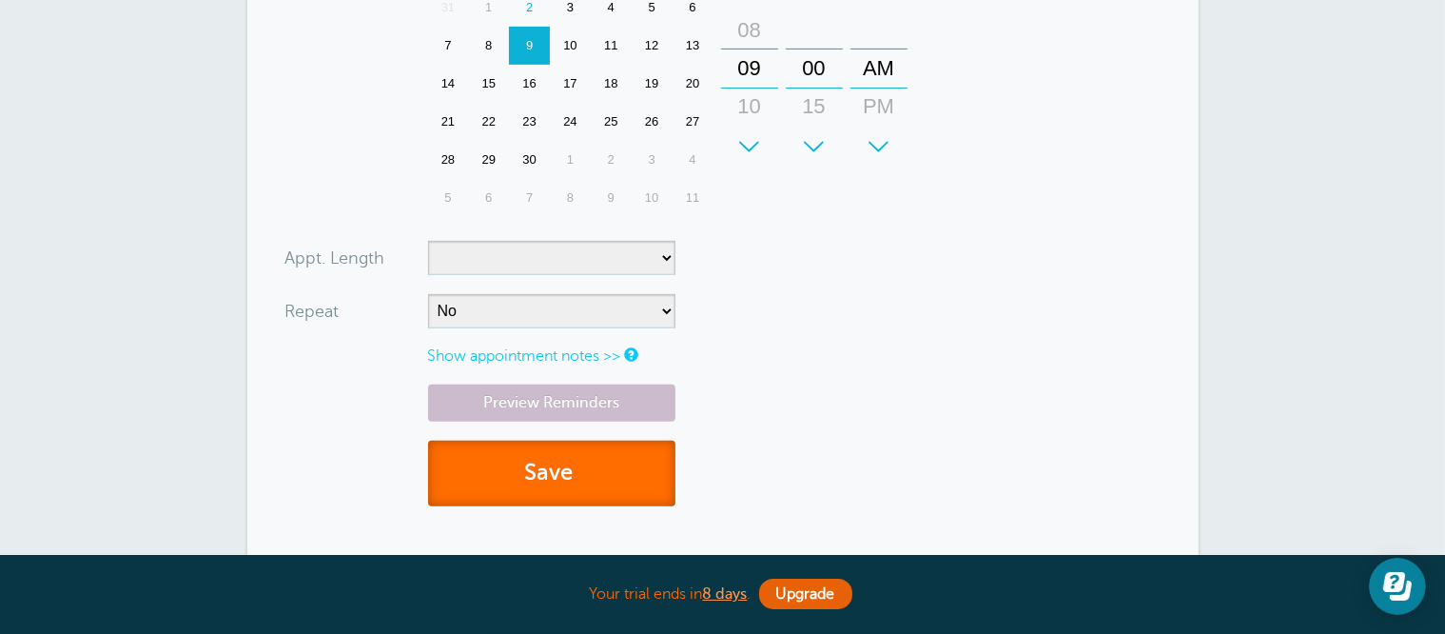
click at [571, 457] on button "Save" at bounding box center [551, 473] width 247 height 66
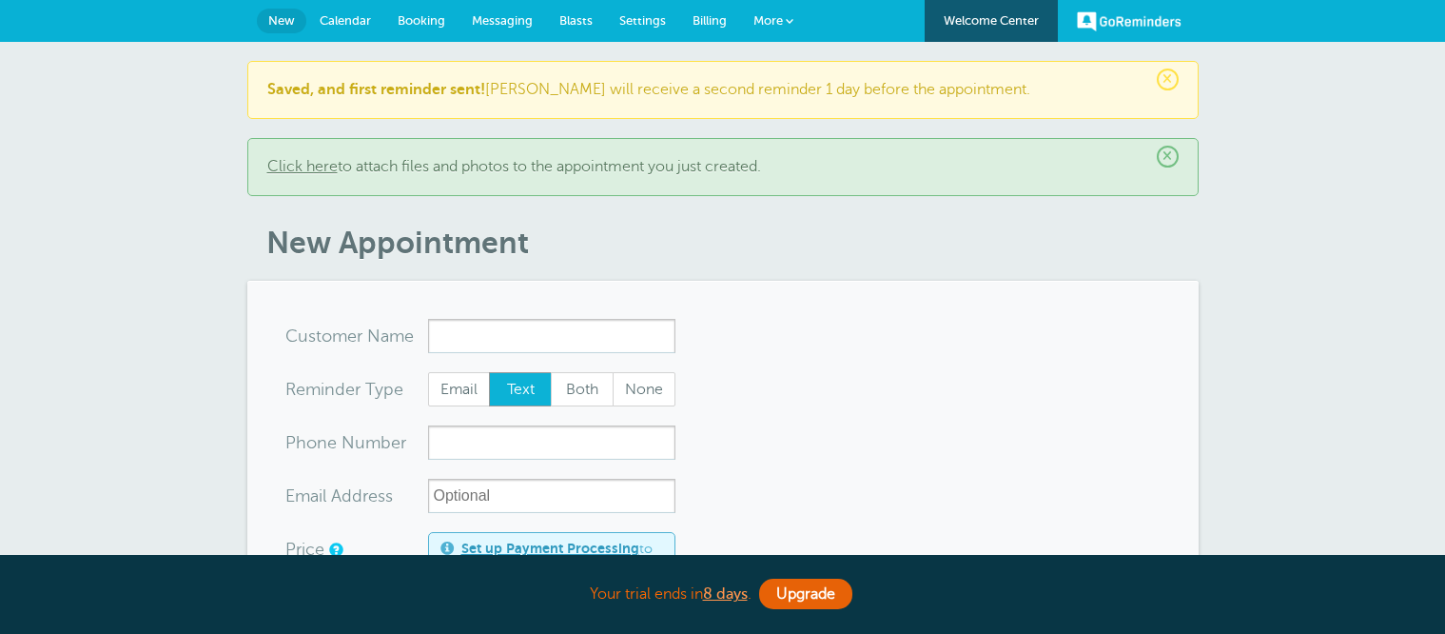
select select "160677"
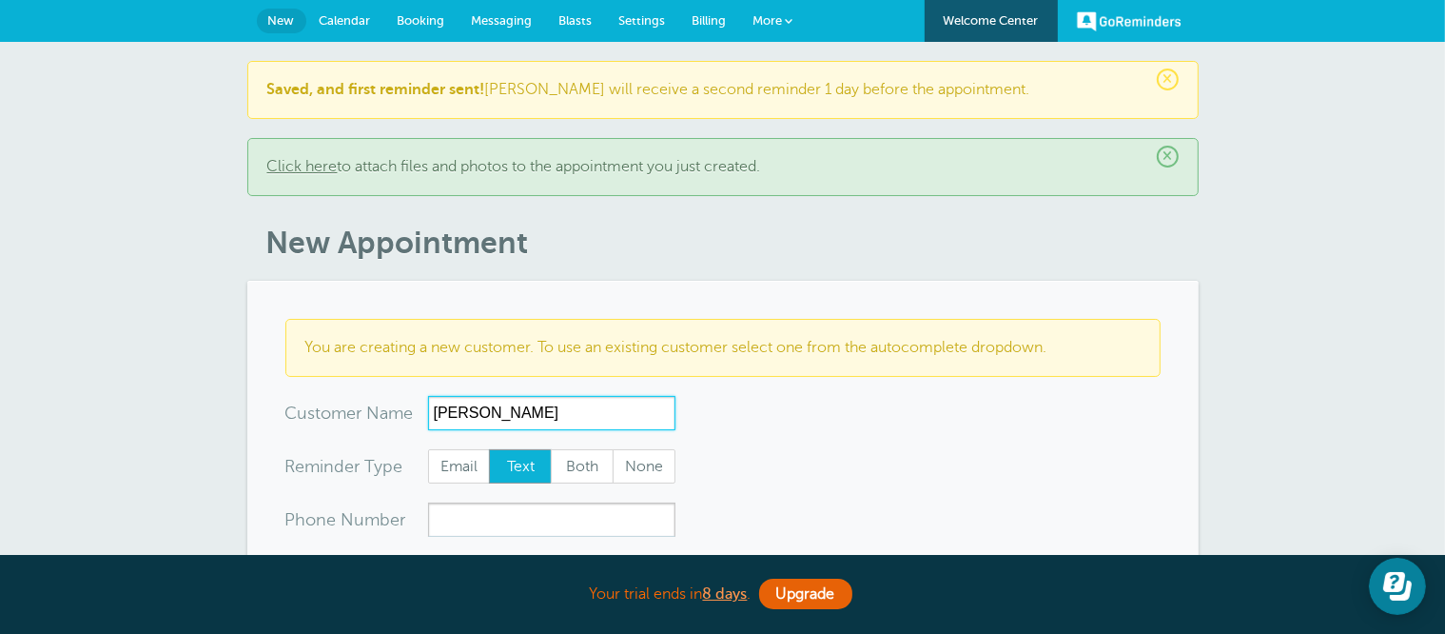
type input "[PERSON_NAME]"
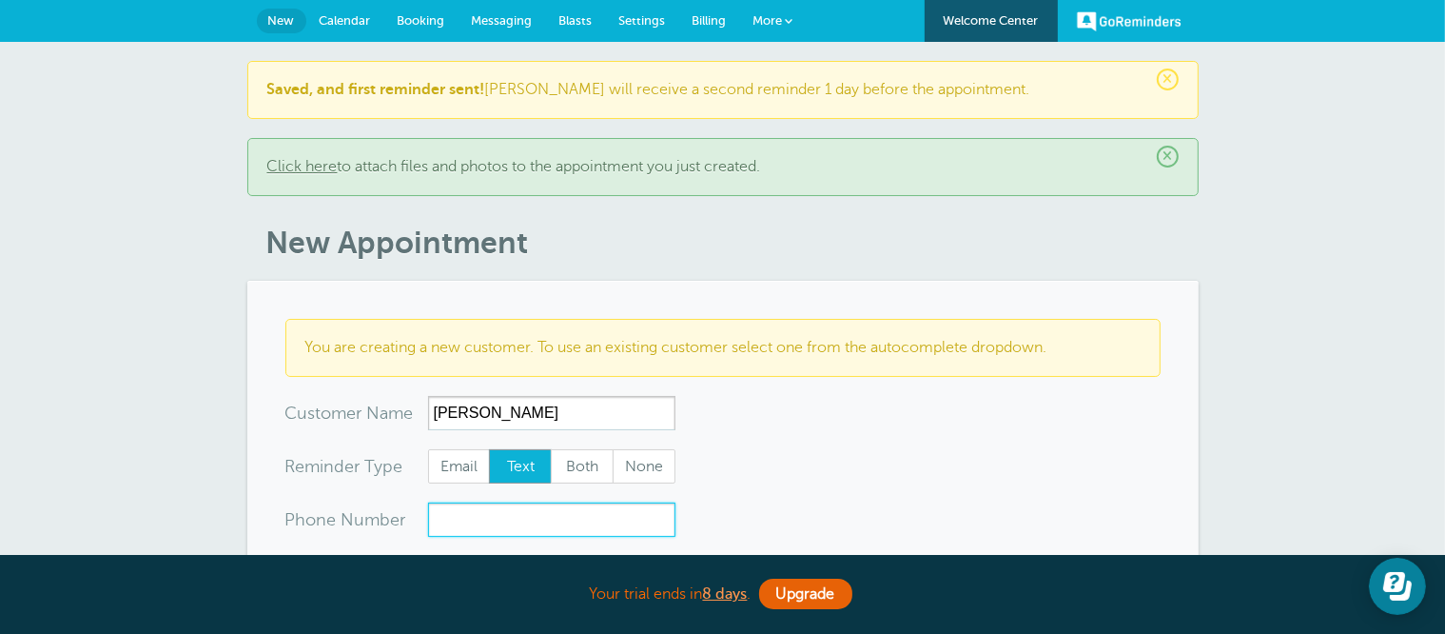
click at [439, 517] on input "xxx-no-autofill" at bounding box center [551, 519] width 247 height 34
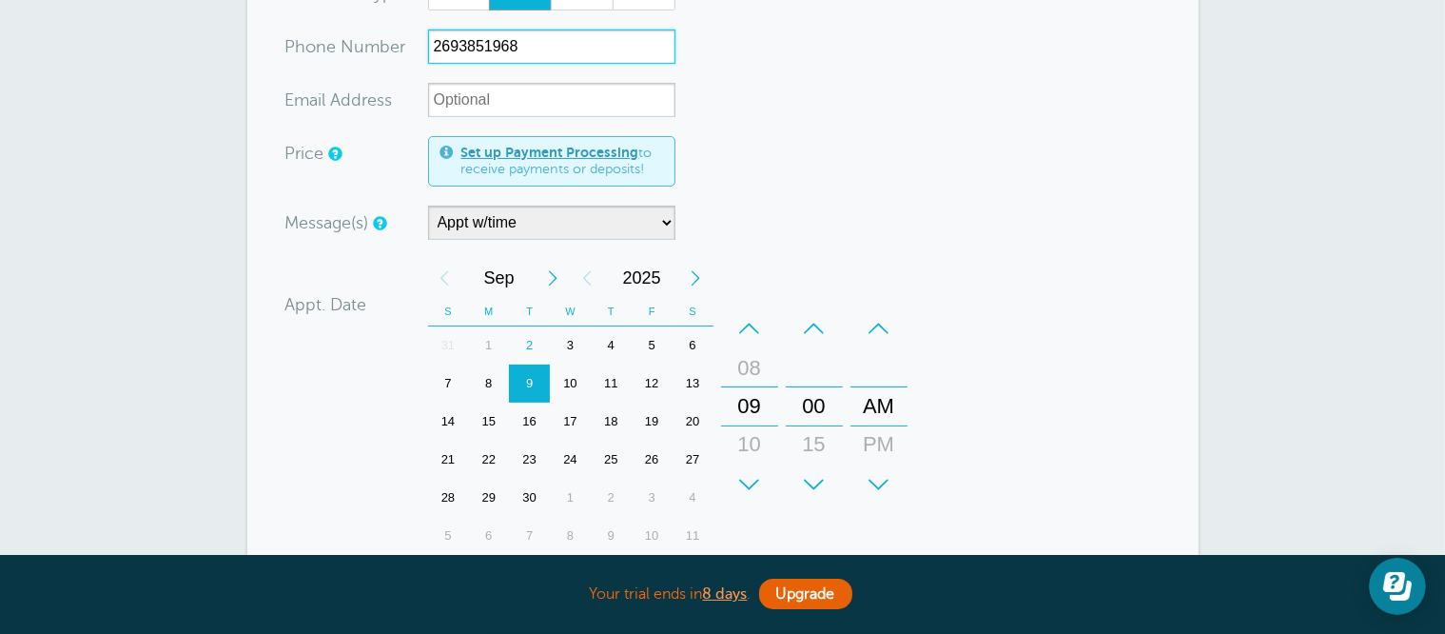
scroll to position [476, 0]
click at [754, 471] on div "+" at bounding box center [749, 481] width 57 height 38
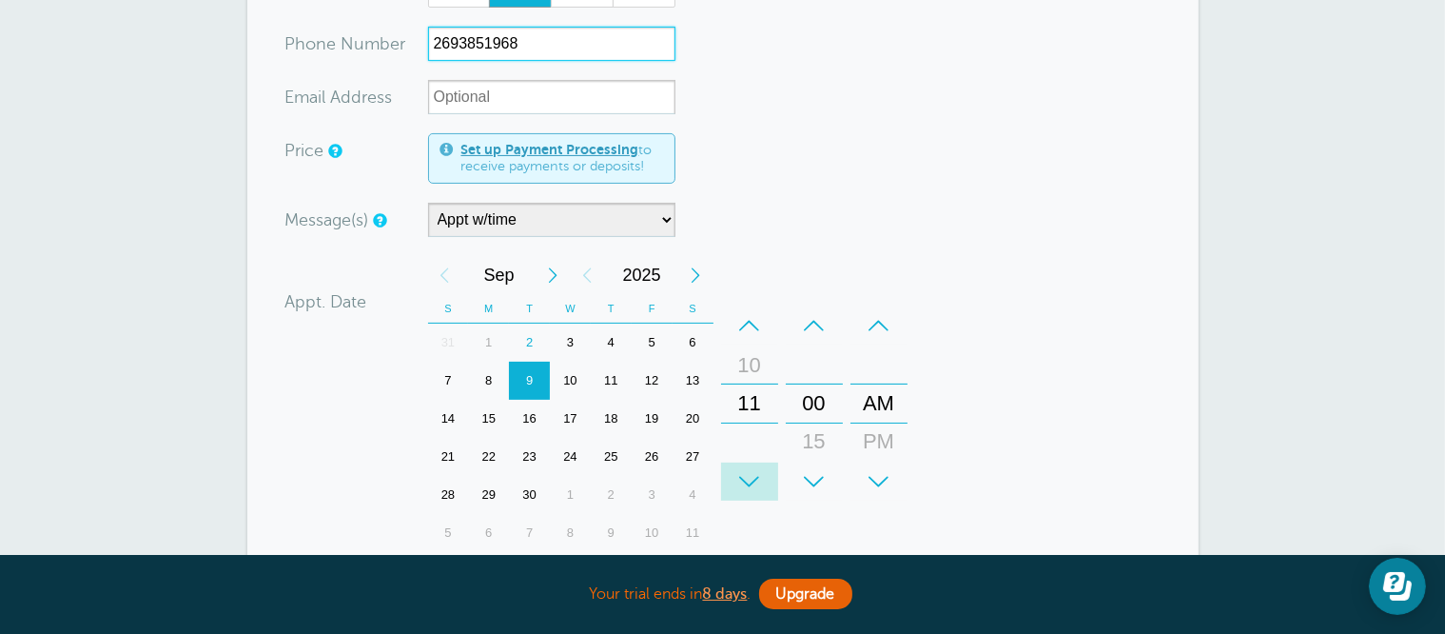
click at [753, 472] on div "+" at bounding box center [749, 481] width 57 height 38
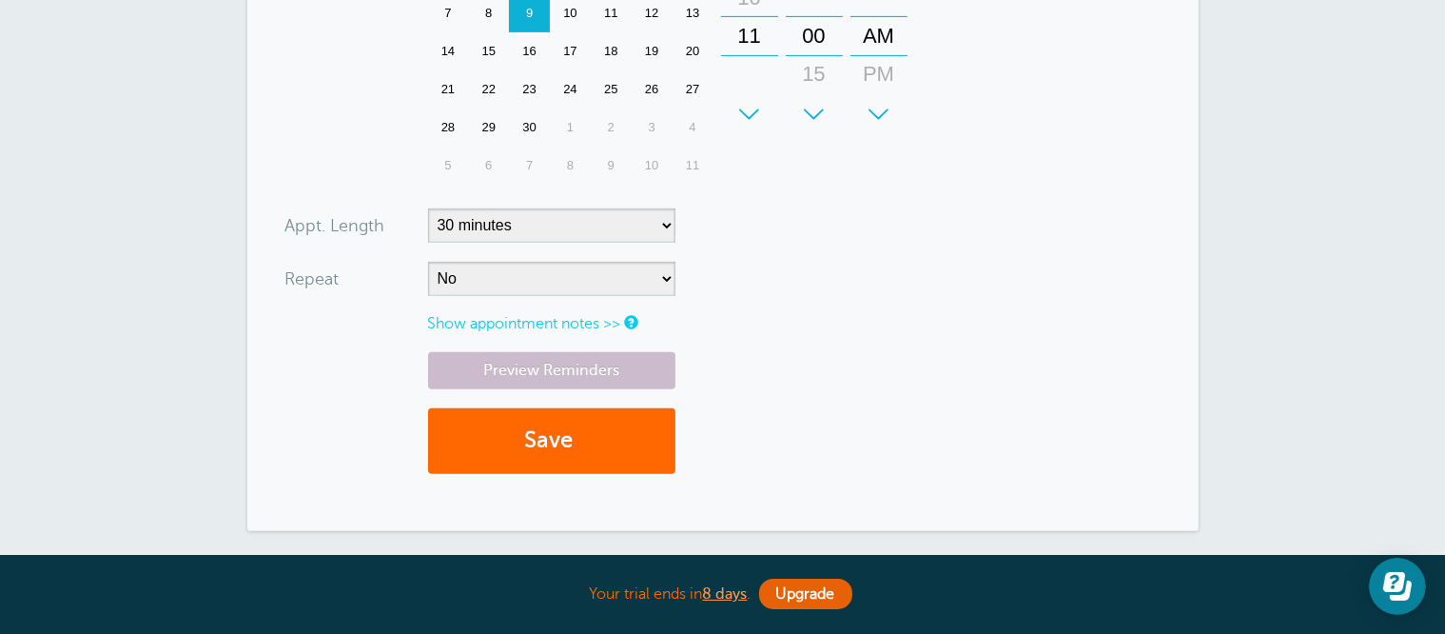
scroll to position [856, 0]
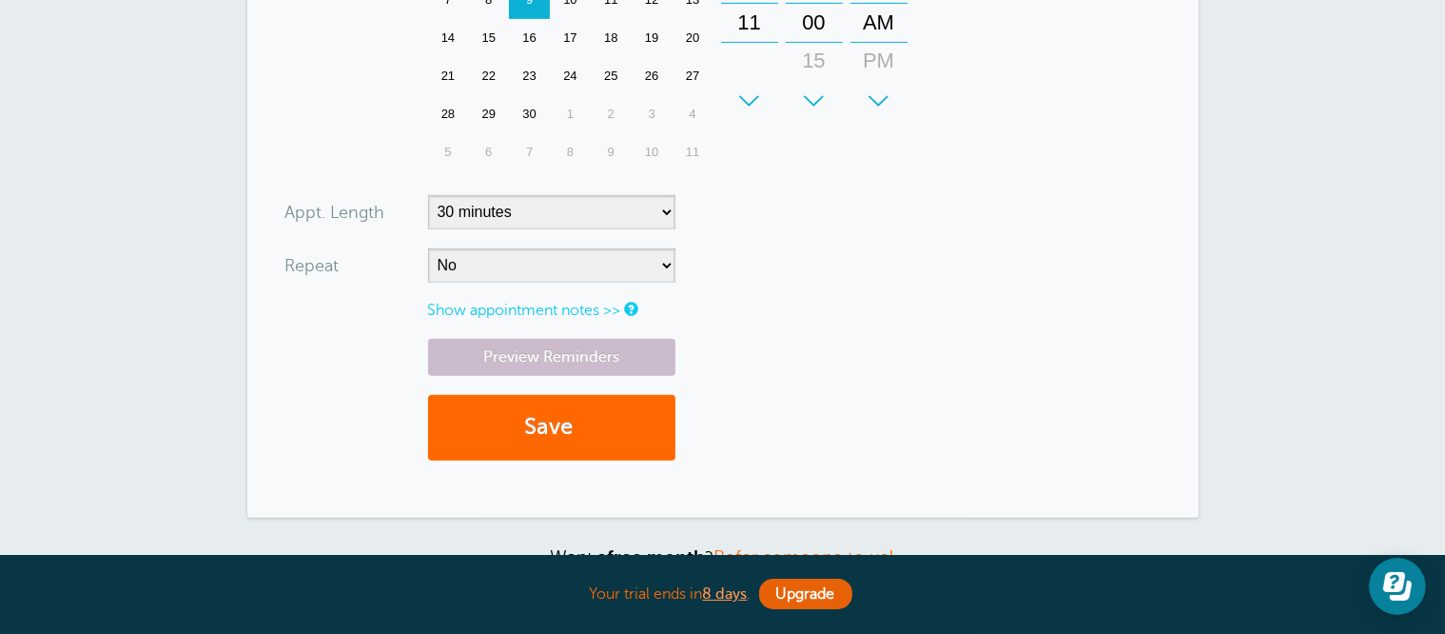
type input "2693851968"
click at [522, 195] on select "5 minutes 10 minutes 15 minutes 20 minutes 25 minutes 30 minutes 35 minutes 40 …" at bounding box center [551, 212] width 247 height 34
select select
click at [428, 195] on select "5 minutes 10 minutes 15 minutes 20 minutes 25 minutes 30 minutes 35 minutes 40 …" at bounding box center [551, 212] width 247 height 34
click at [553, 416] on button "Save" at bounding box center [551, 428] width 247 height 66
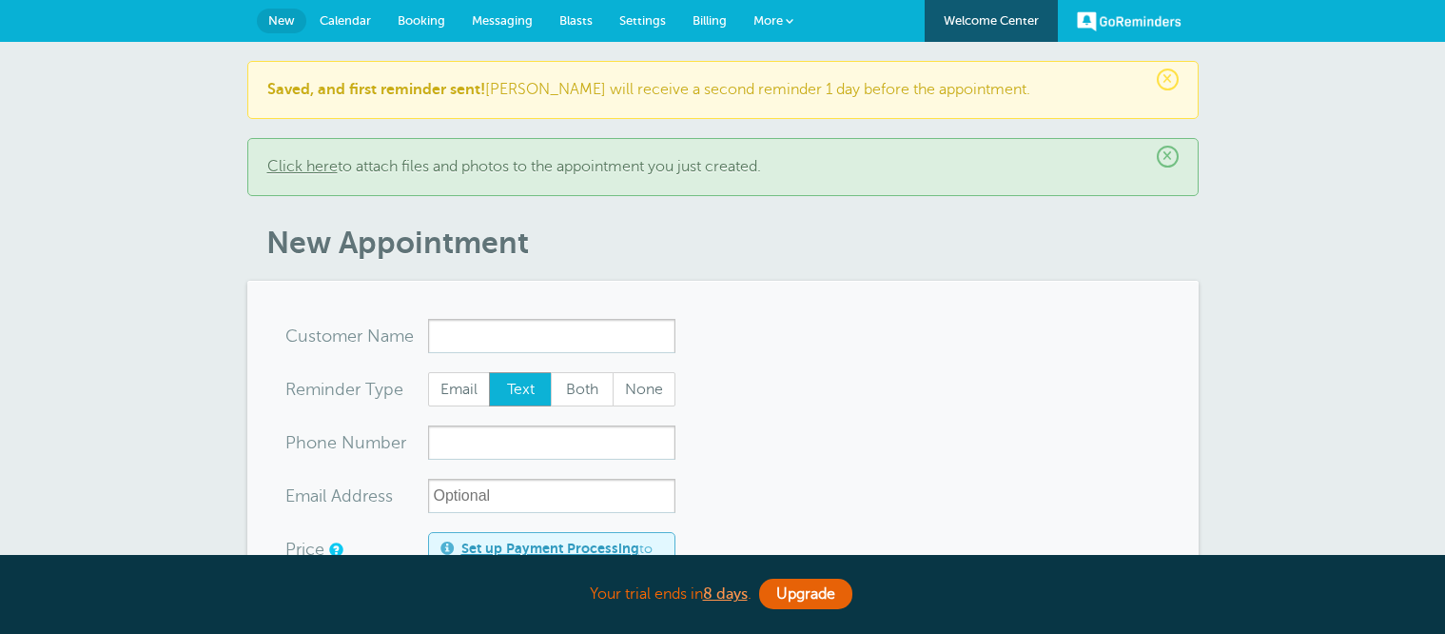
select select "160677"
click at [362, 9] on link "Calendar" at bounding box center [345, 21] width 78 height 42
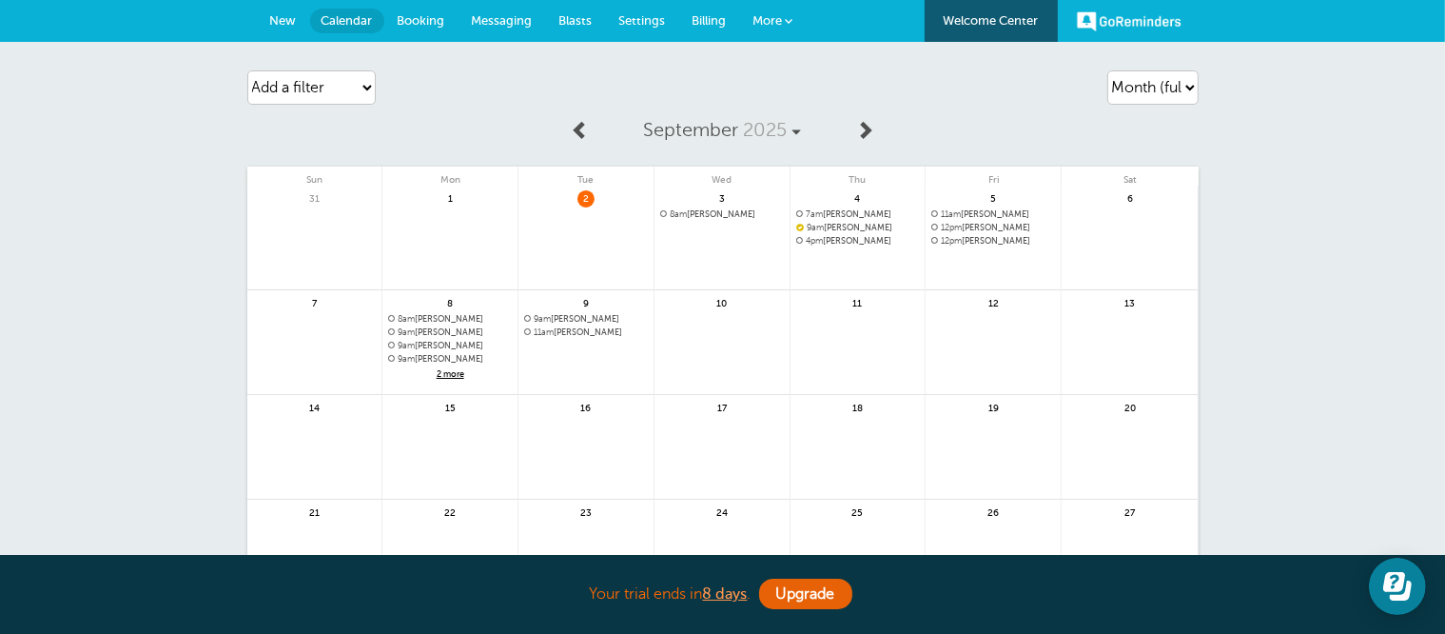
click at [457, 370] on span "2 more" at bounding box center [450, 374] width 124 height 16
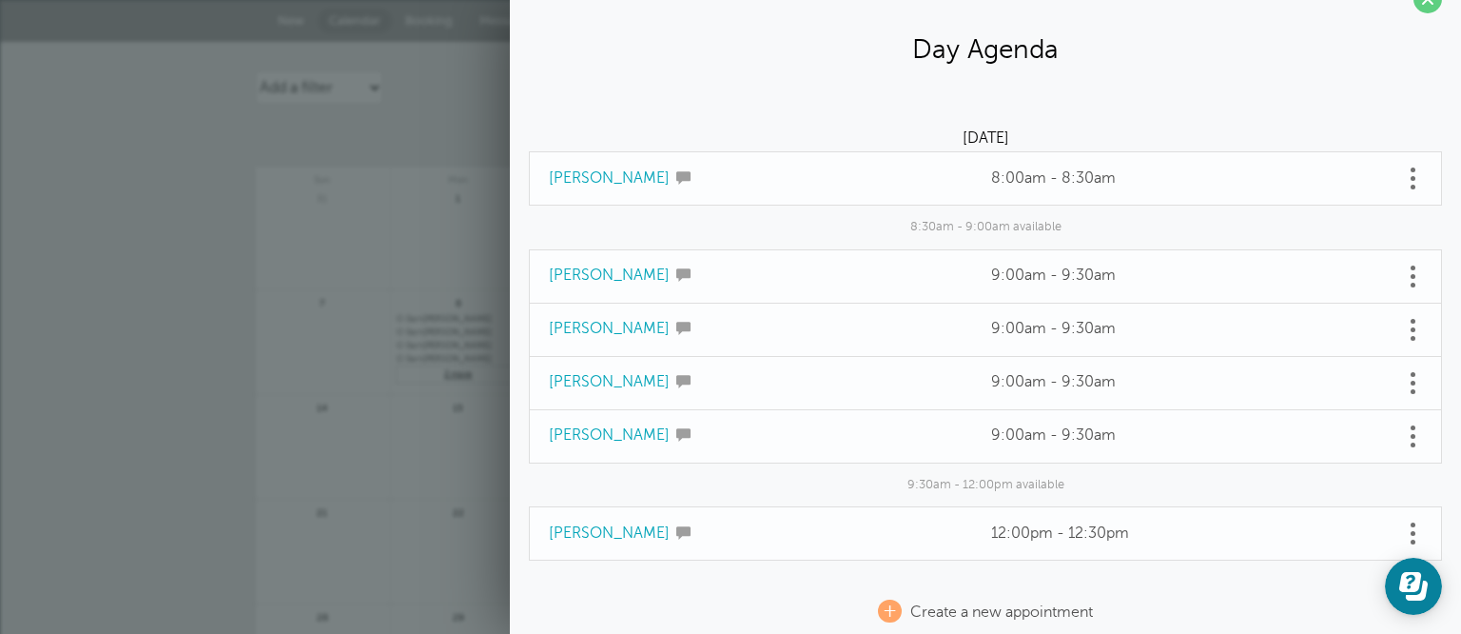
scroll to position [53, 0]
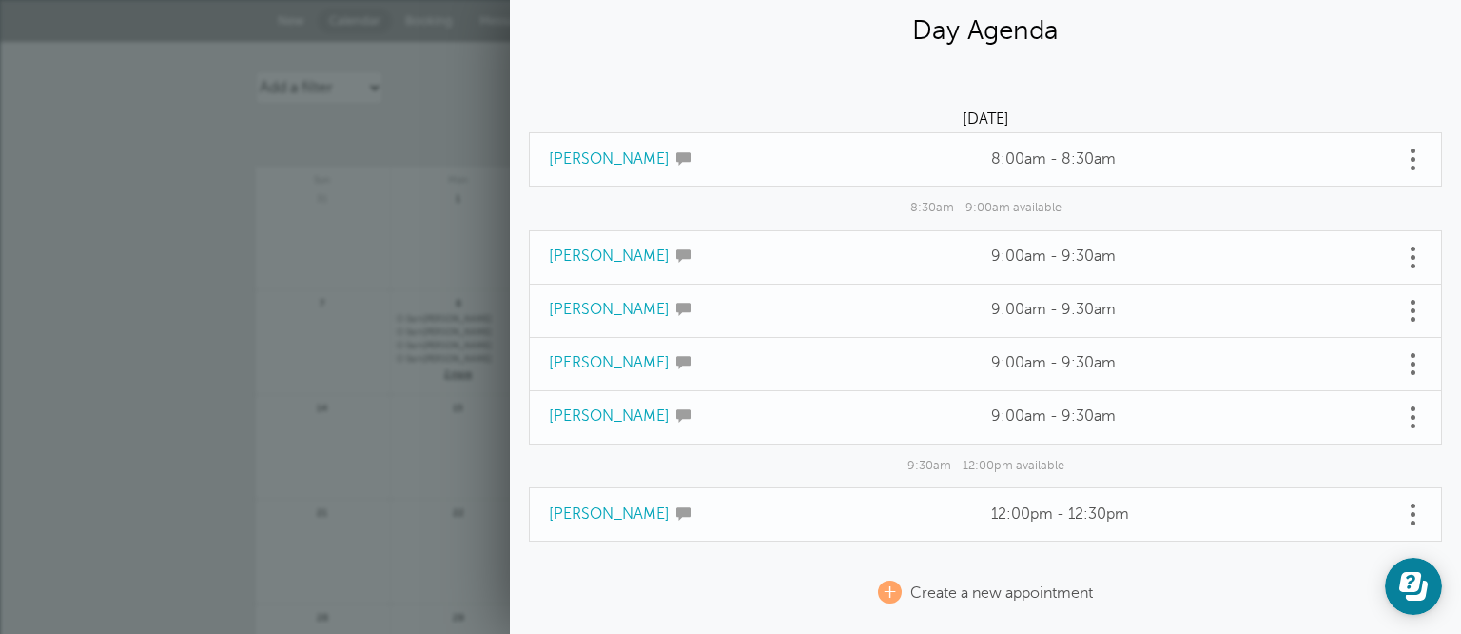
click at [1403, 162] on link at bounding box center [1412, 159] width 19 height 29
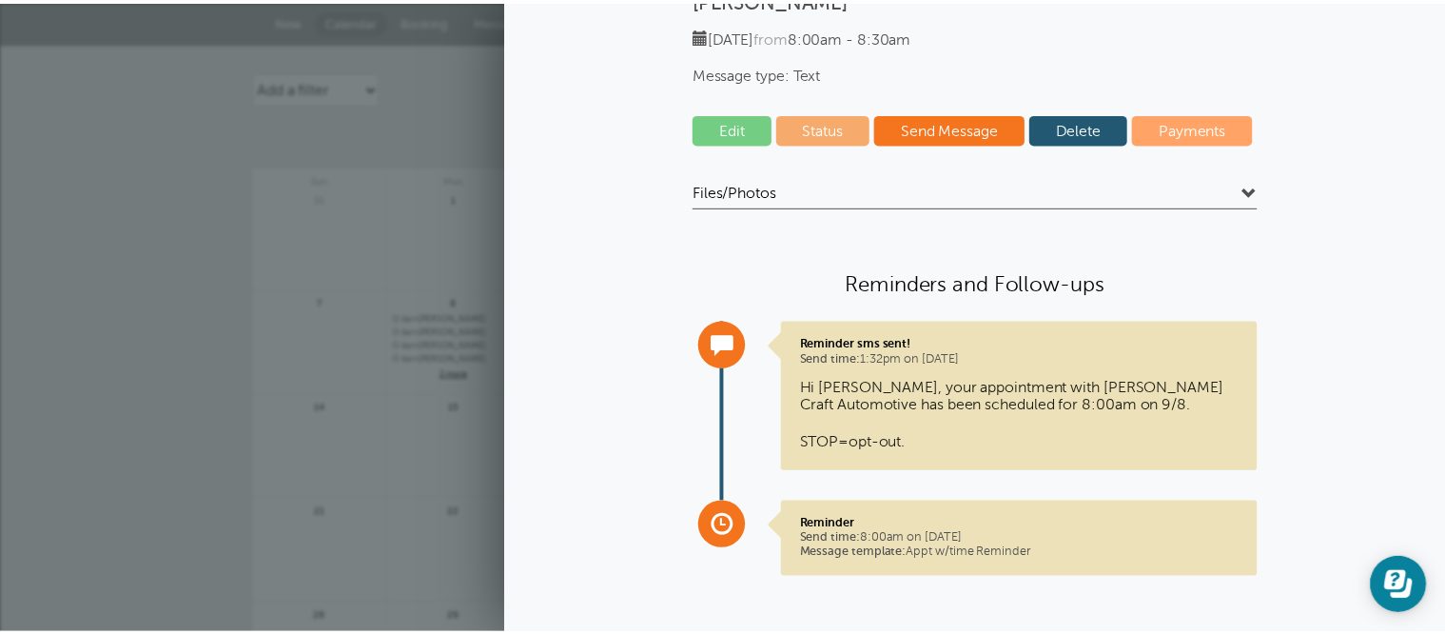
scroll to position [156, 0]
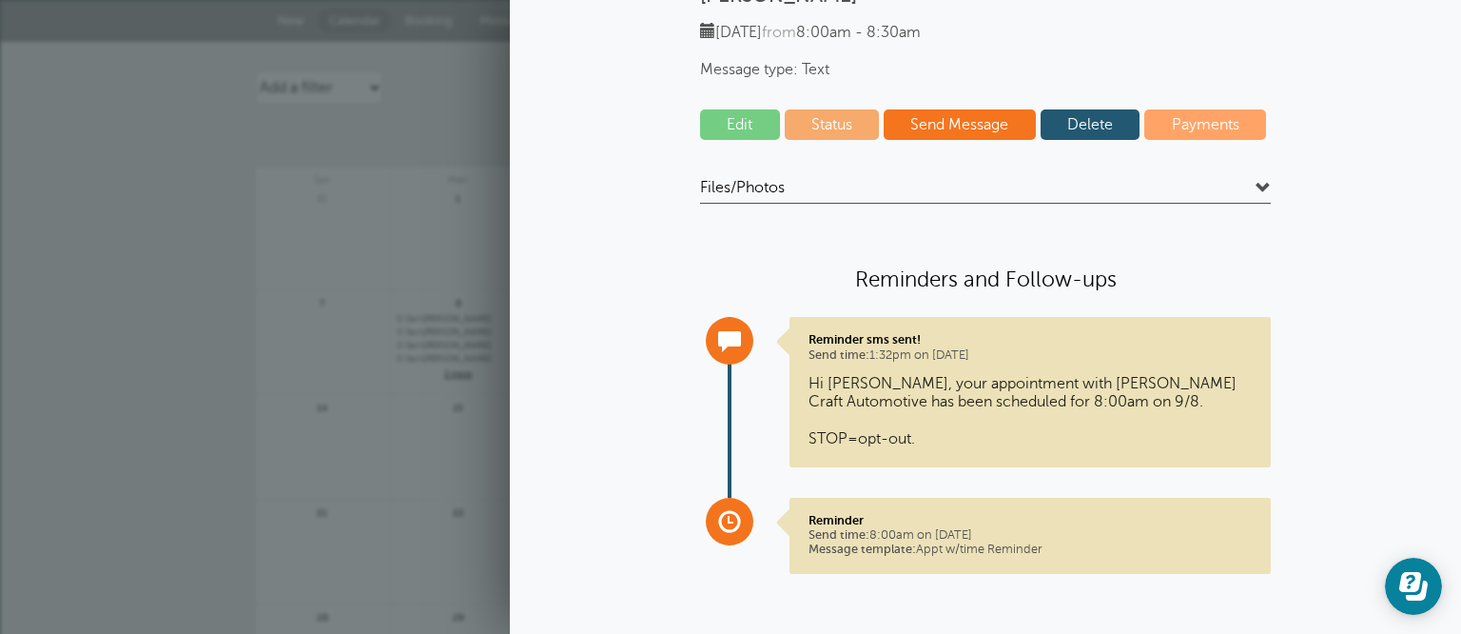
click at [411, 93] on div "Add a filter Customer Search Appointment Status Payment Status Clear filters" at bounding box center [407, 87] width 304 height 53
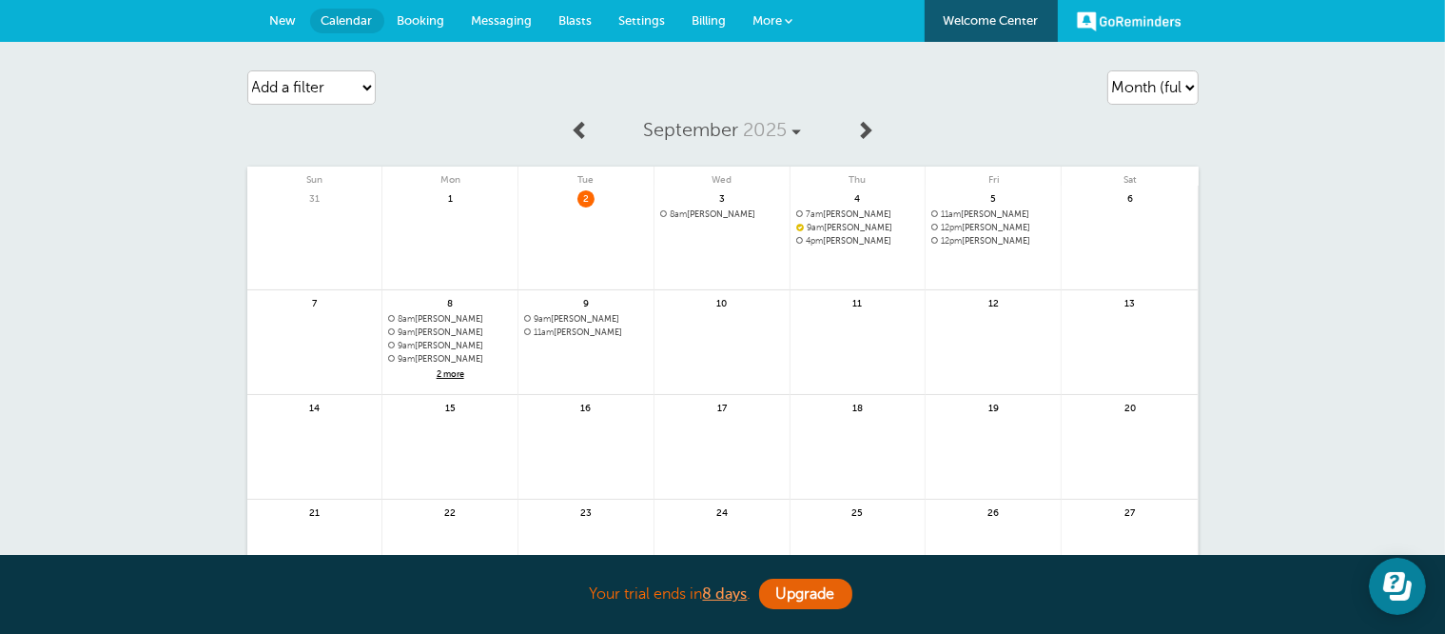
click at [293, 16] on span "New" at bounding box center [283, 20] width 27 height 14
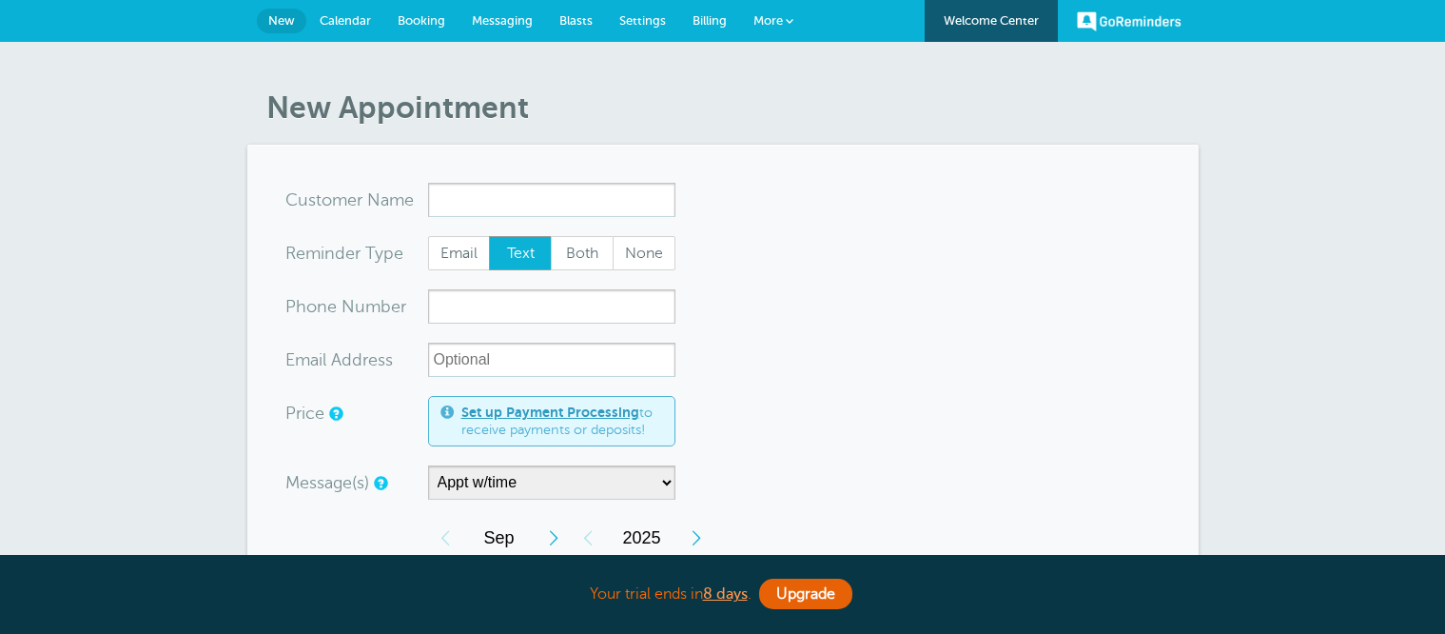
select select "160677"
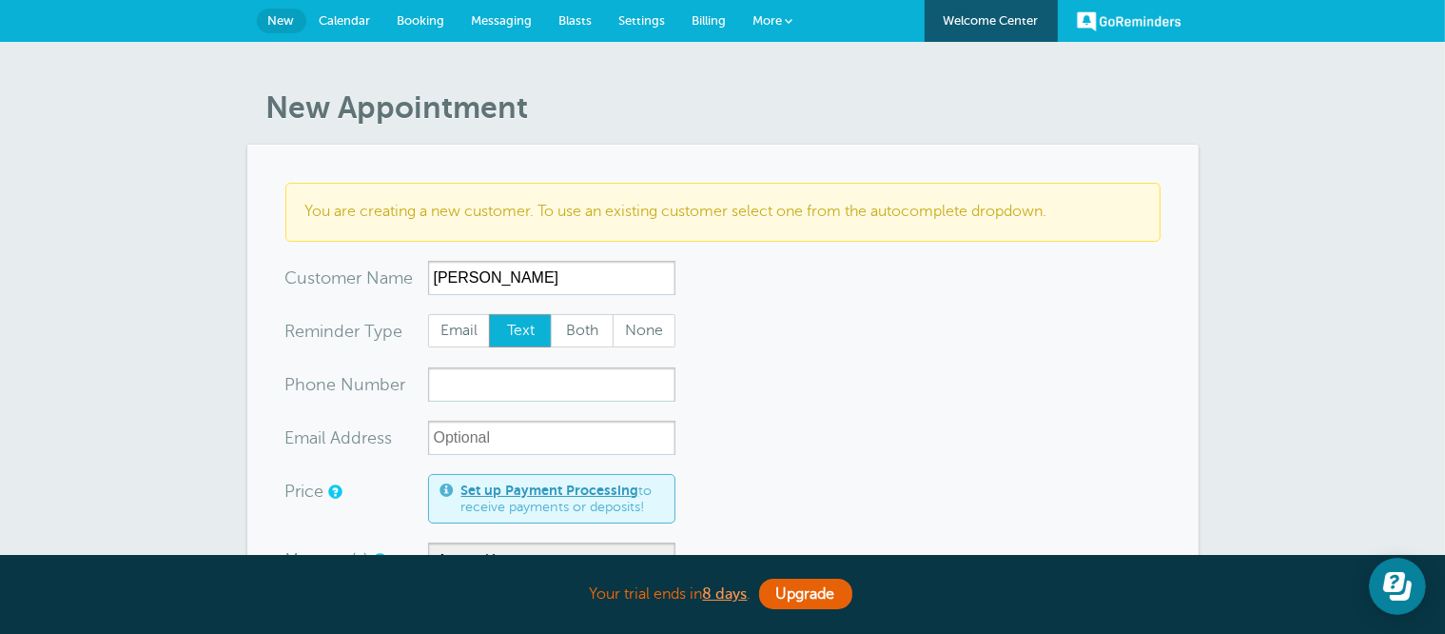
type input "[PERSON_NAME]"
click at [498, 390] on input "xxx-no-autofill" at bounding box center [551, 384] width 247 height 34
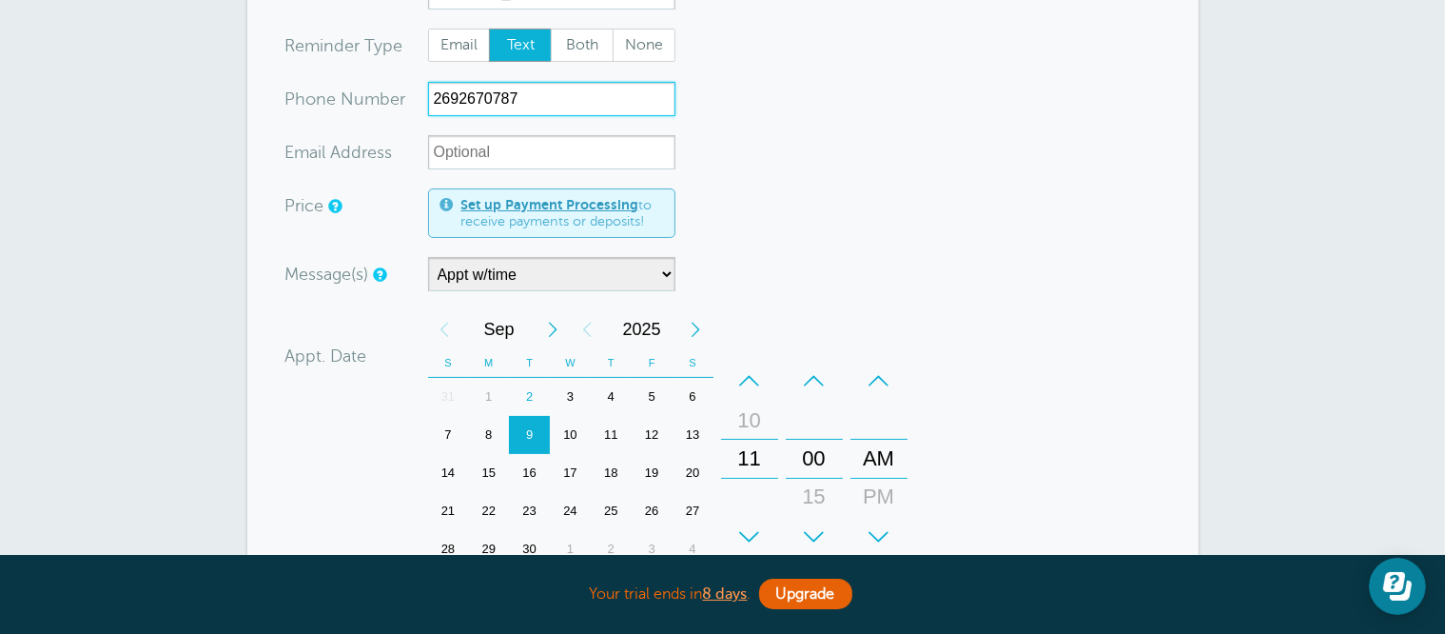
scroll to position [190, 0]
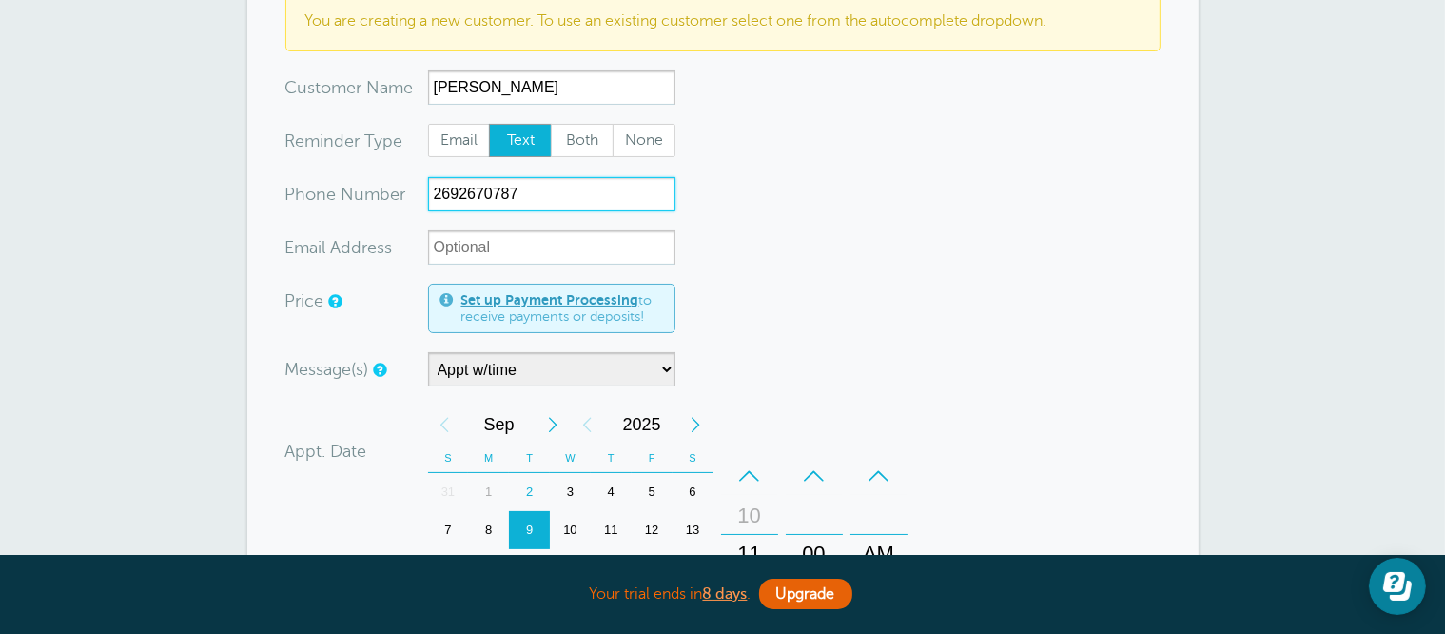
type input "2692670787"
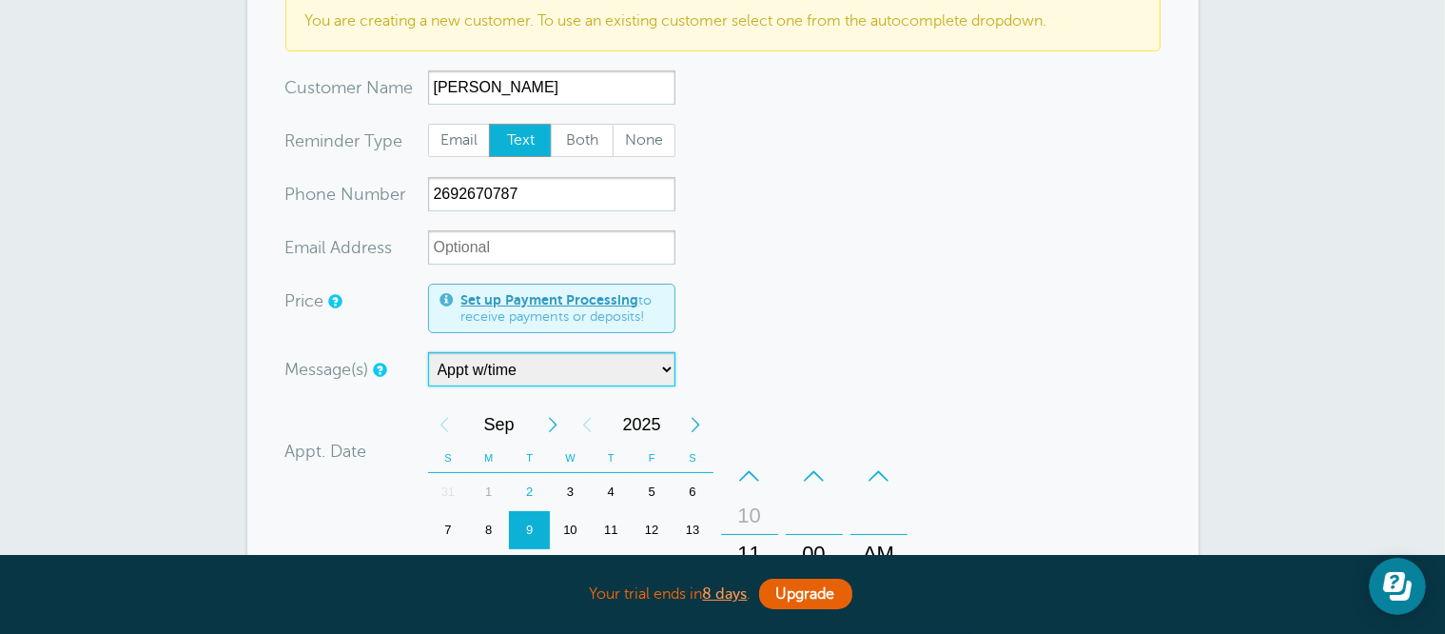
click at [499, 368] on select "7:00 am appt Appt w/time Drop off appt Main Reminder Sequence" at bounding box center [551, 369] width 247 height 34
select select "160212"
click at [428, 352] on select "7:00 am appt Appt w/time Drop off appt Main Reminder Sequence" at bounding box center [551, 369] width 247 height 34
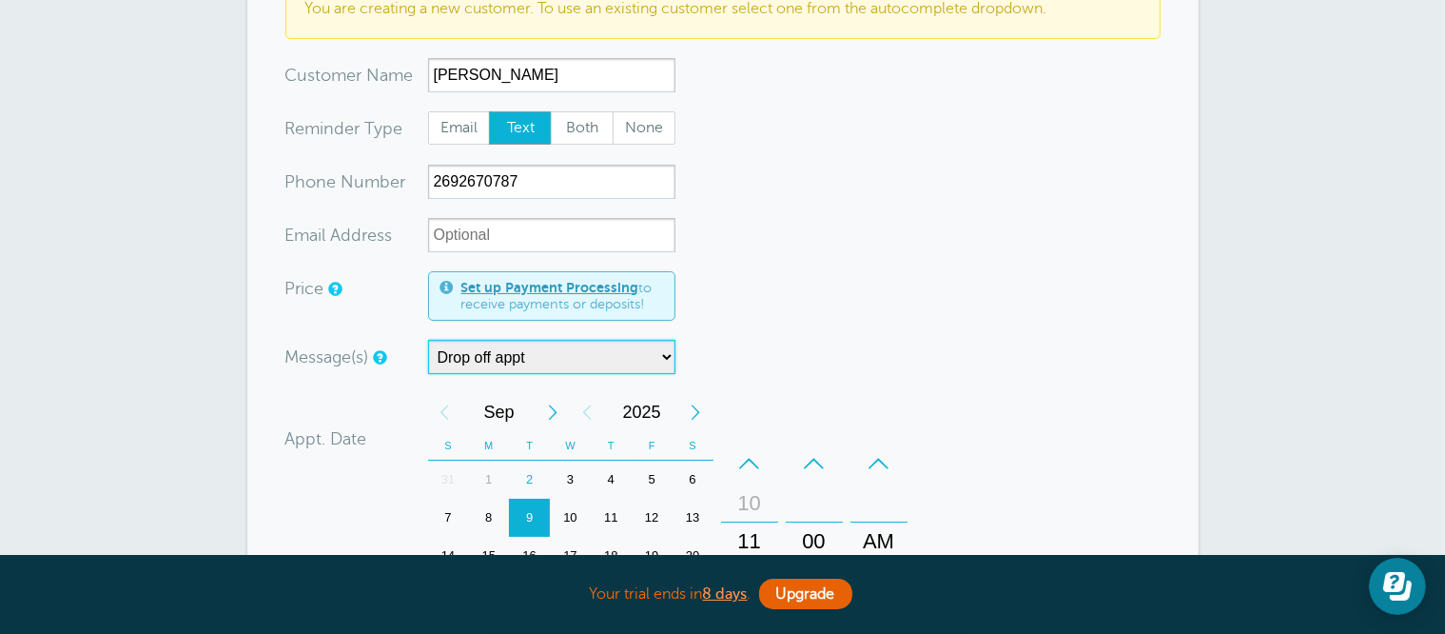
scroll to position [381, 0]
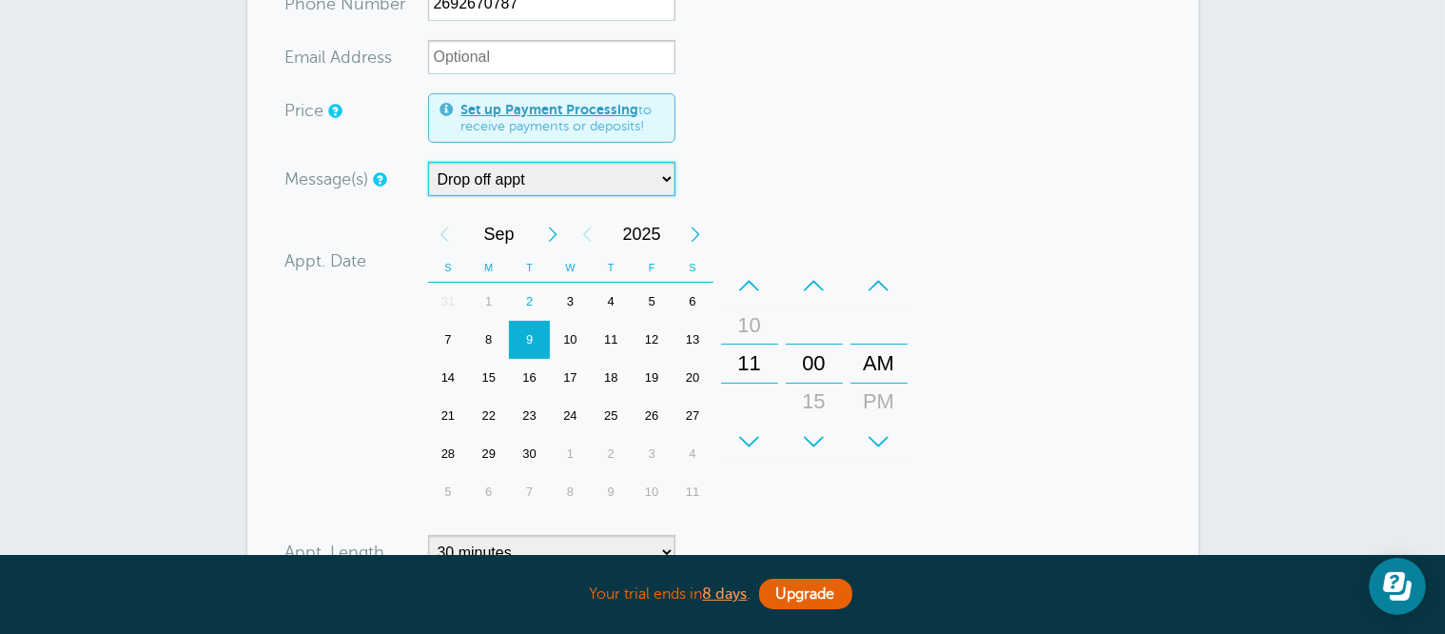
click at [567, 333] on div "10" at bounding box center [570, 340] width 41 height 38
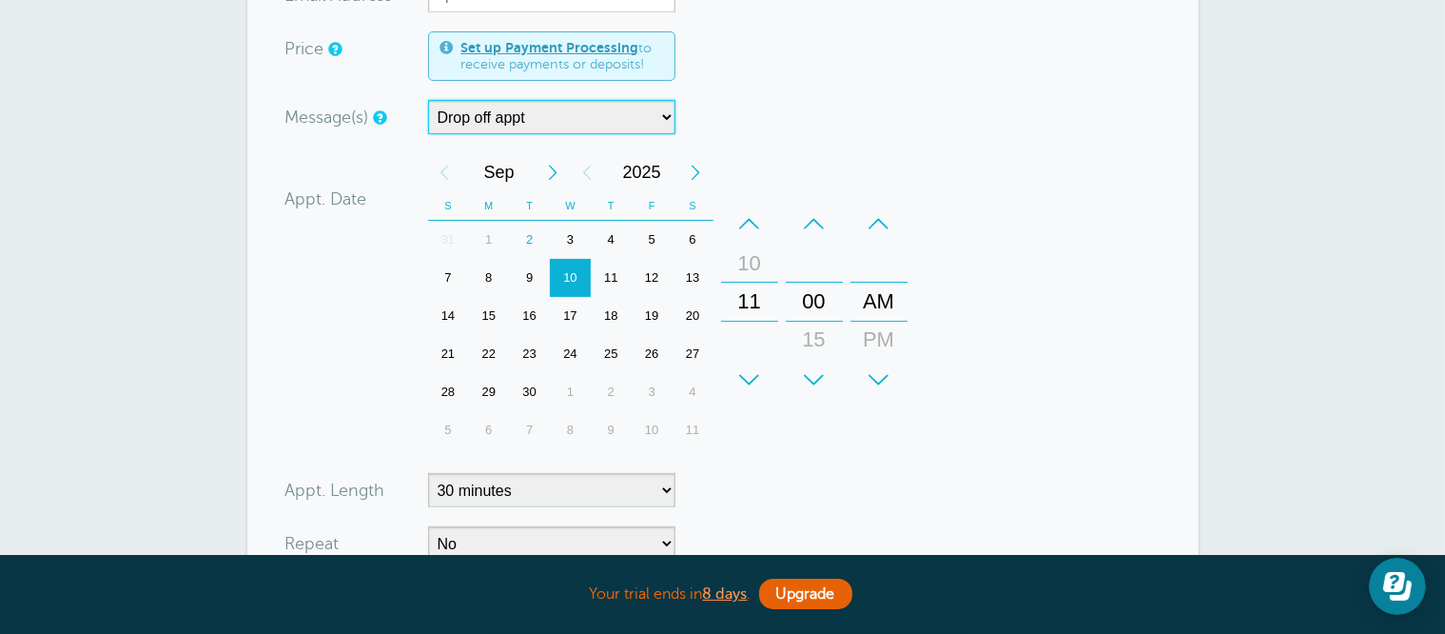
scroll to position [476, 0]
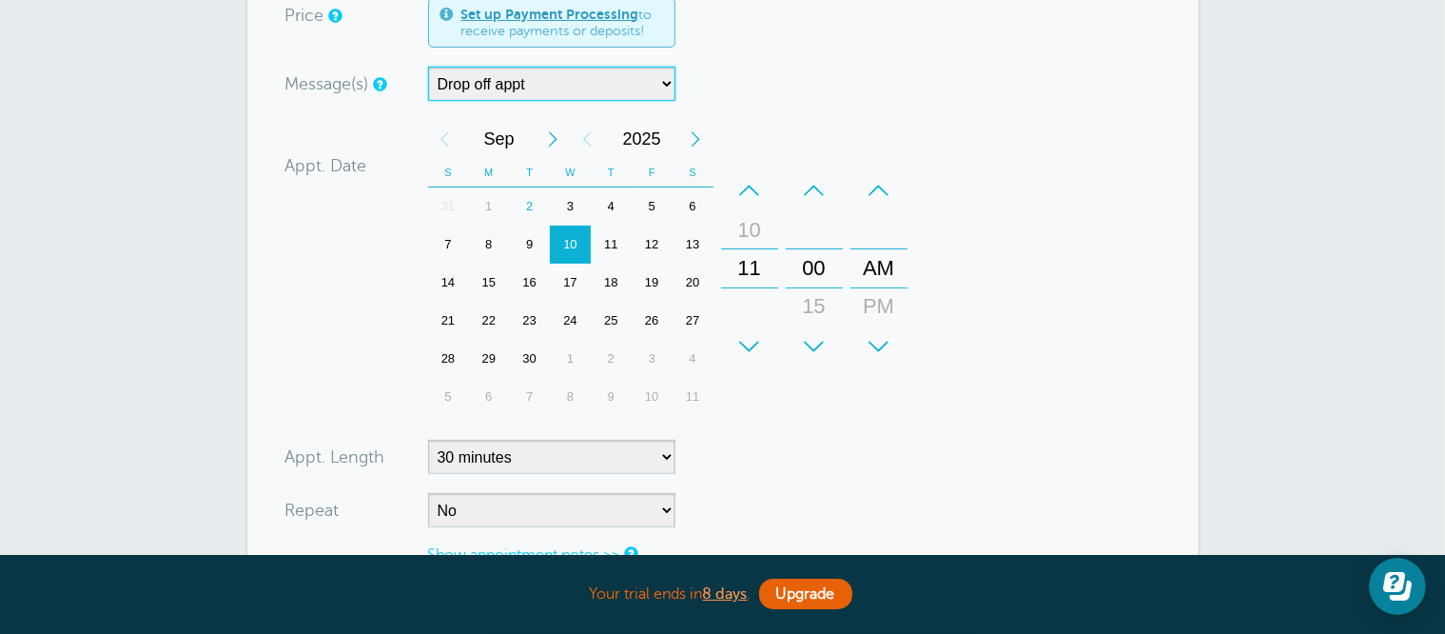
click at [745, 344] on div "+" at bounding box center [749, 346] width 57 height 38
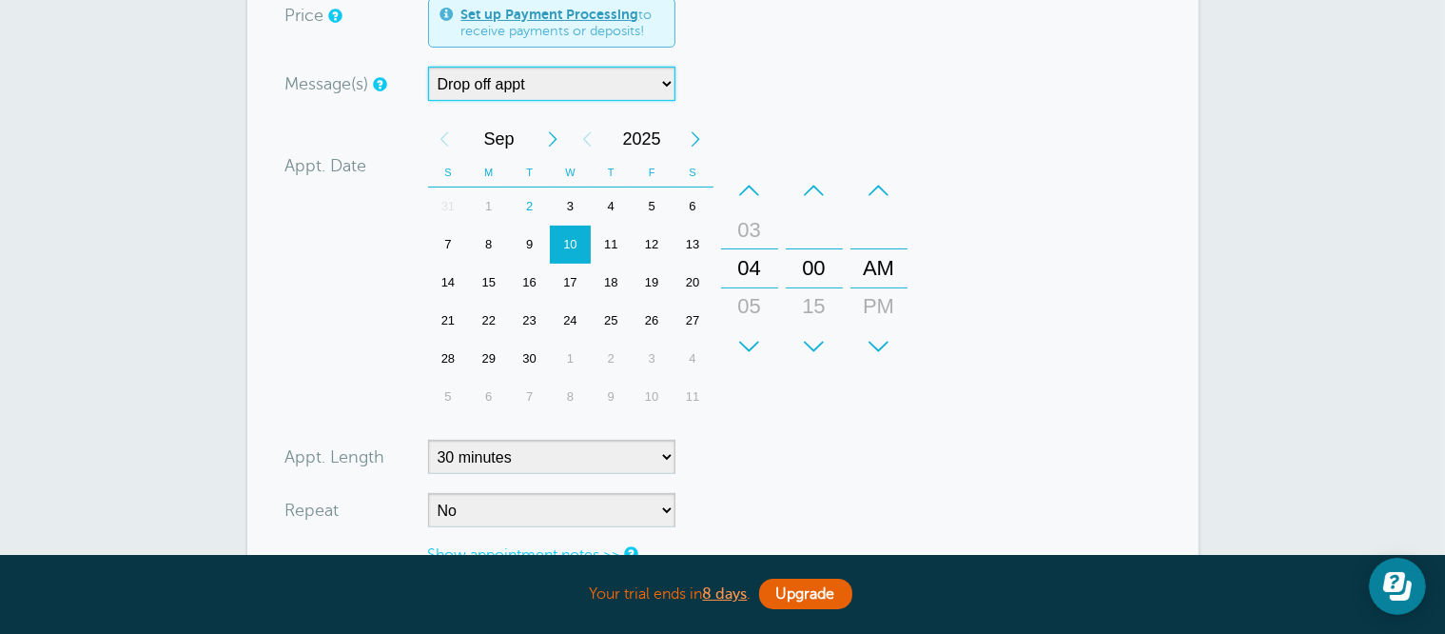
click at [745, 344] on div "+" at bounding box center [749, 346] width 57 height 38
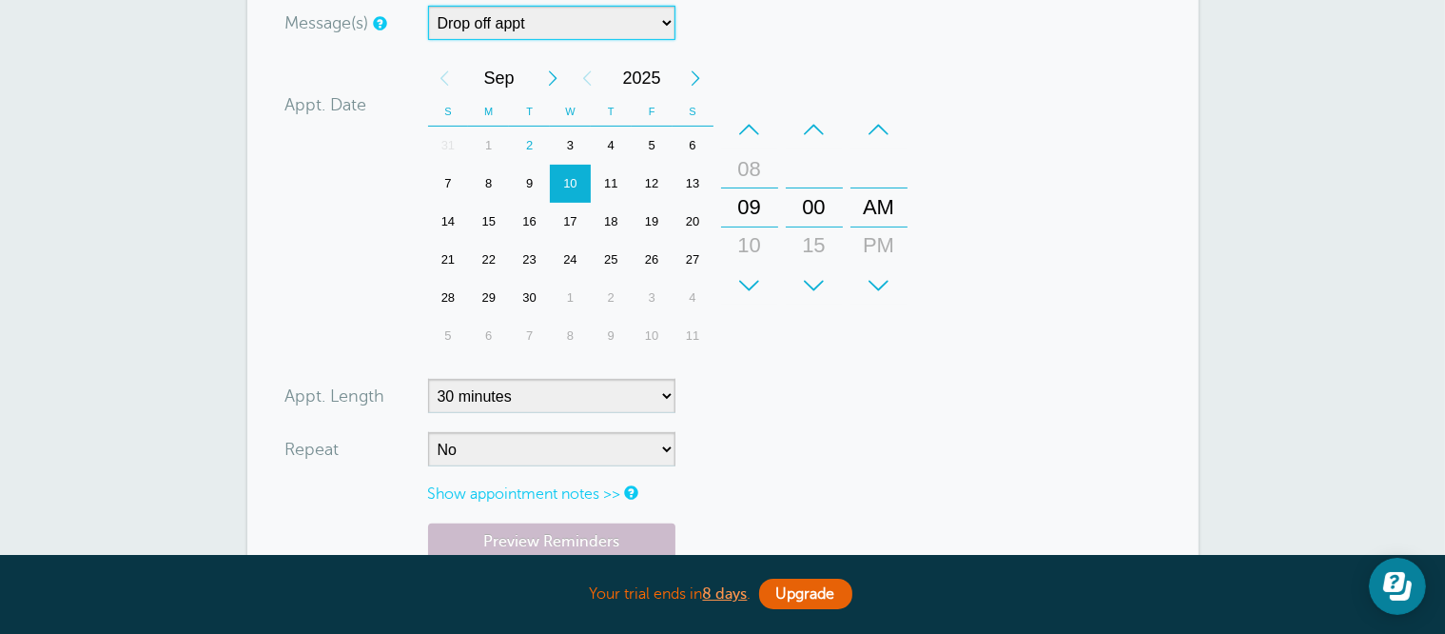
scroll to position [666, 0]
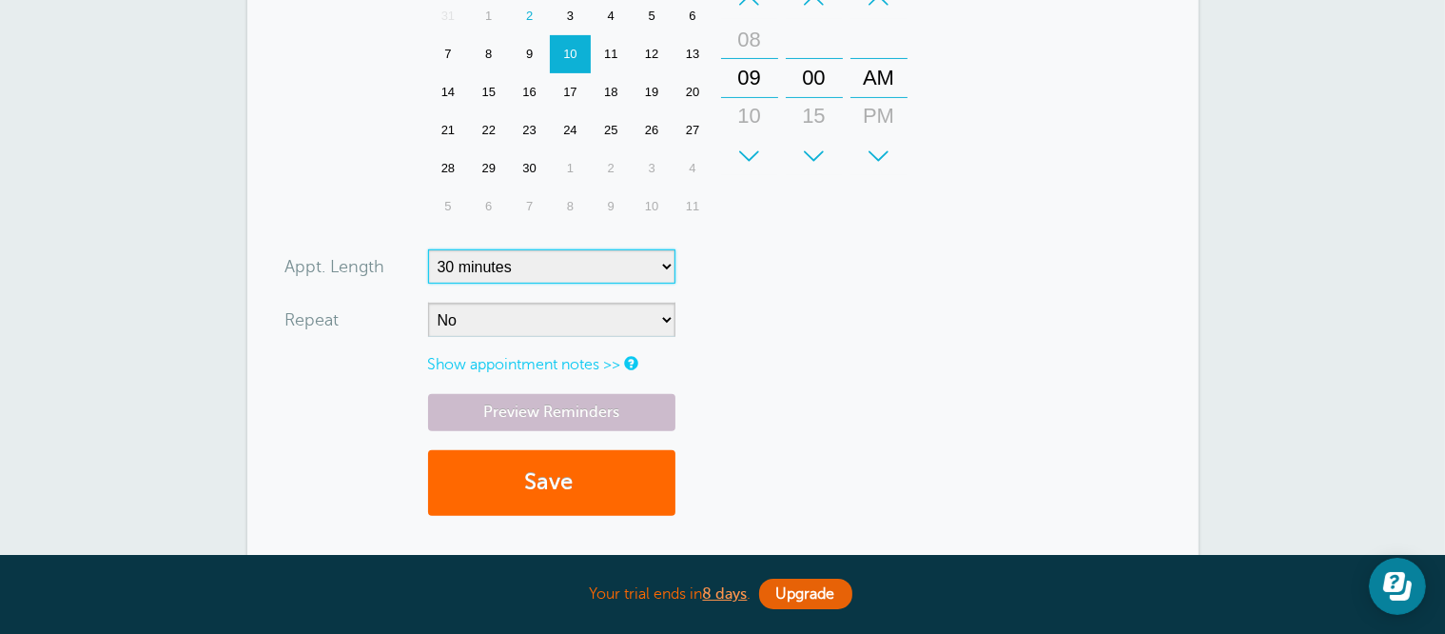
click at [561, 265] on select "5 minutes 10 minutes 15 minutes 20 minutes 25 minutes 30 minutes 35 minutes 40 …" at bounding box center [551, 266] width 247 height 34
select select
click at [428, 249] on select "5 minutes 10 minutes 15 minutes 20 minutes 25 minutes 30 minutes 35 minutes 40 …" at bounding box center [551, 266] width 247 height 34
click at [818, 328] on form "You are creating a new customer. To use an existing customer select one from th…" at bounding box center [722, 25] width 875 height 1017
click at [601, 467] on button "Save" at bounding box center [551, 483] width 247 height 66
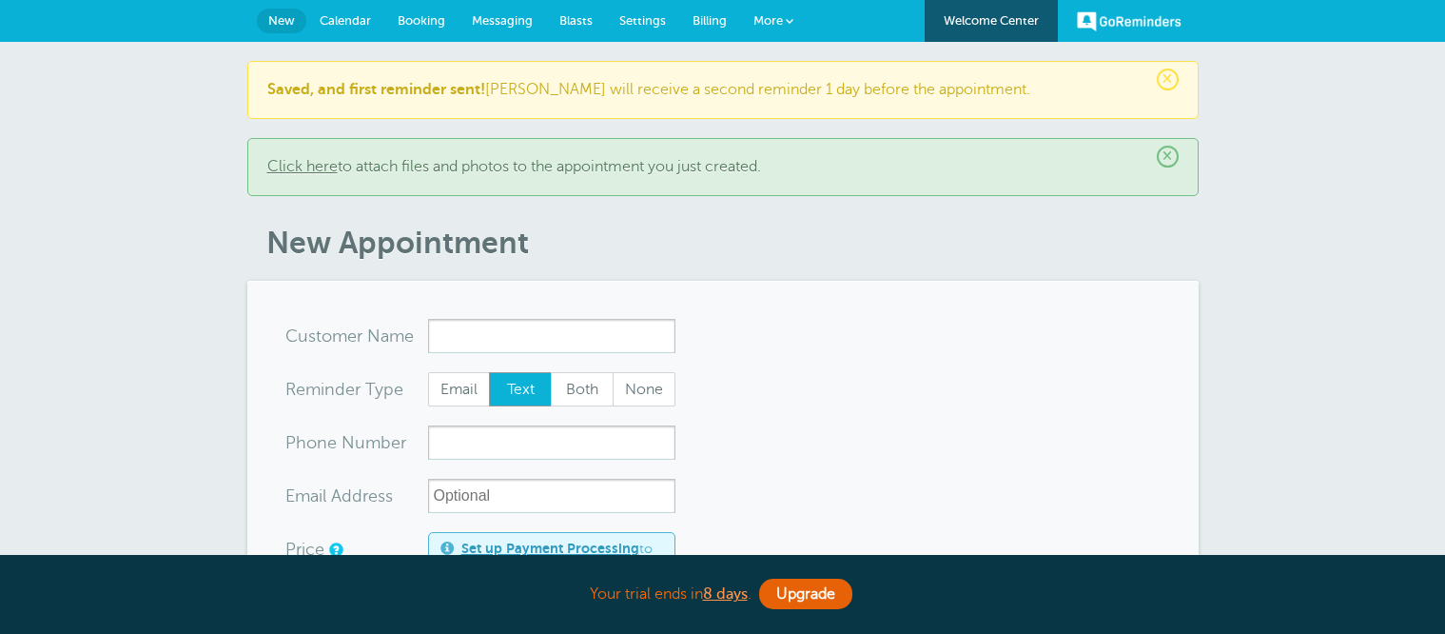
select select "160212"
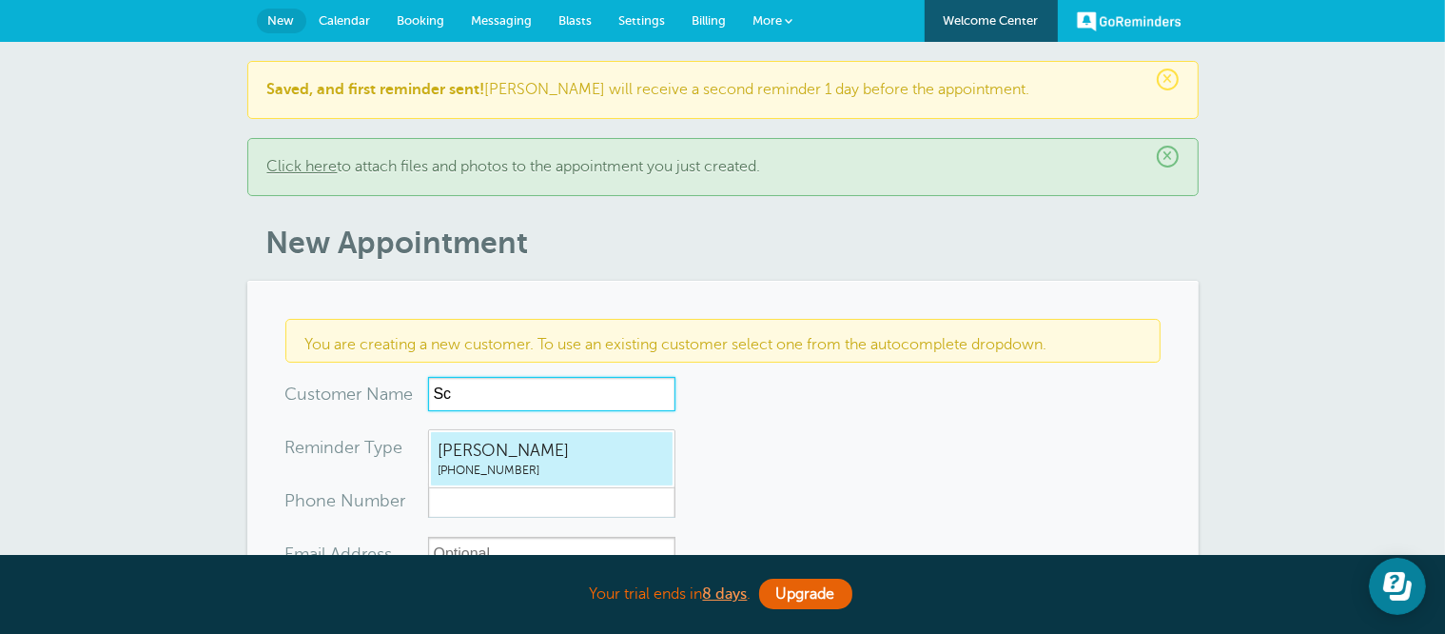
type input "S"
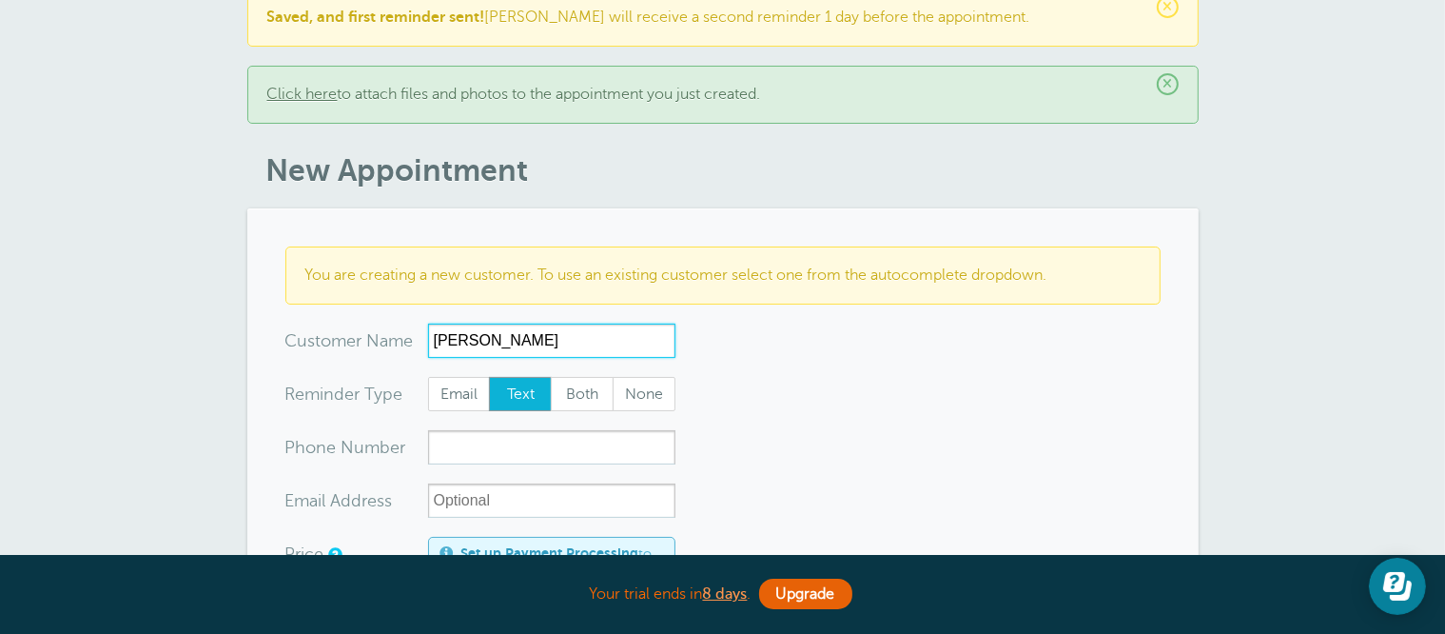
scroll to position [381, 0]
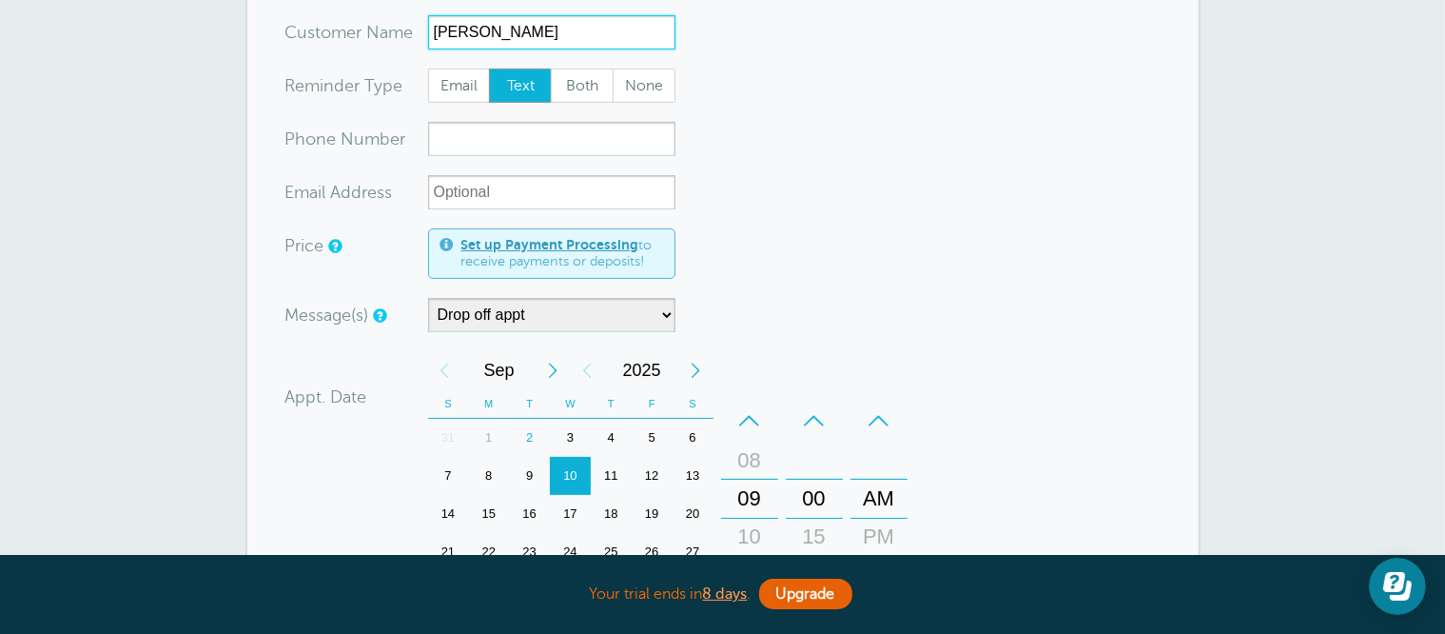
type input "[PERSON_NAME]"
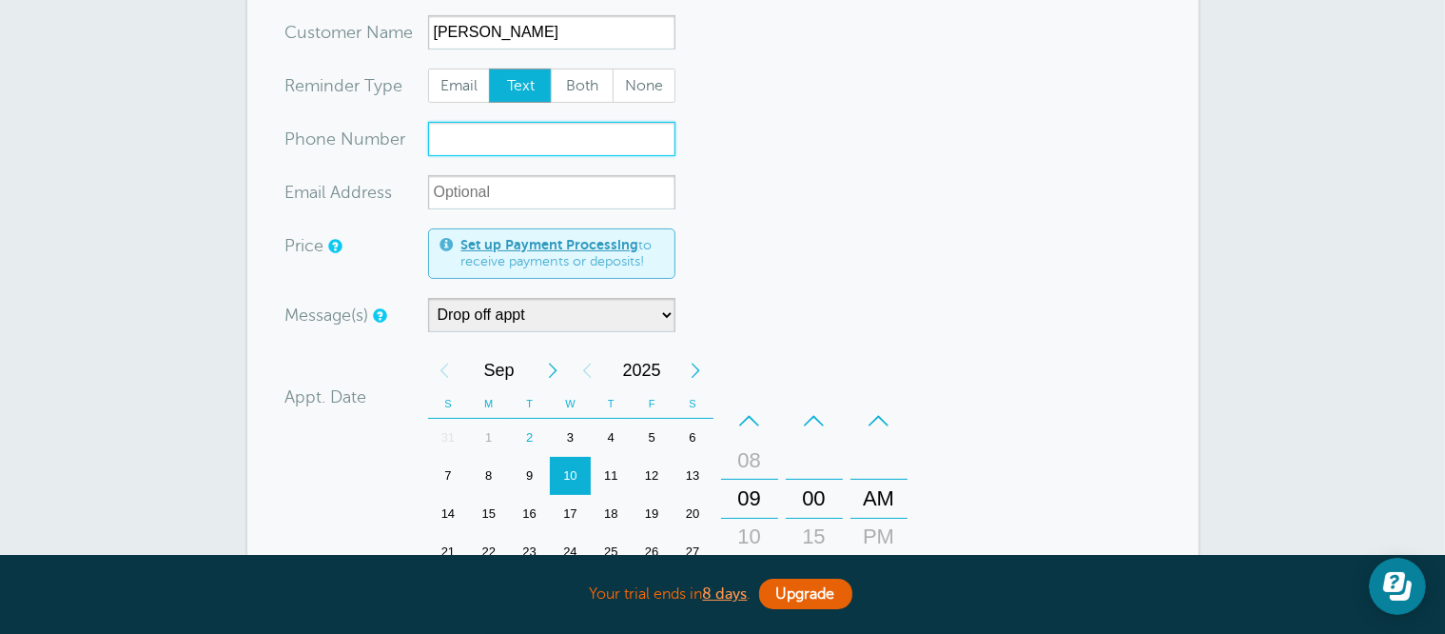
click at [571, 143] on input "xxx-no-autofill" at bounding box center [551, 139] width 247 height 34
